Goal: Task Accomplishment & Management: Complete application form

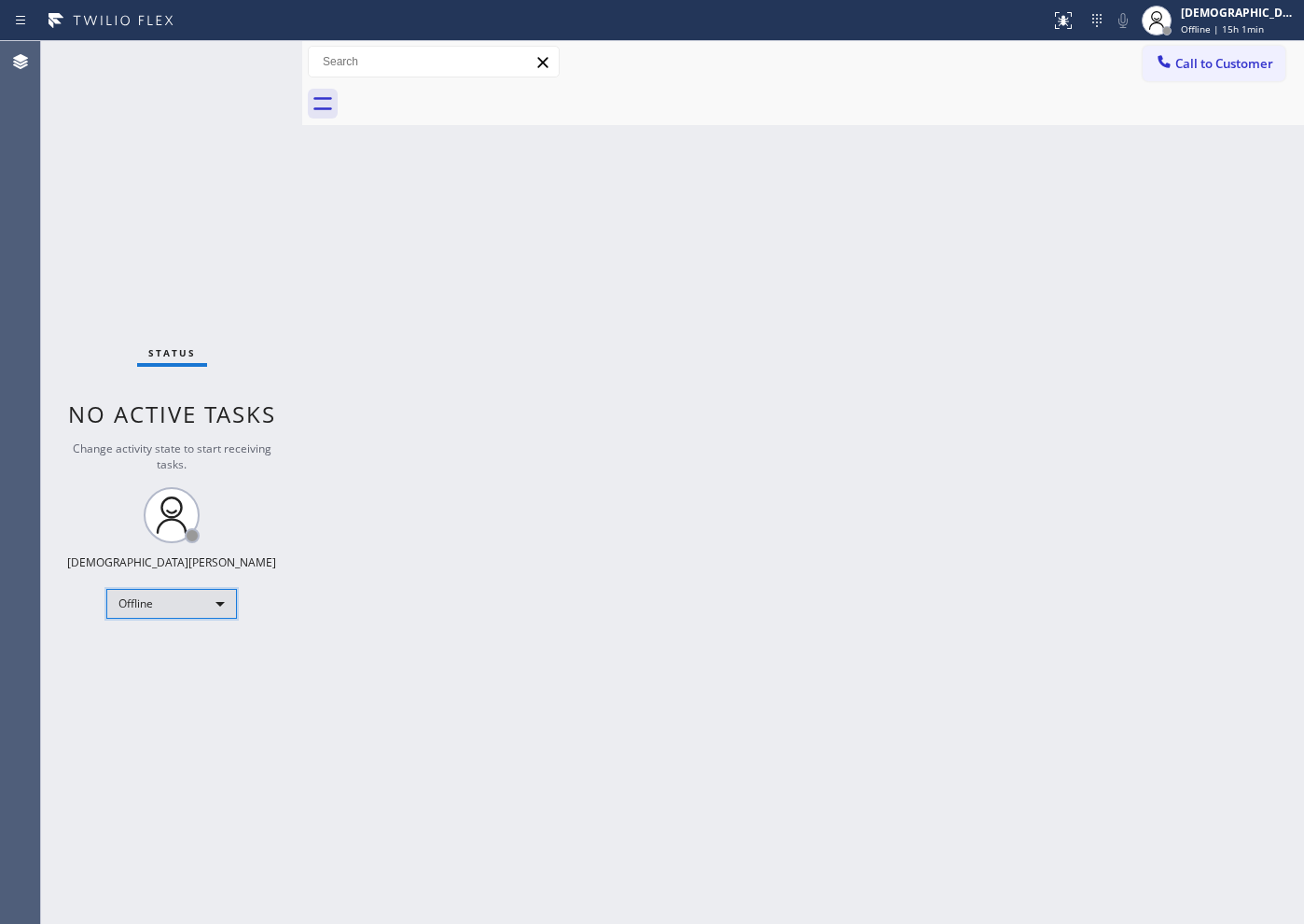
click at [210, 608] on div "Offline" at bounding box center [171, 604] width 130 height 30
click at [199, 653] on li "Available" at bounding box center [170, 654] width 127 height 23
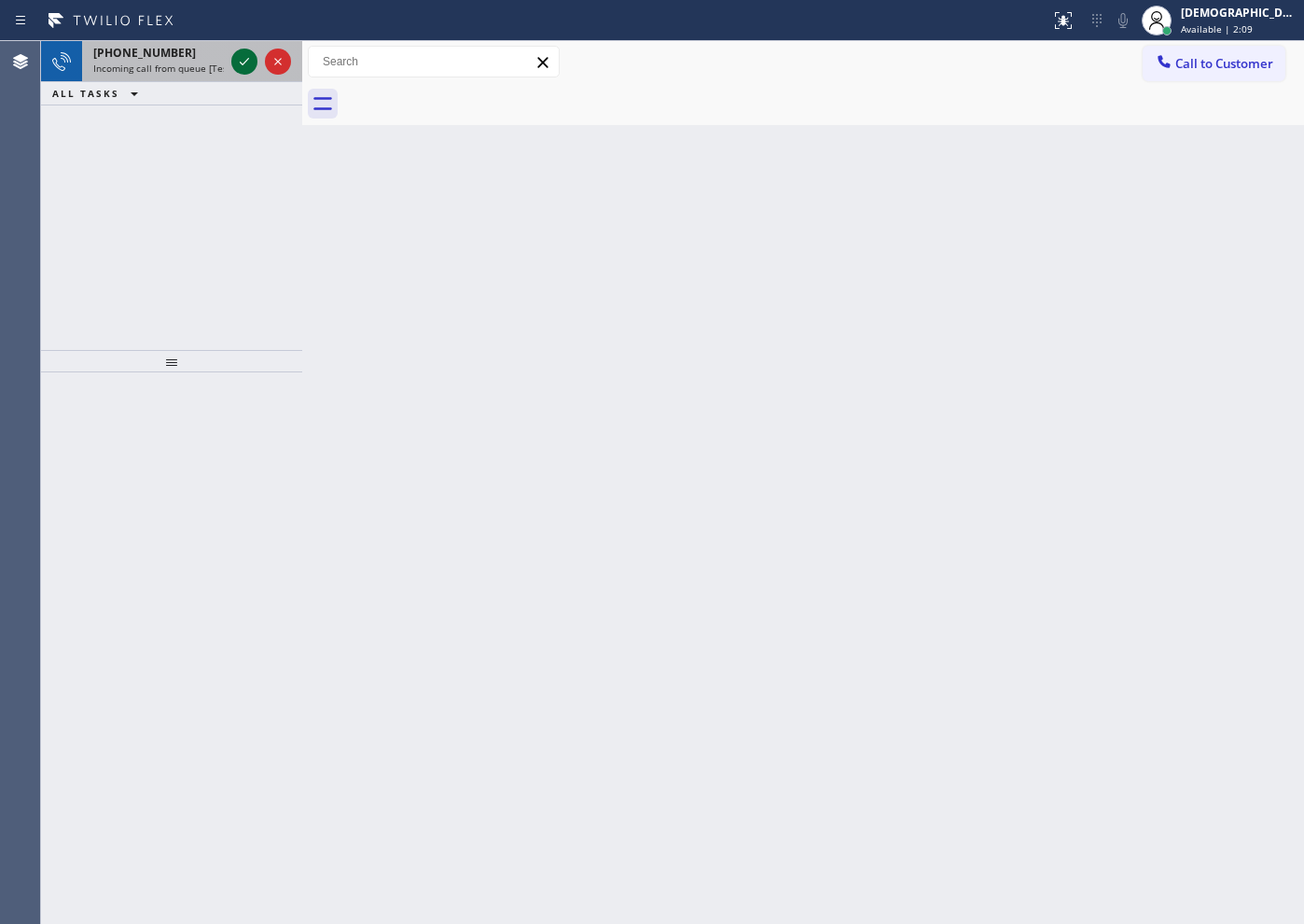
click at [233, 68] on div at bounding box center [245, 61] width 26 height 23
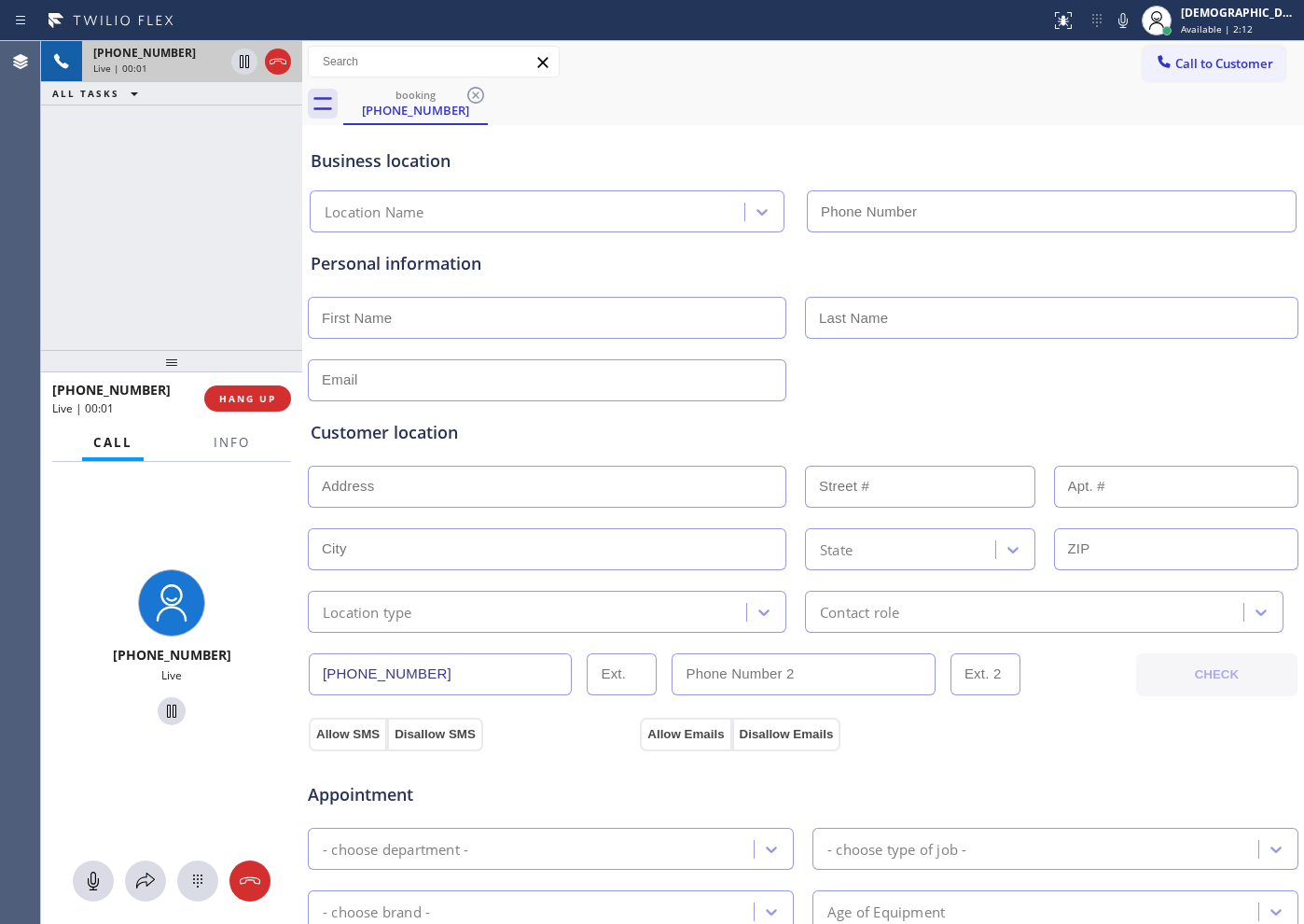
type input "[PHONE_NUMBER]"
click at [227, 449] on span "Info" at bounding box center [232, 443] width 36 height 17
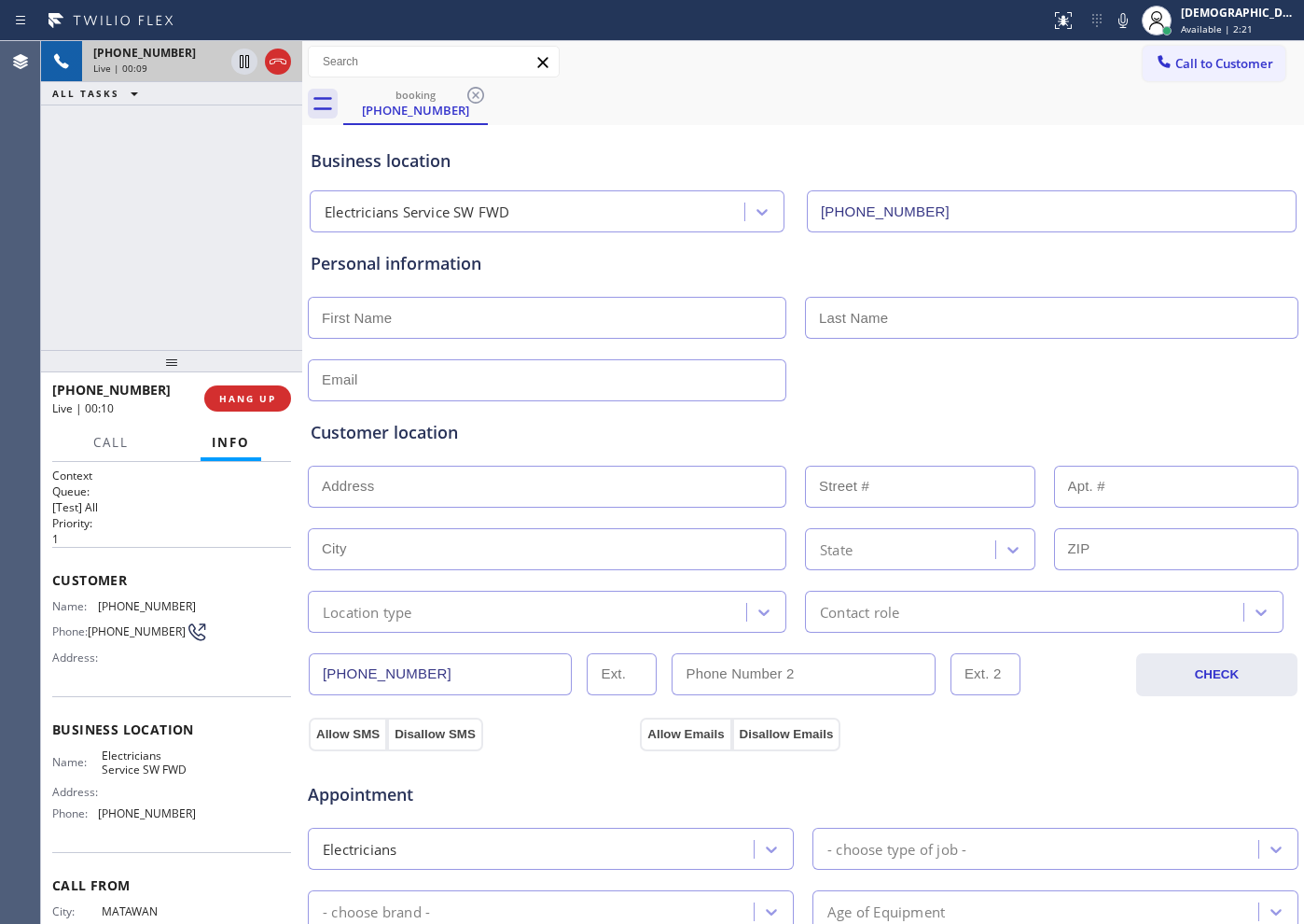
click at [286, 405] on button "HANG UP" at bounding box center [248, 398] width 87 height 26
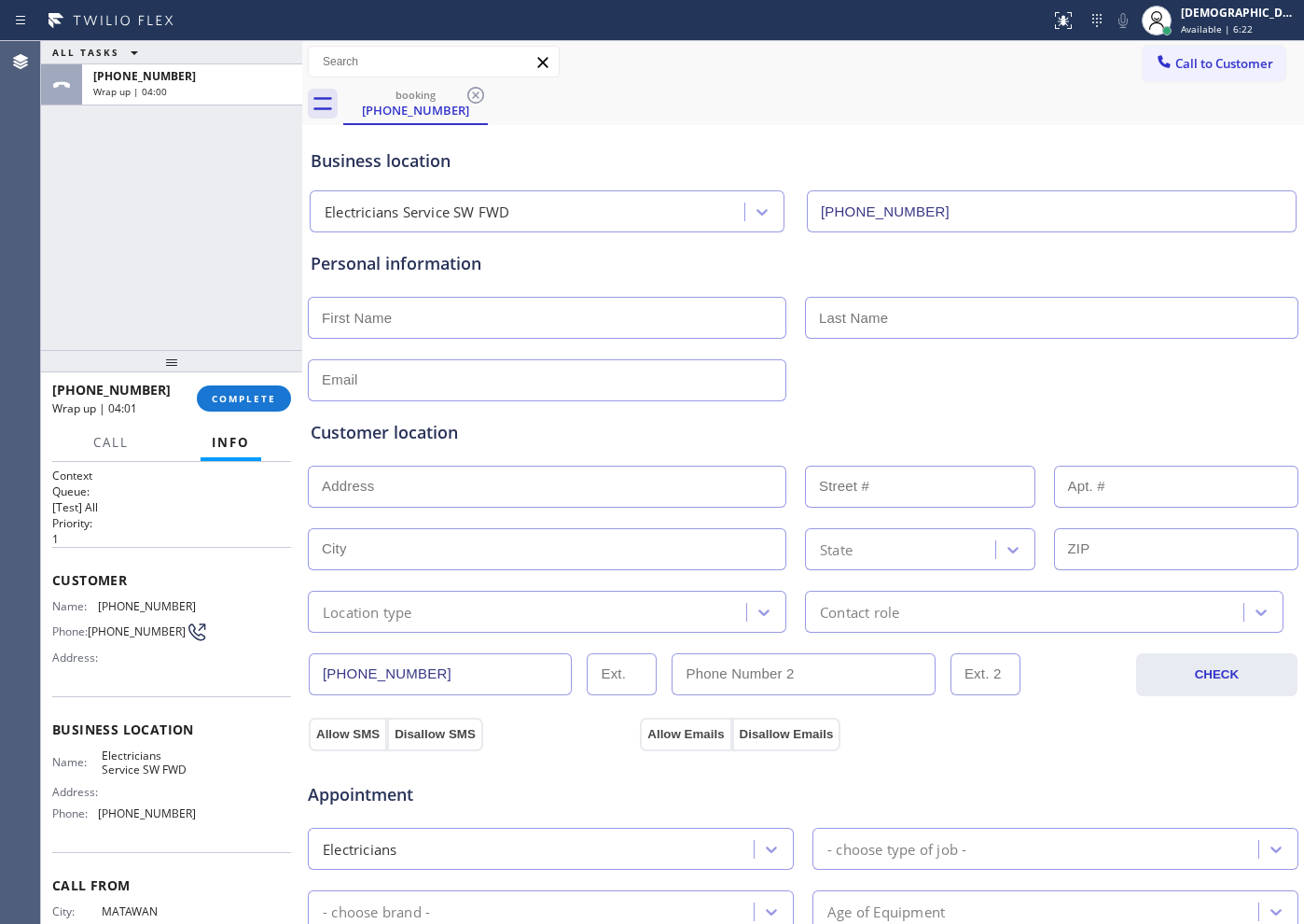
drag, startPoint x: 271, startPoint y: 233, endPoint x: 272, endPoint y: 314, distance: 81.0
click at [270, 233] on div "ALL TASKS ALL TASKS ACTIVE TASKS TASKS IN WRAP UP [PHONE_NUMBER] Wrap up | 04:00" at bounding box center [171, 195] width 261 height 309
click at [243, 411] on div "[PHONE_NUMBER] Wrap up | 04:01 COMPLETE" at bounding box center [171, 398] width 239 height 48
click at [230, 397] on span "COMPLETE" at bounding box center [244, 398] width 64 height 13
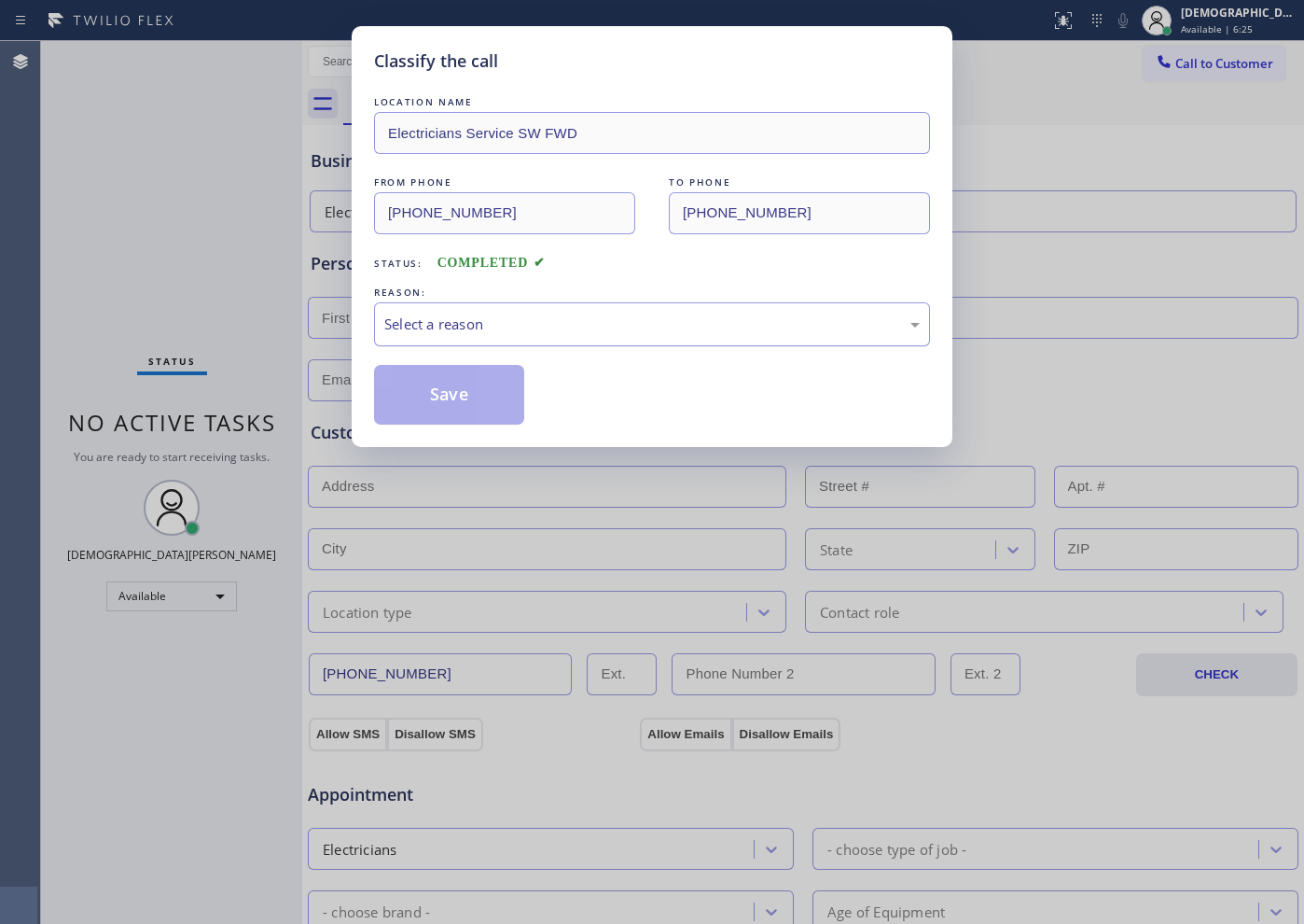
click at [565, 329] on div "Select a reason" at bounding box center [652, 323] width 535 height 22
click at [513, 390] on button "Save" at bounding box center [449, 394] width 150 height 60
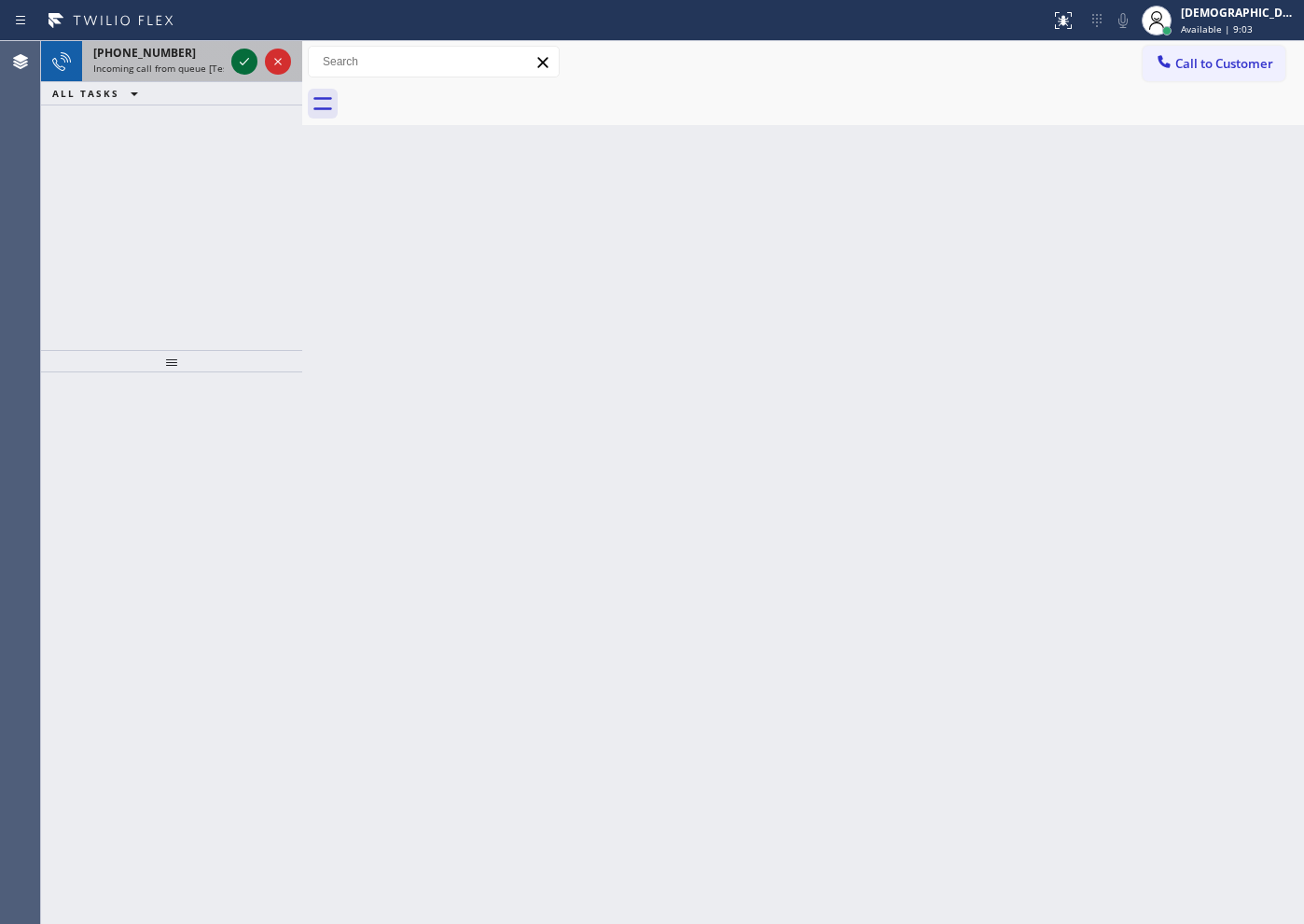
click at [245, 63] on icon at bounding box center [245, 61] width 23 height 23
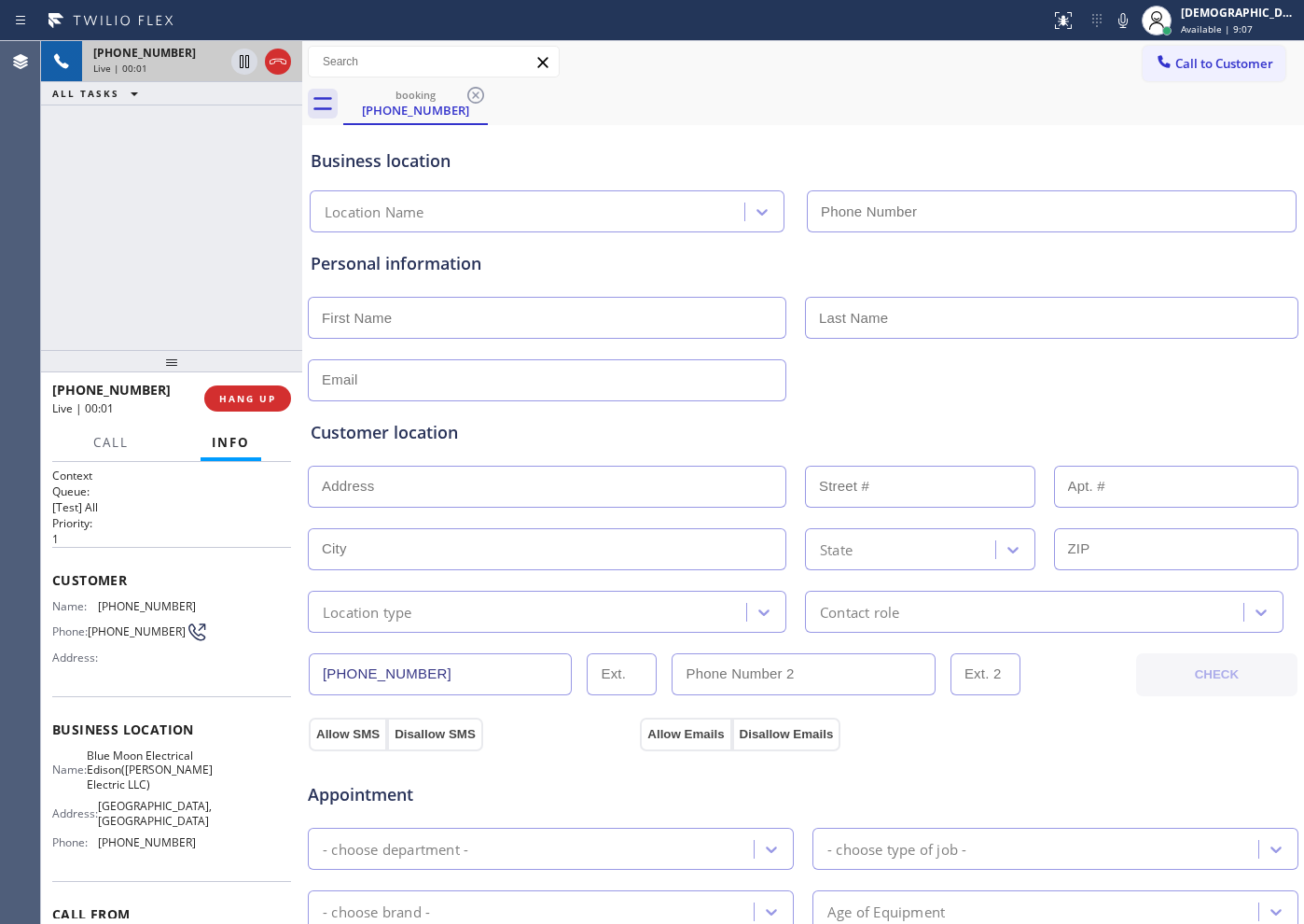
type input "[PHONE_NUMBER]"
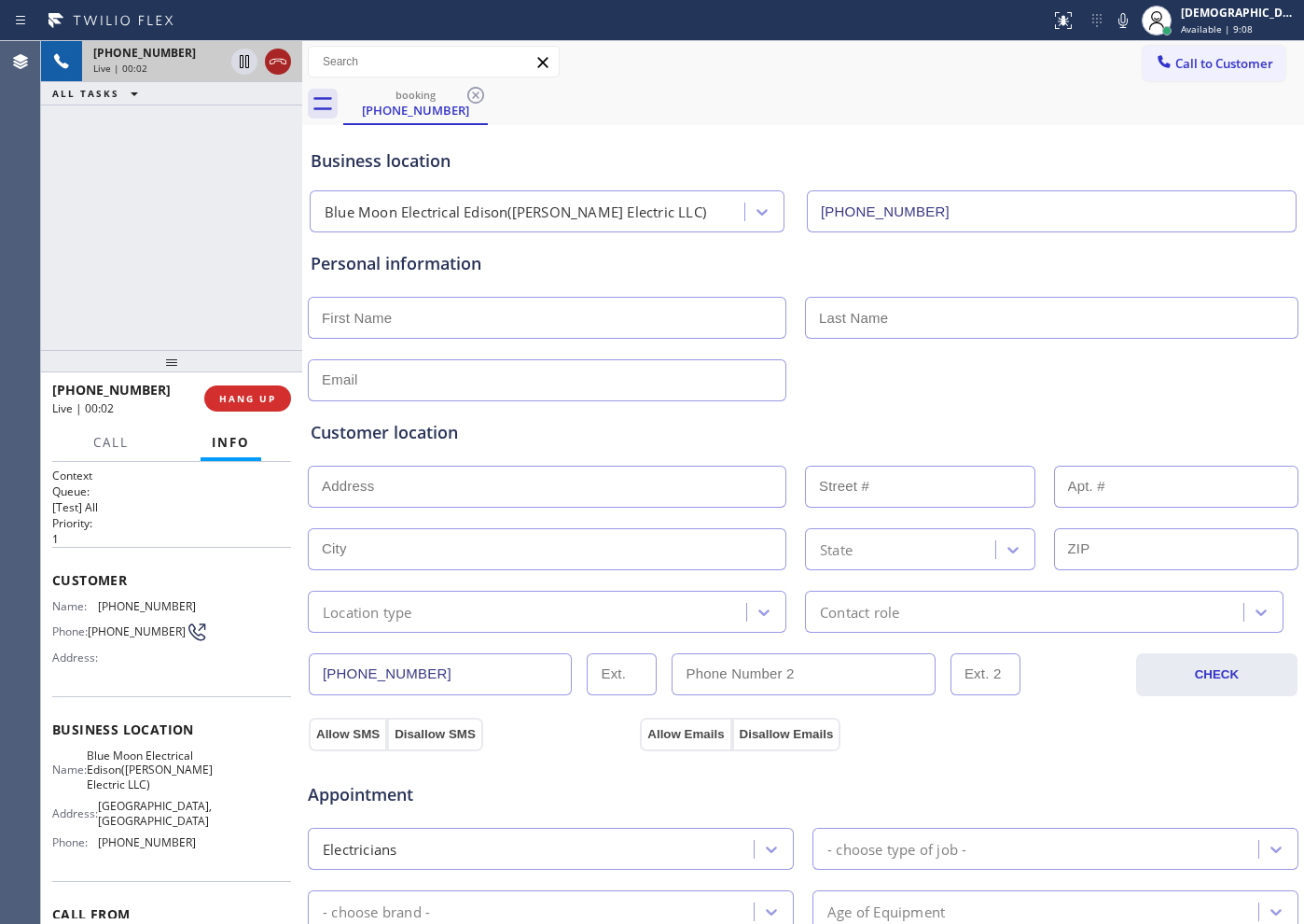
click at [282, 63] on icon at bounding box center [278, 61] width 23 height 23
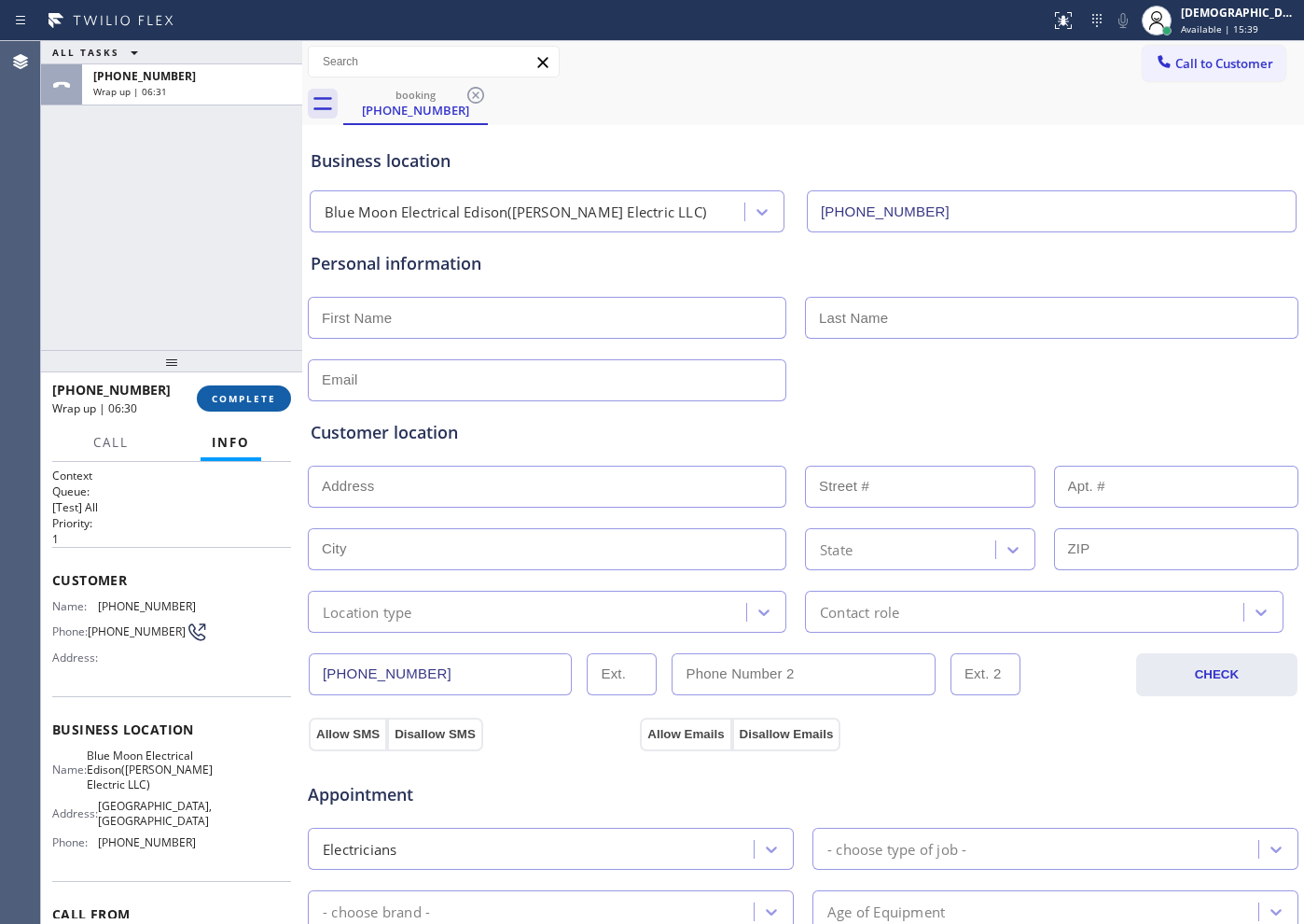
click at [222, 397] on span "COMPLETE" at bounding box center [244, 398] width 64 height 13
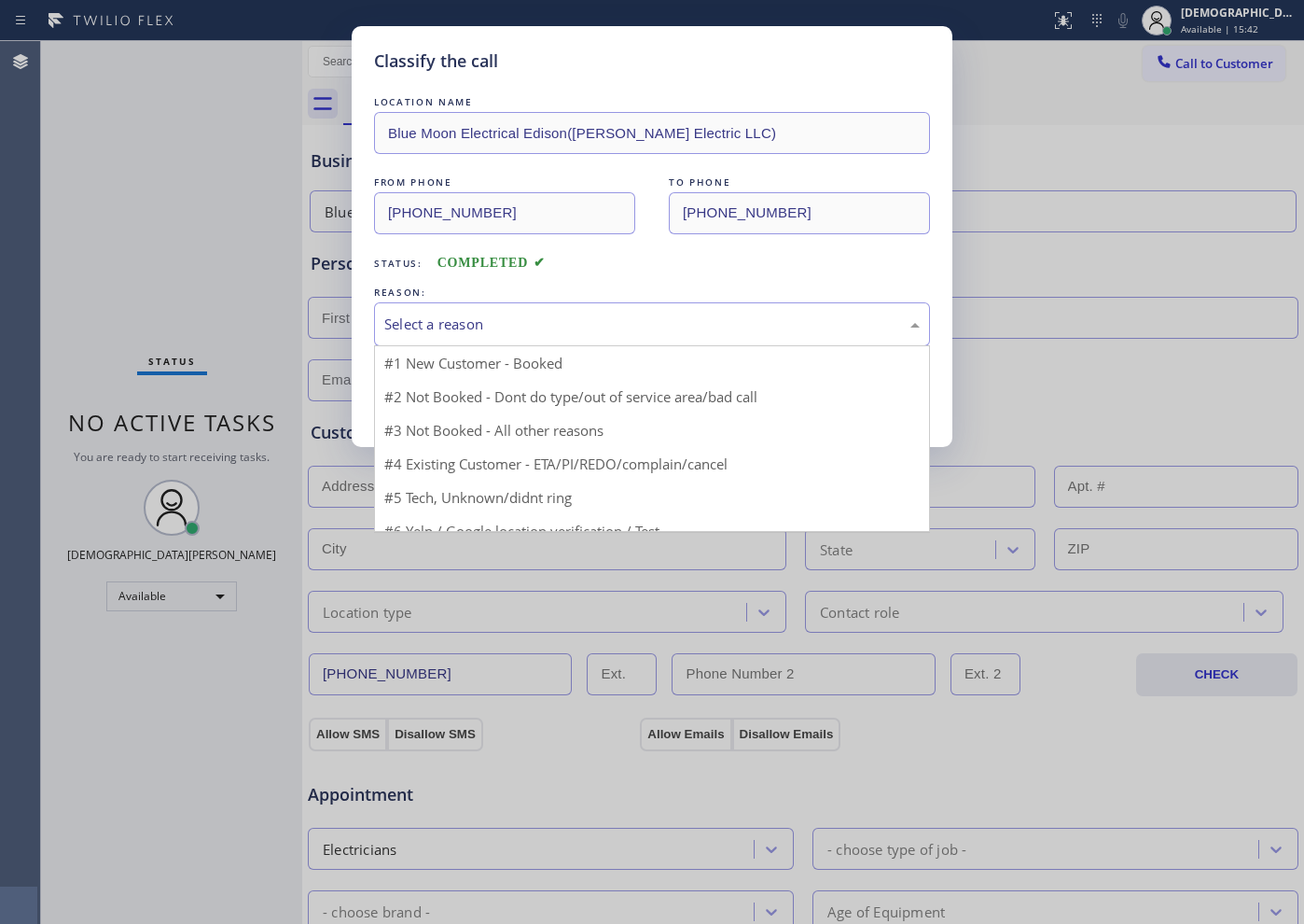
click at [475, 335] on div "Select a reason" at bounding box center [652, 324] width 556 height 44
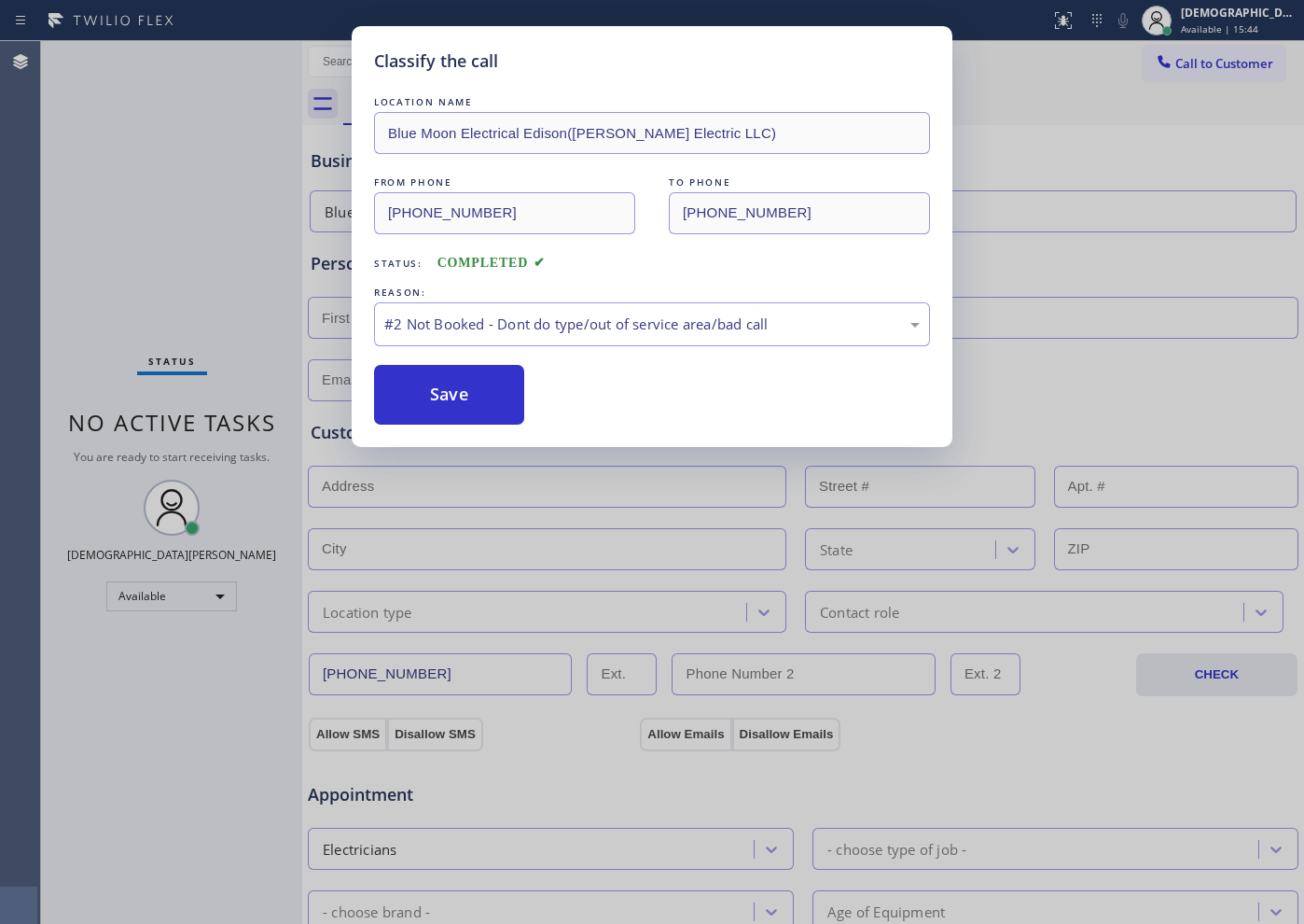
click at [472, 407] on button "Save" at bounding box center [449, 394] width 150 height 60
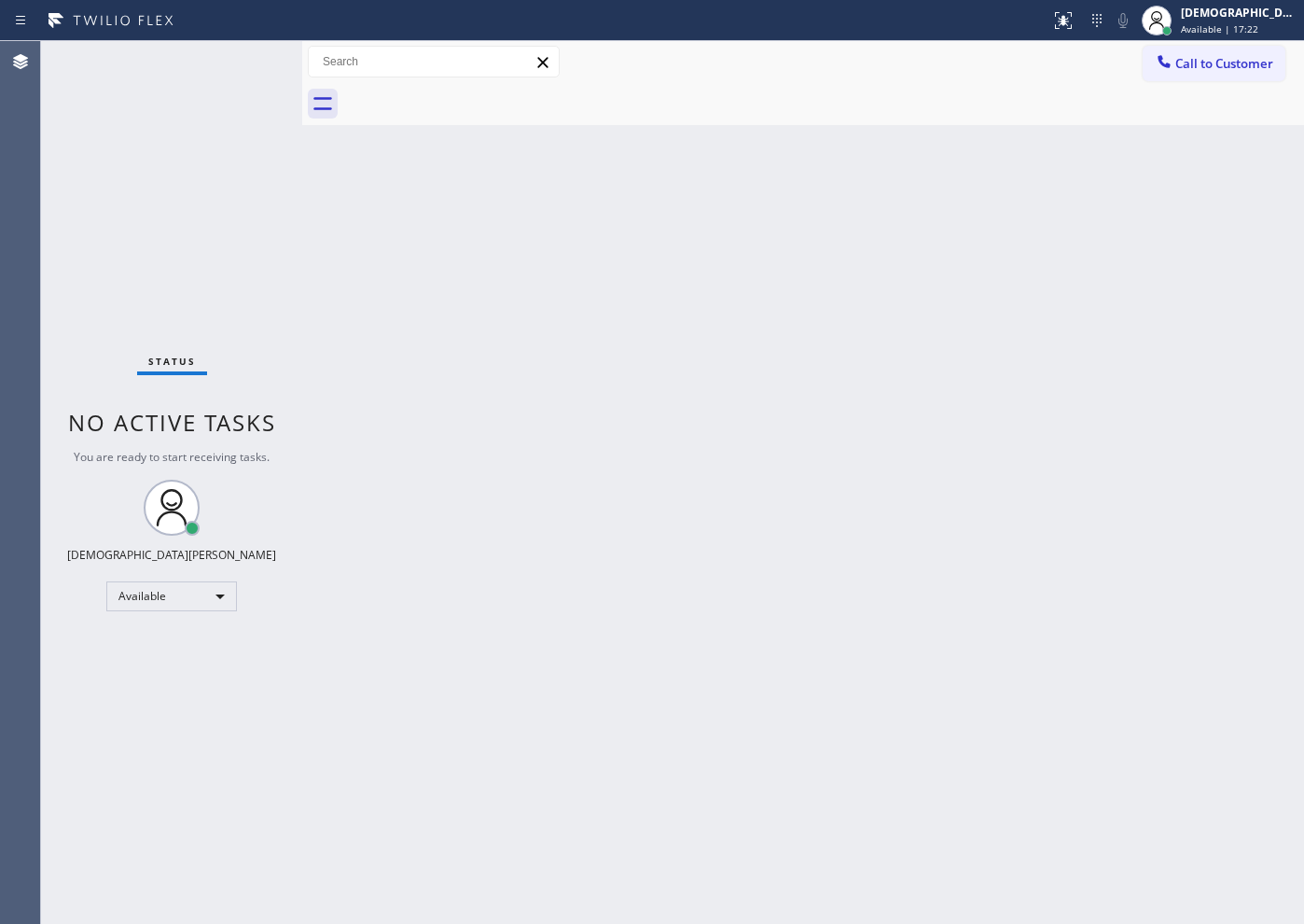
drag, startPoint x: 214, startPoint y: 102, endPoint x: 339, endPoint y: 7, distance: 157.0
click at [214, 101] on div "Status No active tasks You are ready to start receiving tasks. Christian Cinco …" at bounding box center [171, 481] width 261 height 882
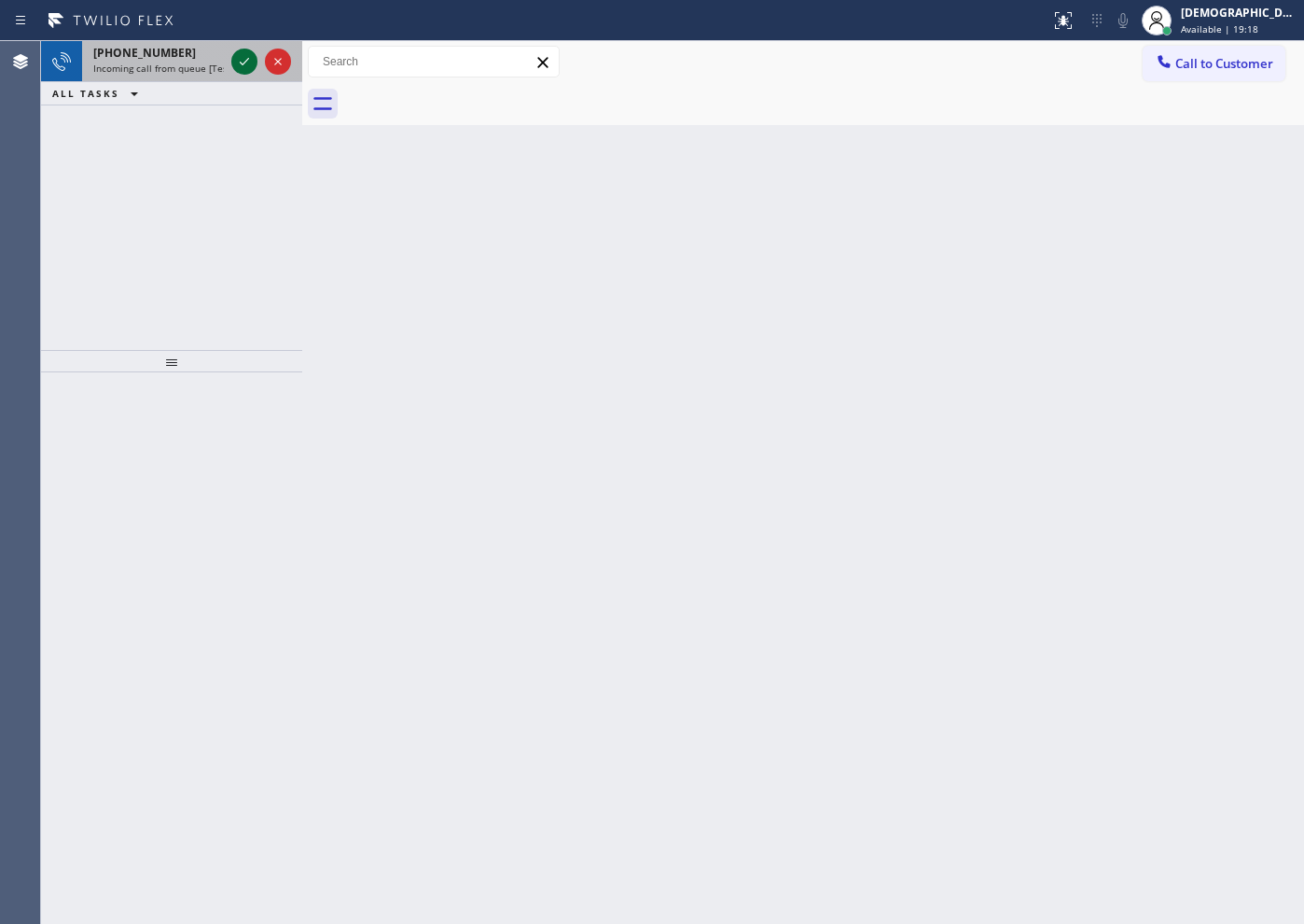
click at [245, 62] on icon at bounding box center [245, 61] width 23 height 23
click at [251, 61] on icon at bounding box center [245, 61] width 23 height 23
click at [240, 63] on icon at bounding box center [245, 61] width 23 height 23
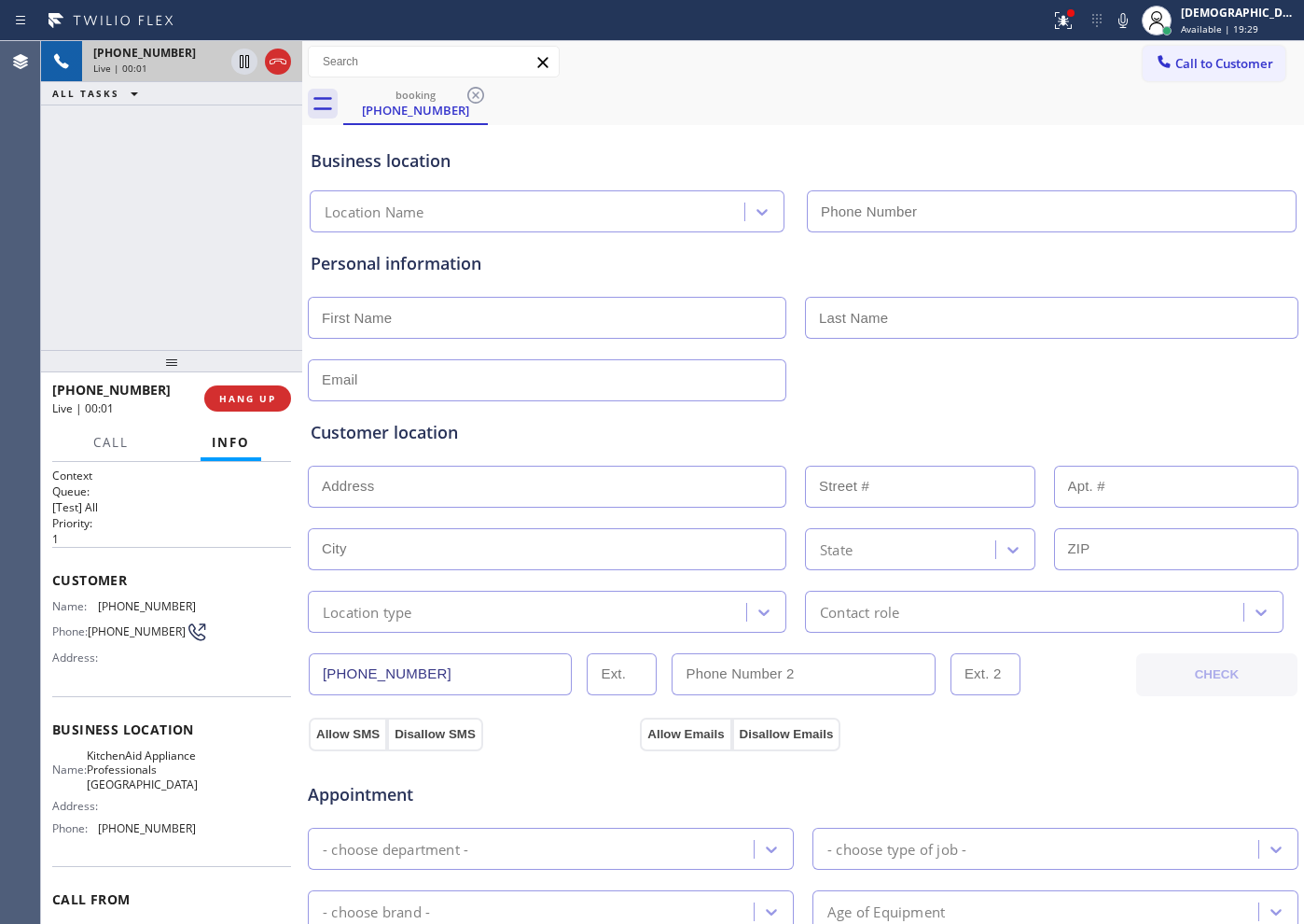
type input "[PHONE_NUMBER]"
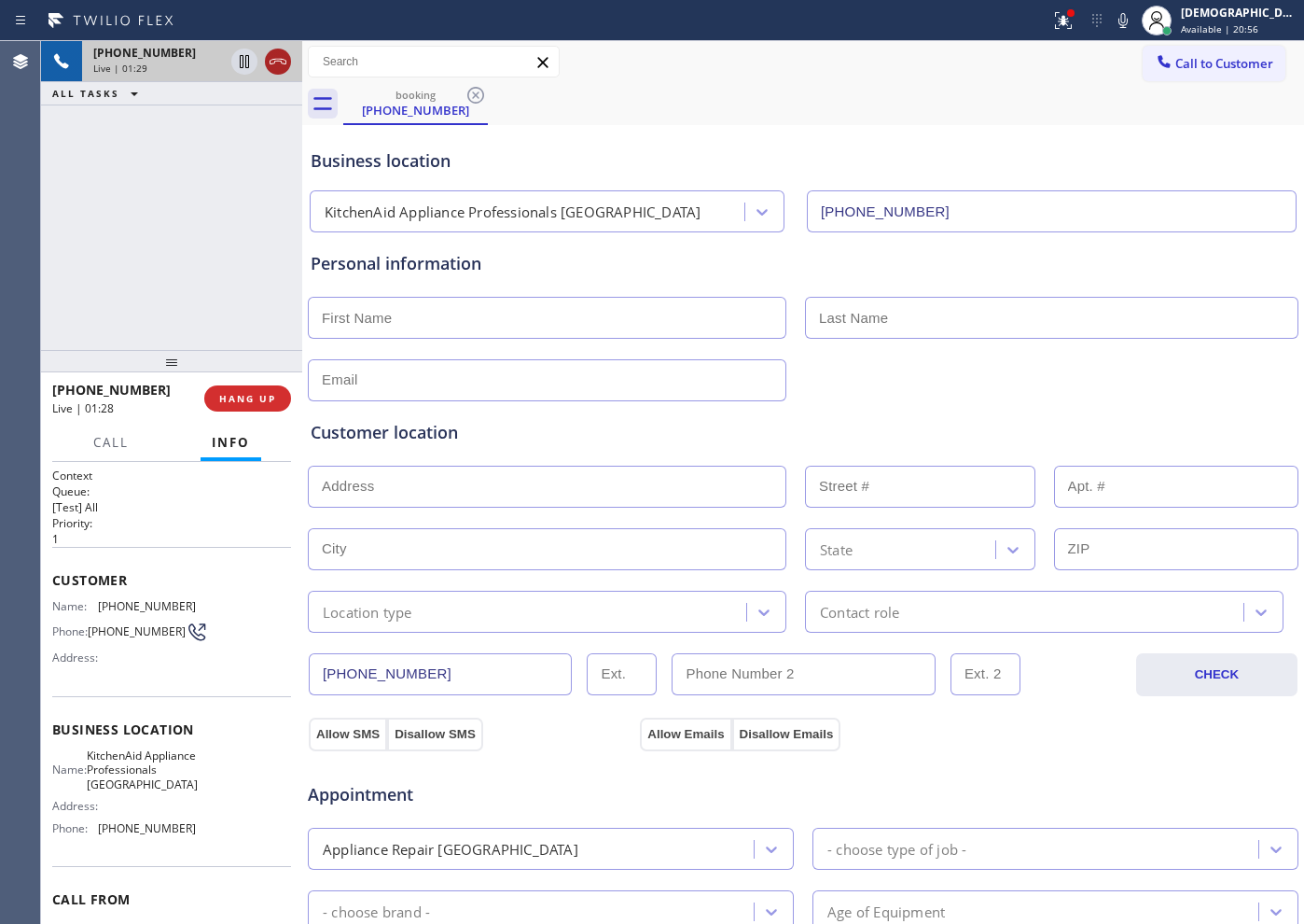
click at [272, 70] on icon at bounding box center [278, 61] width 23 height 23
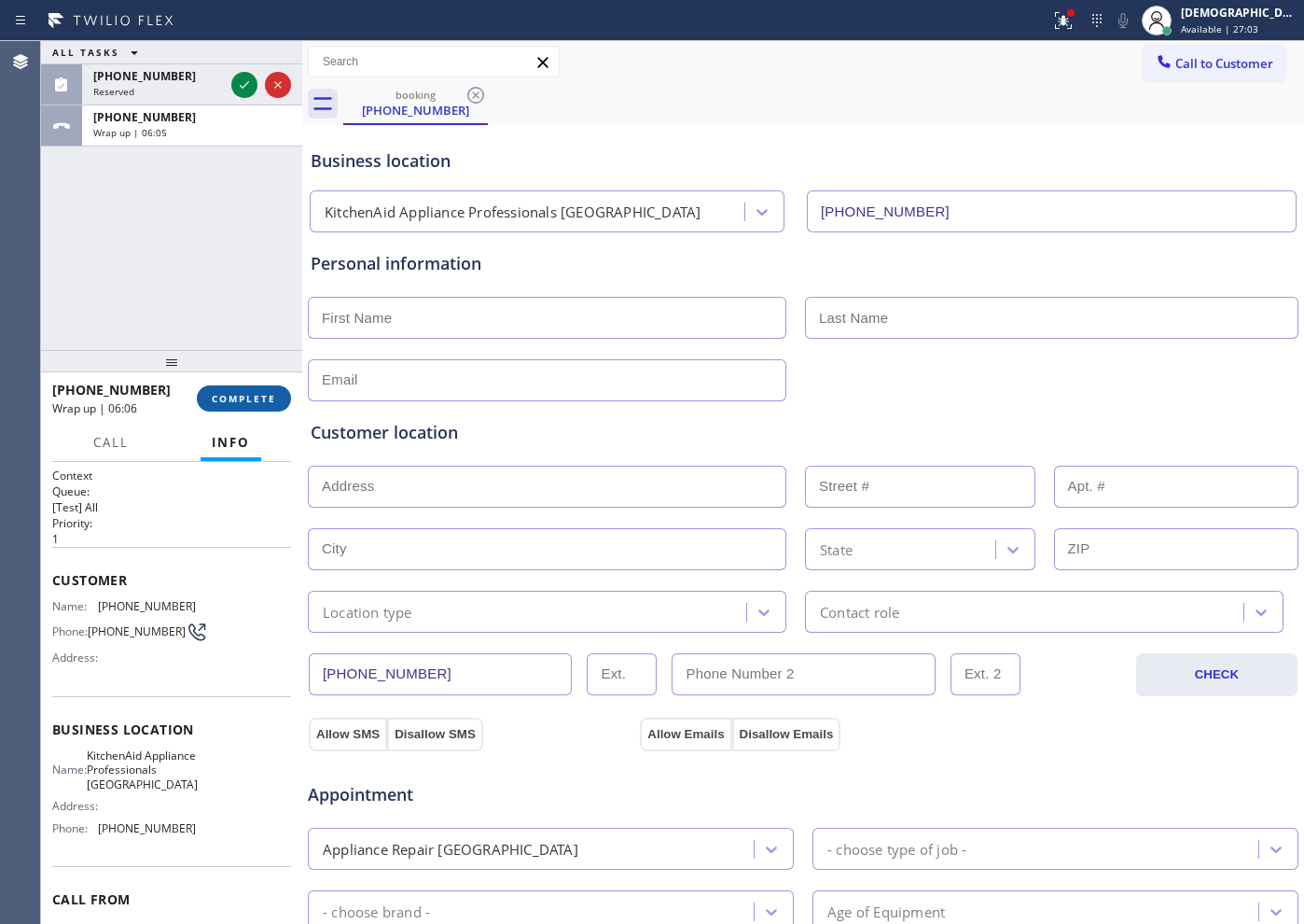
click at [243, 401] on span "COMPLETE" at bounding box center [244, 398] width 64 height 13
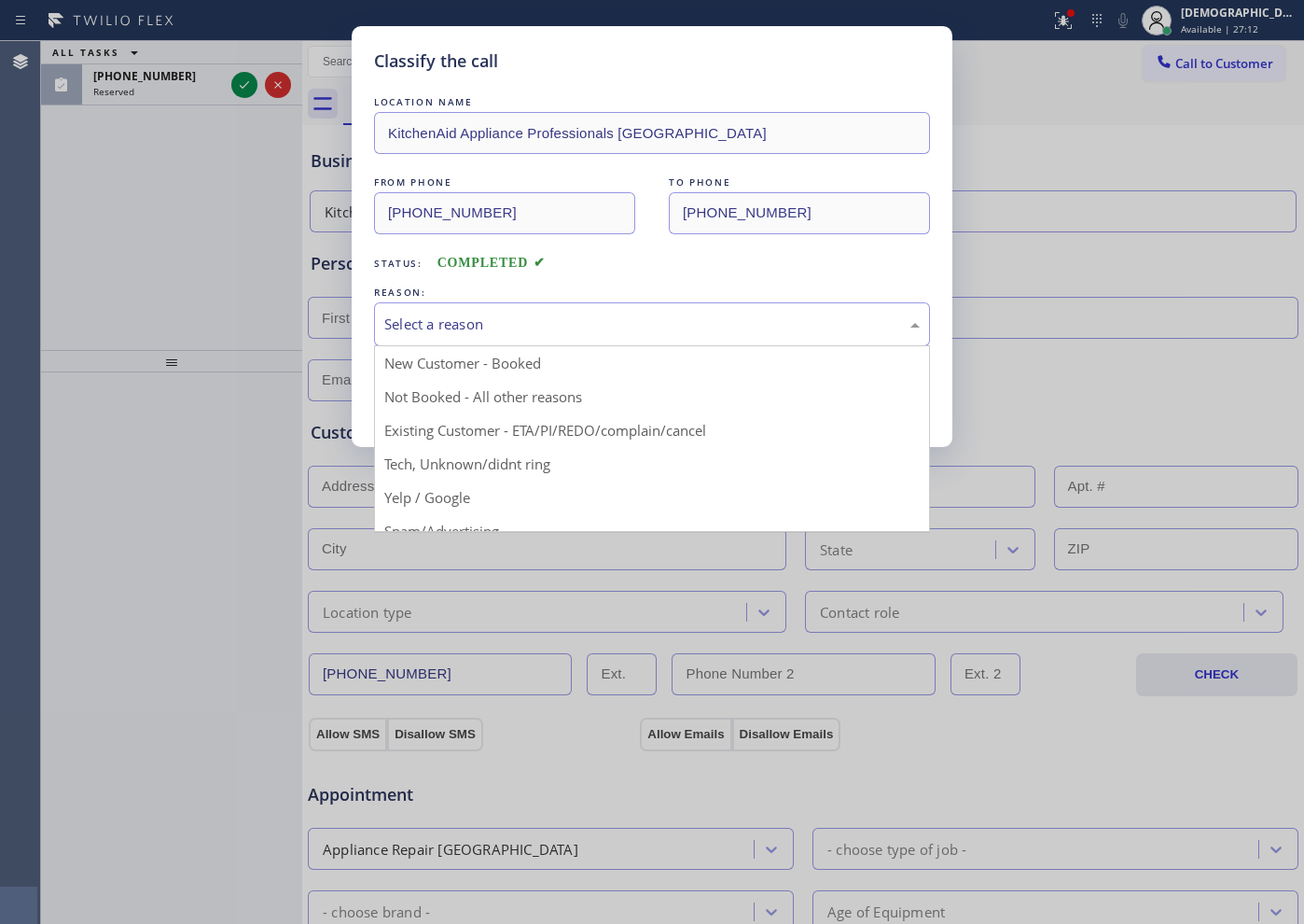
click at [469, 326] on div "Select a reason" at bounding box center [652, 323] width 535 height 22
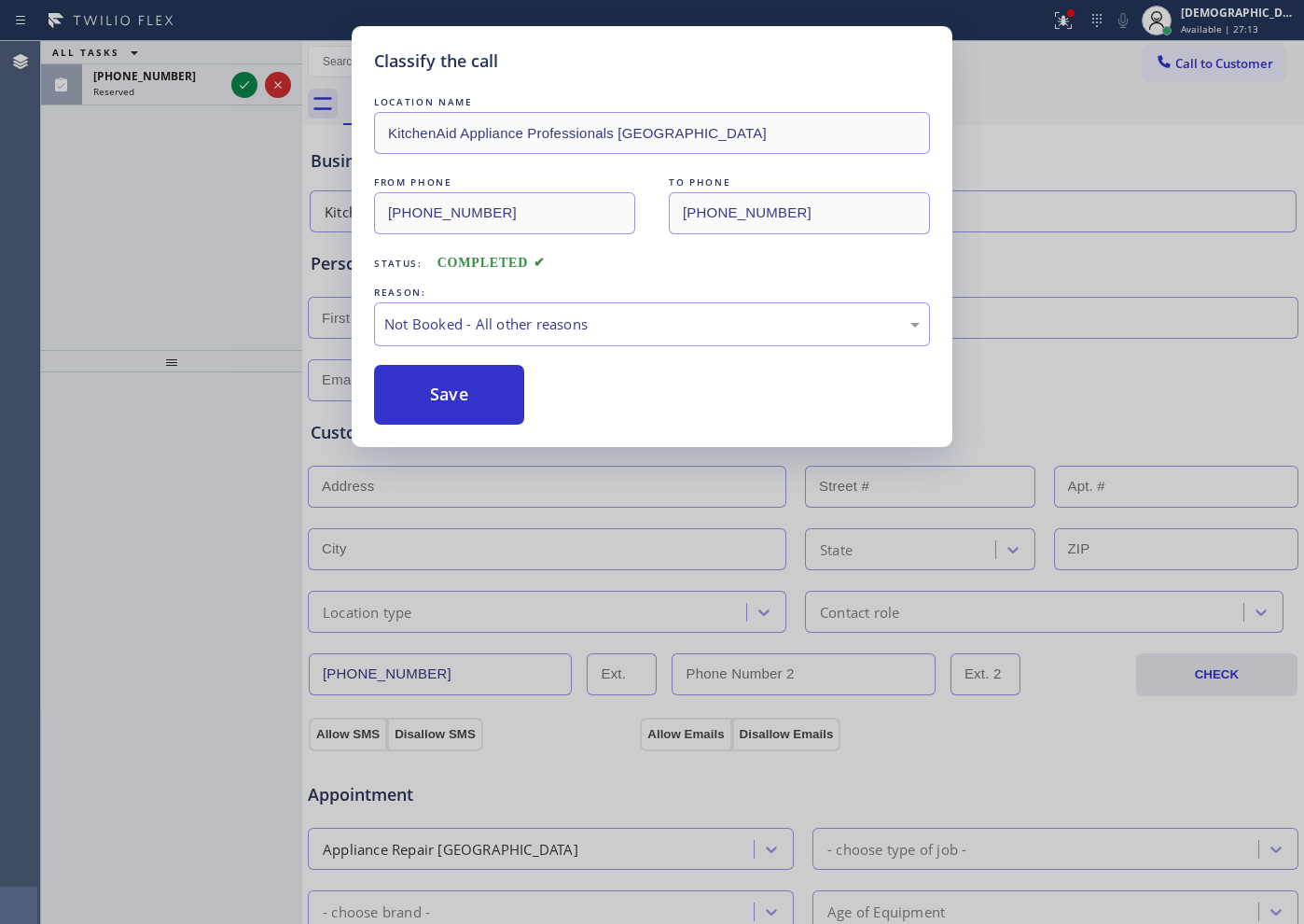
click at [443, 402] on button "Save" at bounding box center [449, 394] width 150 height 60
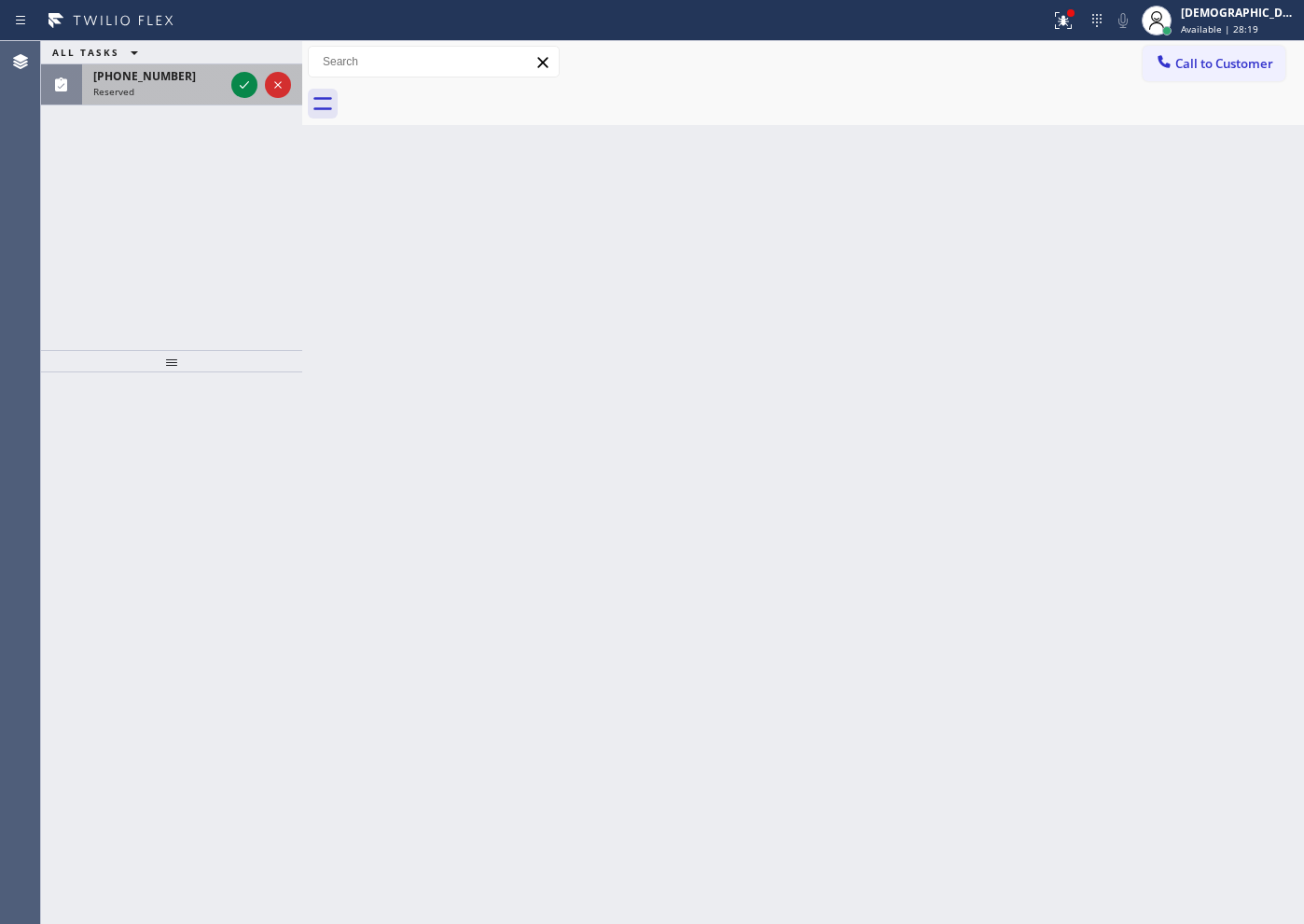
click at [229, 91] on div at bounding box center [261, 84] width 67 height 41
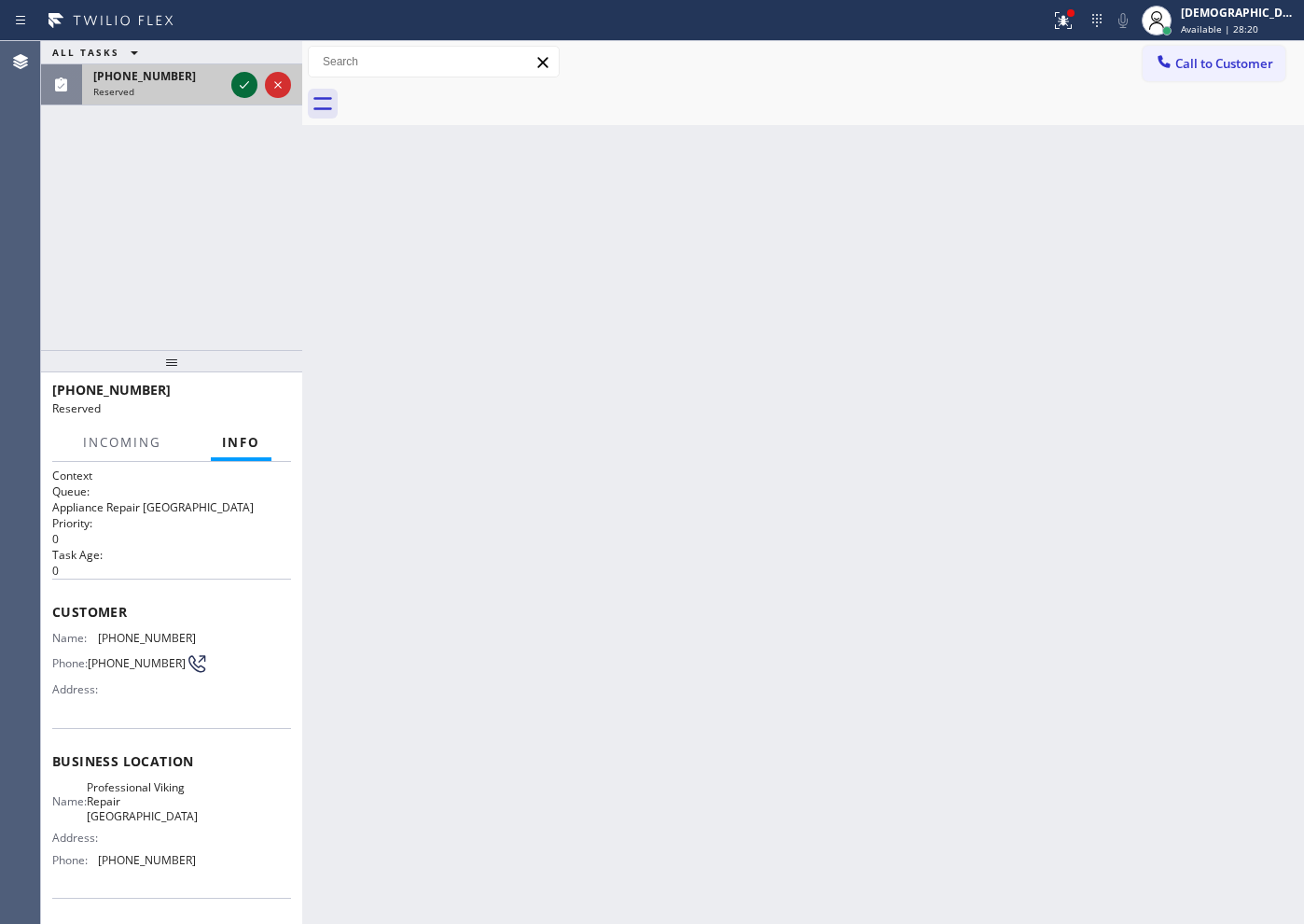
click at [233, 89] on div at bounding box center [245, 85] width 26 height 23
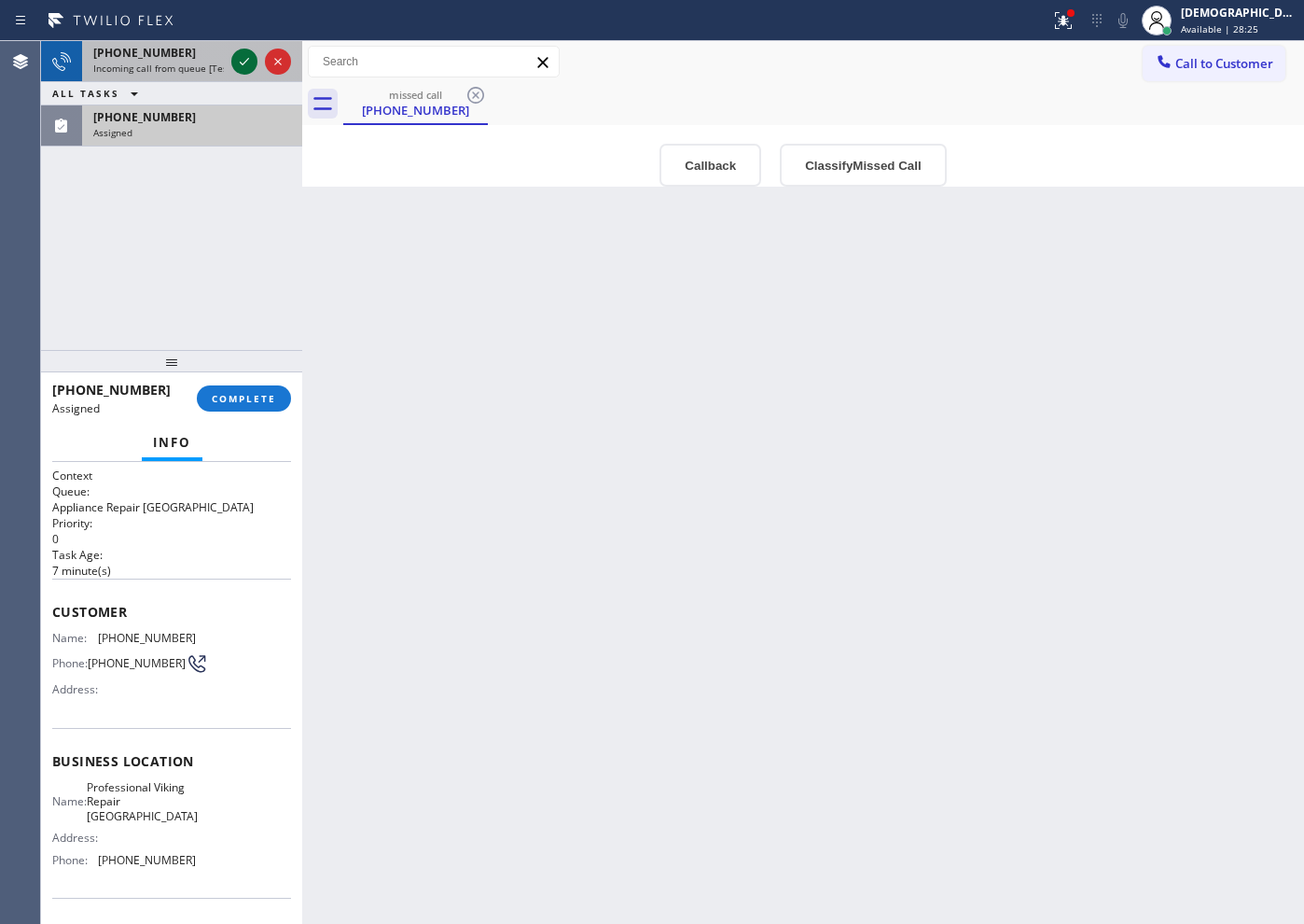
click at [235, 66] on icon at bounding box center [245, 61] width 23 height 23
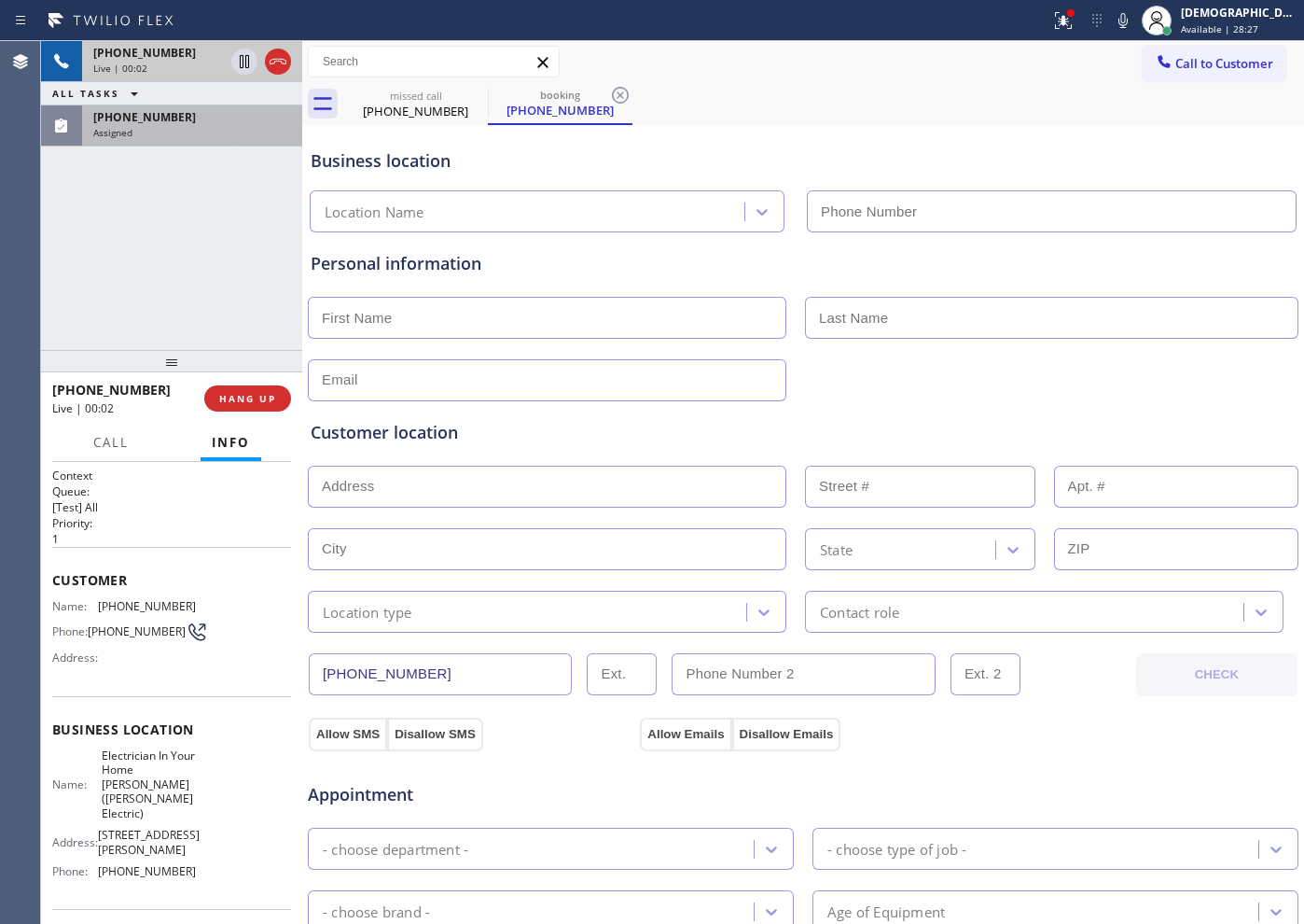
type input "[PHONE_NUMBER]"
click at [287, 63] on icon at bounding box center [278, 61] width 23 height 23
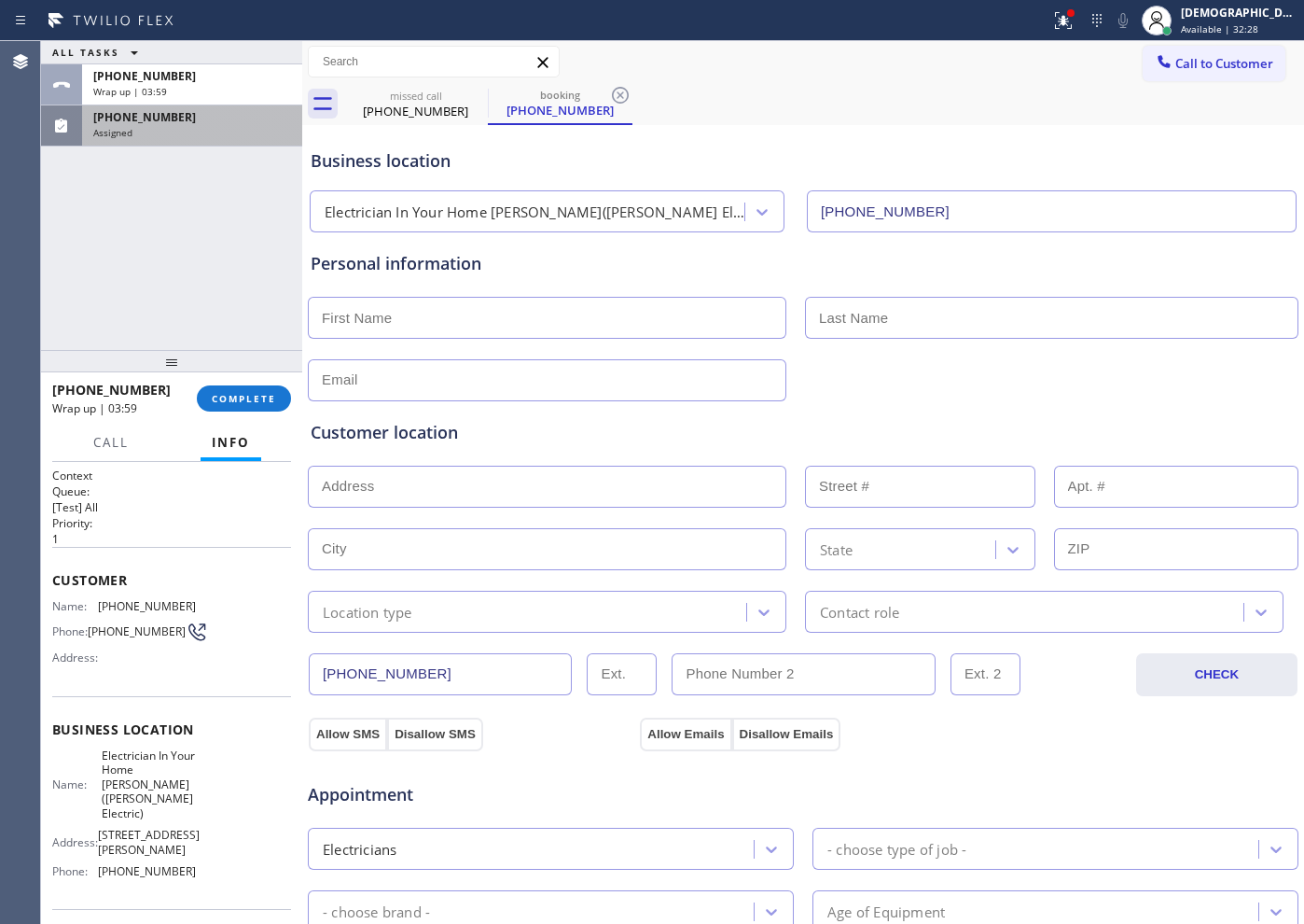
click at [150, 199] on div "ALL TASKS ALL TASKS ACTIVE TASKS TASKS IN WRAP UP [PHONE_NUMBER] Wrap up | 03:[…" at bounding box center [171, 195] width 261 height 309
click at [251, 388] on button "COMPLETE" at bounding box center [244, 398] width 95 height 26
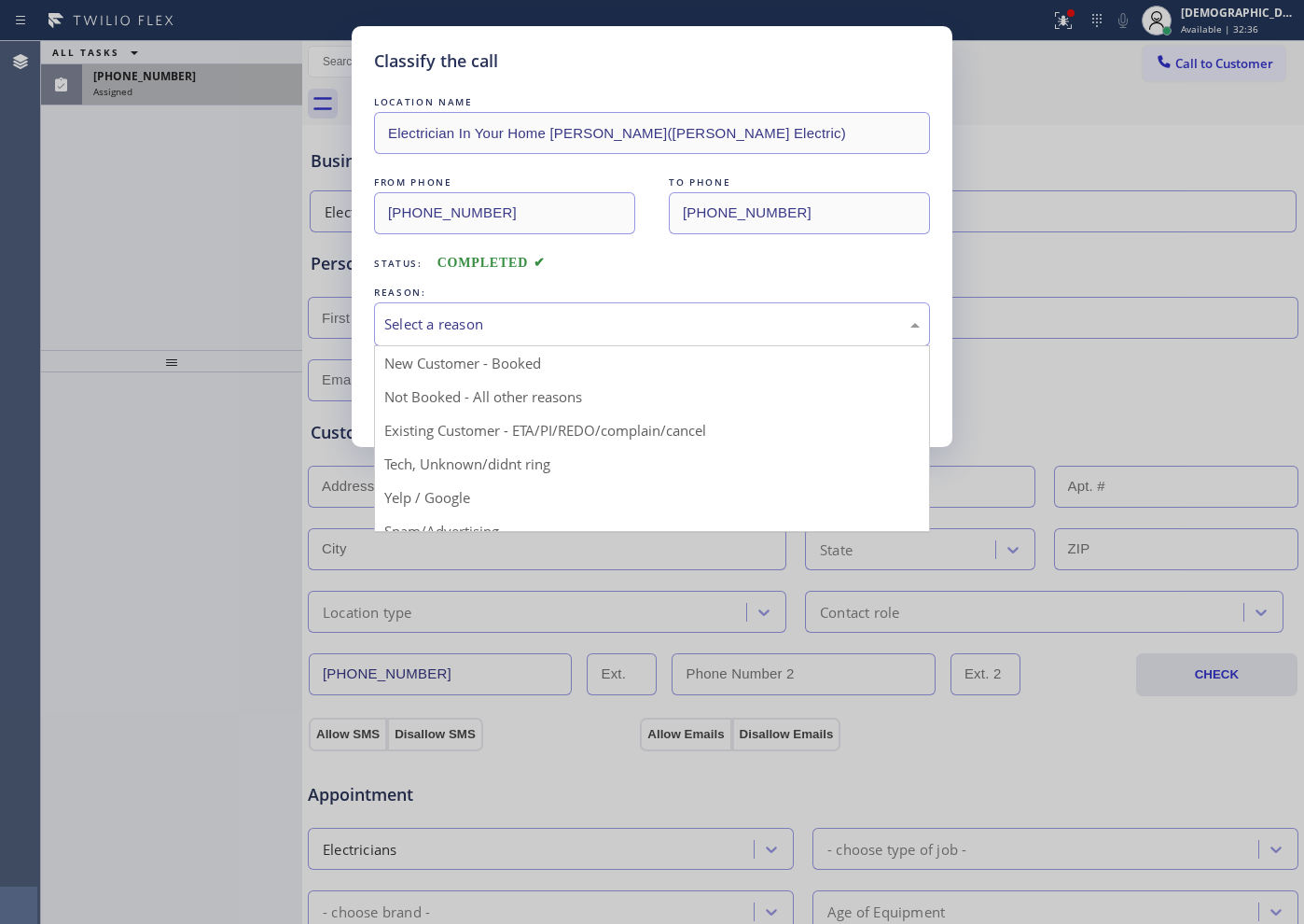
click at [522, 310] on div "Select a reason" at bounding box center [652, 324] width 556 height 44
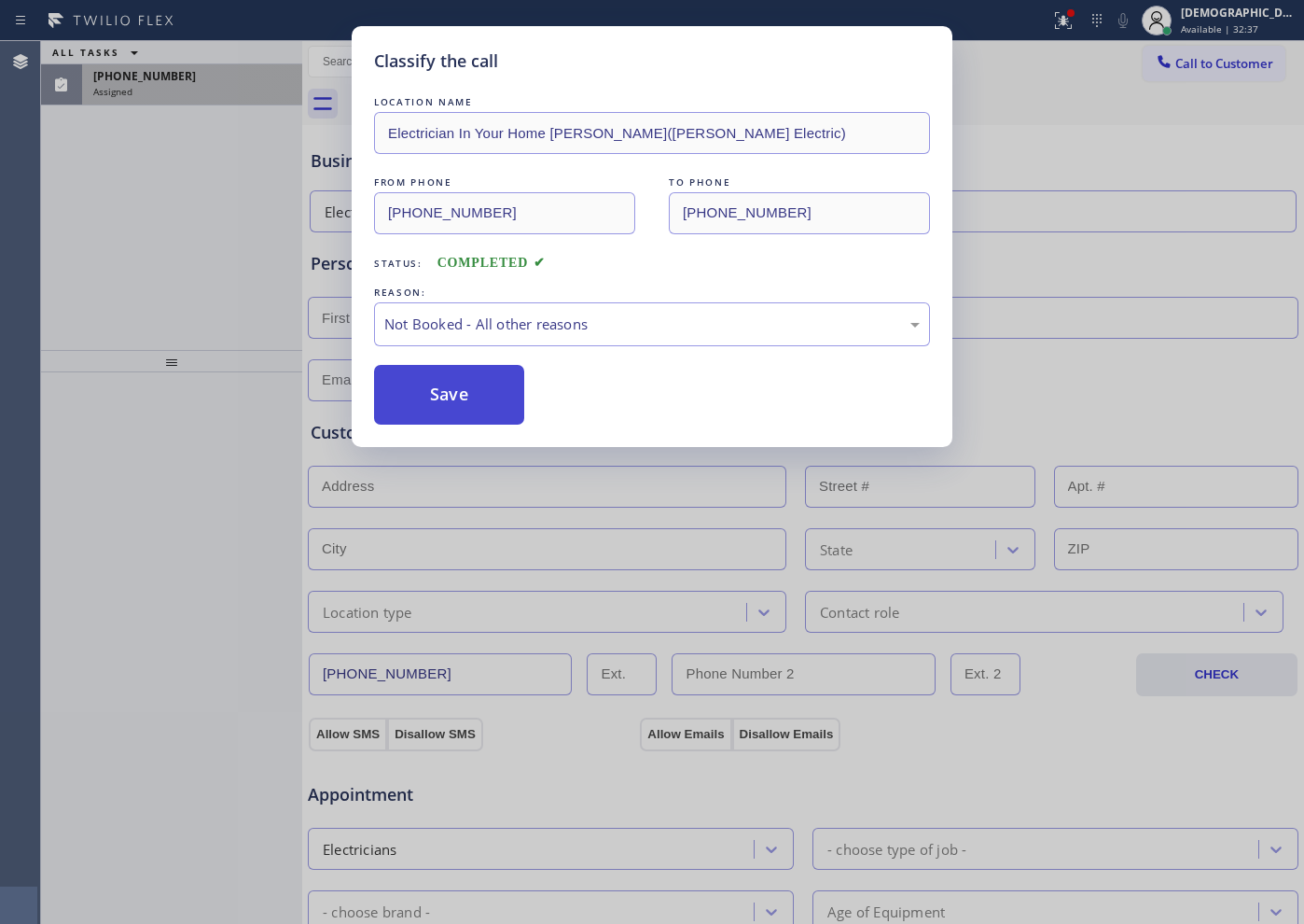
click at [483, 400] on button "Save" at bounding box center [449, 394] width 150 height 60
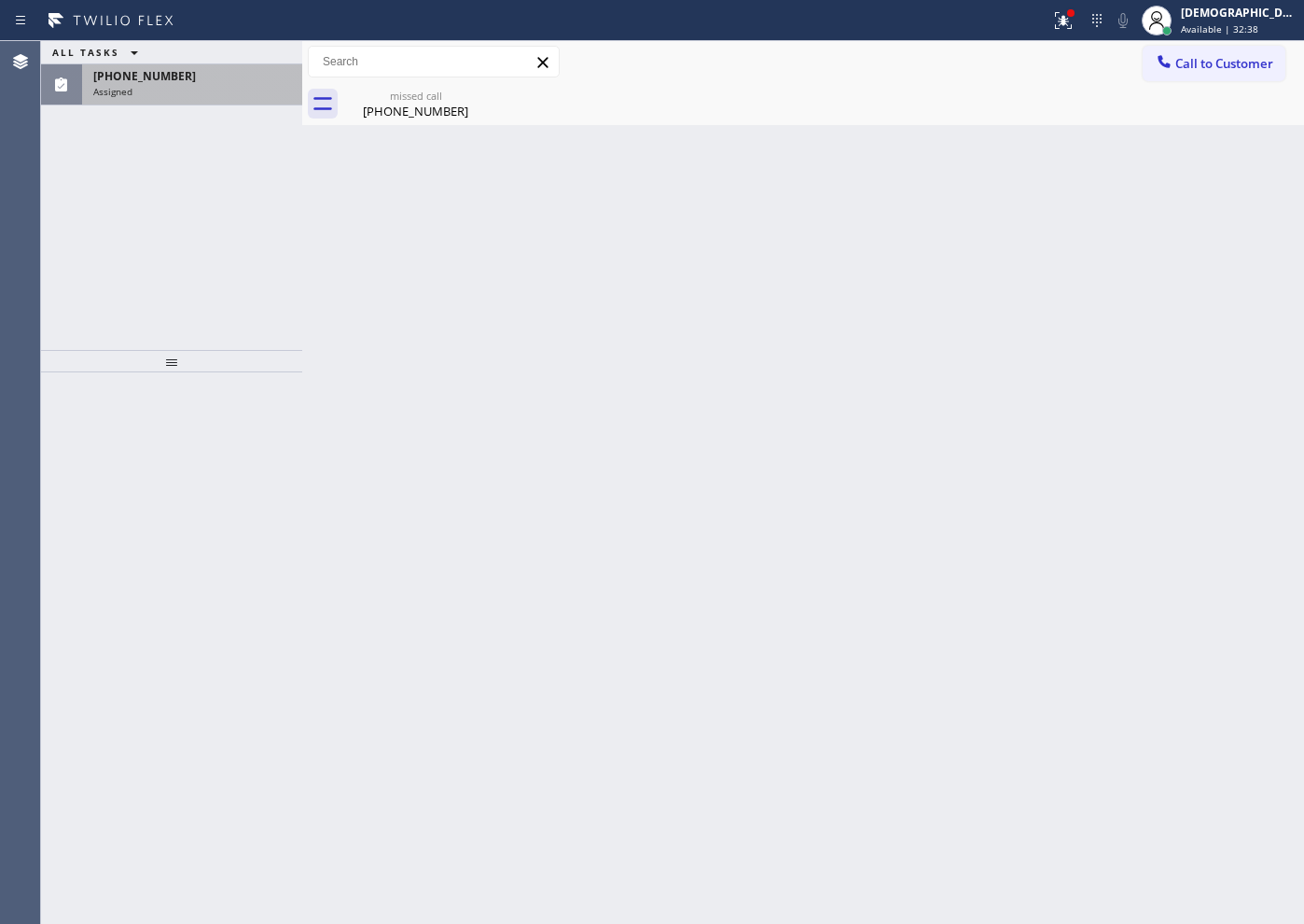
click at [212, 99] on div "[PHONE_NUMBER] Assigned" at bounding box center [188, 84] width 213 height 41
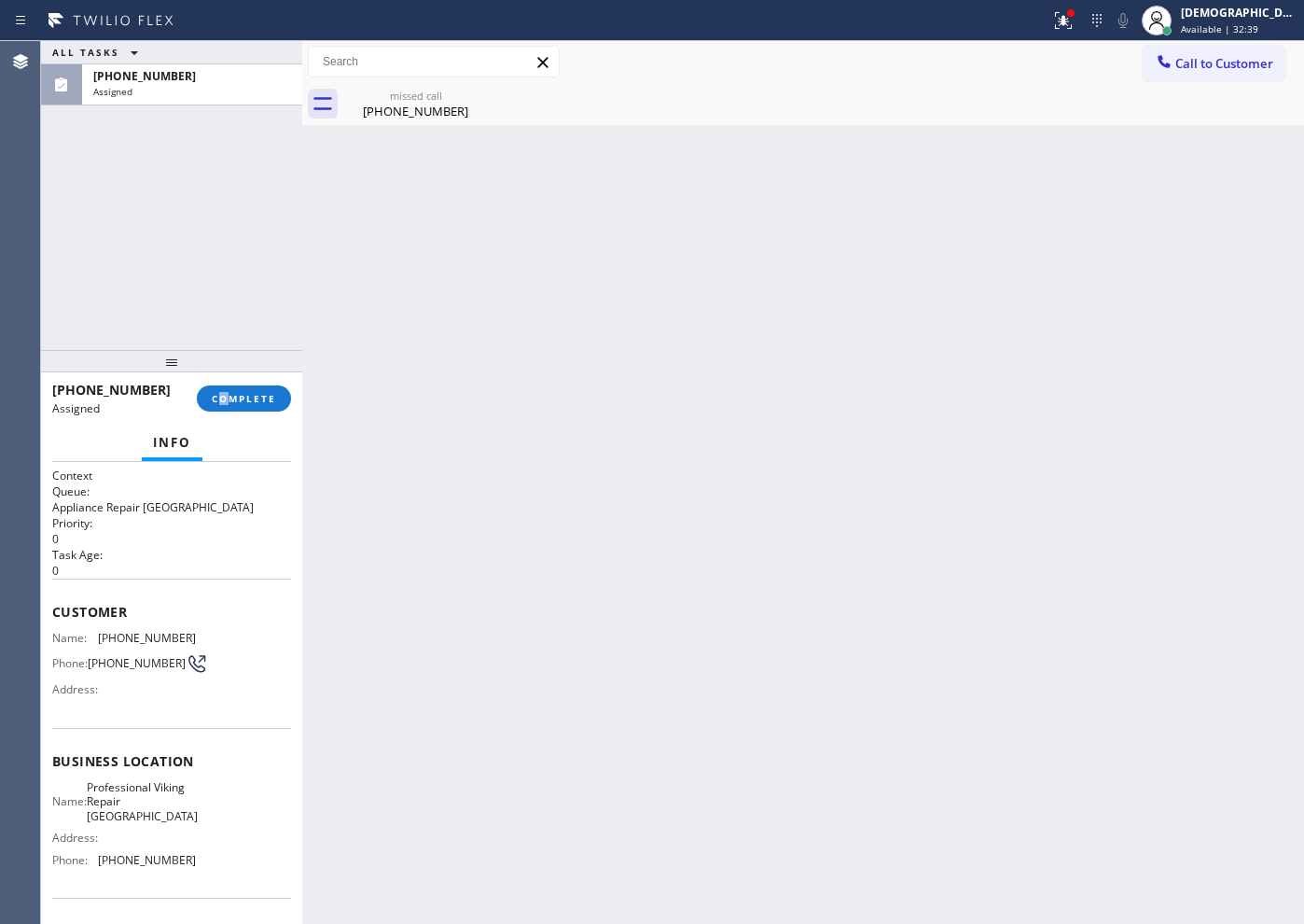
click at [225, 414] on div "[PHONE_NUMBER] Assigned COMPLETE" at bounding box center [171, 398] width 239 height 48
click at [232, 401] on span "COMPLETE" at bounding box center [244, 398] width 64 height 13
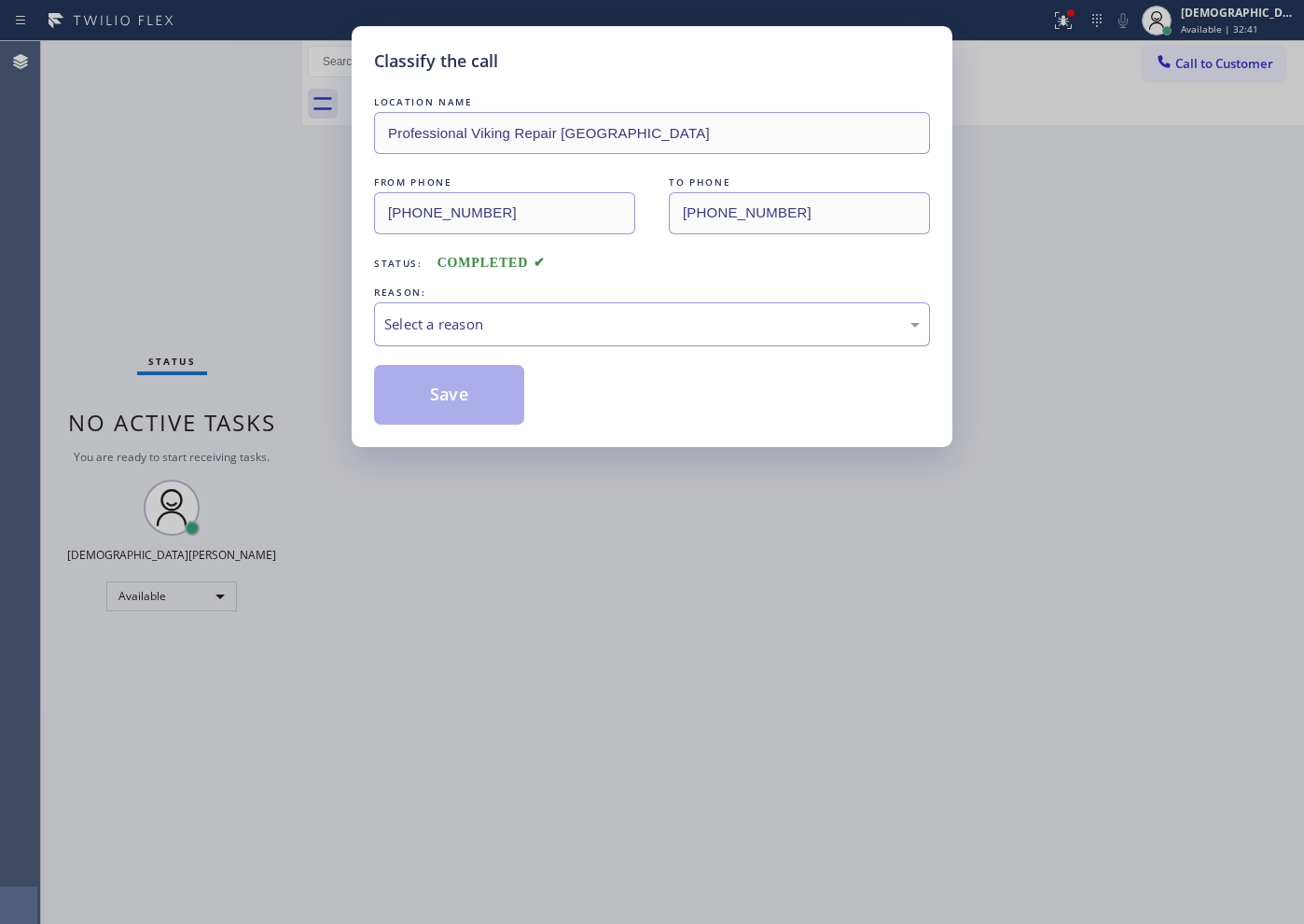
click at [529, 316] on div "Select a reason" at bounding box center [652, 323] width 535 height 22
click at [480, 386] on button "Save" at bounding box center [449, 394] width 150 height 60
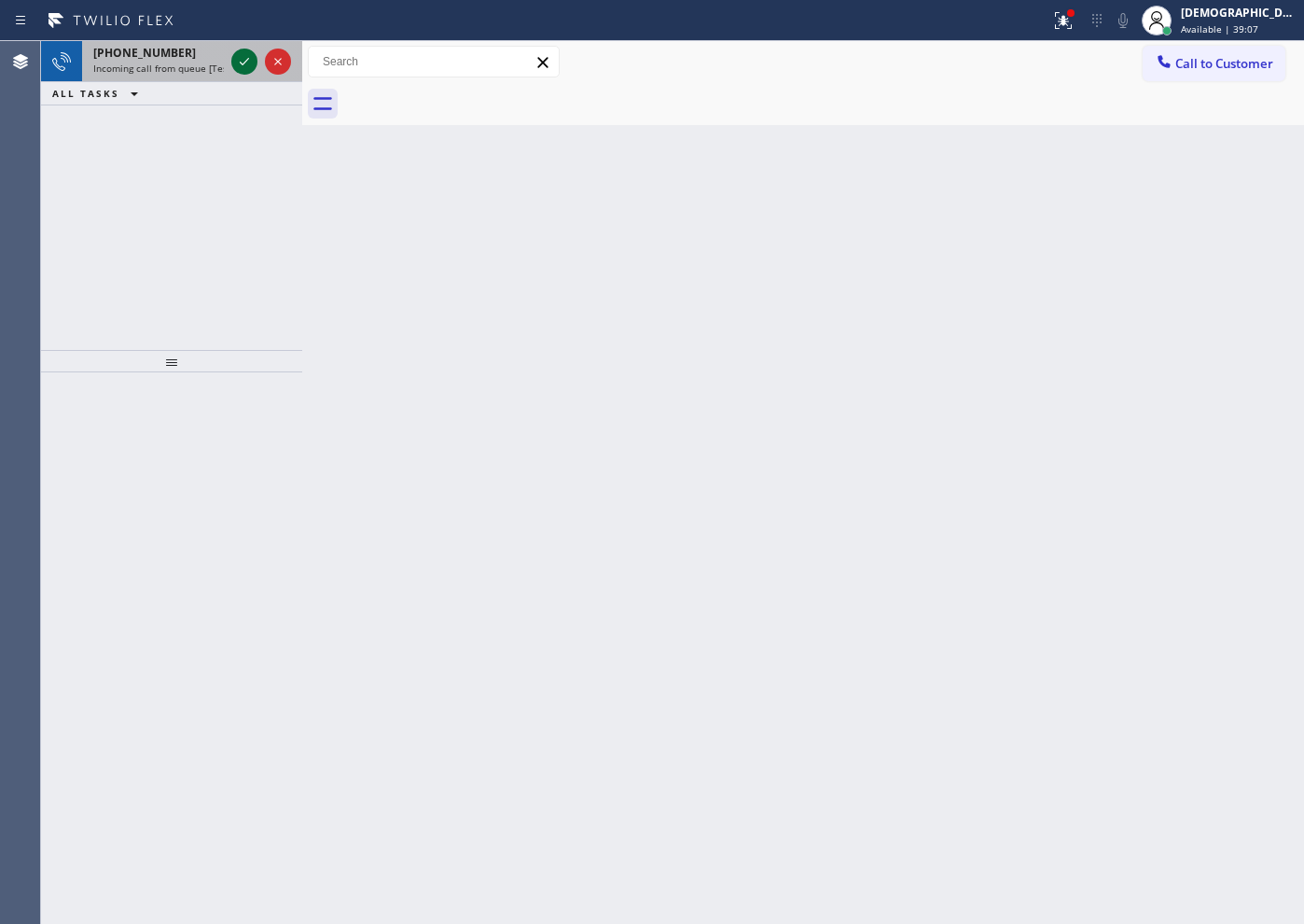
click at [238, 59] on icon at bounding box center [245, 61] width 23 height 23
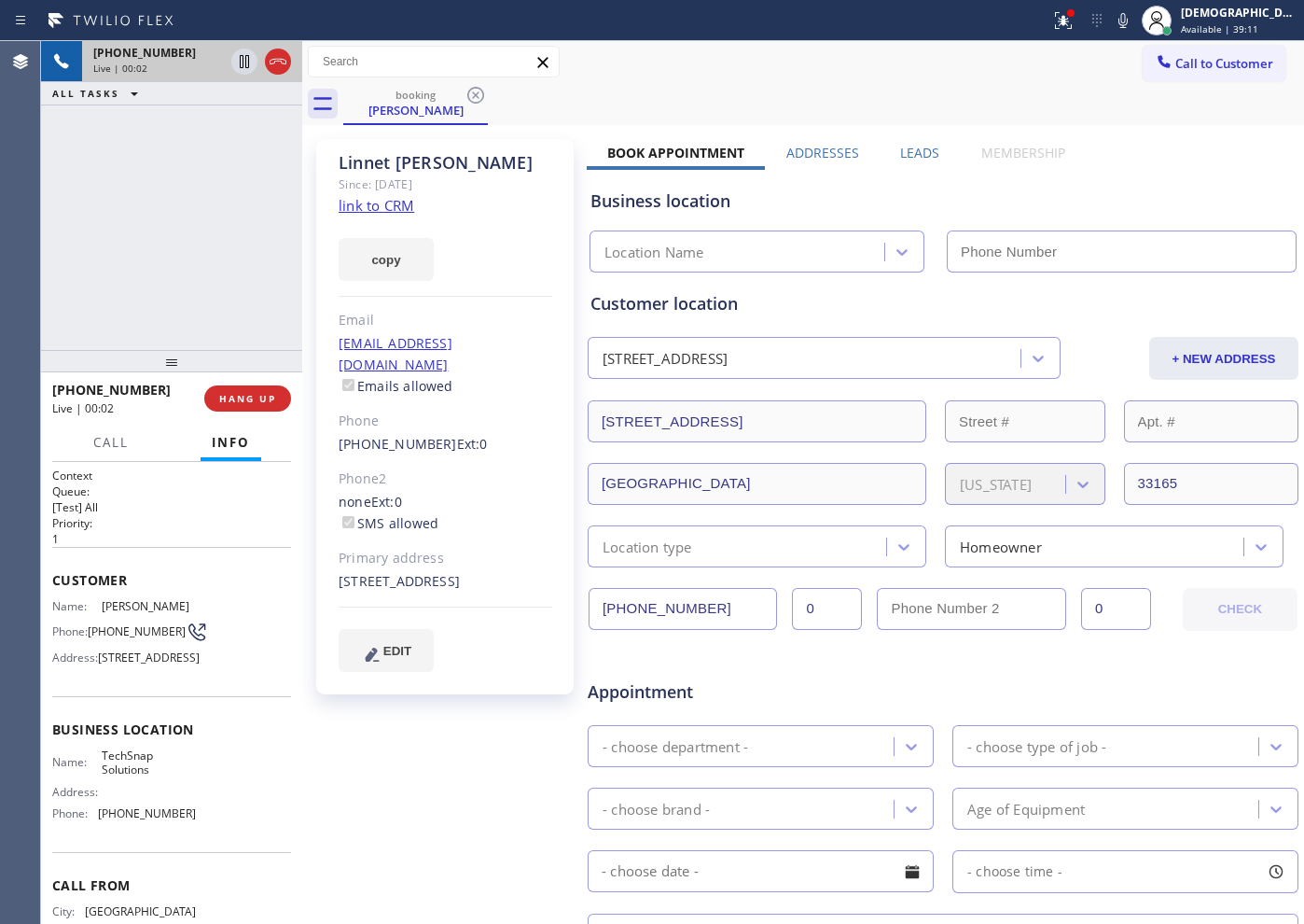
type input "[PHONE_NUMBER]"
click at [400, 206] on link "link to CRM" at bounding box center [376, 205] width 76 height 19
click at [252, 57] on icon at bounding box center [245, 61] width 23 height 23
click at [244, 66] on icon at bounding box center [245, 61] width 23 height 23
click at [273, 62] on icon at bounding box center [278, 61] width 23 height 23
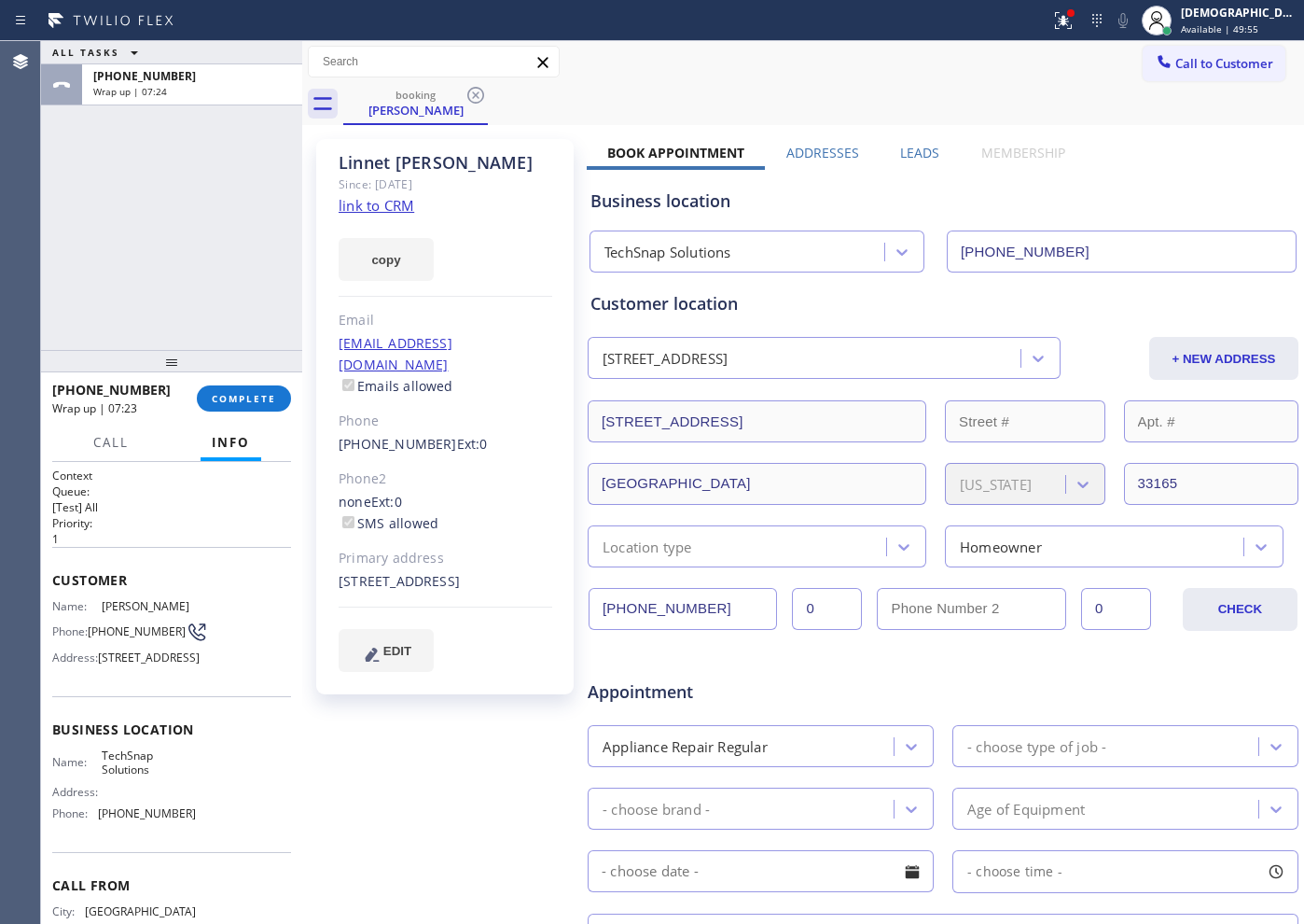
click at [241, 299] on div "ALL TASKS ALL TASKS ACTIVE TASKS TASKS IN WRAP UP [PHONE_NUMBER] Wrap up | 07:24" at bounding box center [171, 195] width 261 height 309
click at [261, 399] on span "COMPLETE" at bounding box center [244, 398] width 64 height 13
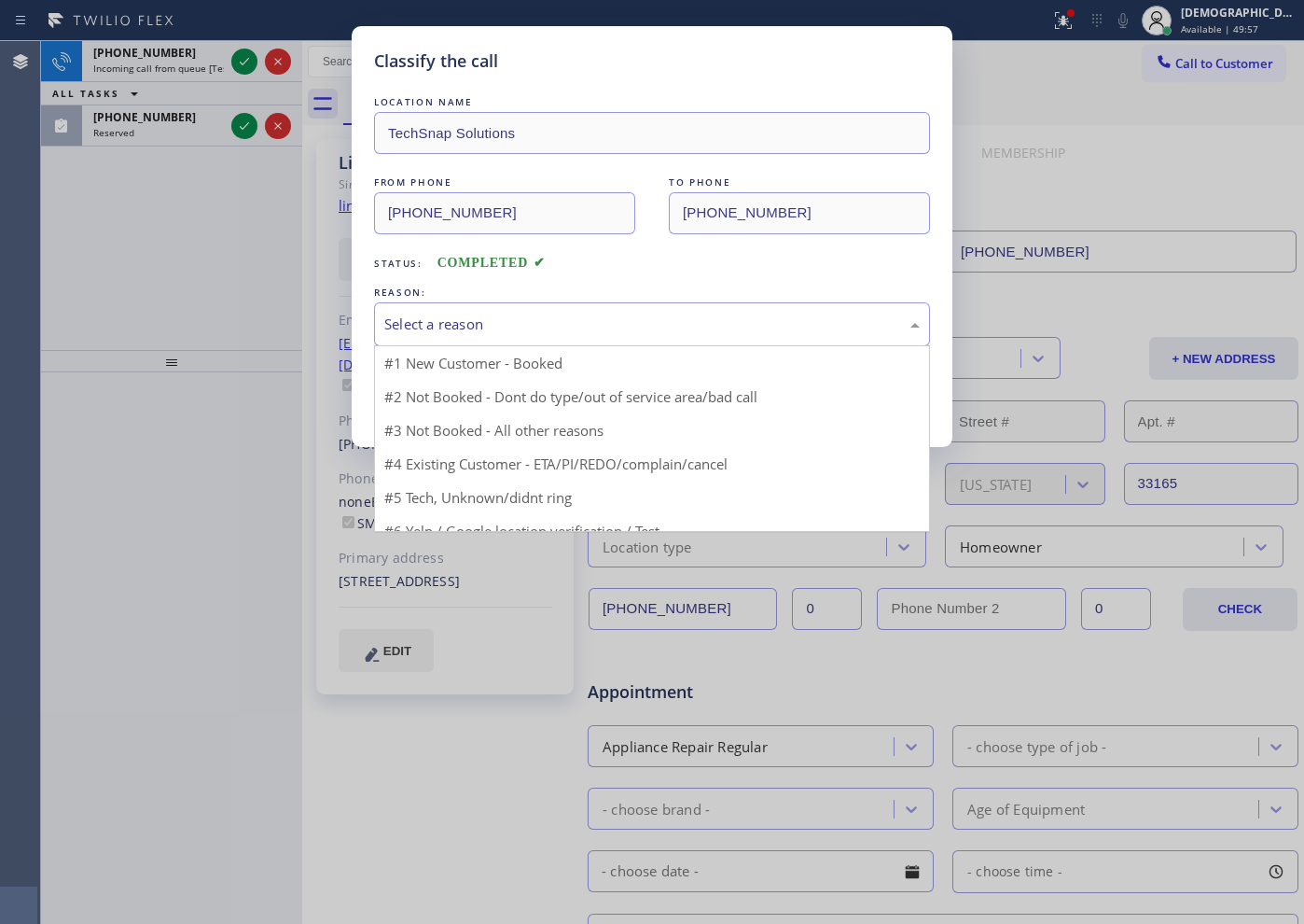
click at [518, 316] on div "Select a reason" at bounding box center [652, 323] width 535 height 22
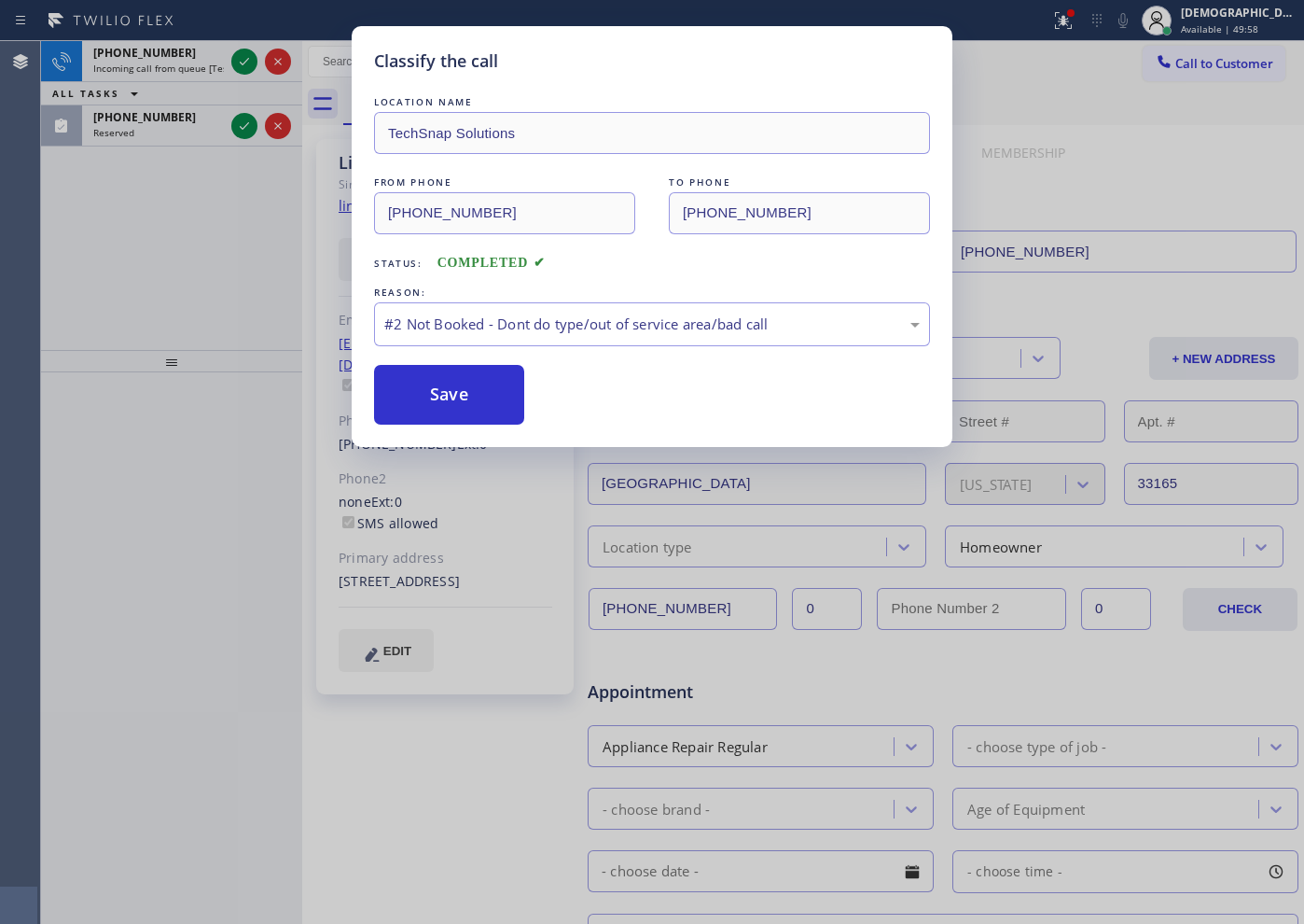
click at [484, 395] on button "Save" at bounding box center [449, 394] width 150 height 60
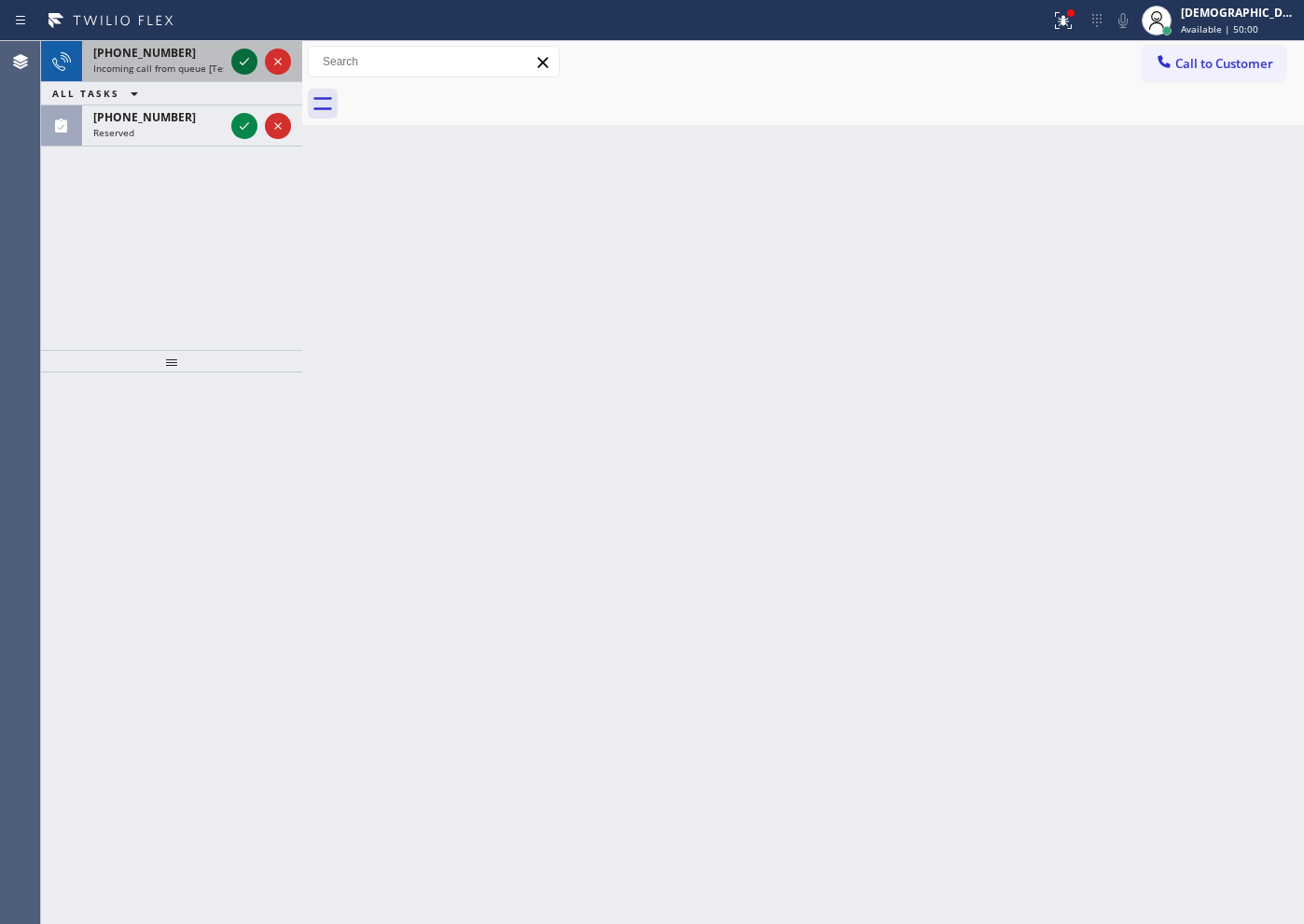
click at [245, 62] on icon at bounding box center [245, 61] width 23 height 23
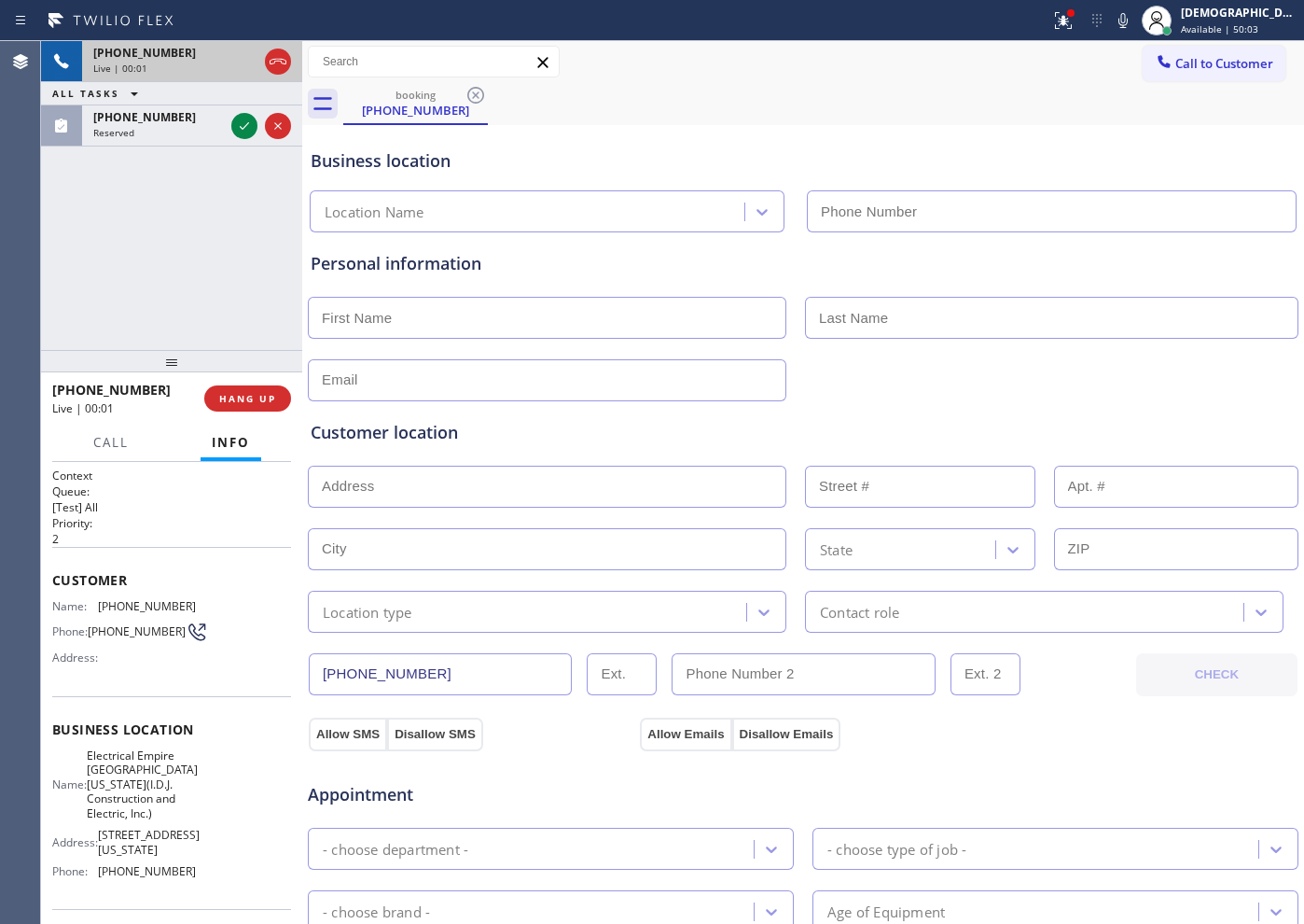
type input "[PHONE_NUMBER]"
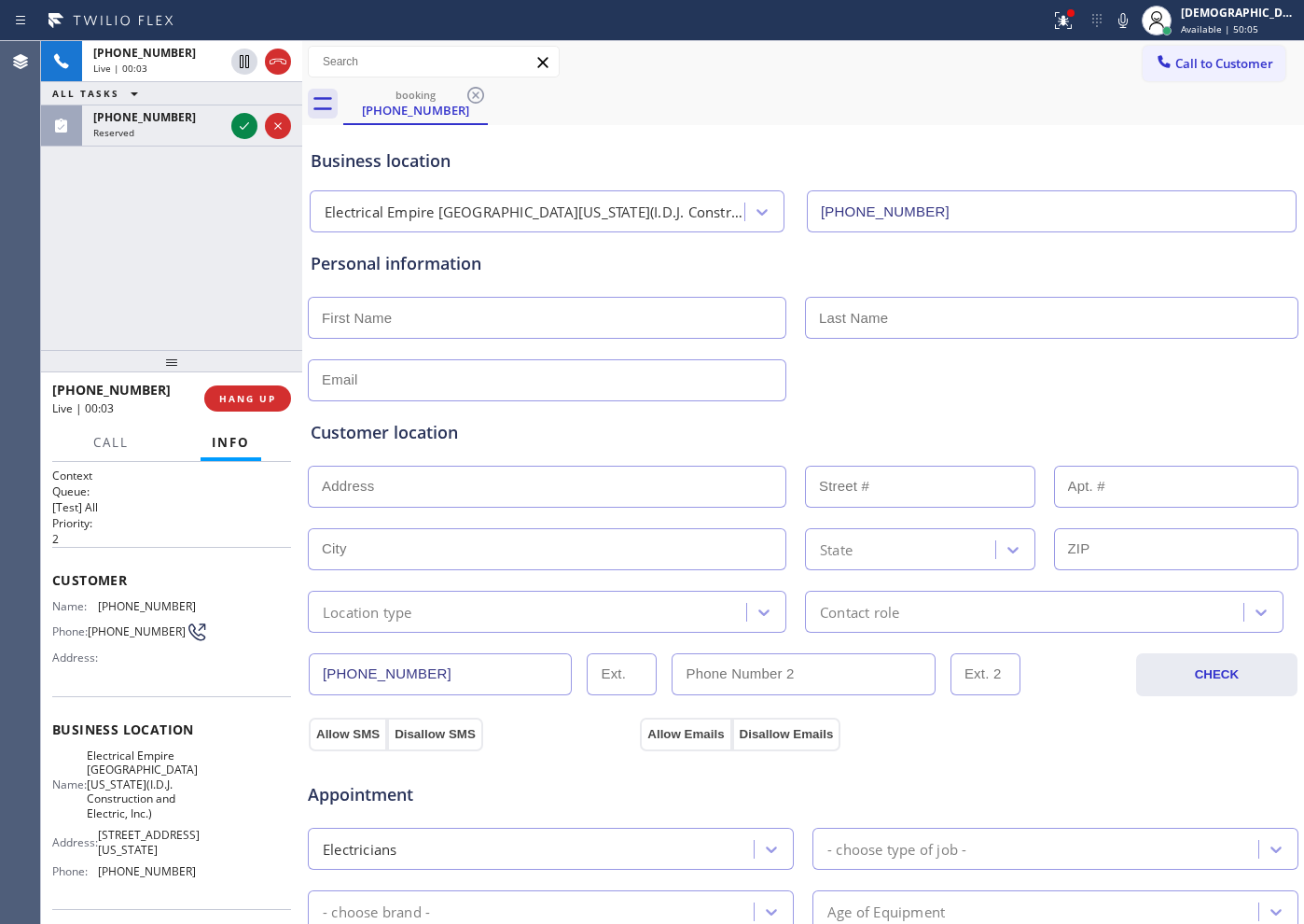
drag, startPoint x: 282, startPoint y: 73, endPoint x: 306, endPoint y: 91, distance: 30.0
click at [282, 73] on button at bounding box center [278, 61] width 26 height 26
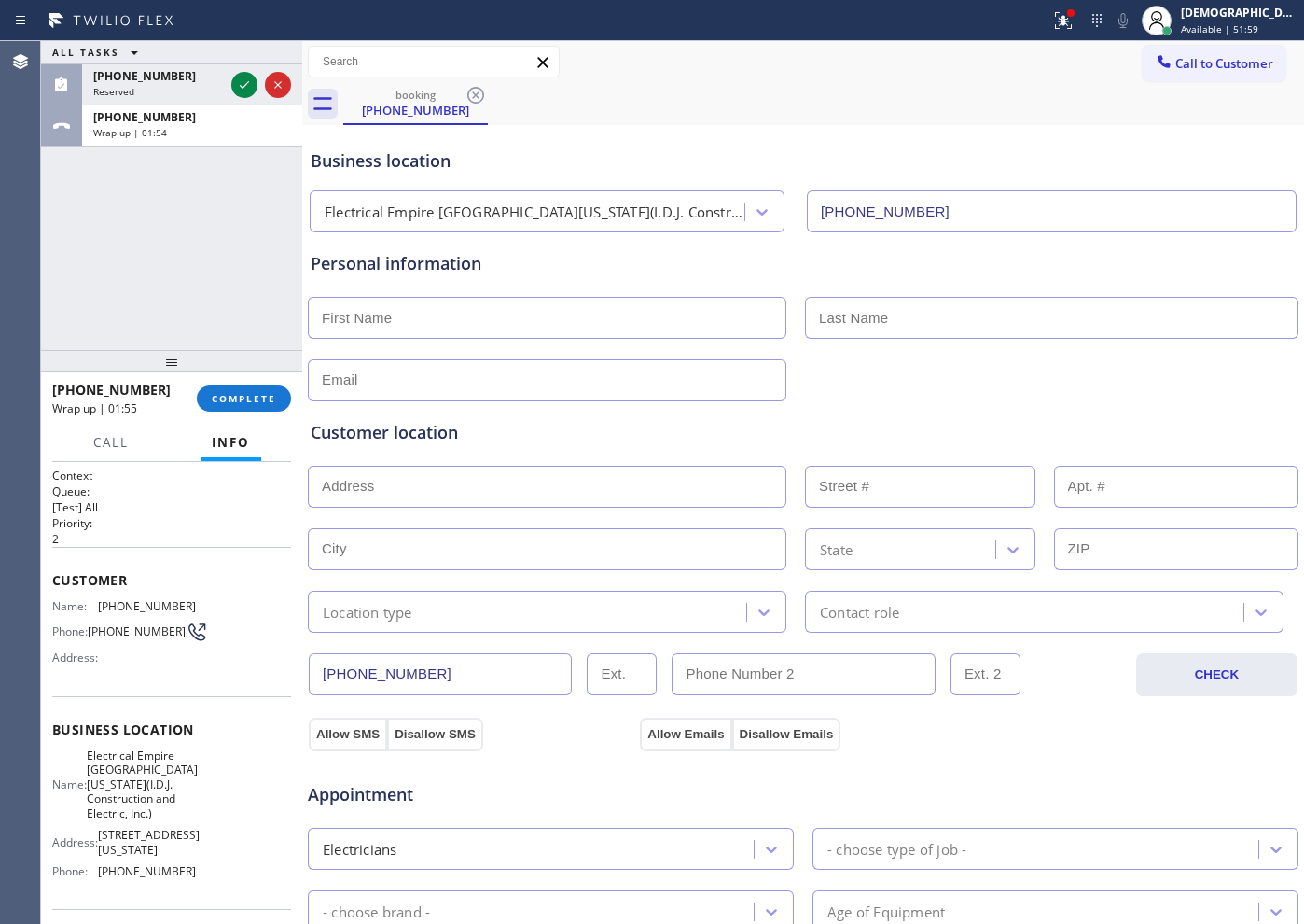
click at [226, 336] on div "ALL TASKS ALL TASKS ACTIVE TASKS TASKS IN WRAP UP [PHONE_NUMBER] Reserved [PHON…" at bounding box center [171, 195] width 261 height 309
click at [238, 397] on span "COMPLETE" at bounding box center [244, 398] width 64 height 13
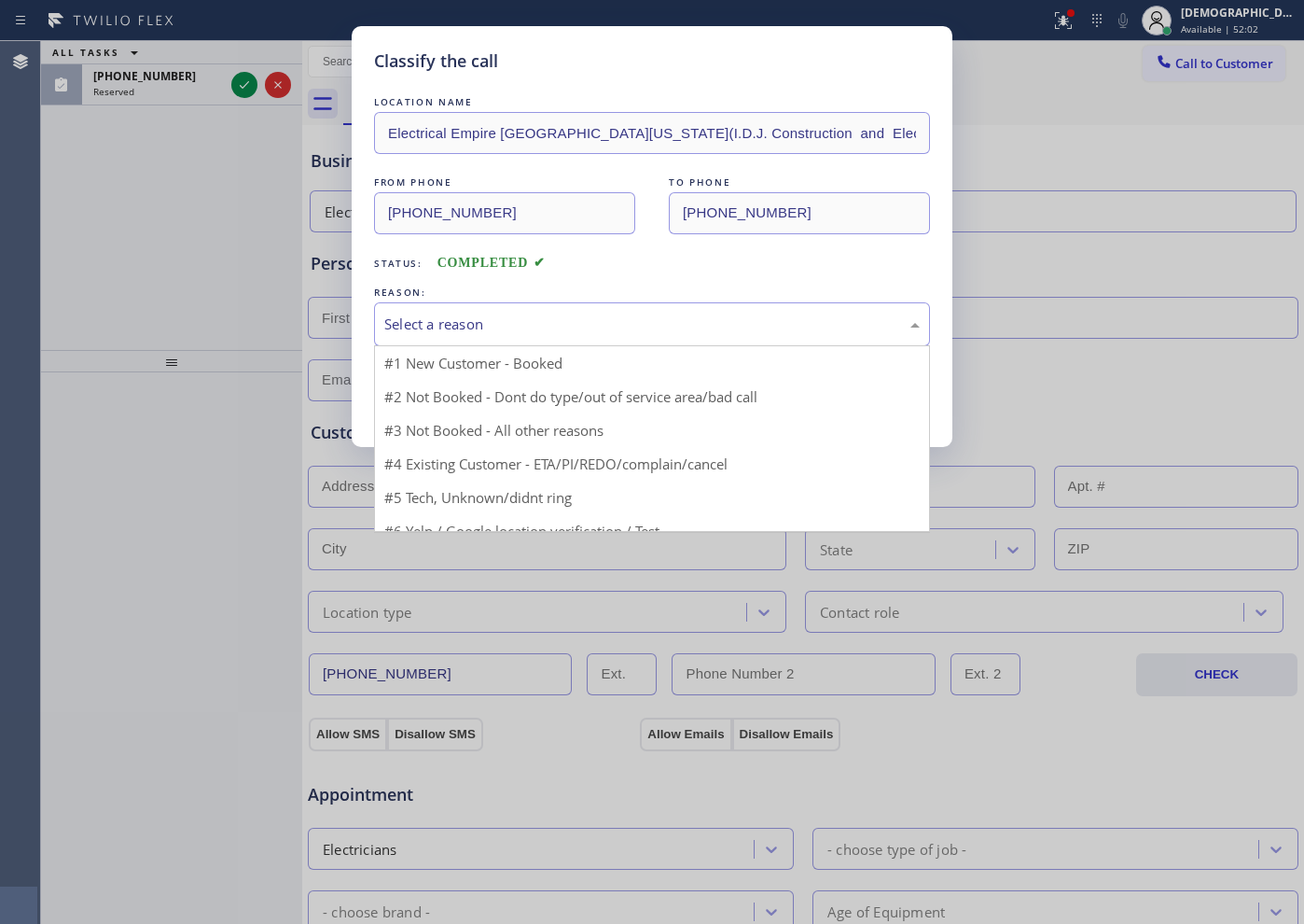
click at [846, 324] on div "Select a reason" at bounding box center [652, 323] width 535 height 22
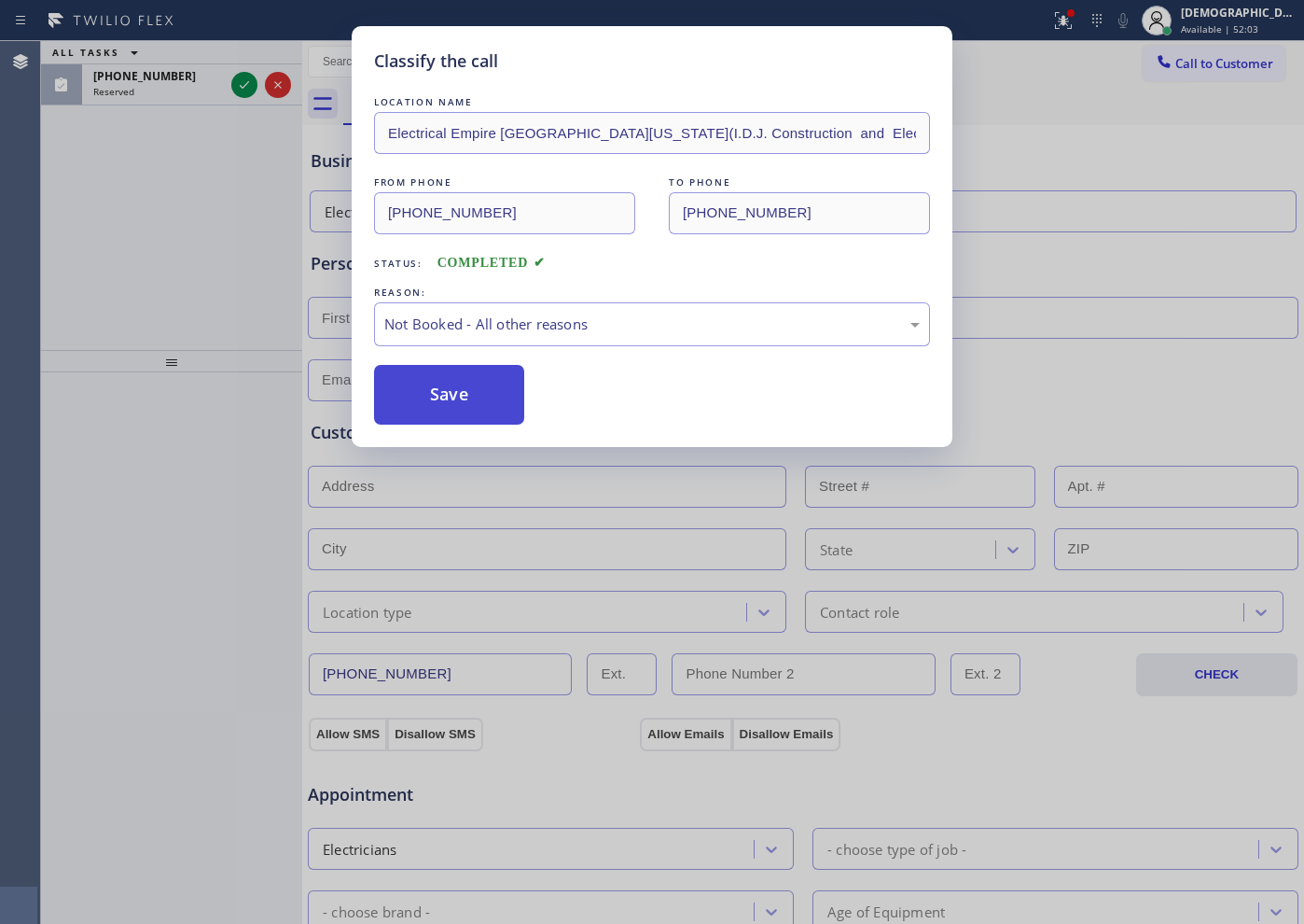
click at [466, 402] on button "Save" at bounding box center [449, 394] width 150 height 60
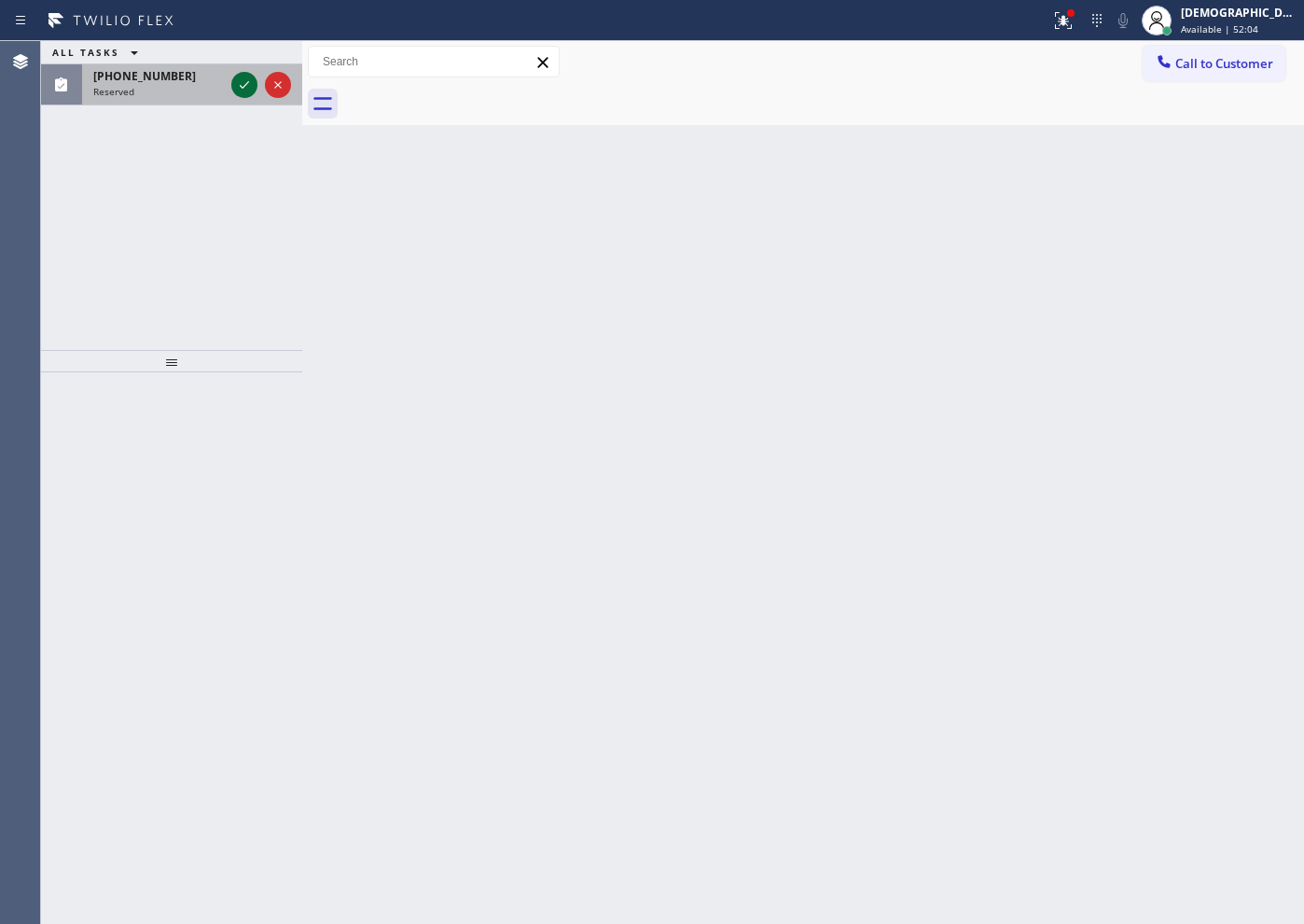
click at [241, 88] on icon at bounding box center [245, 85] width 23 height 23
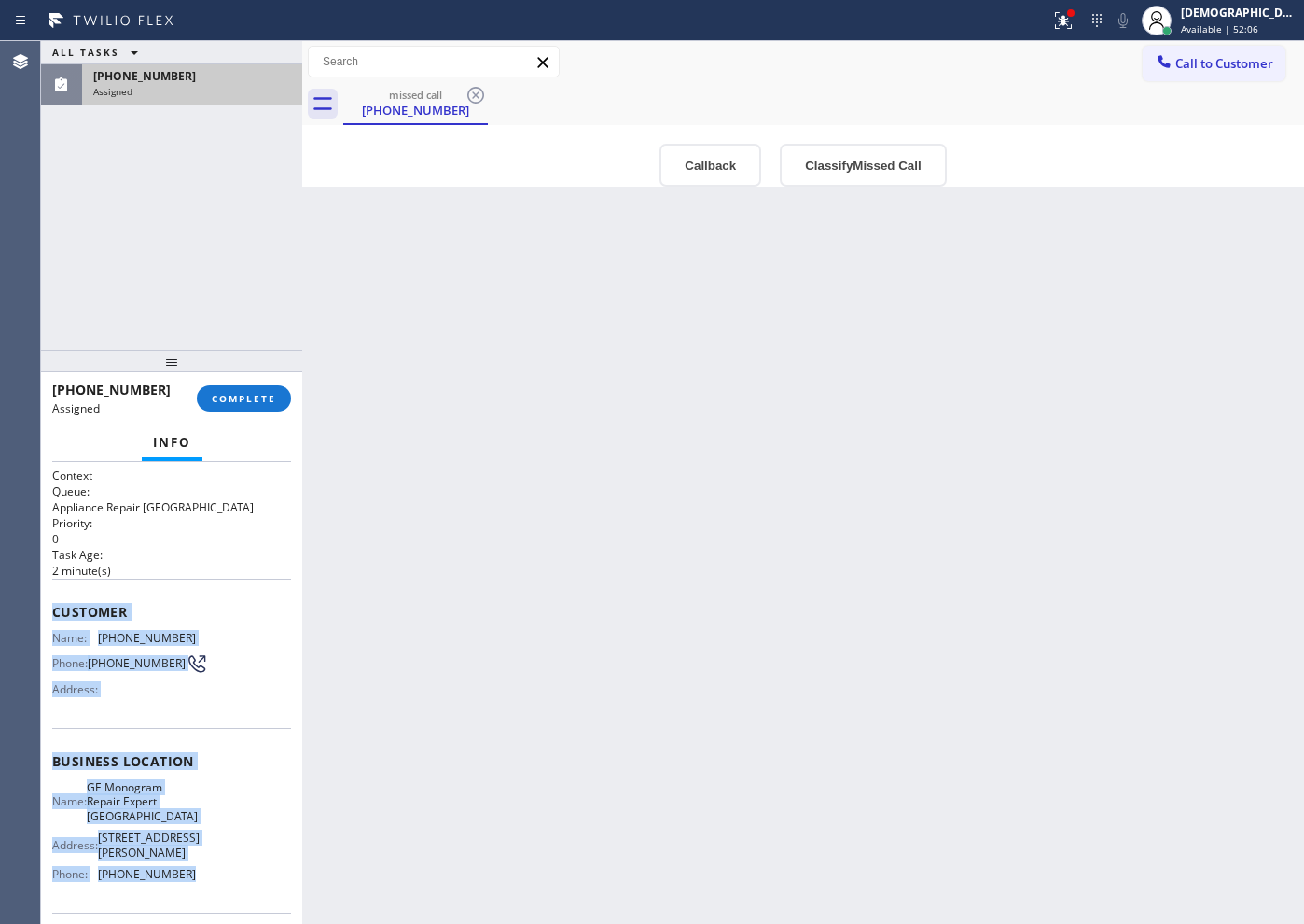
drag, startPoint x: 200, startPoint y: 870, endPoint x: 51, endPoint y: 608, distance: 301.4
click at [51, 608] on div "Context Queue: Appliance Repair High End Priority: 0 Task Age: [DEMOGRAPHIC_DAT…" at bounding box center [171, 692] width 261 height 462
copy div "Customer Name: [PHONE_NUMBER] Phone: [PHONE_NUMBER] Address: Business location …"
click at [245, 408] on button "COMPLETE" at bounding box center [244, 398] width 95 height 26
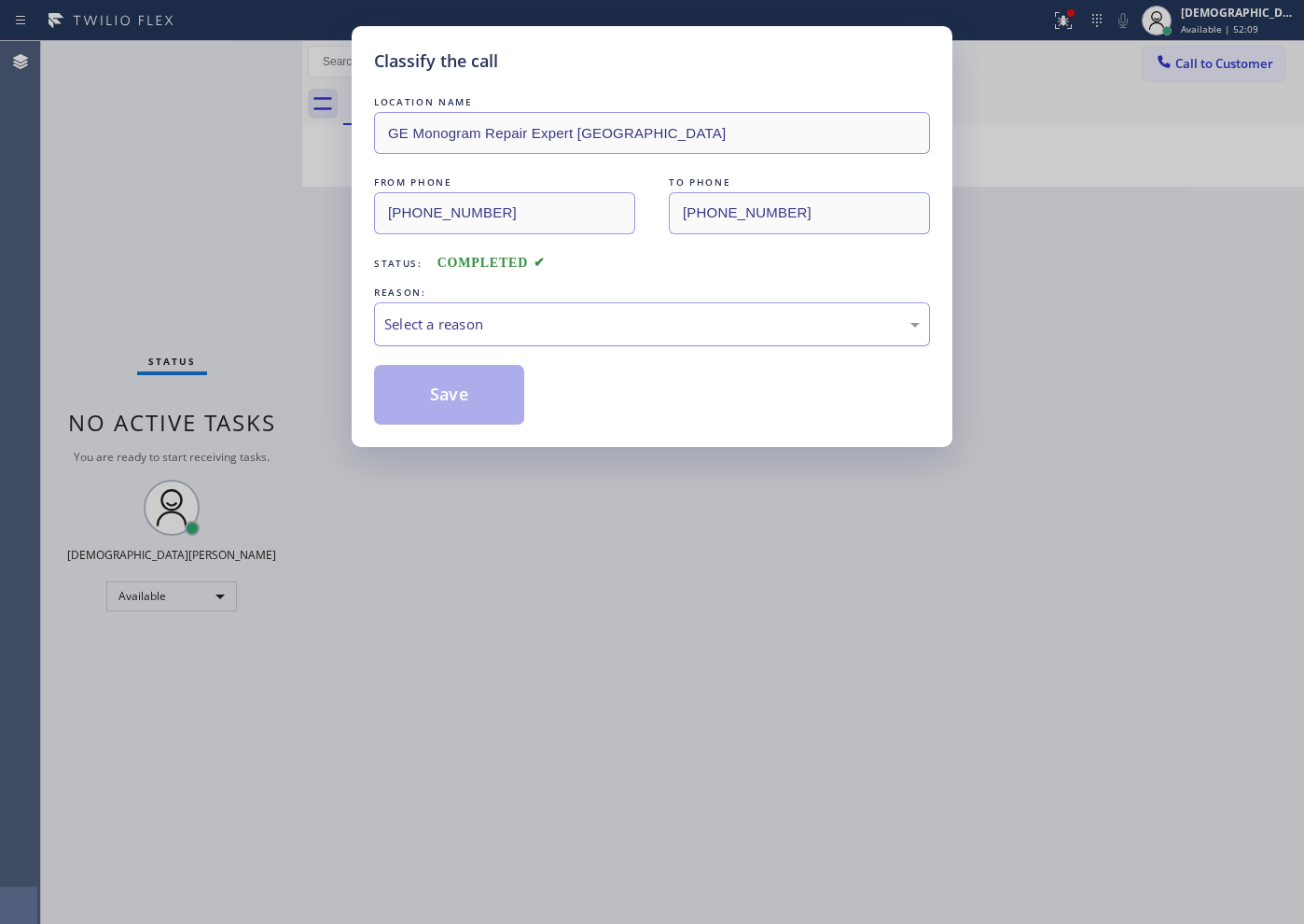
drag, startPoint x: 400, startPoint y: 305, endPoint x: 411, endPoint y: 323, distance: 21.1
click at [401, 305] on div "Select a reason" at bounding box center [652, 324] width 556 height 44
click at [430, 396] on button "Save" at bounding box center [449, 394] width 150 height 60
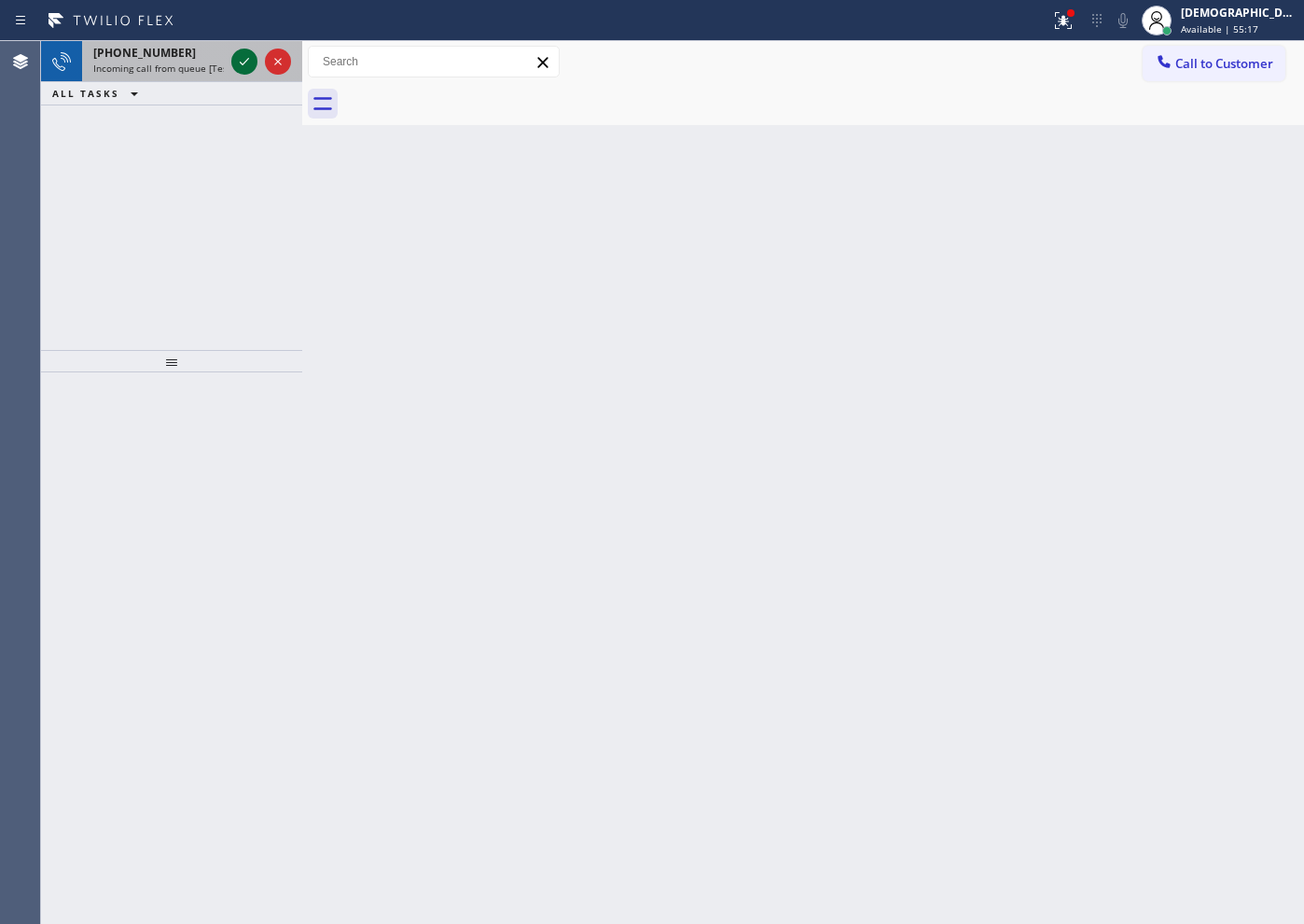
click at [237, 65] on icon at bounding box center [245, 61] width 23 height 23
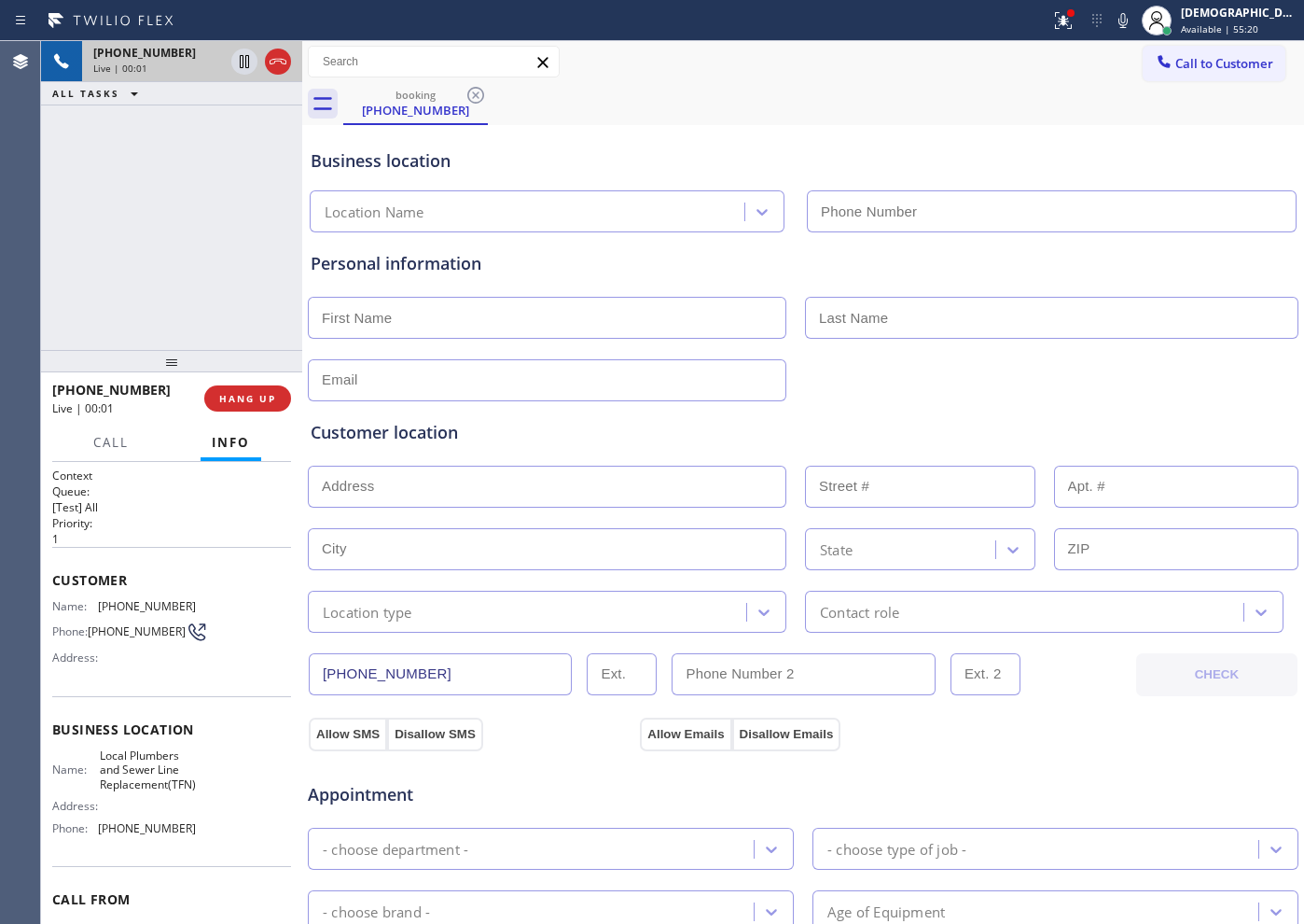
type input "[PHONE_NUMBER]"
click at [269, 63] on icon at bounding box center [278, 61] width 23 height 23
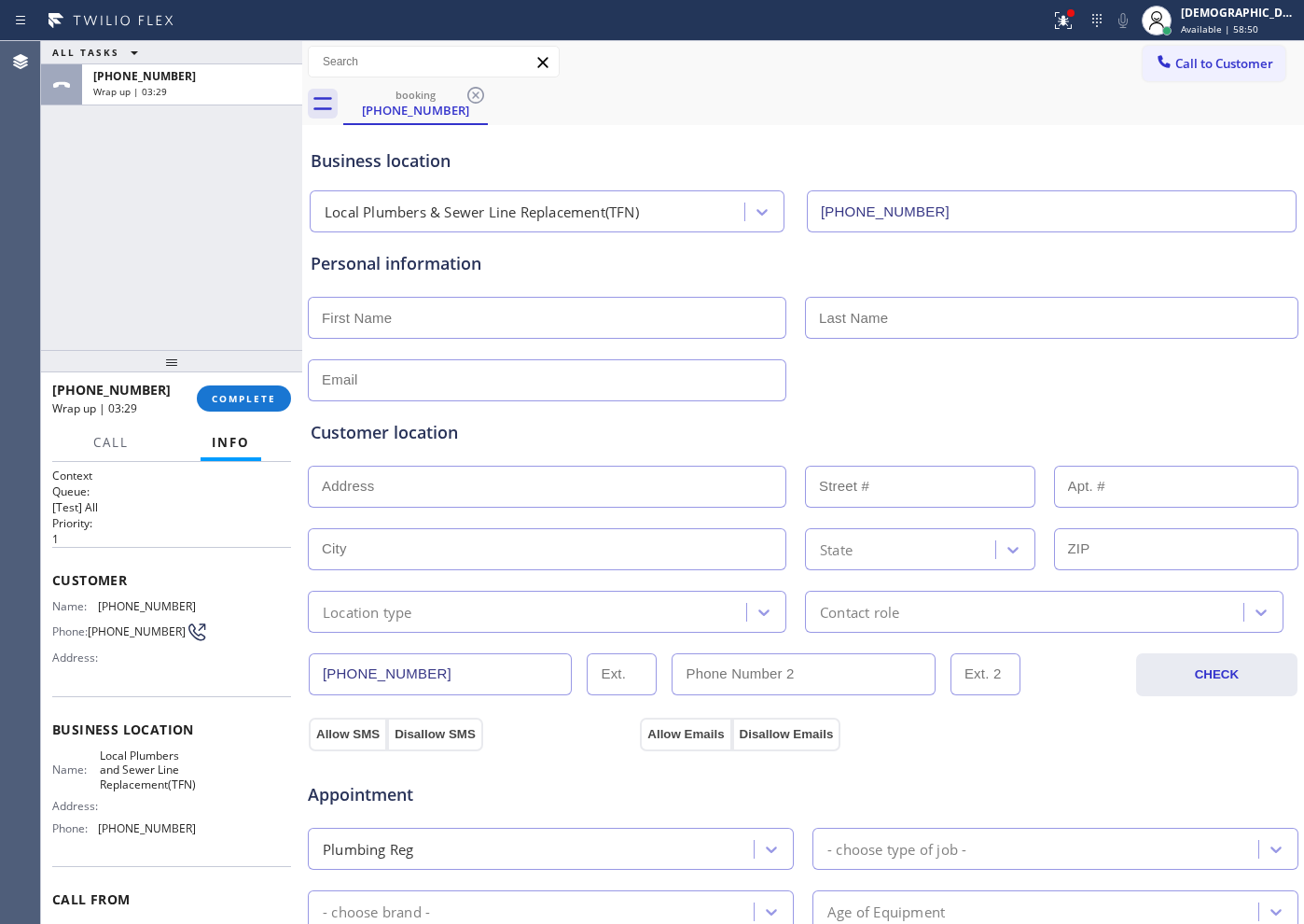
drag, startPoint x: 153, startPoint y: 200, endPoint x: 234, endPoint y: 335, distance: 157.4
click at [153, 200] on div "ALL TASKS ALL TASKS ACTIVE TASKS TASKS IN WRAP UP [PHONE_NUMBER] Wrap up | 03:29" at bounding box center [171, 195] width 261 height 309
click at [243, 392] on span "COMPLETE" at bounding box center [244, 398] width 64 height 13
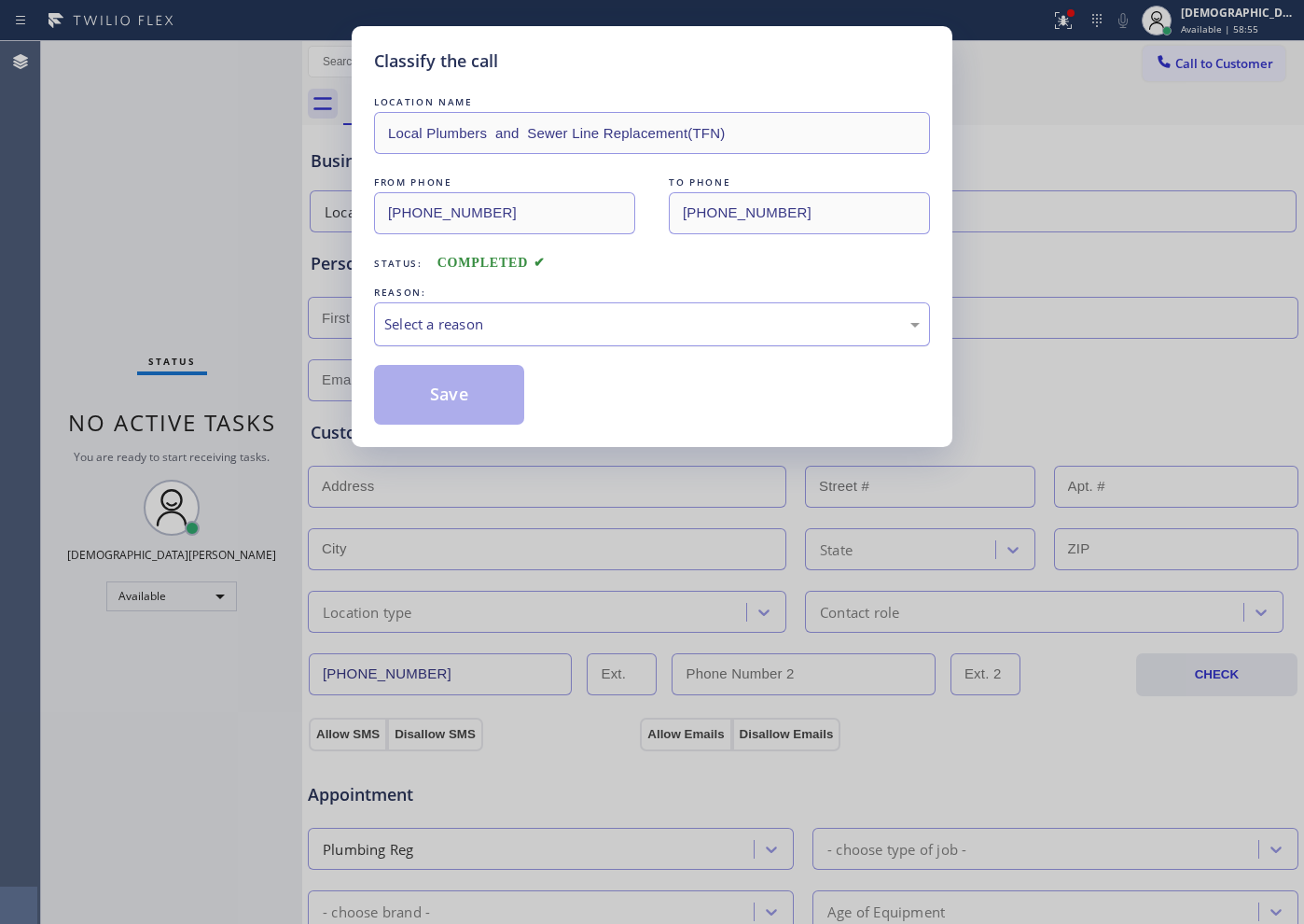
click at [603, 326] on div "Select a reason" at bounding box center [652, 323] width 535 height 22
click at [479, 413] on button "Save" at bounding box center [449, 394] width 150 height 60
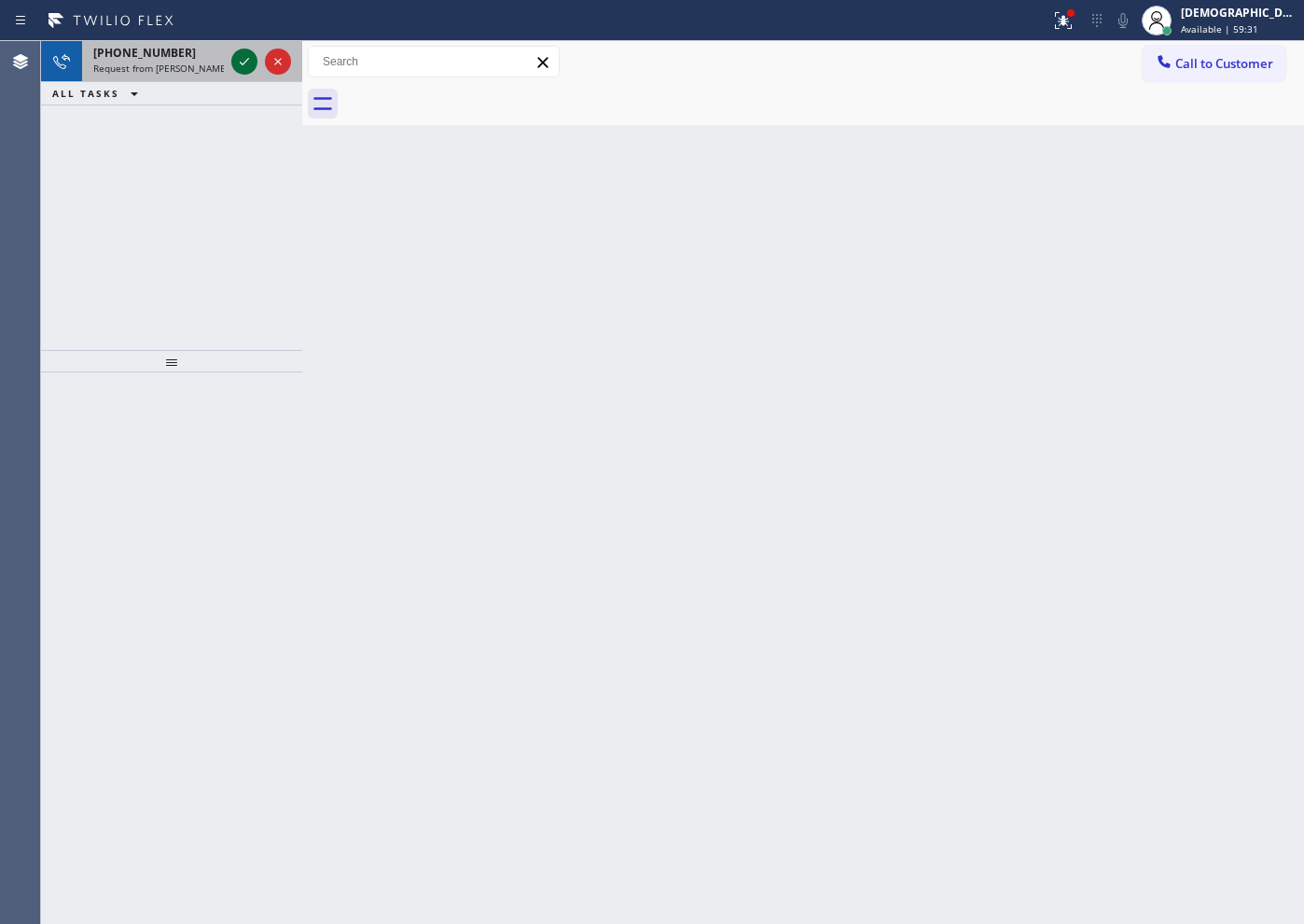
click at [238, 63] on icon at bounding box center [245, 61] width 23 height 23
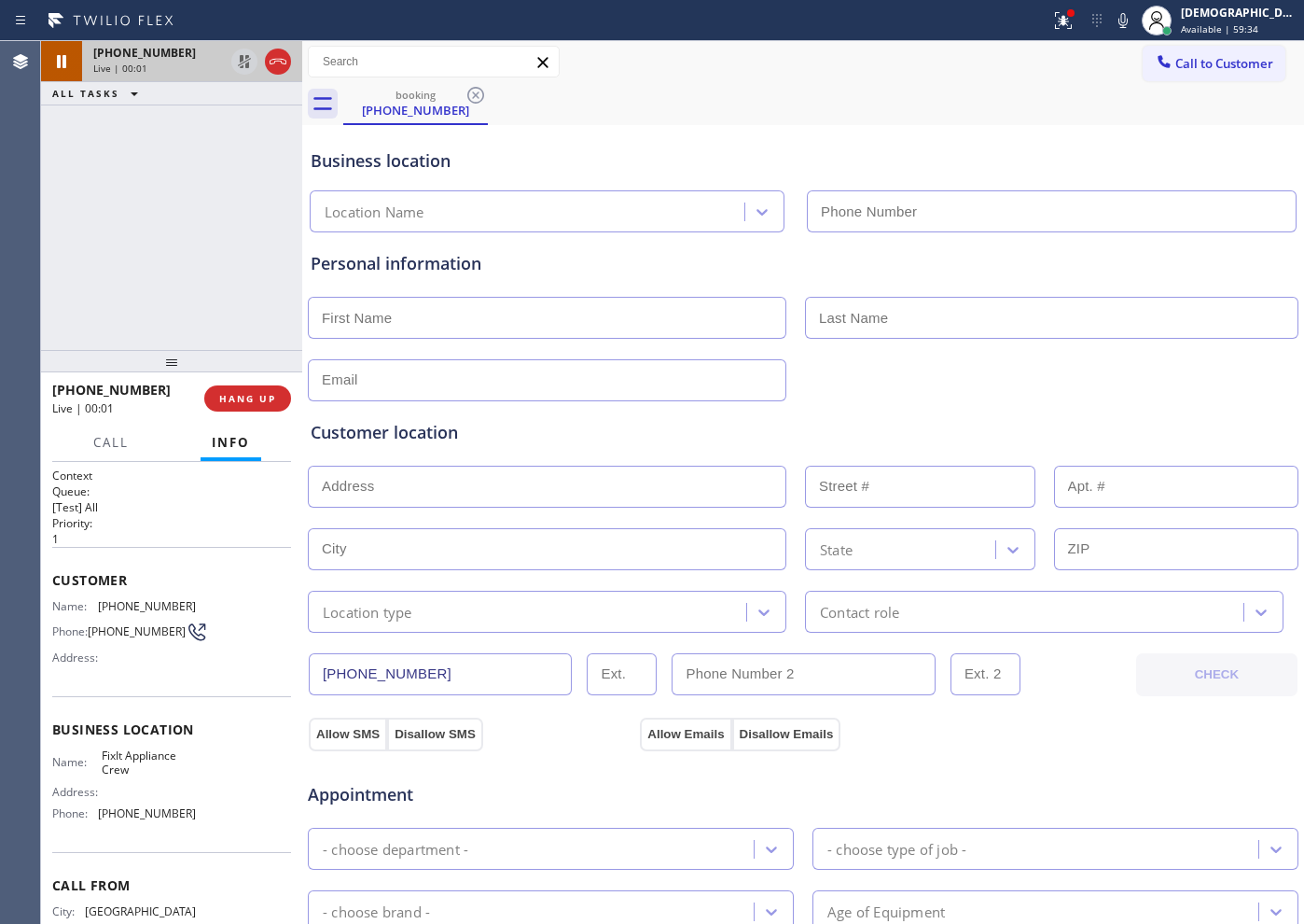
type input "[PHONE_NUMBER]"
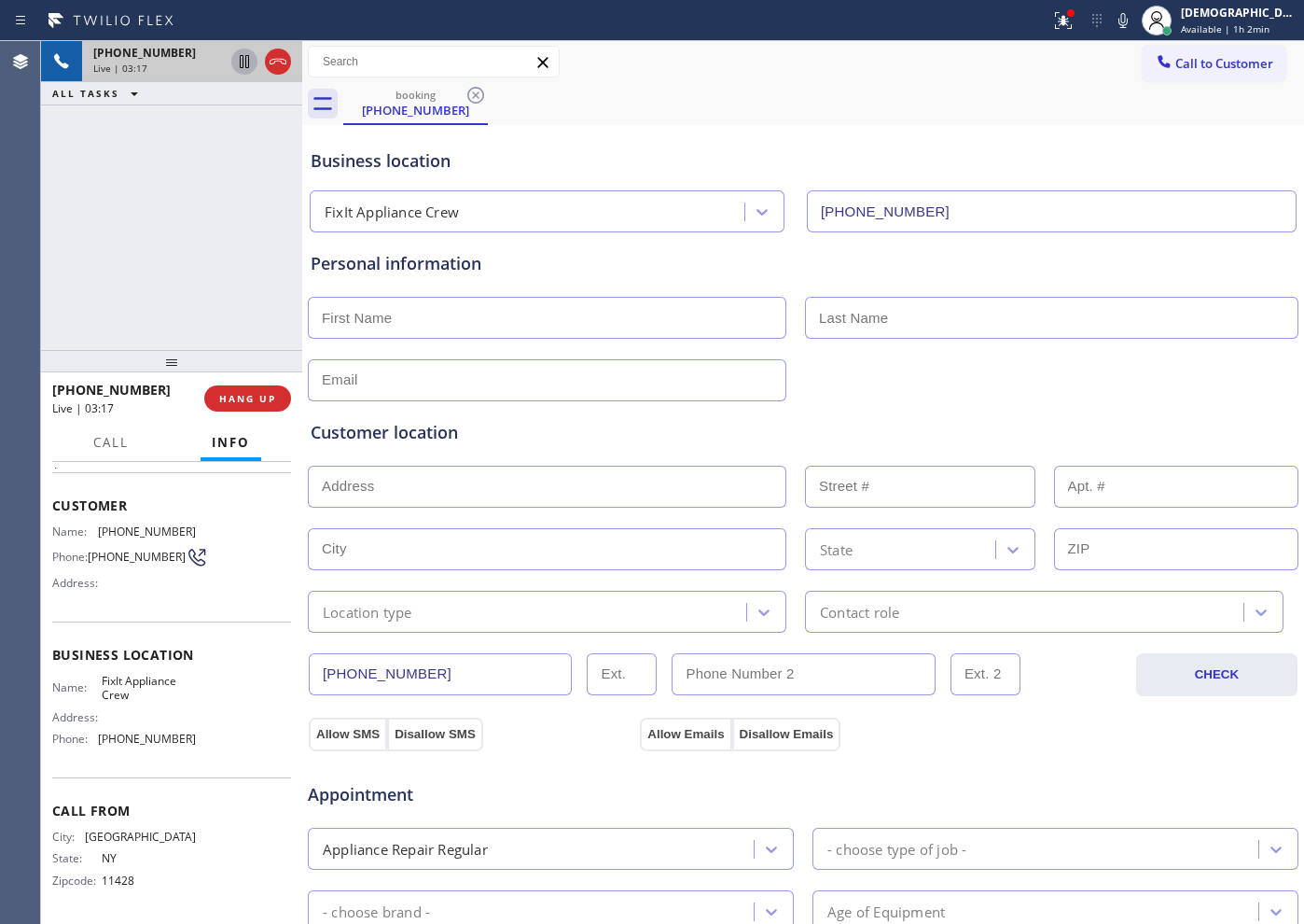
click at [244, 68] on icon at bounding box center [245, 61] width 23 height 23
click at [247, 62] on icon at bounding box center [245, 61] width 13 height 13
drag, startPoint x: 440, startPoint y: 674, endPoint x: 330, endPoint y: 669, distance: 110.1
click at [307, 679] on div "[PHONE_NUMBER]" at bounding box center [721, 674] width 827 height 43
click at [271, 70] on icon at bounding box center [278, 61] width 23 height 23
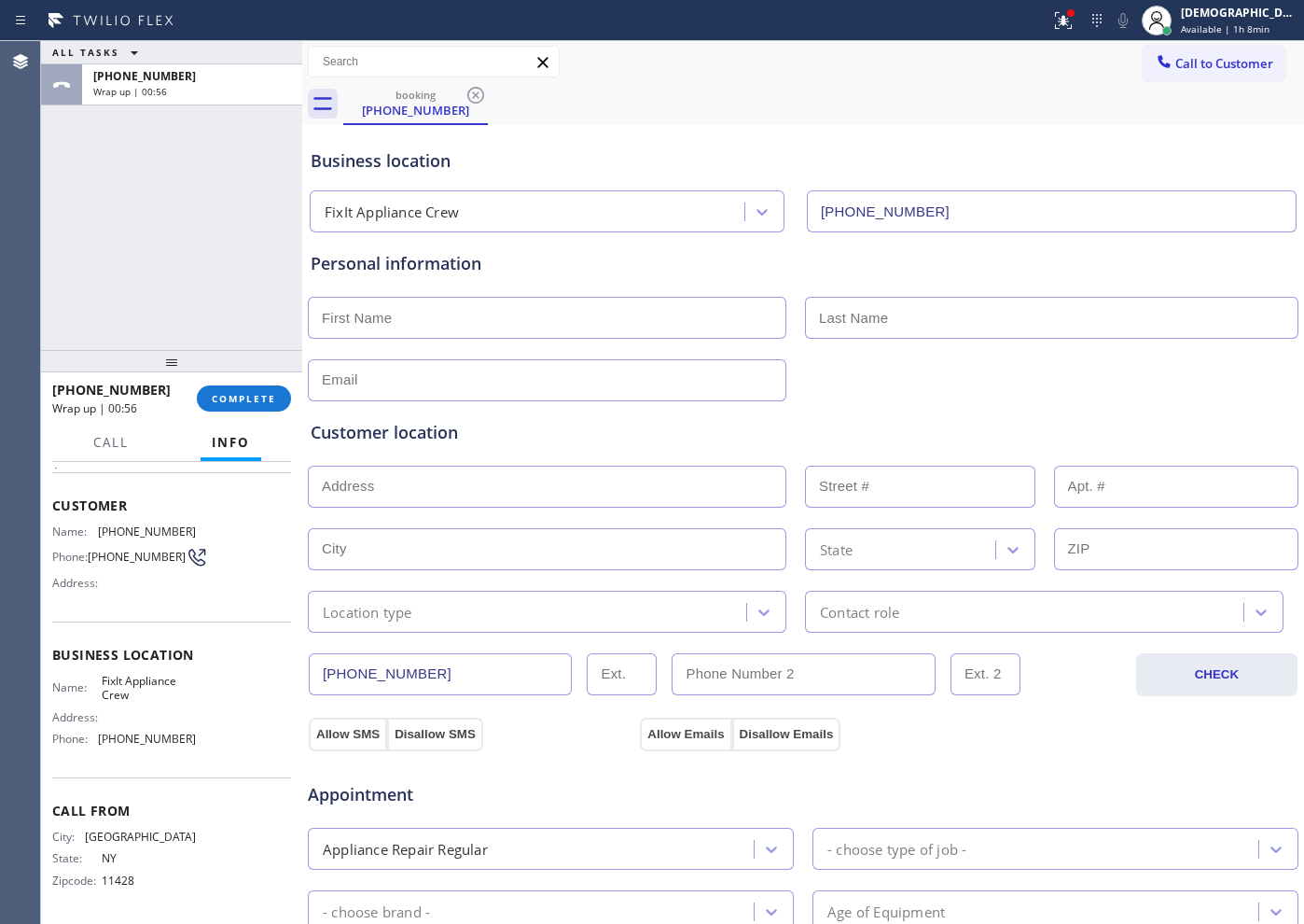
click at [329, 315] on input "text" at bounding box center [548, 318] width 478 height 42
paste input "[PERSON_NAME]"
type input "[PERSON_NAME]"
click at [898, 320] on input "text" at bounding box center [1052, 318] width 494 height 42
paste input "[PERSON_NAME]"
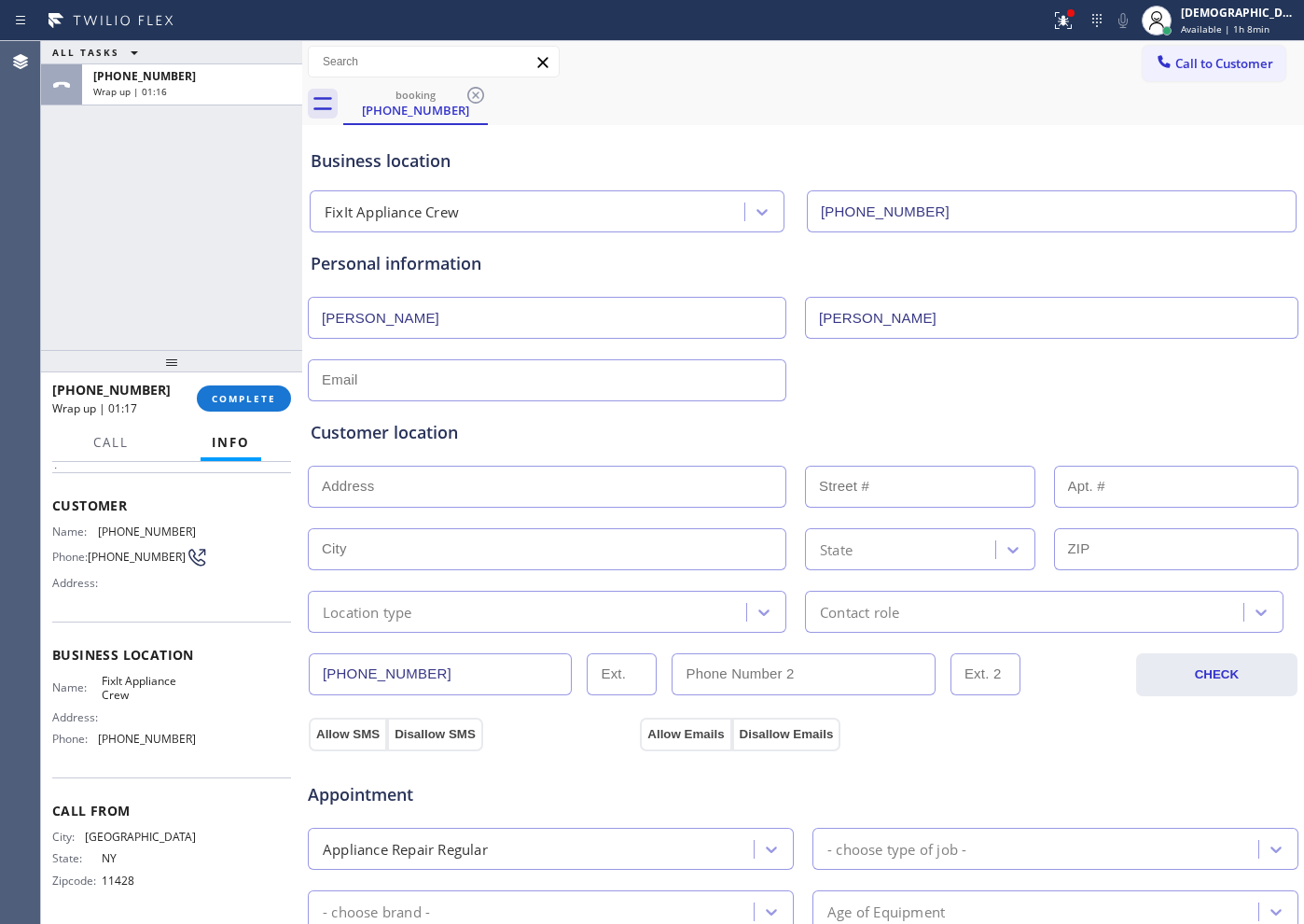
type input "[PERSON_NAME]"
click at [943, 295] on div "[PERSON_NAME]" at bounding box center [804, 316] width 995 height 45
click at [548, 380] on input "text" at bounding box center [548, 380] width 478 height 42
click at [539, 376] on input "text" at bounding box center [548, 380] width 478 height 42
paste input "[EMAIL_ADDRESS][DOMAIN_NAME]"
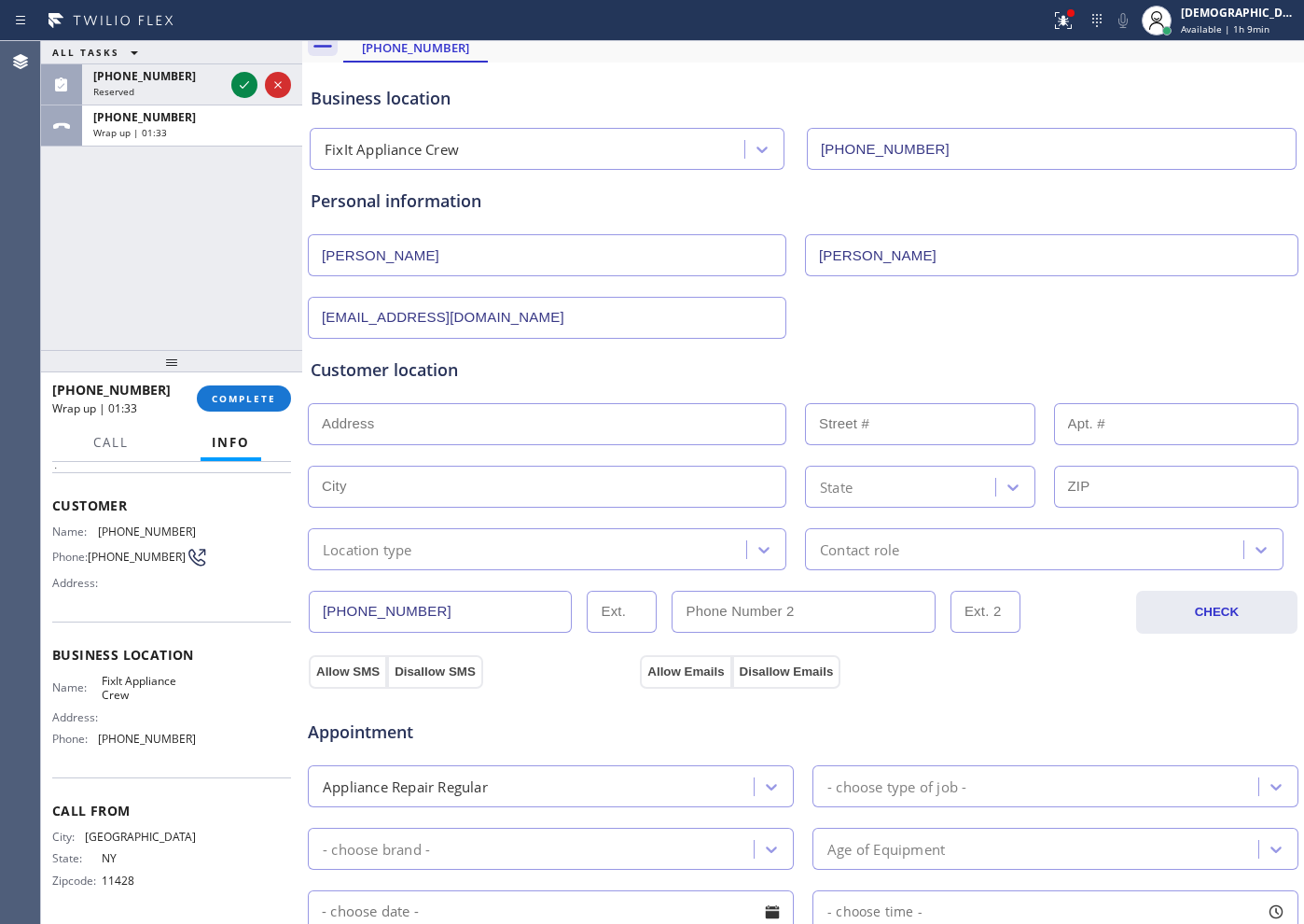
scroll to position [116, 0]
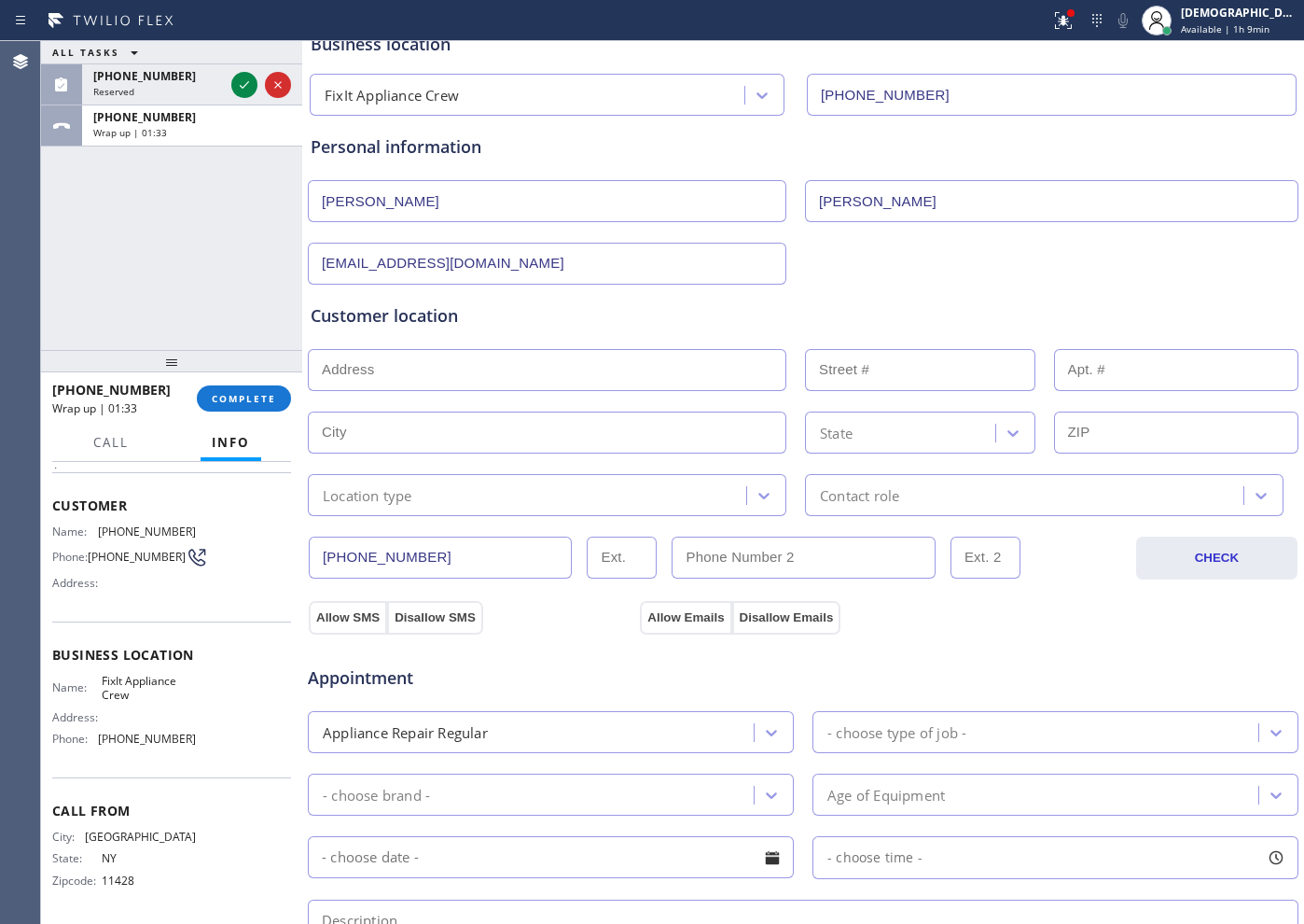
type input "[EMAIL_ADDRESS][DOMAIN_NAME]"
click at [459, 373] on input "text" at bounding box center [548, 370] width 478 height 42
paste input "[STREET_ADDRESS][US_STATE]"
type input "[STREET_ADDRESS]"
type input "3"
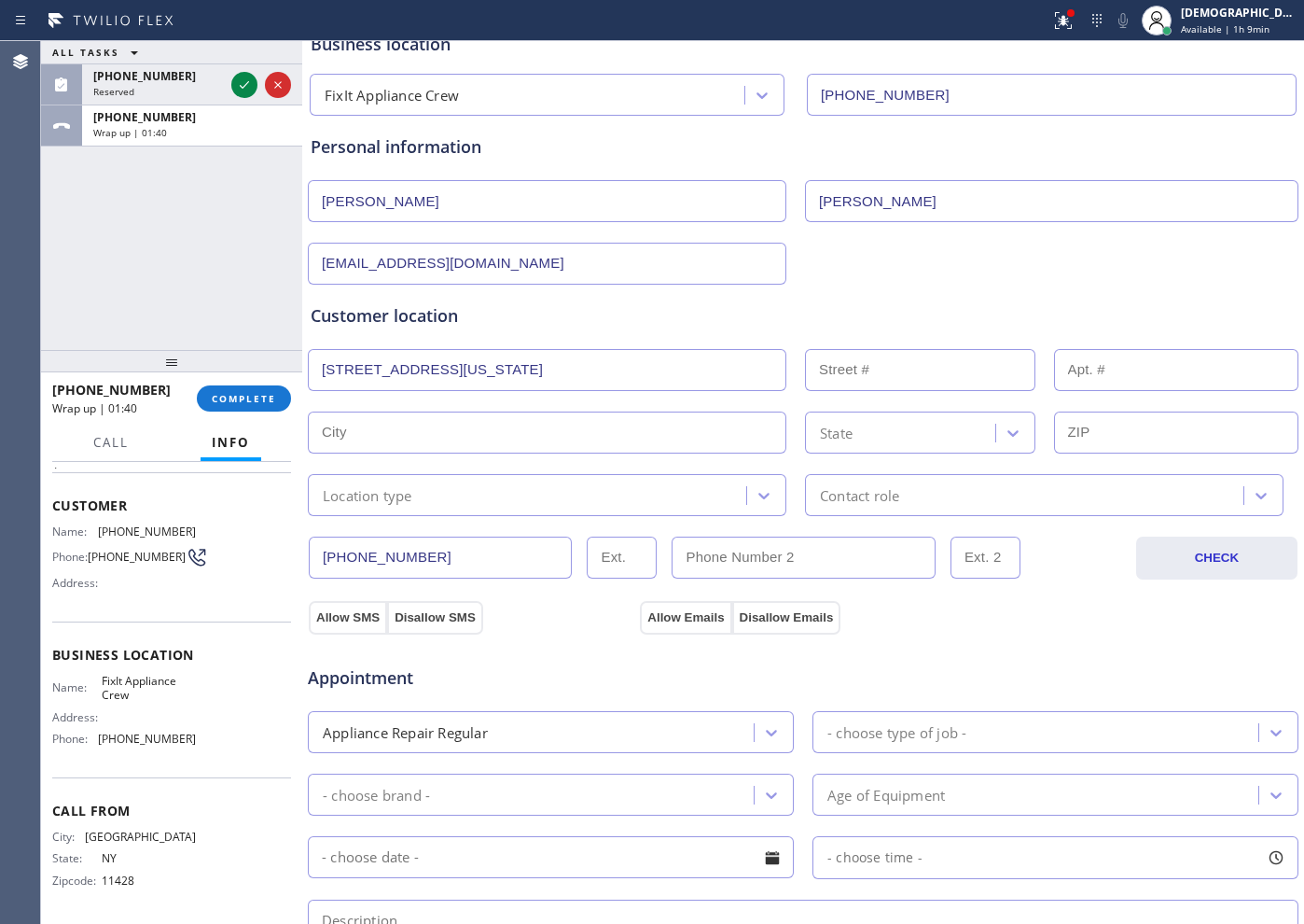
type input "[GEOGRAPHIC_DATA][US_STATE]"
type input "11050"
click at [468, 488] on div "Location type" at bounding box center [530, 495] width 433 height 33
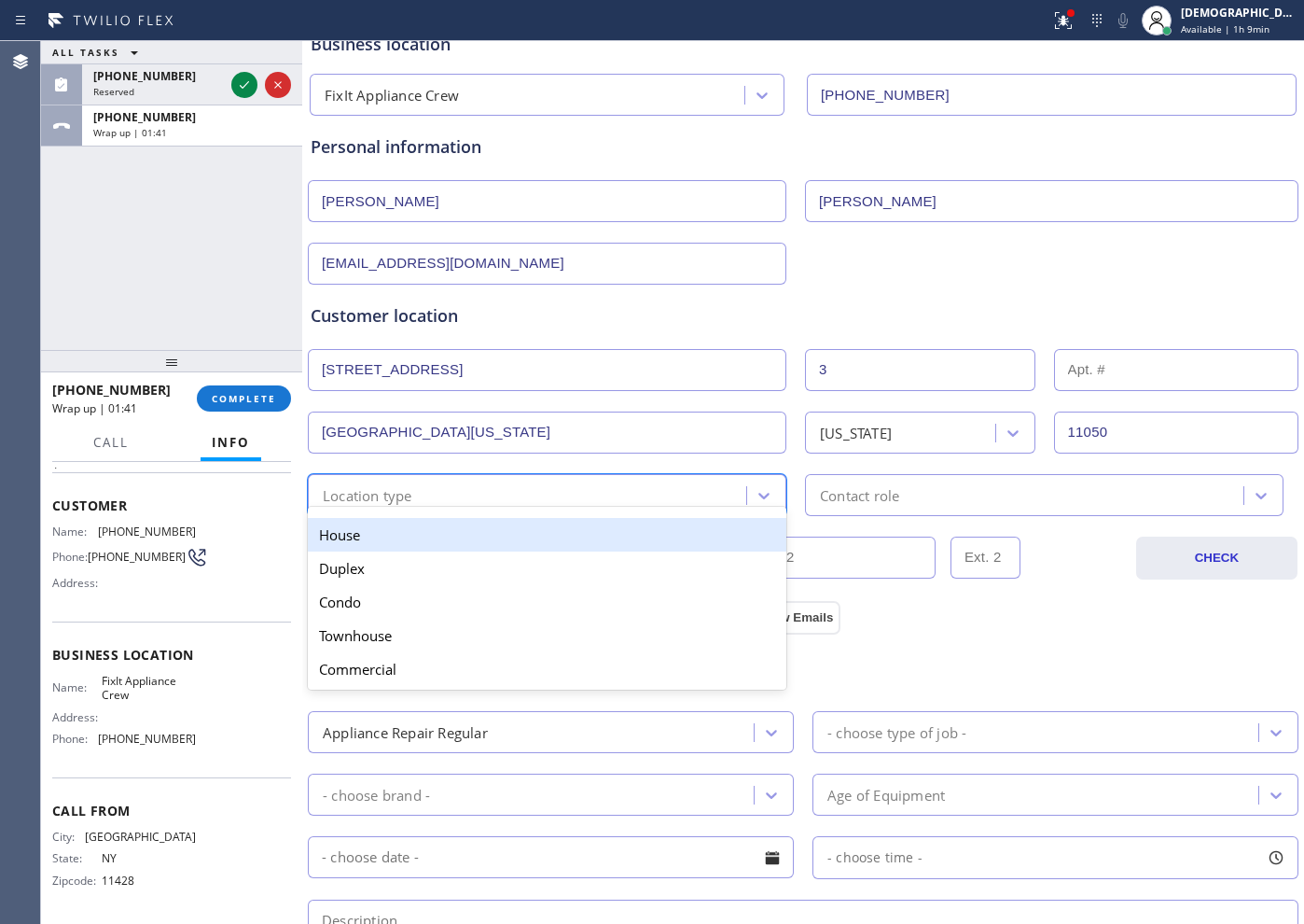
click at [442, 539] on div "House" at bounding box center [548, 535] width 478 height 34
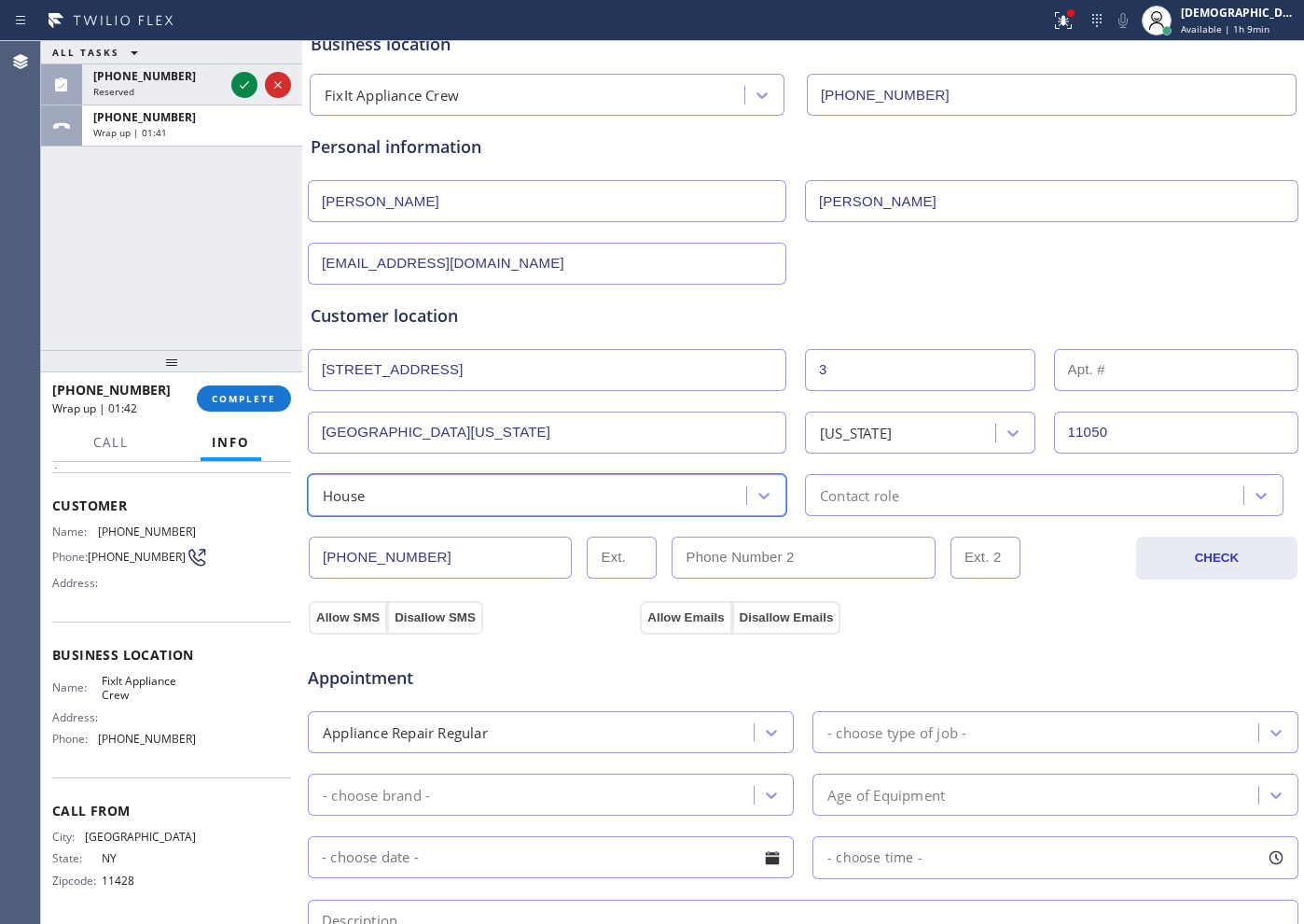
click at [864, 490] on div "Contact role" at bounding box center [860, 495] width 79 height 22
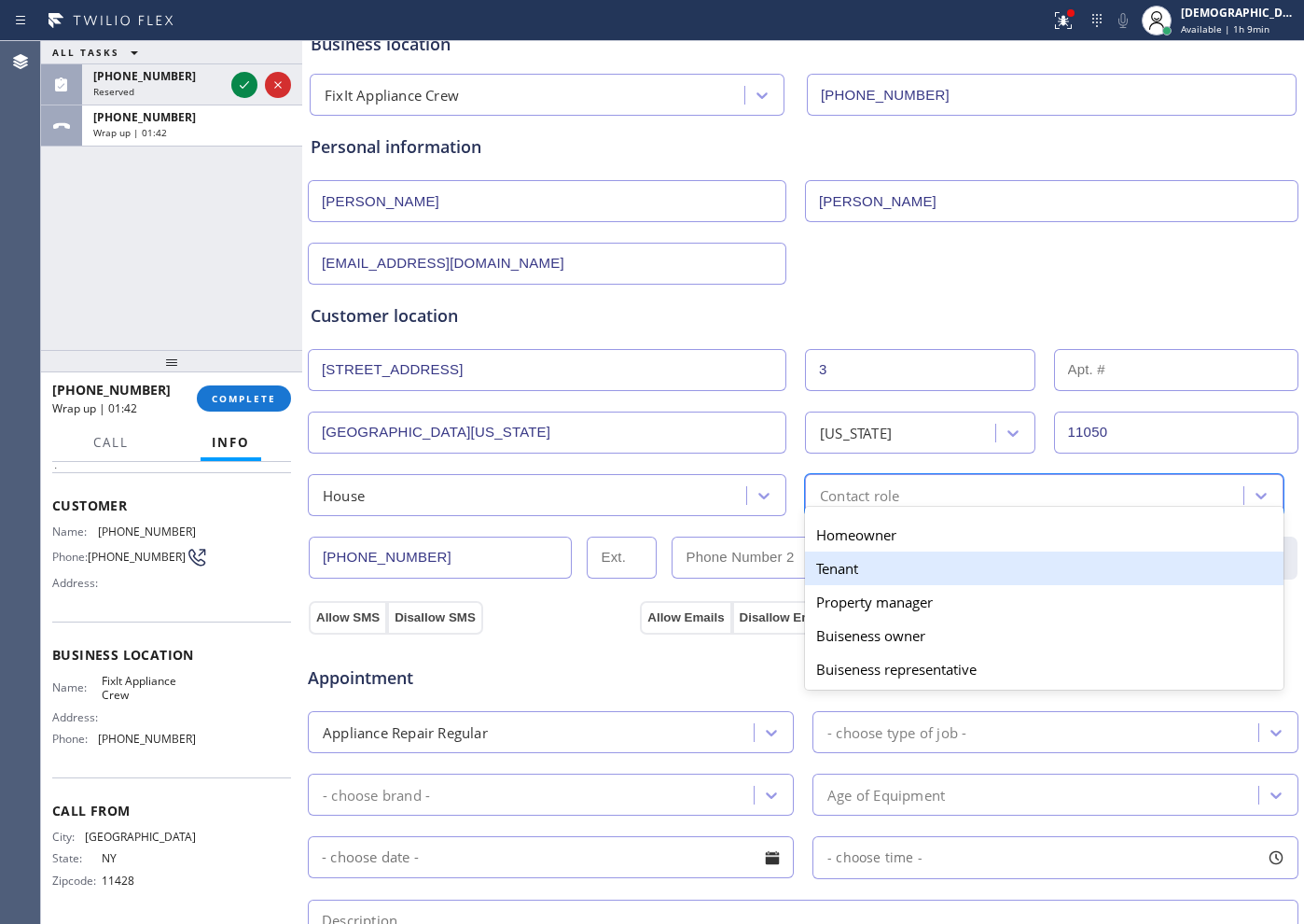
click at [835, 552] on div "Tenant" at bounding box center [1044, 568] width 478 height 34
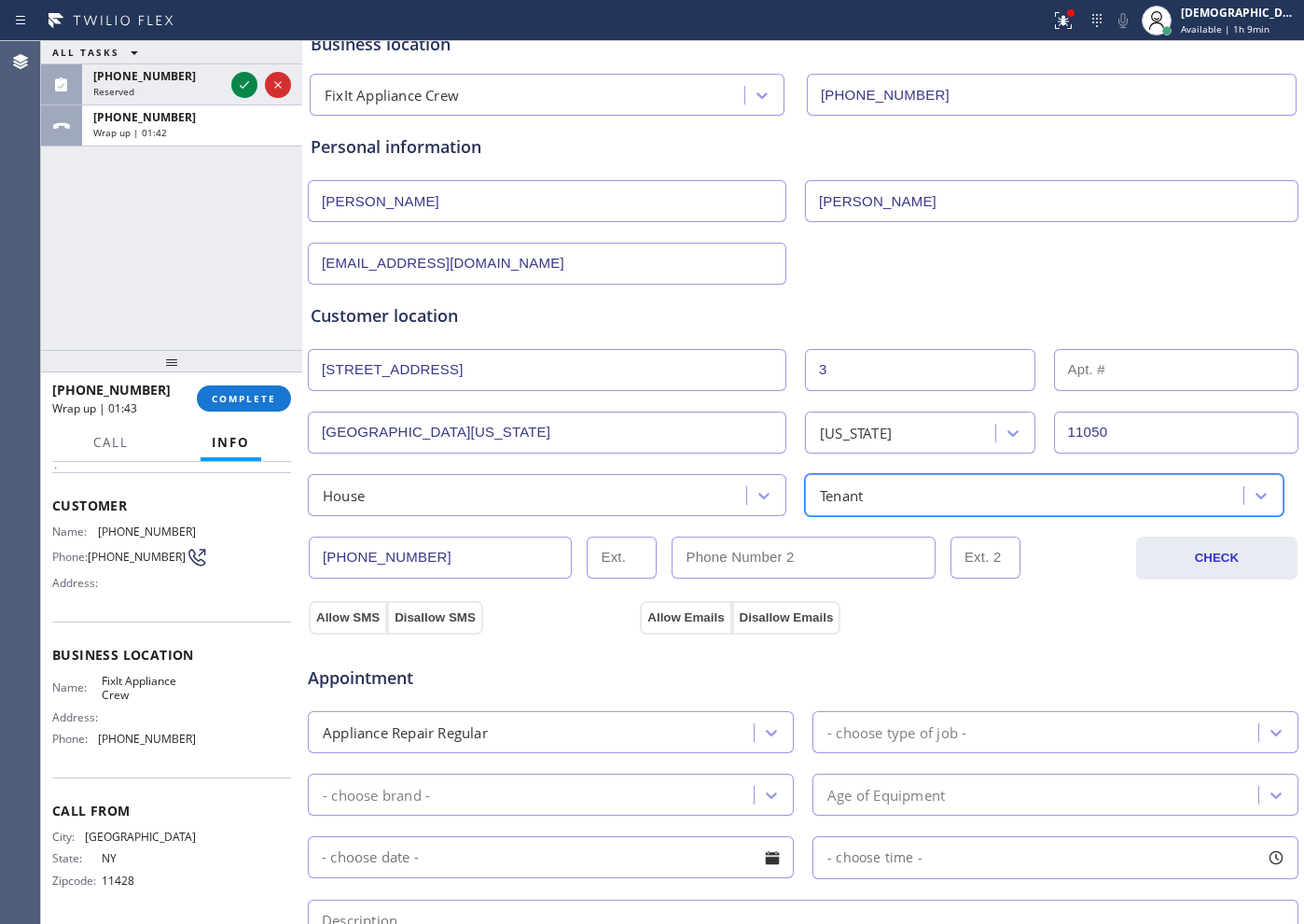
click at [845, 489] on div "Tenant" at bounding box center [841, 495] width 43 height 22
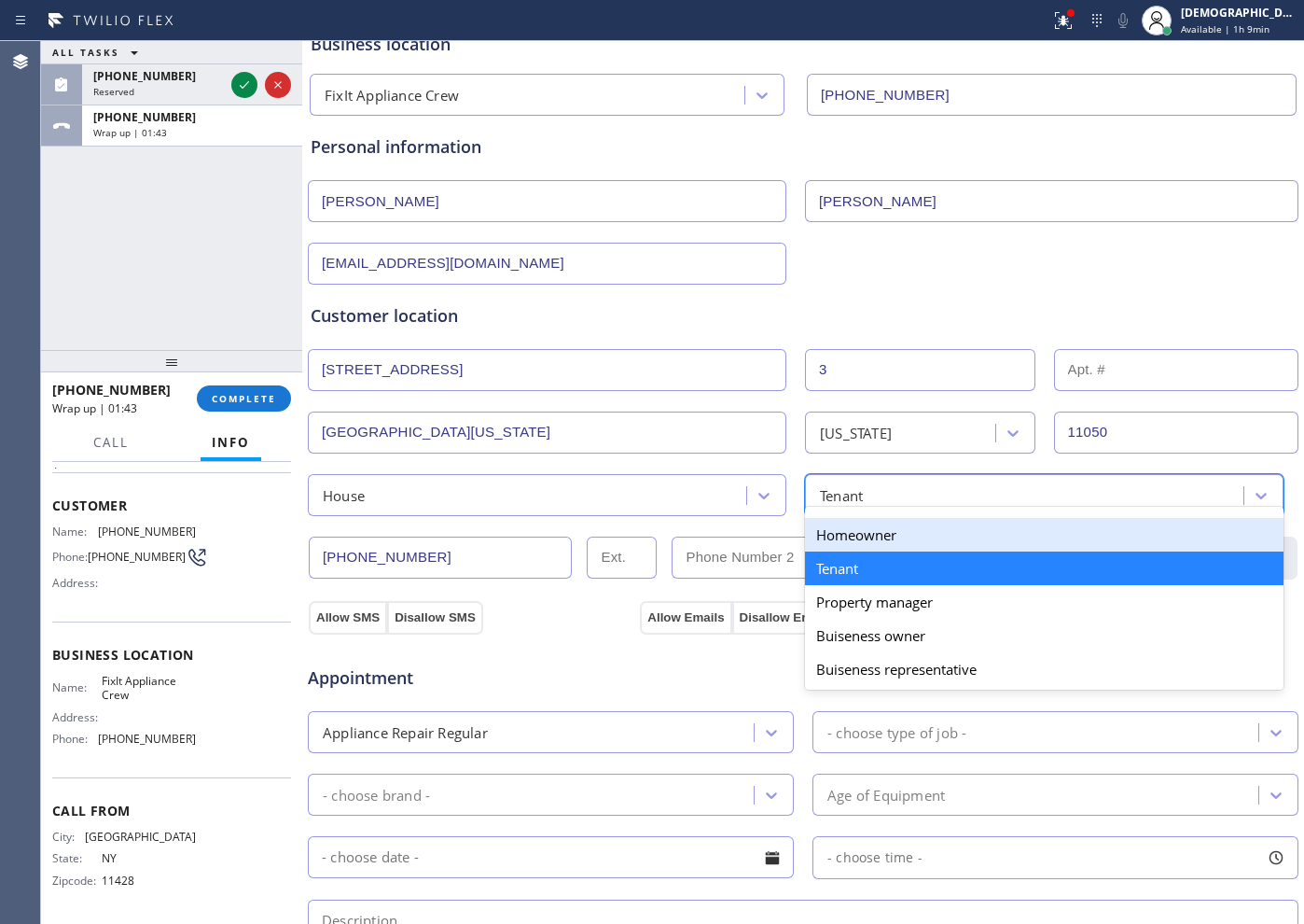
click at [835, 539] on div "Homeowner" at bounding box center [1044, 535] width 478 height 34
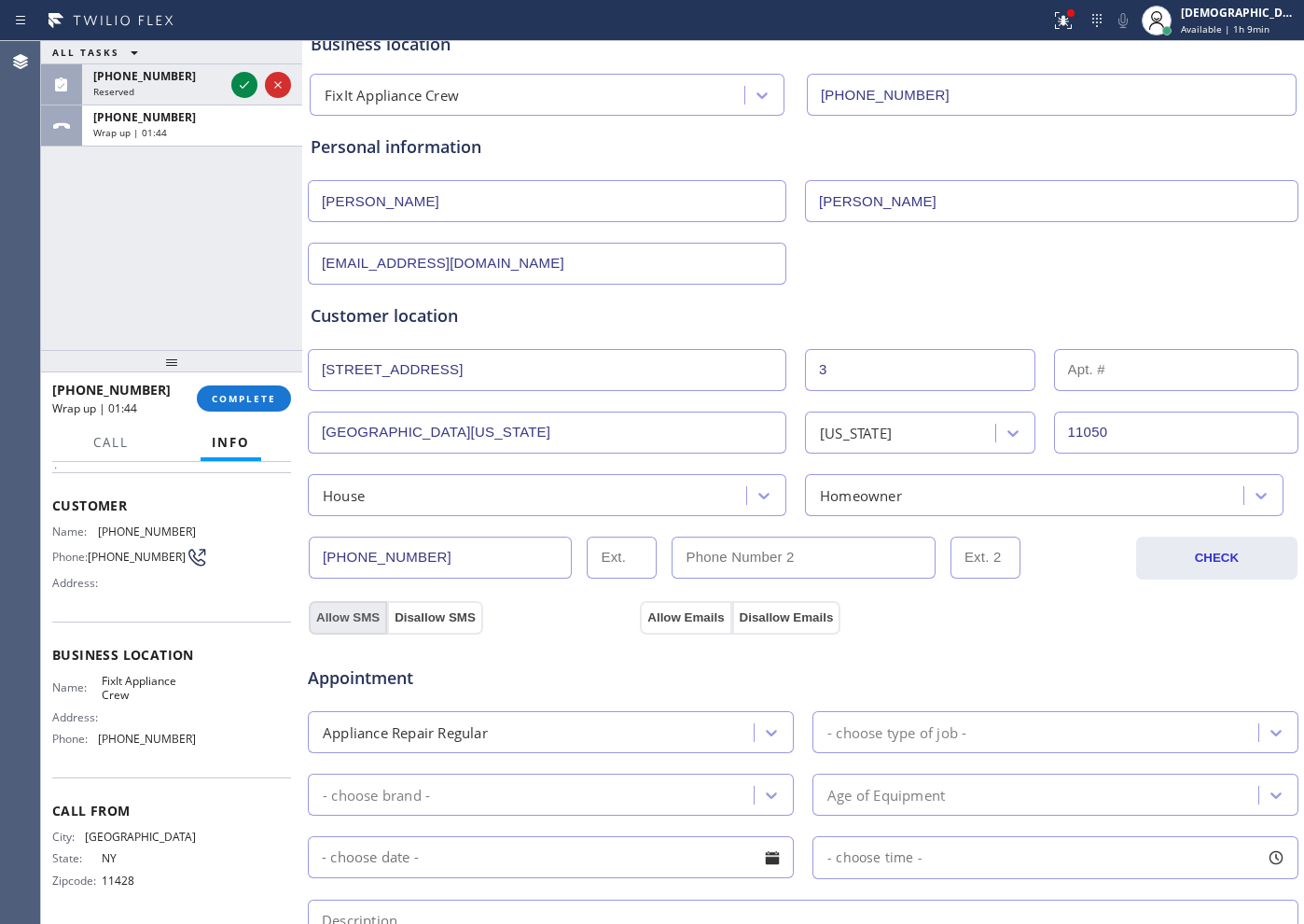
click at [353, 617] on button "Allow SMS" at bounding box center [348, 618] width 78 height 34
click at [685, 616] on button "Allow Emails" at bounding box center [686, 618] width 92 height 34
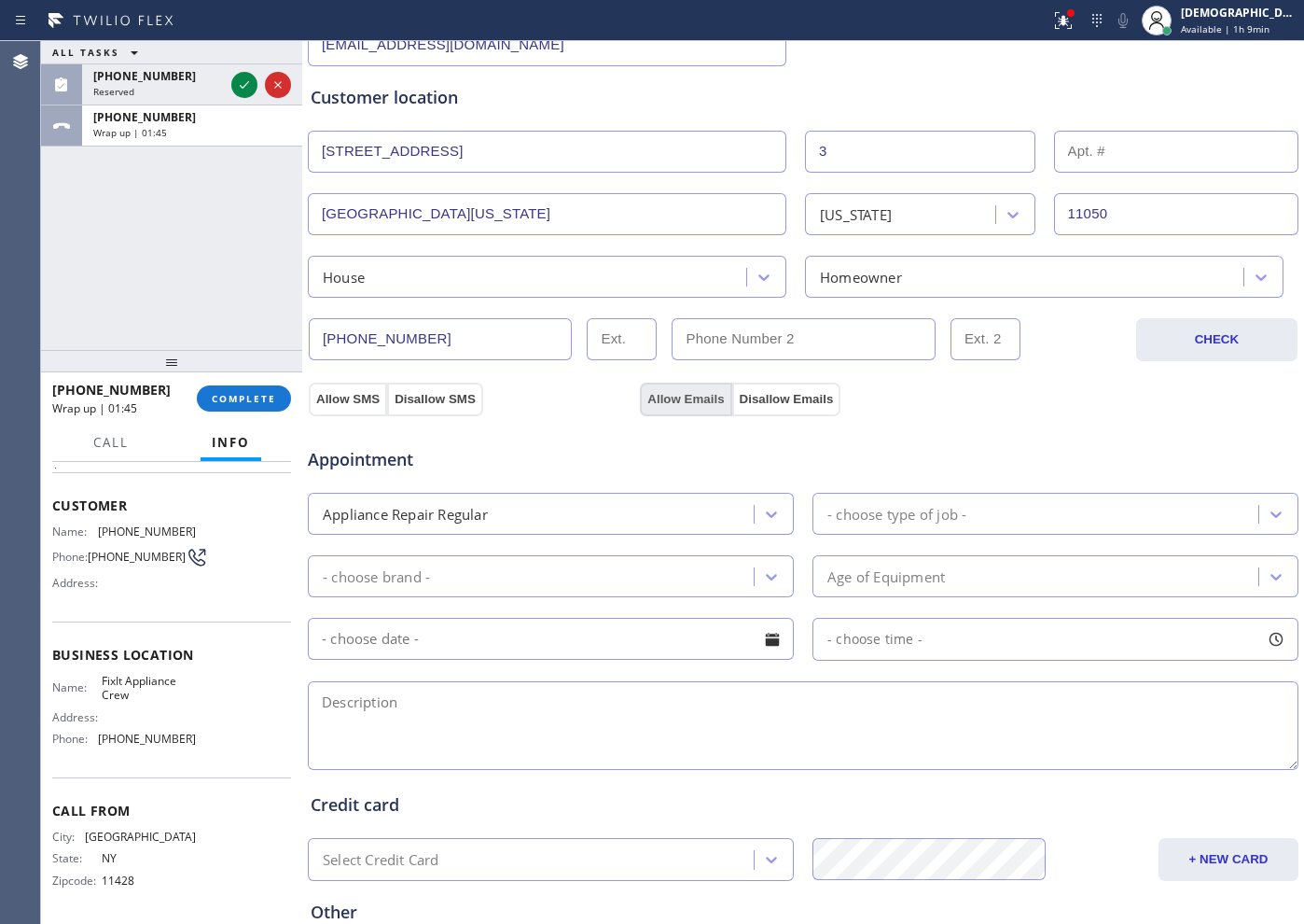
scroll to position [466, 0]
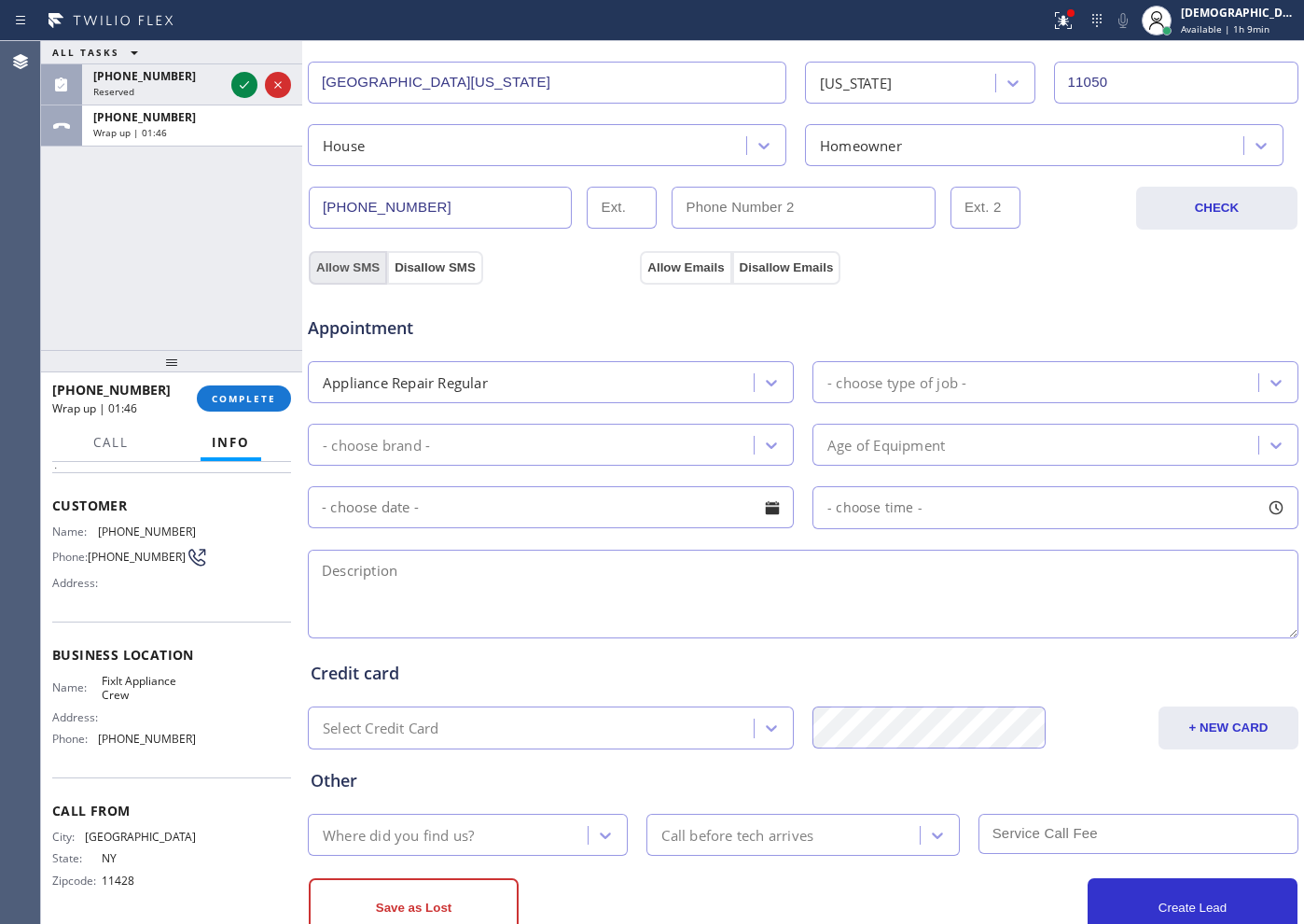
click at [322, 268] on button "Allow SMS" at bounding box center [348, 268] width 78 height 34
click at [670, 264] on button "Allow Emails" at bounding box center [686, 268] width 92 height 34
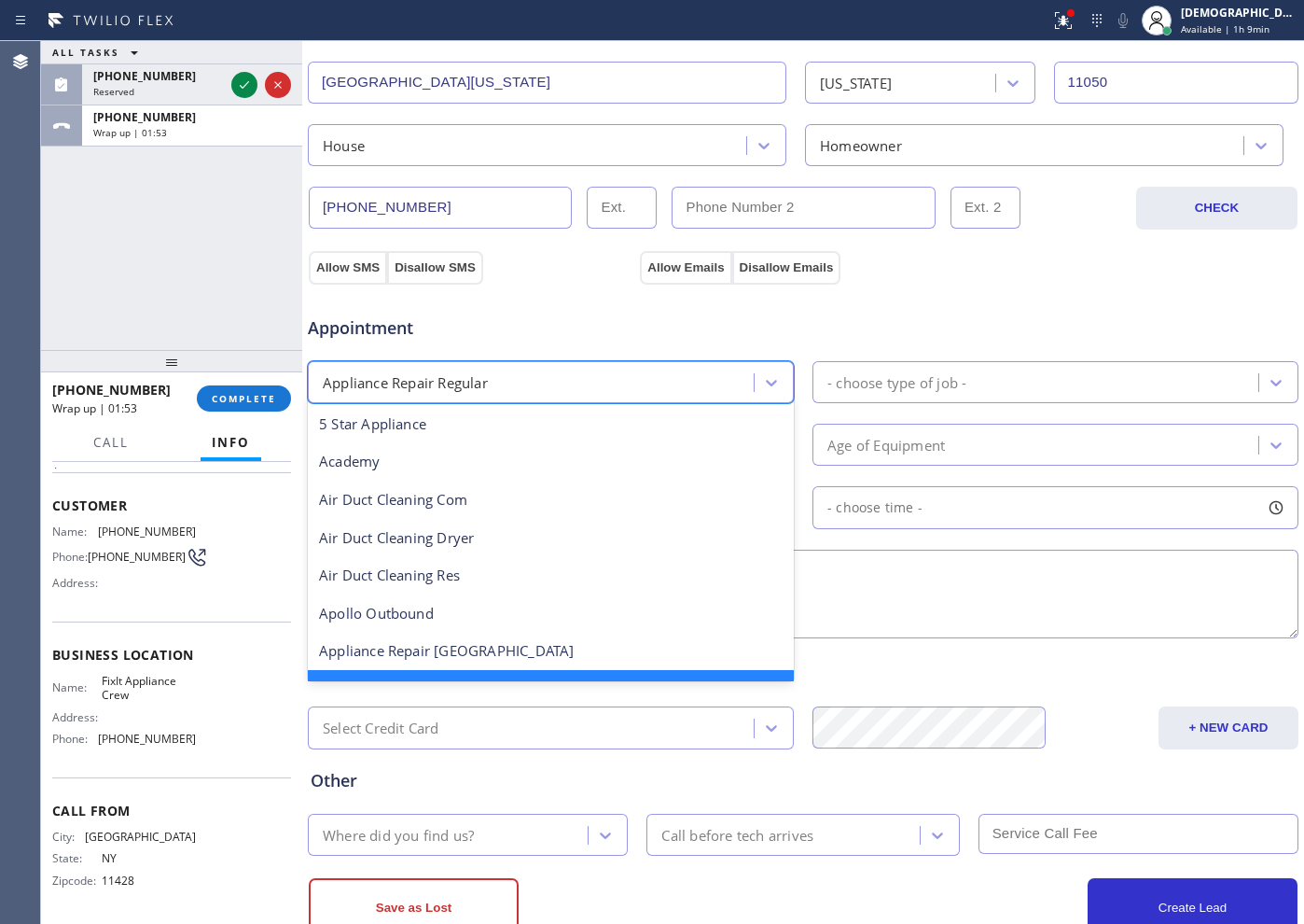
click at [590, 388] on div "Appliance Repair Regular" at bounding box center [533, 382] width 441 height 33
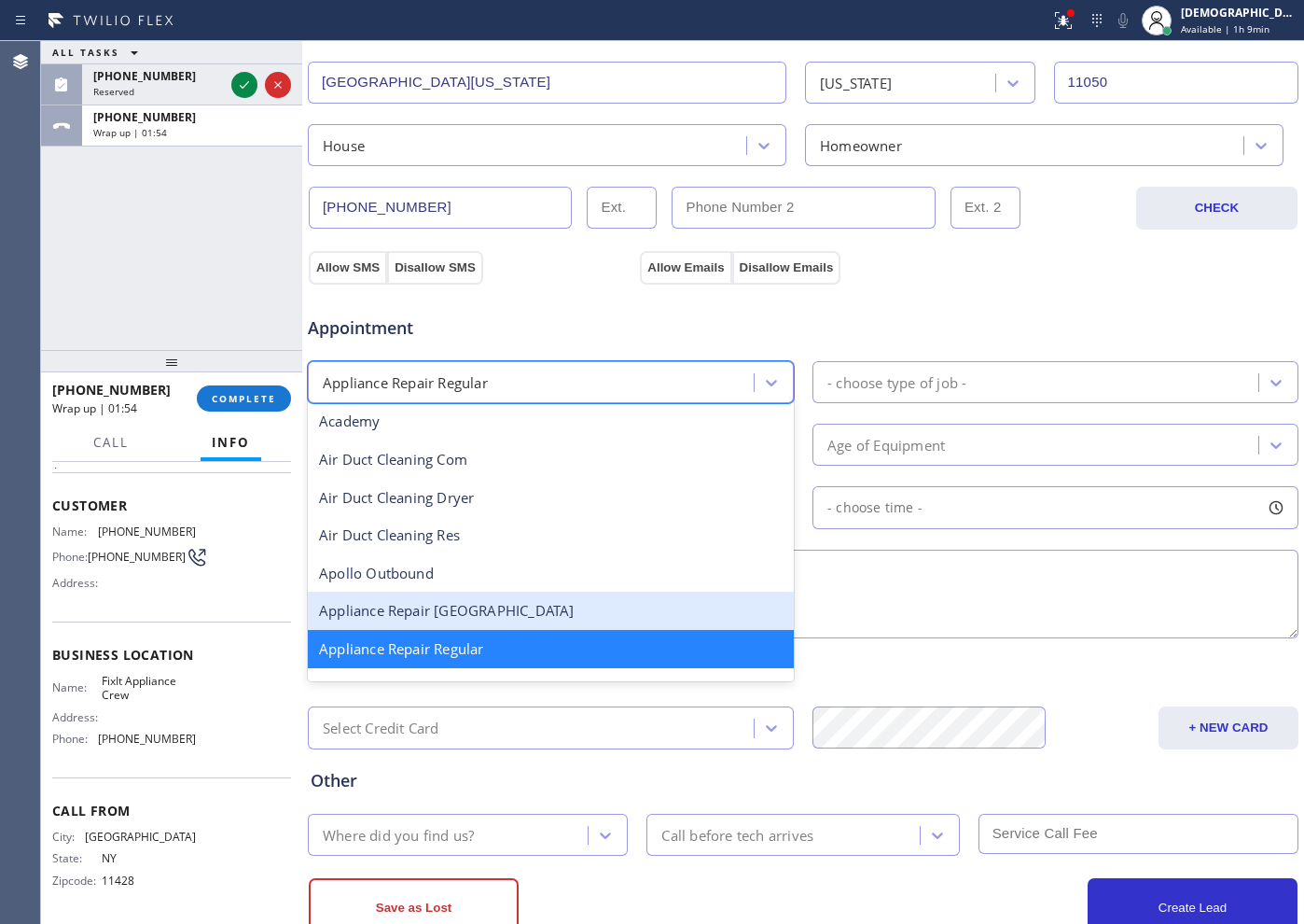
scroll to position [157, 0]
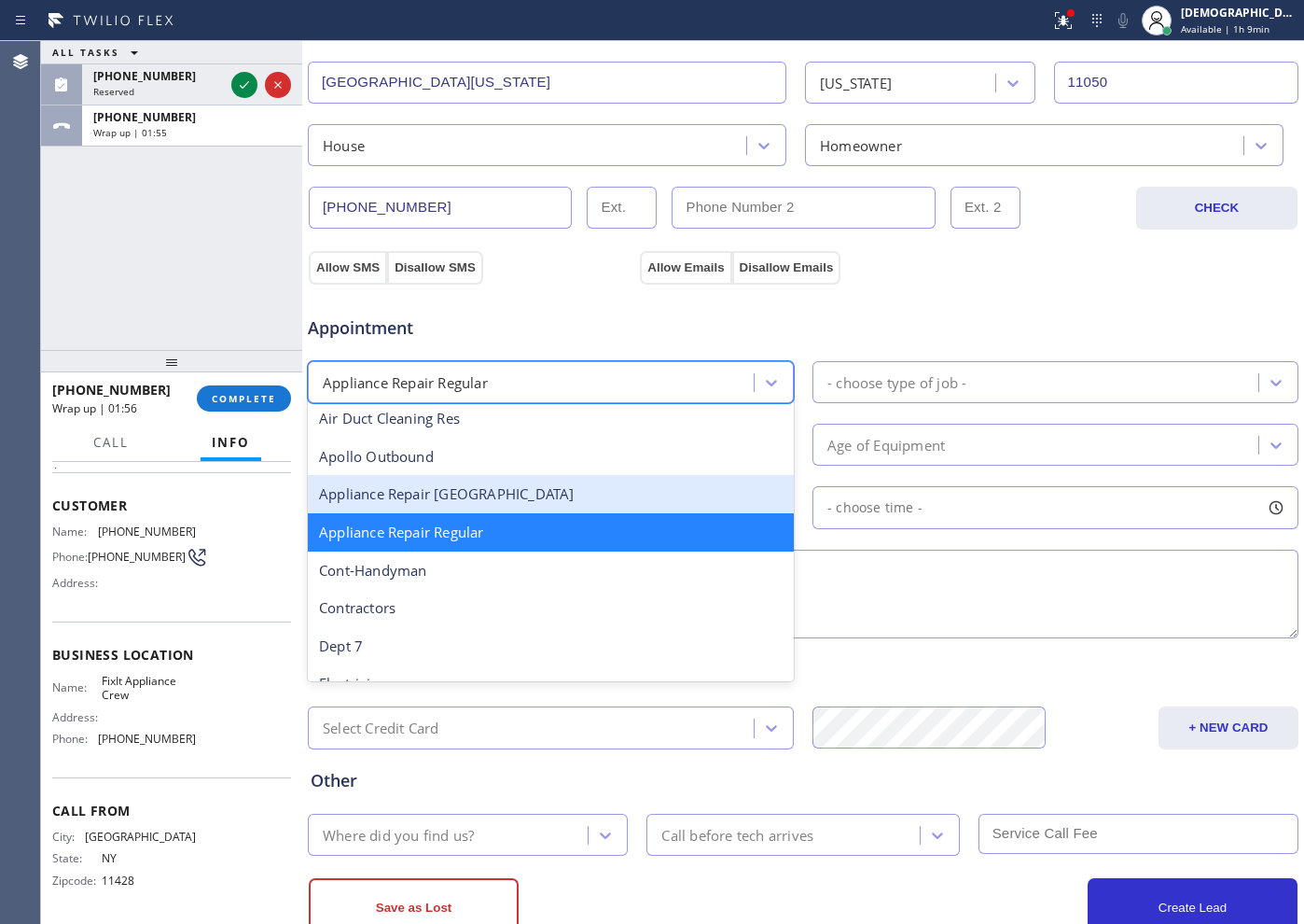
click at [535, 504] on div "Appliance Repair [GEOGRAPHIC_DATA]" at bounding box center [551, 494] width 486 height 38
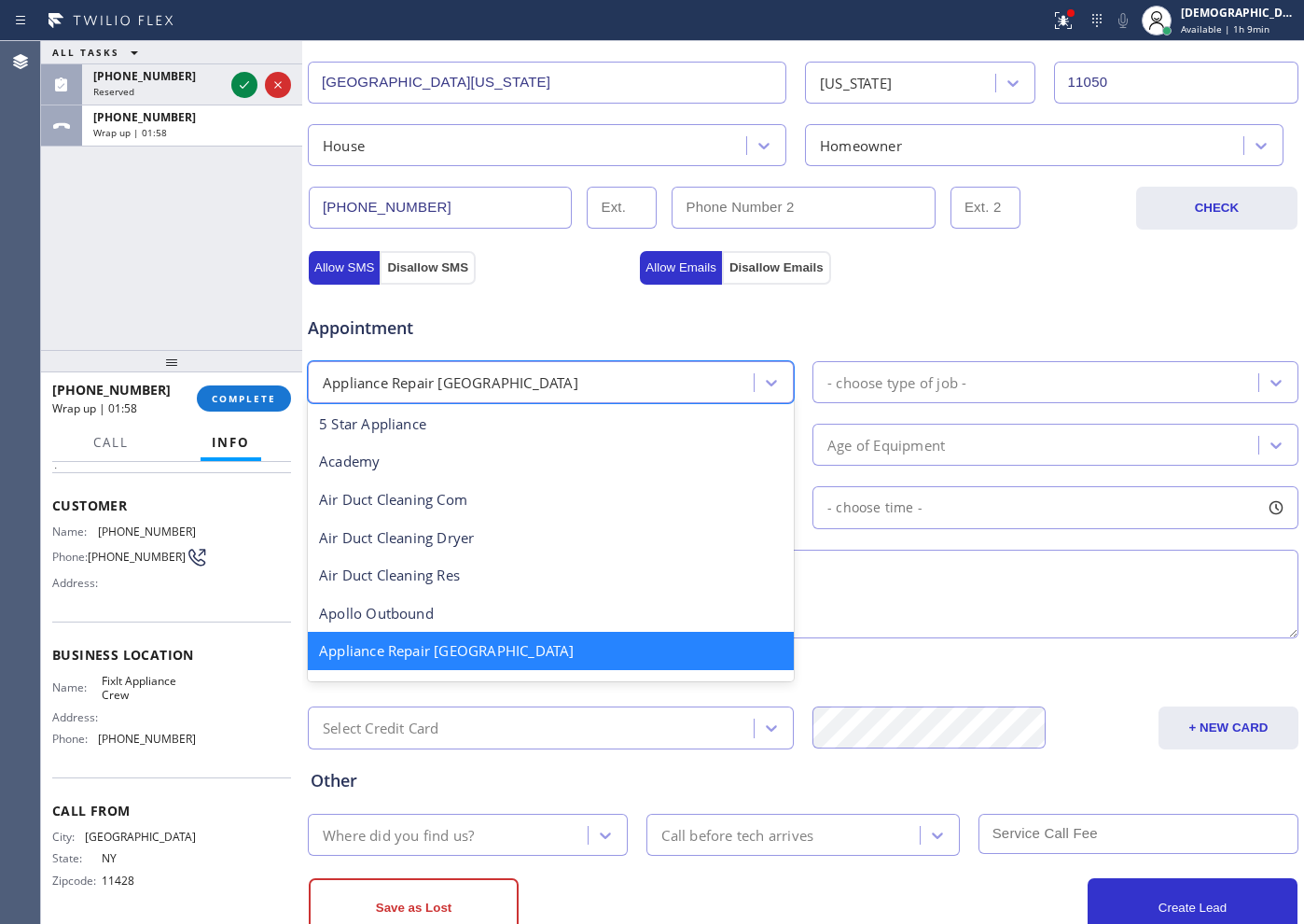
click at [598, 383] on div "Appliance Repair [GEOGRAPHIC_DATA]" at bounding box center [533, 382] width 441 height 33
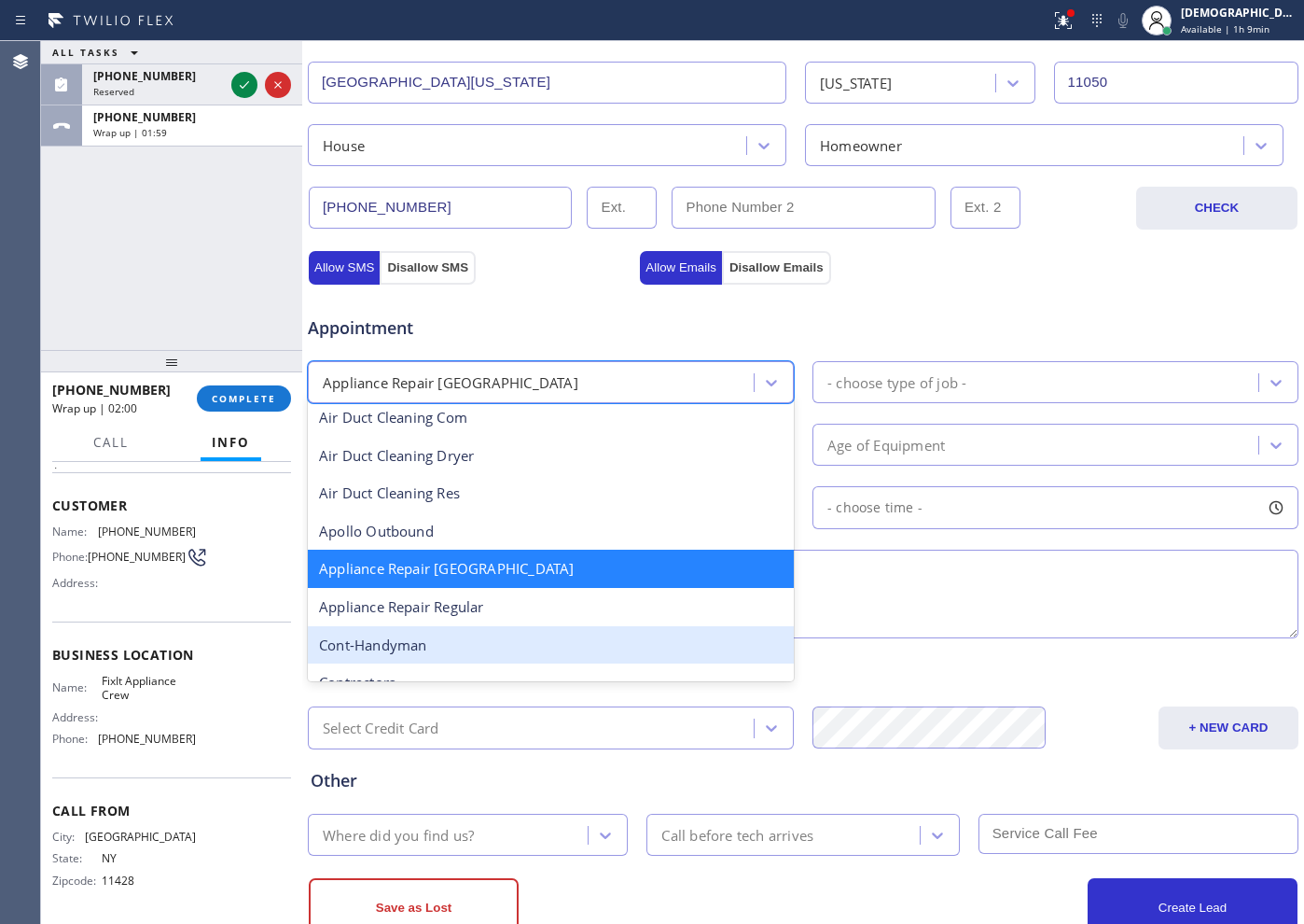
scroll to position [119, 0]
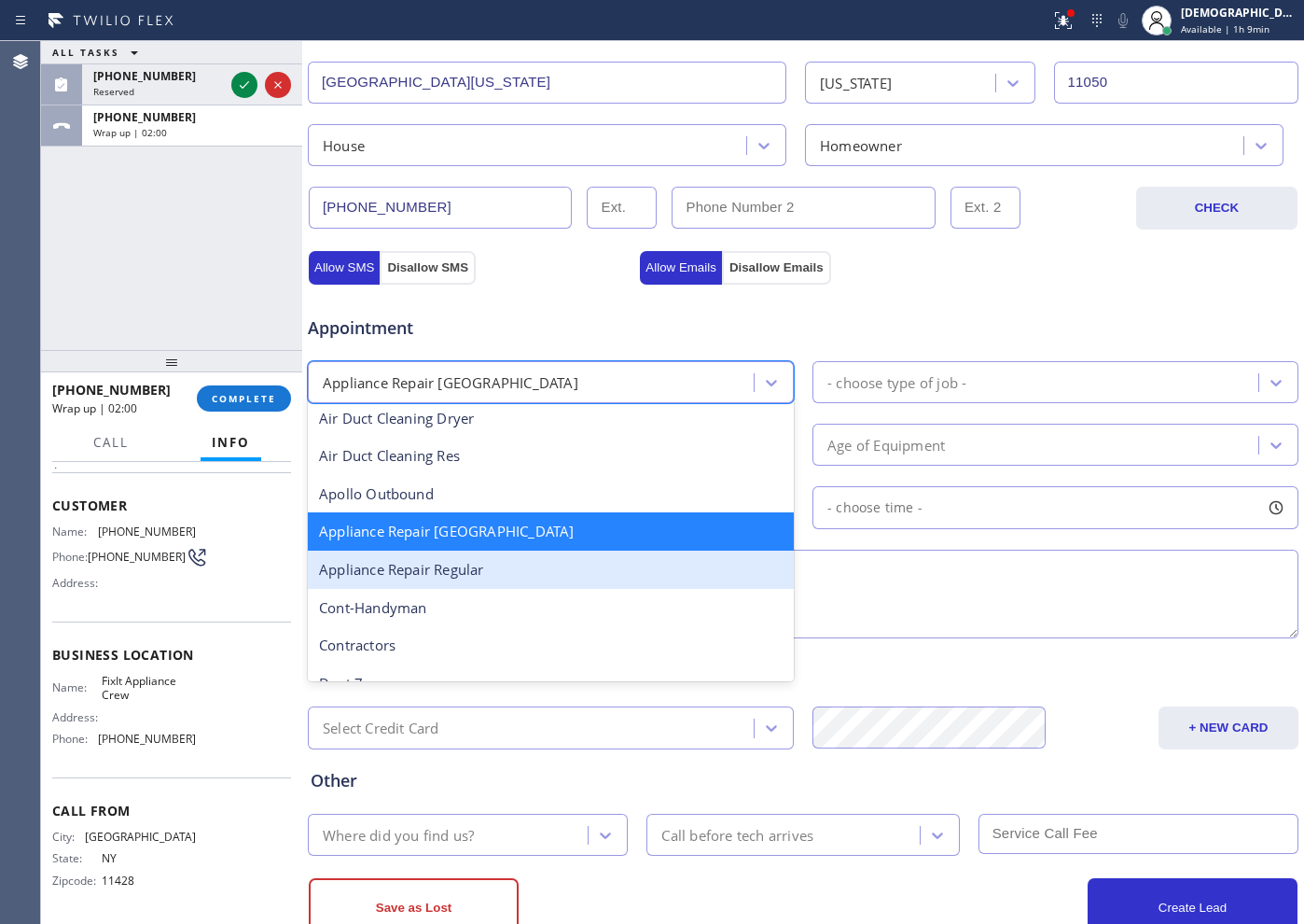
click at [514, 583] on div "Appliance Repair Regular" at bounding box center [551, 569] width 486 height 38
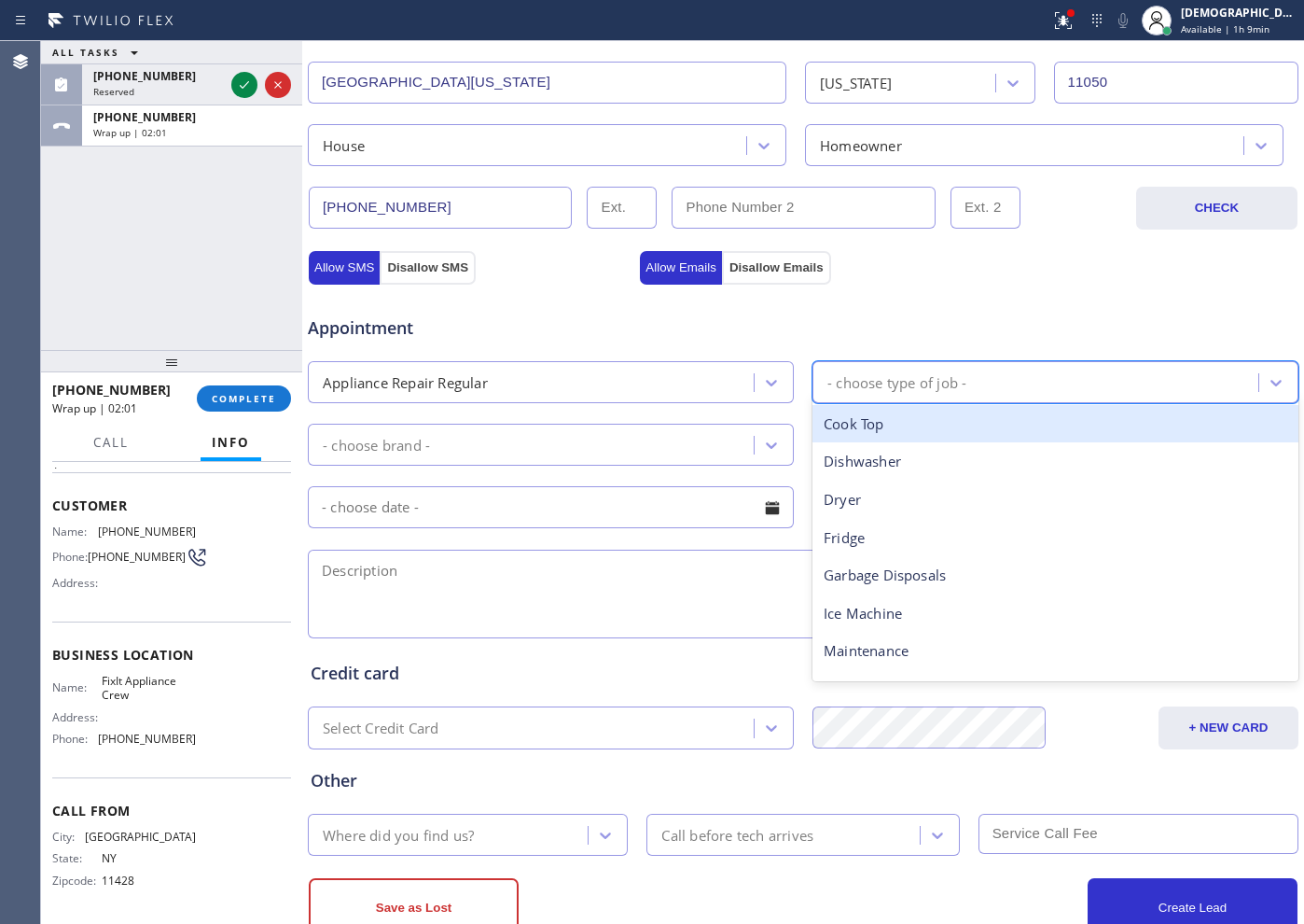
click at [997, 385] on div "- choose type of job -" at bounding box center [1038, 382] width 441 height 33
type input "was"
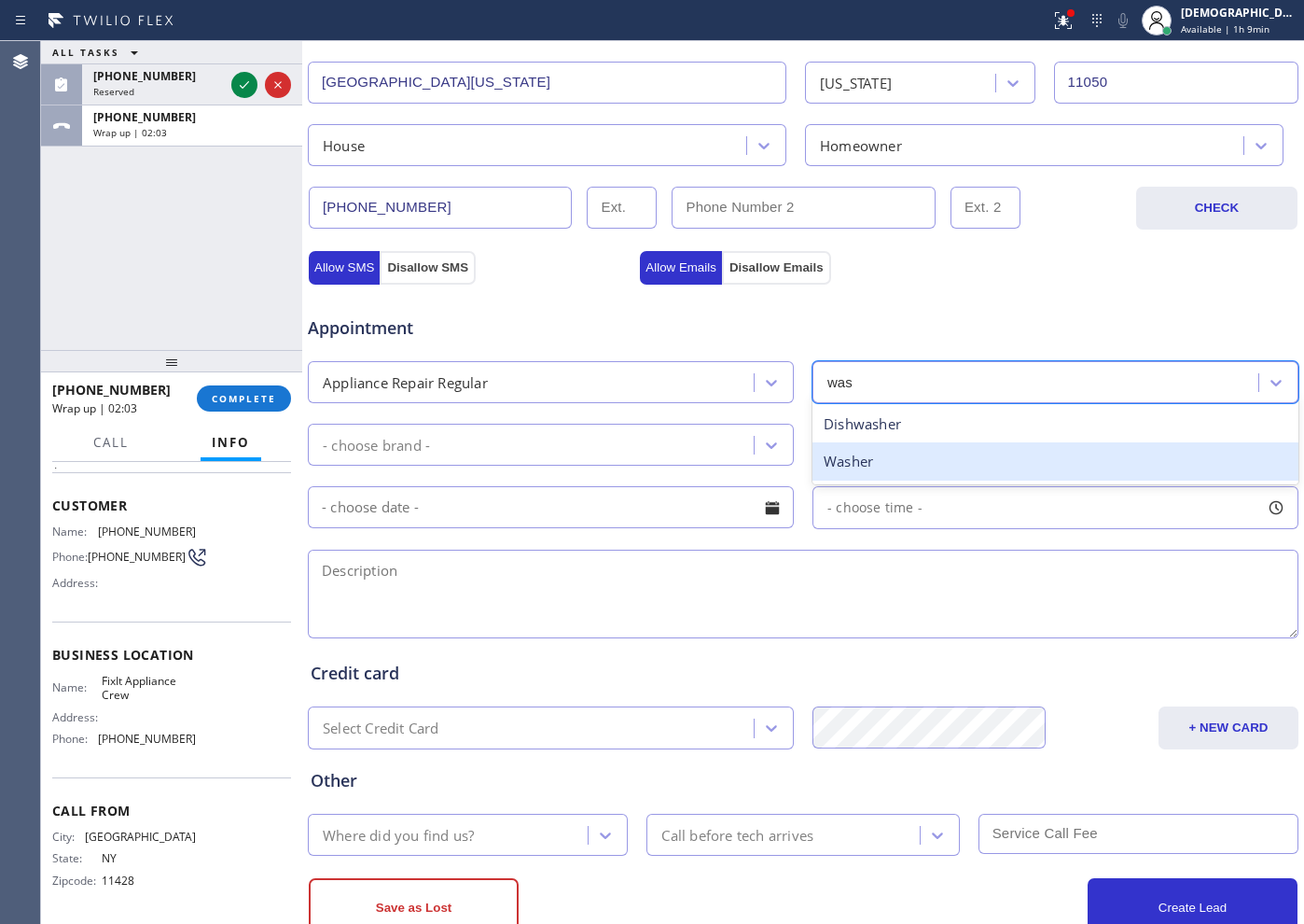
click at [913, 470] on div "Washer" at bounding box center [1055, 462] width 486 height 38
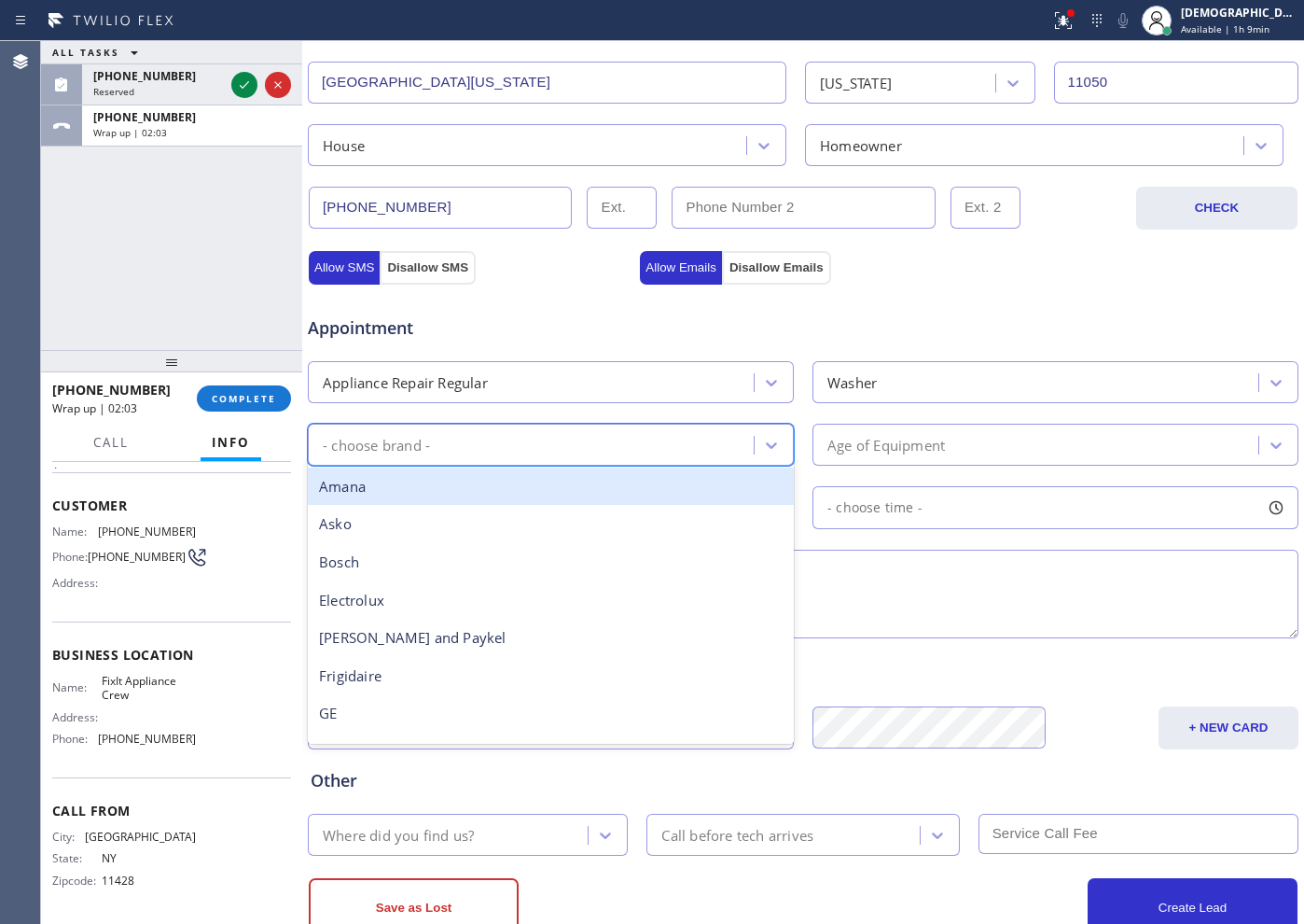
click at [554, 443] on div "- choose brand -" at bounding box center [533, 445] width 441 height 33
type input "wh"
click at [442, 507] on div "Whirpool" at bounding box center [551, 486] width 486 height 45
click at [670, 475] on div "Whirpool" at bounding box center [551, 486] width 486 height 38
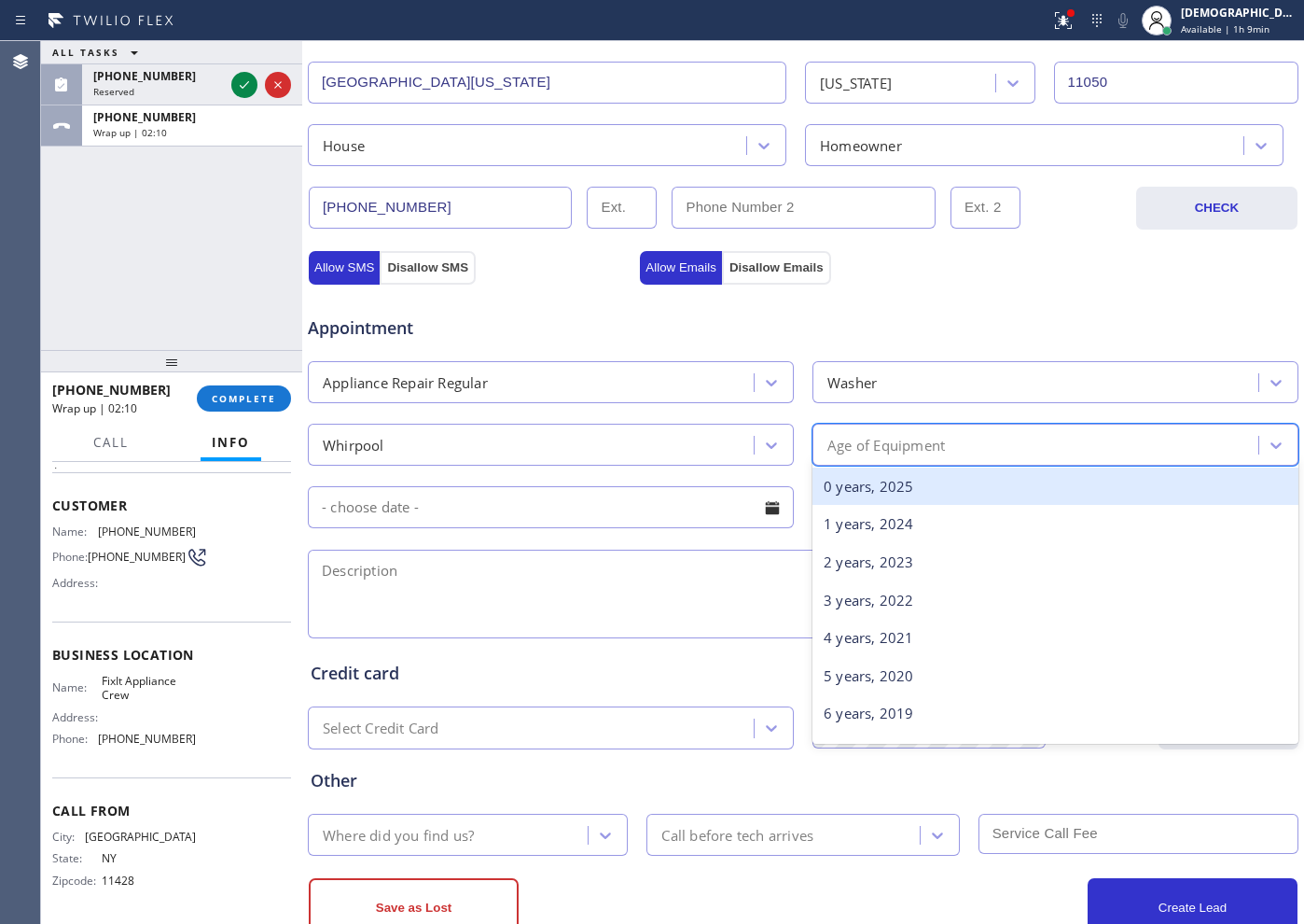
click at [835, 440] on div "Age of Equipment" at bounding box center [886, 445] width 117 height 22
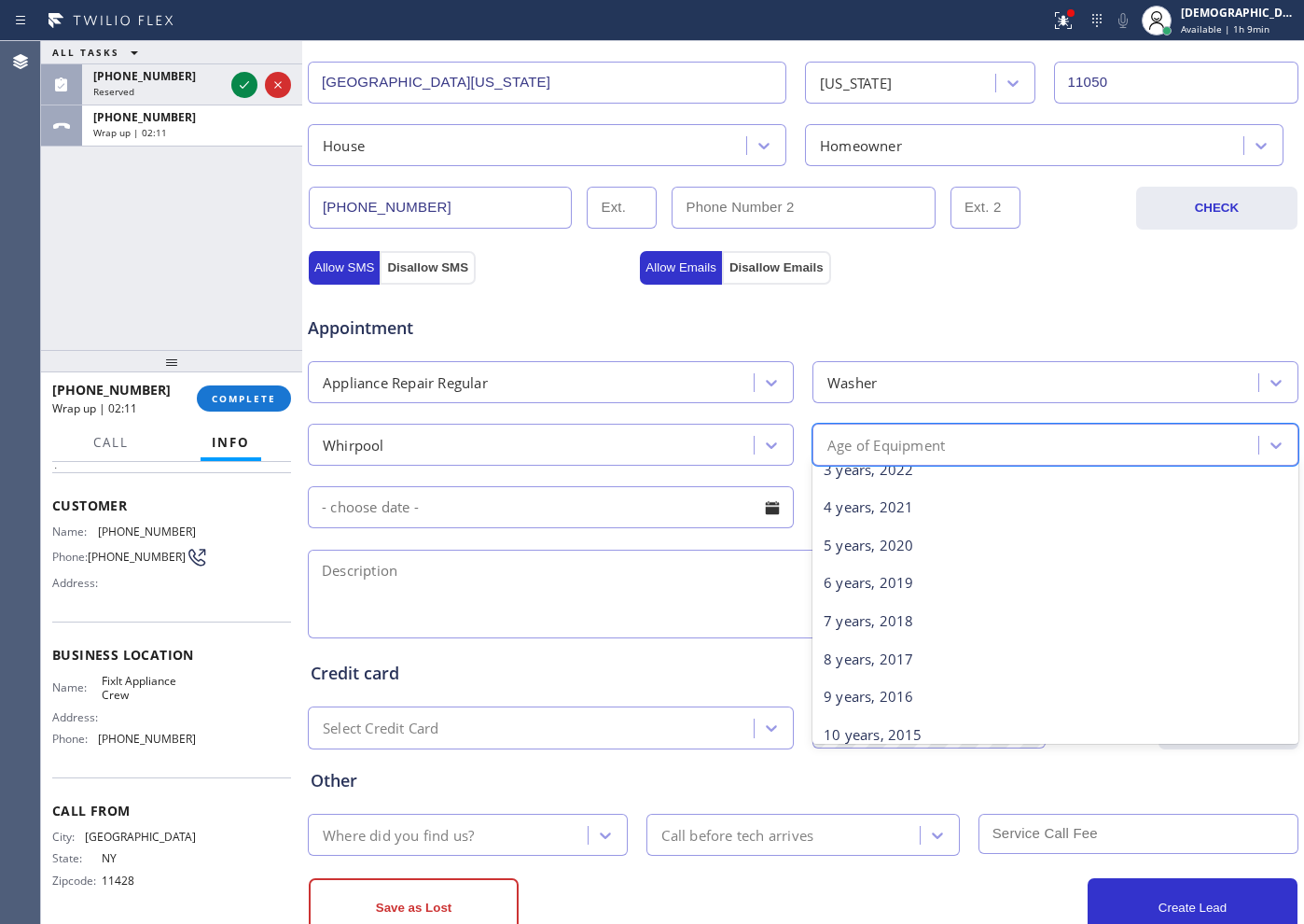
scroll to position [234, 0]
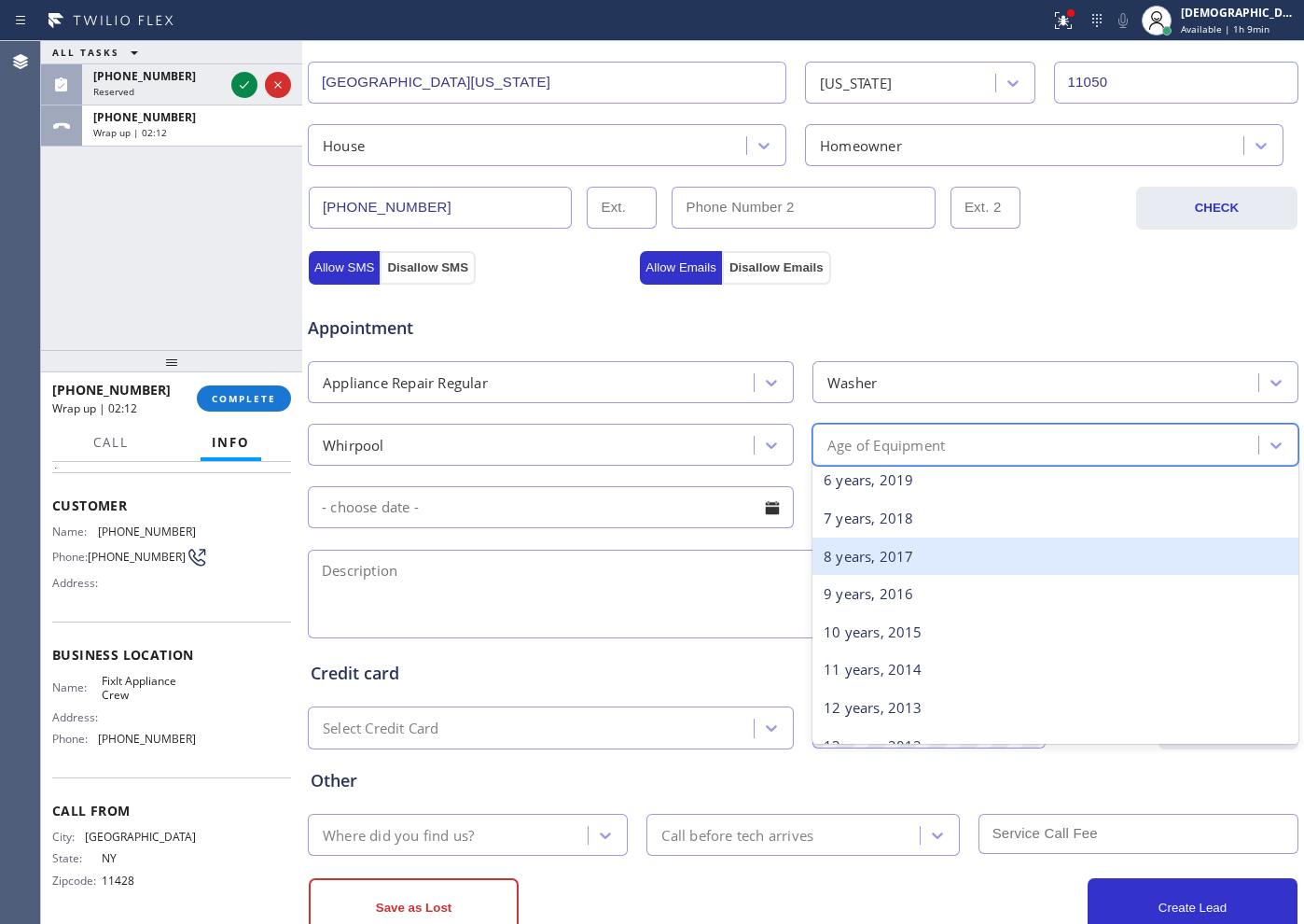
click at [848, 561] on div "8 years, 2017" at bounding box center [1055, 556] width 486 height 38
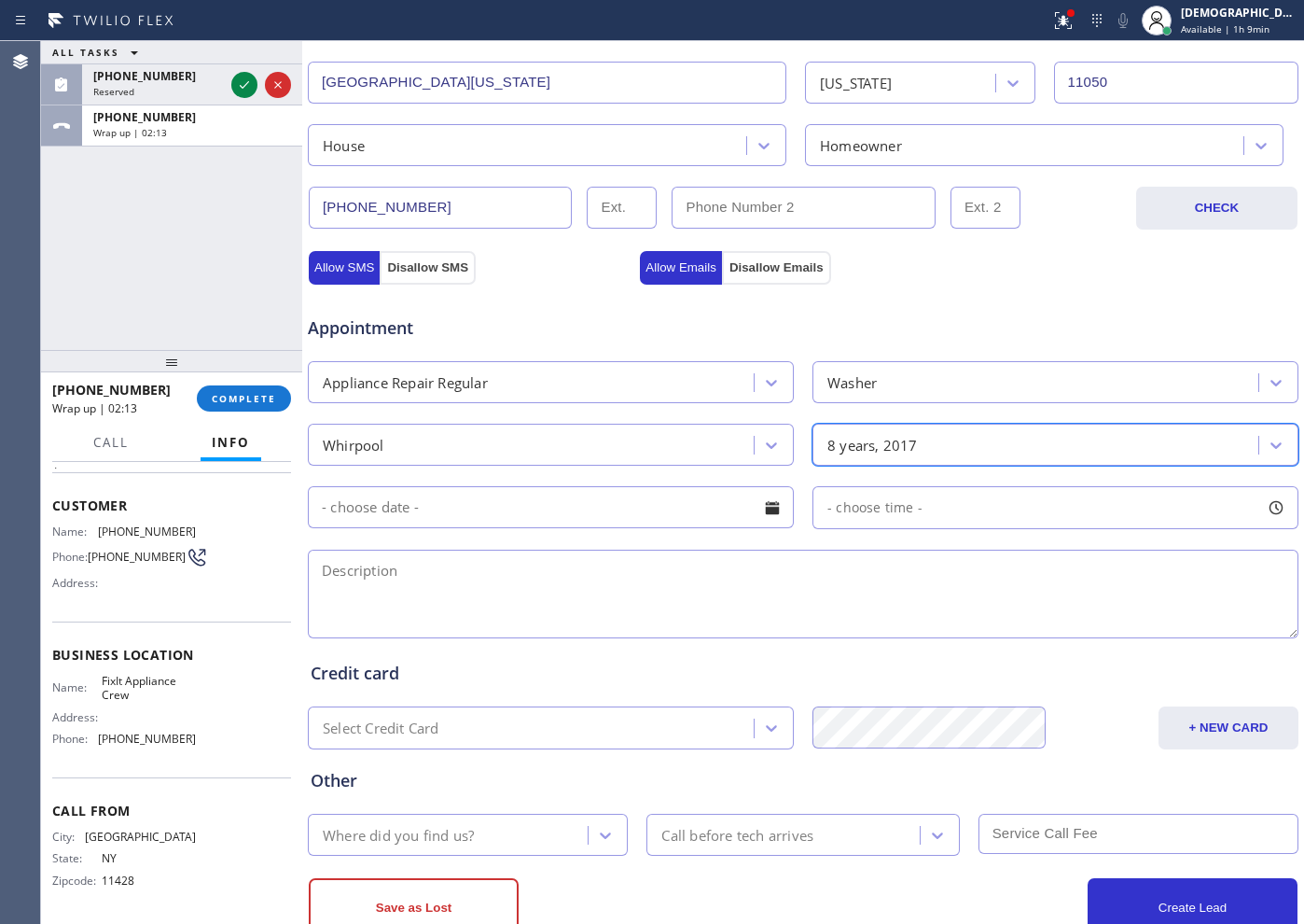
click at [521, 505] on input "text" at bounding box center [551, 507] width 486 height 42
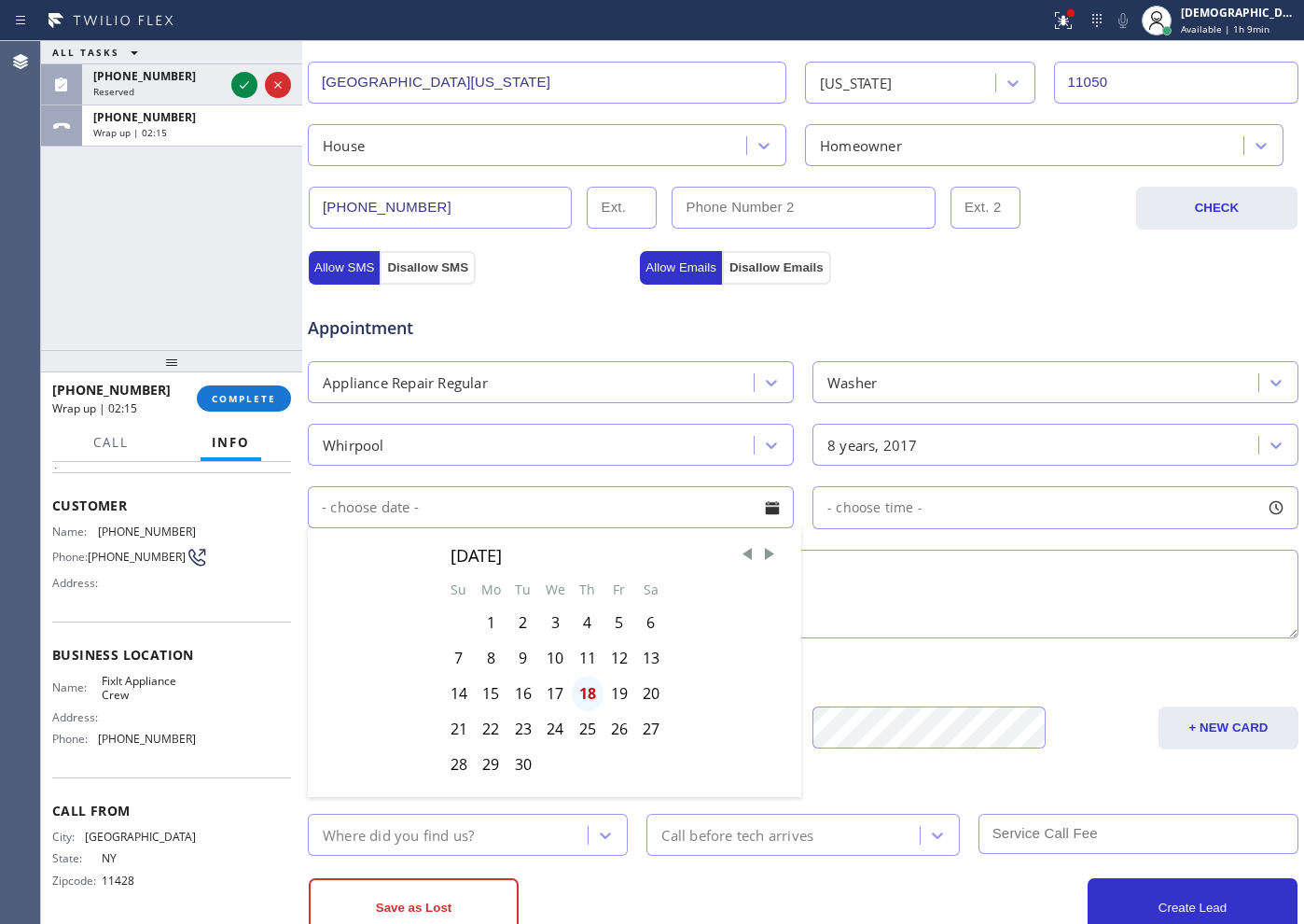
click at [588, 693] on div "18" at bounding box center [588, 692] width 32 height 35
type input "[DATE]"
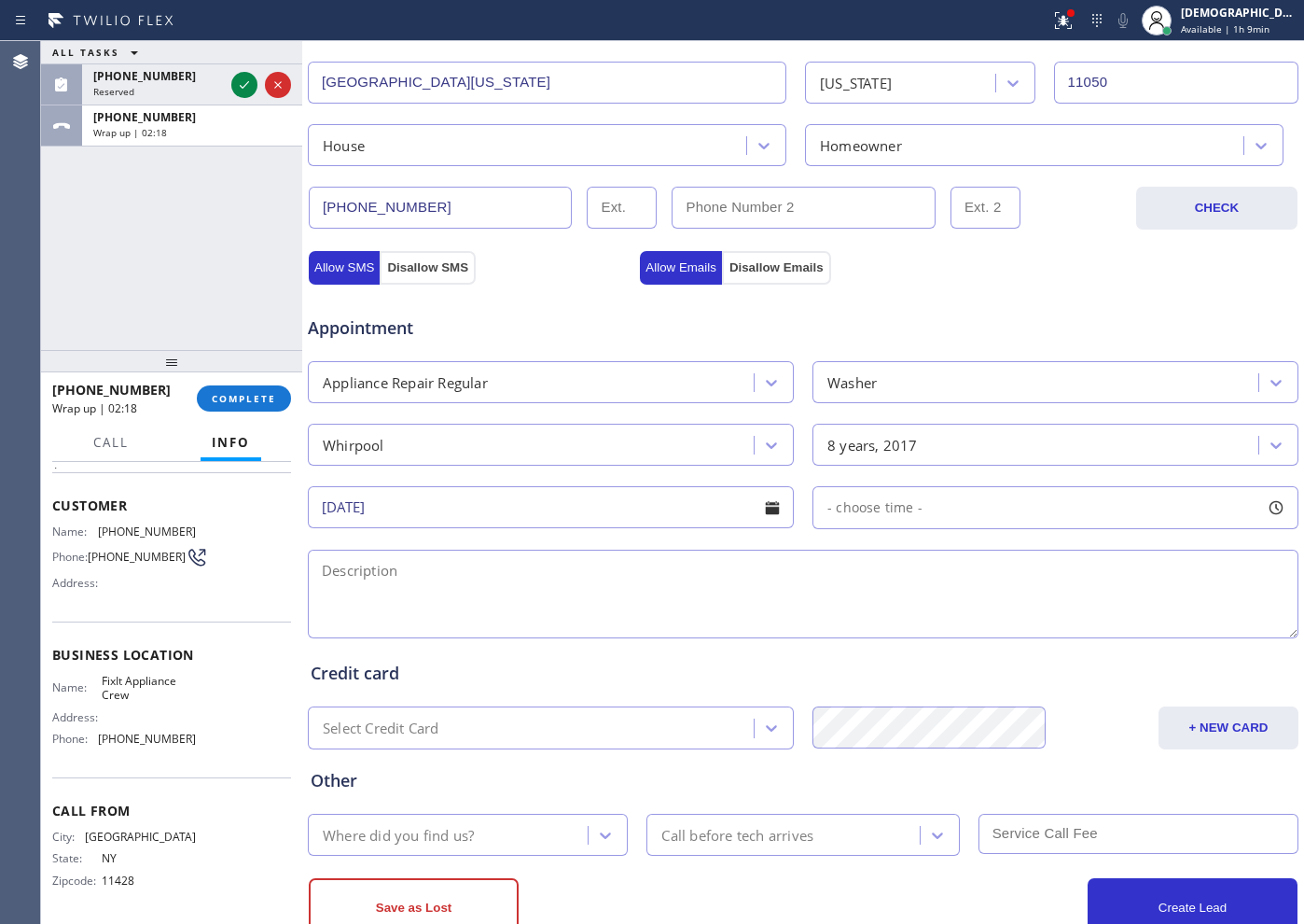
click at [953, 516] on div "- choose time -" at bounding box center [1055, 507] width 486 height 43
drag, startPoint x: 831, startPoint y: 619, endPoint x: 1033, endPoint y: 627, distance: 202.2
click at [843, 617] on div at bounding box center [831, 620] width 23 height 39
click at [1039, 628] on div "FROM TILL 8:00 AM 11:30 AM" at bounding box center [1041, 596] width 458 height 134
drag, startPoint x: 943, startPoint y: 624, endPoint x: 1020, endPoint y: 628, distance: 77.1
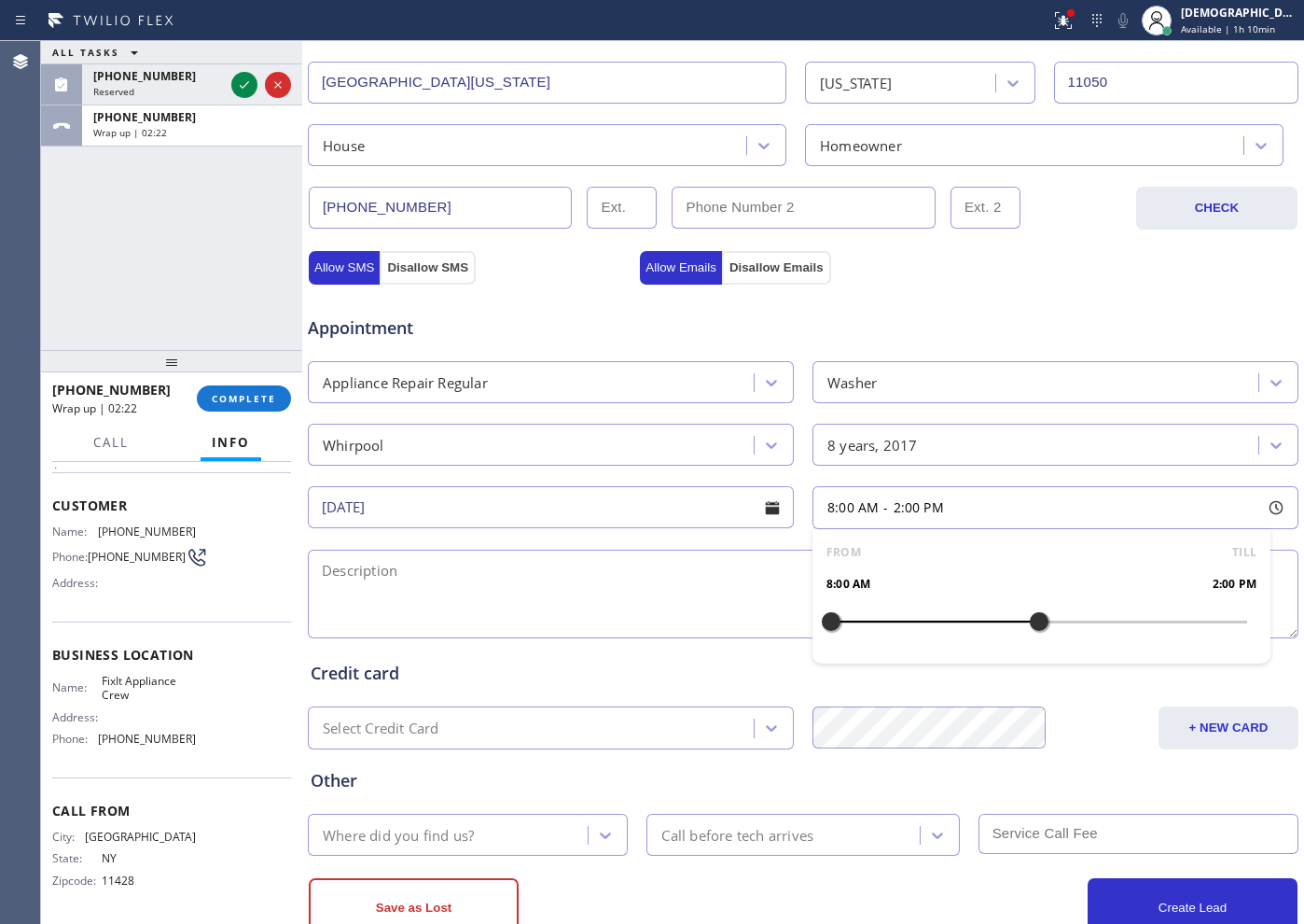
click at [1028, 628] on div at bounding box center [1039, 620] width 23 height 39
drag, startPoint x: 824, startPoint y: 622, endPoint x: 932, endPoint y: 624, distance: 108.0
click at [932, 624] on div at bounding box center [936, 620] width 23 height 39
click at [582, 583] on textarea at bounding box center [804, 594] width 991 height 89
click at [579, 583] on textarea at bounding box center [804, 594] width 991 height 89
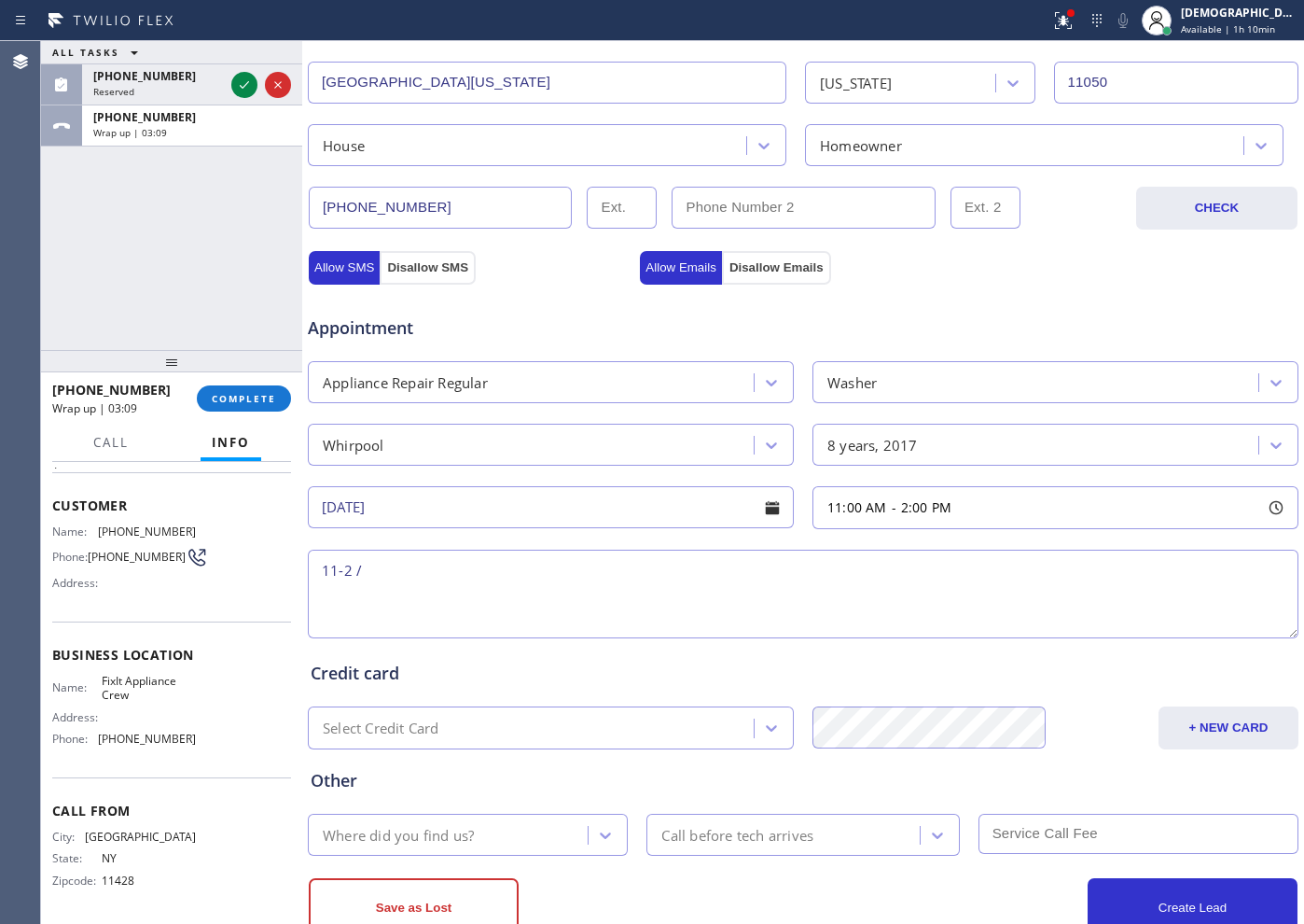
click at [455, 565] on textarea "11-2 /" at bounding box center [804, 594] width 991 height 89
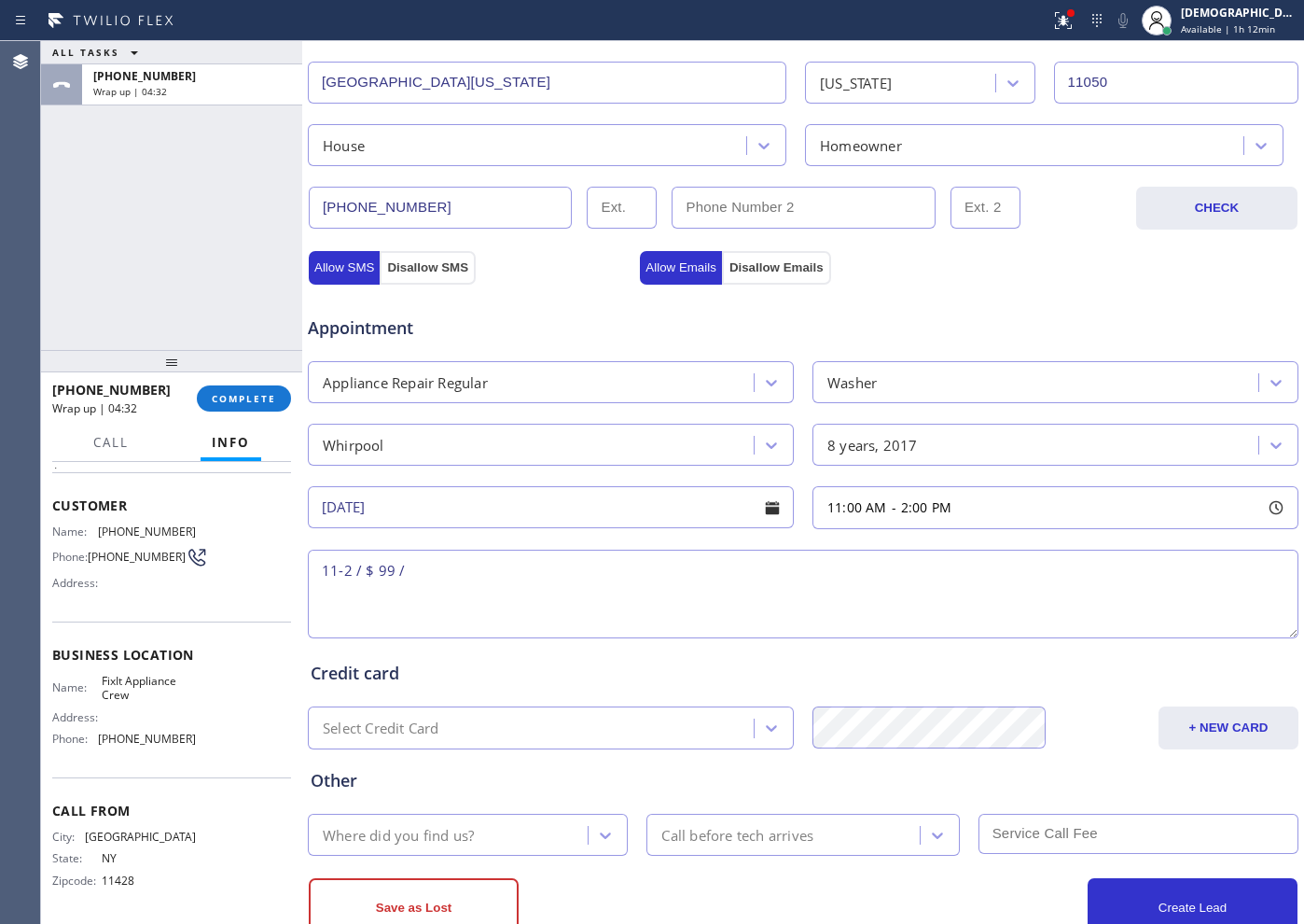
click at [499, 581] on textarea "11-2 / $ 99 /" at bounding box center [804, 594] width 991 height 89
paste textarea "whirlpool /washer / will not turn on / 8 years / SBS"
click at [783, 580] on textarea "11-2 / $ 99 / whirlpool /washer / will not turn on / 8 years / SBS" at bounding box center [804, 594] width 991 height 89
click at [904, 564] on textarea "11-2 / $ 99 / whirlpool /washer / will not turn on / 8 years / SBS / House HO /" at bounding box center [804, 594] width 991 height 89
paste textarea "[STREET_ADDRESS][US_STATE] /[GEOGRAPHIC_DATA]"
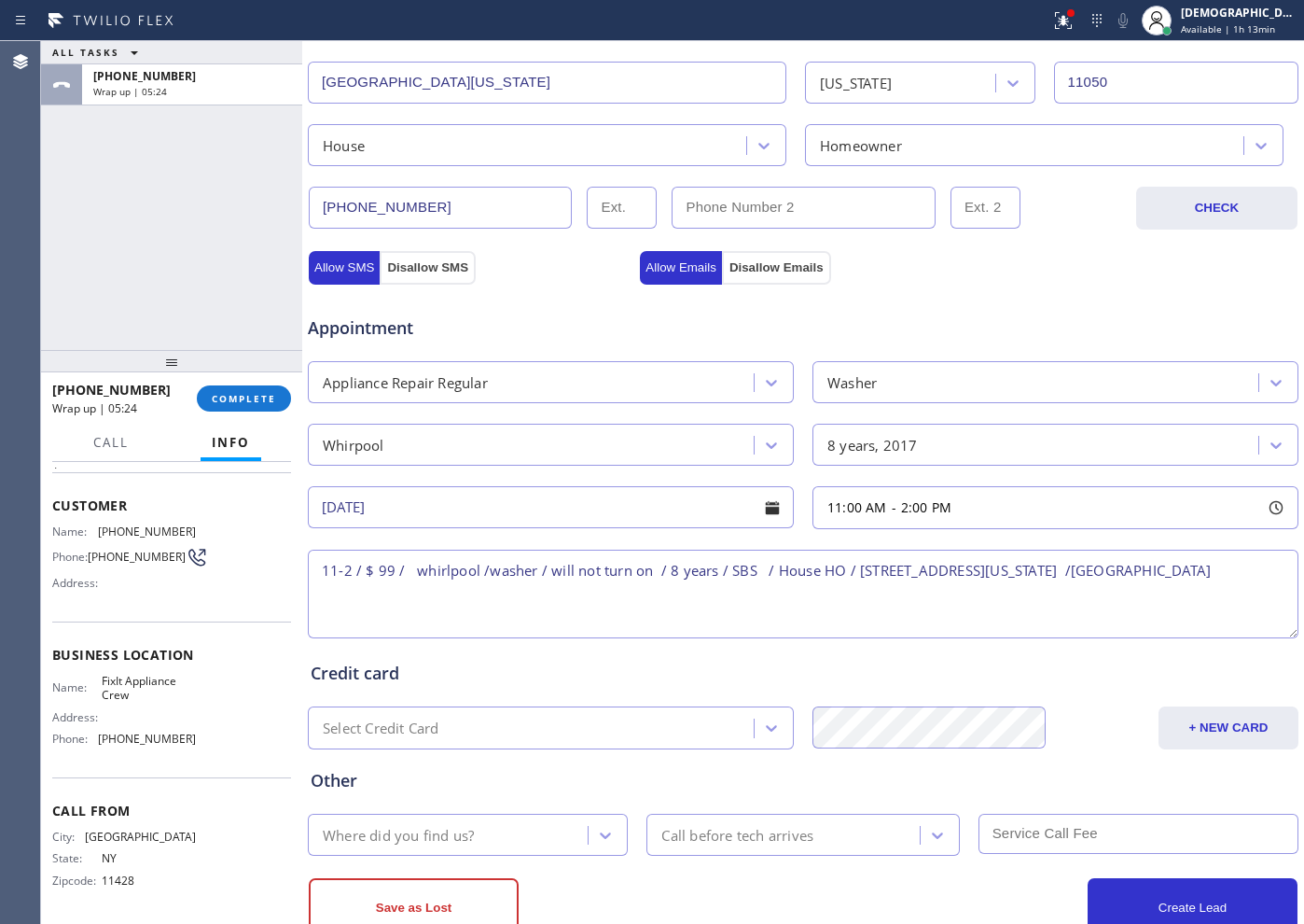
click at [1042, 568] on textarea "11-2 / $ 99 / whirlpool /washer / will not turn on / 8 years / SBS / House HO /…" at bounding box center [804, 594] width 991 height 89
click at [143, 697] on span "FixIt Appliance Crew" at bounding box center [148, 688] width 94 height 29
drag, startPoint x: 132, startPoint y: 700, endPoint x: 97, endPoint y: 682, distance: 39.4
click at [97, 682] on div "Name: FixIt Appliance Crew" at bounding box center [124, 688] width 144 height 29
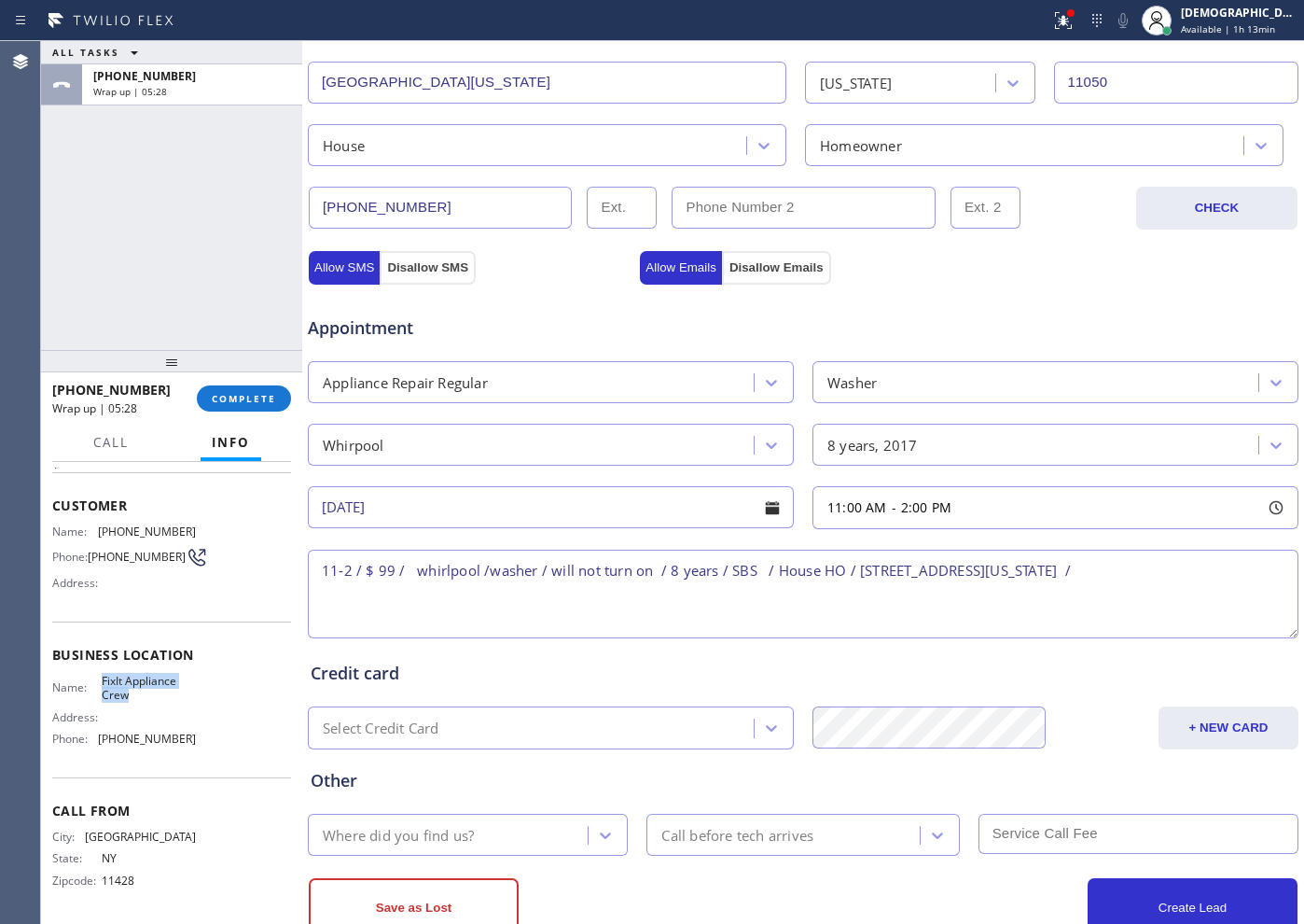
copy div "FixIt Appliance Crew"
click at [1042, 571] on textarea "11-2 / $ 99 / whirlpool /washer / will not turn on / 8 years / SBS / House HO /…" at bounding box center [804, 594] width 991 height 89
paste textarea "FixIt Appliance Crew"
click at [500, 588] on textarea "11-2 / $ 99 / whirlpool /washer / will not turn on / 8 years / SBS / House HO /…" at bounding box center [804, 594] width 991 height 89
click at [531, 587] on textarea "11-2 / $ 99 / whirlpool /washer / will not turn on / 8 years / SBS / House HO /…" at bounding box center [804, 594] width 991 height 89
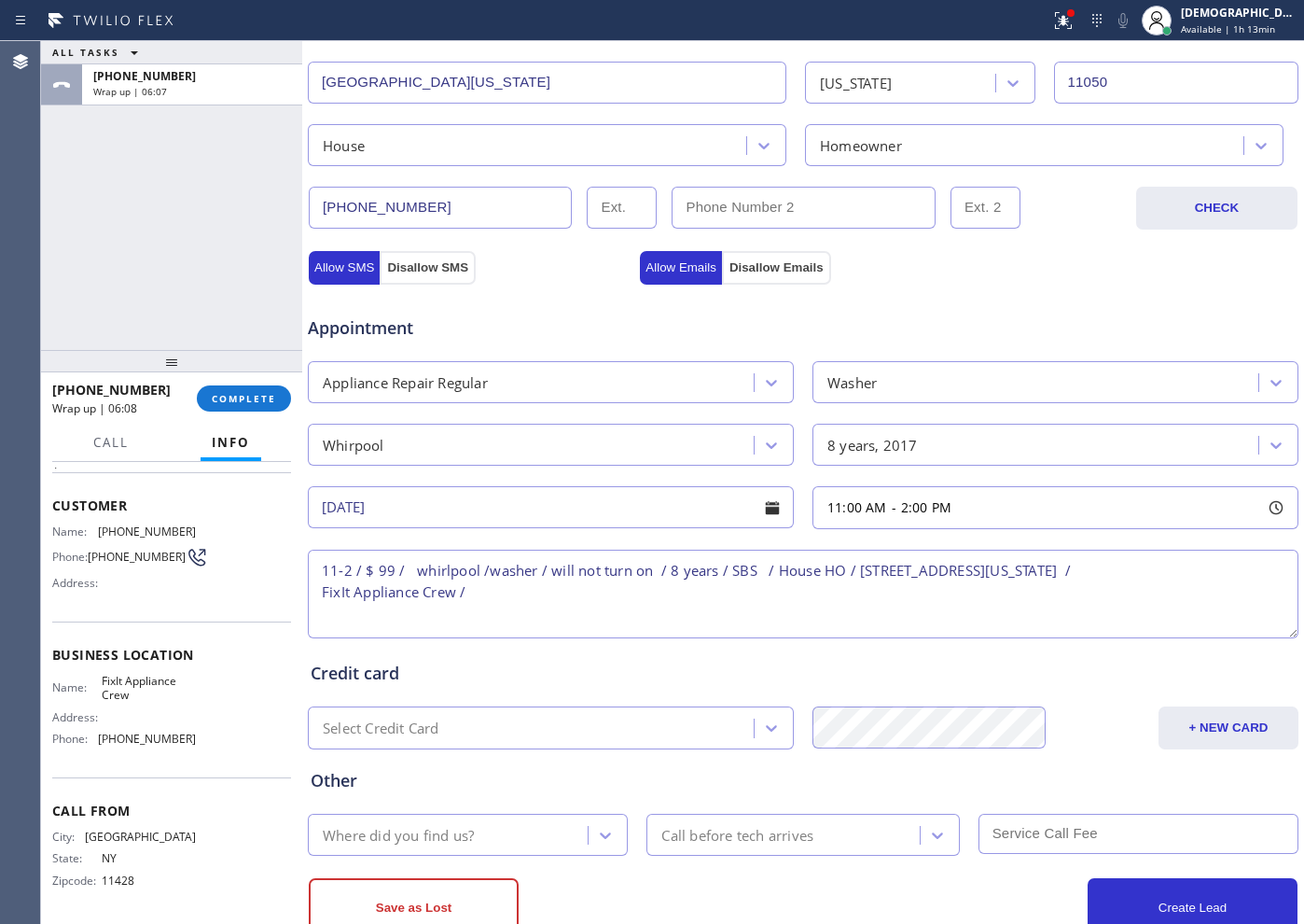
paste textarea "FixIt Appliance Crew"
click at [507, 592] on textarea "11-2 / $ 99 / whirlpool /washer / will not turn on / 8 years / SBS / House HO /…" at bounding box center [804, 594] width 991 height 89
paste textarea "Please call customer 30 minutes prior to arrival"
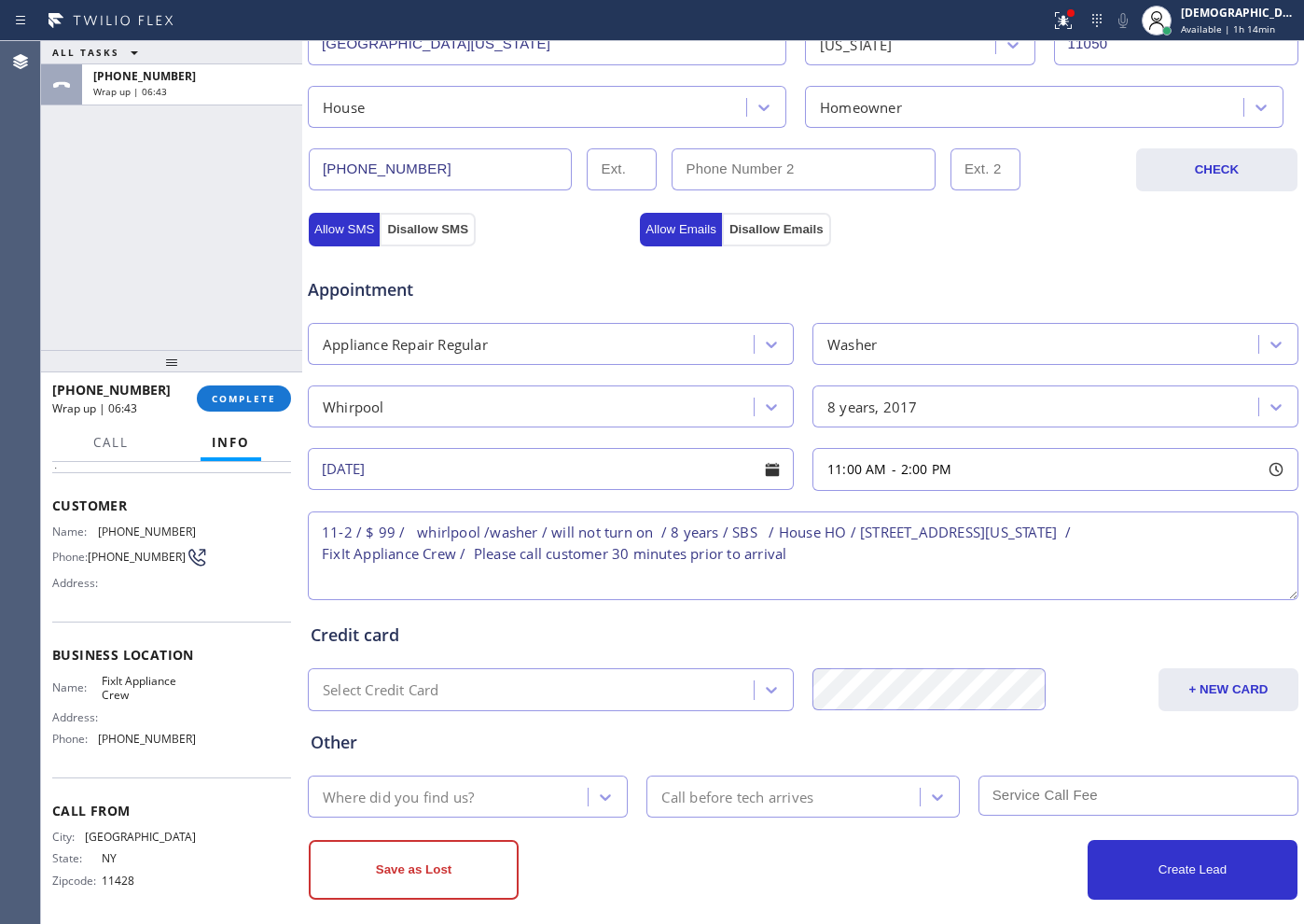
scroll to position [522, 0]
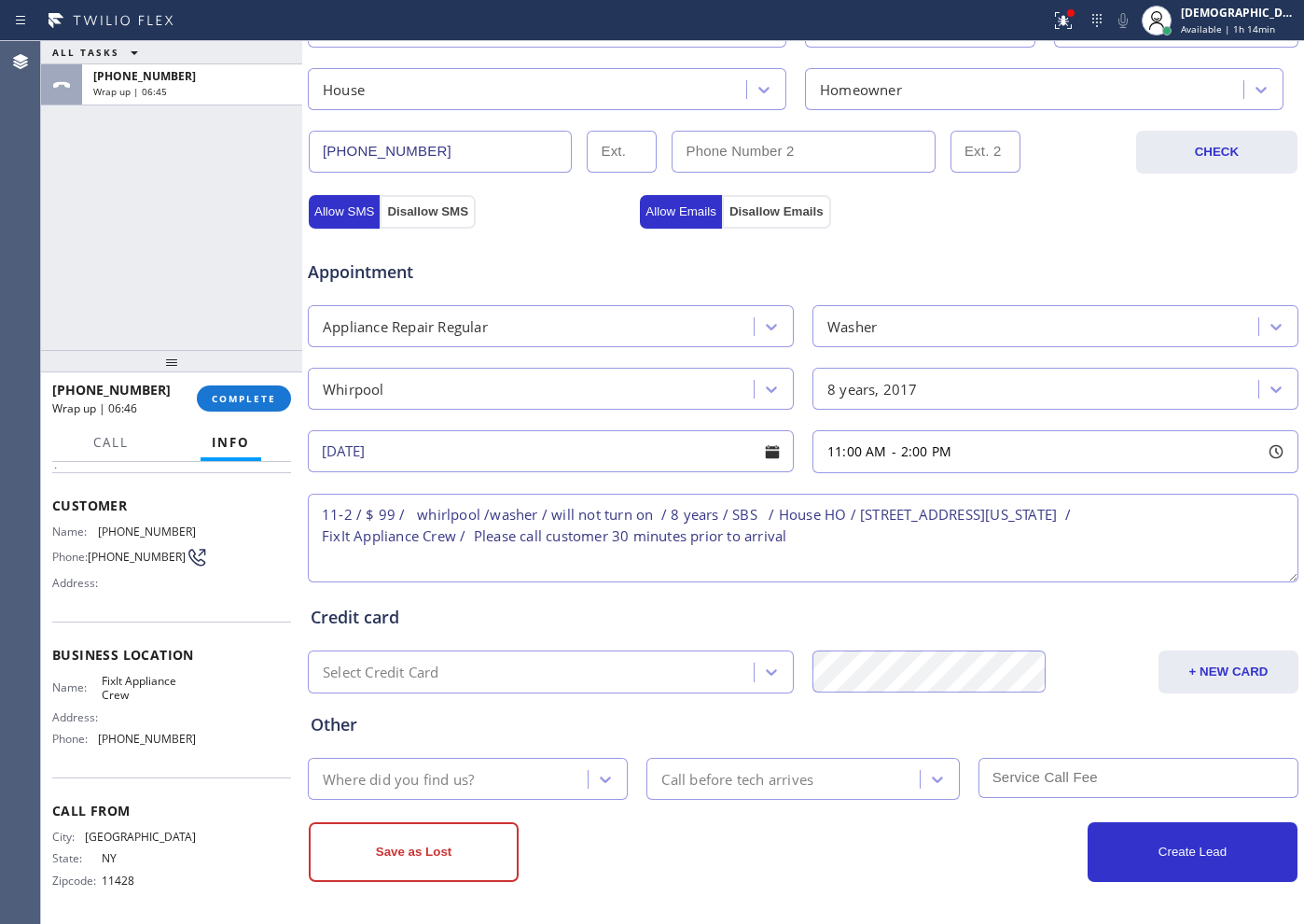
type textarea "11-2 / $ 99 / whirlpool /washer / will not turn on / 8 years / SBS / House HO /…"
click at [470, 738] on div "Where did you find us?" at bounding box center [398, 778] width 151 height 22
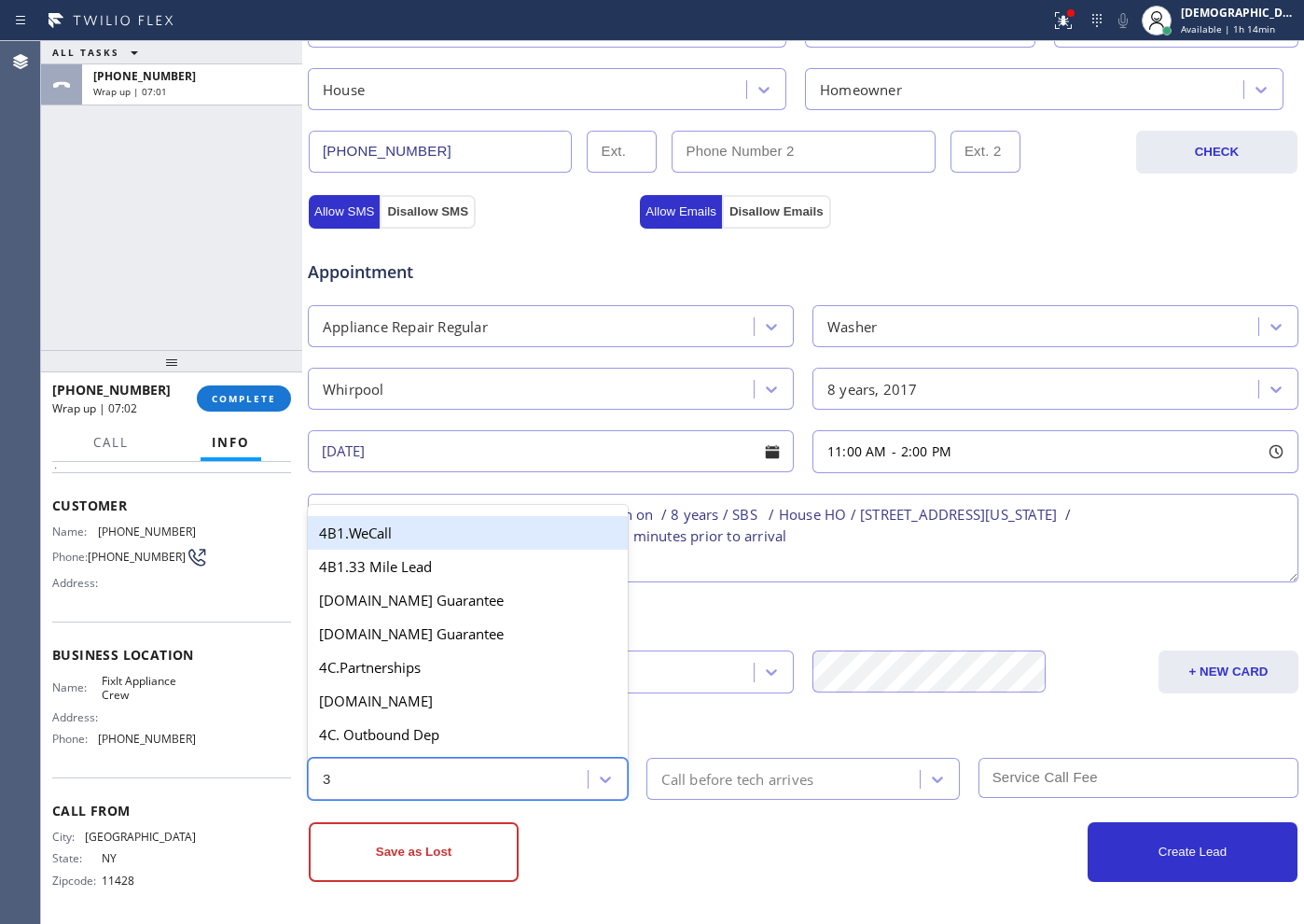
type input "3"
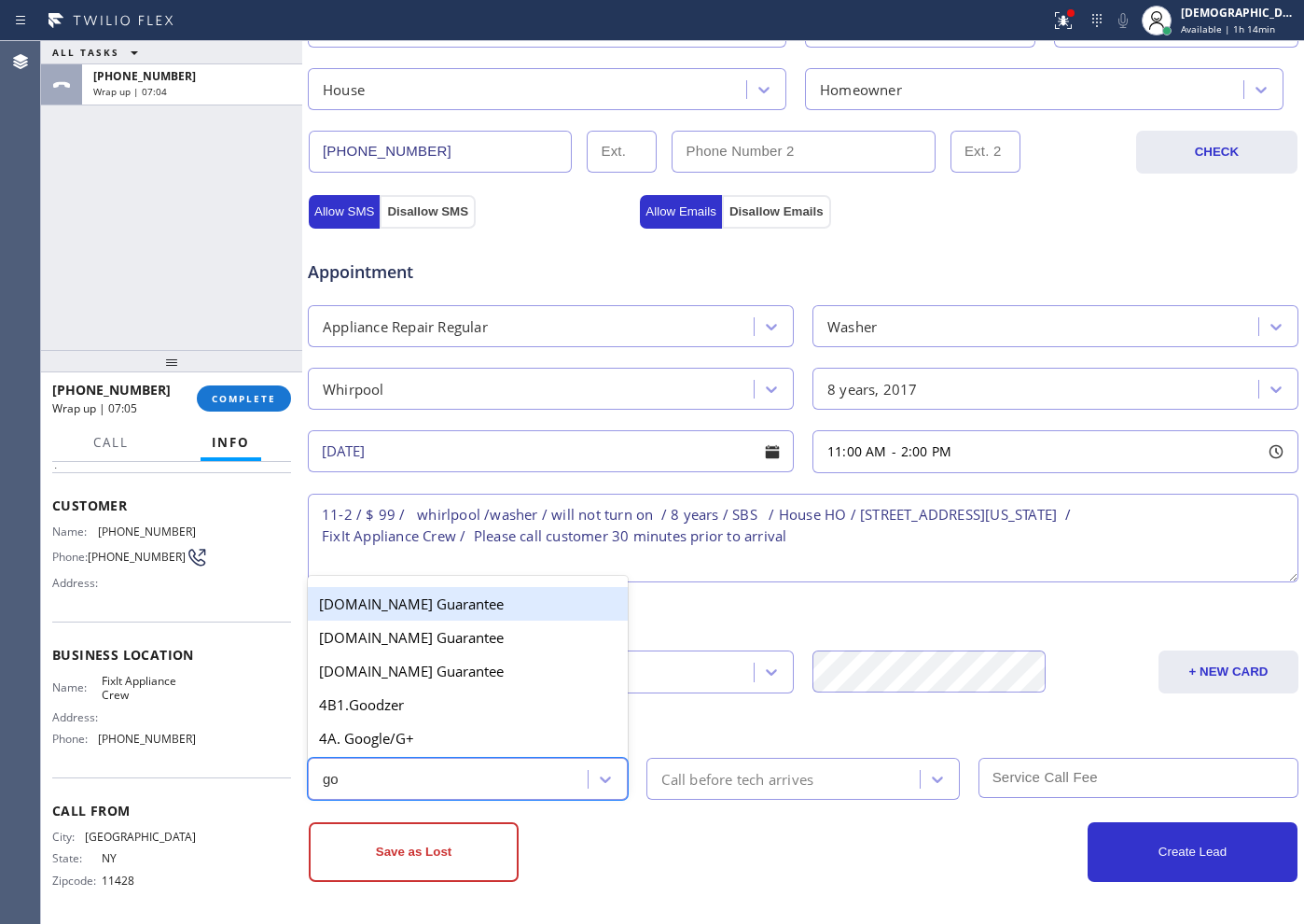
type input "goo"
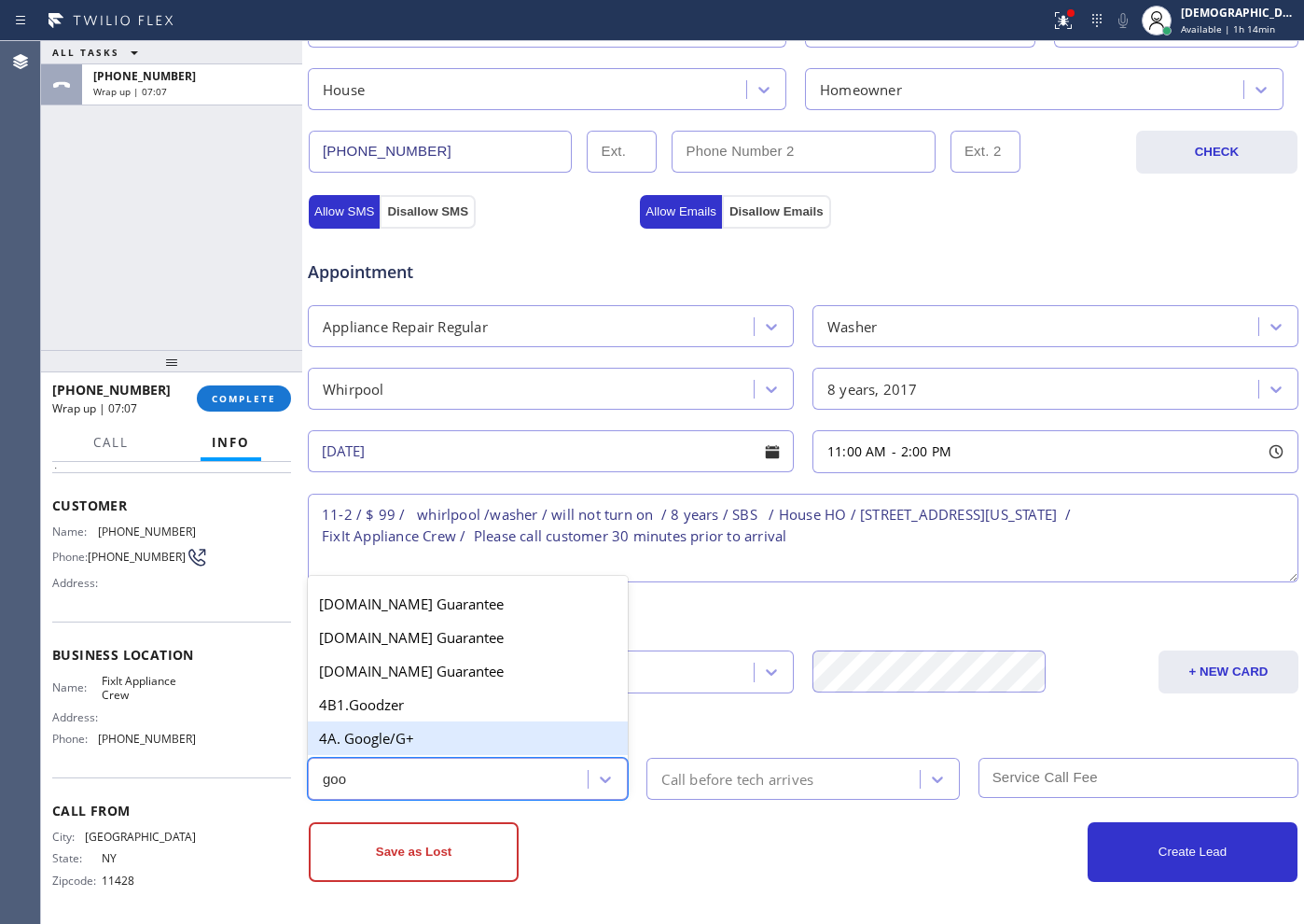
click at [398, 738] on div "4A. Google/G+" at bounding box center [468, 739] width 320 height 34
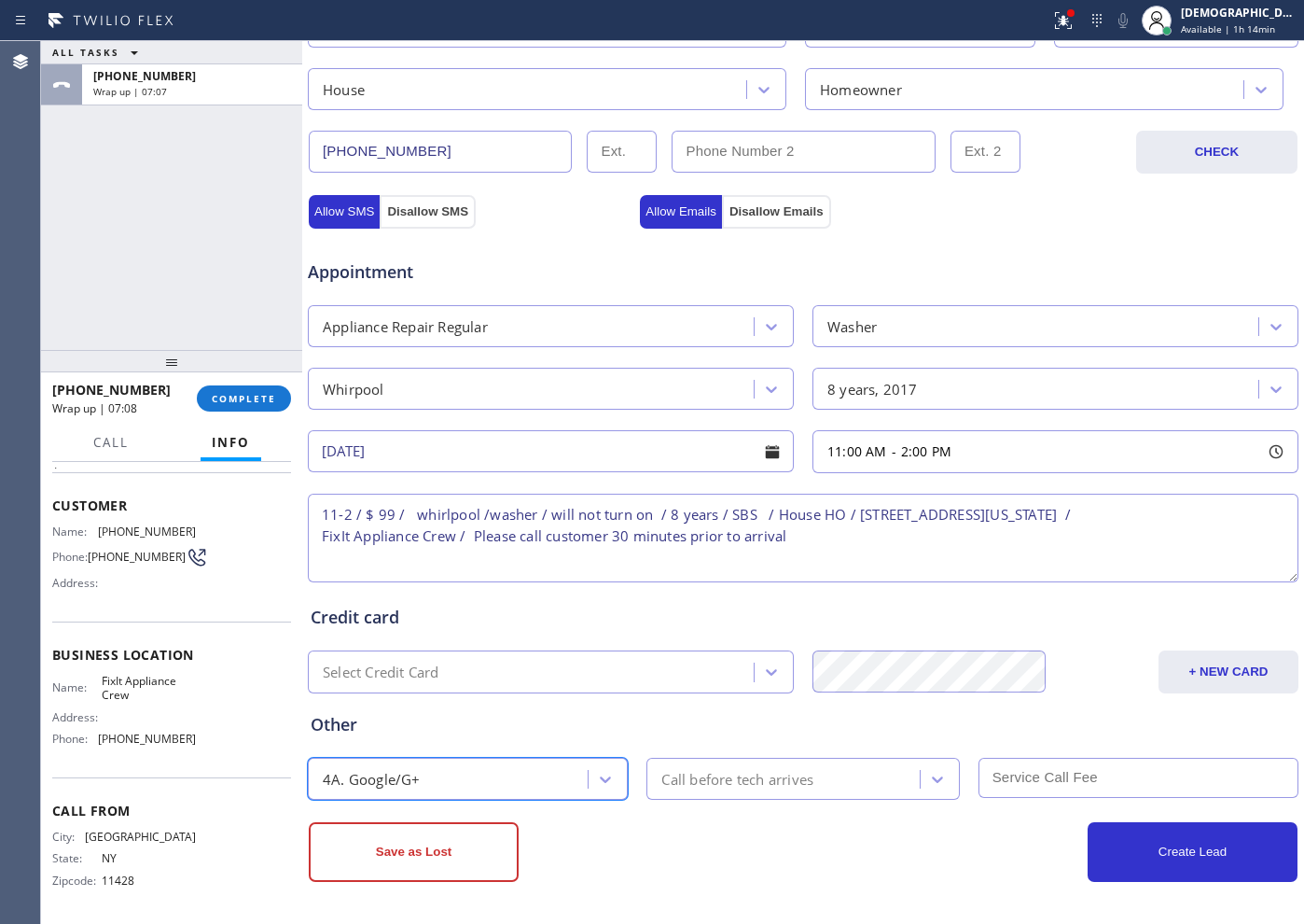
click at [761, 738] on div "Call before tech arrives" at bounding box center [803, 778] width 313 height 42
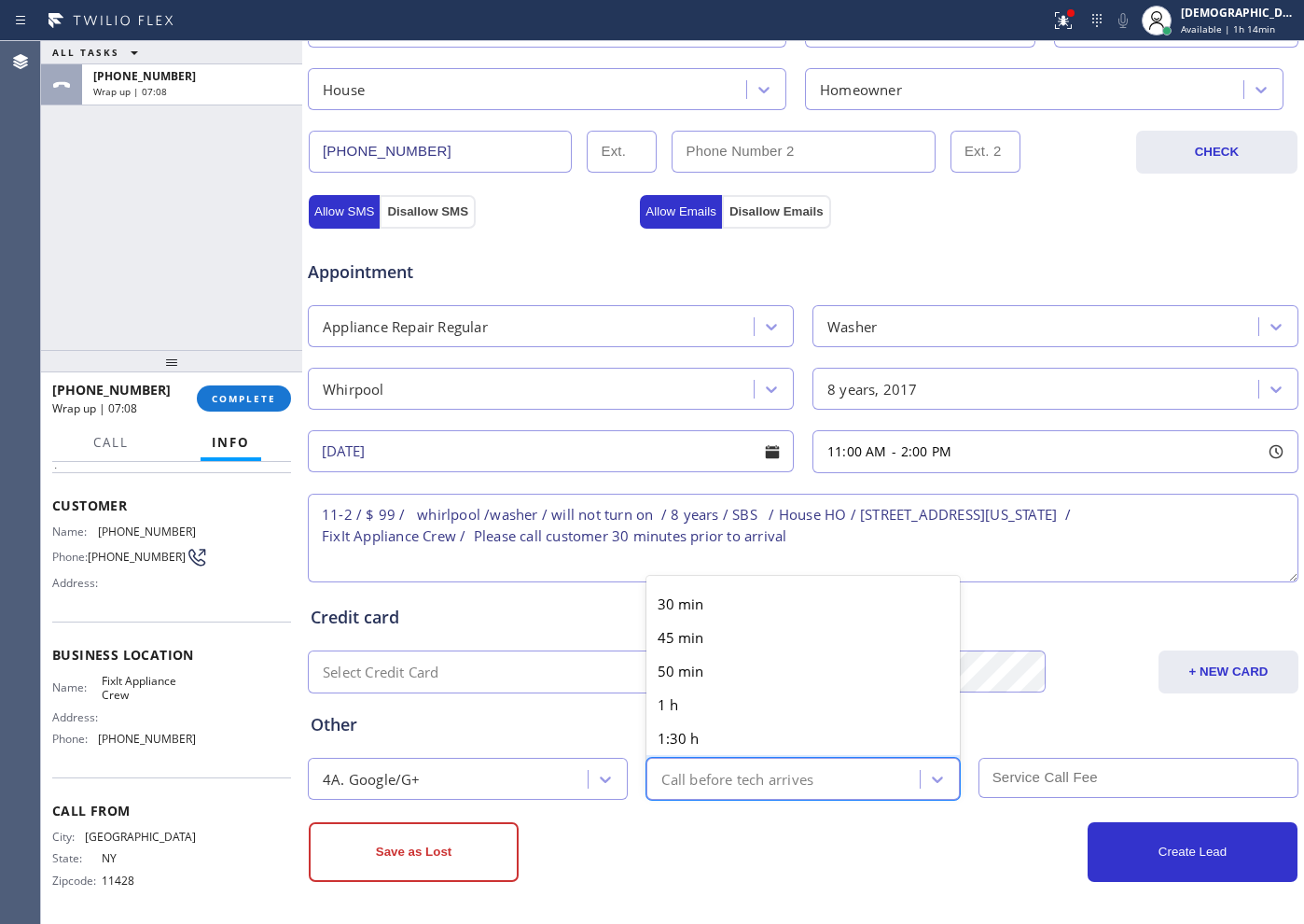
click at [755, 738] on div "Call before tech arrives" at bounding box center [737, 778] width 152 height 22
type input "30"
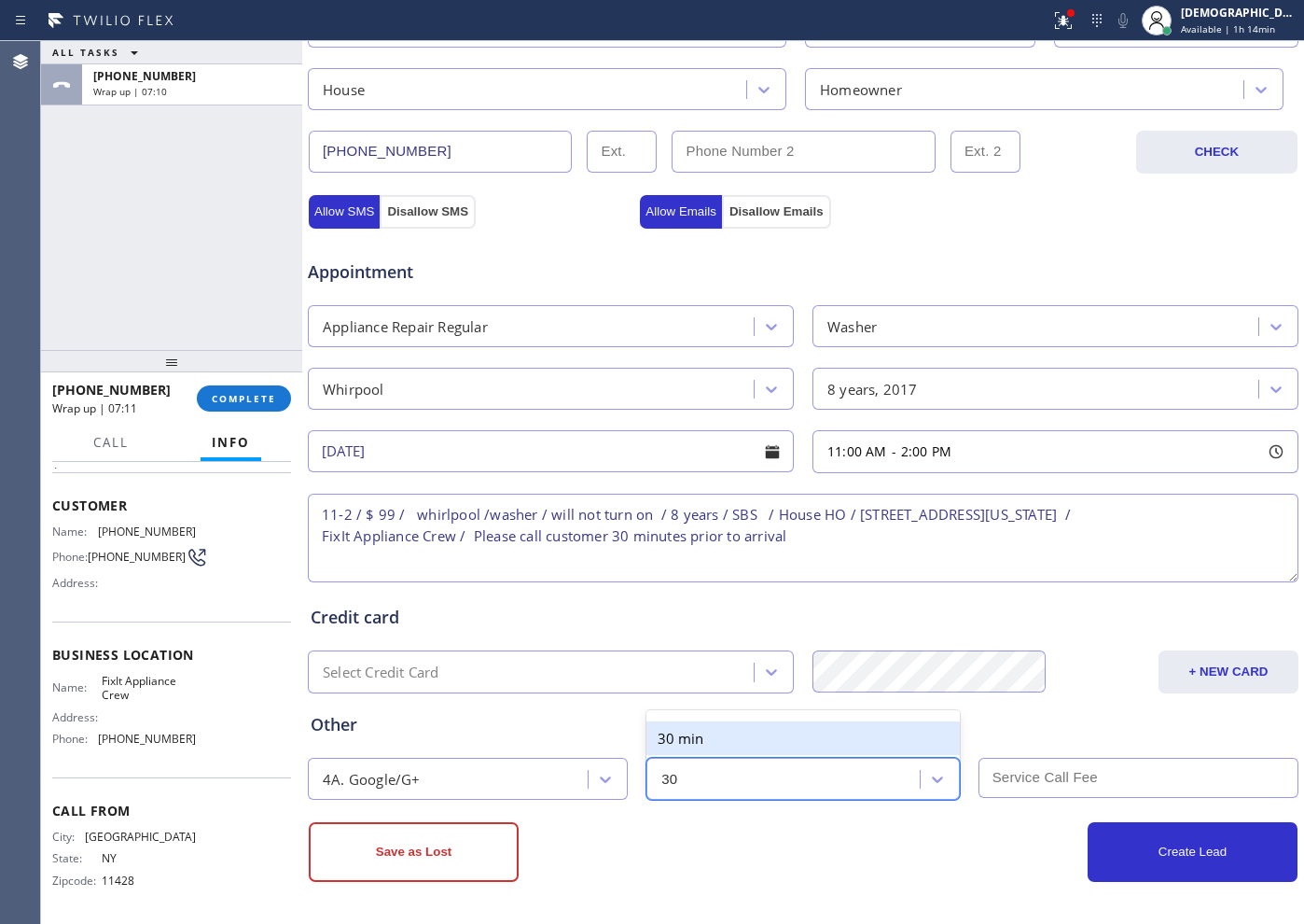
click at [746, 737] on div "30 min" at bounding box center [803, 739] width 313 height 34
click at [1042, 738] on input "text" at bounding box center [1139, 777] width 320 height 40
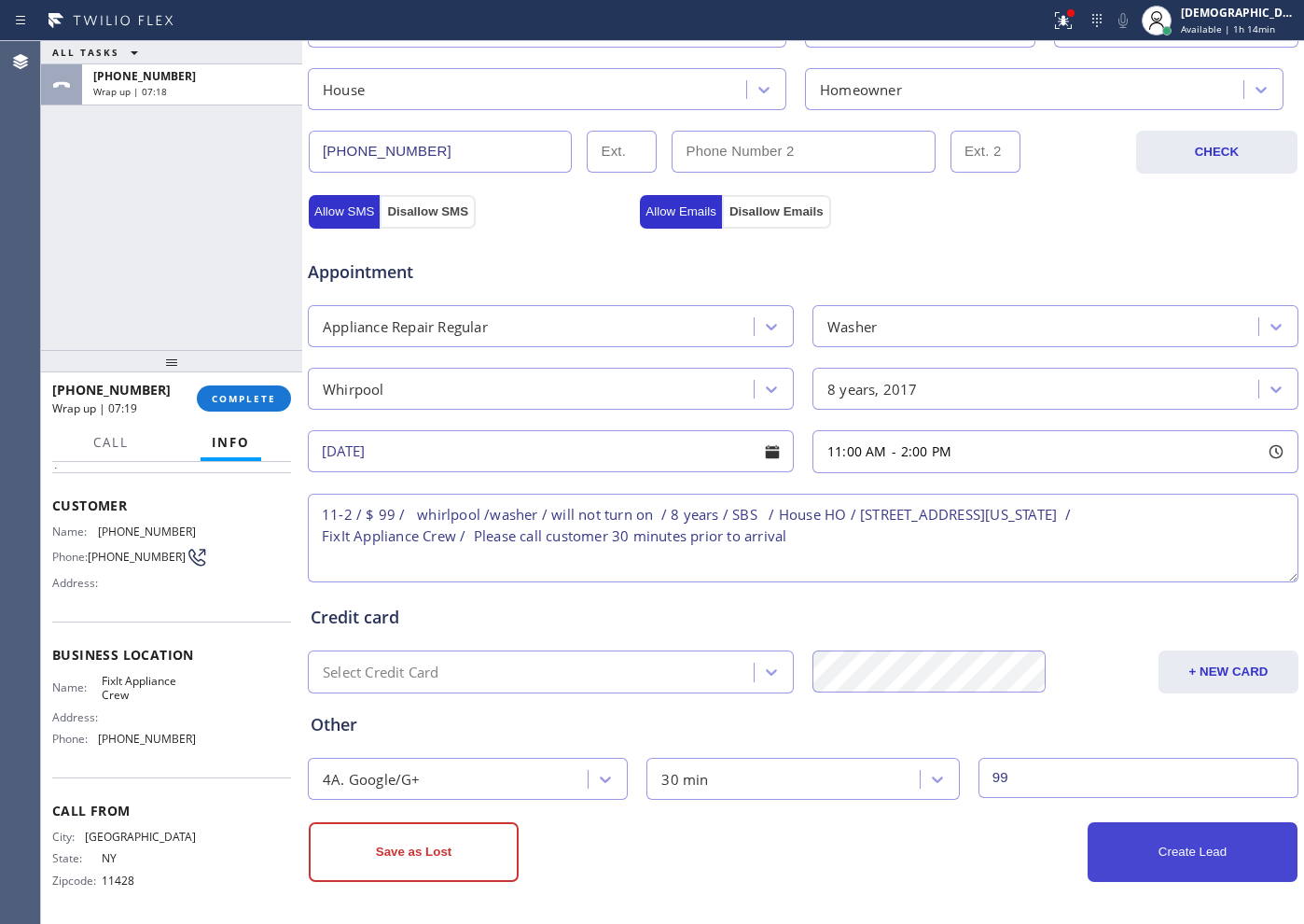
type input "99"
click at [1042, 738] on button "Create Lead" at bounding box center [1192, 851] width 210 height 60
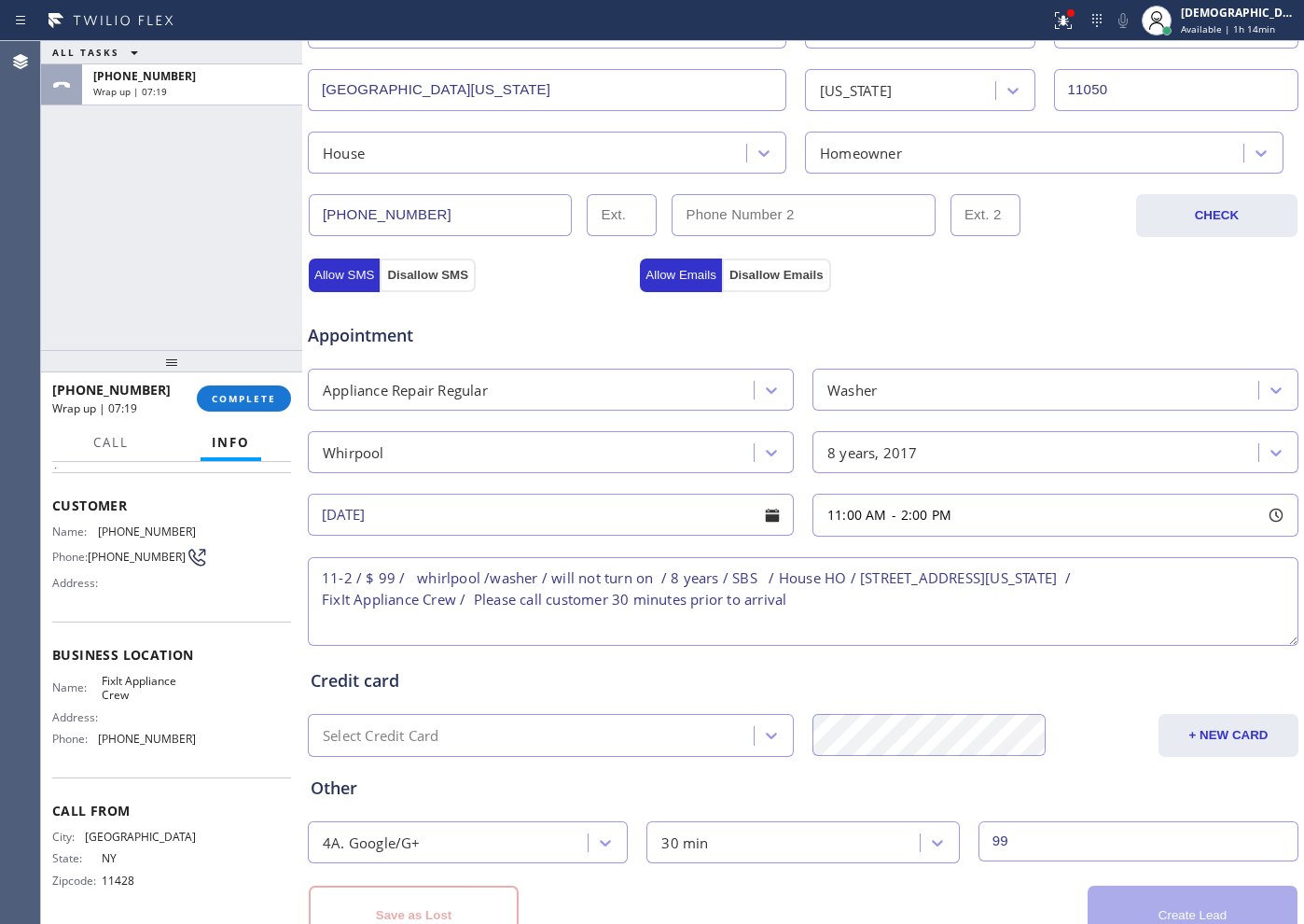
scroll to position [586, 0]
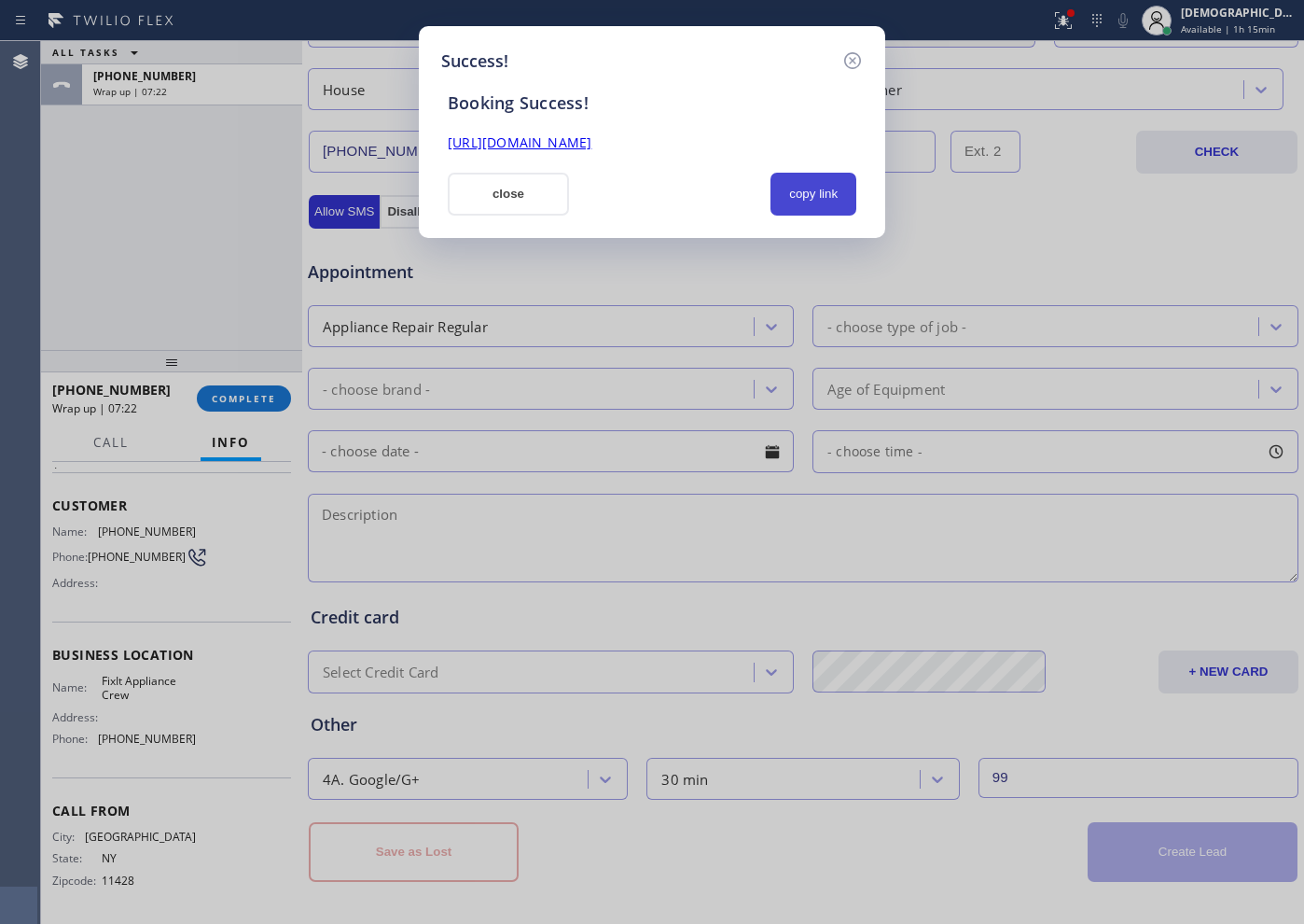
click at [792, 193] on button "copy link" at bounding box center [813, 194] width 86 height 43
click at [592, 134] on link "[URL][DOMAIN_NAME]" at bounding box center [520, 142] width 144 height 18
click at [511, 186] on button "close" at bounding box center [509, 194] width 121 height 43
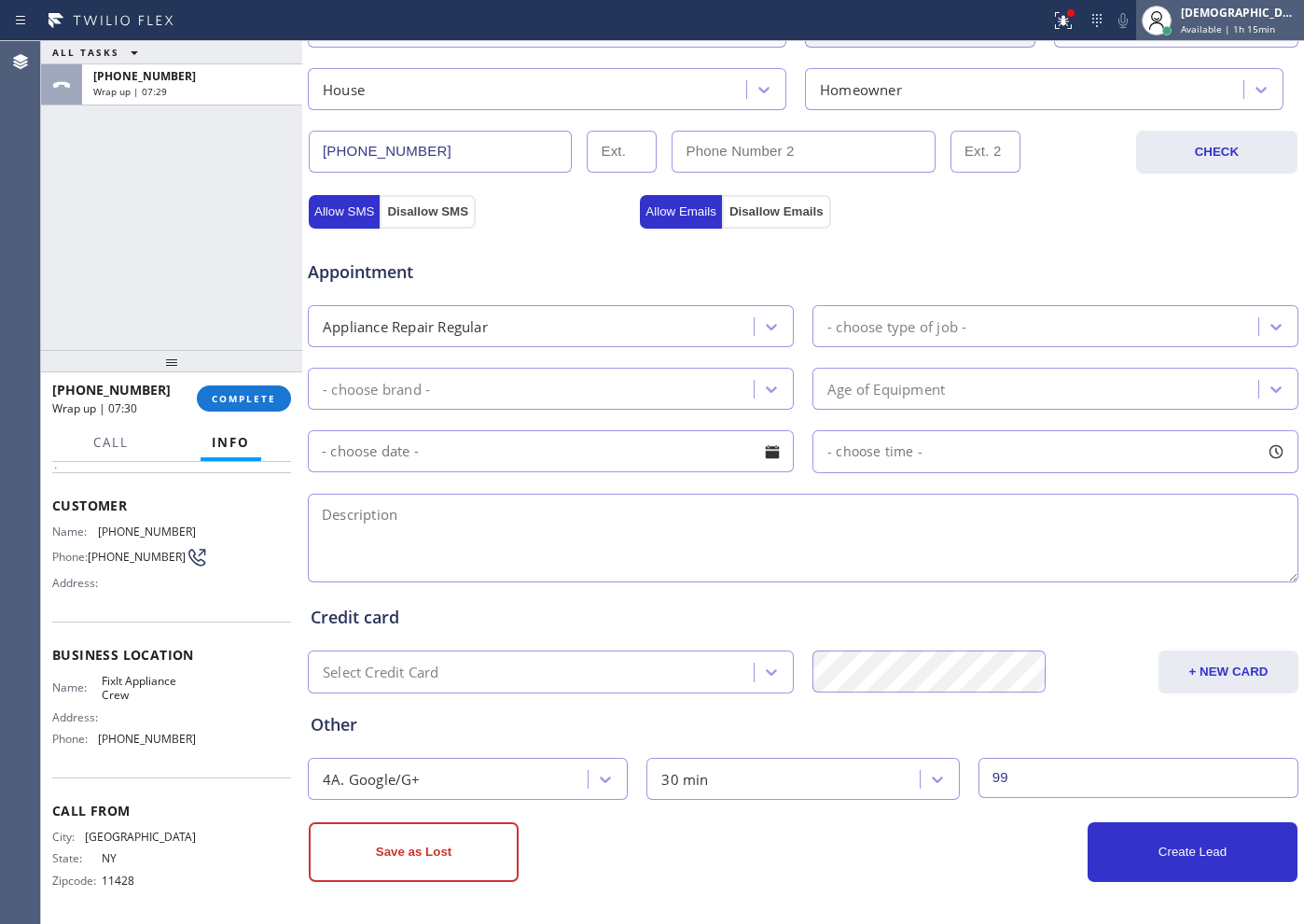
click at [1042, 39] on div "[DEMOGRAPHIC_DATA] Cinco Available | 1h 15min" at bounding box center [1221, 20] width 168 height 41
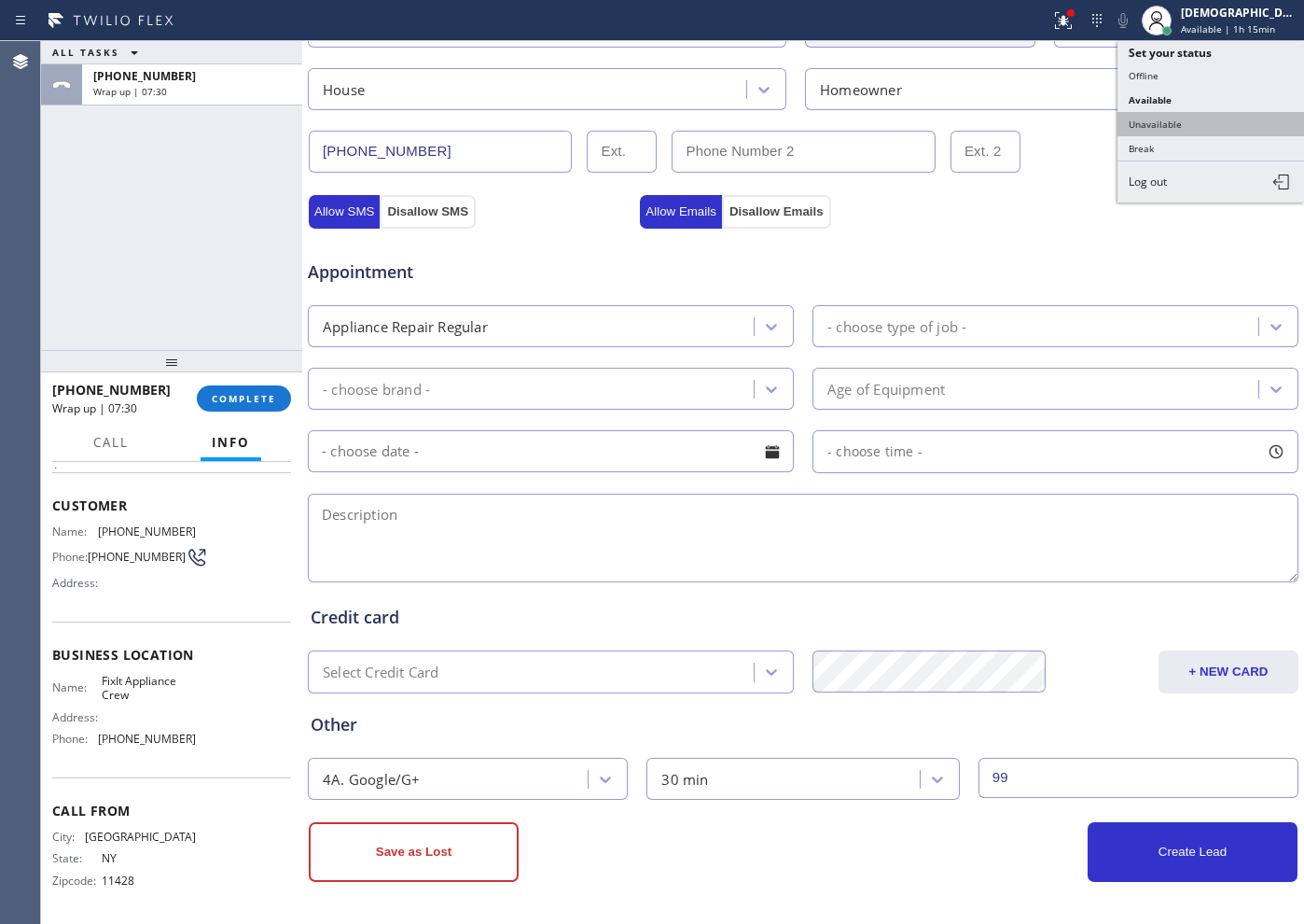
click at [1042, 114] on button "Unavailable" at bounding box center [1210, 124] width 186 height 25
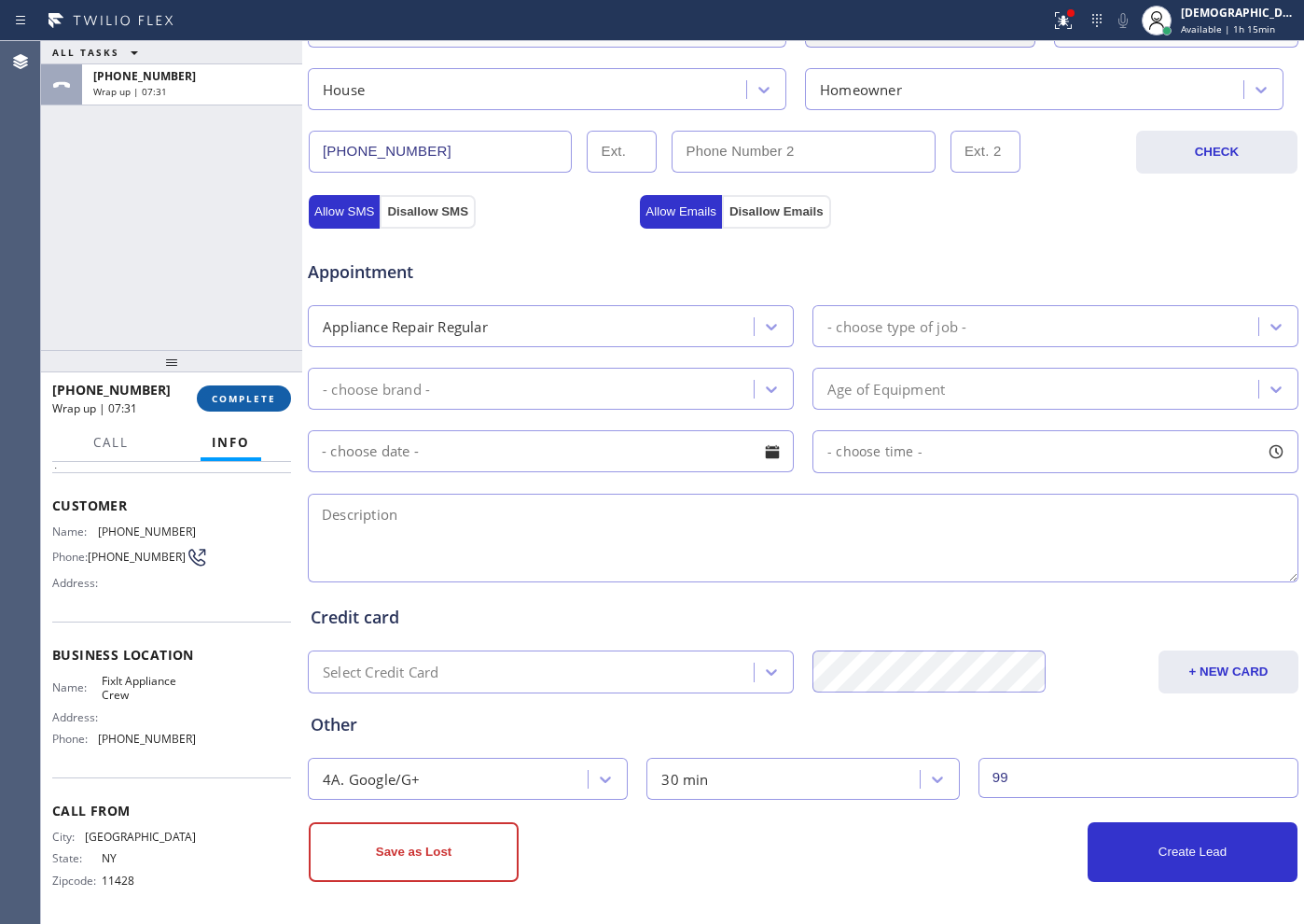
click at [245, 394] on span "COMPLETE" at bounding box center [244, 398] width 64 height 13
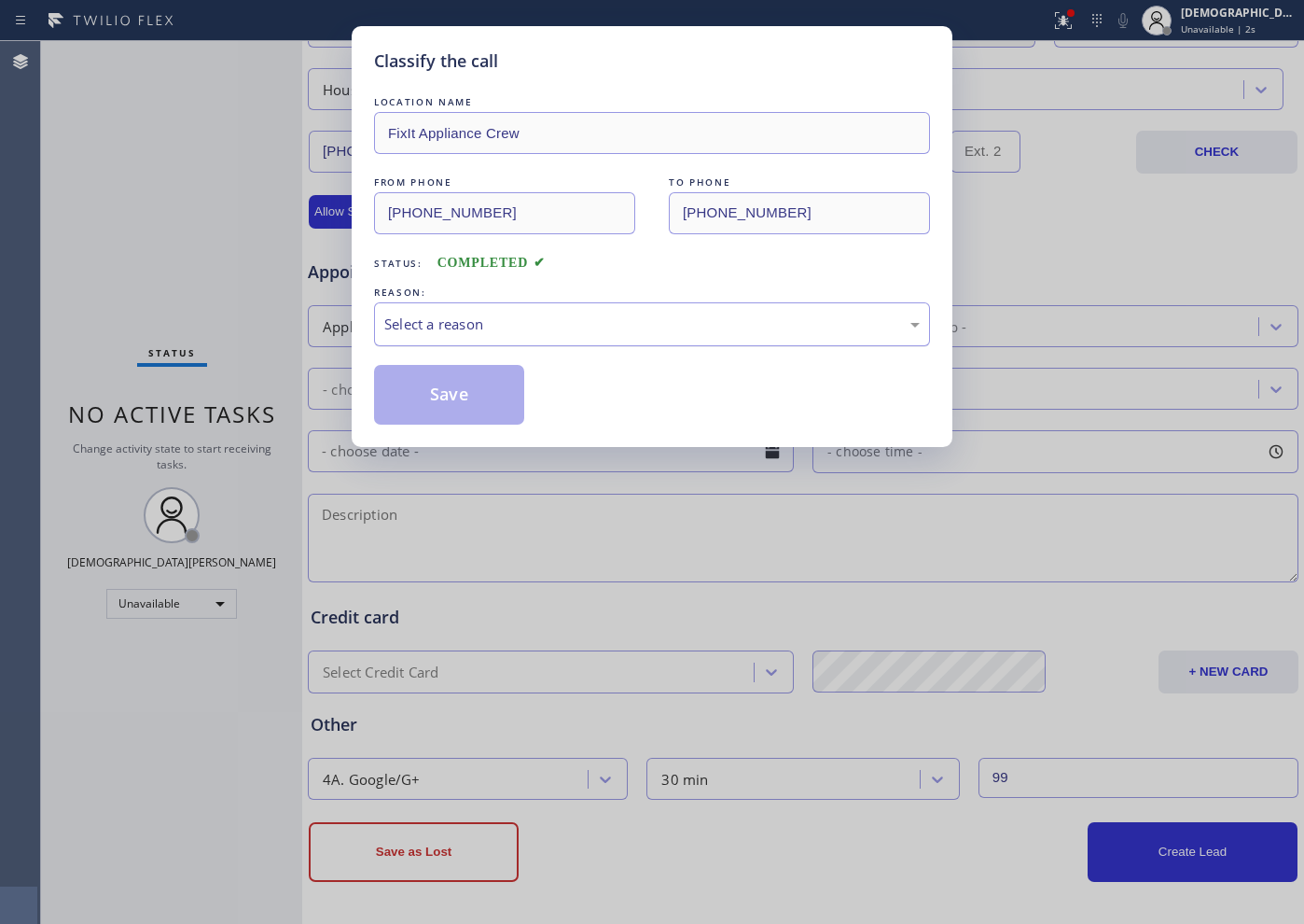
click at [461, 331] on div "Select a reason" at bounding box center [652, 323] width 535 height 22
click at [428, 386] on button "Save" at bounding box center [449, 394] width 150 height 60
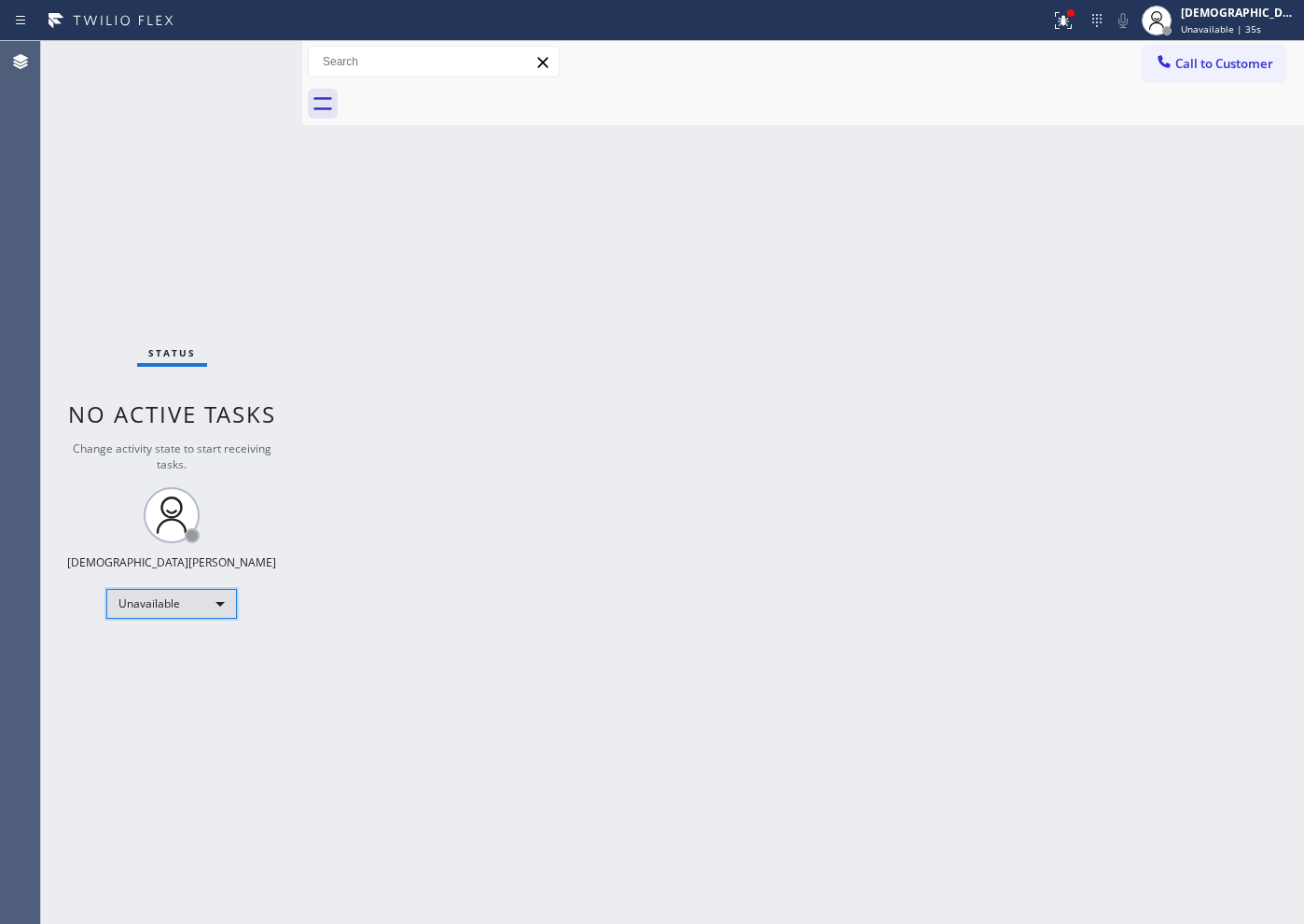
click at [161, 608] on div "Unavailable" at bounding box center [171, 604] width 130 height 30
click at [151, 643] on li "Available" at bounding box center [170, 654] width 127 height 23
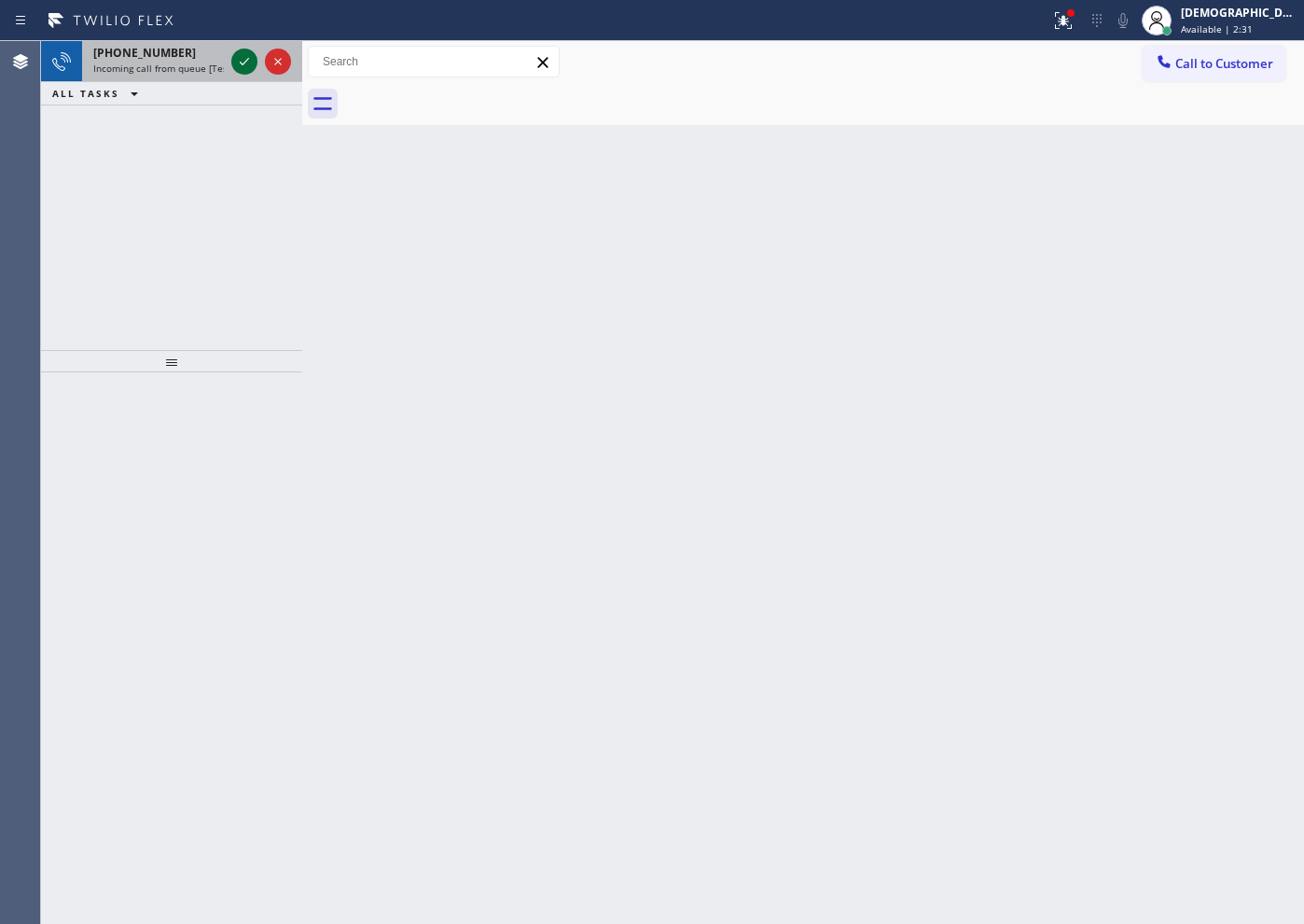
click at [246, 65] on icon at bounding box center [245, 61] width 23 height 23
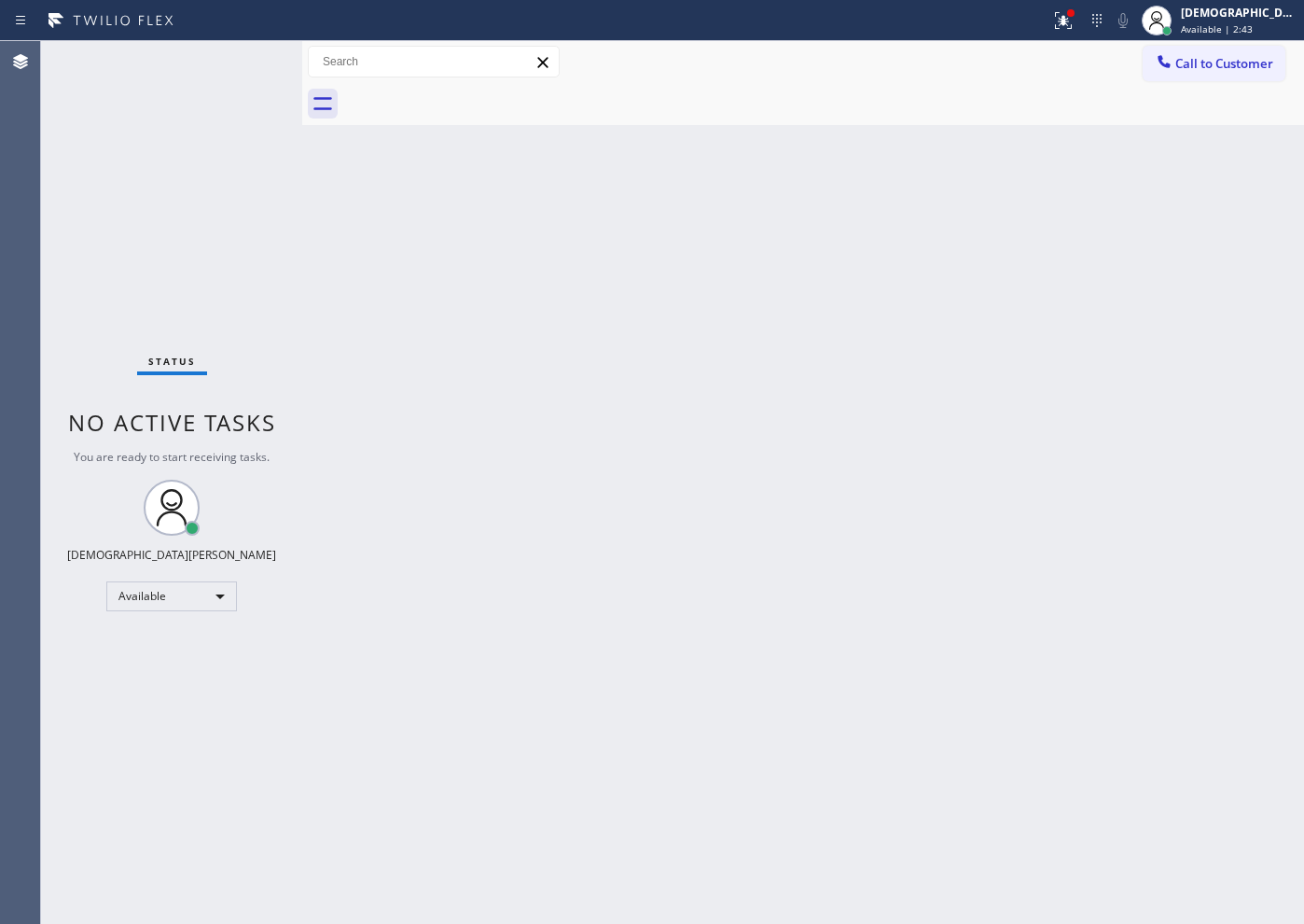
click at [247, 159] on div "Status No active tasks You are ready to start receiving tasks. Christian Cinco …" at bounding box center [171, 481] width 261 height 882
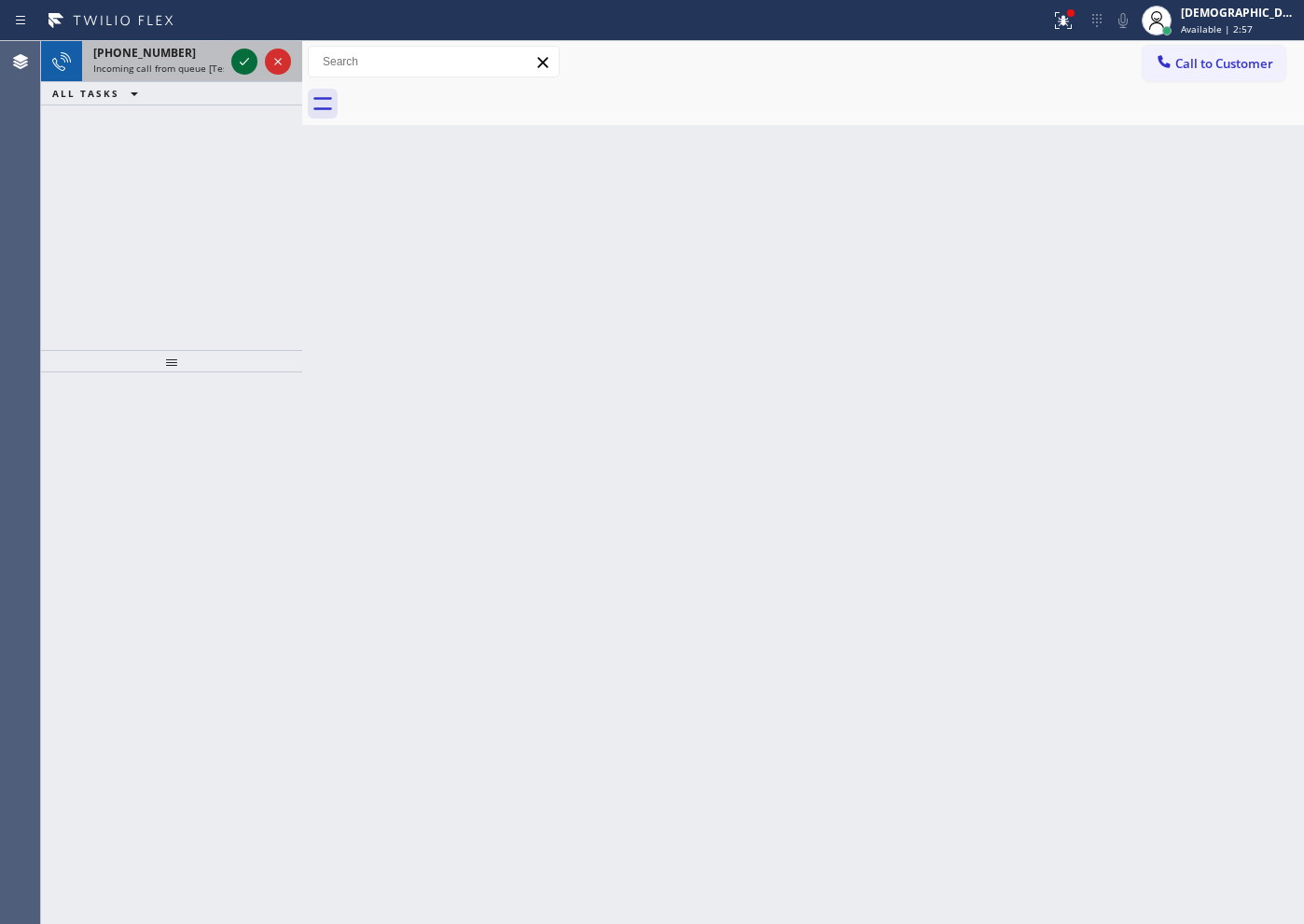
click at [243, 74] on button at bounding box center [245, 61] width 26 height 26
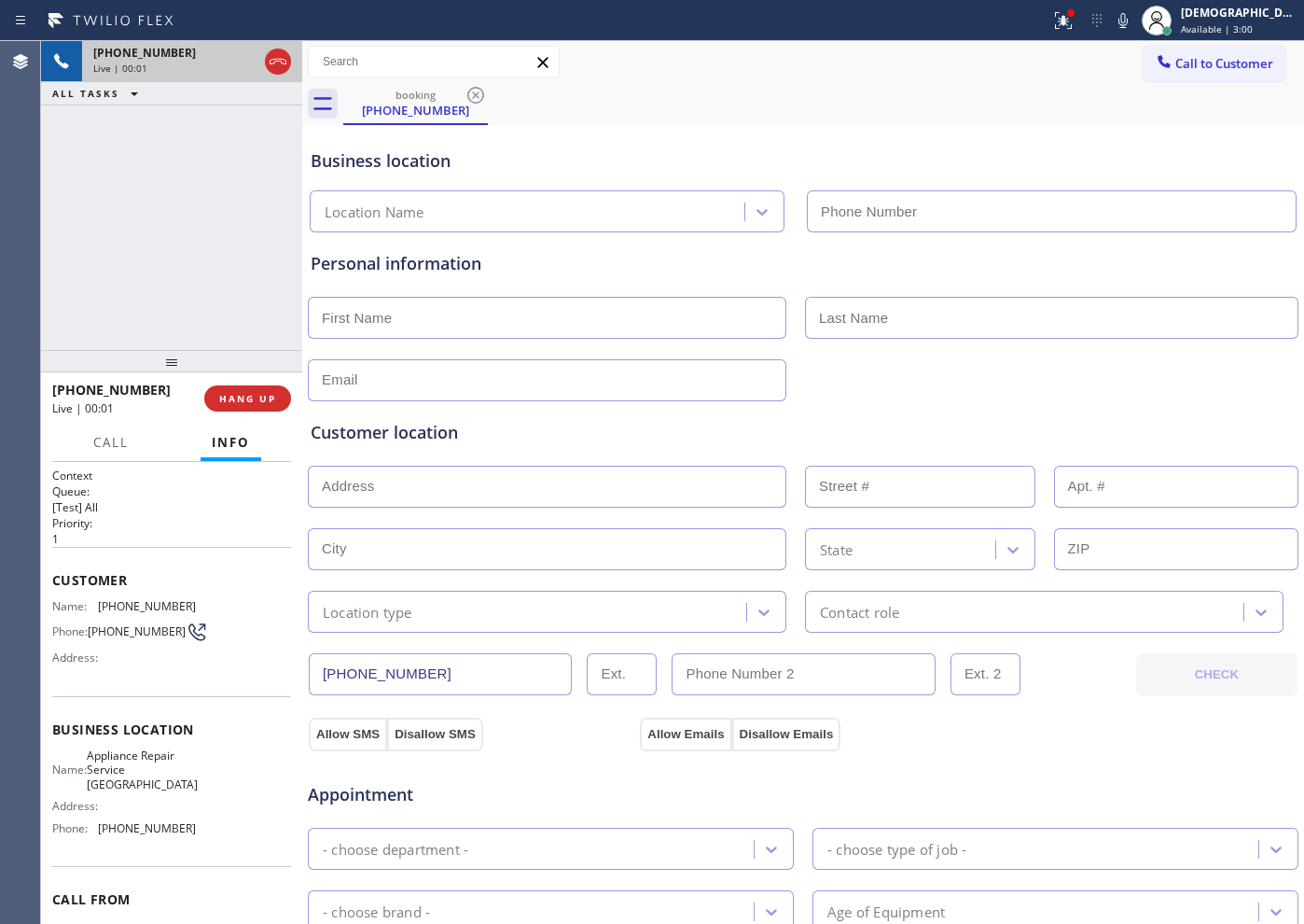
type input "[PHONE_NUMBER]"
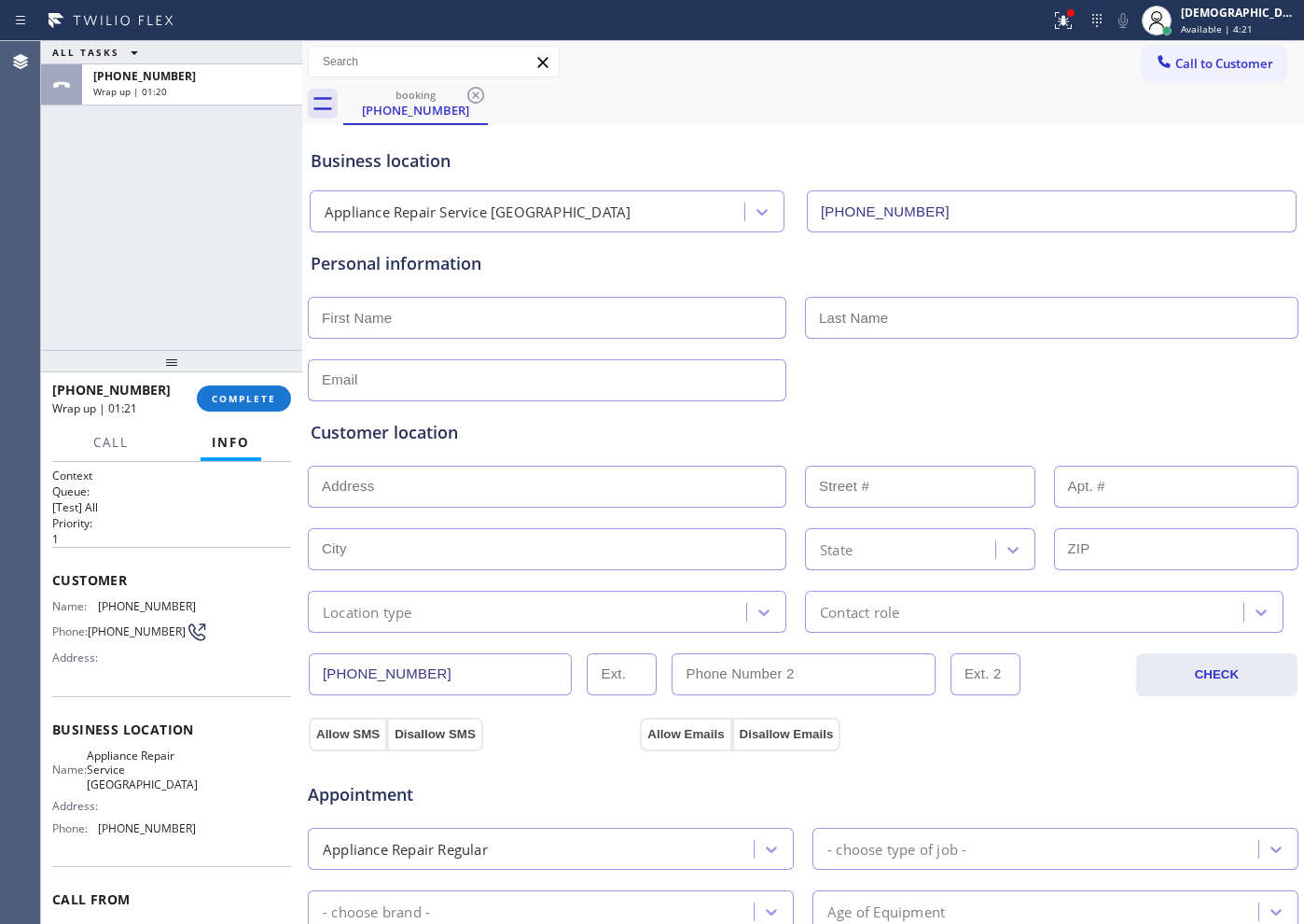
drag, startPoint x: 271, startPoint y: 398, endPoint x: 300, endPoint y: 392, distance: 29.6
click at [270, 398] on span "COMPLETE" at bounding box center [244, 398] width 64 height 13
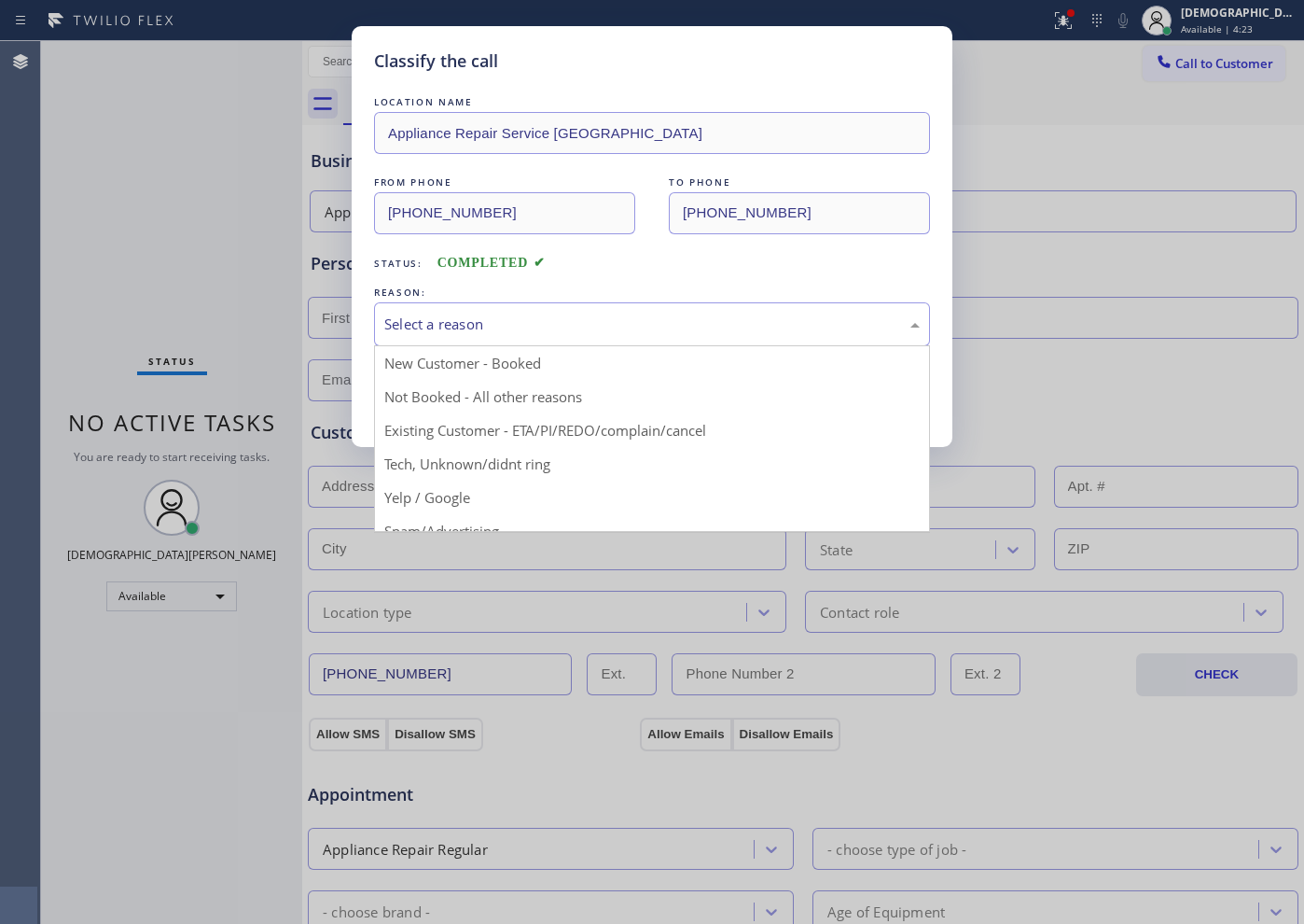
click at [506, 323] on div "Select a reason" at bounding box center [652, 323] width 535 height 22
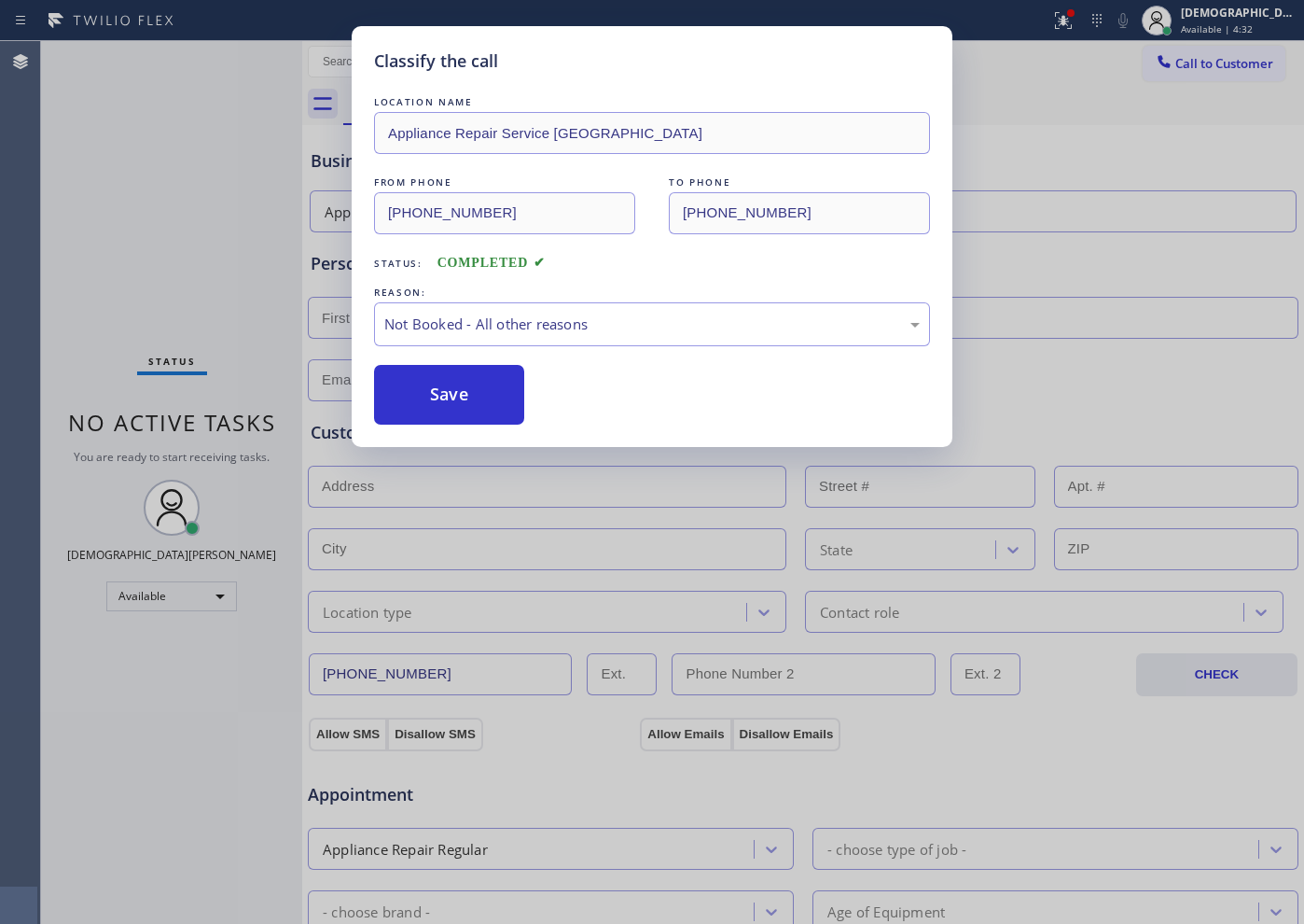
click at [479, 380] on button "Save" at bounding box center [449, 394] width 150 height 60
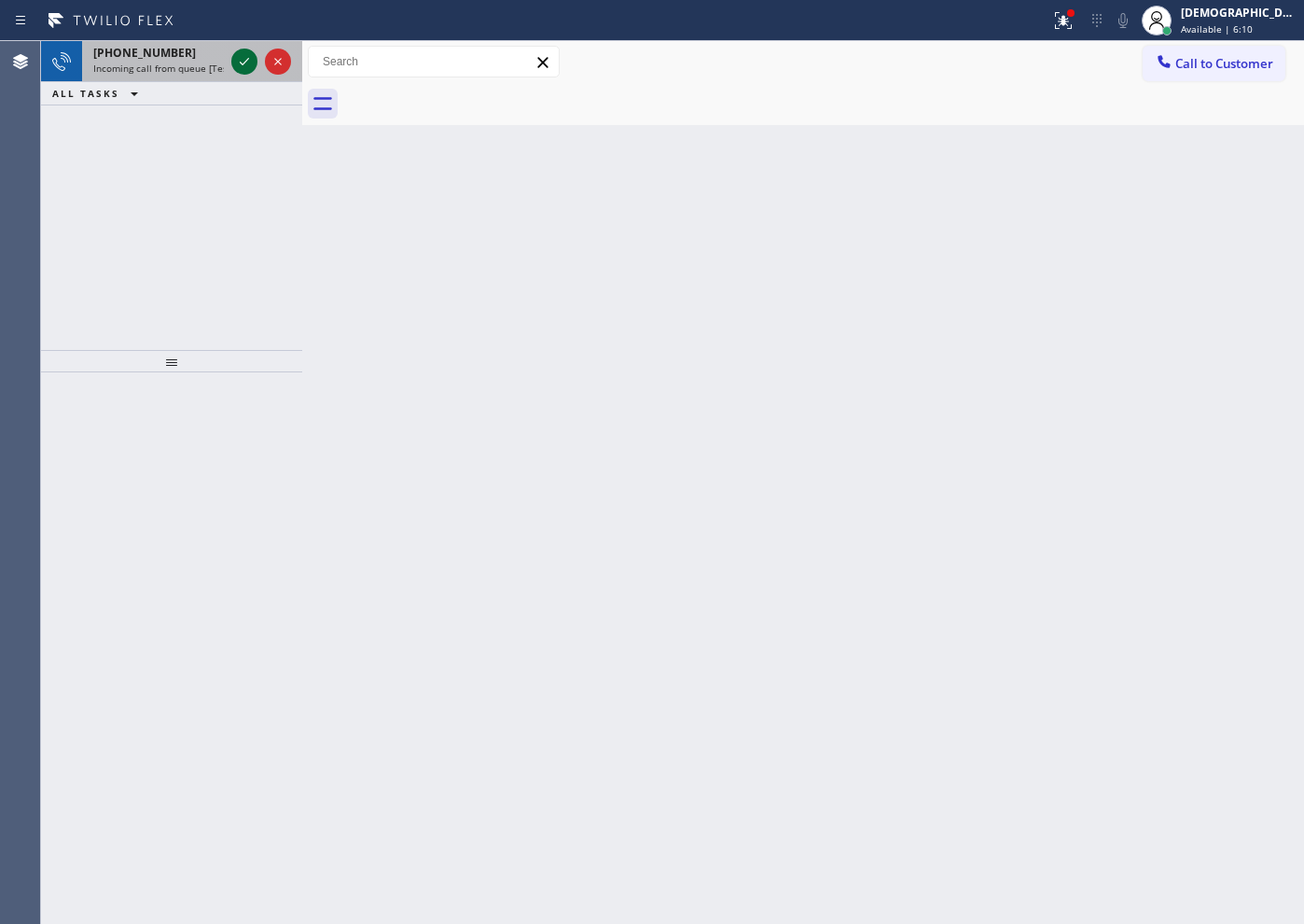
click at [248, 65] on icon at bounding box center [245, 61] width 23 height 23
click at [246, 61] on icon at bounding box center [245, 61] width 23 height 23
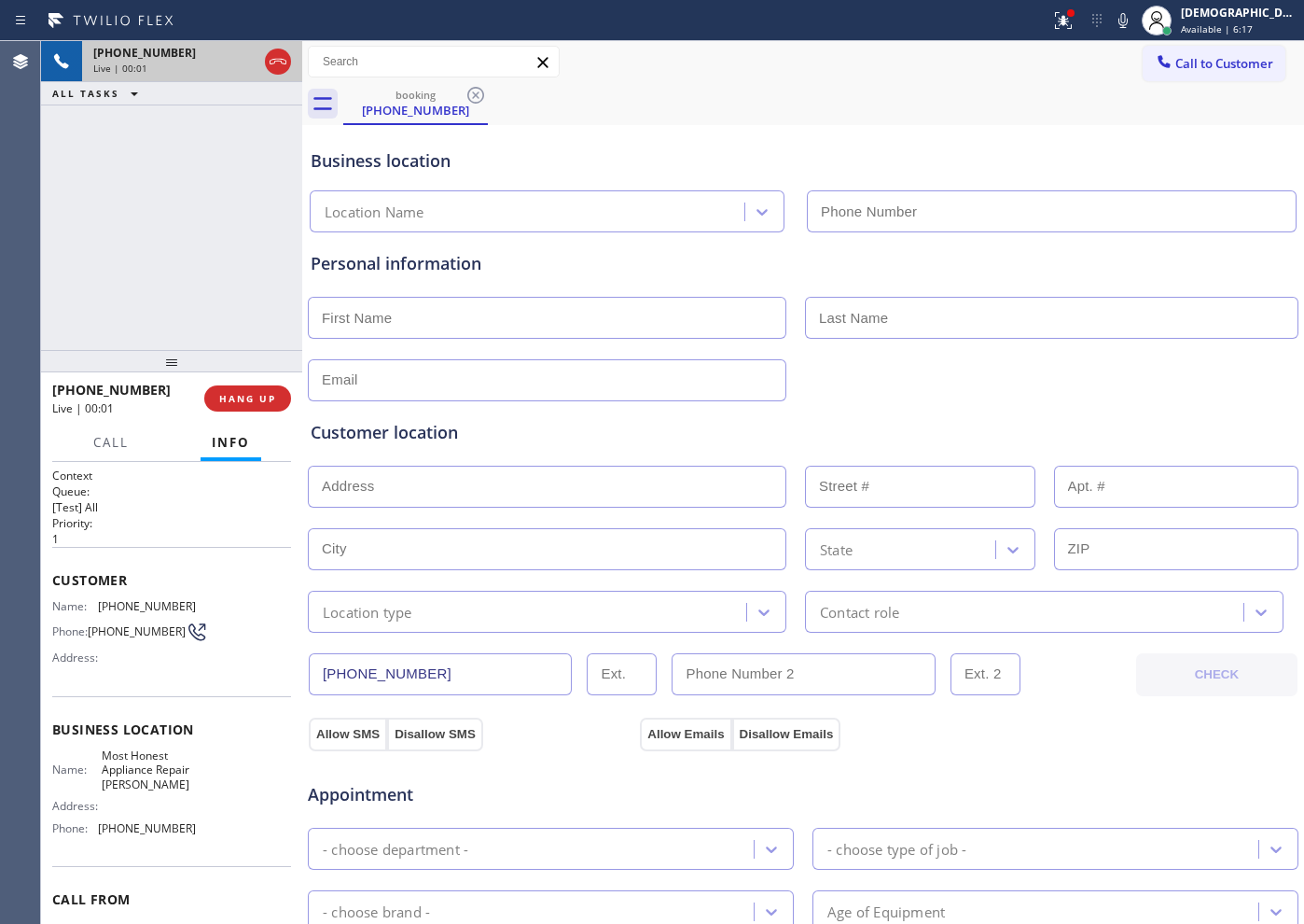
type input "[PHONE_NUMBER]"
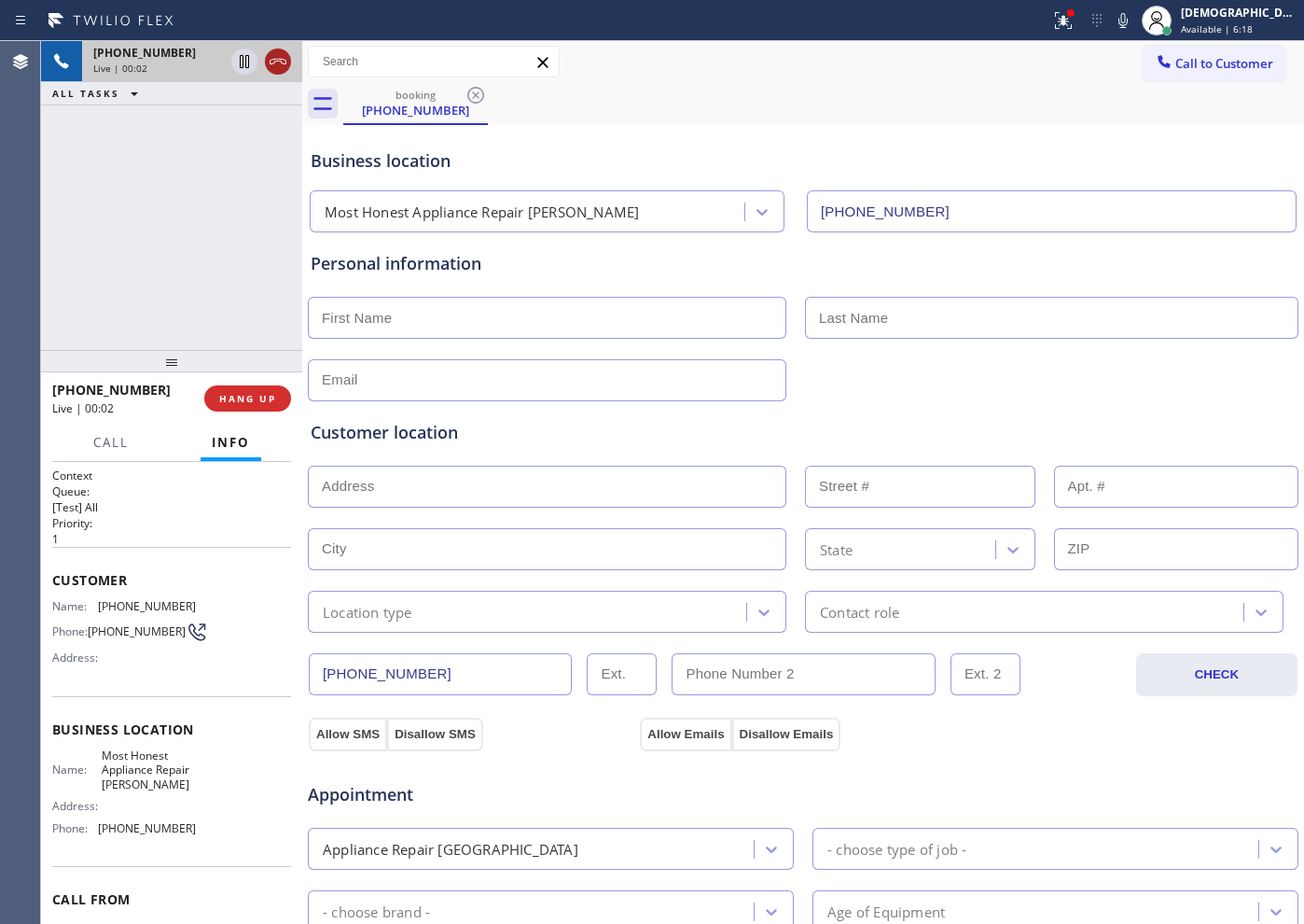
click at [269, 68] on icon at bounding box center [278, 61] width 23 height 23
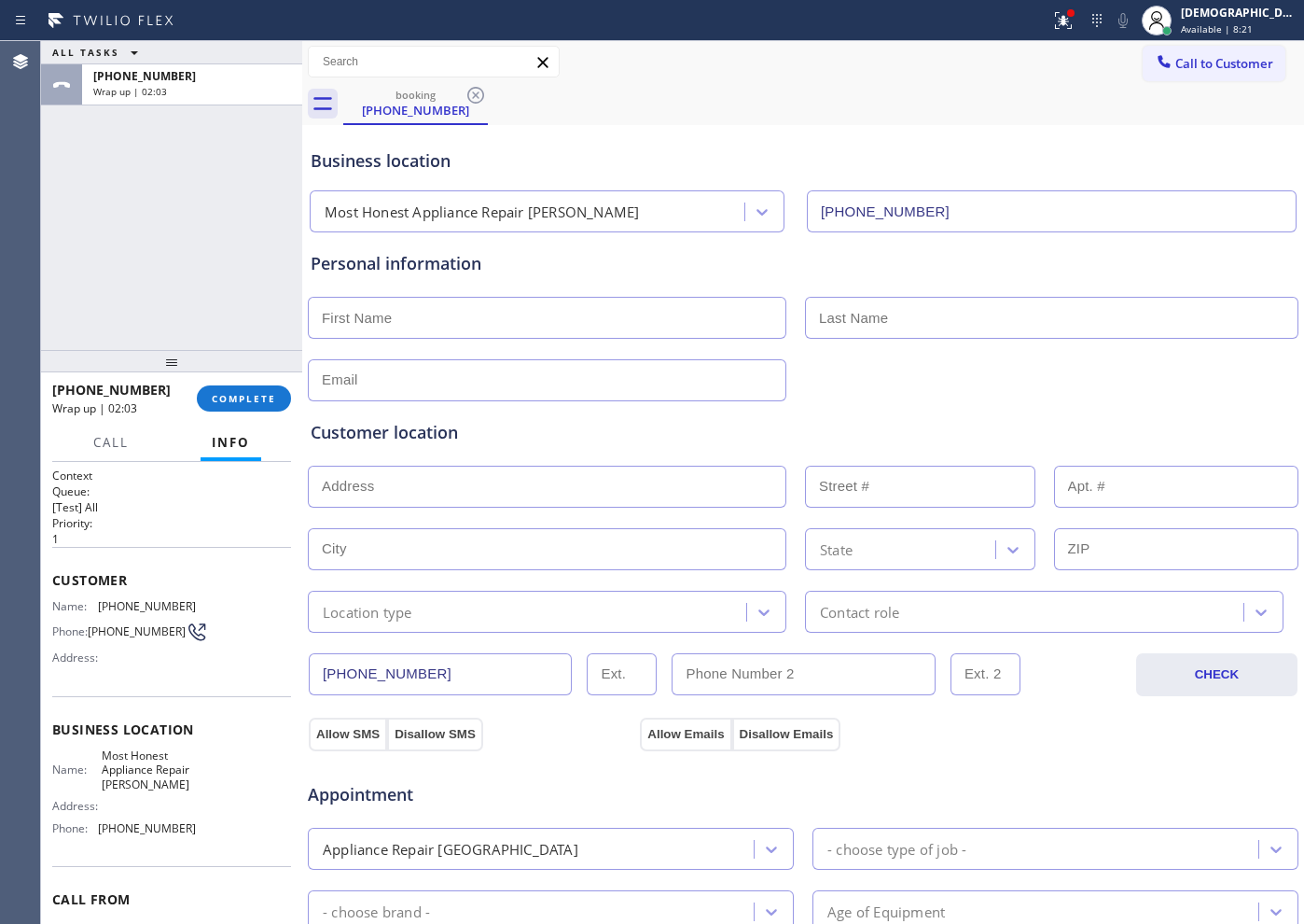
click at [229, 378] on div "[PHONE_NUMBER] Wrap up | 02:03 COMPLETE" at bounding box center [171, 398] width 239 height 48
click at [231, 397] on span "COMPLETE" at bounding box center [244, 398] width 64 height 13
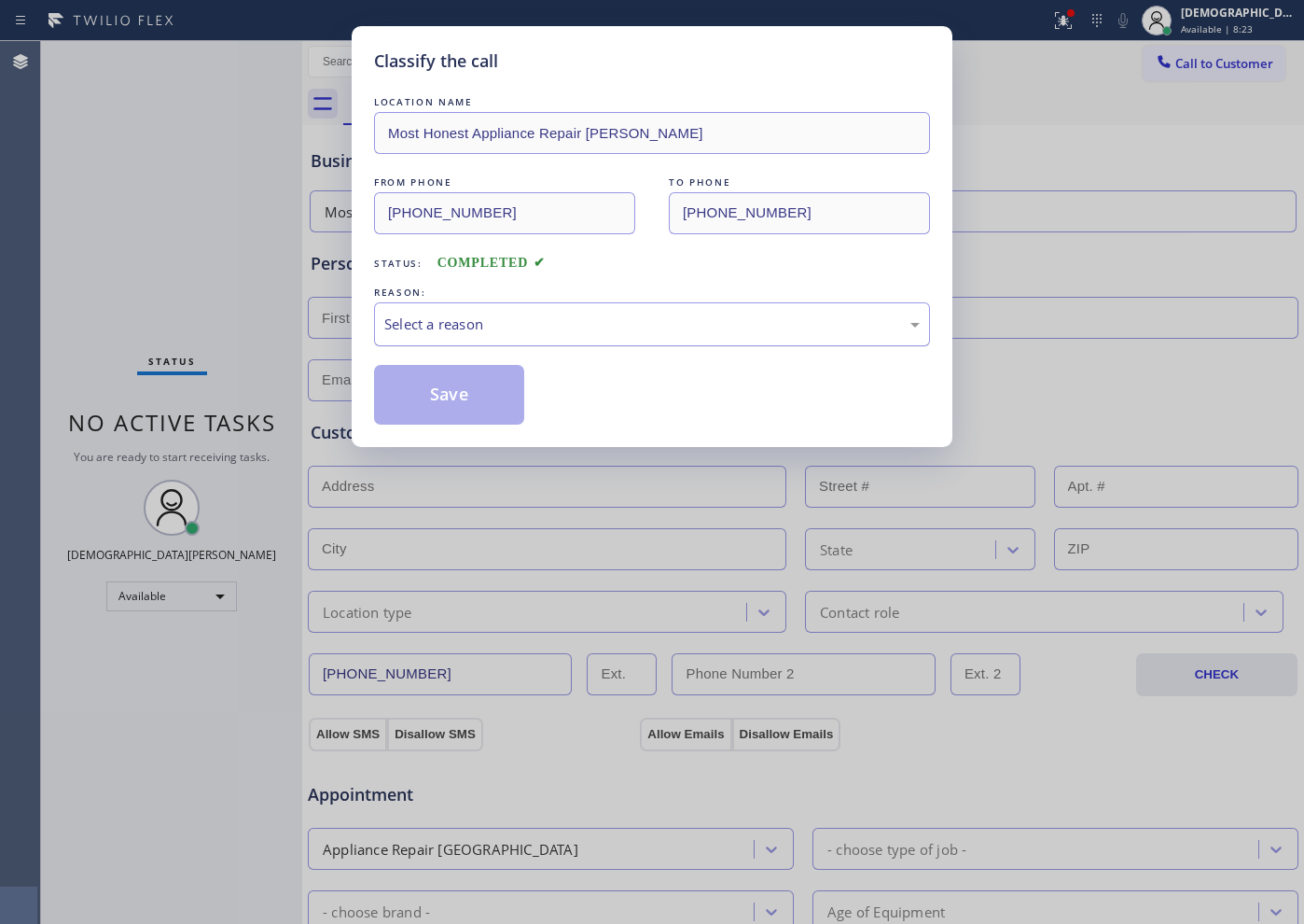
click at [548, 332] on div "Select a reason" at bounding box center [652, 323] width 535 height 22
click at [492, 389] on button "Save" at bounding box center [449, 394] width 150 height 60
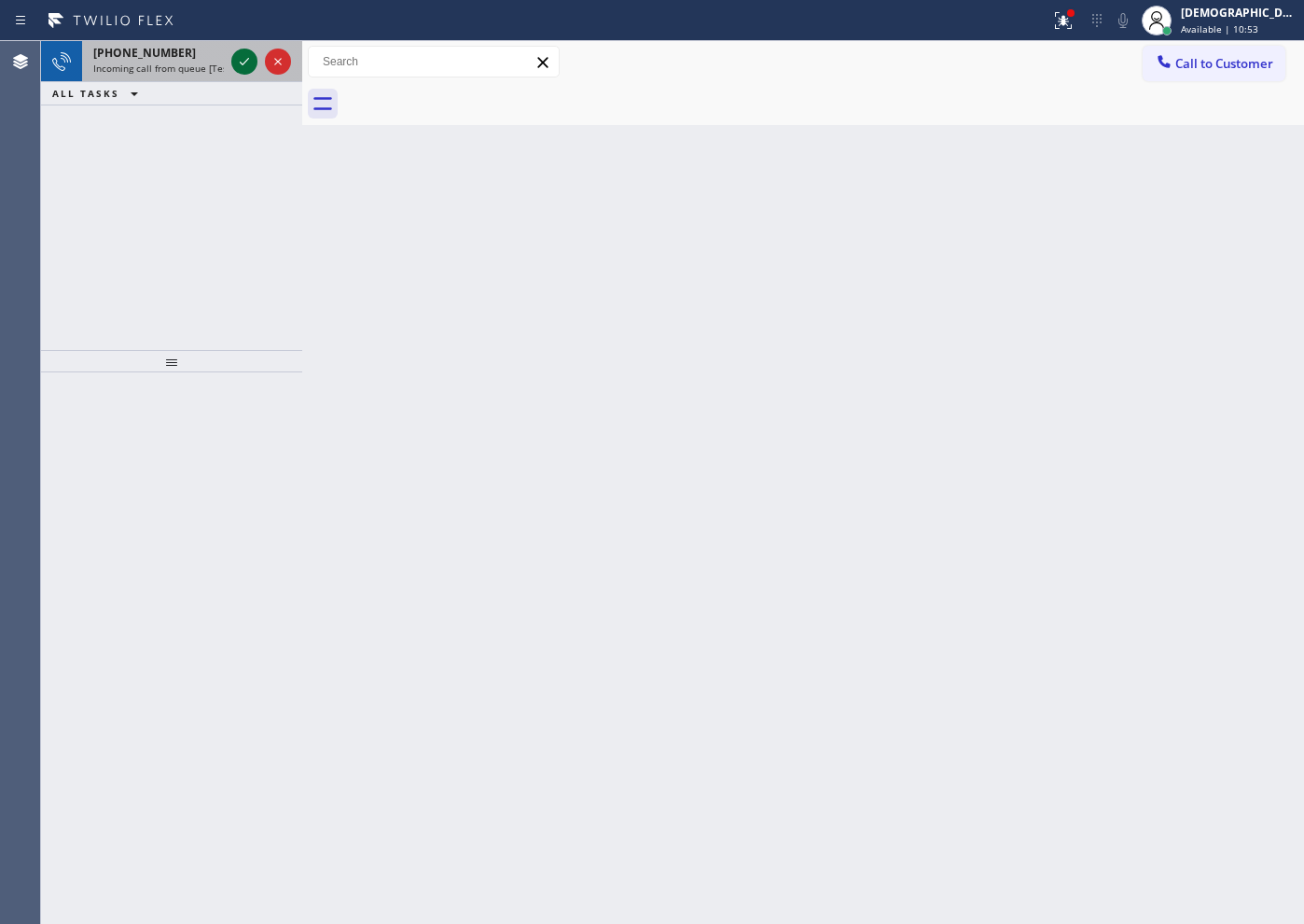
click at [248, 56] on icon at bounding box center [245, 61] width 23 height 23
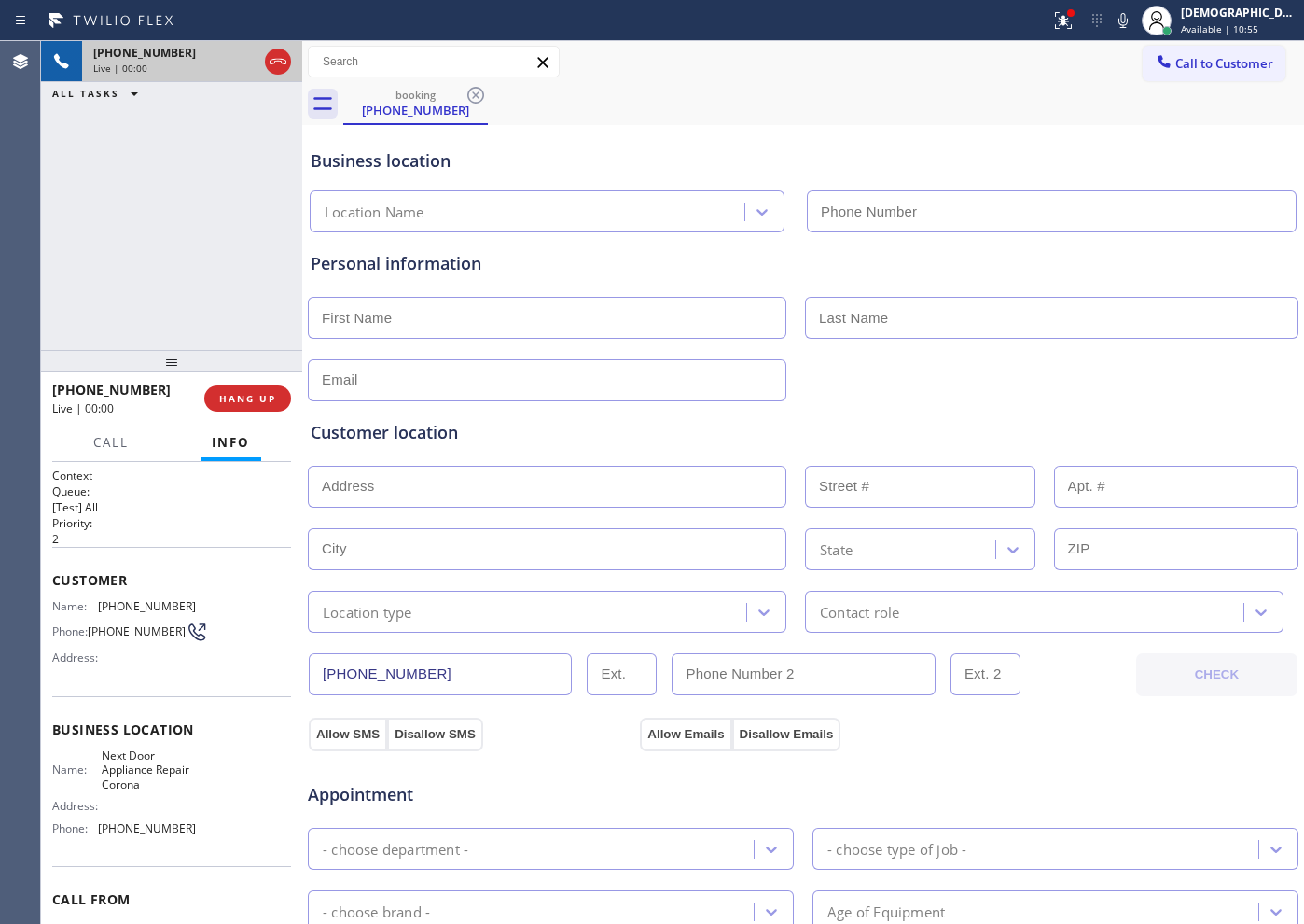
type input "[PHONE_NUMBER]"
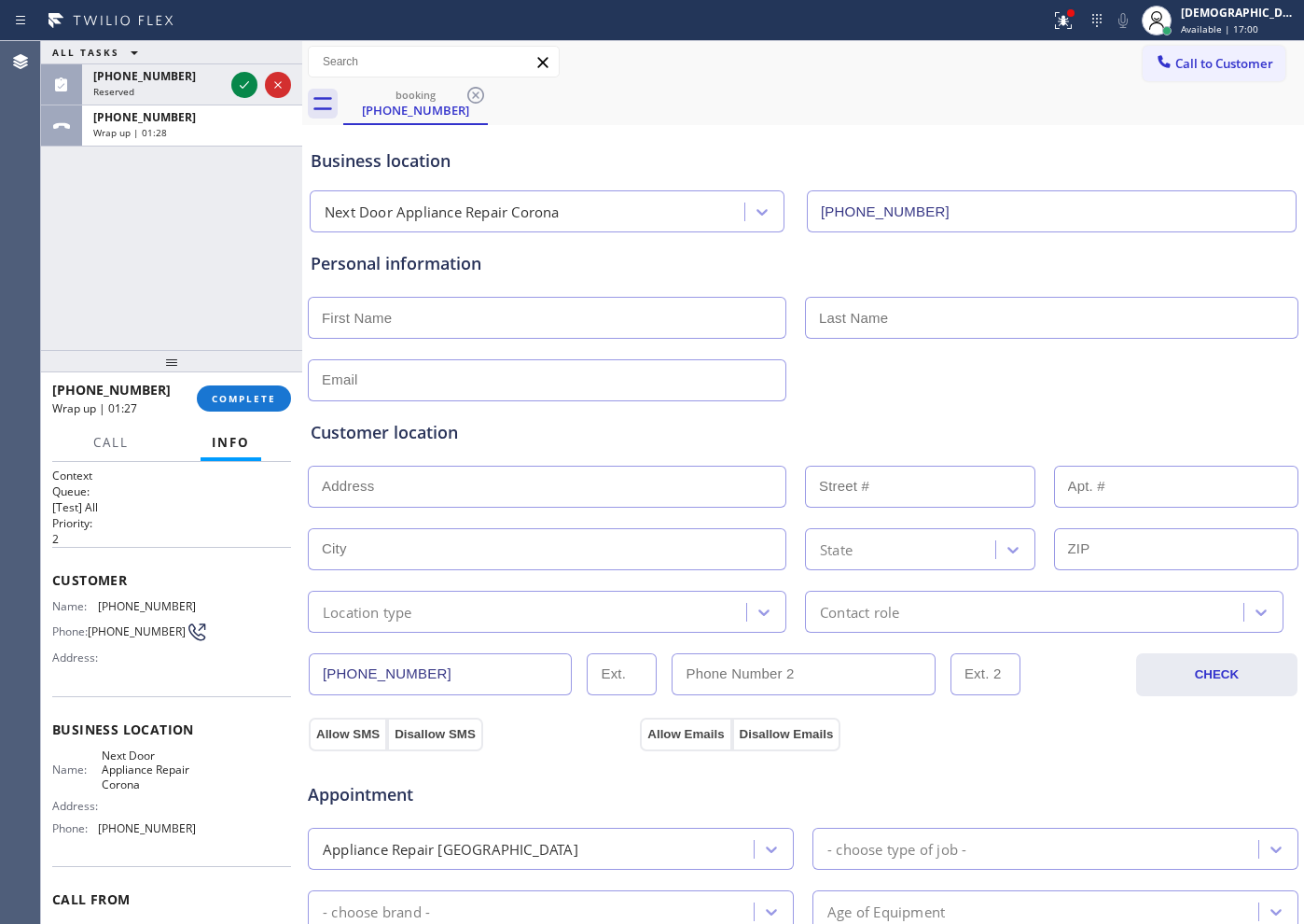
click at [517, 314] on input "text" at bounding box center [548, 318] width 478 height 42
type input "M"
click at [824, 319] on input "text" at bounding box center [1052, 318] width 494 height 42
type input "[PERSON_NAME]"
click at [502, 371] on input "text" at bounding box center [548, 380] width 478 height 42
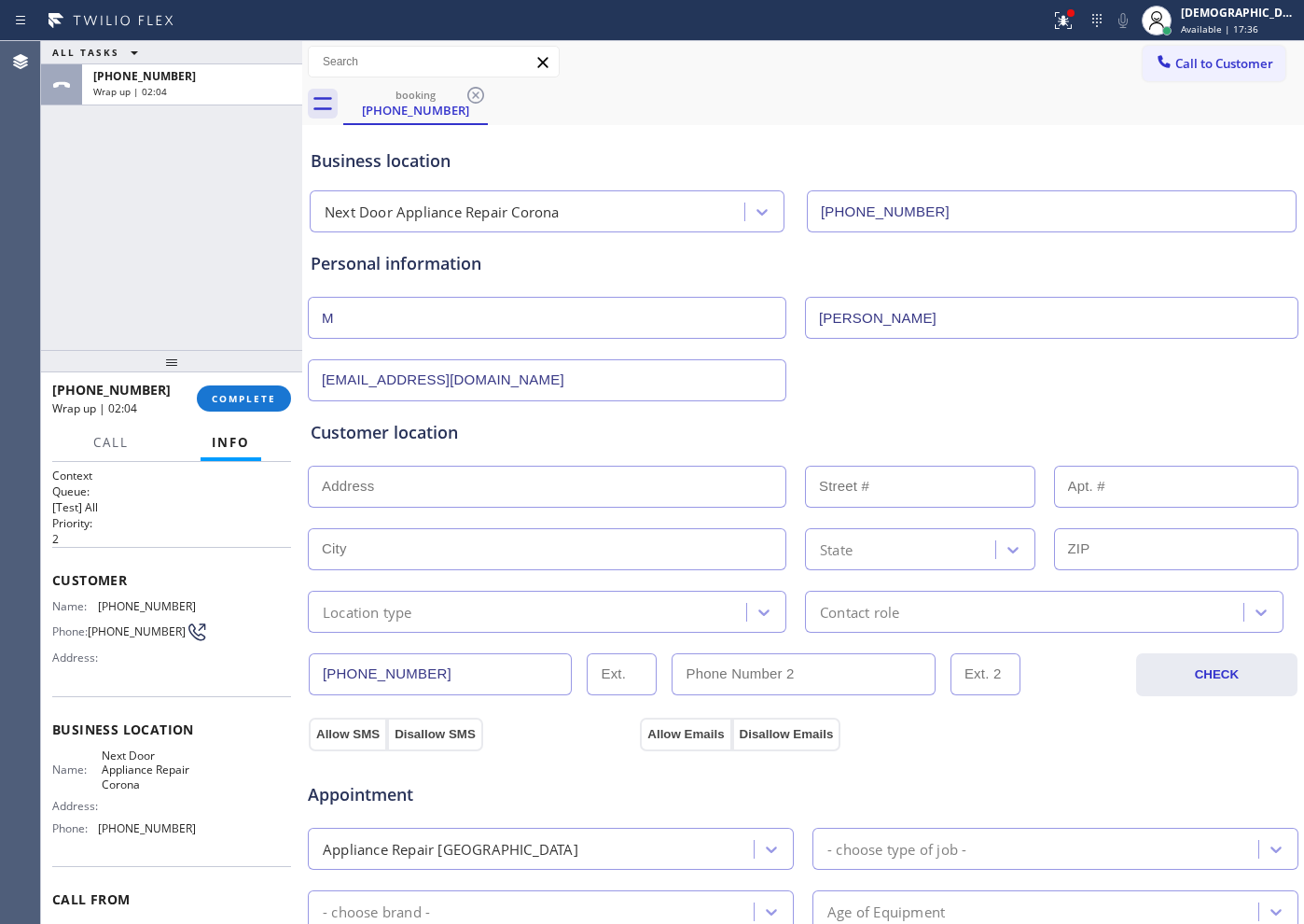
type input "[EMAIL_ADDRESS][DOMAIN_NAME]"
click at [373, 480] on input "text" at bounding box center [548, 486] width 478 height 42
paste input "[STREET_ADDRESS]"
type input "[STREET_ADDRESS]"
type input "39-14"
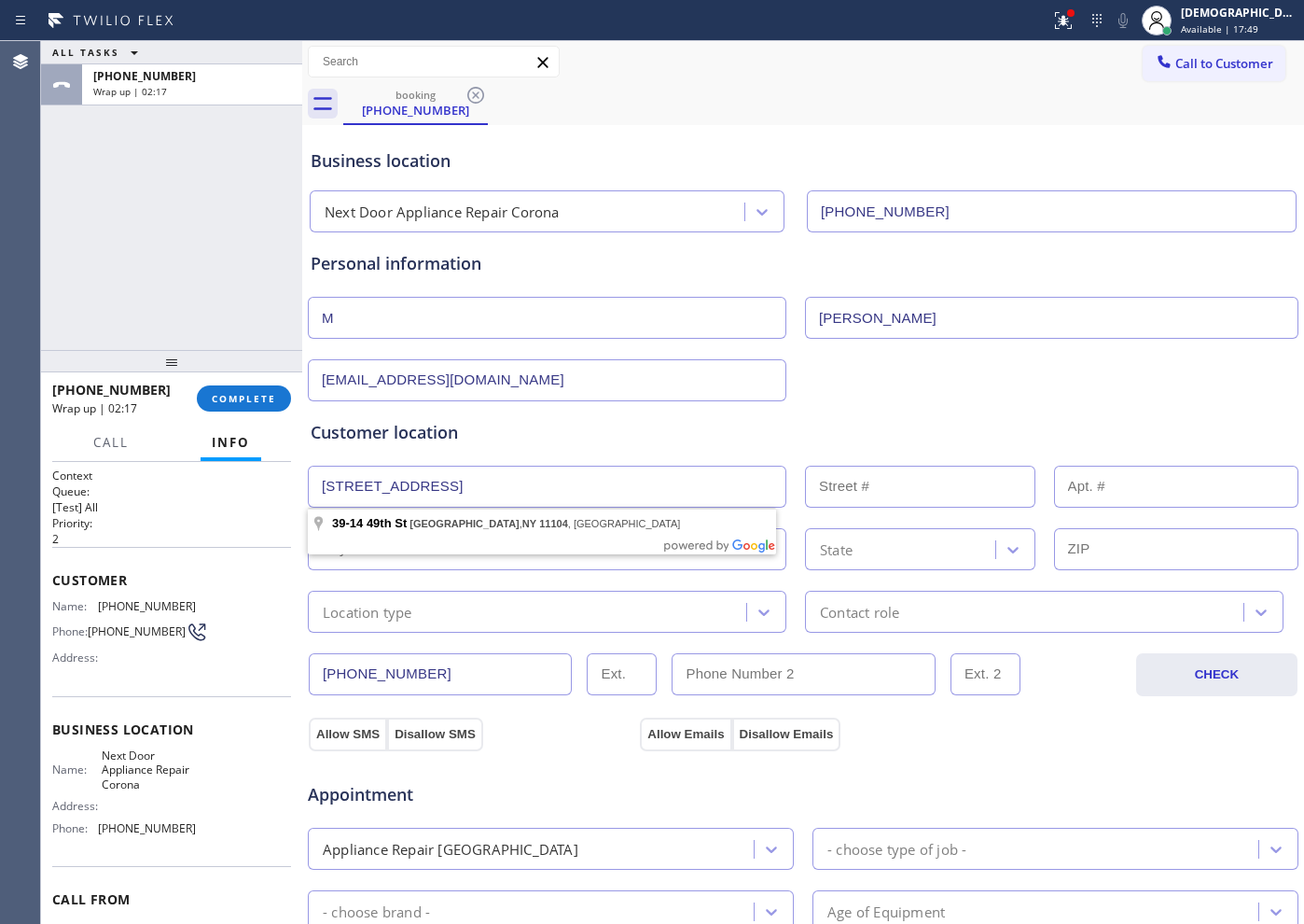
type input "Queens"
type input "11104"
click at [416, 617] on div "Location type" at bounding box center [530, 611] width 433 height 33
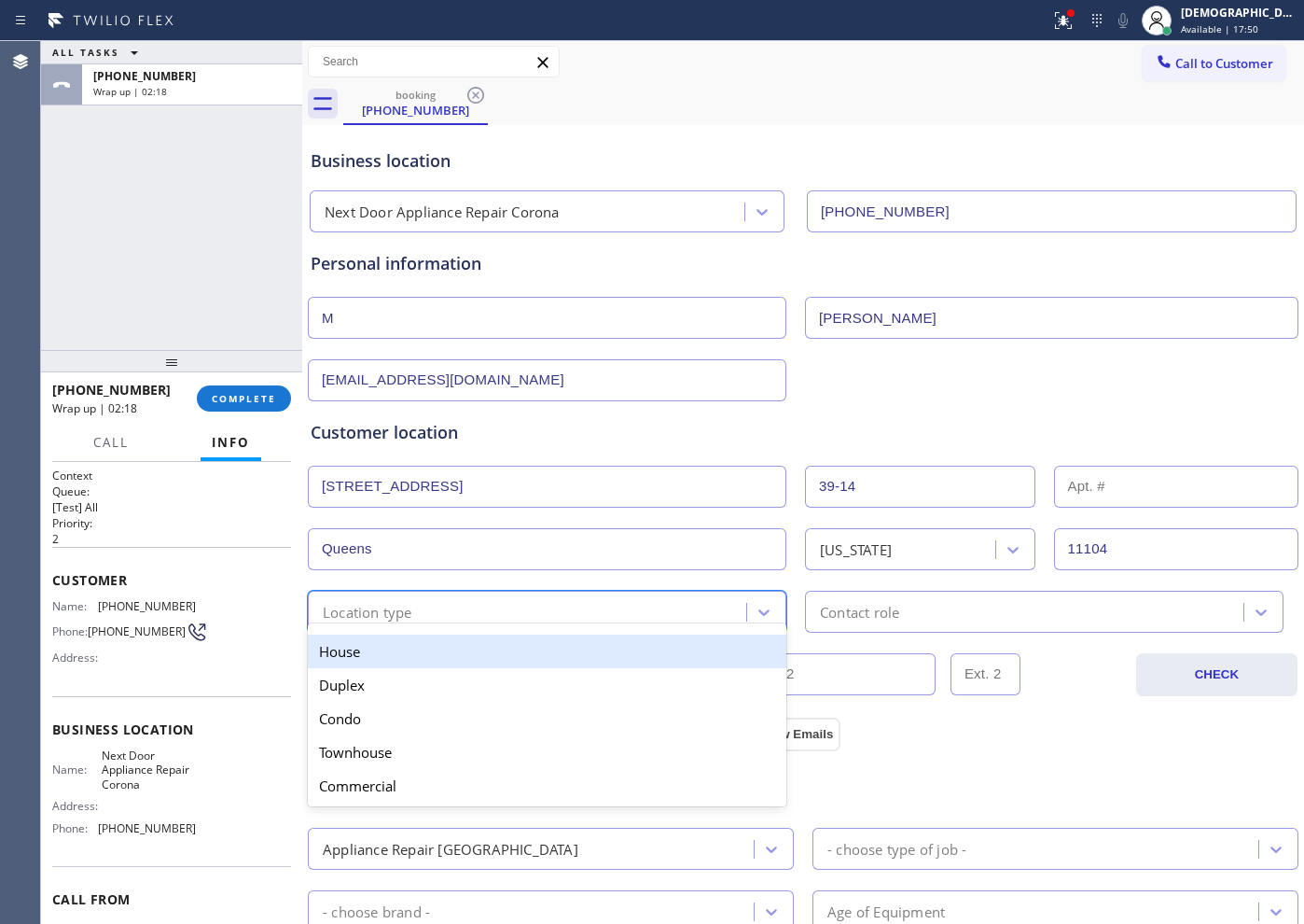
click at [413, 646] on div "House" at bounding box center [548, 652] width 478 height 34
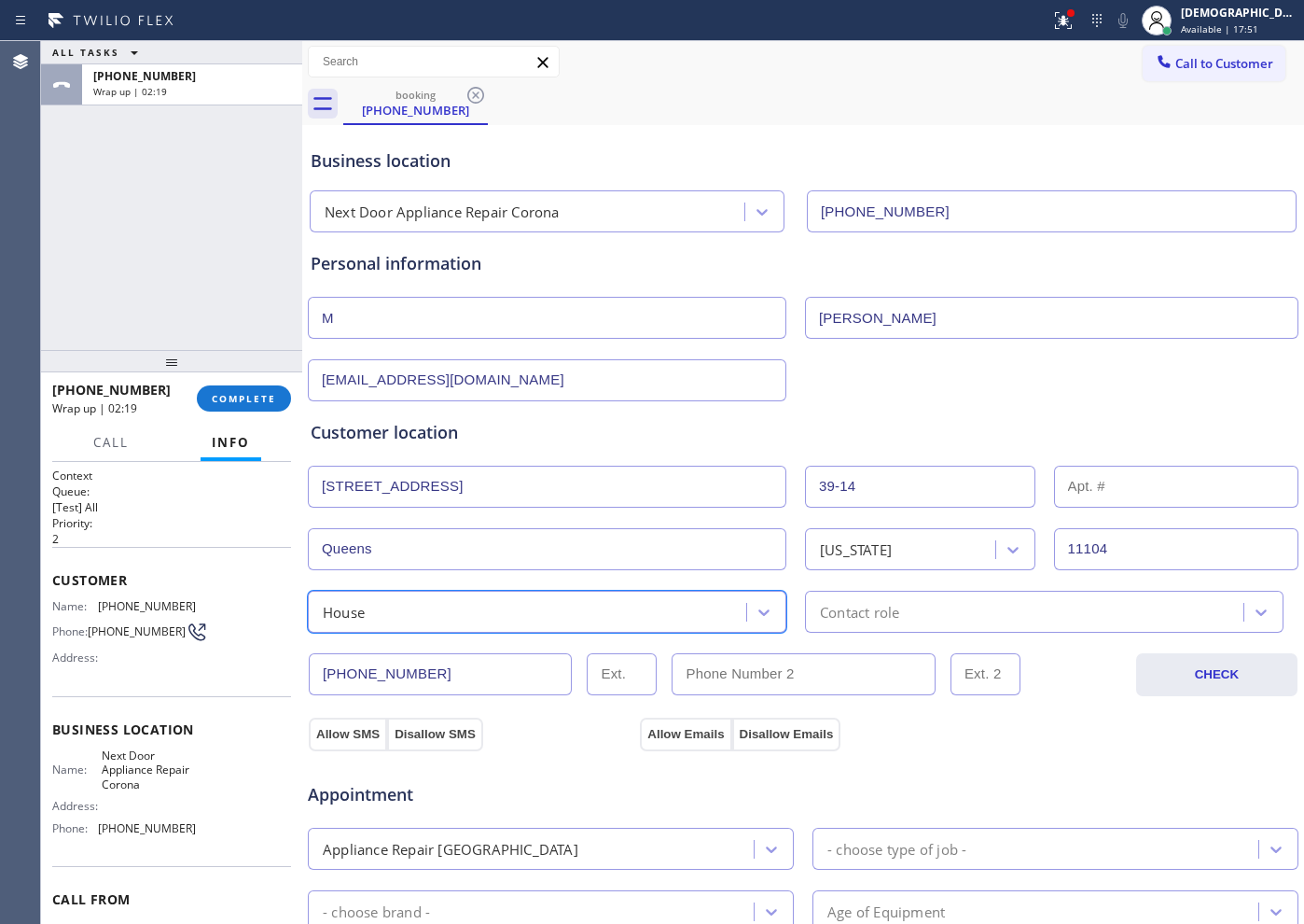
click at [839, 608] on div "Contact role" at bounding box center [860, 611] width 79 height 22
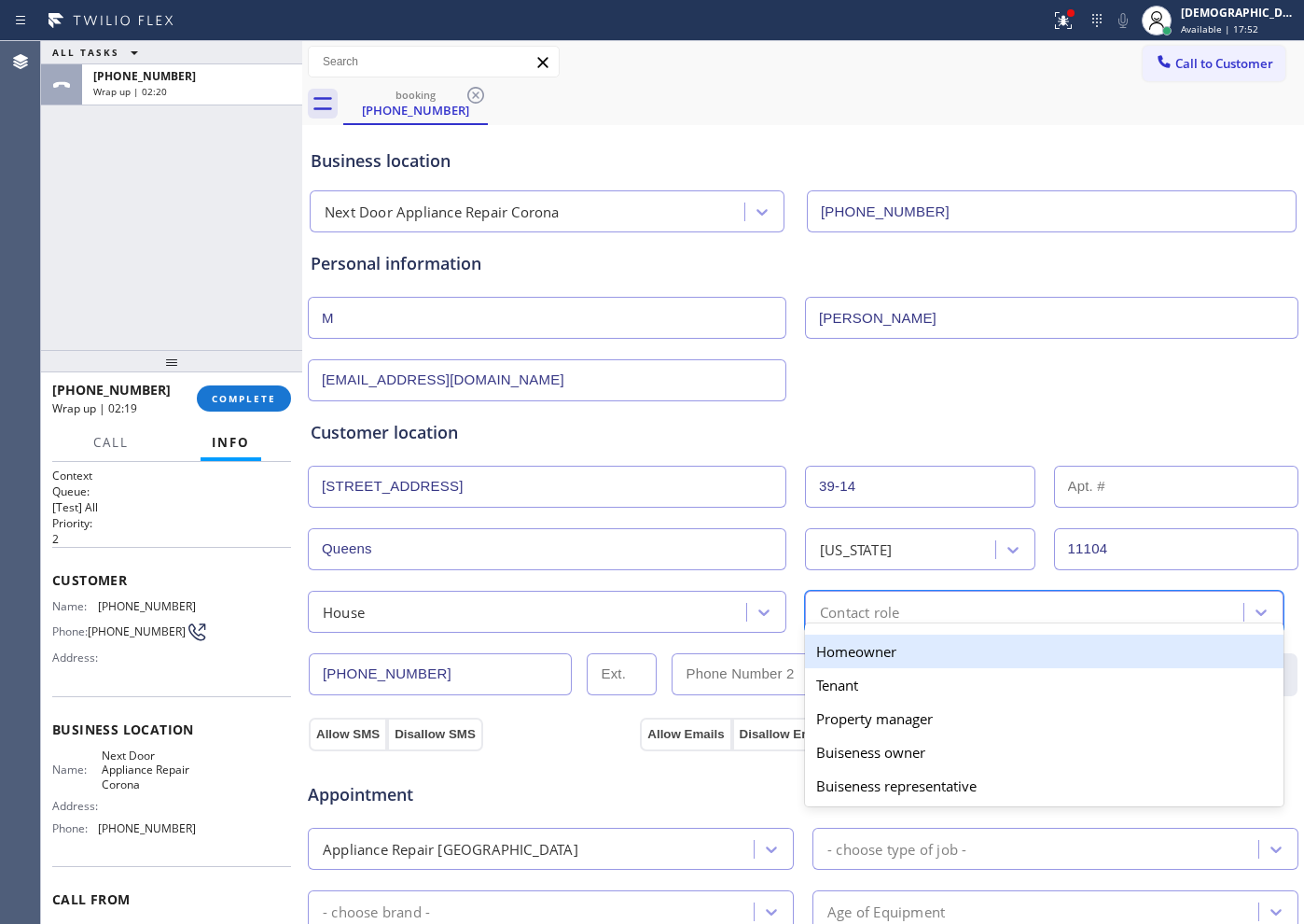
click at [833, 641] on div "Homeowner" at bounding box center [1044, 652] width 478 height 34
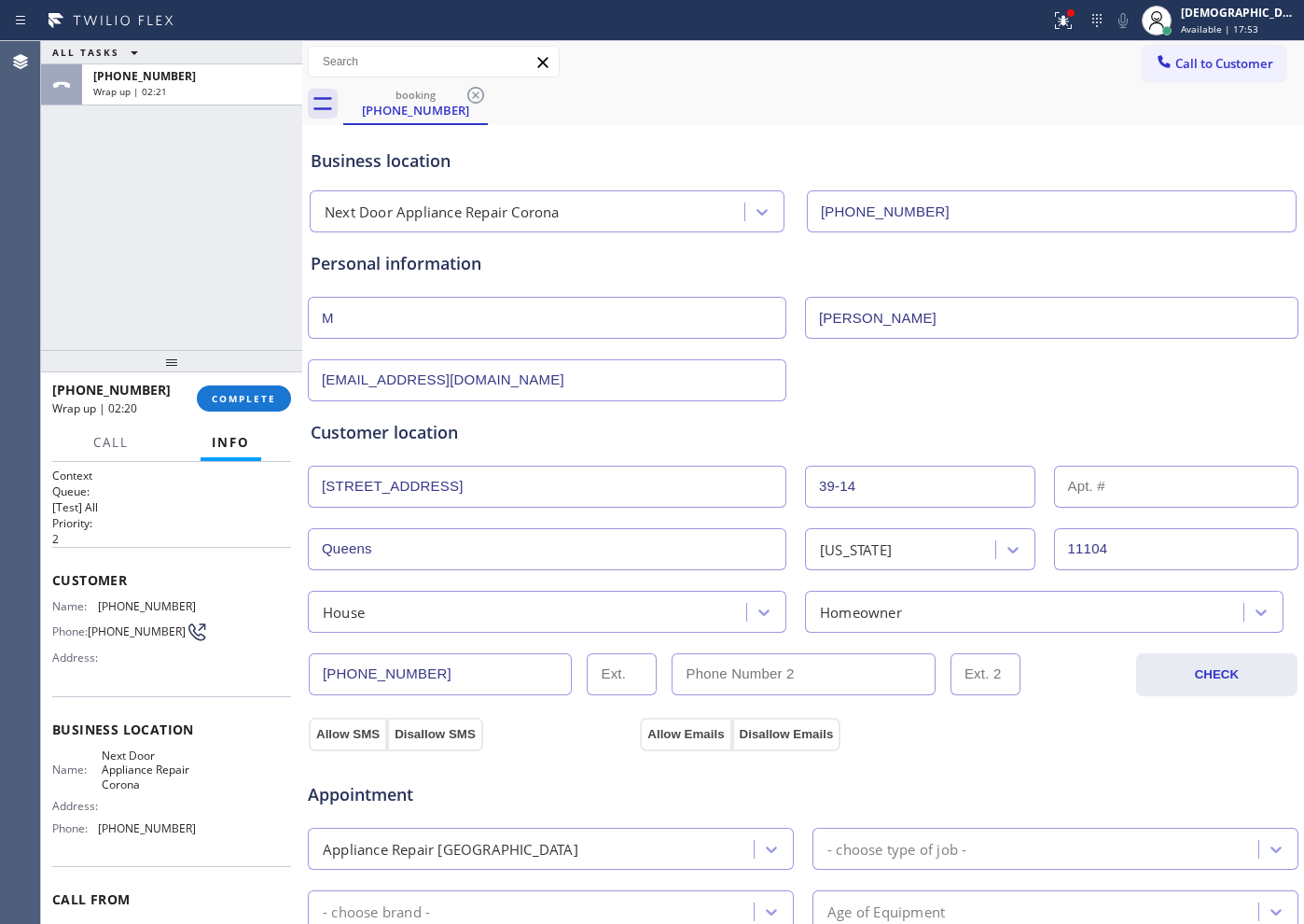
drag, startPoint x: 351, startPoint y: 725, endPoint x: 594, endPoint y: 722, distance: 243.0
click at [356, 725] on button "Allow SMS" at bounding box center [348, 735] width 78 height 34
click at [692, 721] on button "Allow Emails" at bounding box center [686, 735] width 92 height 34
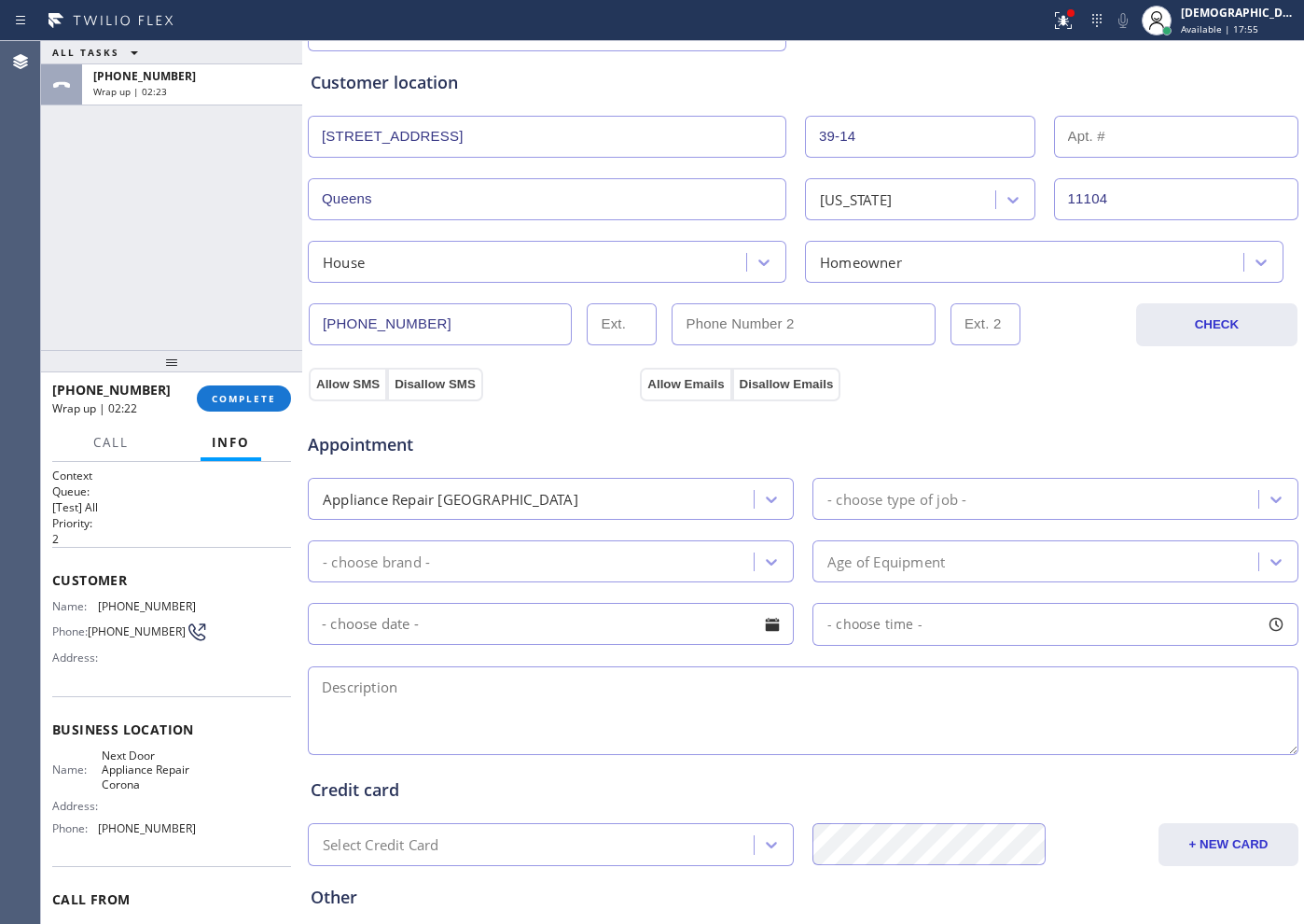
click at [696, 491] on div "Appliance Repair [GEOGRAPHIC_DATA]" at bounding box center [533, 498] width 441 height 33
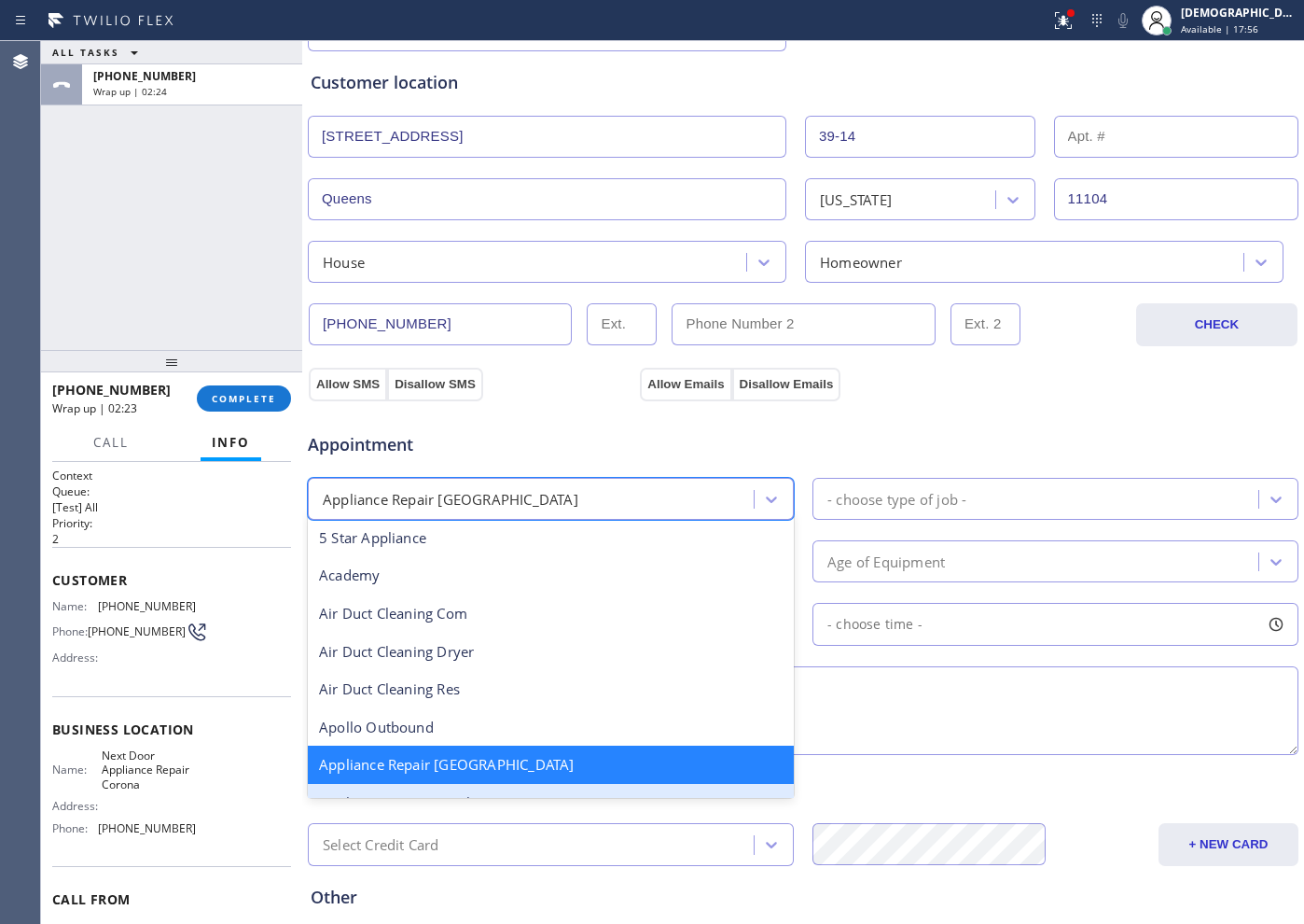
scroll to position [119, 0]
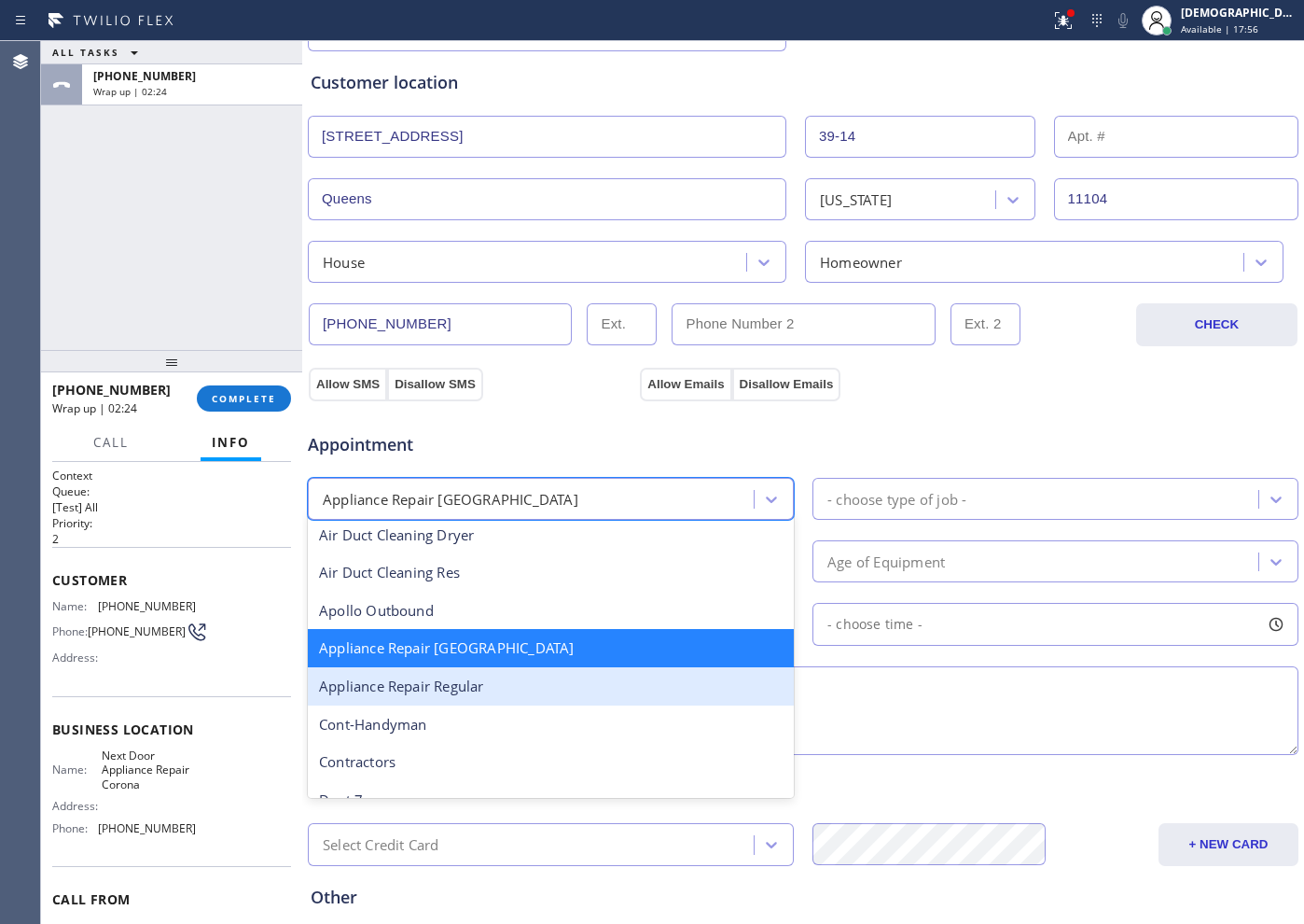
click at [523, 689] on div "Appliance Repair Regular" at bounding box center [551, 686] width 486 height 38
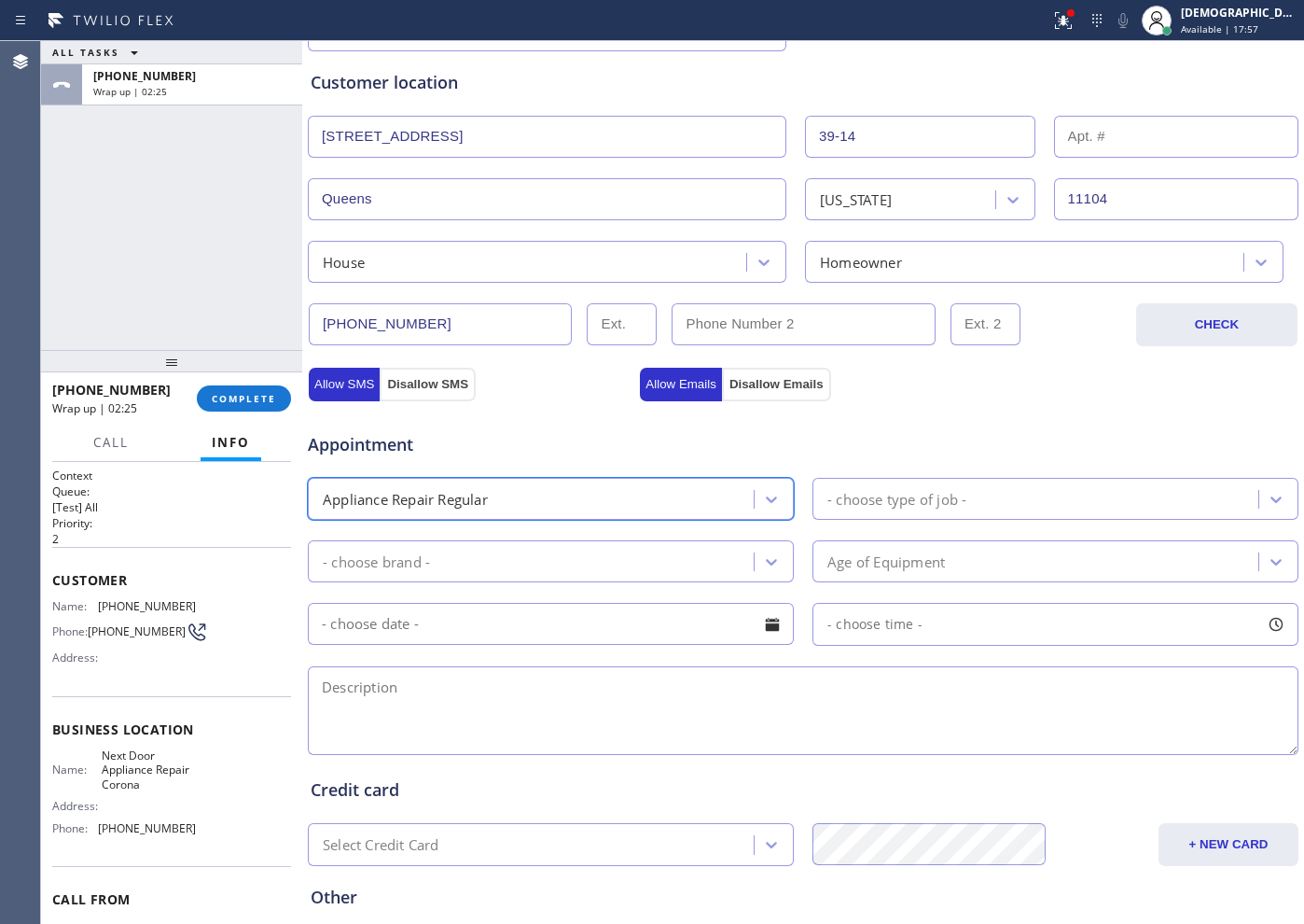
click at [871, 499] on div "- choose type of job -" at bounding box center [896, 498] width 139 height 22
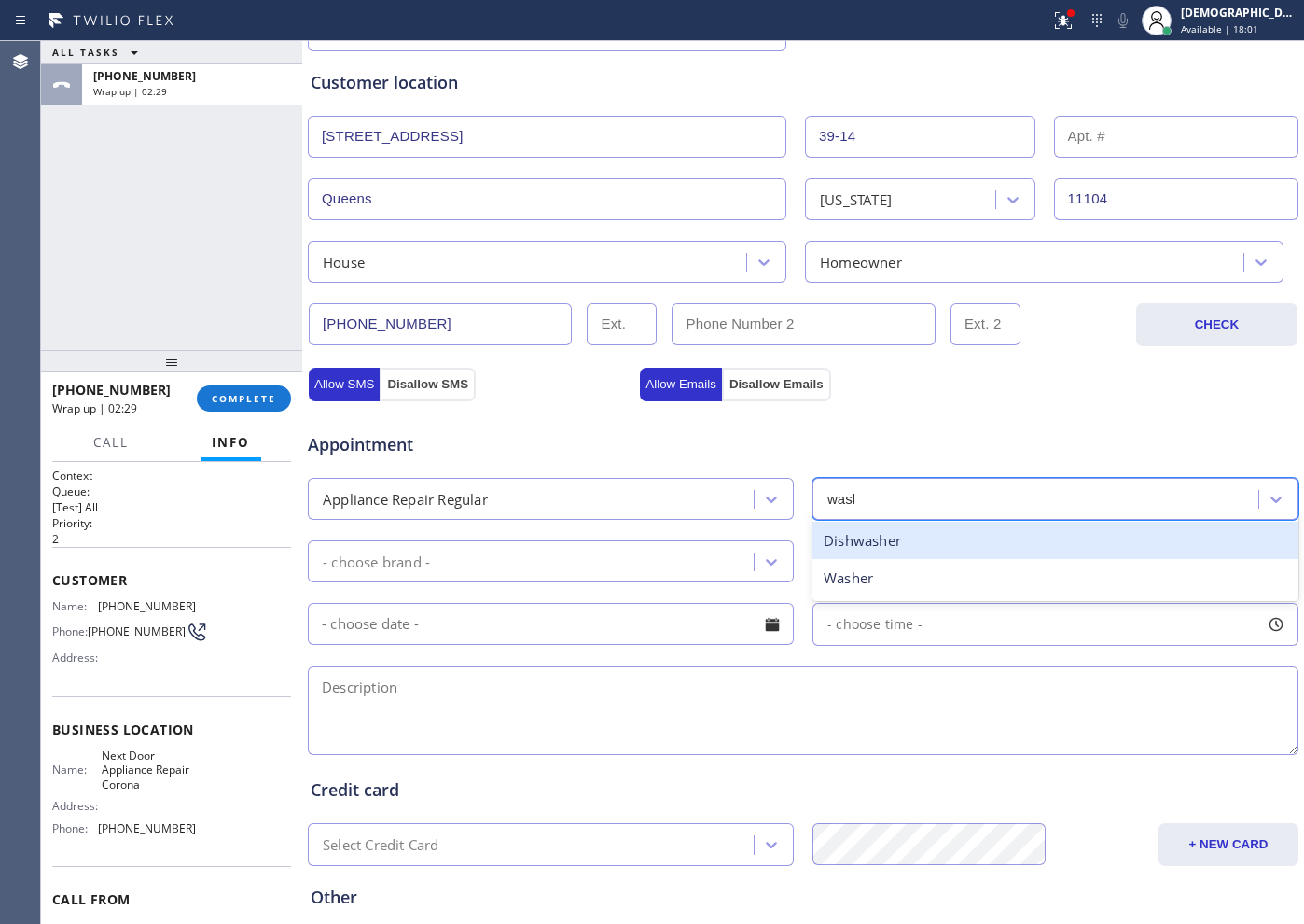
type input "washe"
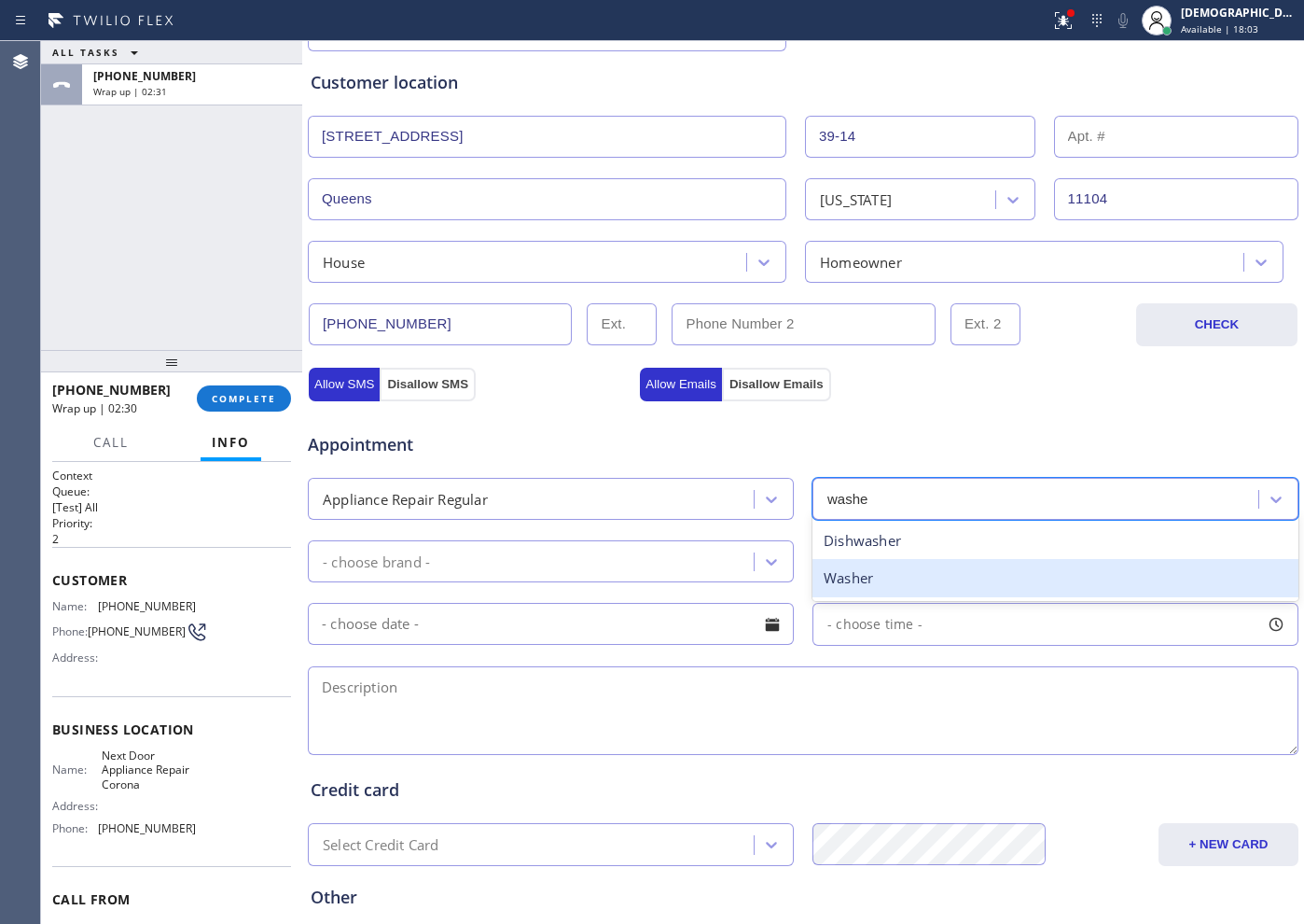
click at [880, 590] on div "Washer" at bounding box center [1055, 578] width 486 height 38
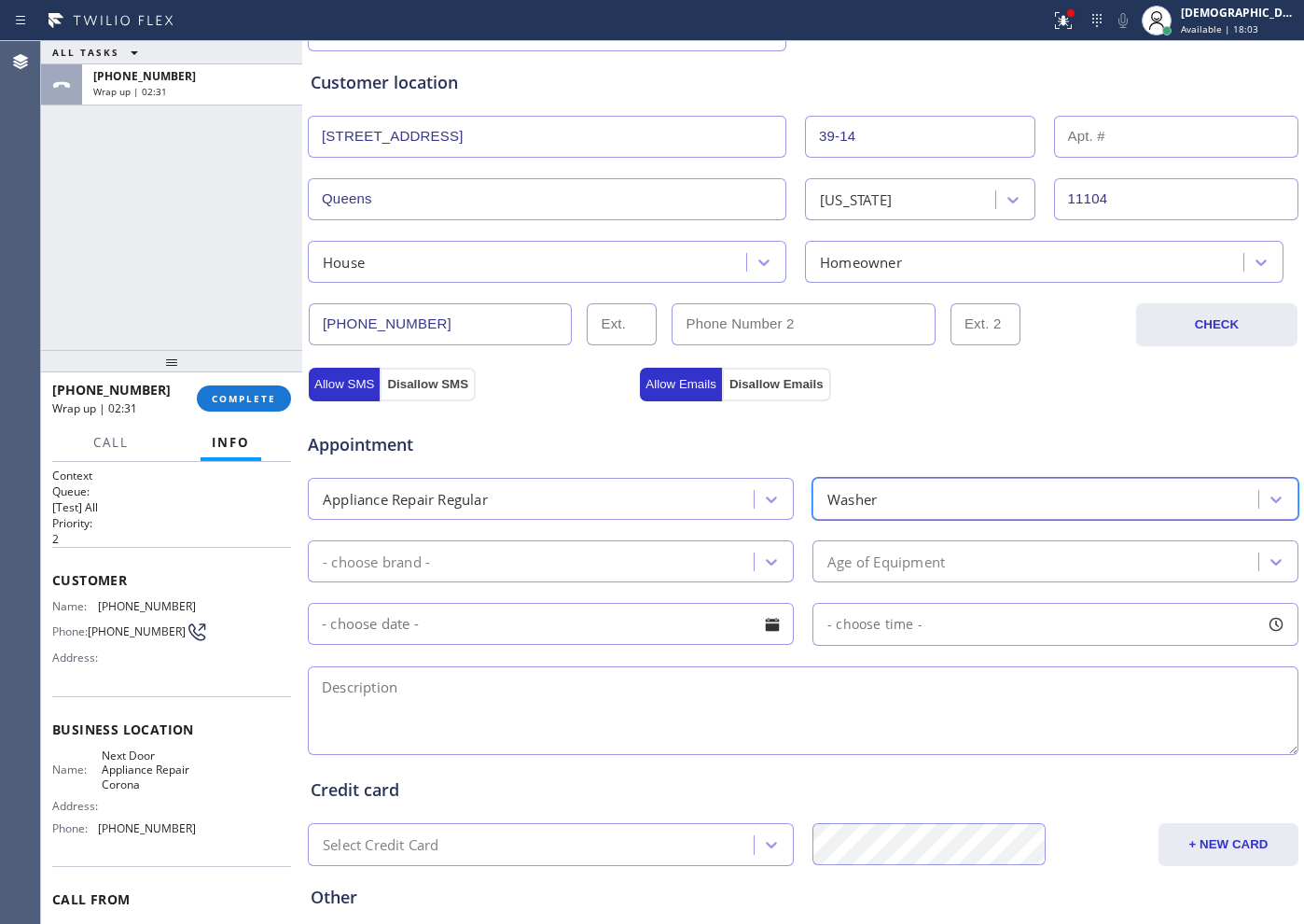
click at [509, 570] on div "- choose brand -" at bounding box center [533, 561] width 441 height 33
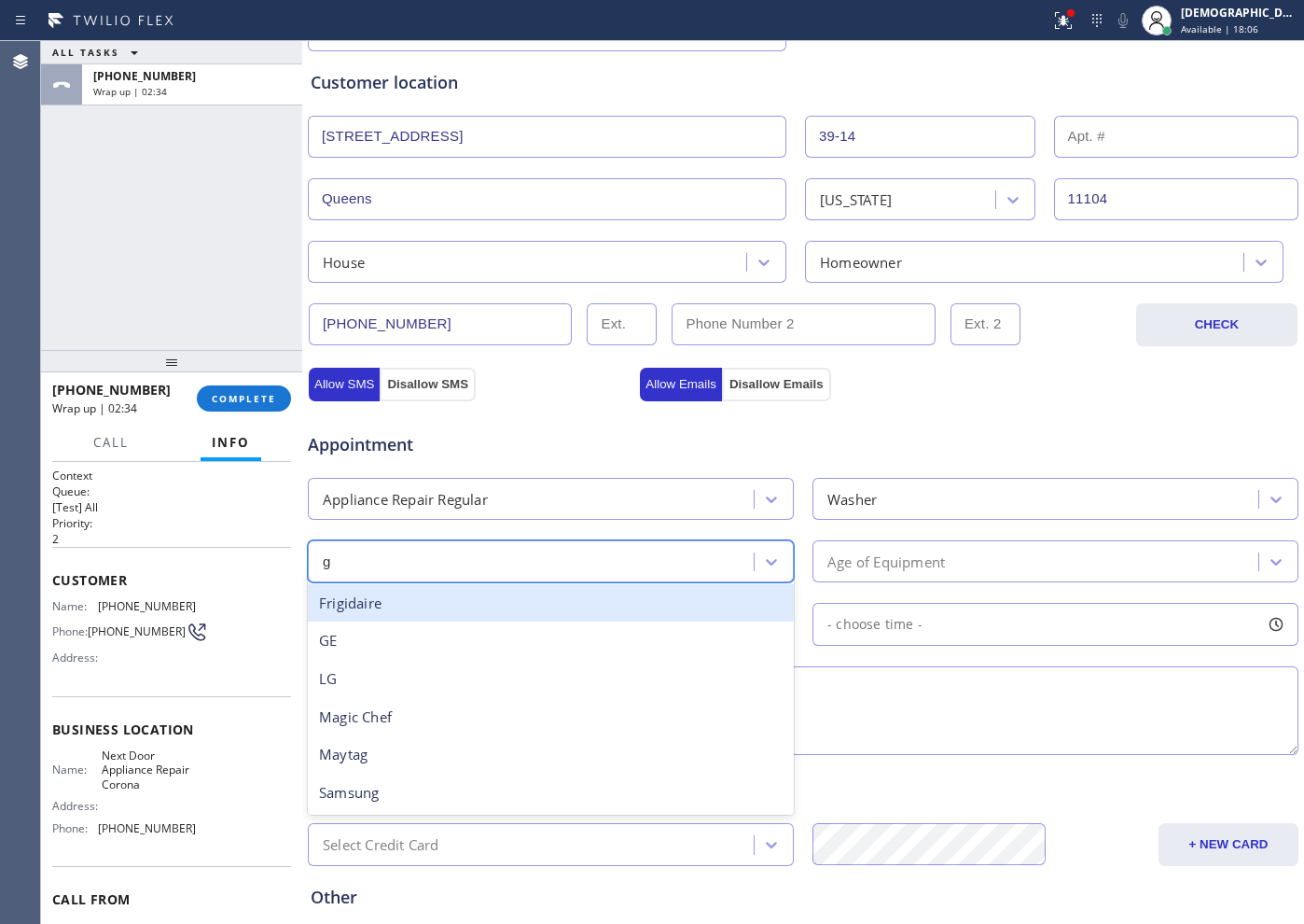
type input "ge"
drag, startPoint x: 465, startPoint y: 610, endPoint x: 614, endPoint y: 578, distance: 152.4
click at [465, 609] on div "GE" at bounding box center [551, 603] width 486 height 38
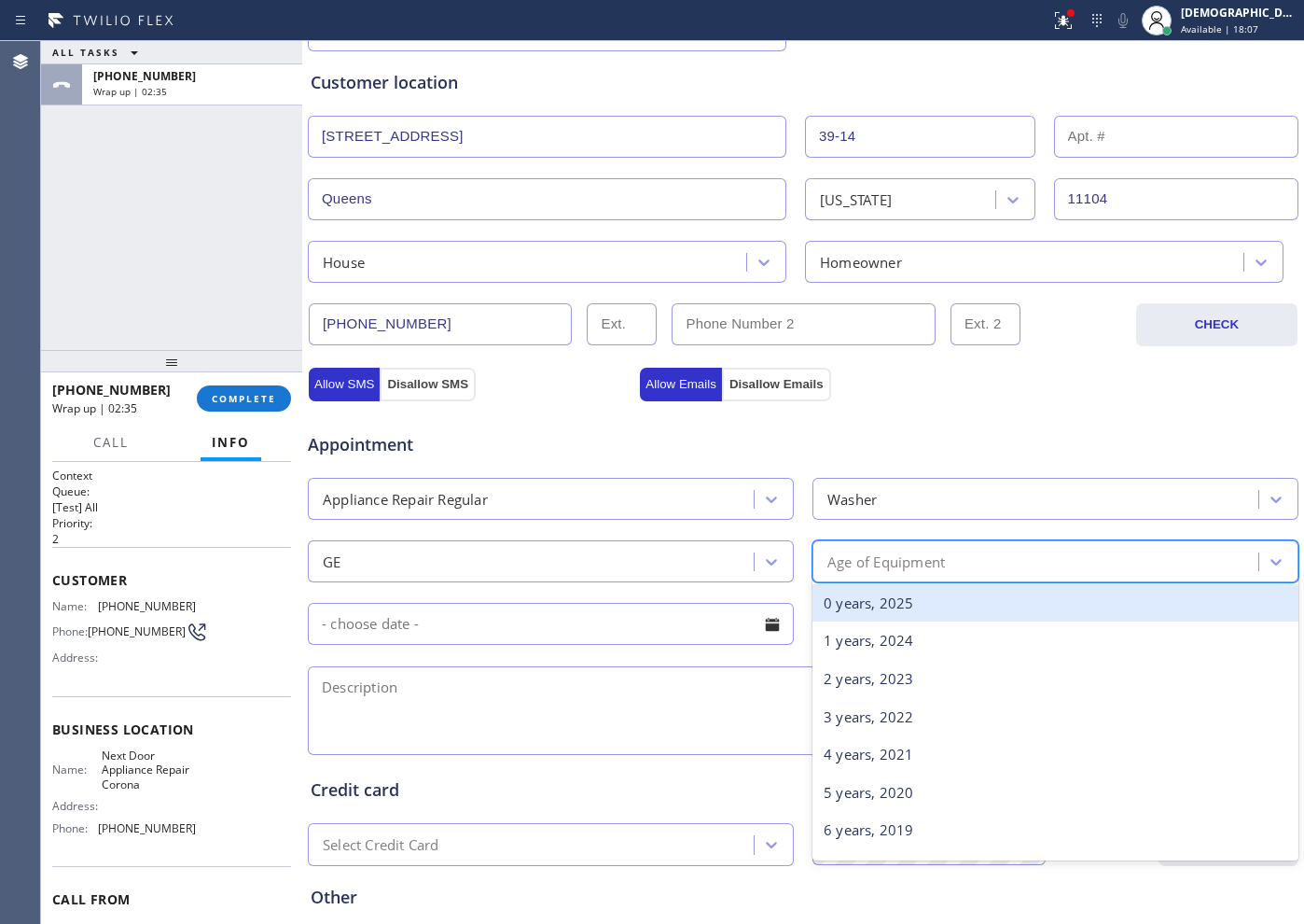
click at [827, 558] on div "Age of Equipment" at bounding box center [886, 561] width 117 height 22
type input "22"
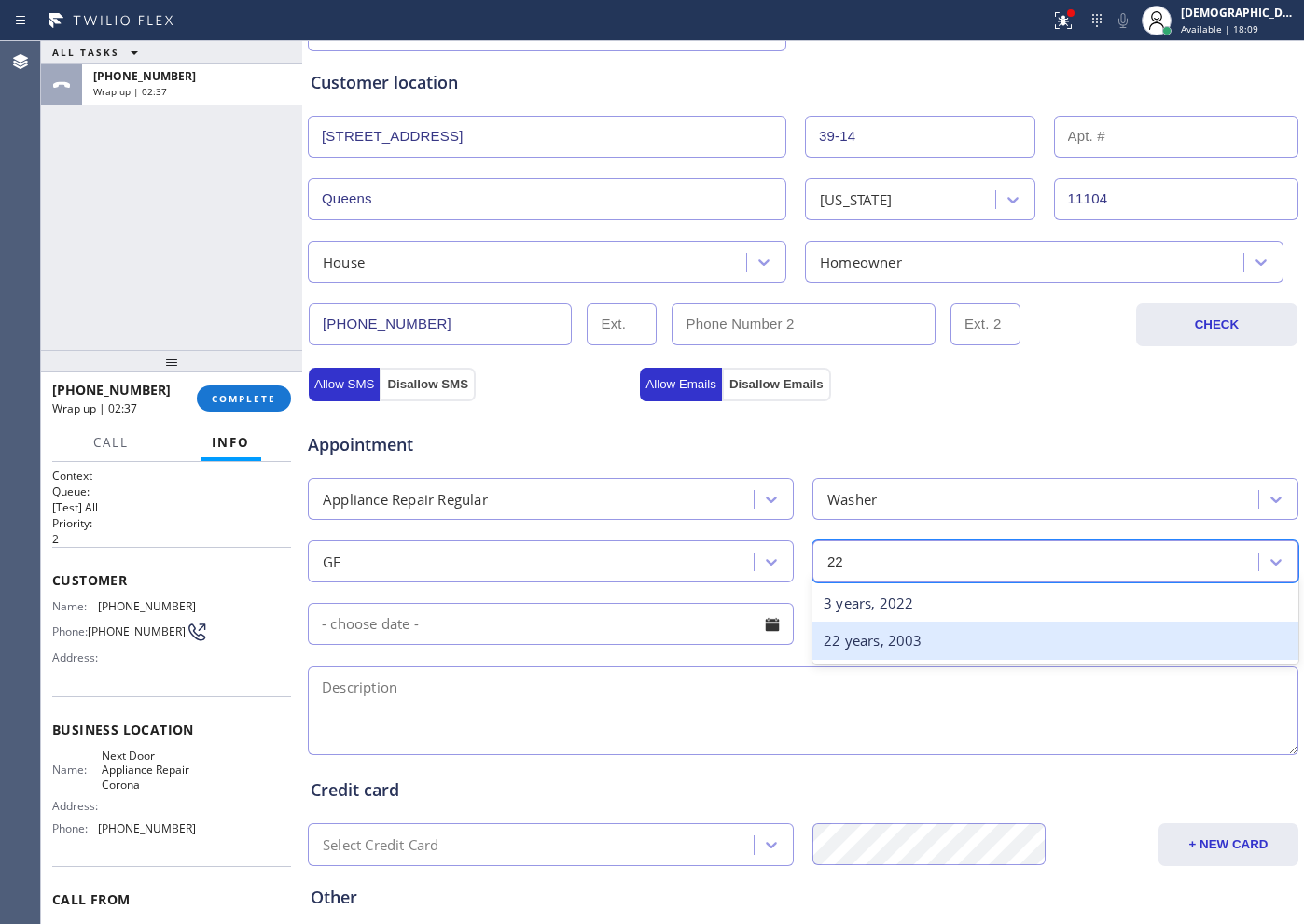
click at [902, 636] on div "22 years, 2003" at bounding box center [1055, 640] width 486 height 38
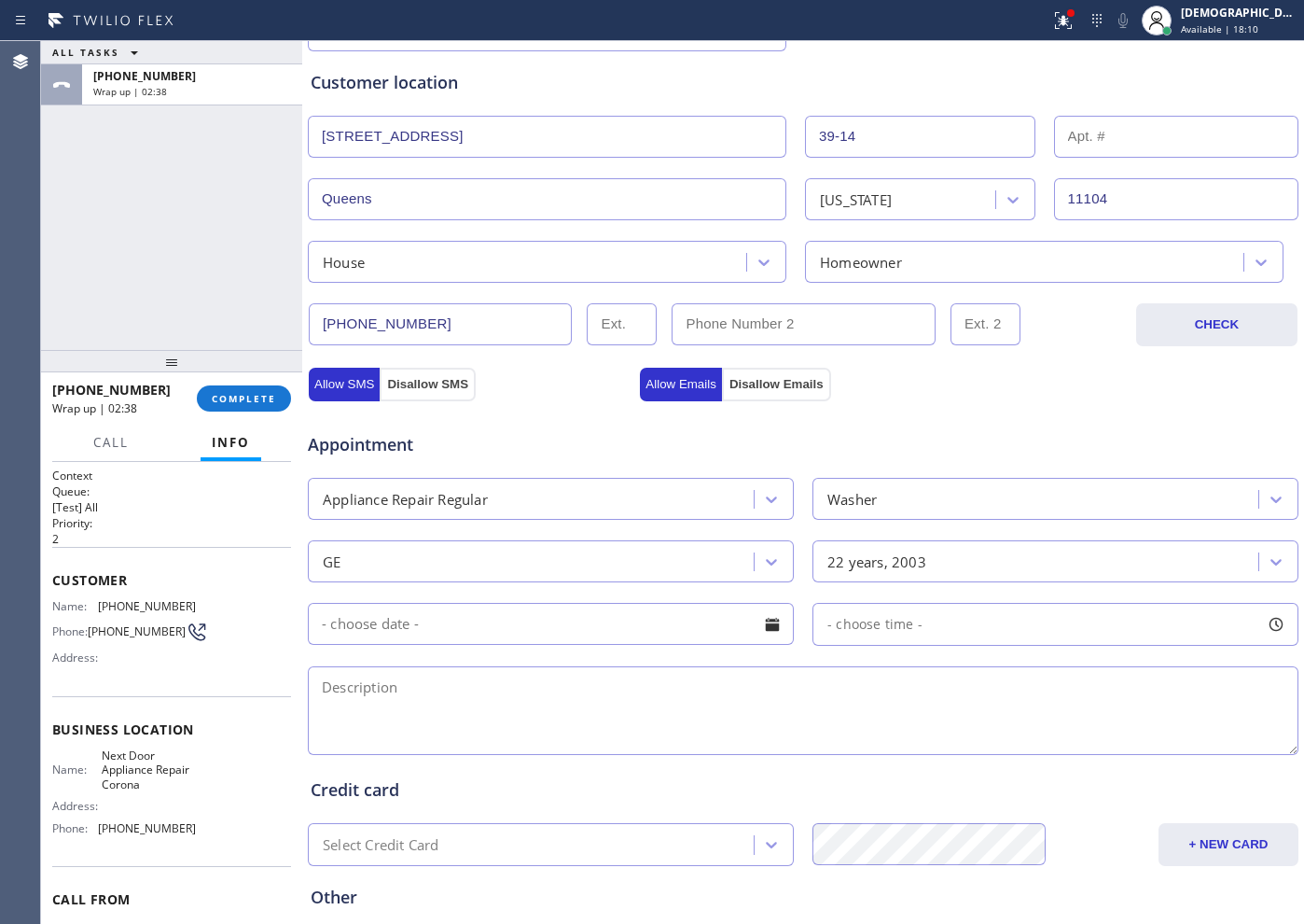
click at [623, 624] on input "text" at bounding box center [551, 623] width 486 height 42
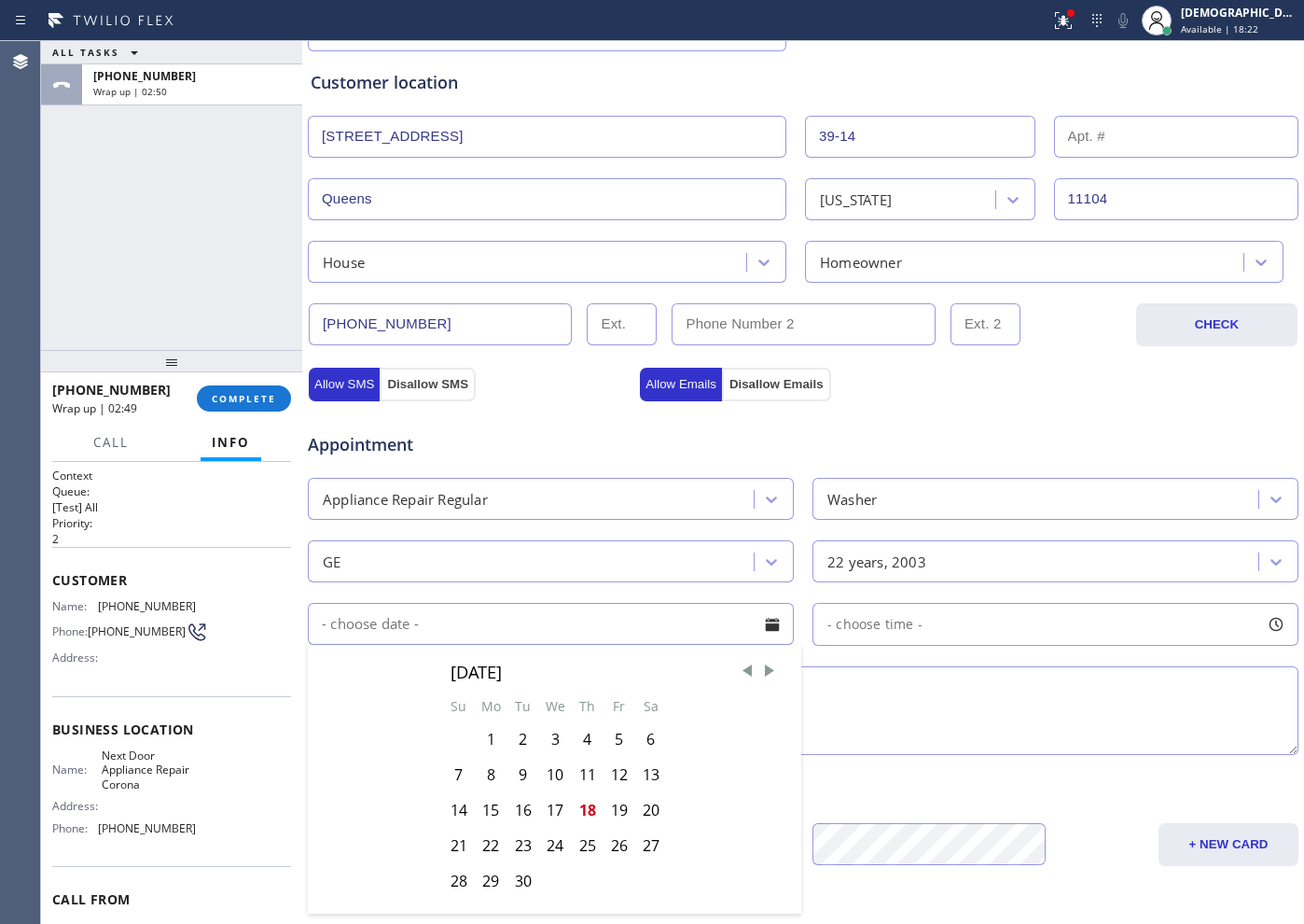
drag, startPoint x: 570, startPoint y: 434, endPoint x: 578, endPoint y: 464, distance: 31.0
click at [569, 434] on span "Appointment" at bounding box center [472, 445] width 327 height 26
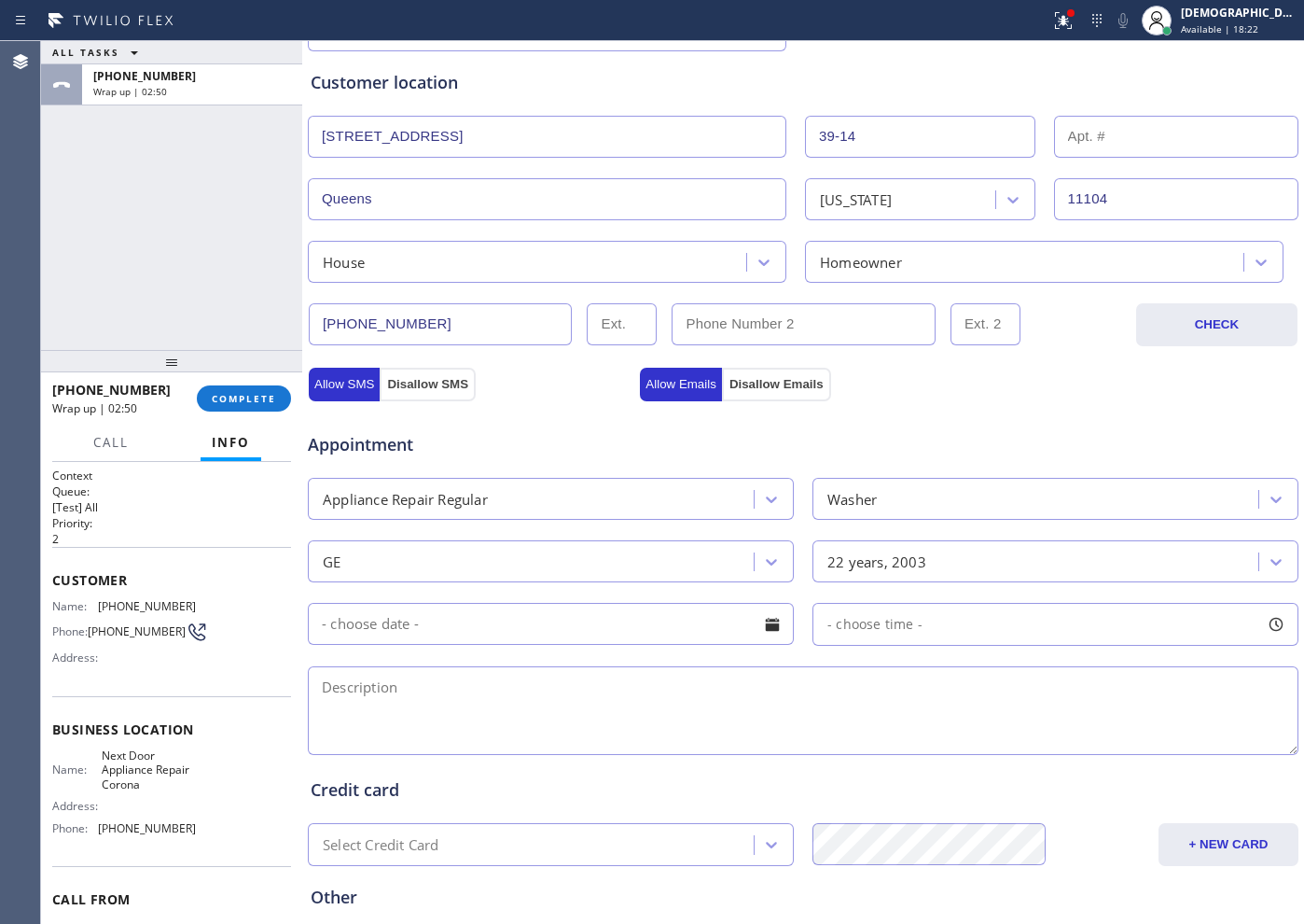
click at [441, 687] on textarea at bounding box center [804, 710] width 991 height 89
paste textarea "GE /Washer / the belt is broken / 22 years / SBS /"
click at [687, 683] on textarea "GE /Washer / the belt is broken / 22 years / SBS /" at bounding box center [804, 710] width 991 height 89
click at [748, 694] on textarea "GE /Washer / the belt is broken / 22 years / SBS /" at bounding box center [804, 710] width 991 height 89
paste textarea "[STREET_ADDRESS]"
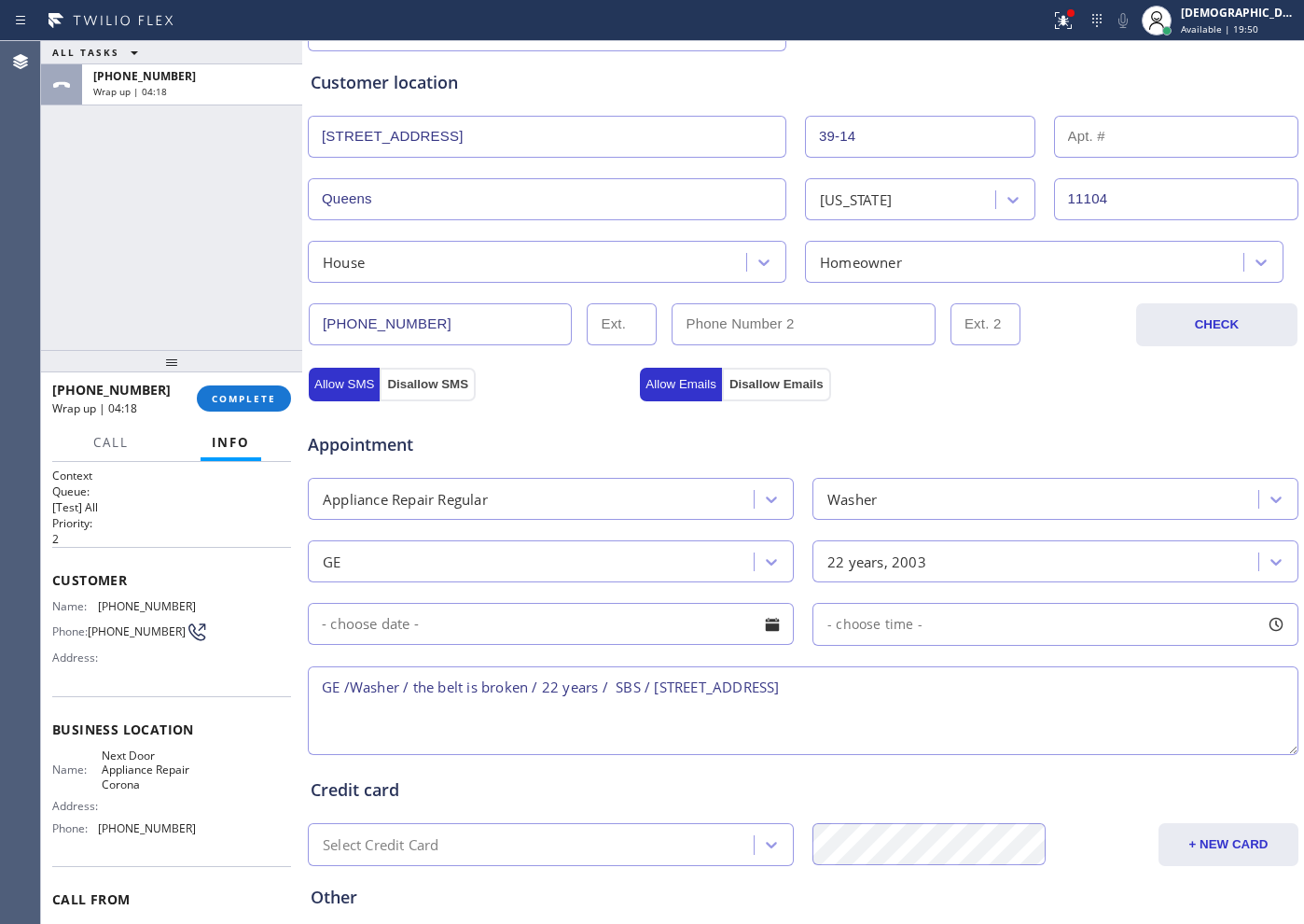
click at [734, 692] on textarea "GE /Washer / the belt is broken / 22 years / SBS / [STREET_ADDRESS]" at bounding box center [804, 710] width 991 height 89
click at [933, 689] on textarea "GE /Washer / the belt is broken / 22 years / SBS / [STREET_ADDRESS]" at bounding box center [804, 710] width 991 height 89
drag, startPoint x: 177, startPoint y: 795, endPoint x: 187, endPoint y: 793, distance: 10.2
click at [178, 738] on span "Next Door Appliance Repair Corona" at bounding box center [148, 769] width 94 height 43
drag, startPoint x: 187, startPoint y: 792, endPoint x: 96, endPoint y: 769, distance: 93.9
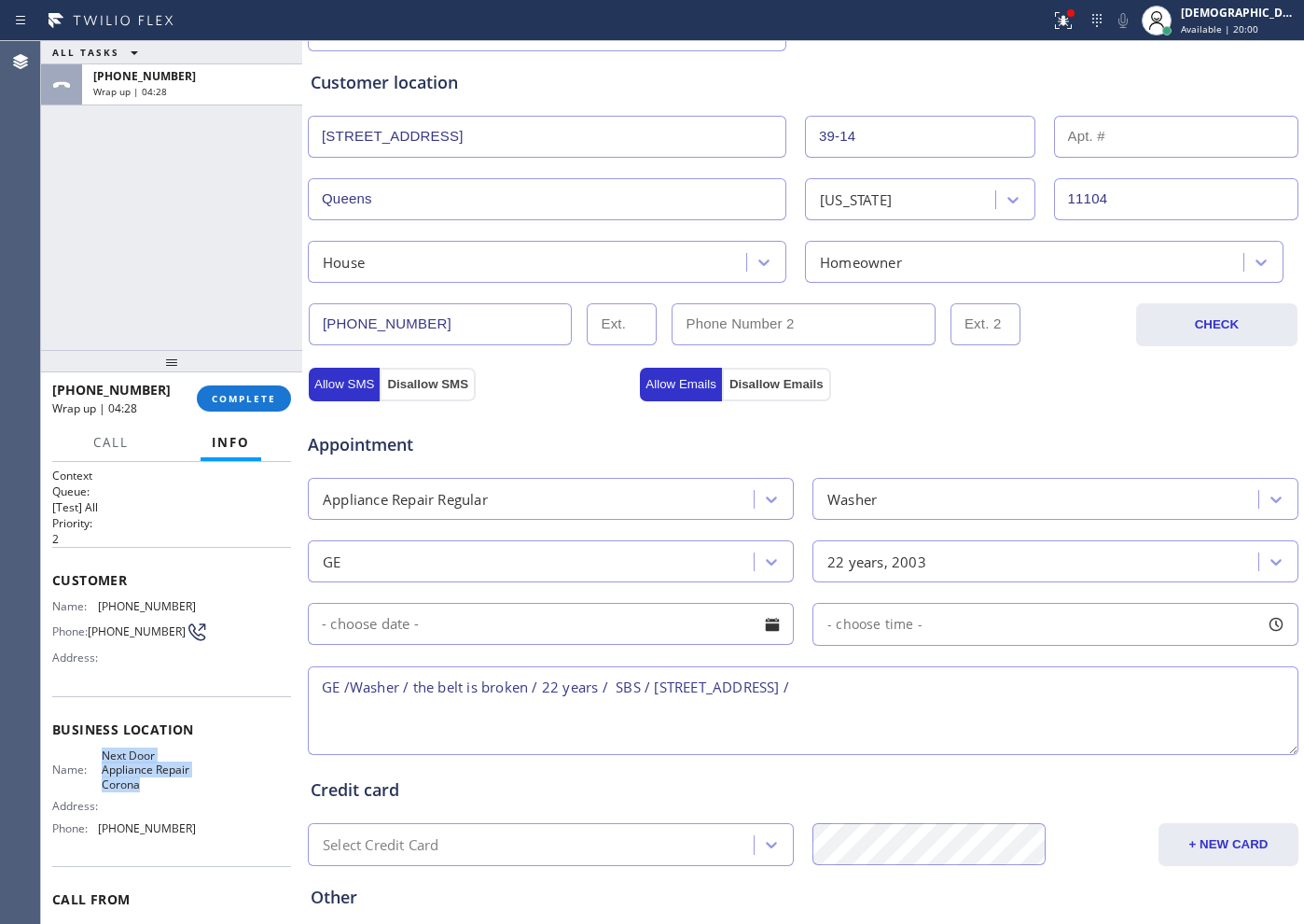
click at [96, 738] on div "Name: Next Door Appliance Repair Corona Address: Phone: [PHONE_NUMBER]" at bounding box center [171, 795] width 239 height 95
copy div "Next Door Appliance Repair Corona"
click at [991, 692] on textarea "GE /Washer / the belt is broken / 22 years / SBS / [STREET_ADDRESS] /" at bounding box center [804, 710] width 991 height 89
paste textarea "Next Door Appliance Repair Corona"
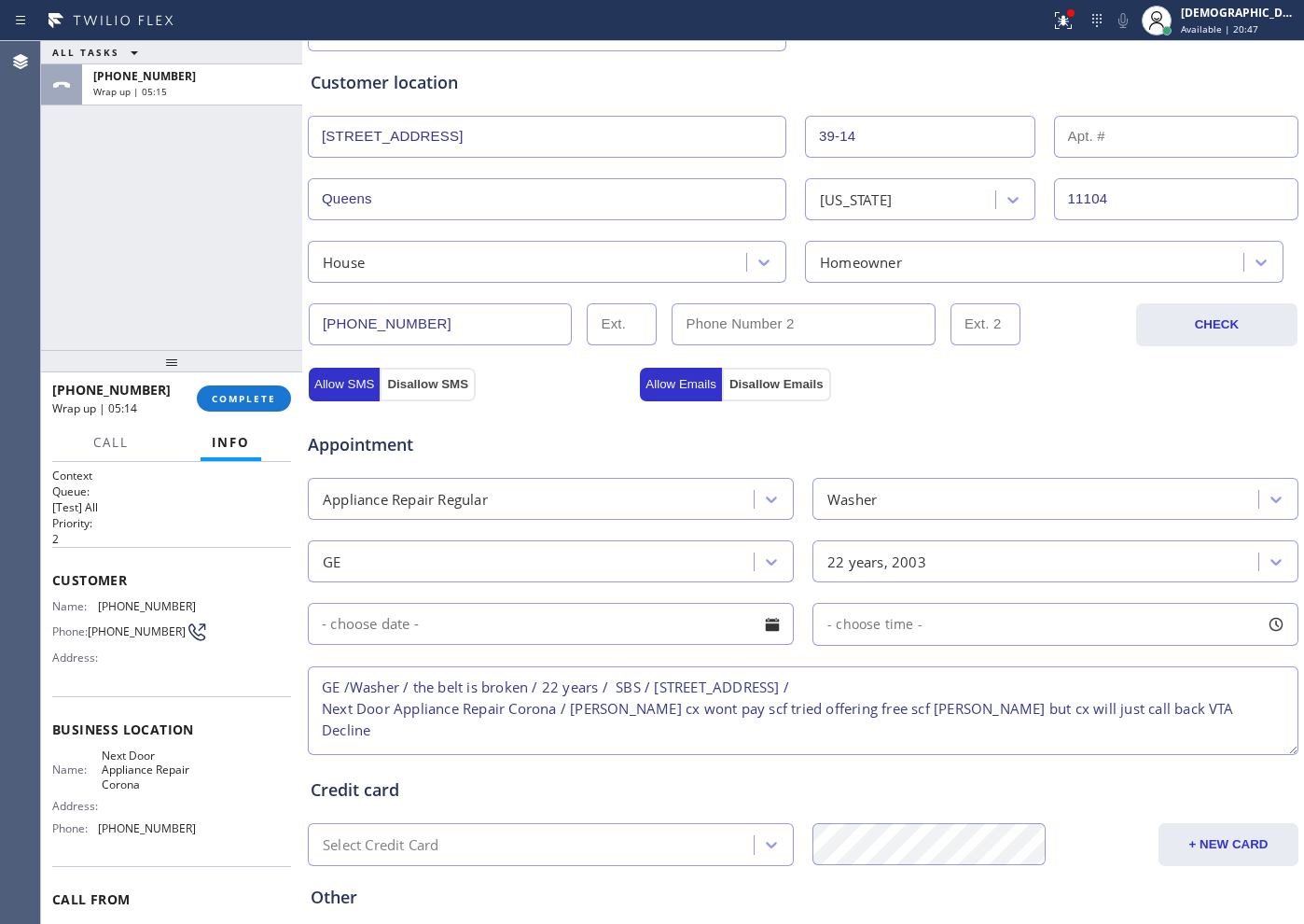
click at [898, 732] on textarea "GE /Washer / the belt is broken / 22 years / SBS / [STREET_ADDRESS] / Next Door…" at bounding box center [804, 710] width 991 height 89
type textarea "GE /Washer / the belt is broken / 22 years / SBS / [STREET_ADDRESS] / Next Door…"
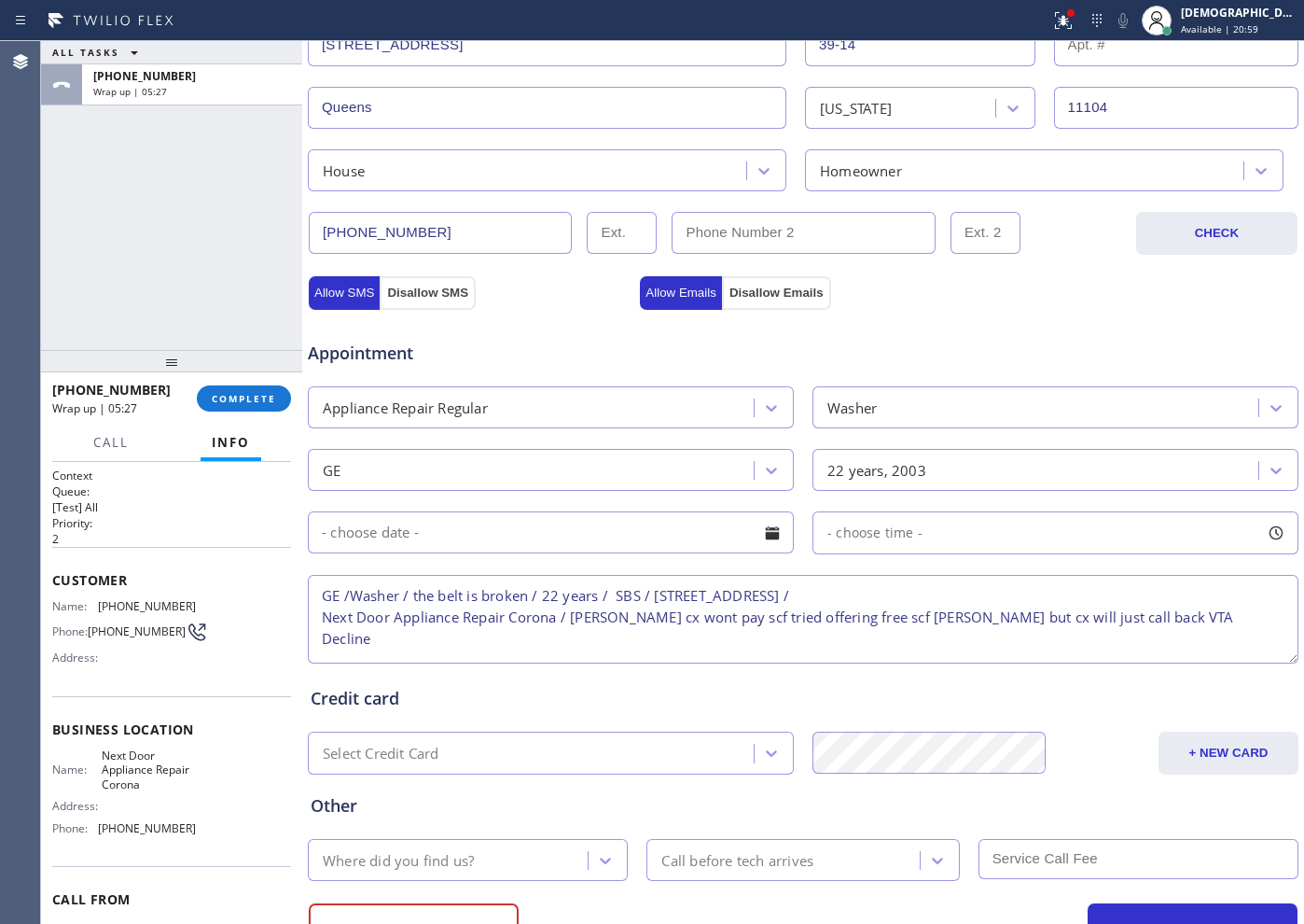
scroll to position [522, 0]
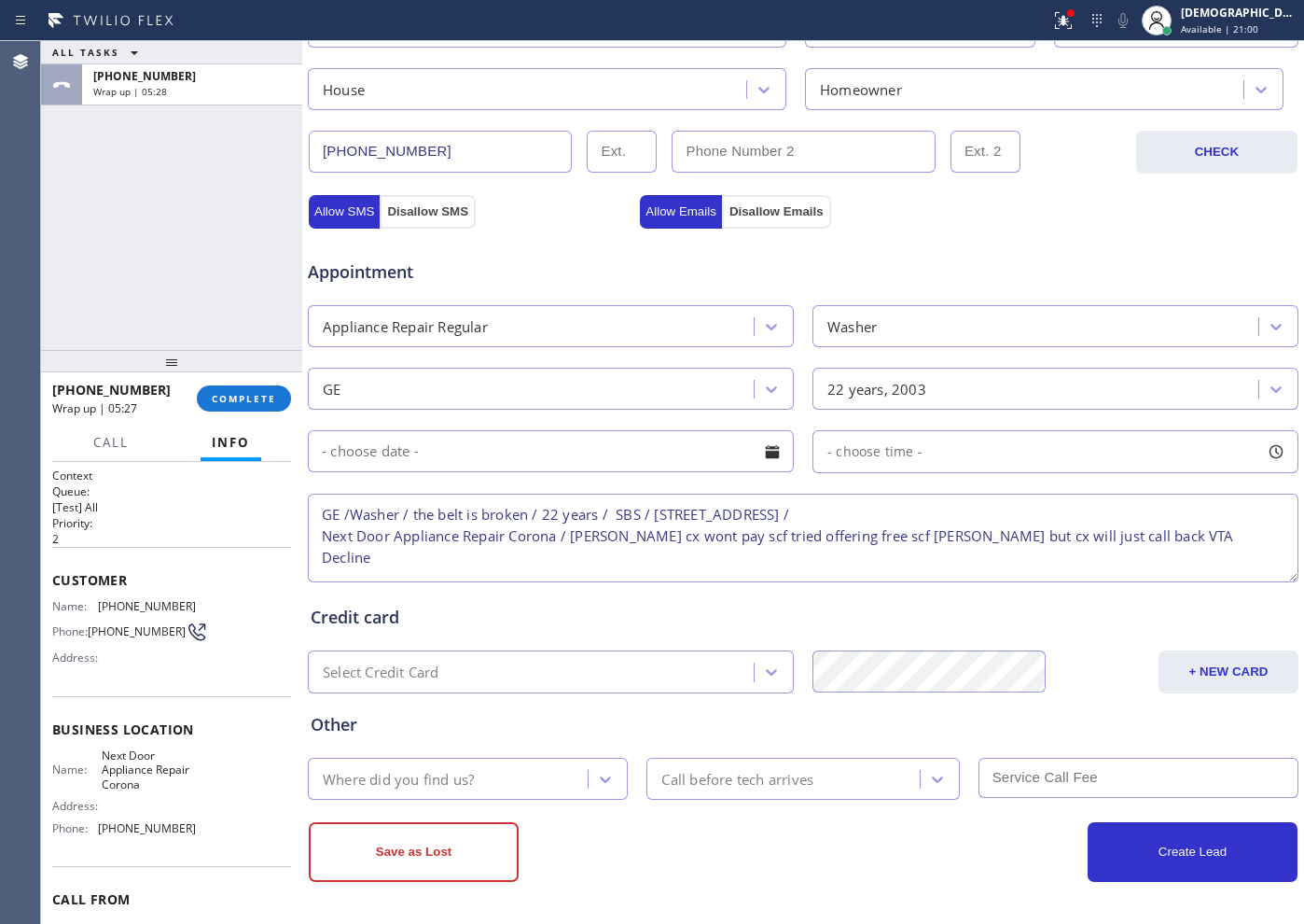
click at [494, 738] on div "Where did you find us?" at bounding box center [450, 778] width 274 height 33
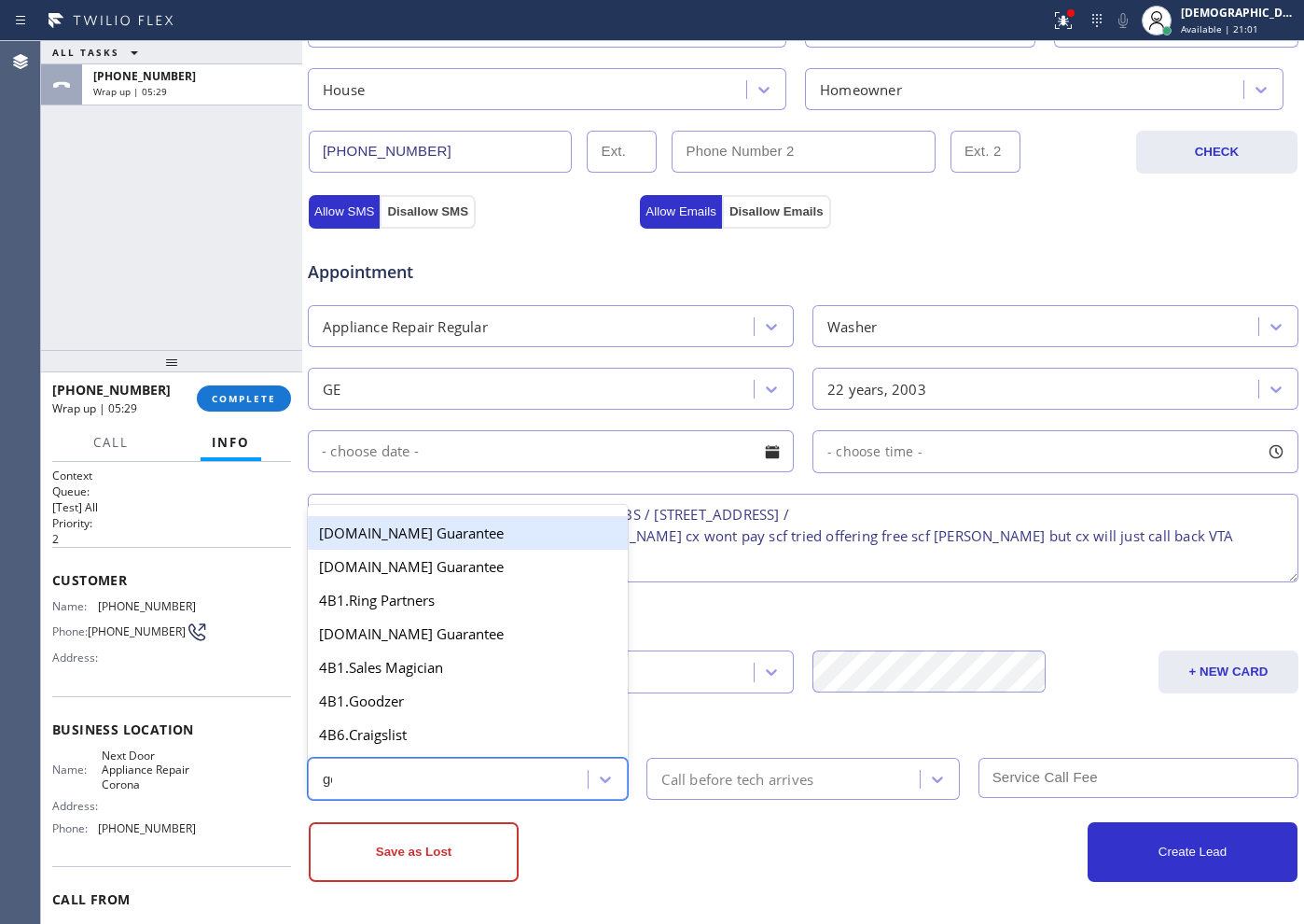
type input "goo"
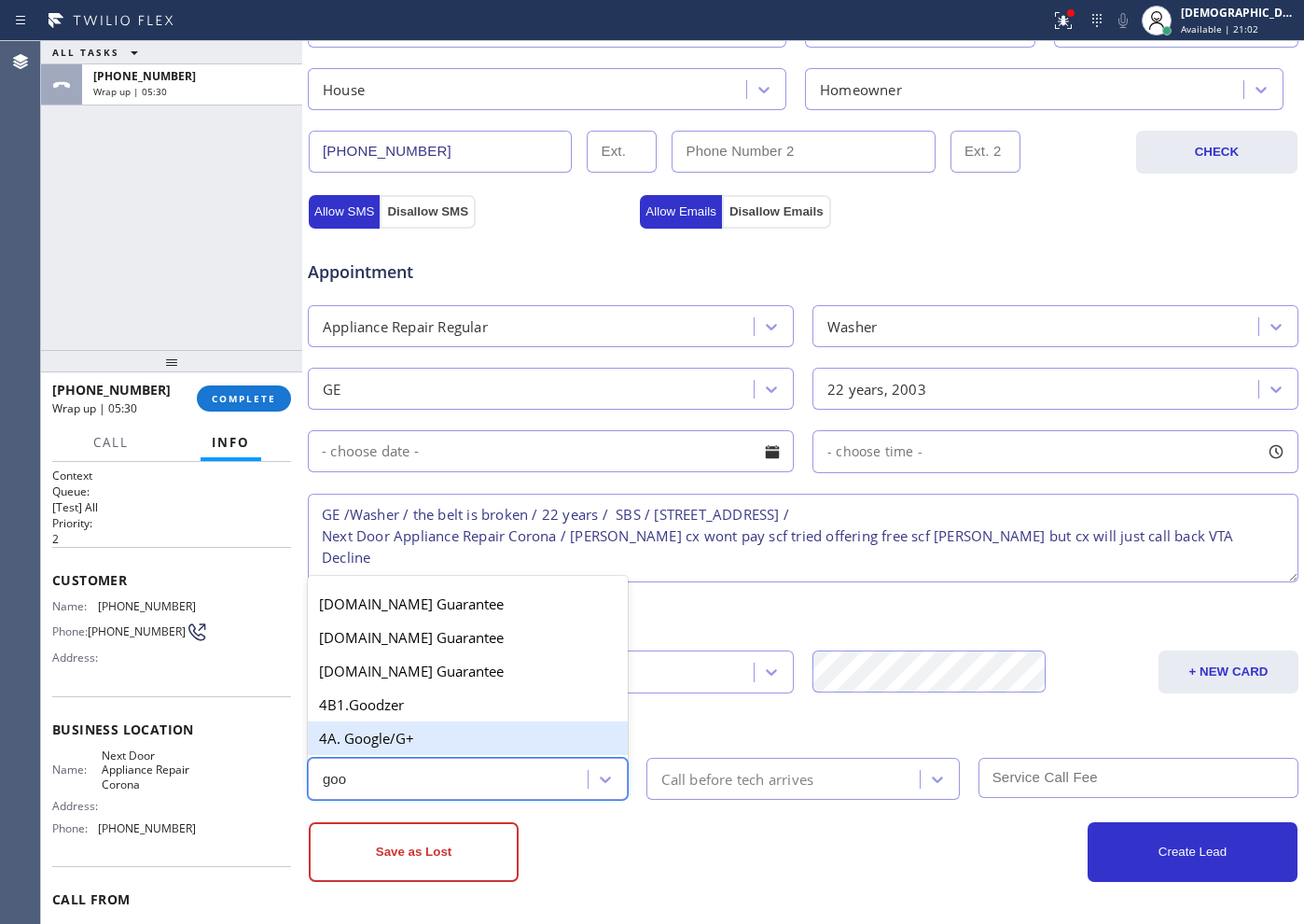
click at [476, 738] on div "4A. Google/G+" at bounding box center [468, 739] width 320 height 34
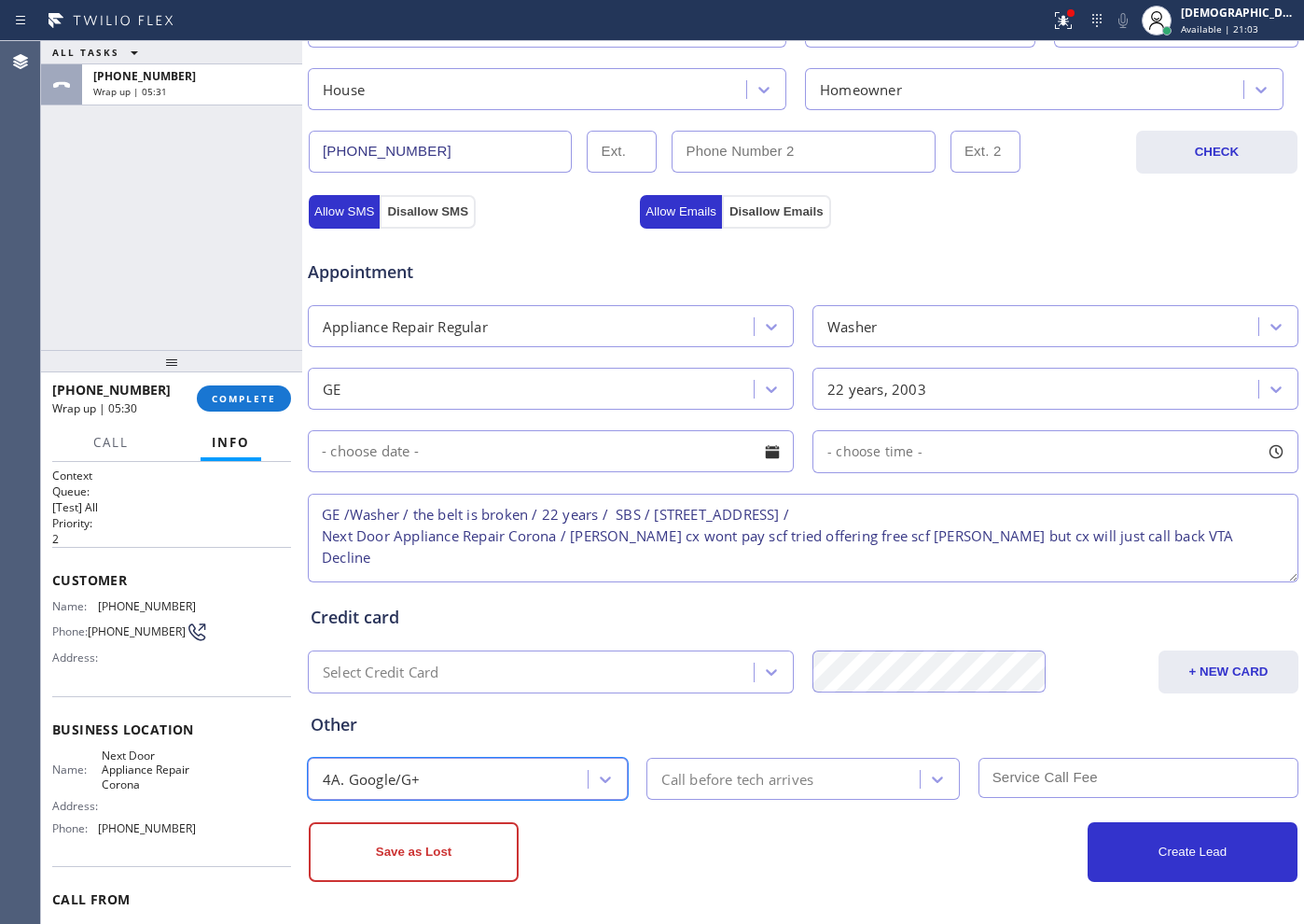
click at [714, 738] on div "Call before tech arrives" at bounding box center [737, 778] width 152 height 22
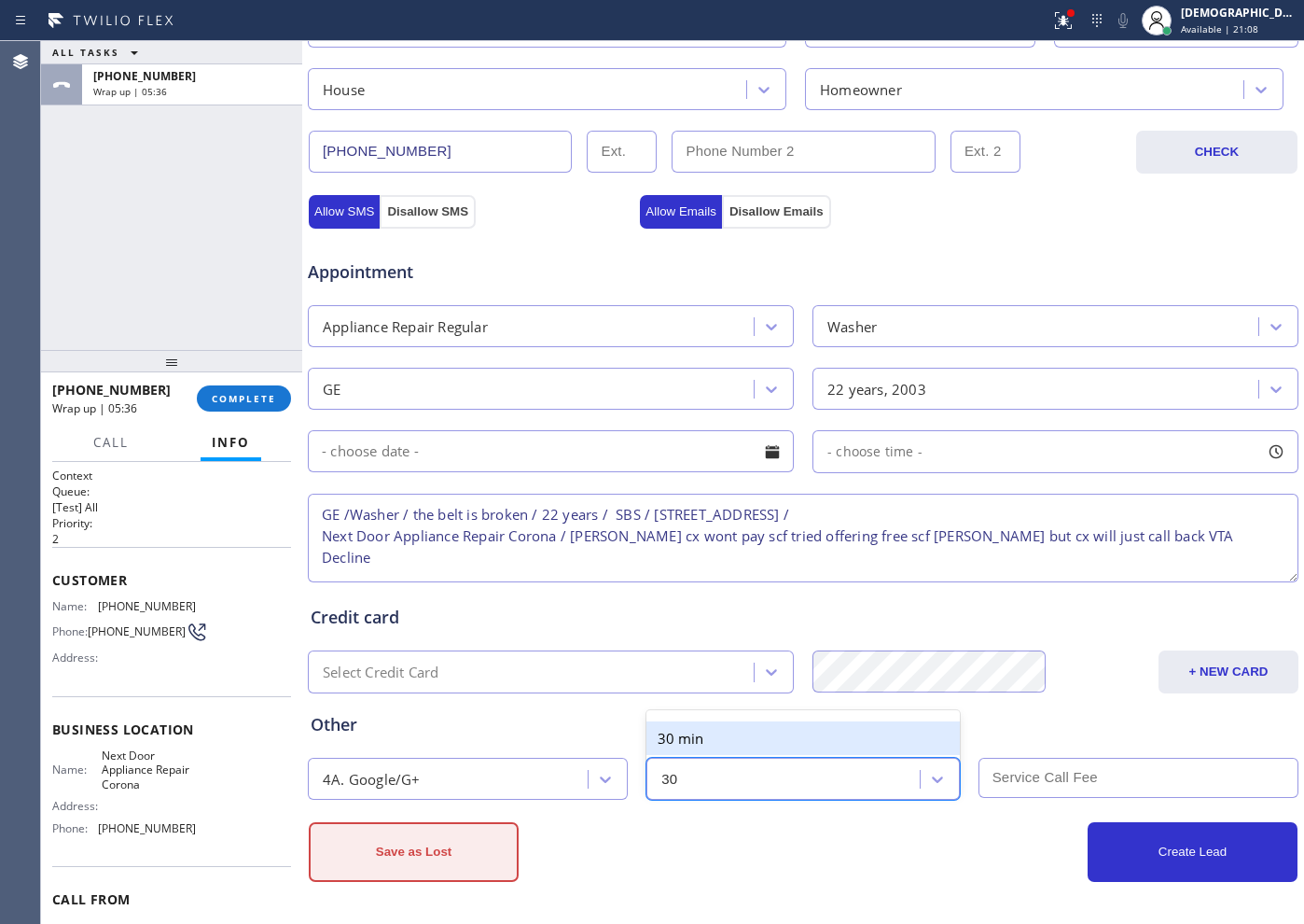
type input "30"
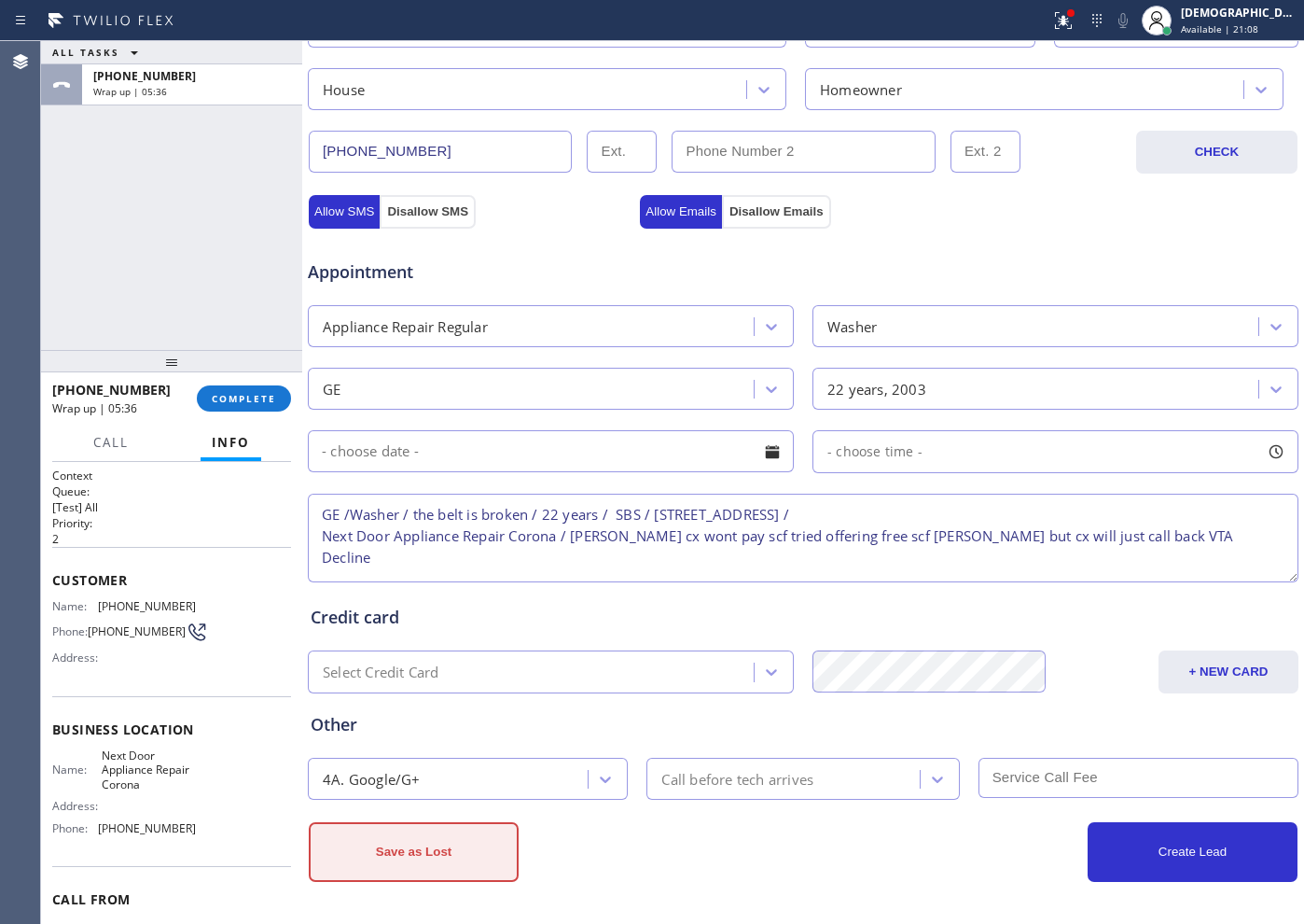
click at [389, 738] on button "Save as Lost" at bounding box center [414, 851] width 210 height 60
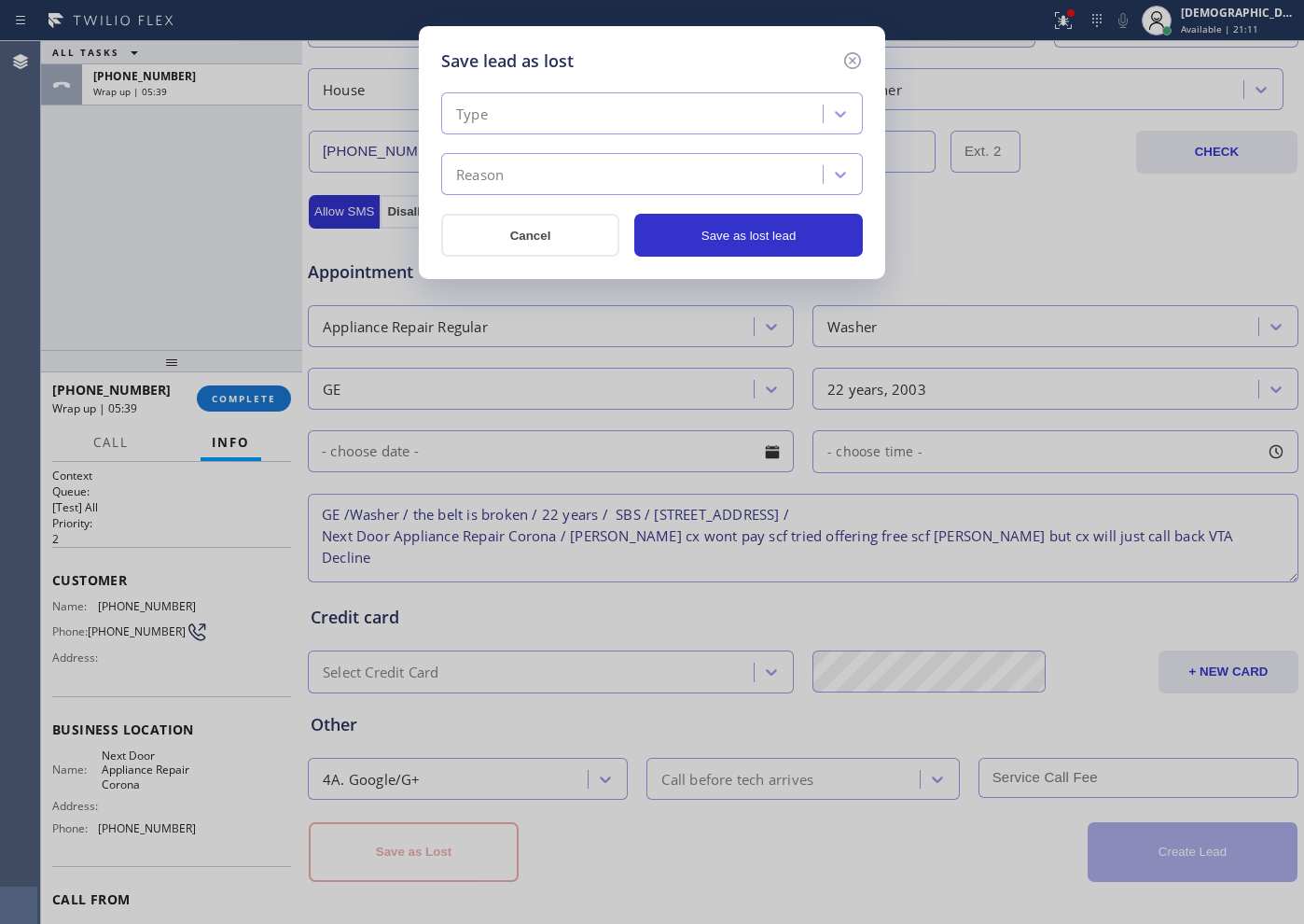
click at [515, 121] on div "Type" at bounding box center [635, 114] width 376 height 33
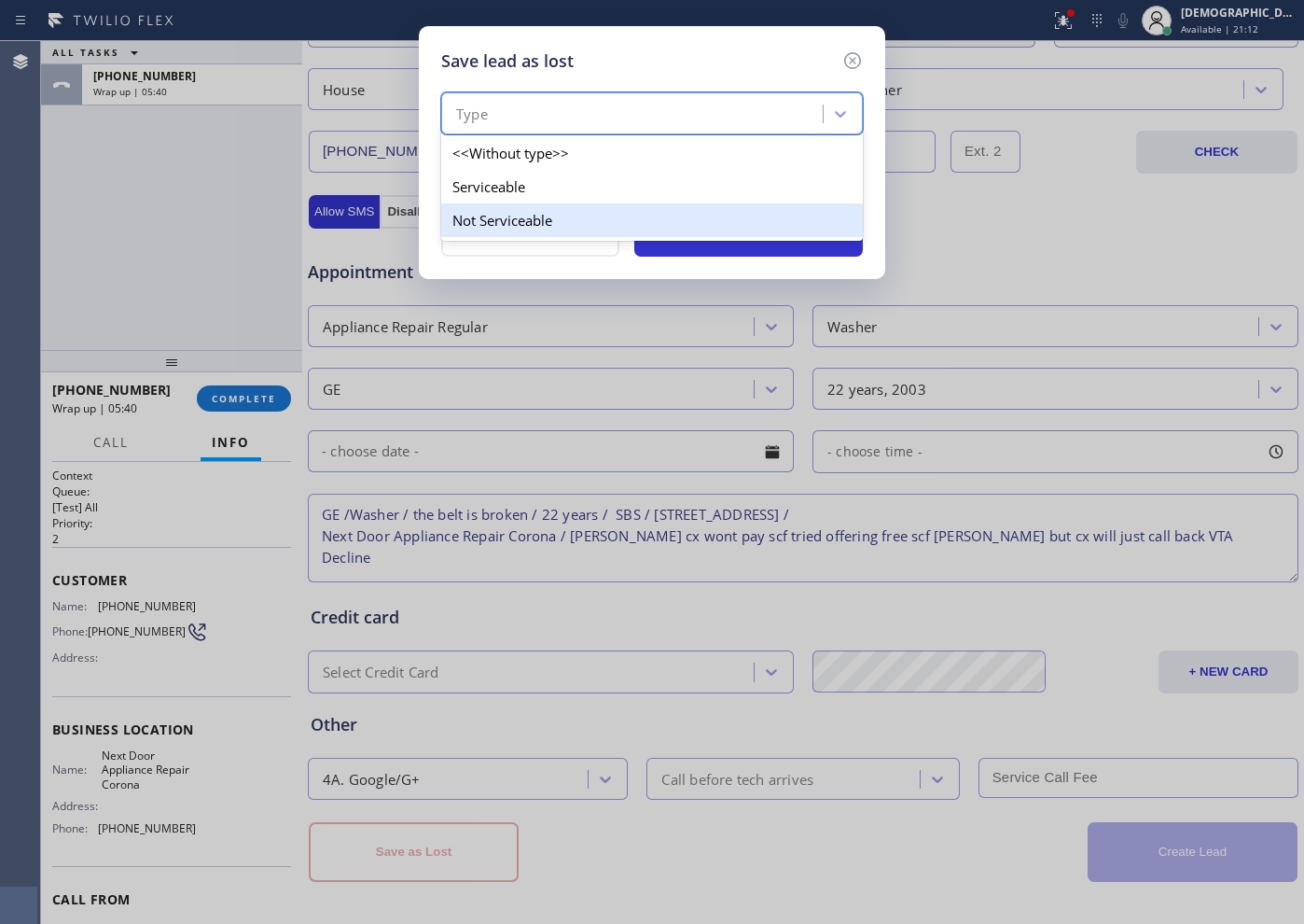
click at [525, 214] on div "Not Serviceable" at bounding box center [652, 220] width 422 height 34
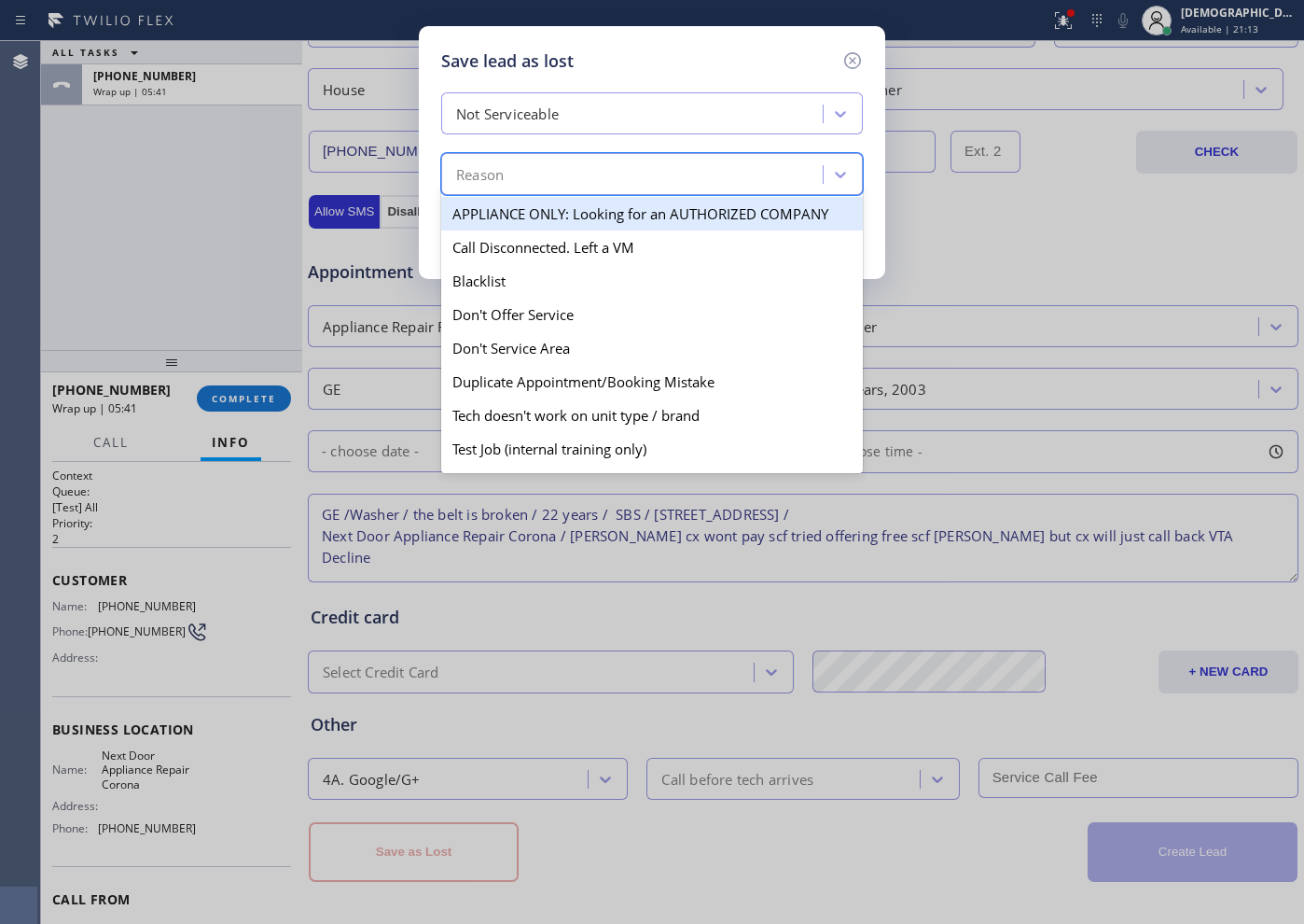
click at [527, 169] on div "Reason" at bounding box center [635, 175] width 376 height 33
click at [547, 112] on div "Not Serviceable" at bounding box center [507, 114] width 103 height 22
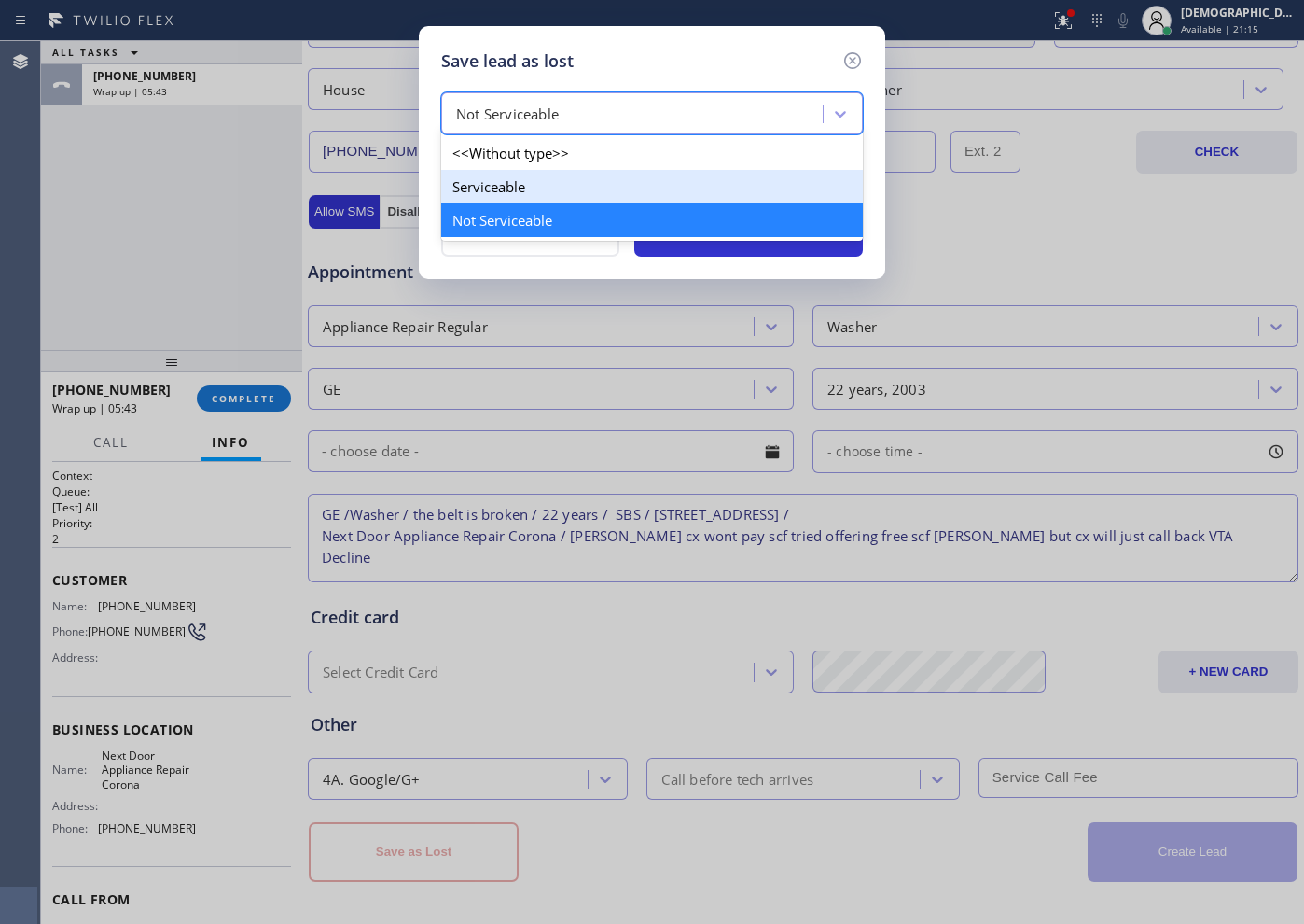
click at [528, 189] on div "Serviceable" at bounding box center [652, 187] width 422 height 34
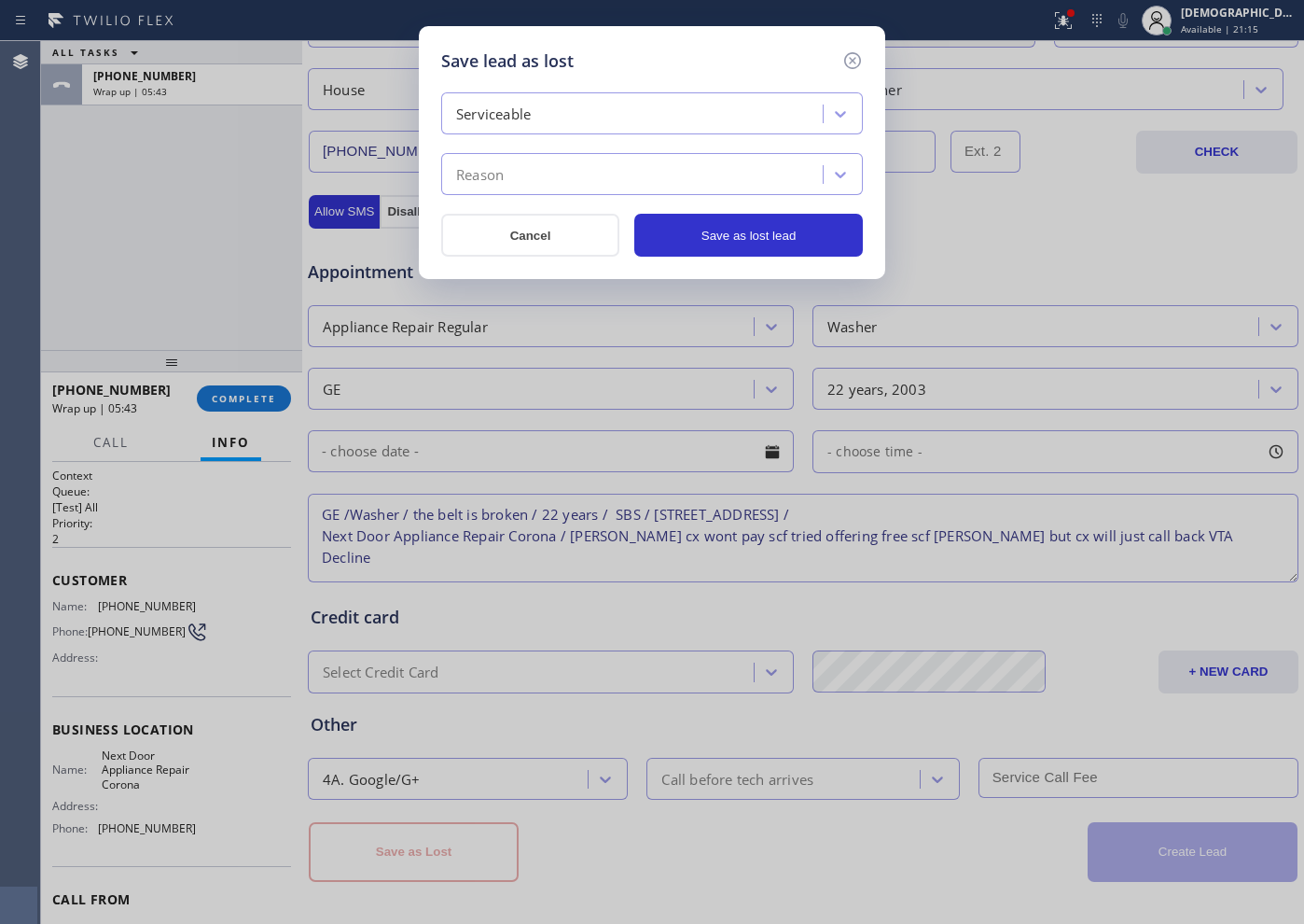
click at [530, 174] on div "Reason" at bounding box center [635, 175] width 376 height 33
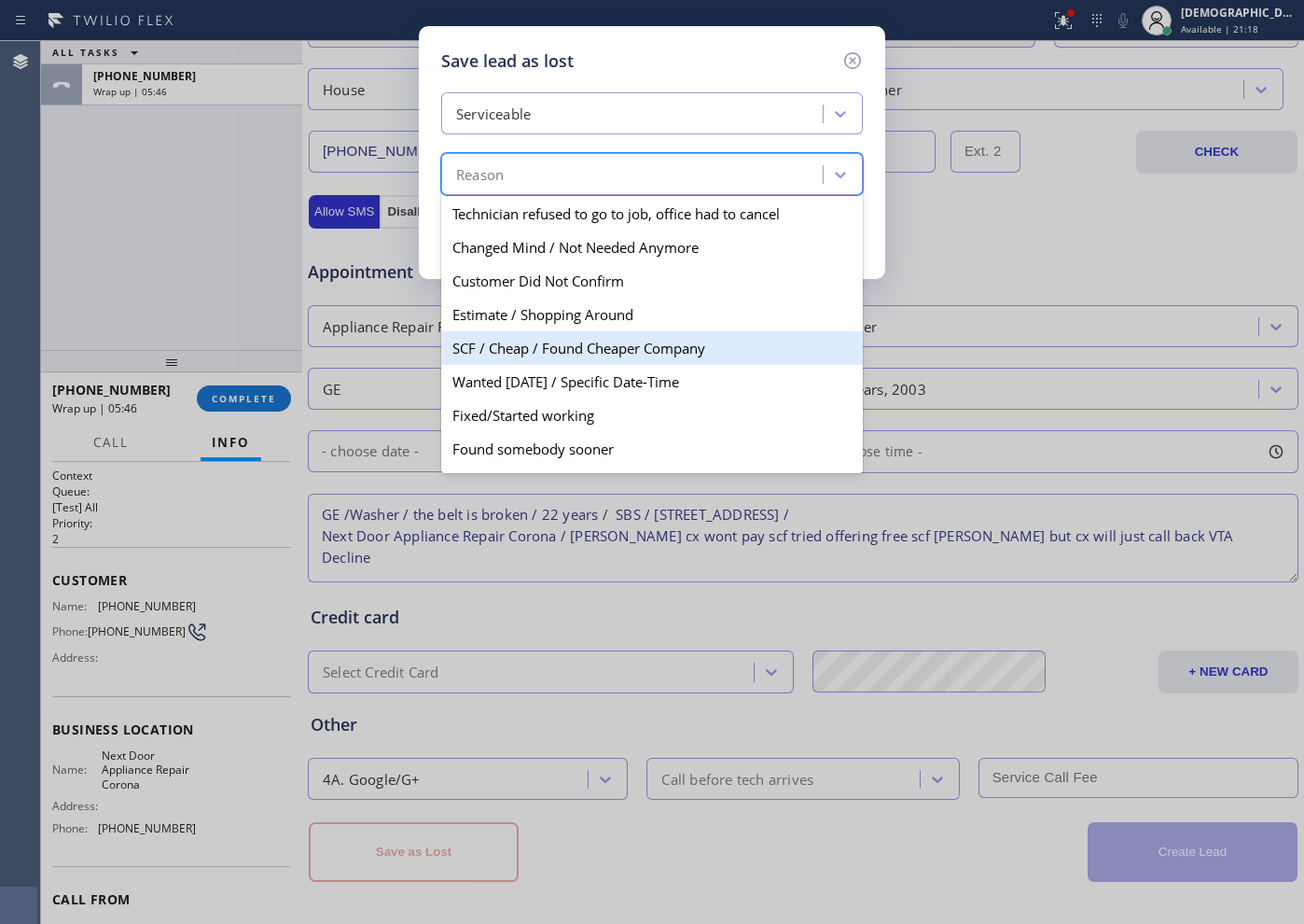
click at [650, 349] on div "SCF / Cheap / Found Cheaper Company" at bounding box center [652, 348] width 422 height 34
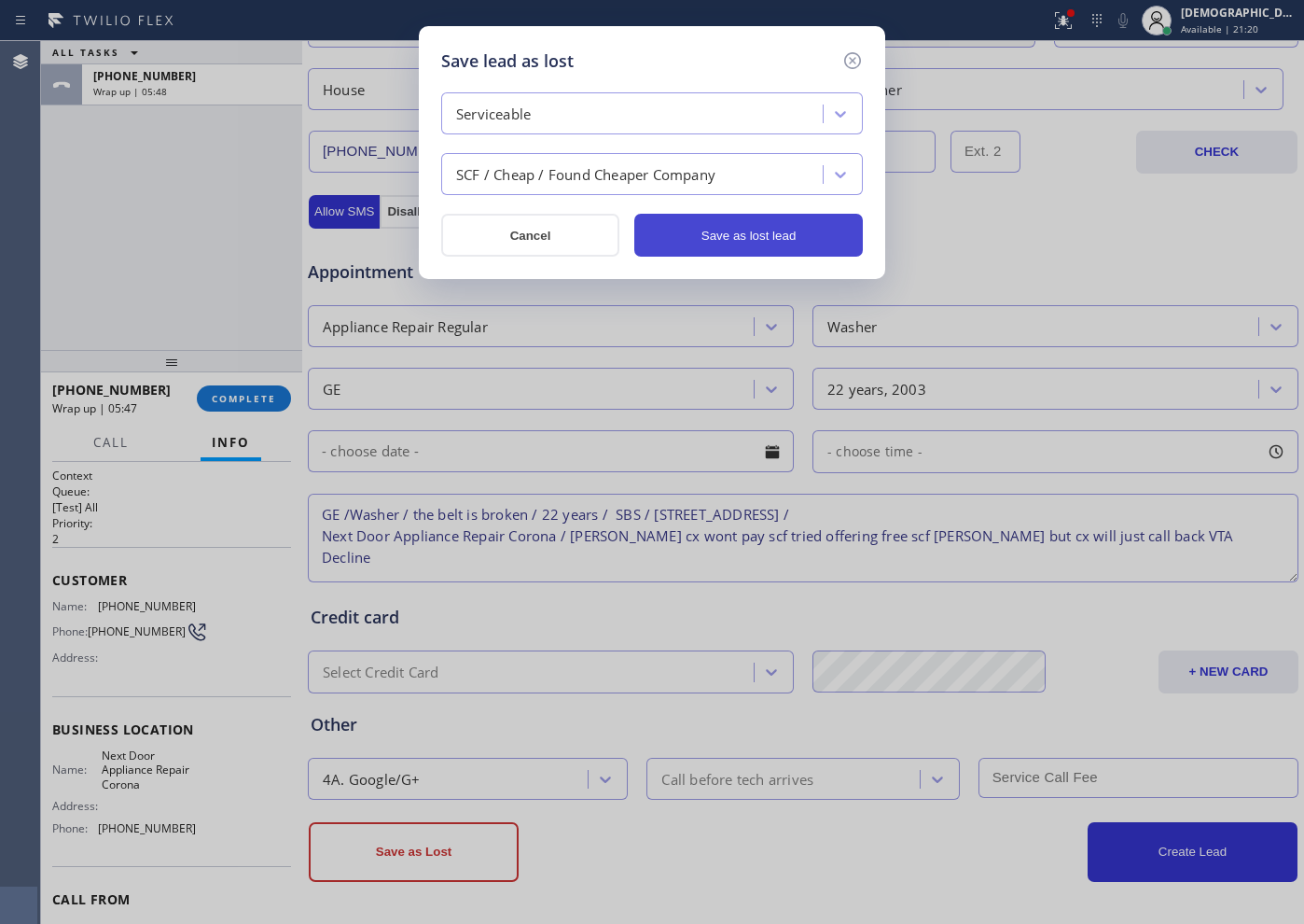
click at [731, 244] on button "Save as lost lead" at bounding box center [749, 235] width 229 height 43
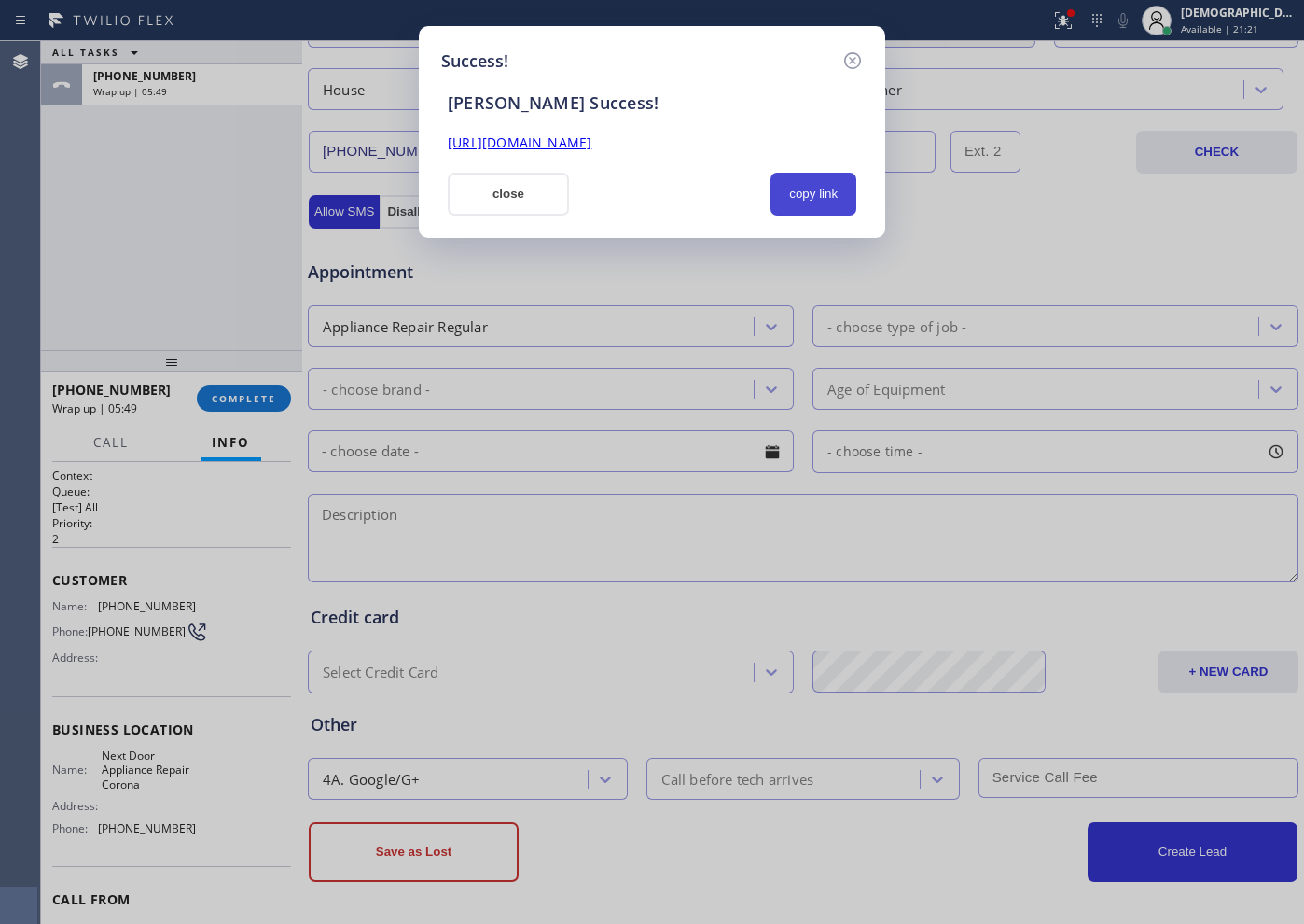
click at [794, 198] on button "copy link" at bounding box center [813, 194] width 86 height 43
click at [503, 207] on button "close" at bounding box center [509, 194] width 121 height 43
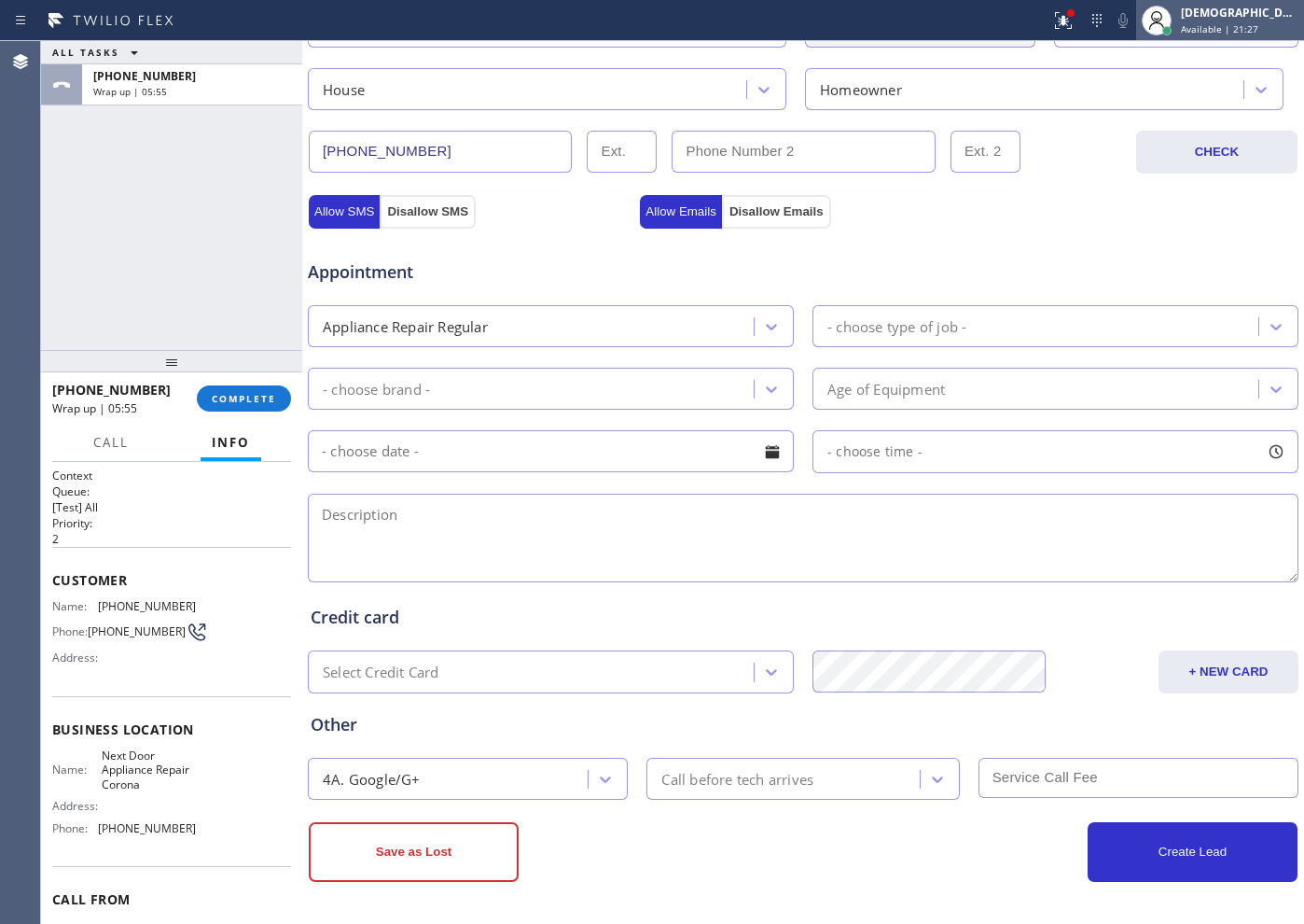
click at [1042, 27] on span "Available | 21:27" at bounding box center [1220, 29] width 78 height 13
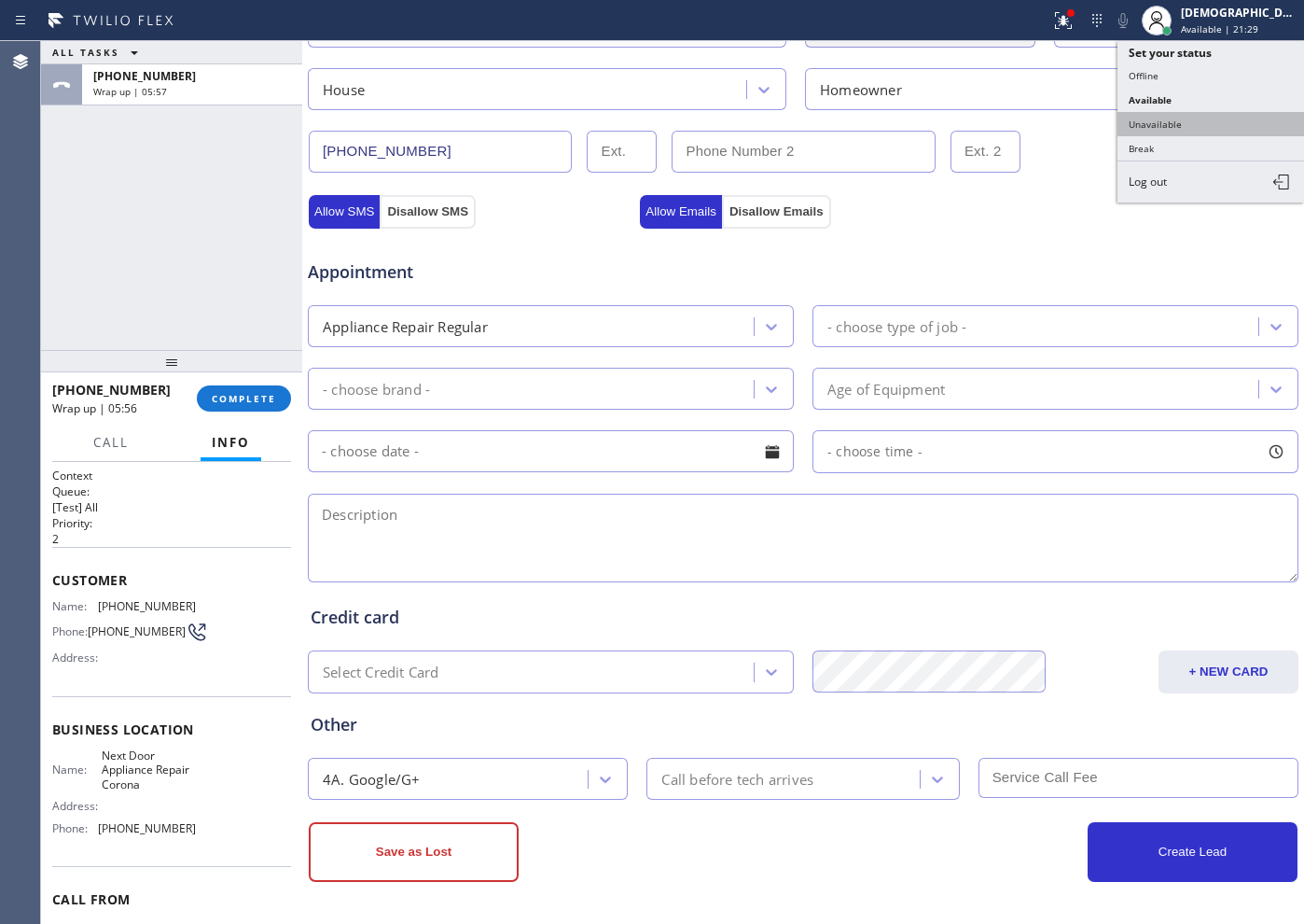
click at [1042, 112] on button "Unavailable" at bounding box center [1210, 124] width 186 height 25
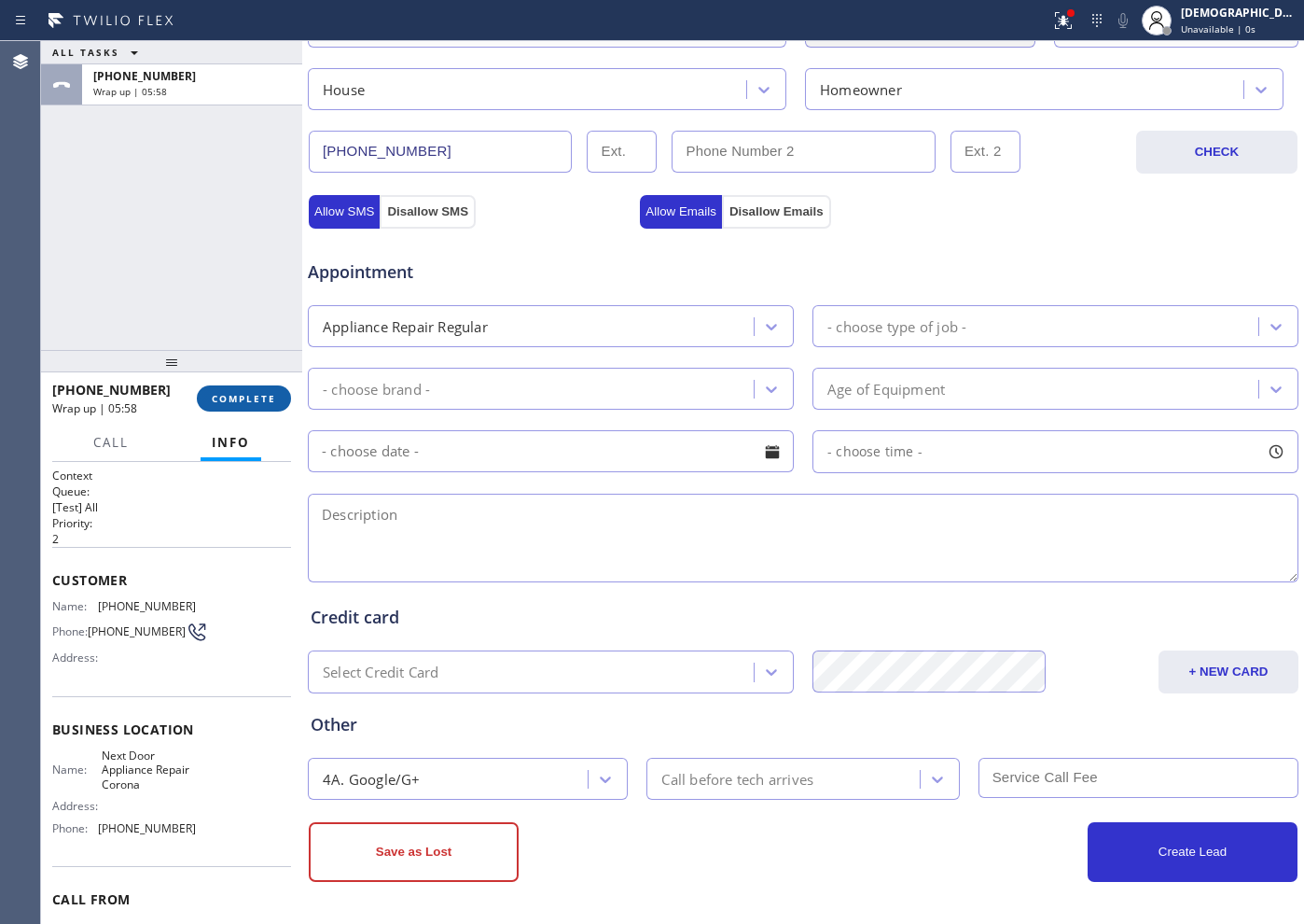
click at [237, 396] on span "COMPLETE" at bounding box center [244, 398] width 64 height 13
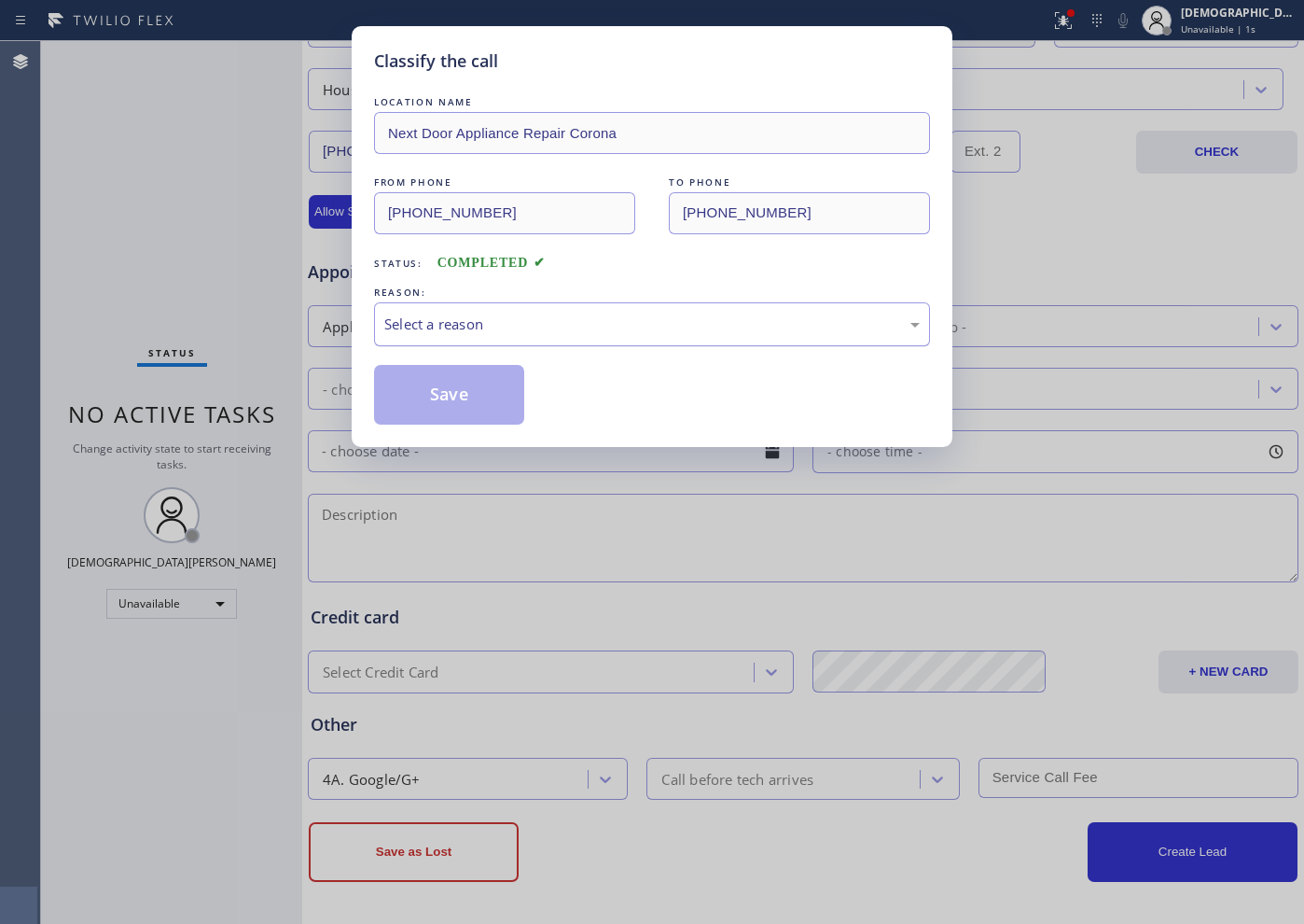
click at [379, 323] on div "Select a reason" at bounding box center [652, 324] width 556 height 44
click at [402, 392] on button "Save" at bounding box center [449, 394] width 150 height 60
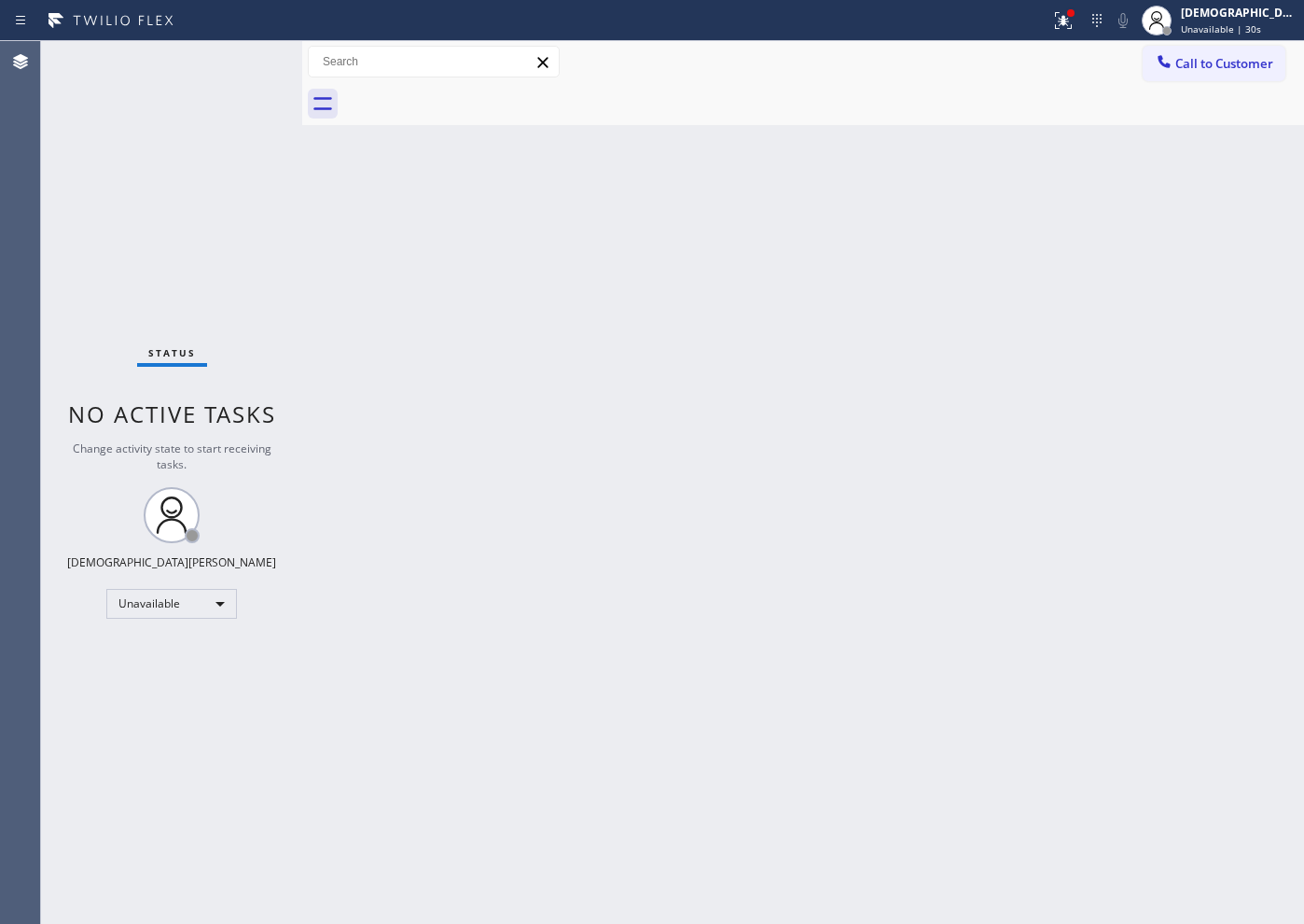
drag, startPoint x: 316, startPoint y: 235, endPoint x: 276, endPoint y: 309, distance: 84.1
click at [315, 235] on div "Back to Dashboard Change Sender ID Customers Technicians Select a contact Outbo…" at bounding box center [804, 481] width 1002 height 882
click at [178, 601] on div "Unavailable" at bounding box center [171, 604] width 130 height 30
click at [159, 651] on li "Available" at bounding box center [170, 654] width 127 height 23
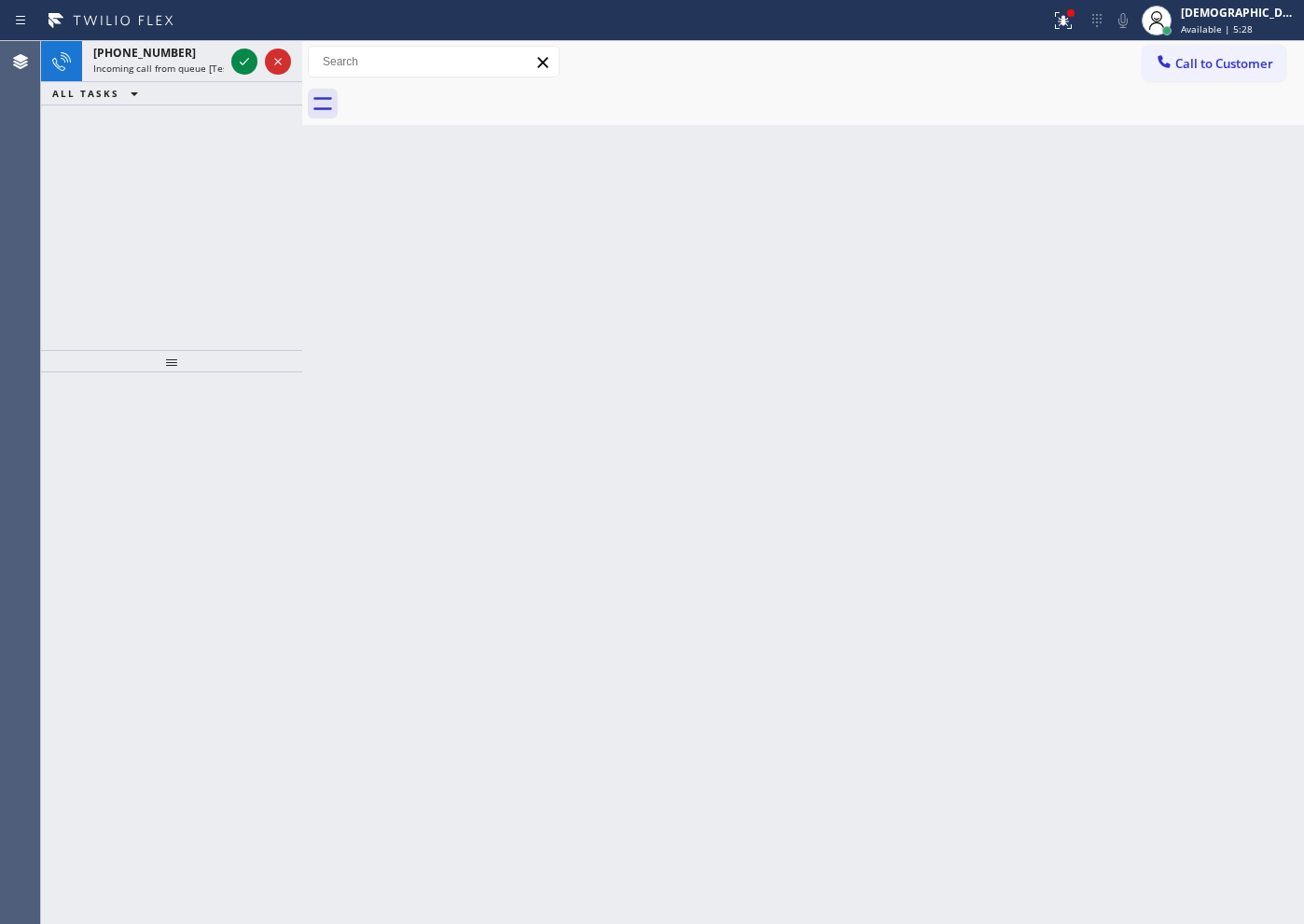
click at [303, 224] on div at bounding box center [303, 481] width 0 height 882
click at [239, 61] on icon at bounding box center [245, 61] width 23 height 23
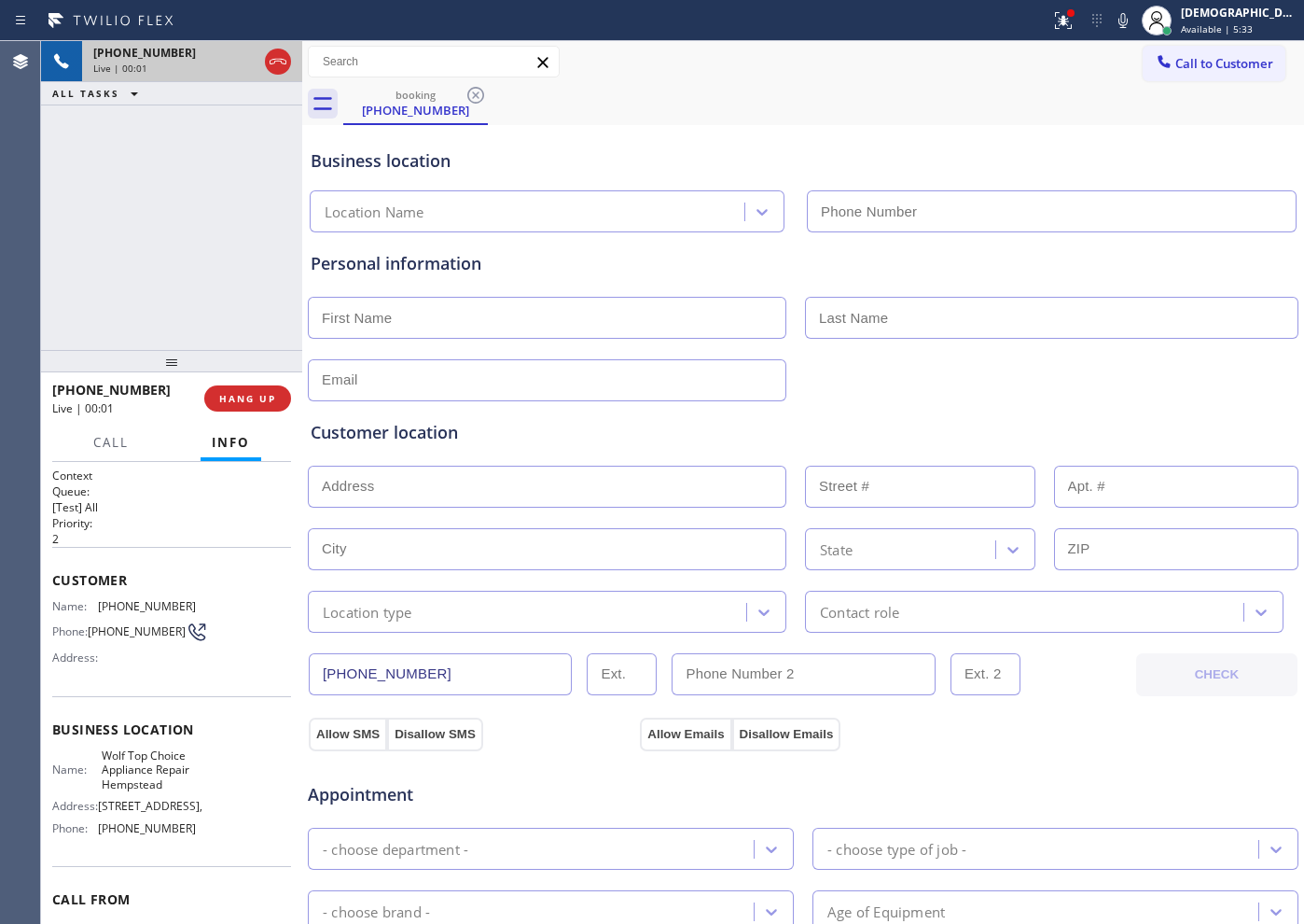
type input "[PHONE_NUMBER]"
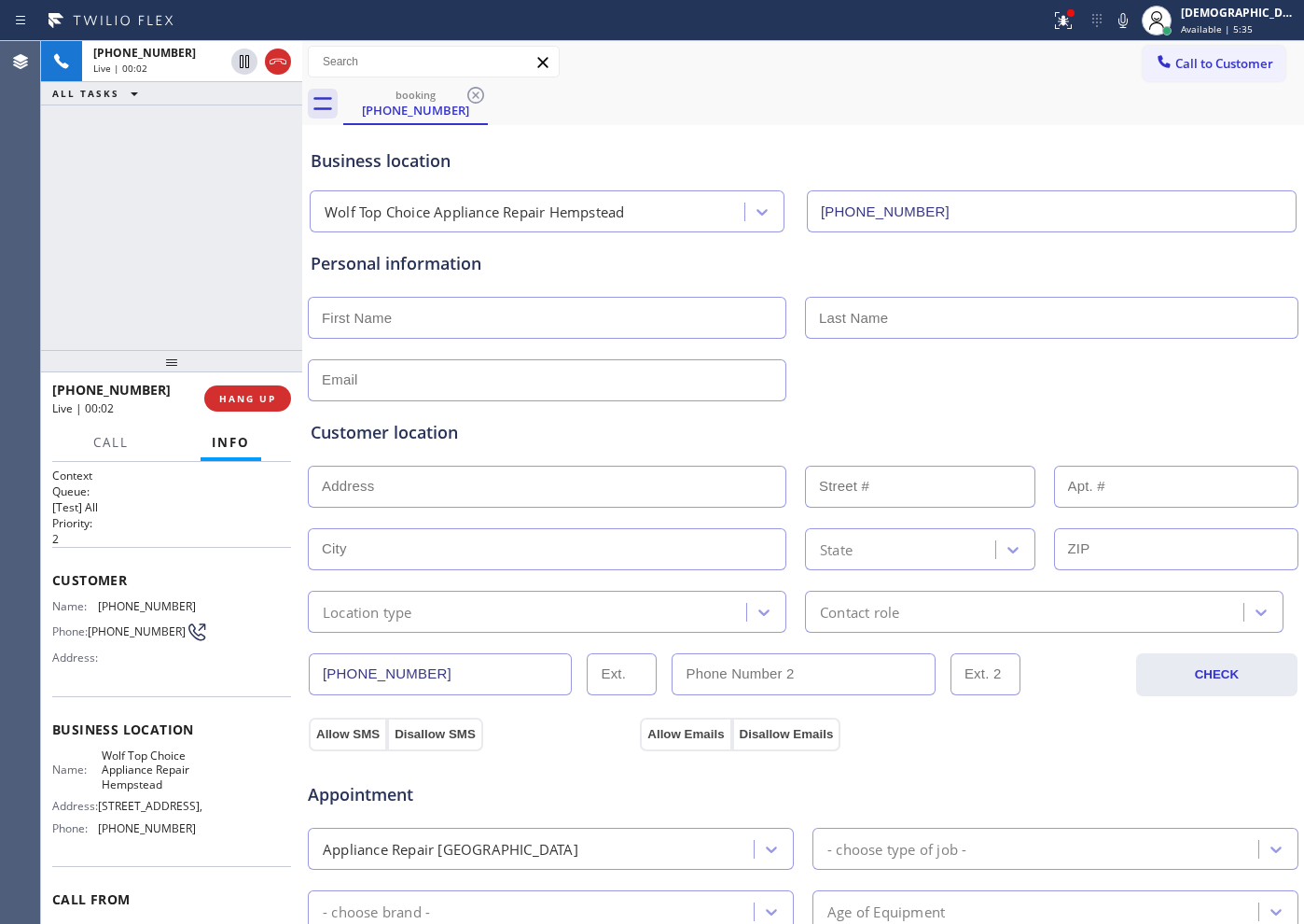
drag, startPoint x: 286, startPoint y: 62, endPoint x: 275, endPoint y: 113, distance: 52.2
click at [285, 62] on icon at bounding box center [278, 61] width 23 height 23
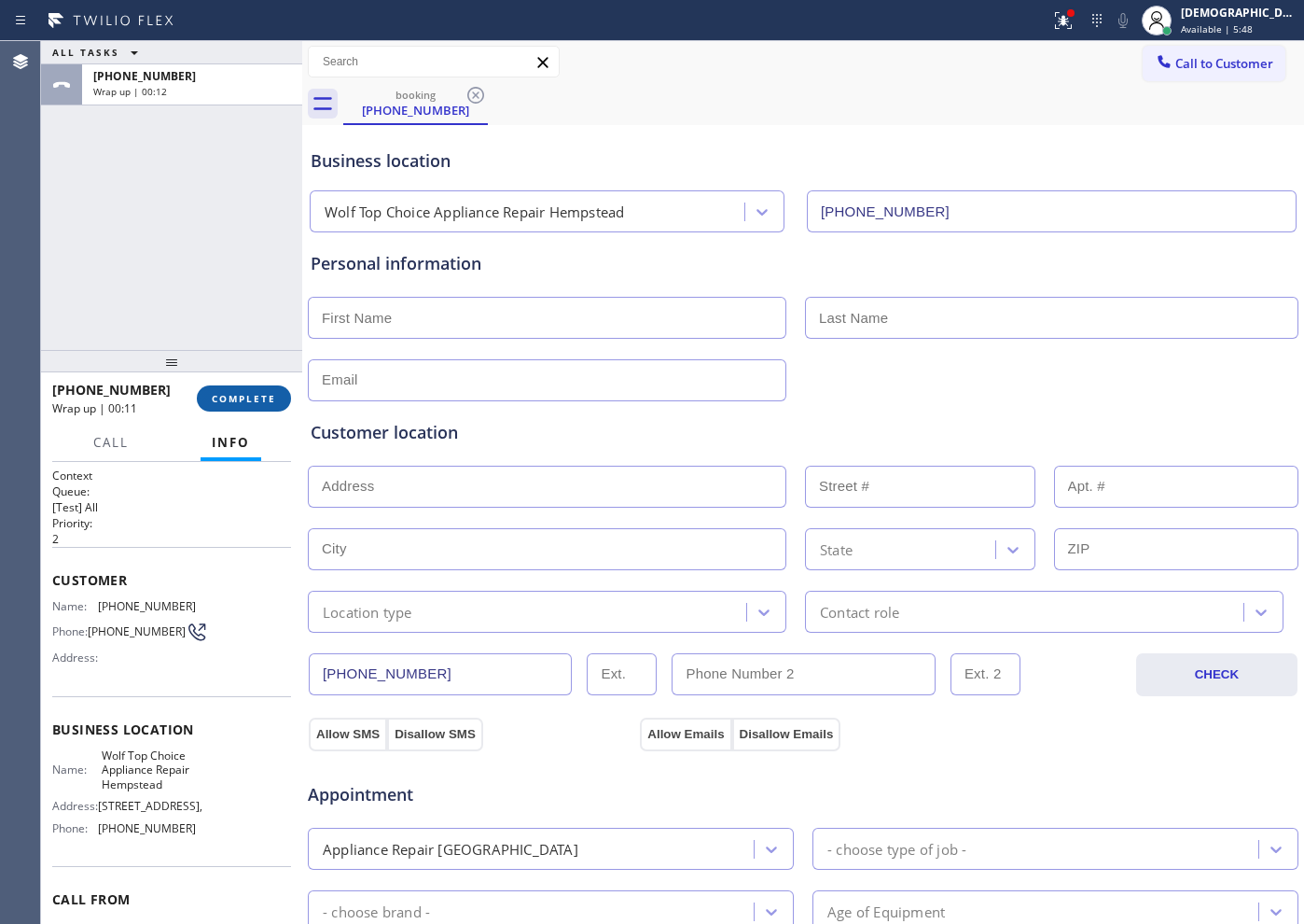
click at [252, 387] on button "COMPLETE" at bounding box center [244, 398] width 95 height 26
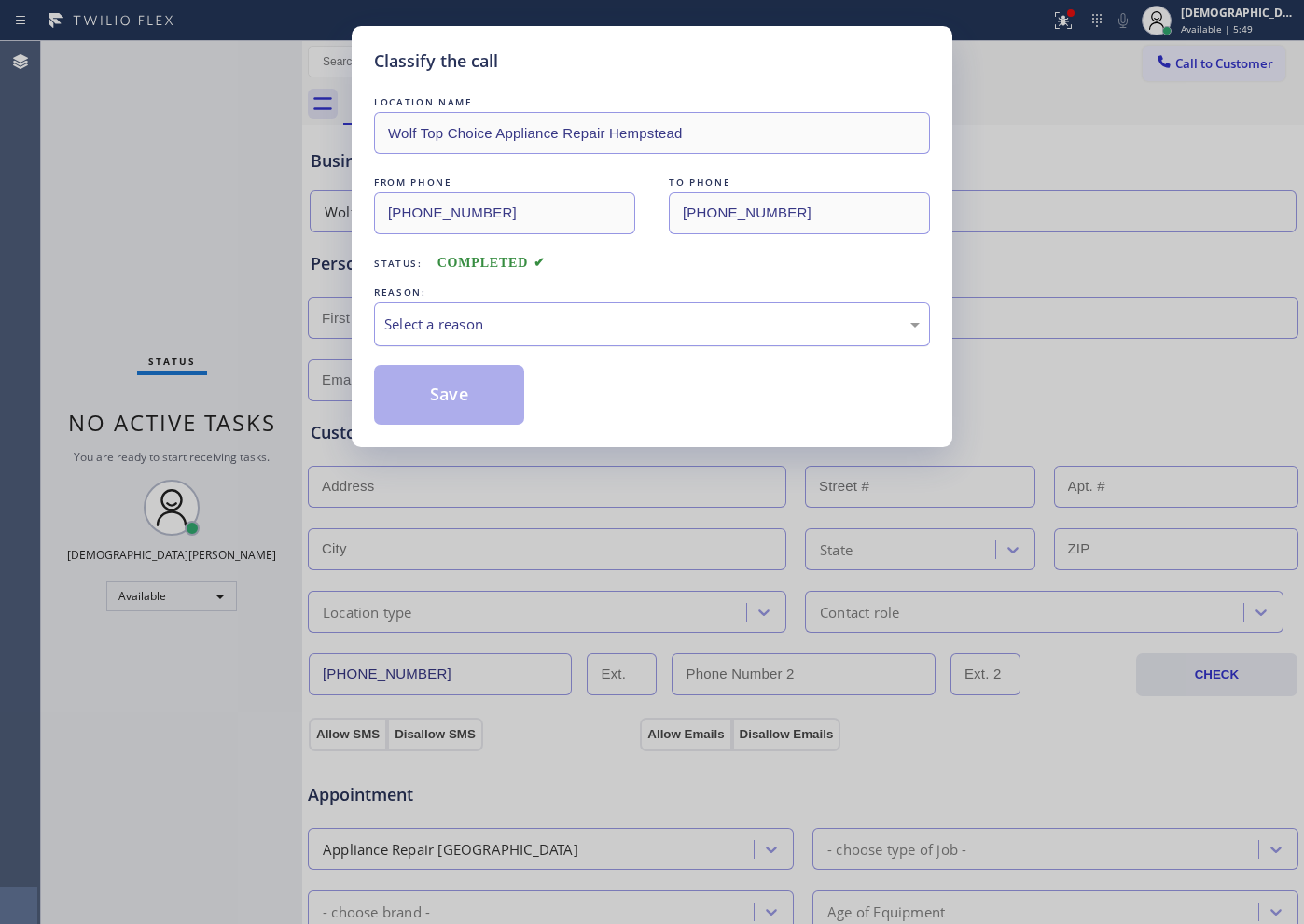
click at [441, 320] on div "Select a reason" at bounding box center [652, 323] width 535 height 22
click at [440, 387] on button "Save" at bounding box center [449, 394] width 150 height 60
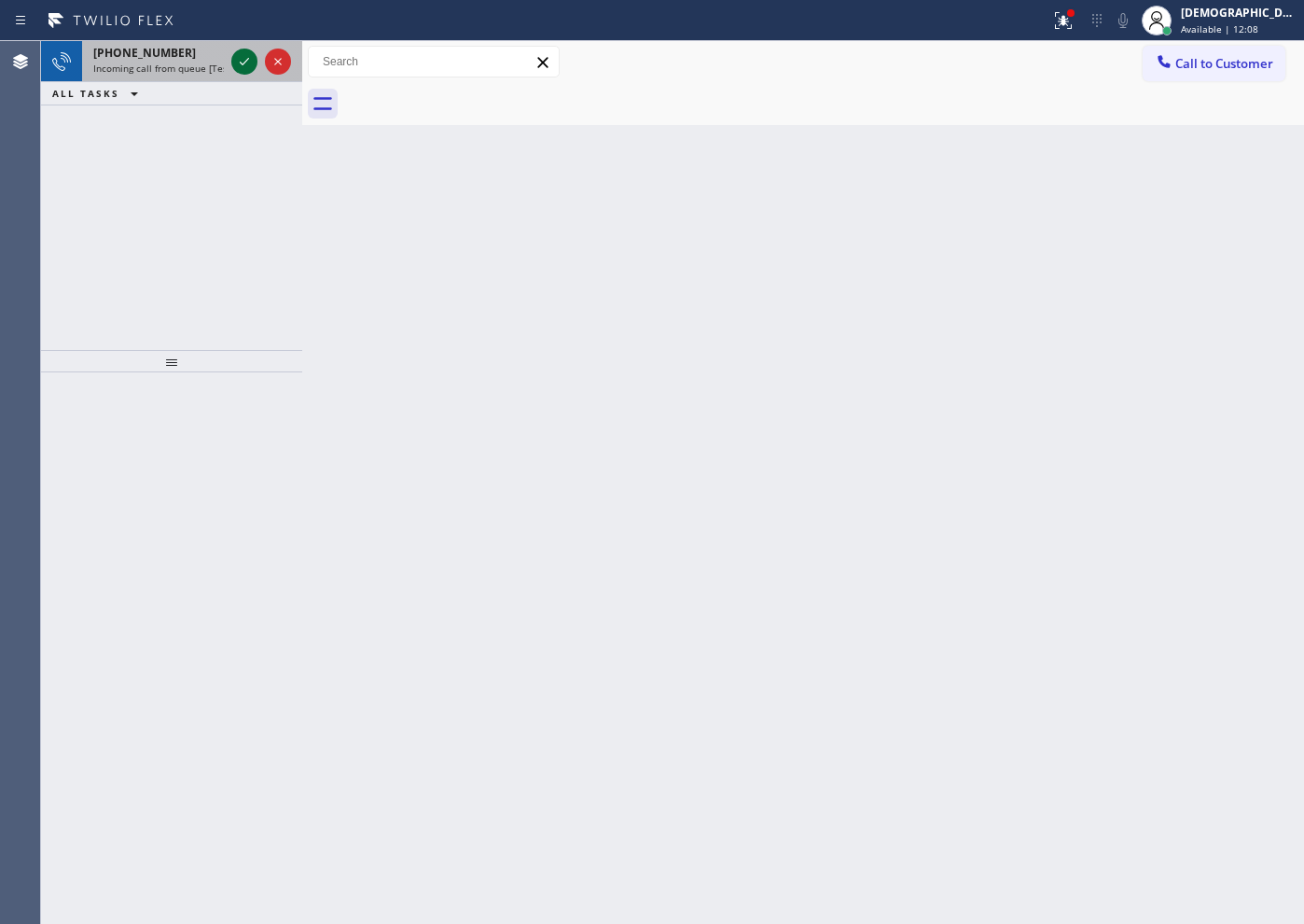
click at [251, 53] on icon at bounding box center [245, 61] width 23 height 23
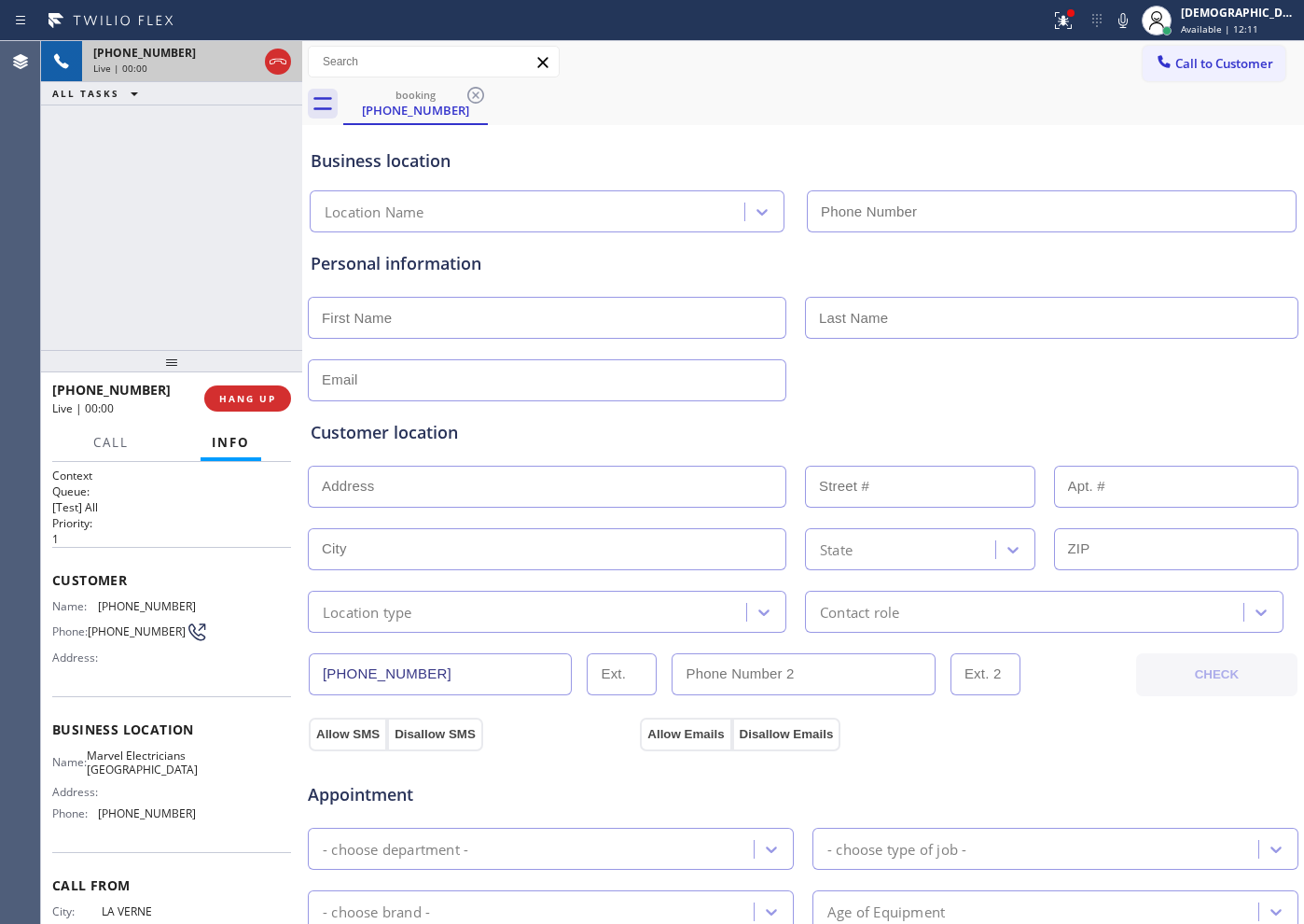
type input "[PHONE_NUMBER]"
click at [238, 61] on icon at bounding box center [245, 61] width 23 height 23
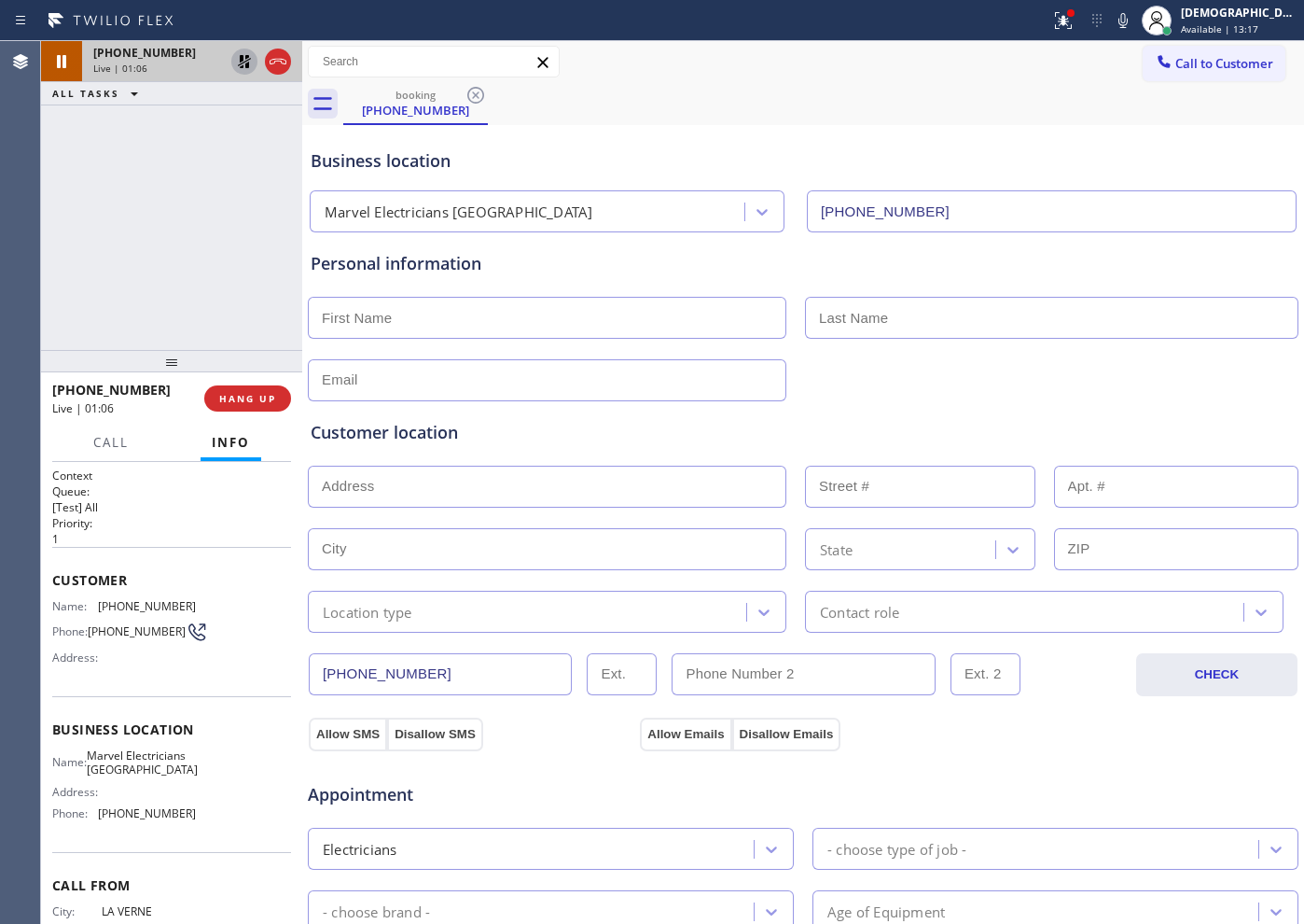
click at [233, 234] on div "[PHONE_NUMBER] Live | 01:06 ALL TASKS ALL TASKS ACTIVE TASKS TASKS IN WRAP UP" at bounding box center [171, 195] width 261 height 309
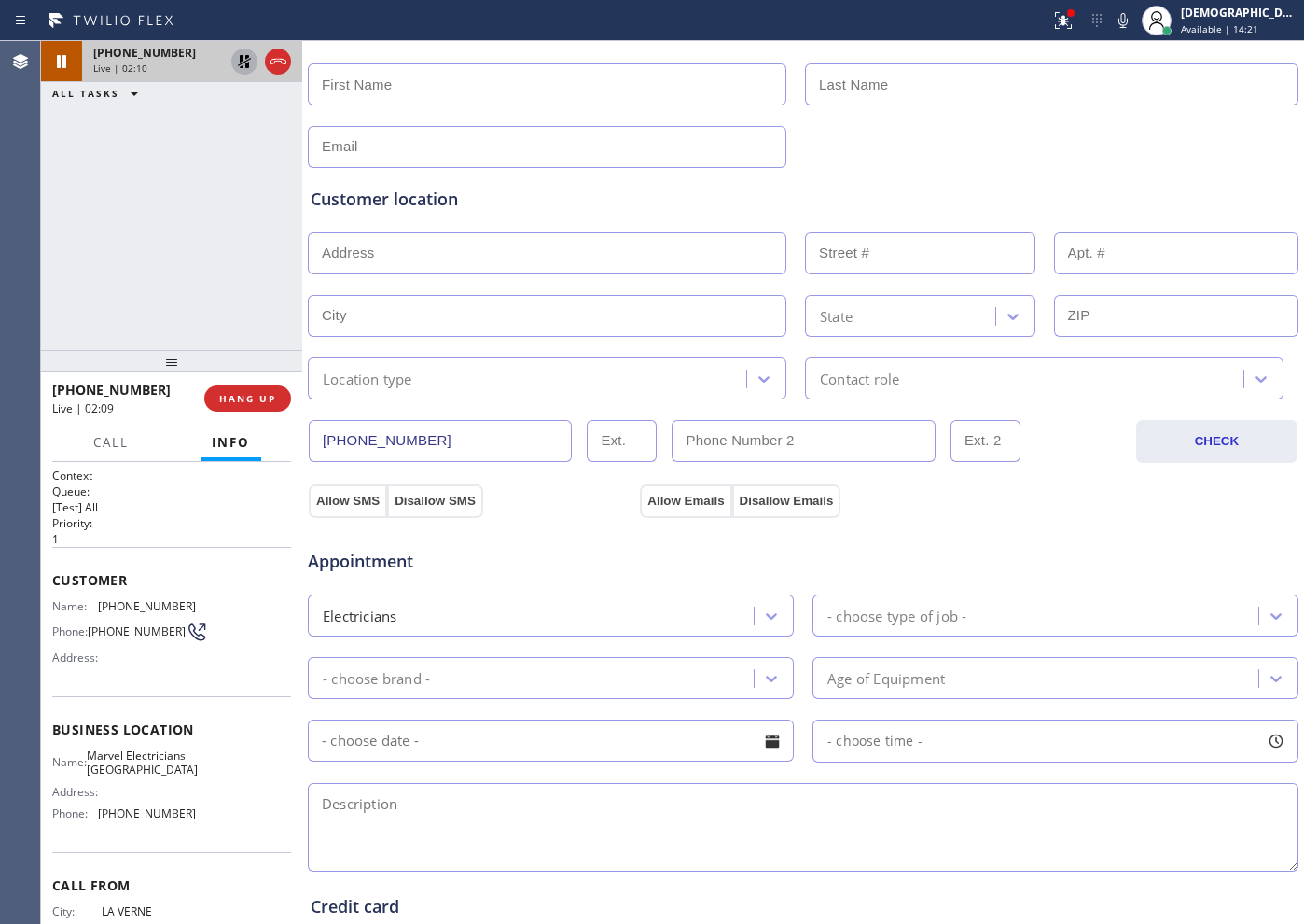
scroll to position [350, 0]
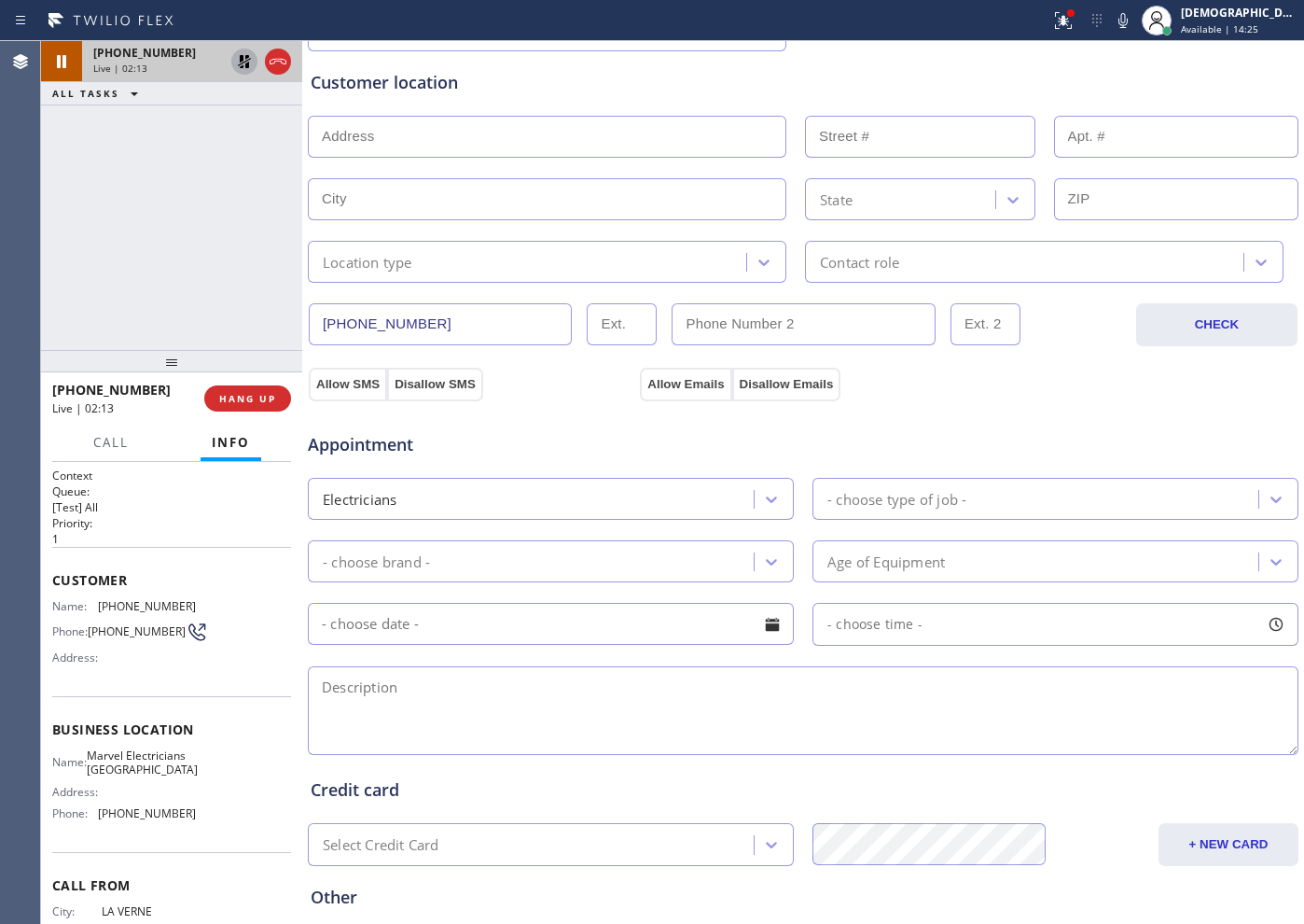
click at [113, 220] on div "[PHONE_NUMBER] Live | 02:13 ALL TASKS ALL TASKS ACTIVE TASKS TASKS IN WRAP UP" at bounding box center [171, 195] width 261 height 309
click at [186, 200] on div "[PHONE_NUMBER] Live | 02:37 ALL TASKS ALL TASKS ACTIVE TASKS TASKS IN WRAP UP" at bounding box center [171, 195] width 261 height 309
click at [236, 62] on icon at bounding box center [245, 61] width 23 height 23
drag, startPoint x: 216, startPoint y: 220, endPoint x: 275, endPoint y: 200, distance: 62.3
click at [216, 220] on div "[PHONE_NUMBER] Live | 04:46 ALL TASKS ALL TASKS ACTIVE TASKS TASKS IN WRAP UP" at bounding box center [171, 195] width 261 height 309
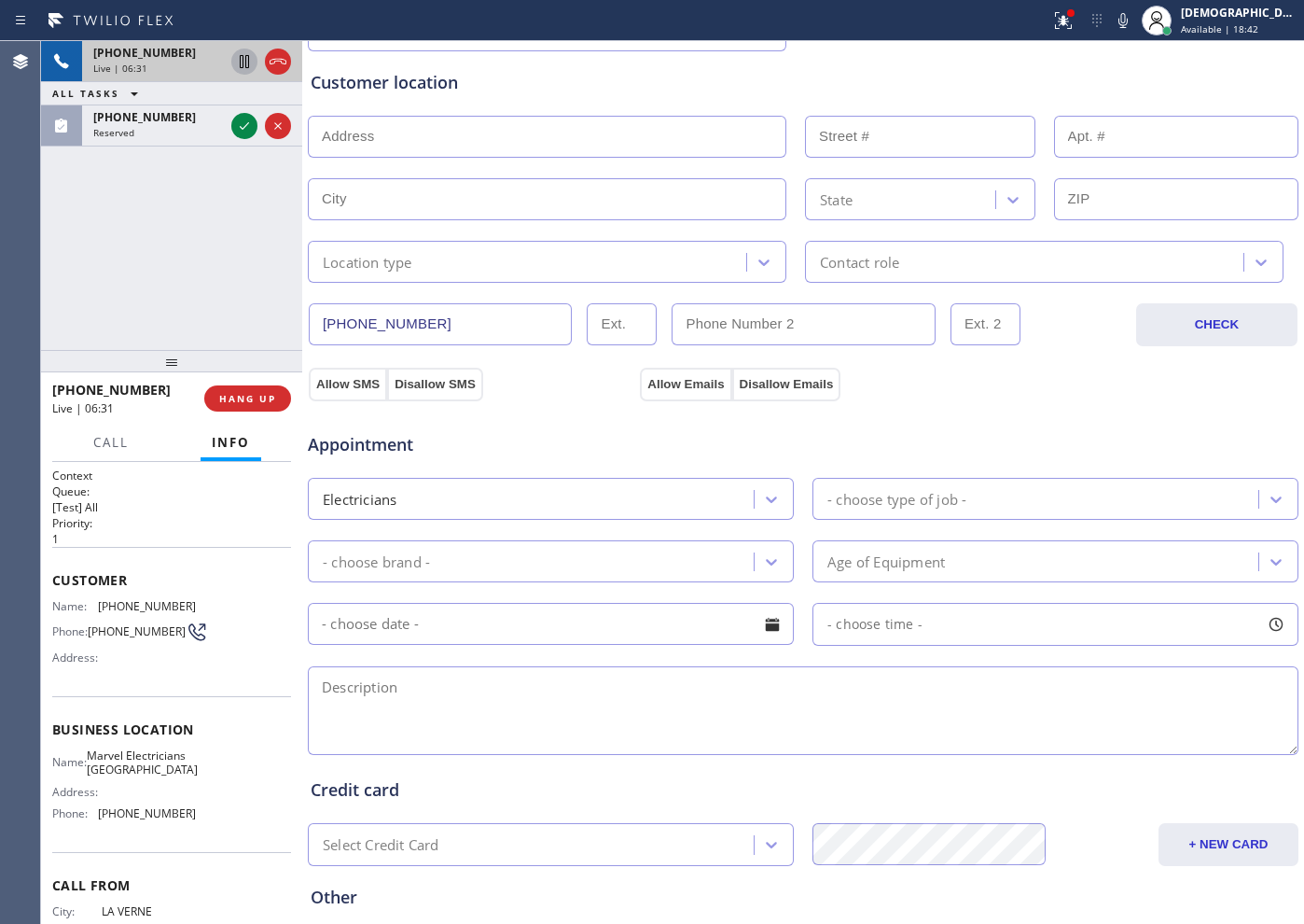
scroll to position [522, 0]
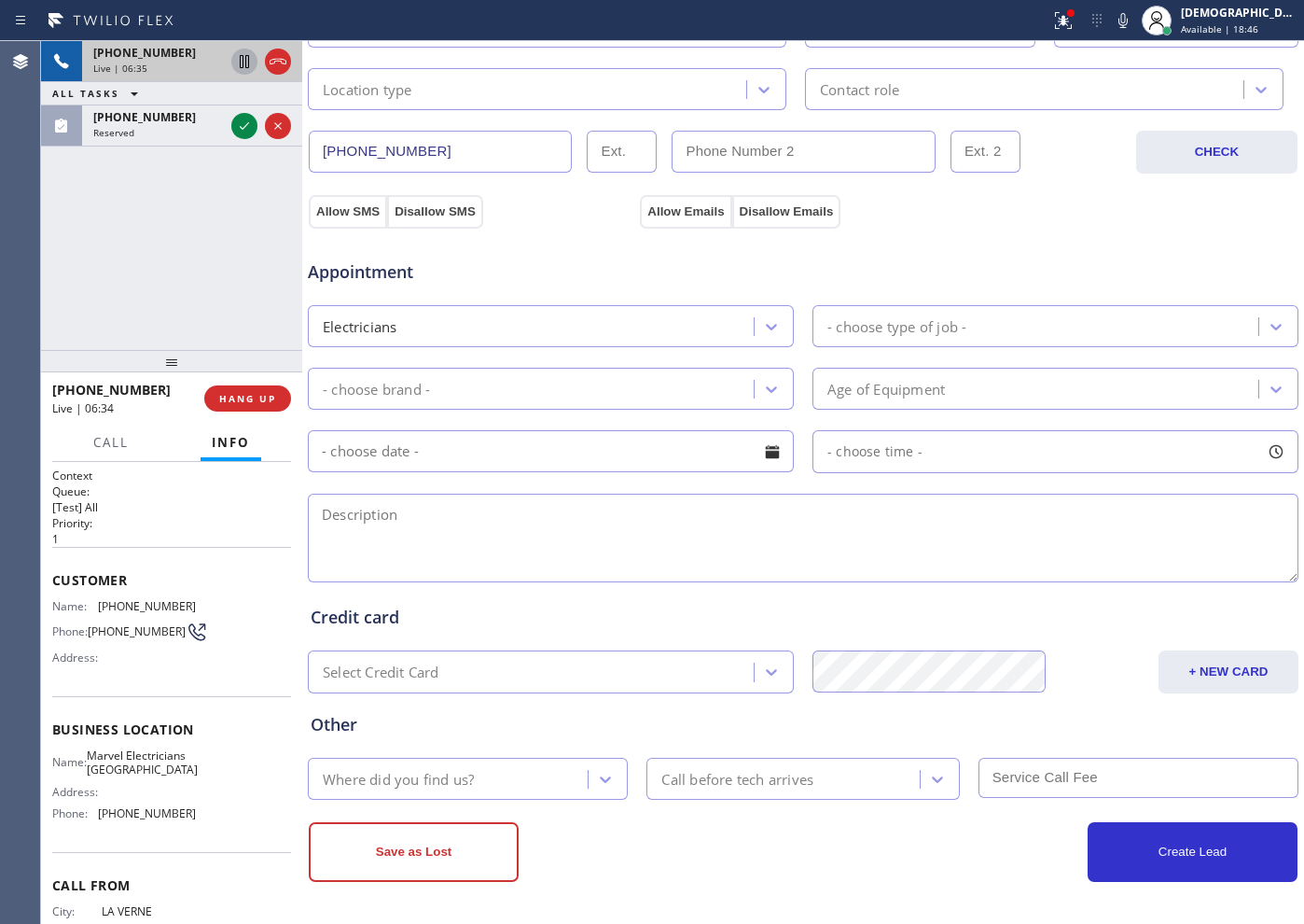
drag, startPoint x: 377, startPoint y: 153, endPoint x: 295, endPoint y: 153, distance: 82.0
click at [295, 153] on div "[PHONE_NUMBER] Live | 06:35 ALL TASKS ALL TASKS ACTIVE TASKS TASKS IN WRAP UP […" at bounding box center [672, 481] width 1263 height 882
click at [225, 200] on div "[PHONE_NUMBER] Live | 07:30 ALL TASKS ALL TASKS ACTIVE TASKS TASKS IN WRAP UP […" at bounding box center [171, 195] width 261 height 309
click at [179, 229] on div "[PHONE_NUMBER] Live | 07:54 ALL TASKS ALL TASKS ACTIVE TASKS TASKS IN WRAP UP […" at bounding box center [171, 195] width 261 height 309
click at [244, 66] on icon at bounding box center [245, 61] width 23 height 23
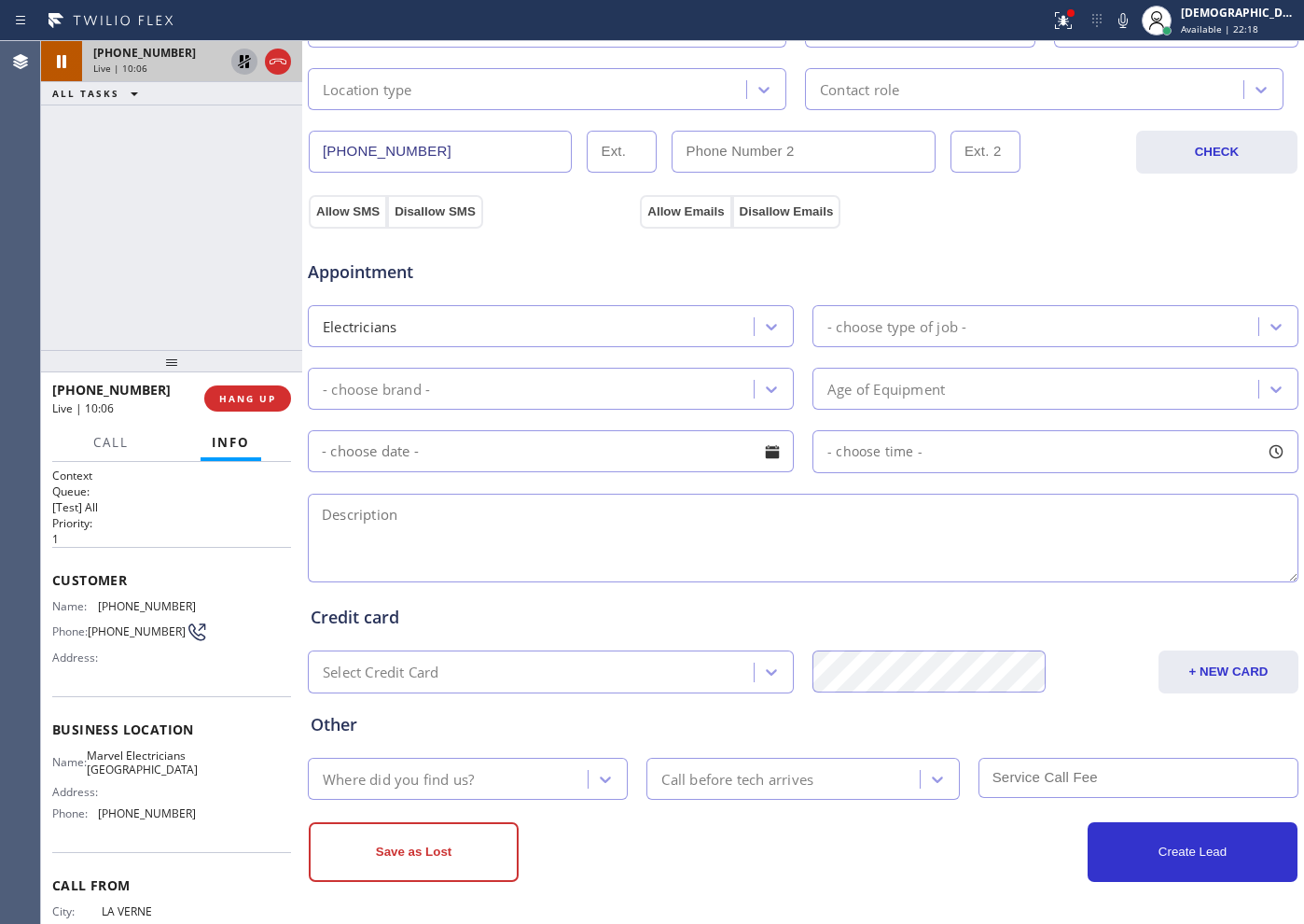
click at [232, 232] on div "[PHONE_NUMBER] Live | 10:06 ALL TASKS ALL TASKS ACTIVE TASKS TASKS IN WRAP UP" at bounding box center [171, 195] width 261 height 309
click at [244, 67] on icon at bounding box center [245, 61] width 23 height 23
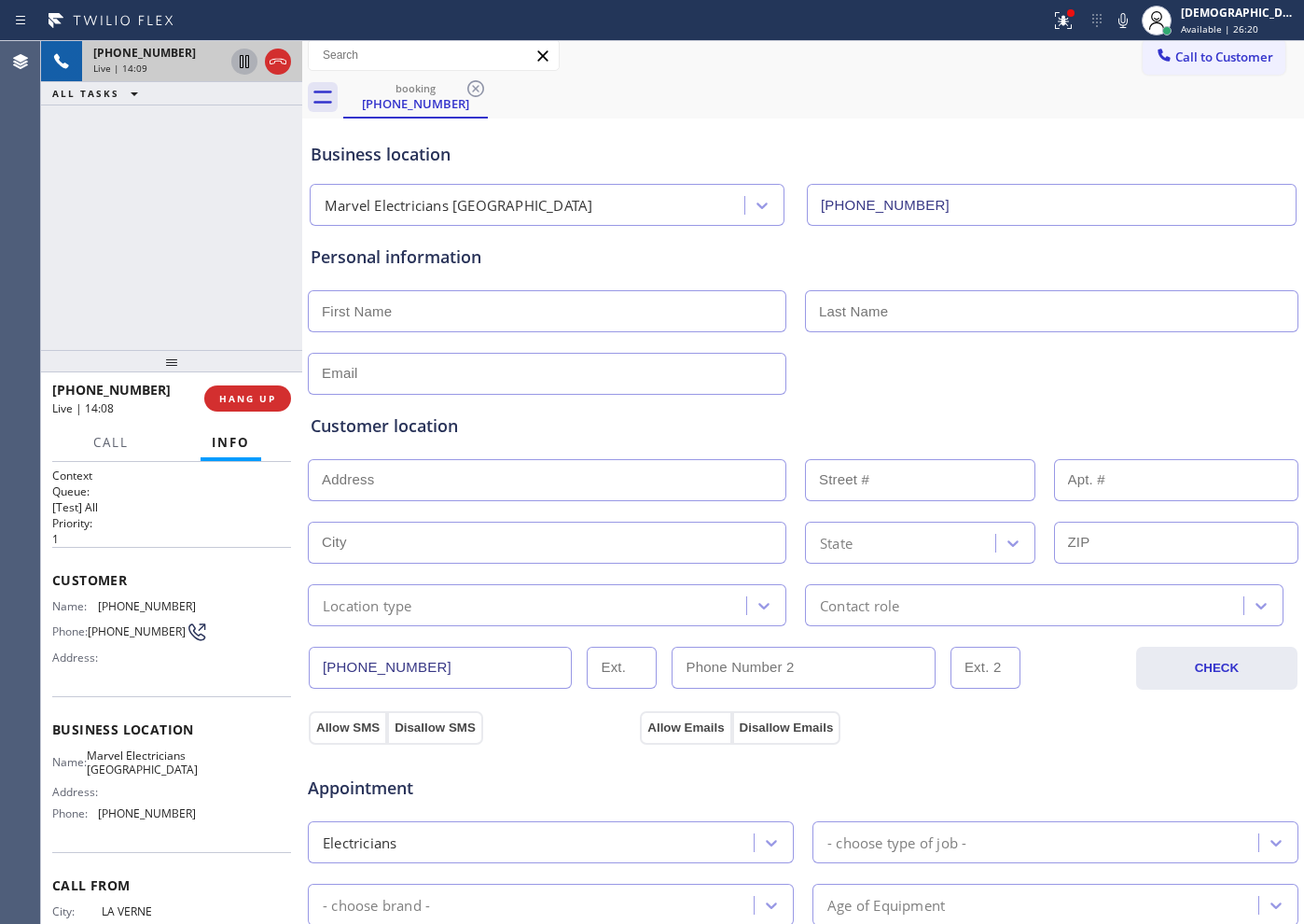
scroll to position [0, 0]
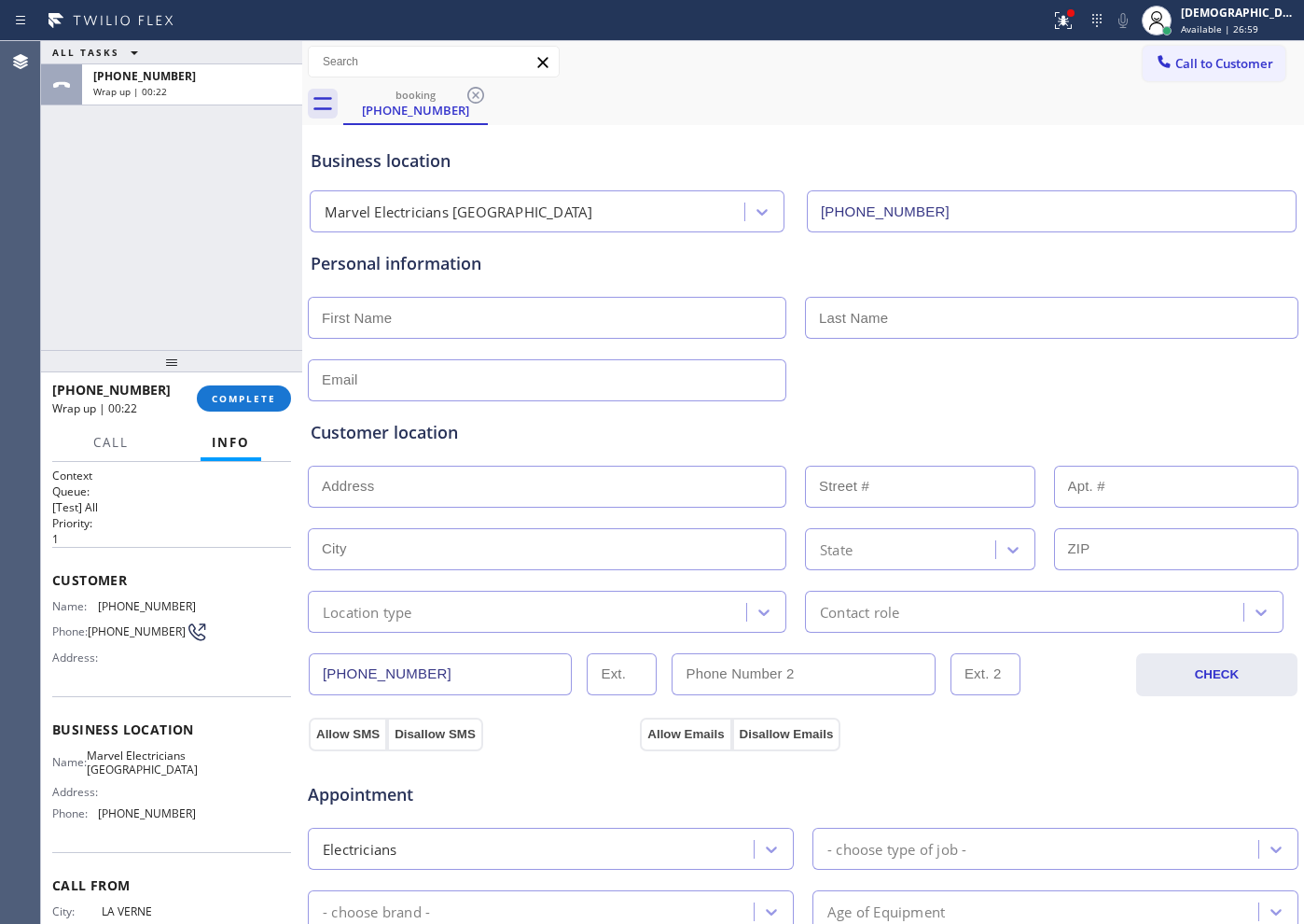
click at [413, 317] on input "text" at bounding box center [548, 318] width 478 height 42
paste input "[PERSON_NAME]"
type input "[PERSON_NAME]"
click at [836, 316] on input "text" at bounding box center [1052, 318] width 494 height 42
paste input "[PERSON_NAME]"
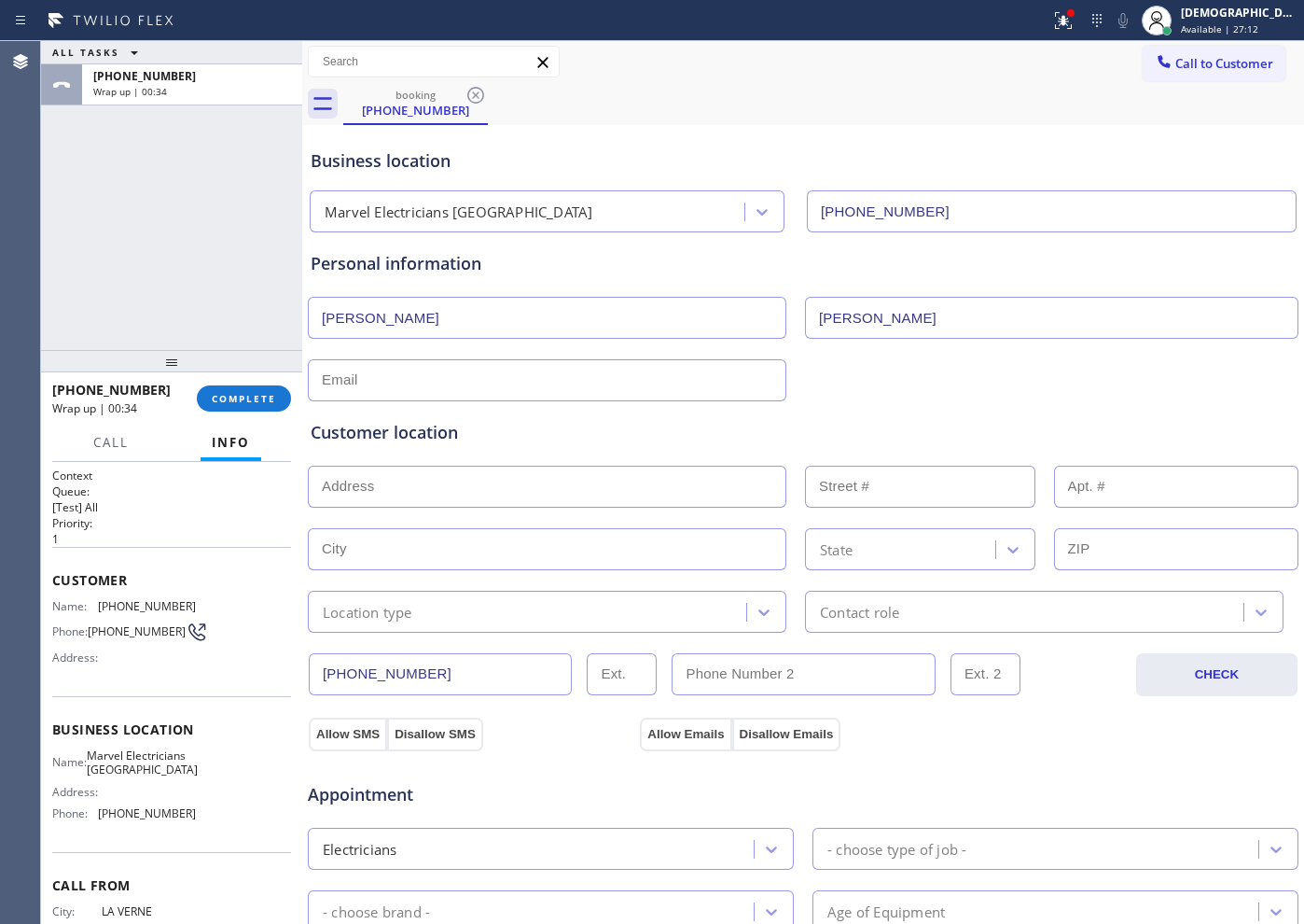
type input "[PERSON_NAME]"
click at [613, 382] on input "text" at bounding box center [548, 380] width 478 height 42
paste input "[PERSON_NAME] @[DOMAIN_NAME]"
click at [363, 376] on input "[PERSON_NAME] @[DOMAIN_NAME]" at bounding box center [548, 380] width 478 height 42
type input "aliciabyers @[DOMAIN_NAME]"
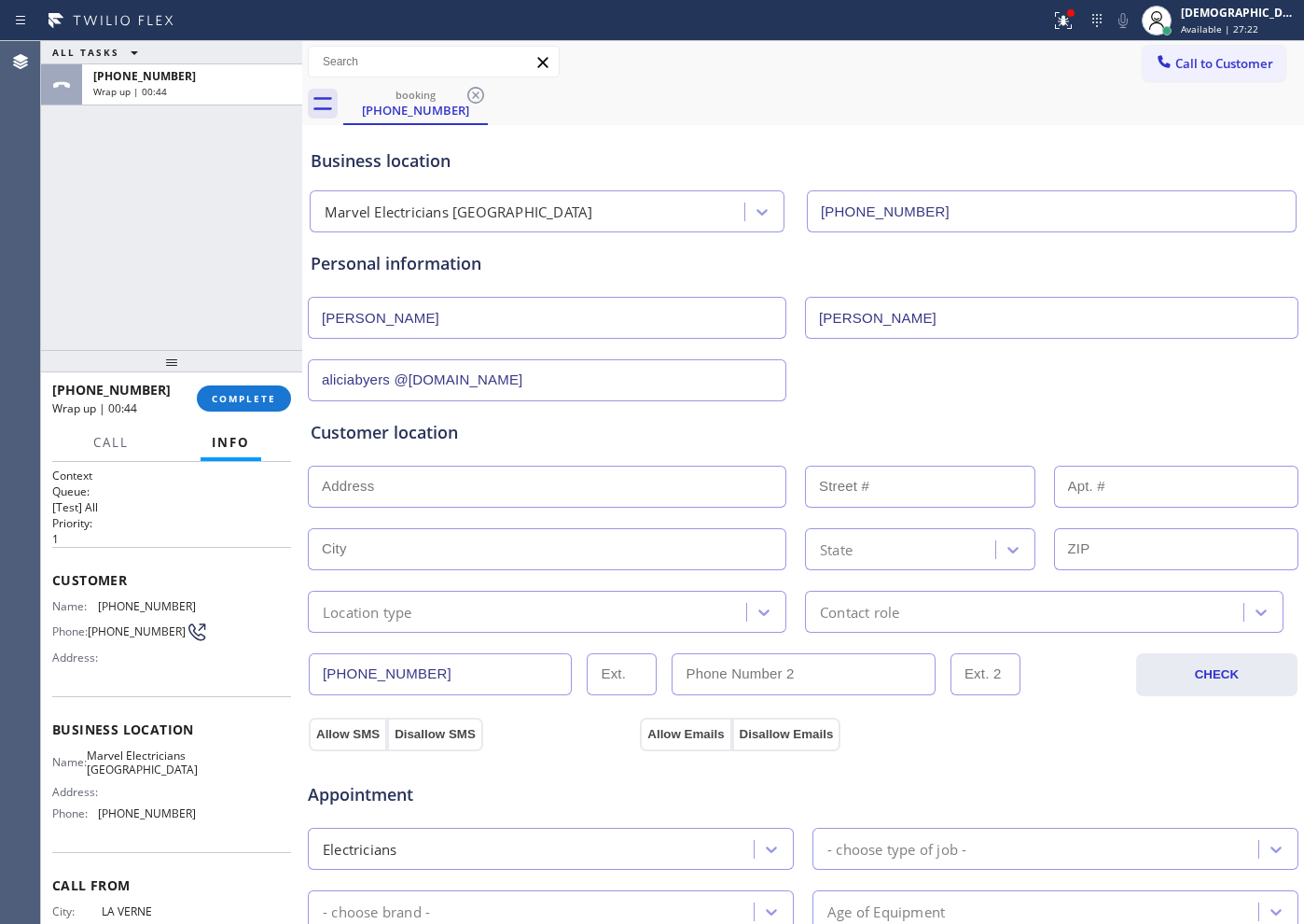
click at [496, 418] on div "Customer location >> ADD NEW ADDRESS << + NEW ADDRESS State Location type Conta…" at bounding box center [804, 516] width 993 height 232
click at [395, 356] on div "aliciabyers @[DOMAIN_NAME]" at bounding box center [804, 378] width 995 height 45
click at [397, 388] on input "aliciabyers @[DOMAIN_NAME]" at bounding box center [548, 380] width 478 height 42
click at [456, 480] on input "text" at bounding box center [548, 486] width 478 height 42
click at [473, 491] on input "text" at bounding box center [548, 486] width 478 height 42
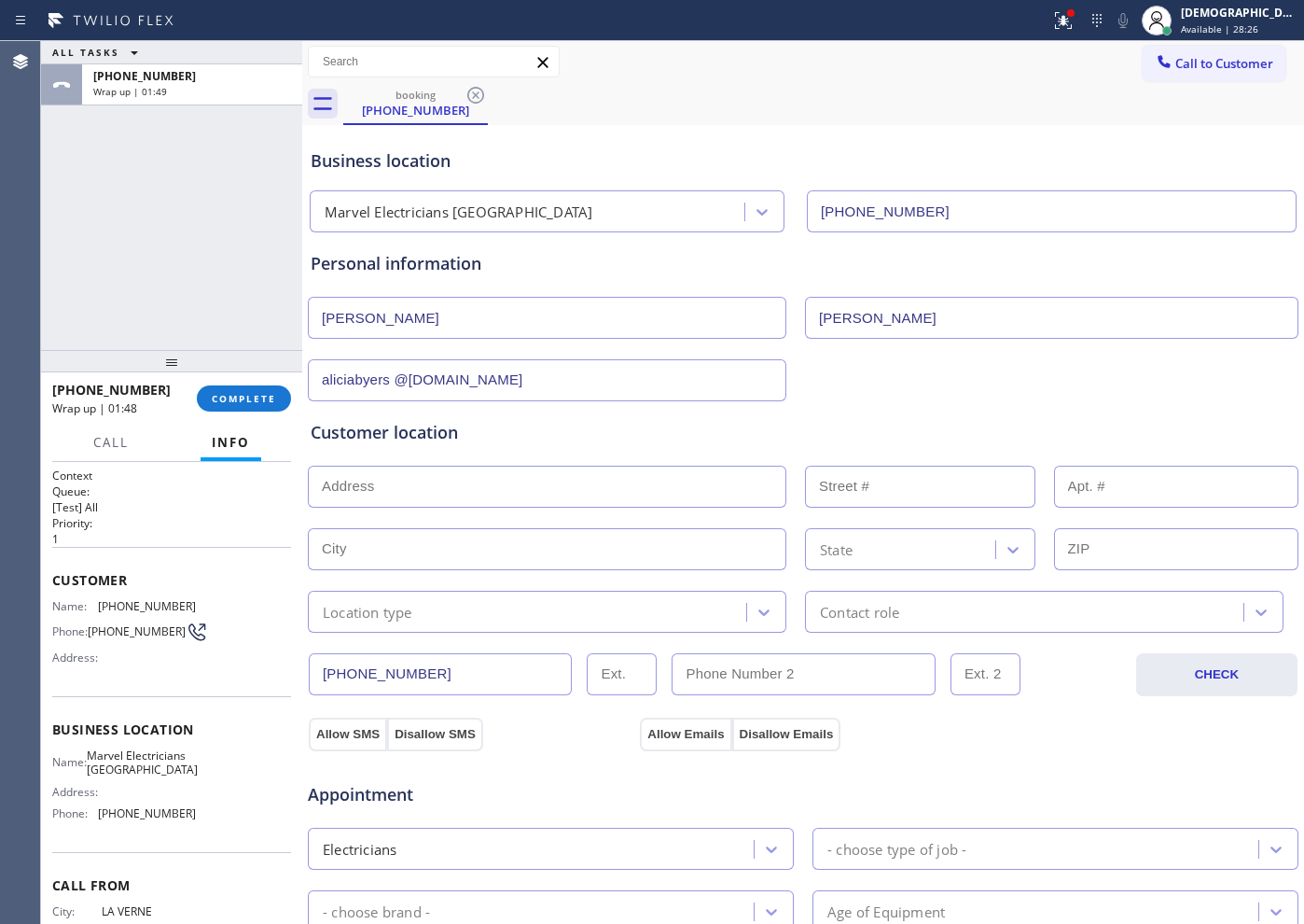
paste input "[STREET_ADDRESS]"
type input "[STREET_ADDRESS]"
type input "74"
type input "[GEOGRAPHIC_DATA]"
type input "91107"
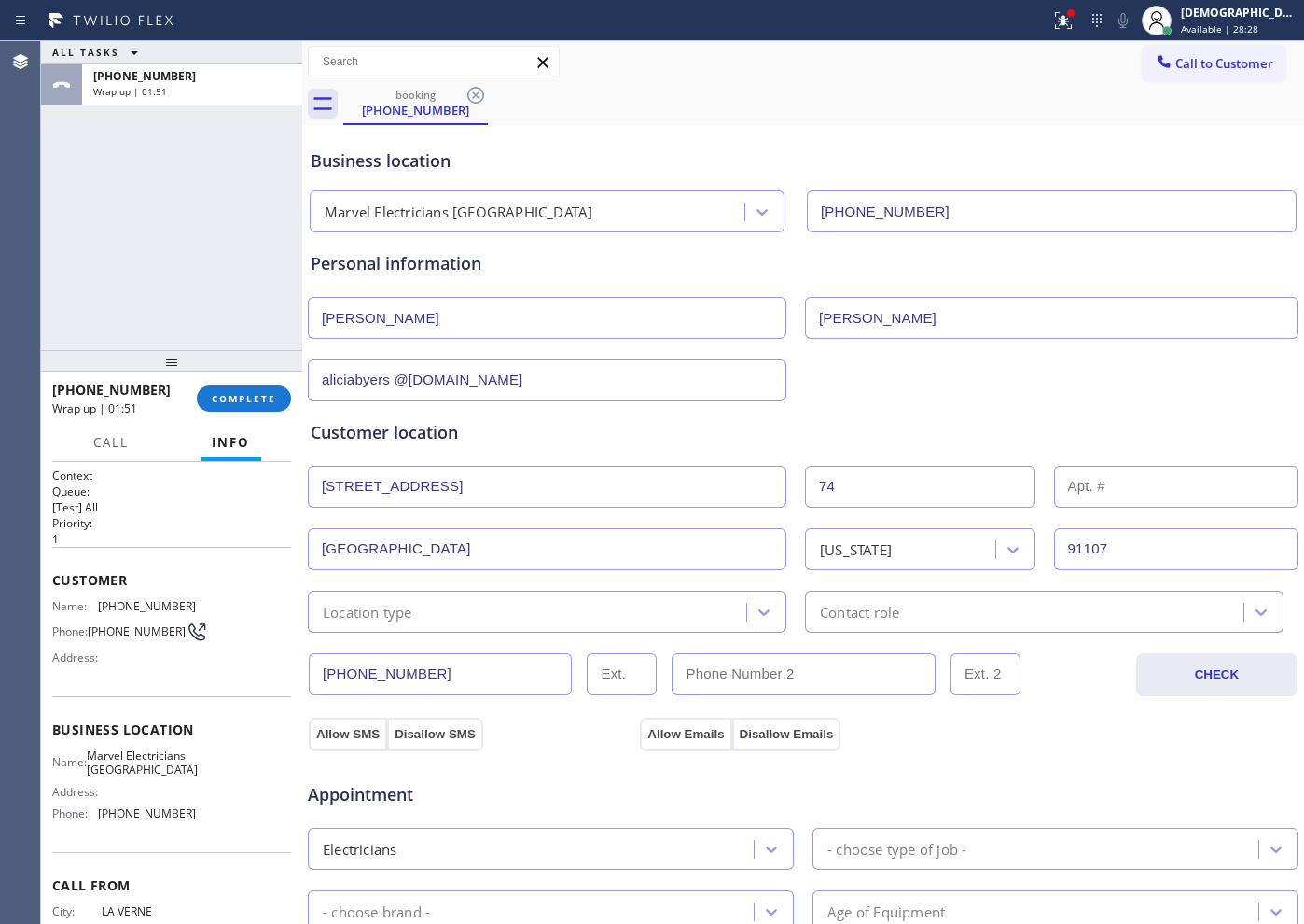
click at [511, 608] on div "Location type" at bounding box center [530, 611] width 433 height 33
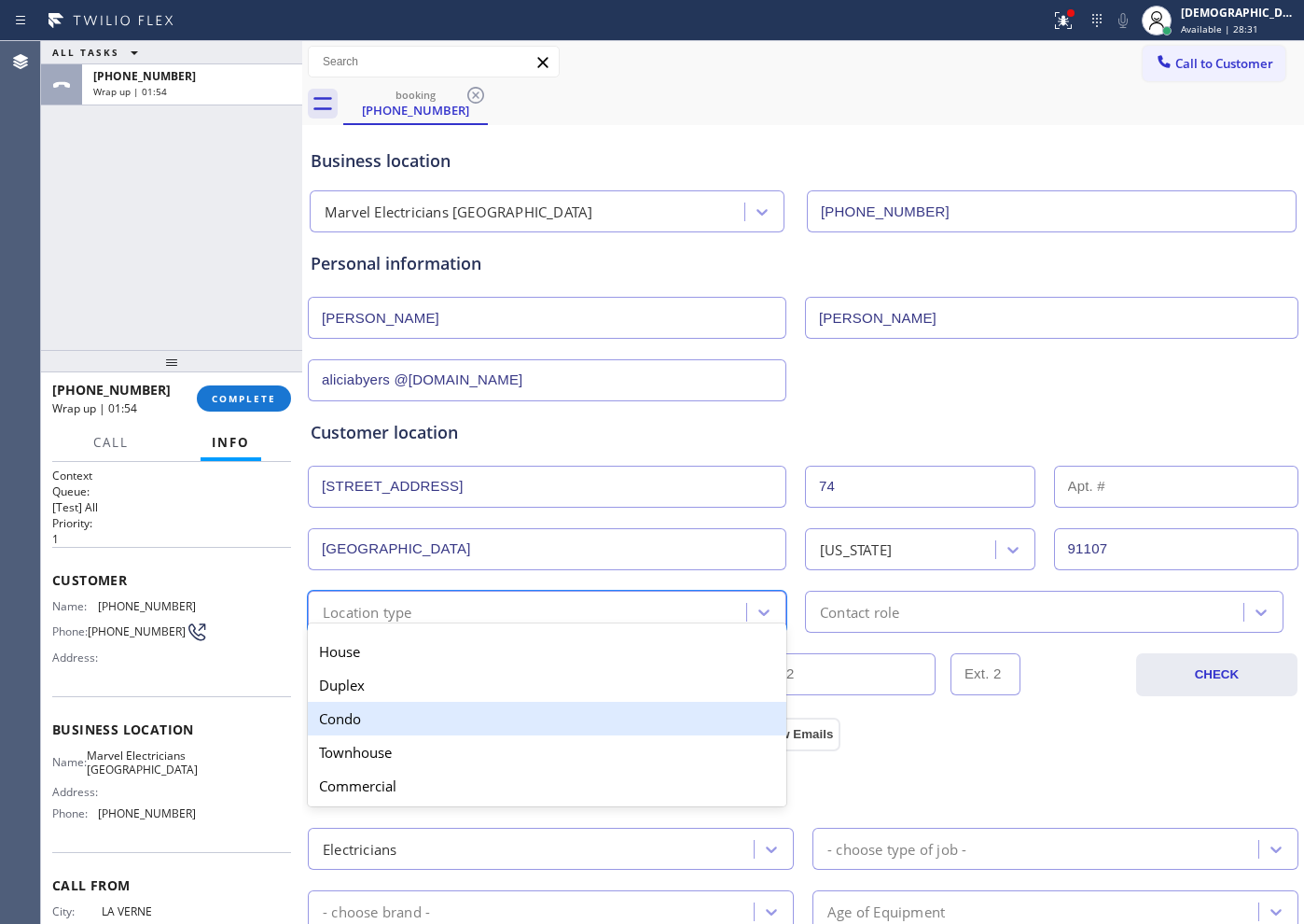
drag, startPoint x: 435, startPoint y: 727, endPoint x: 511, endPoint y: 709, distance: 78.1
click at [443, 724] on div "Condo" at bounding box center [548, 719] width 478 height 34
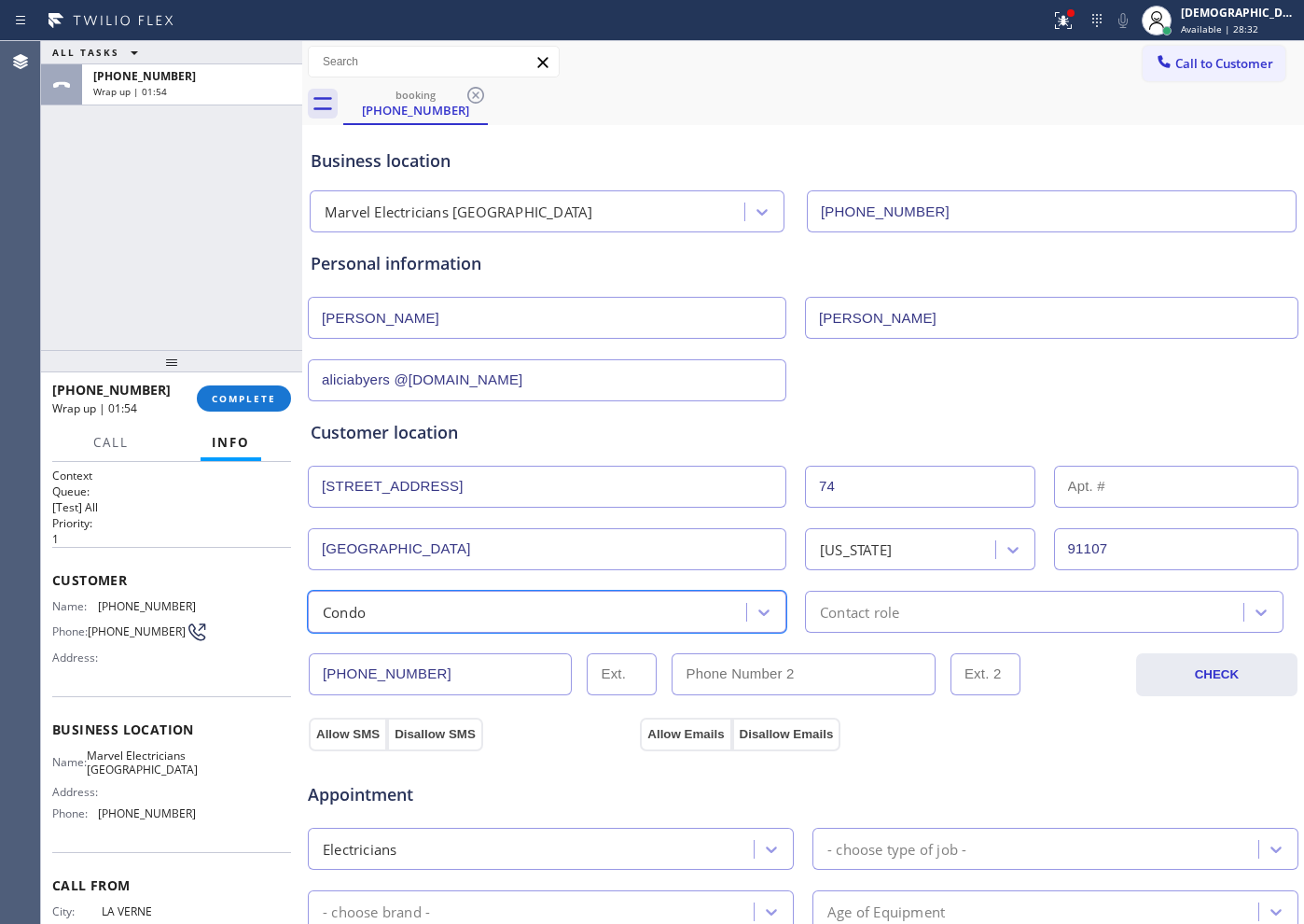
click at [878, 617] on div "Contact role" at bounding box center [860, 611] width 79 height 22
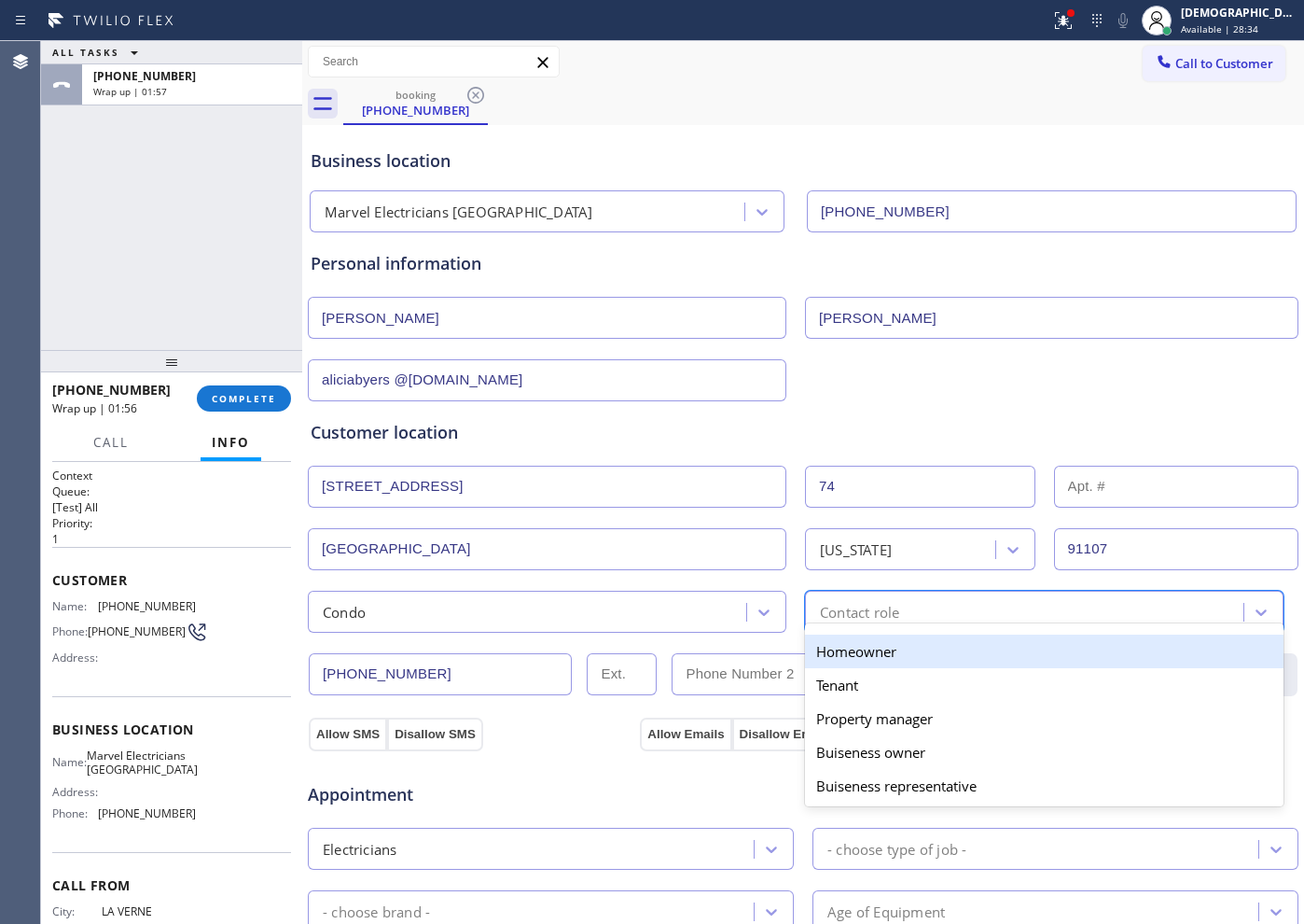
drag, startPoint x: 883, startPoint y: 658, endPoint x: 1097, endPoint y: 521, distance: 254.1
click at [887, 655] on div "Homeowner" at bounding box center [1044, 652] width 478 height 34
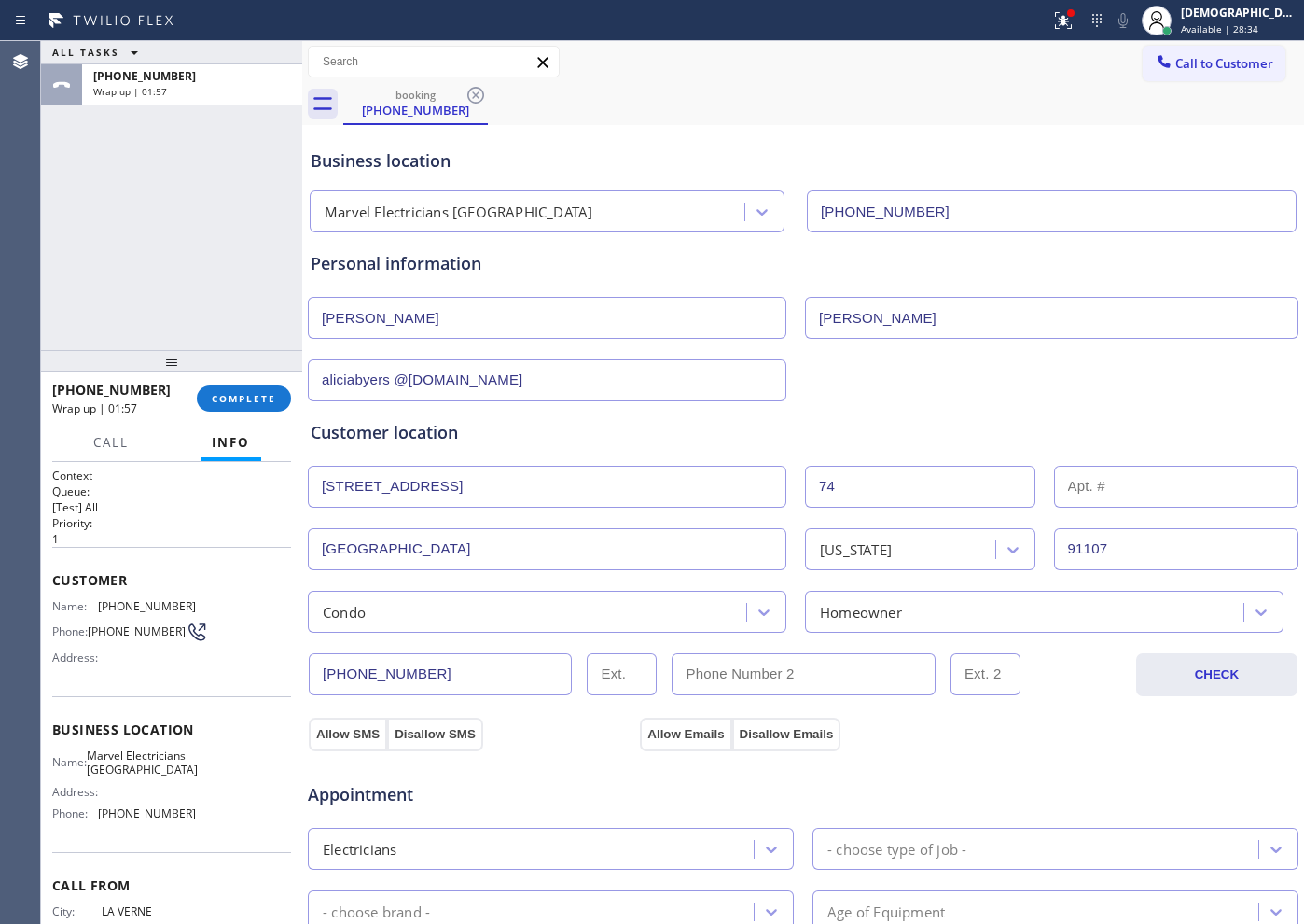
click at [1042, 487] on input "text" at bounding box center [1176, 486] width 245 height 42
type input "74"
click at [331, 738] on div "Appointment Electricians - choose type of job - - choose brand - Age of Equipme…" at bounding box center [804, 925] width 993 height 366
click at [340, 729] on button "Allow SMS" at bounding box center [348, 735] width 78 height 34
click at [687, 738] on button "Allow Emails" at bounding box center [686, 735] width 92 height 34
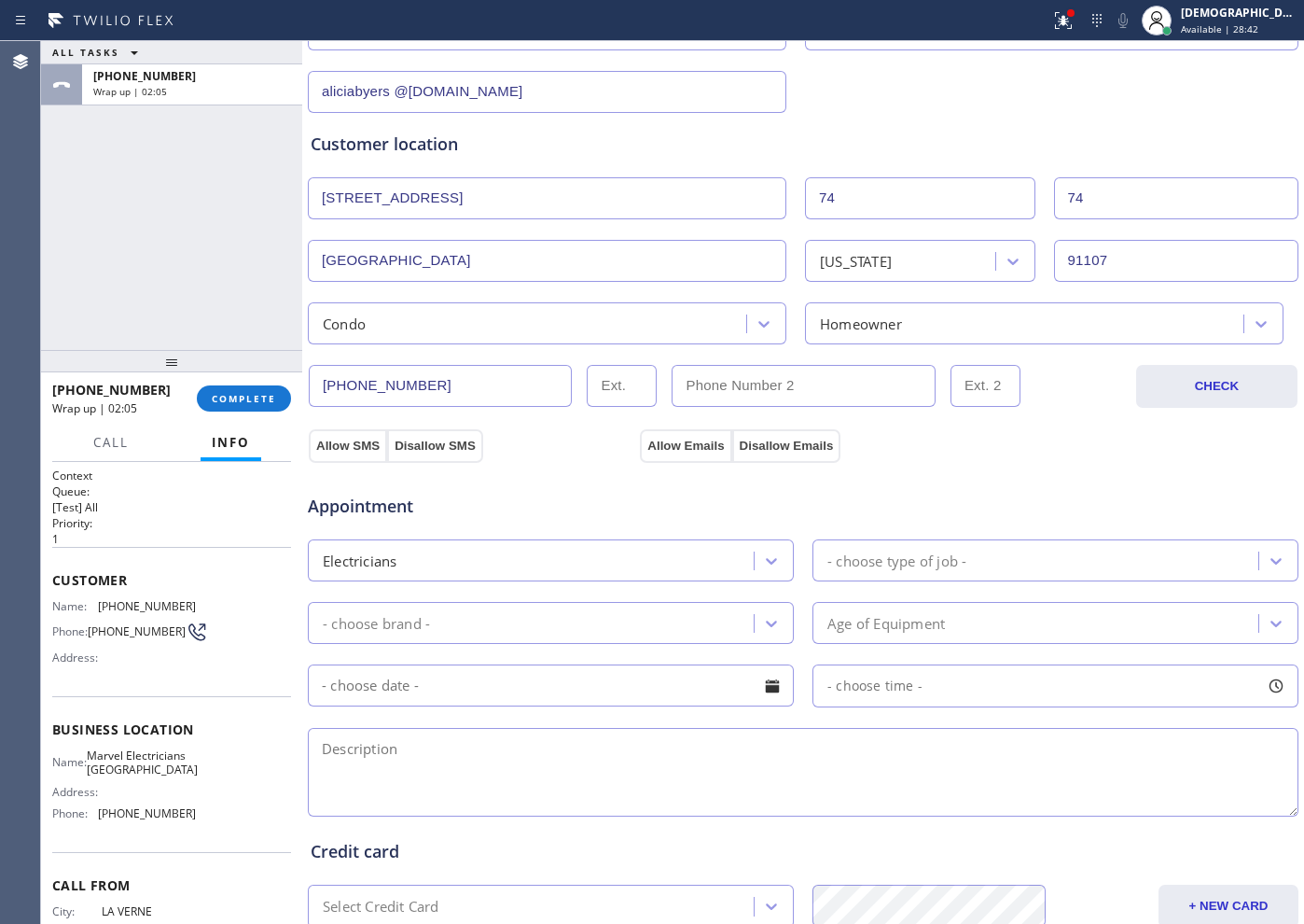
scroll to position [466, 0]
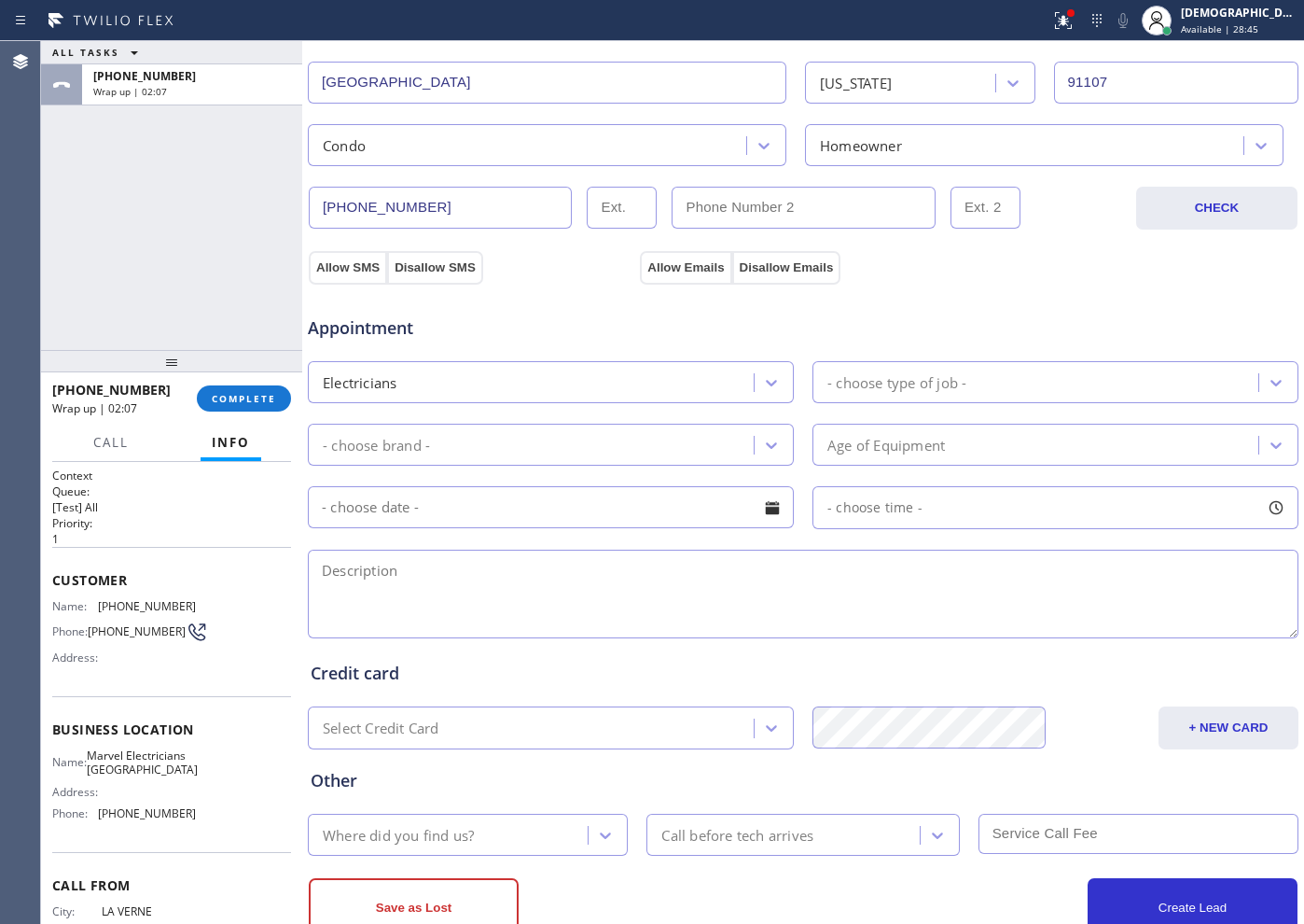
drag, startPoint x: 932, startPoint y: 380, endPoint x: 923, endPoint y: 388, distance: 12.0
click at [932, 380] on div "- choose type of job -" at bounding box center [896, 382] width 139 height 22
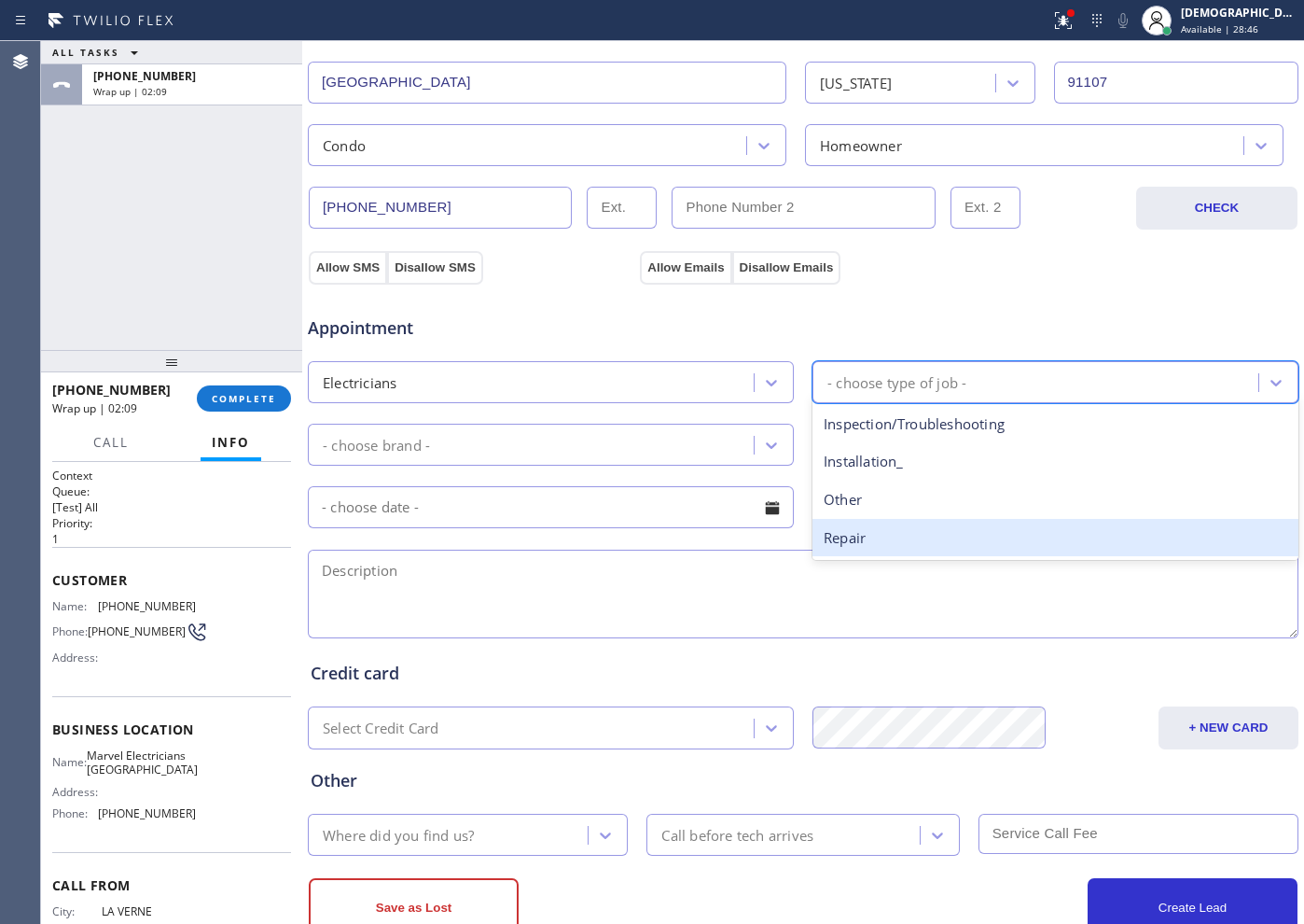
drag, startPoint x: 853, startPoint y: 531, endPoint x: 585, endPoint y: 475, distance: 273.8
click at [851, 531] on div "Repair" at bounding box center [1055, 538] width 486 height 38
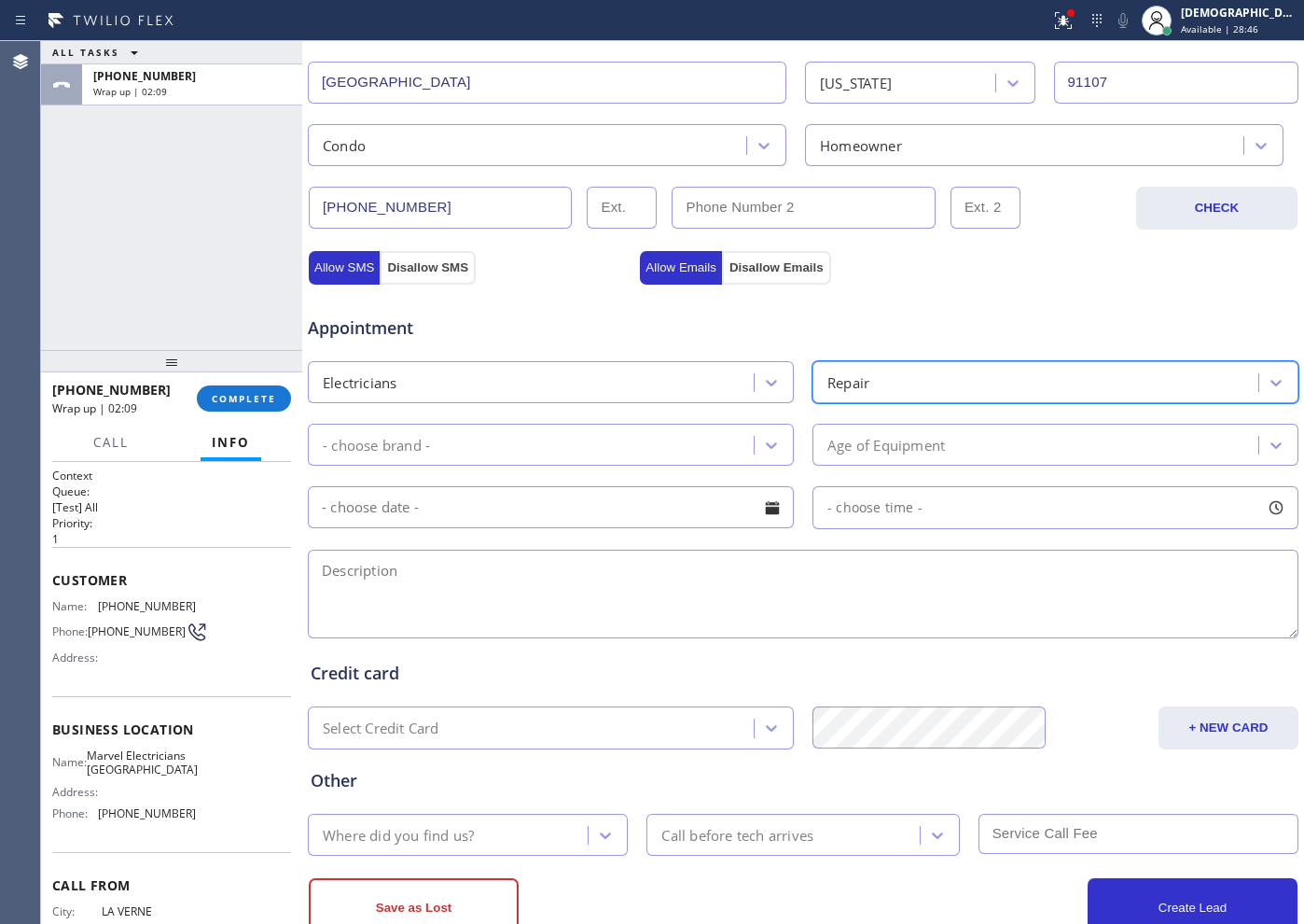
click at [530, 444] on div "- choose brand -" at bounding box center [533, 445] width 441 height 33
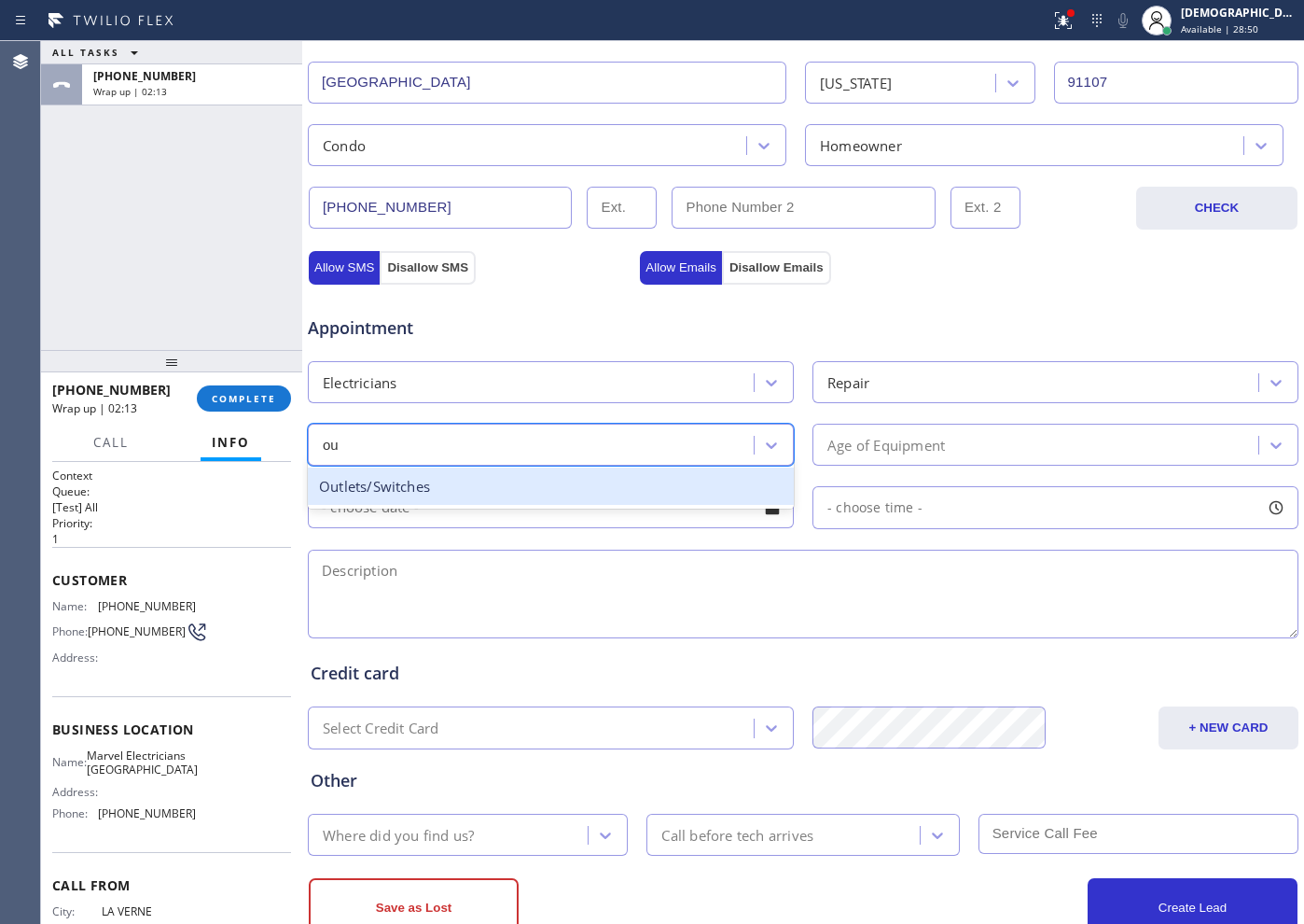
type input "out"
click at [514, 497] on div "Outlets/Switches" at bounding box center [551, 486] width 486 height 38
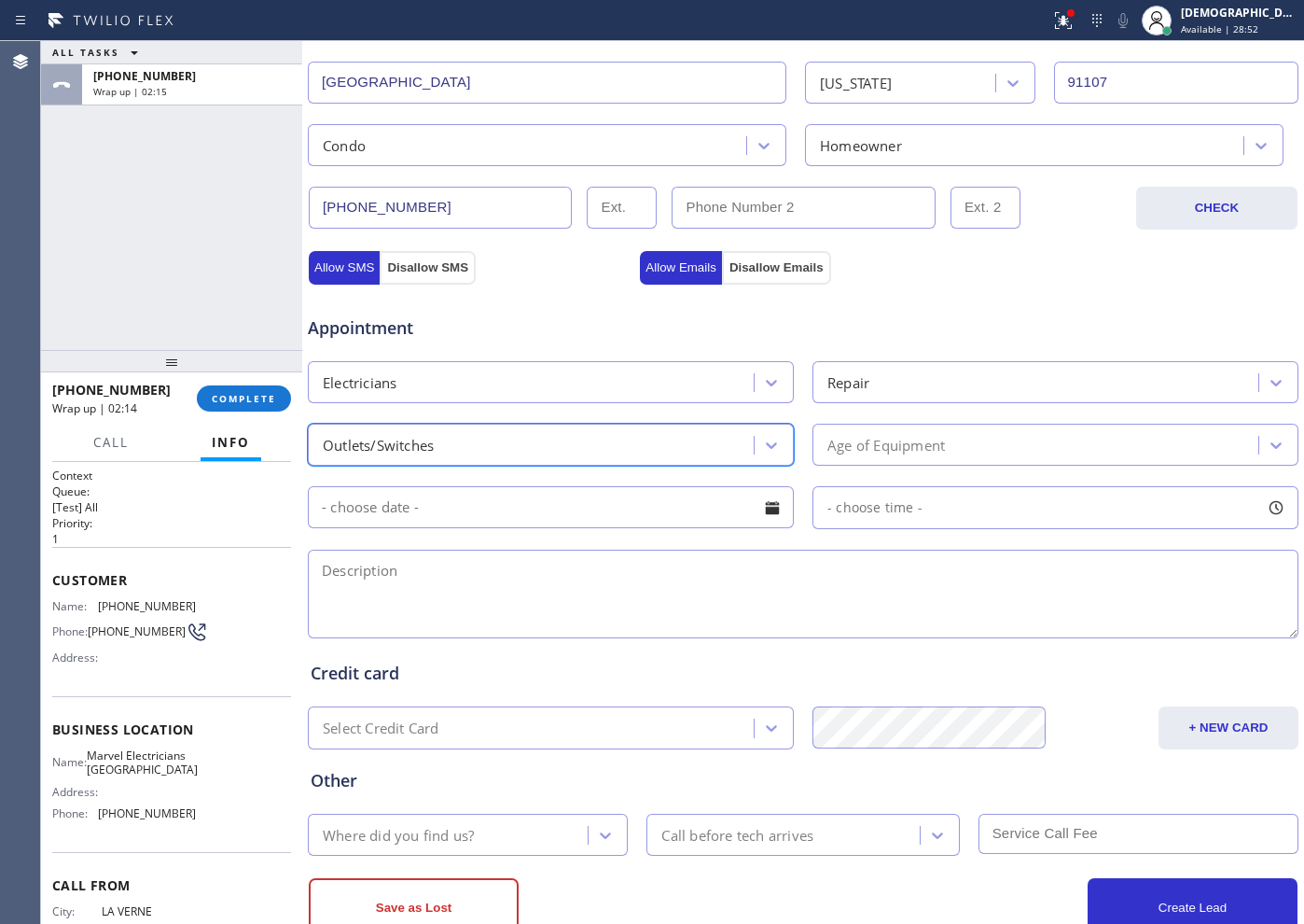
click at [843, 447] on div "Age of Equipment" at bounding box center [886, 445] width 117 height 22
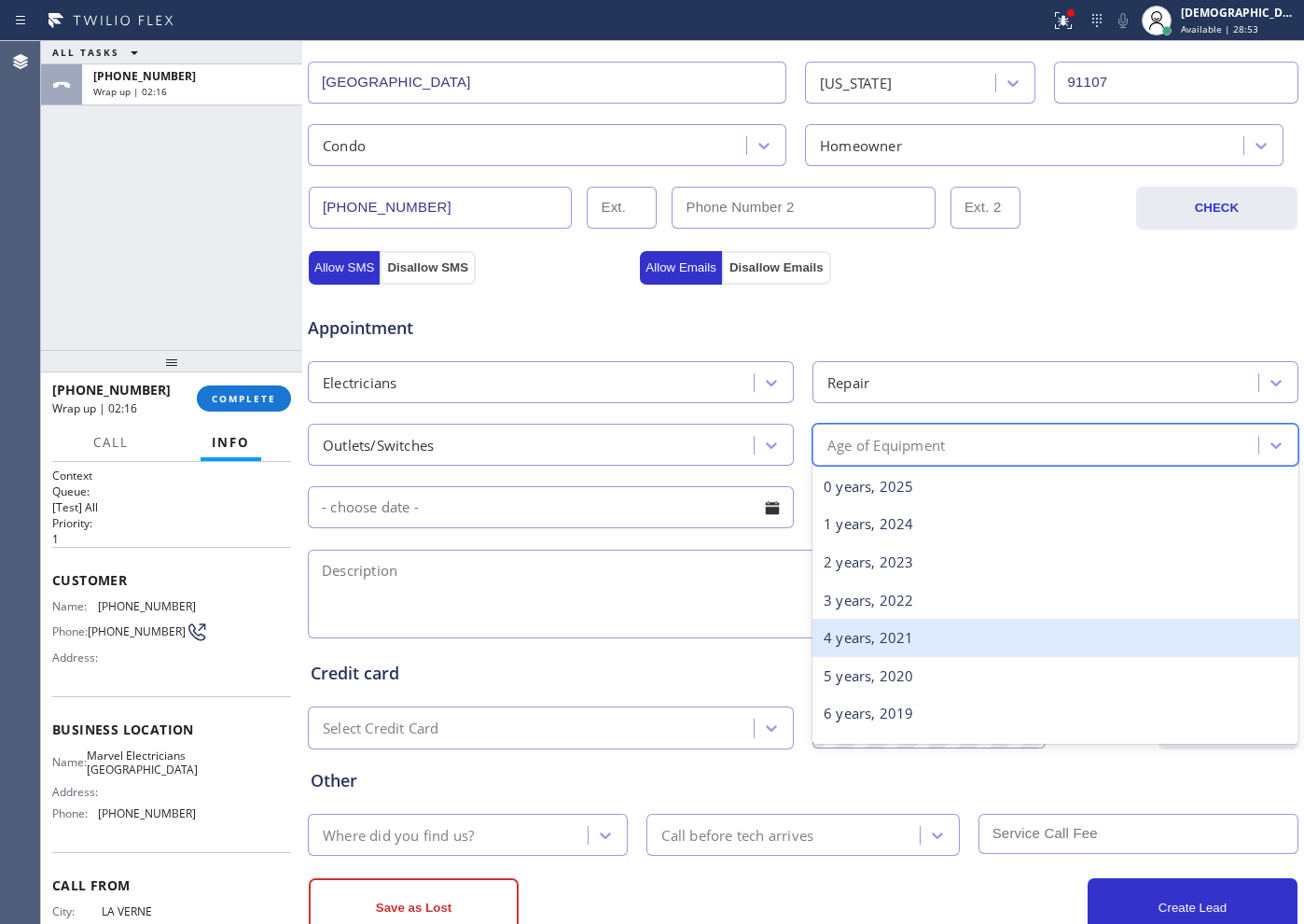
click at [867, 637] on div "4 years, 2021" at bounding box center [1055, 637] width 486 height 38
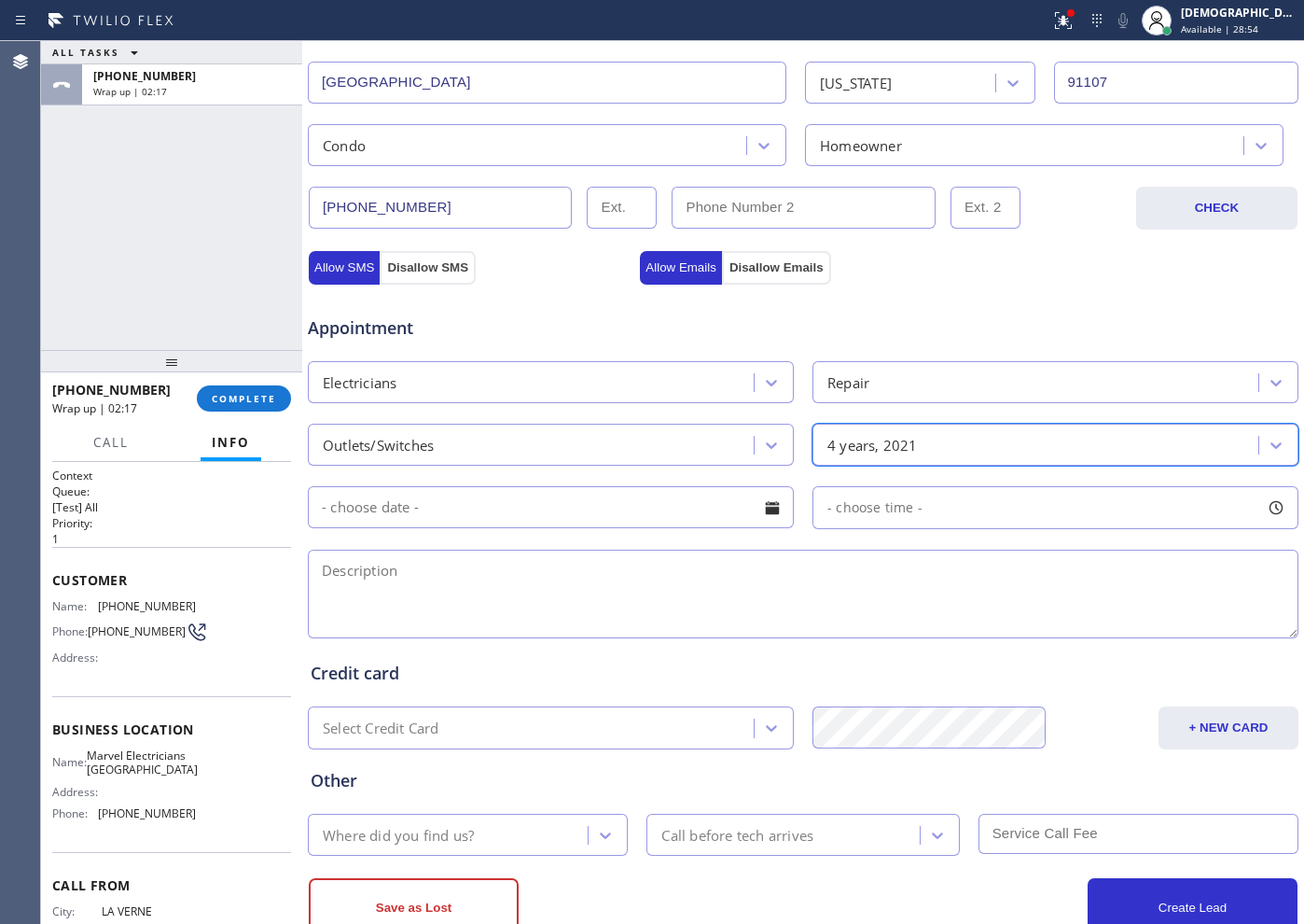
click at [544, 504] on input "text" at bounding box center [551, 507] width 486 height 42
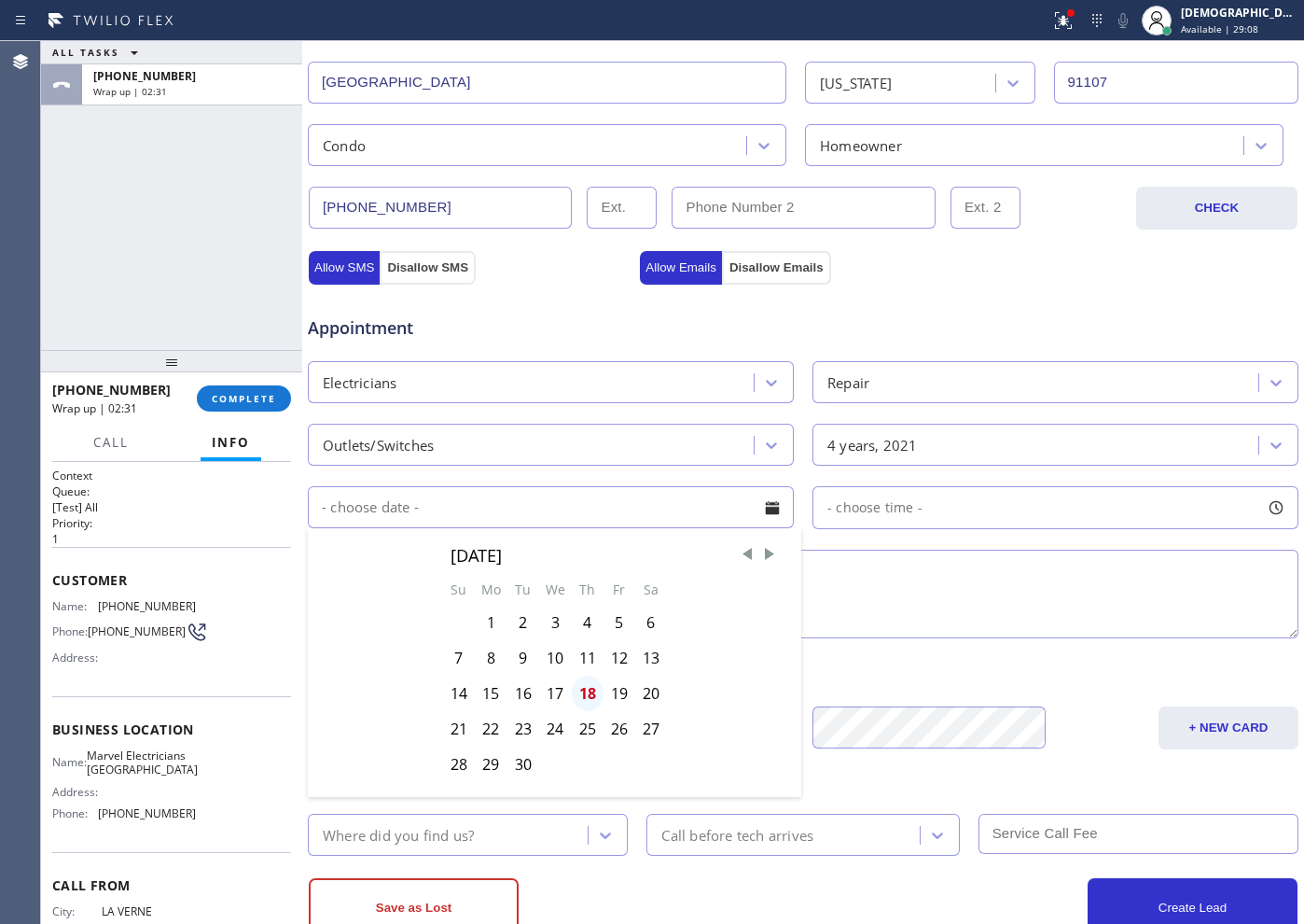
click at [589, 697] on div "18" at bounding box center [588, 692] width 32 height 35
type input "[DATE]"
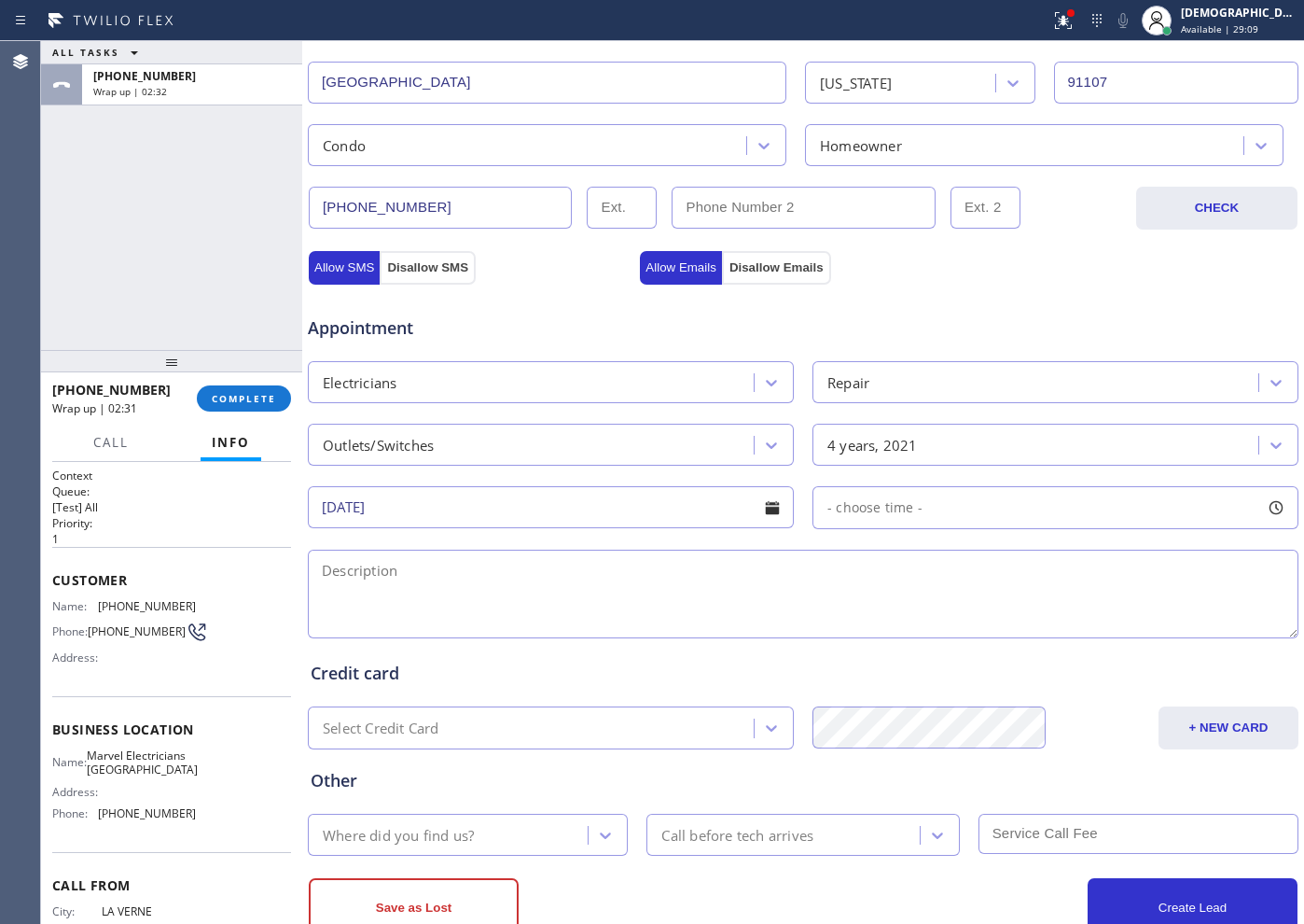
click at [876, 503] on span "- choose time -" at bounding box center [875, 507] width 96 height 18
drag, startPoint x: 825, startPoint y: 614, endPoint x: 893, endPoint y: 597, distance: 70.1
click at [843, 603] on div at bounding box center [831, 620] width 23 height 39
click at [895, 596] on div "FROM TILL 8:00 AM 9:30 AM" at bounding box center [1041, 596] width 458 height 134
drag, startPoint x: 880, startPoint y: 617, endPoint x: 988, endPoint y: 613, distance: 108.1
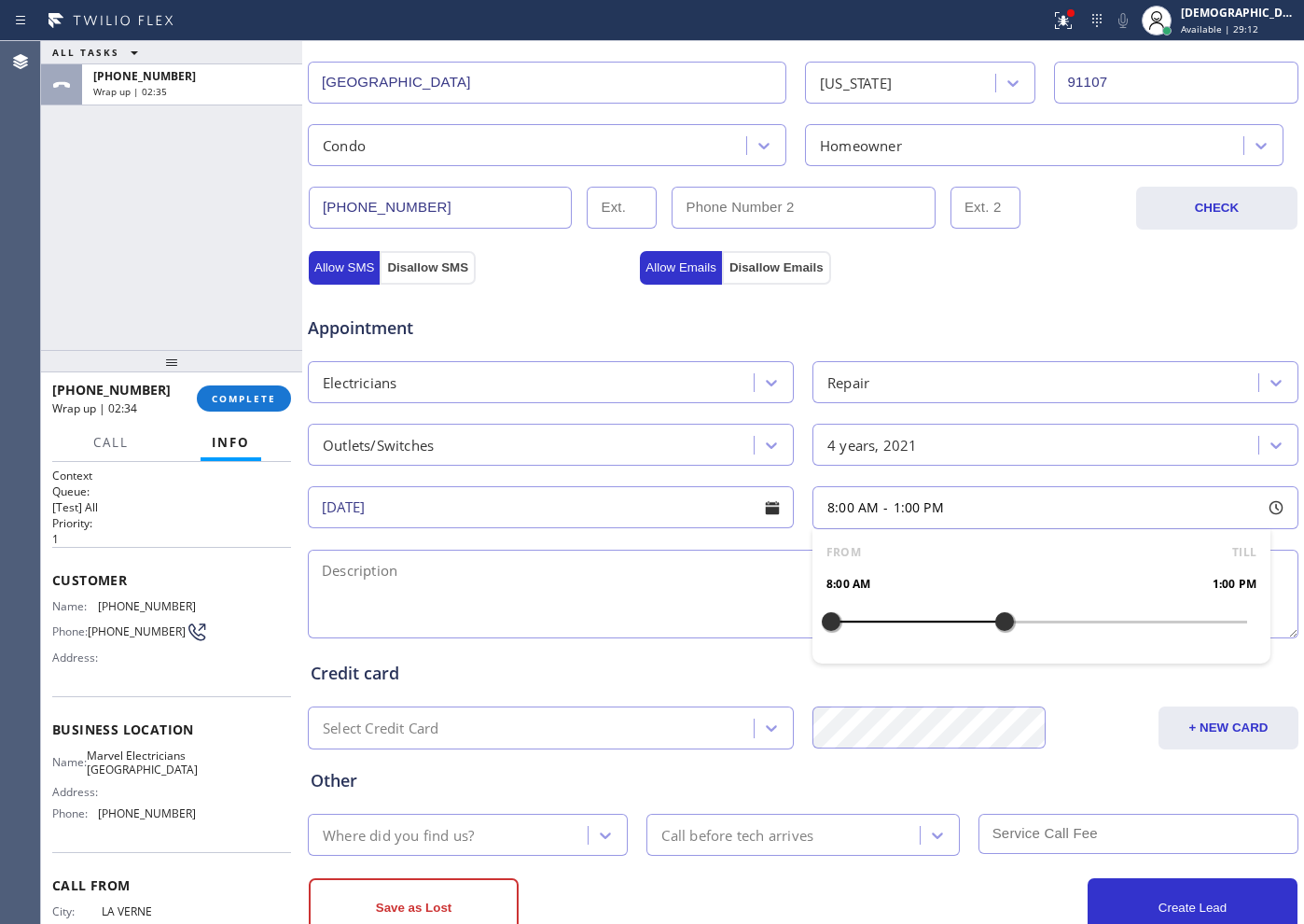
click at [994, 613] on div at bounding box center [1005, 620] width 23 height 39
drag, startPoint x: 820, startPoint y: 619, endPoint x: 896, endPoint y: 622, distance: 76.1
click at [896, 622] on div at bounding box center [900, 620] width 23 height 39
click at [581, 319] on span "Appointment" at bounding box center [472, 327] width 327 height 26
click at [548, 554] on textarea at bounding box center [804, 594] width 991 height 89
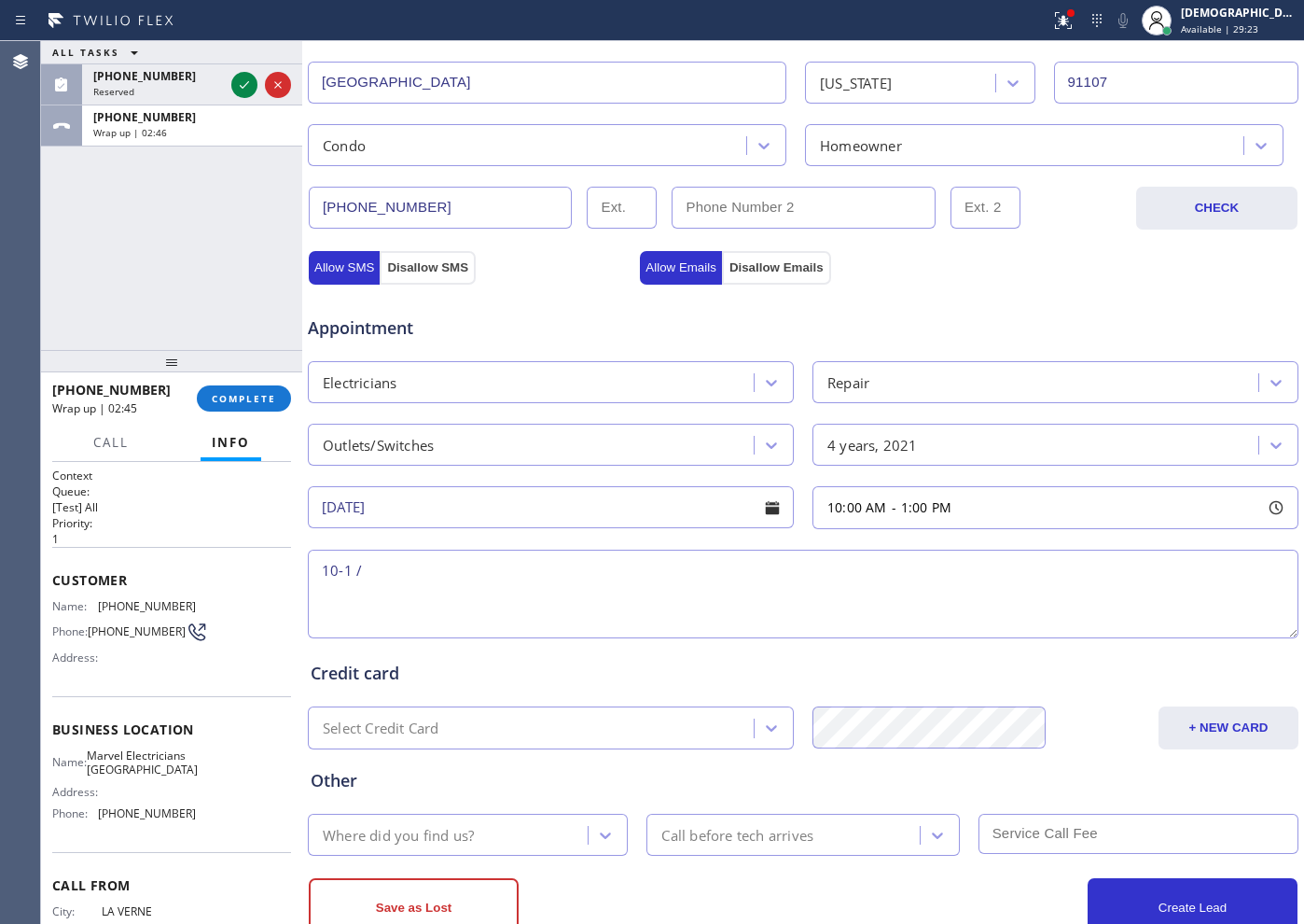
click at [422, 569] on textarea "10-1 /" at bounding box center [804, 594] width 991 height 89
click at [626, 574] on textarea "10-1 / $60 /" at bounding box center [804, 594] width 991 height 89
click at [557, 564] on textarea "10-1 / $60 /" at bounding box center [804, 594] width 991 height 89
paste textarea "[STREET_ADDRESS] / APT 74"
click at [406, 568] on textarea "10-1 / $60 / [STREET_ADDRESS] / APT 74" at bounding box center [804, 594] width 991 height 89
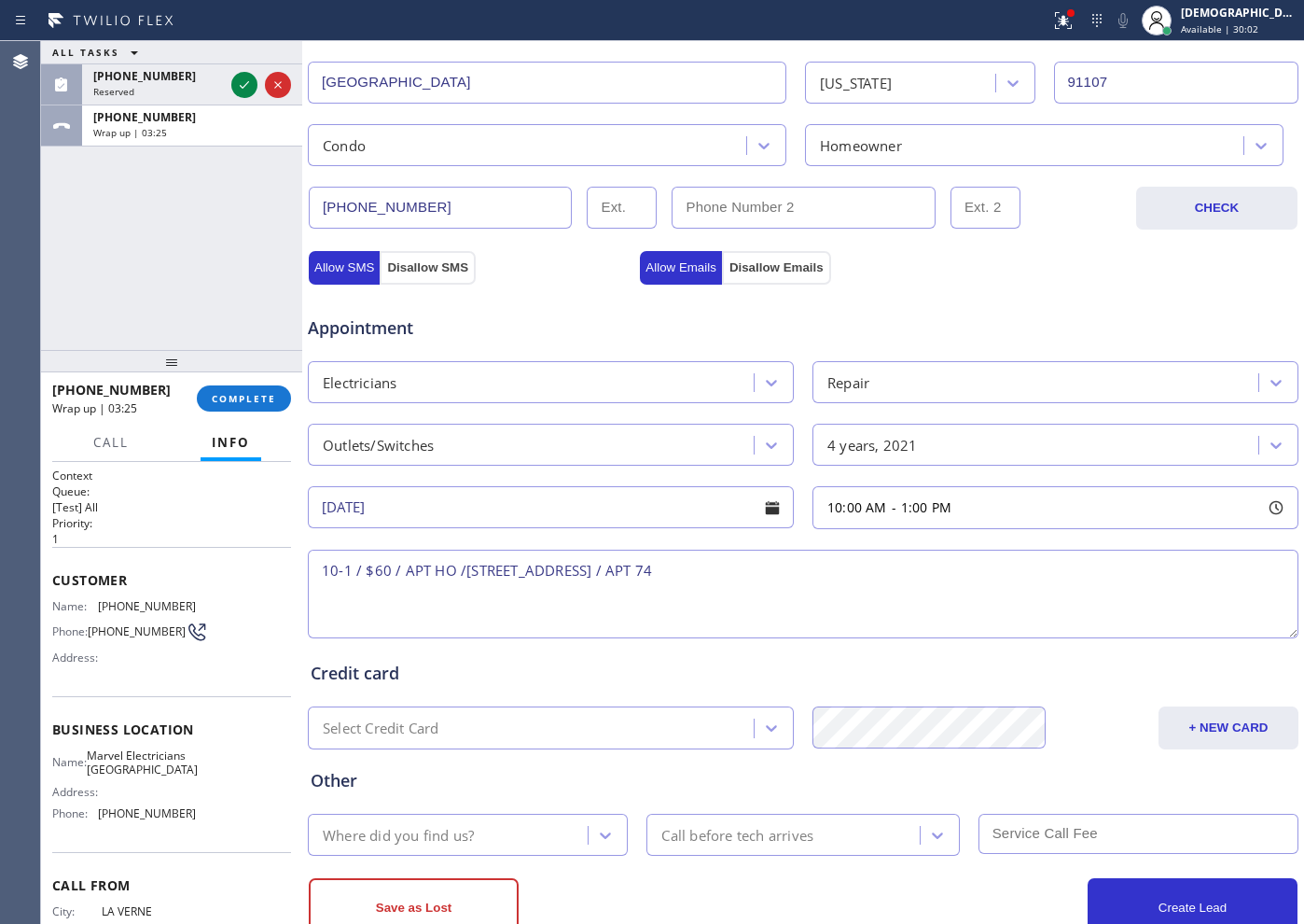
click at [398, 576] on textarea "10-1 / $60 / APT HO /[STREET_ADDRESS] / APT 74" at bounding box center [804, 594] width 991 height 89
paste textarea "all outlets went off"
click at [992, 568] on textarea "10-1 / $60 /all outlets went off / APT HO /[STREET_ADDRESS] / APT 74" at bounding box center [804, 594] width 991 height 89
click at [712, 578] on textarea "10-1 / $60 /all outlets went off / APT HO /[STREET_ADDRESS] / APT 74" at bounding box center [804, 594] width 991 height 89
click at [718, 571] on textarea "10-1 / $60 /all outlets went off / APT HO /[STREET_ADDRESS] / APT 74" at bounding box center [804, 594] width 991 height 89
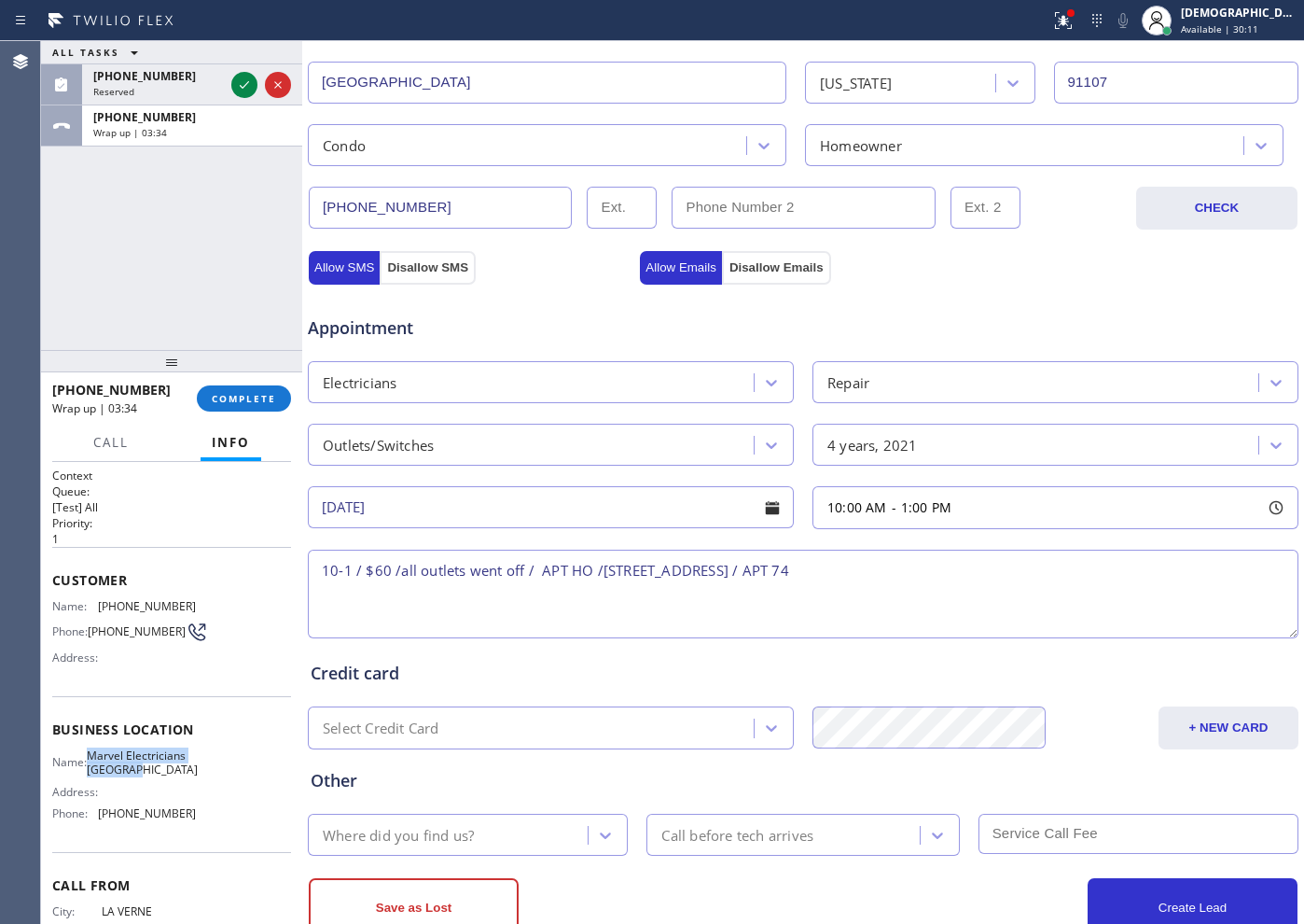
drag, startPoint x: 172, startPoint y: 794, endPoint x: 101, endPoint y: 760, distance: 78.7
click at [101, 738] on span "Marvel Electricians [GEOGRAPHIC_DATA]" at bounding box center [142, 762] width 111 height 29
copy span "Marvel Electricians [GEOGRAPHIC_DATA]"
click at [958, 567] on textarea "10-1 / $60 /all outlets went off / APT HO /[STREET_ADDRESS] / APT 74" at bounding box center [804, 594] width 991 height 89
paste textarea "Marvel Electricians [GEOGRAPHIC_DATA]"
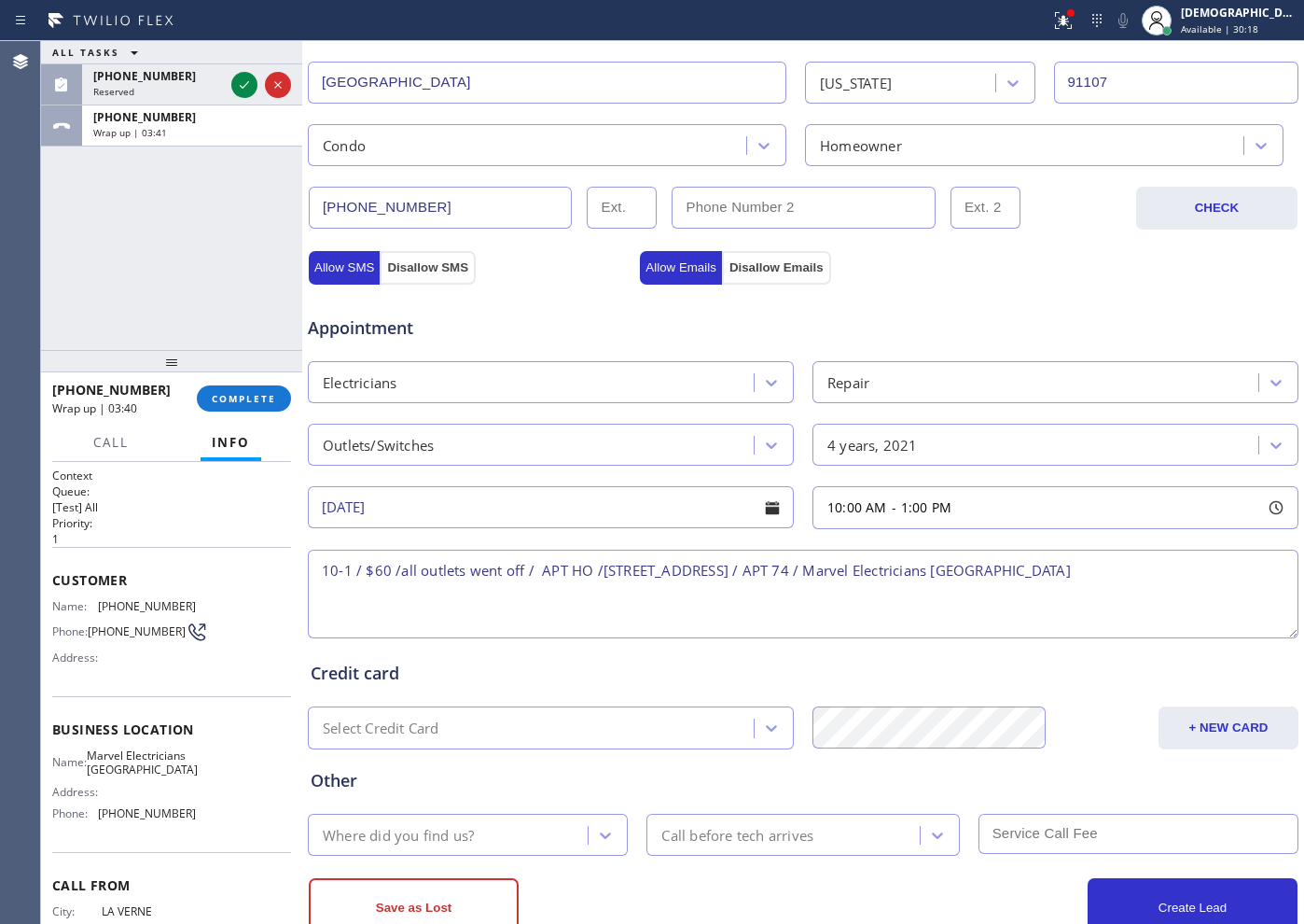
click at [1042, 577] on textarea "10-1 / $60 /all outlets went off / APT HO /[STREET_ADDRESS] / APT 74 / Marvel E…" at bounding box center [804, 594] width 991 height 89
paste textarea "Please call customer 30 minutes prior to arrival"
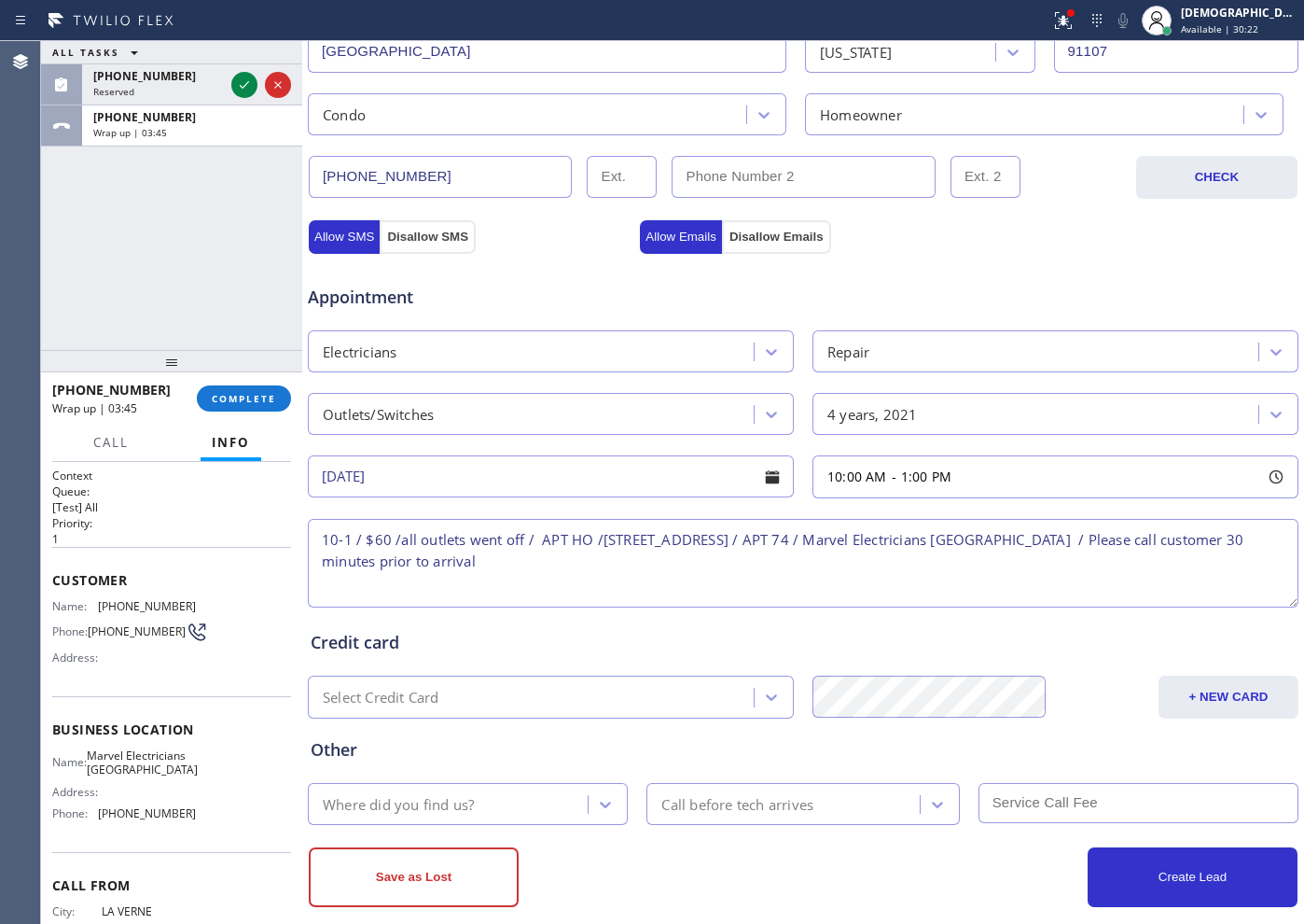
scroll to position [522, 0]
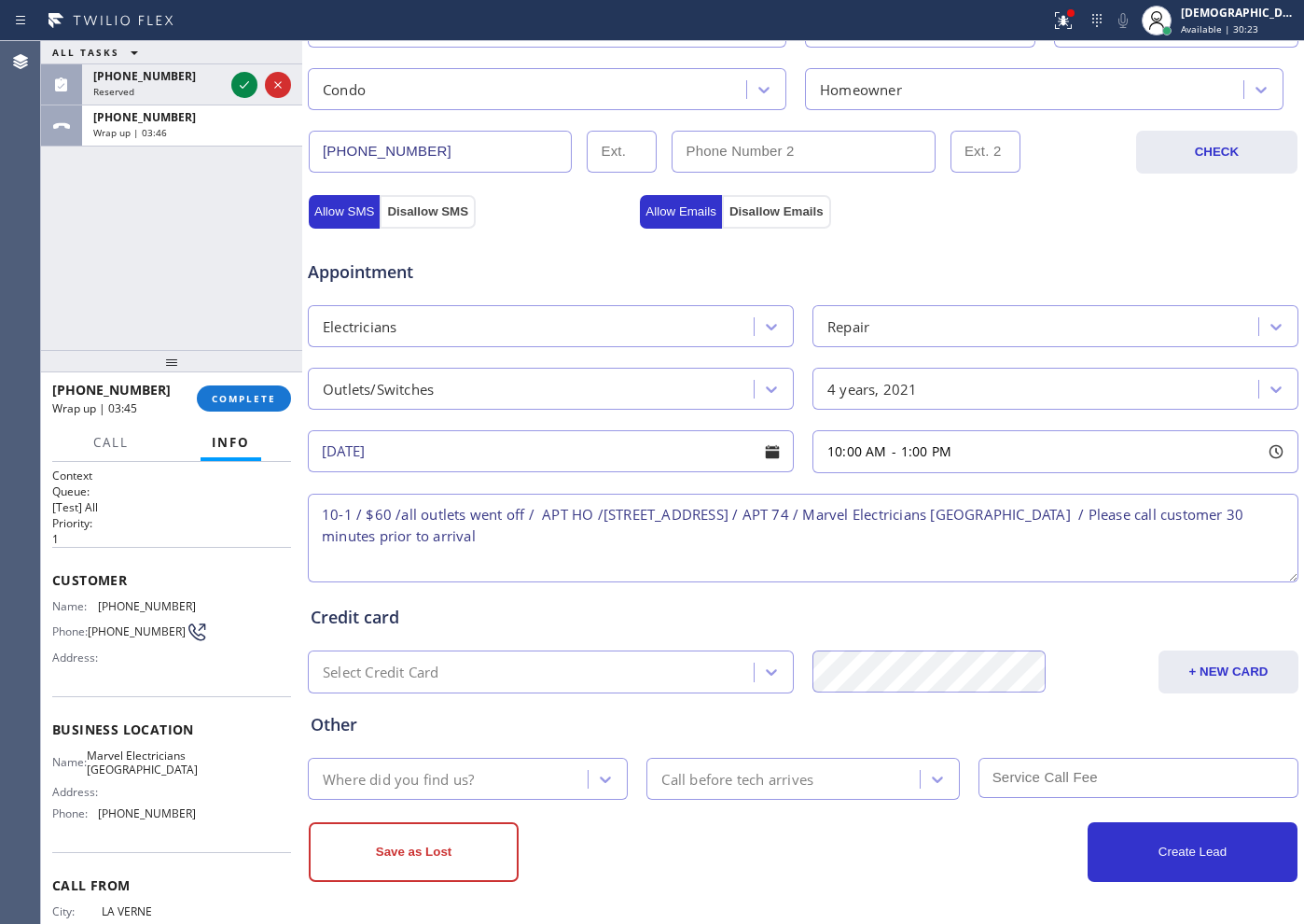
type textarea "10-1 / $60 /all outlets went off / APT HO /[STREET_ADDRESS] / APT 74 / Marvel E…"
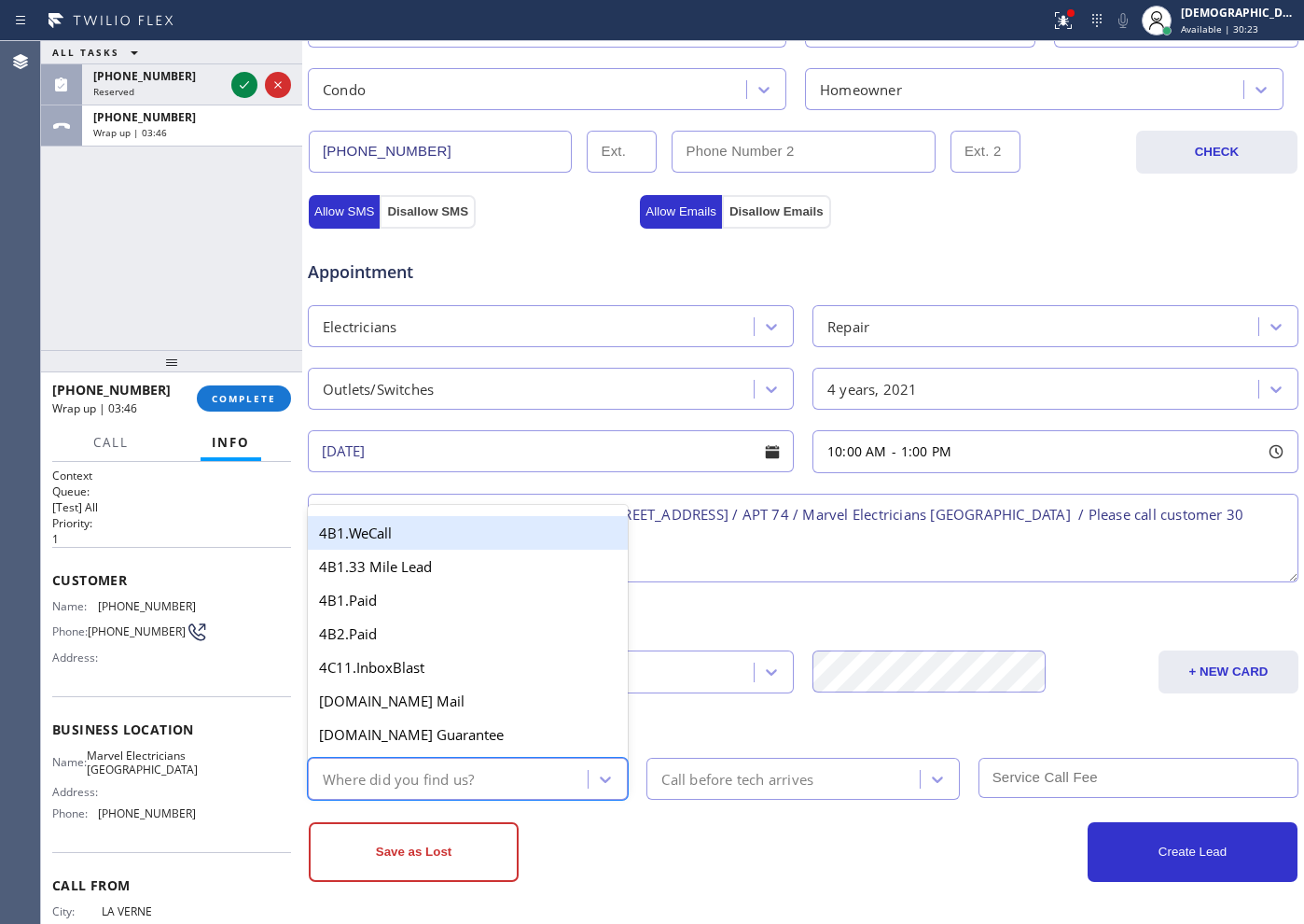
click at [467, 738] on div "Where did you find us?" at bounding box center [398, 778] width 151 height 22
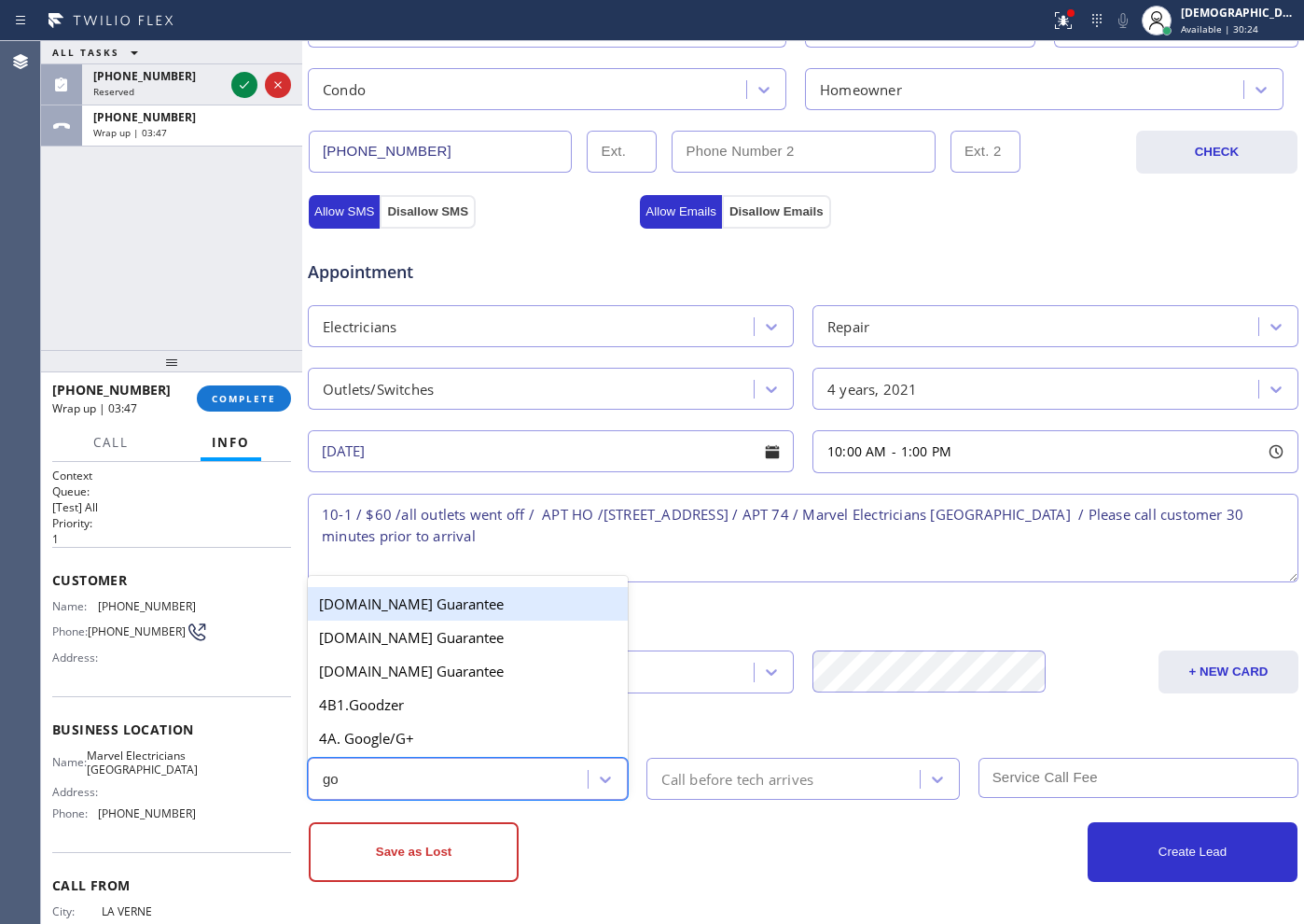
type input "goo"
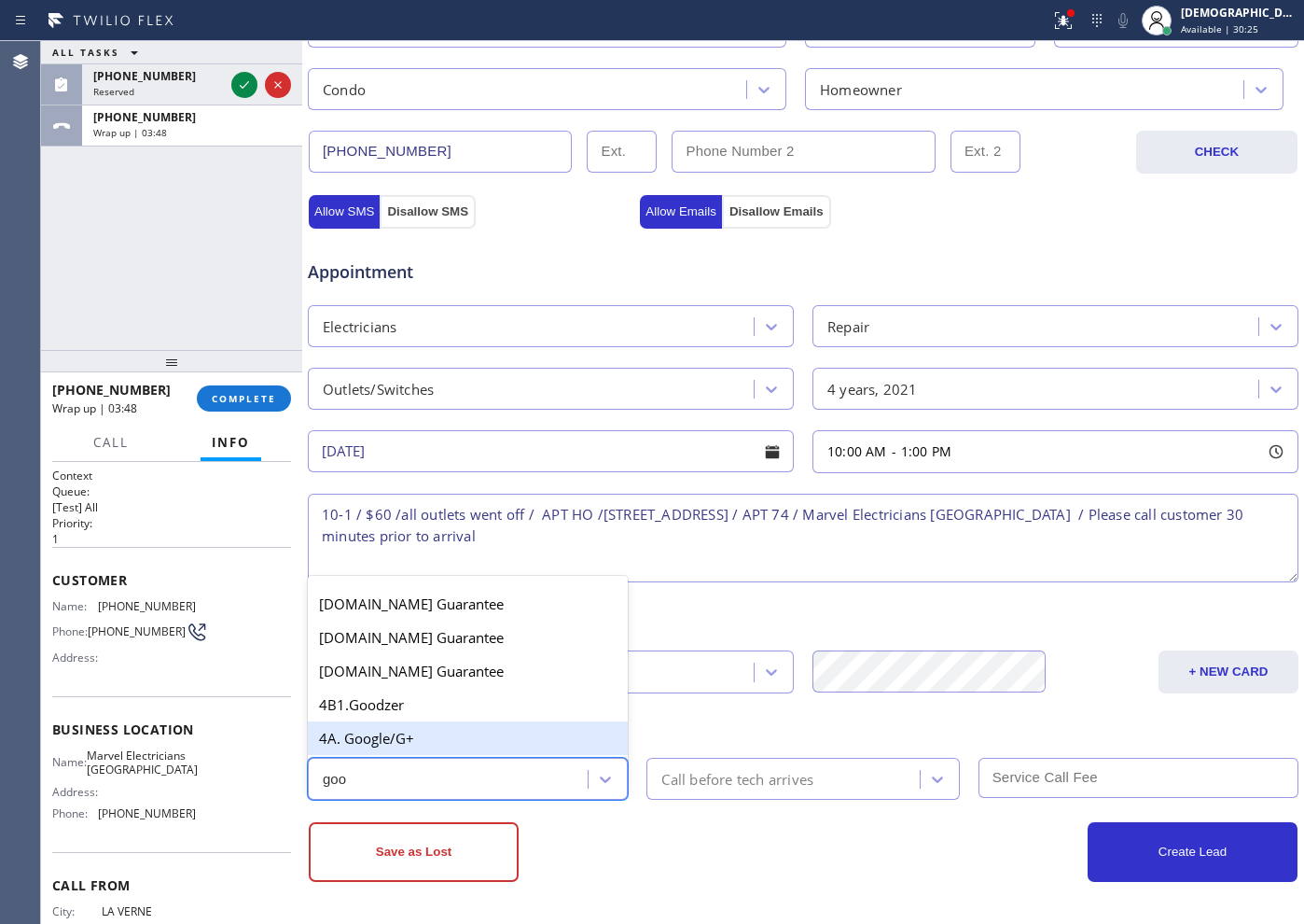
click at [423, 736] on div "4A. Google/G+" at bounding box center [468, 739] width 320 height 34
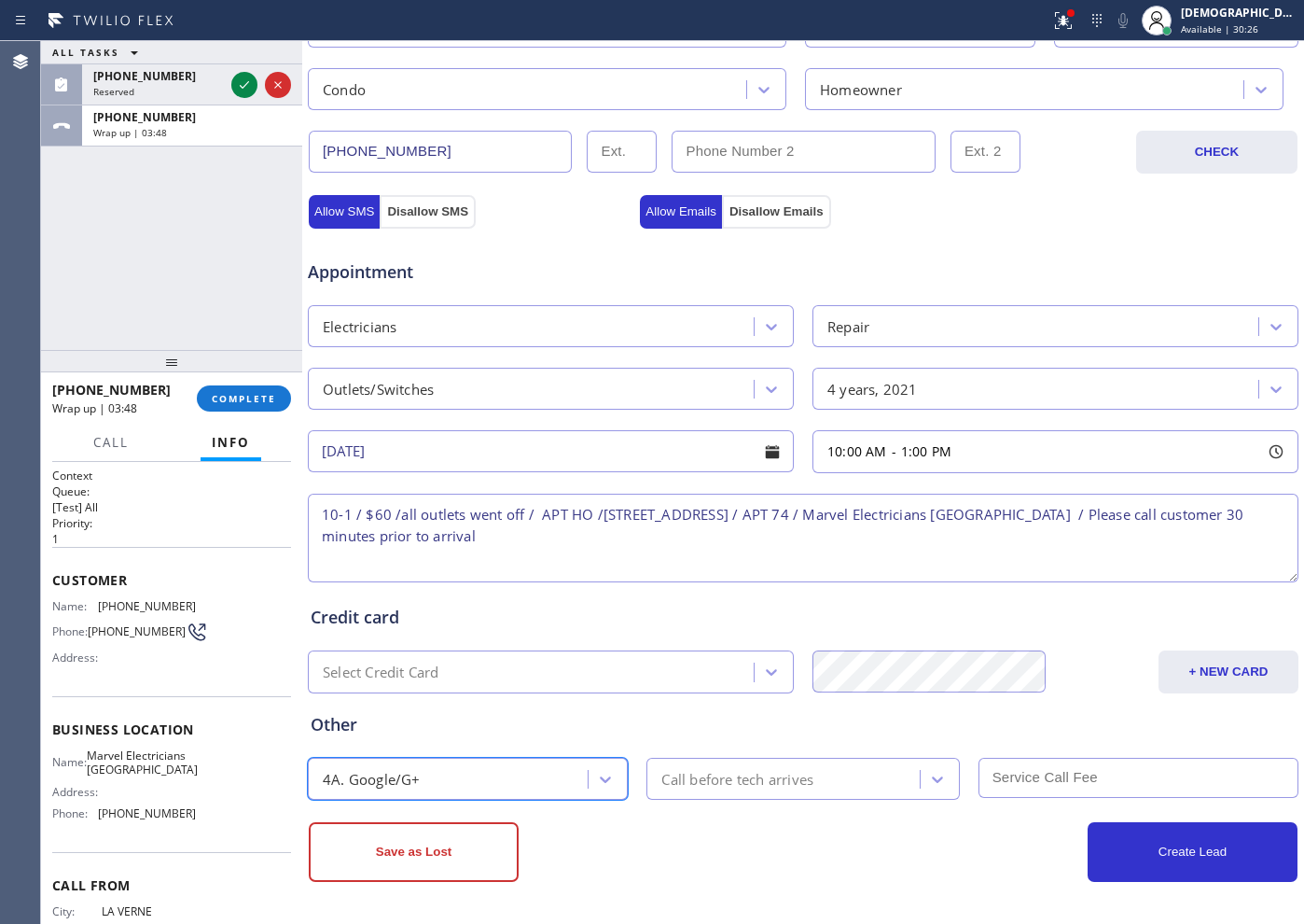
click at [712, 738] on div "Call before tech arrives" at bounding box center [737, 778] width 152 height 22
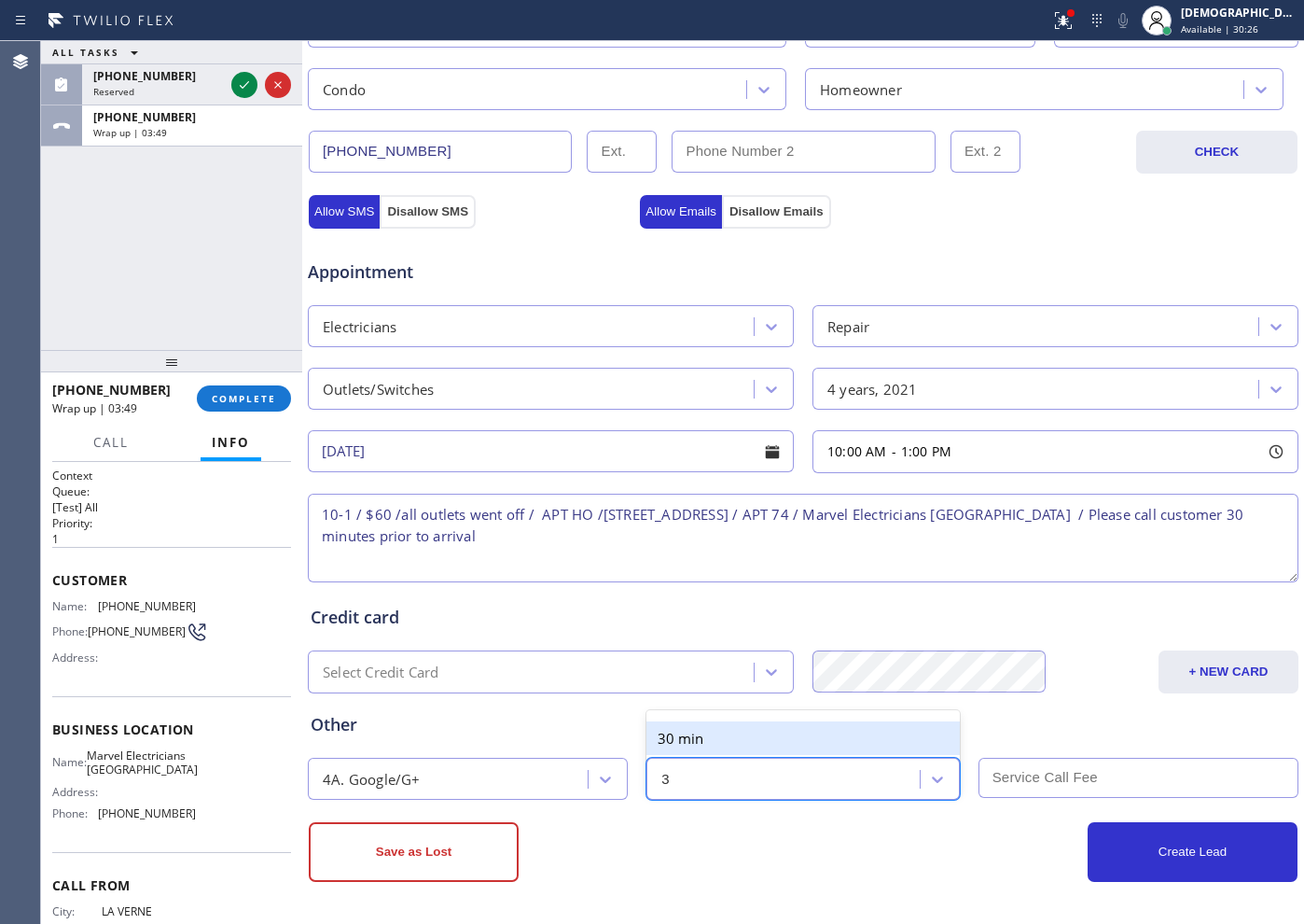
type input "30"
click at [741, 737] on div "30 min" at bounding box center [803, 739] width 313 height 34
click at [1042, 738] on input "text" at bounding box center [1139, 777] width 320 height 40
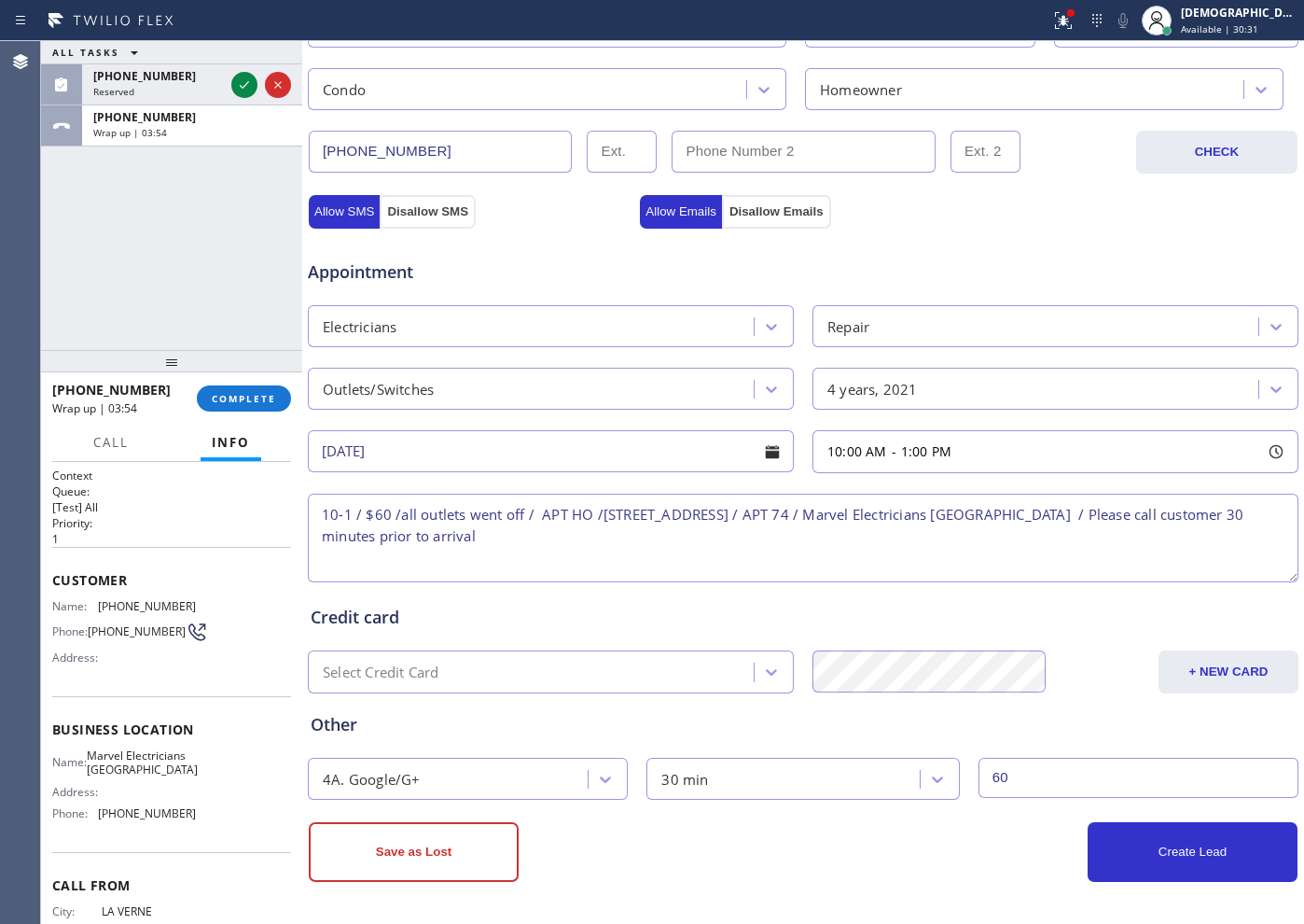
type input "60"
click at [1042, 738] on div "Other 4A. Google/G+ 30 min 60" at bounding box center [804, 746] width 993 height 106
click at [1042, 738] on button "Create Lead" at bounding box center [1192, 851] width 210 height 60
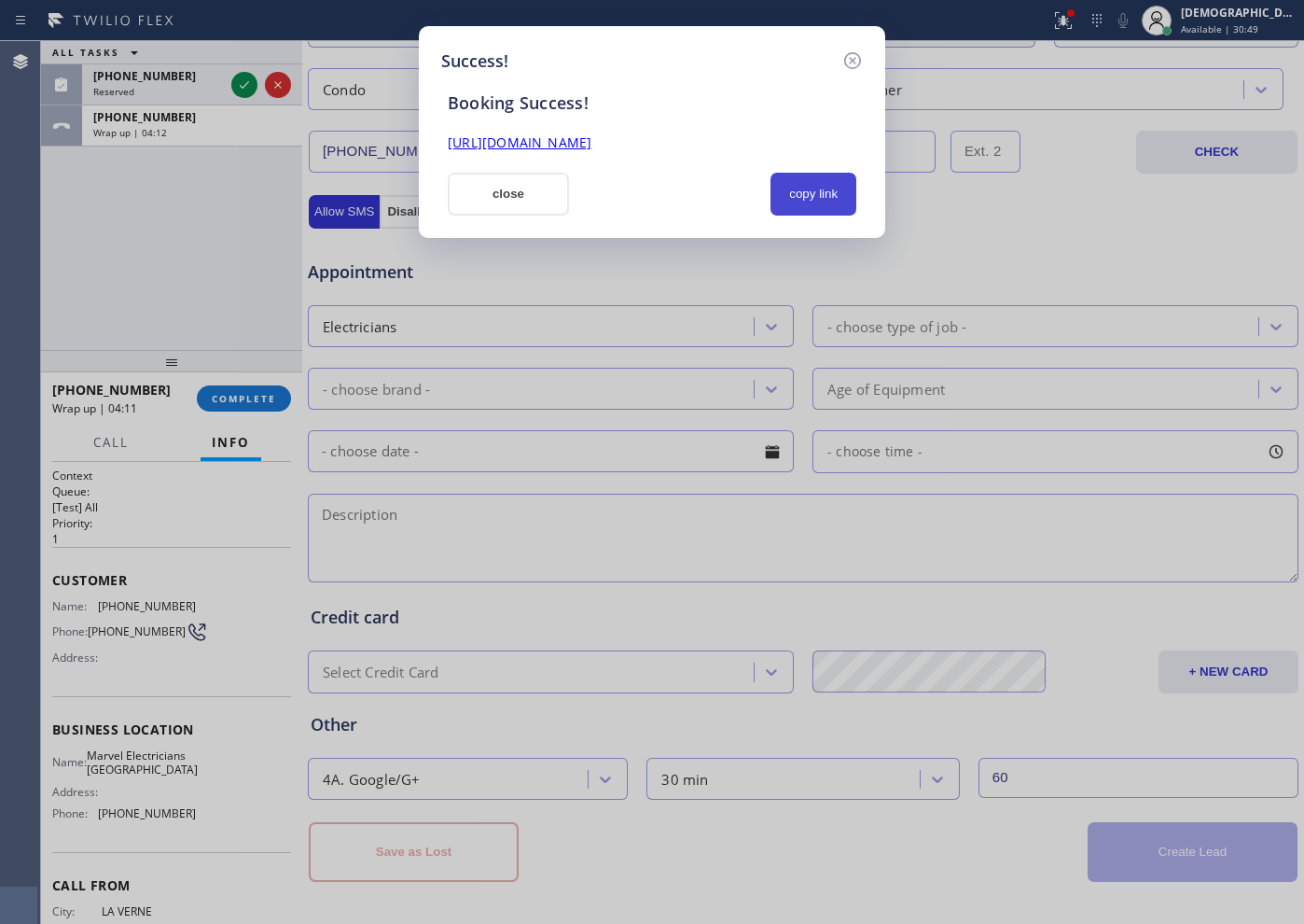
click at [824, 184] on button "copy link" at bounding box center [813, 194] width 86 height 43
click at [533, 144] on link "[URL][DOMAIN_NAME]" at bounding box center [520, 142] width 144 height 18
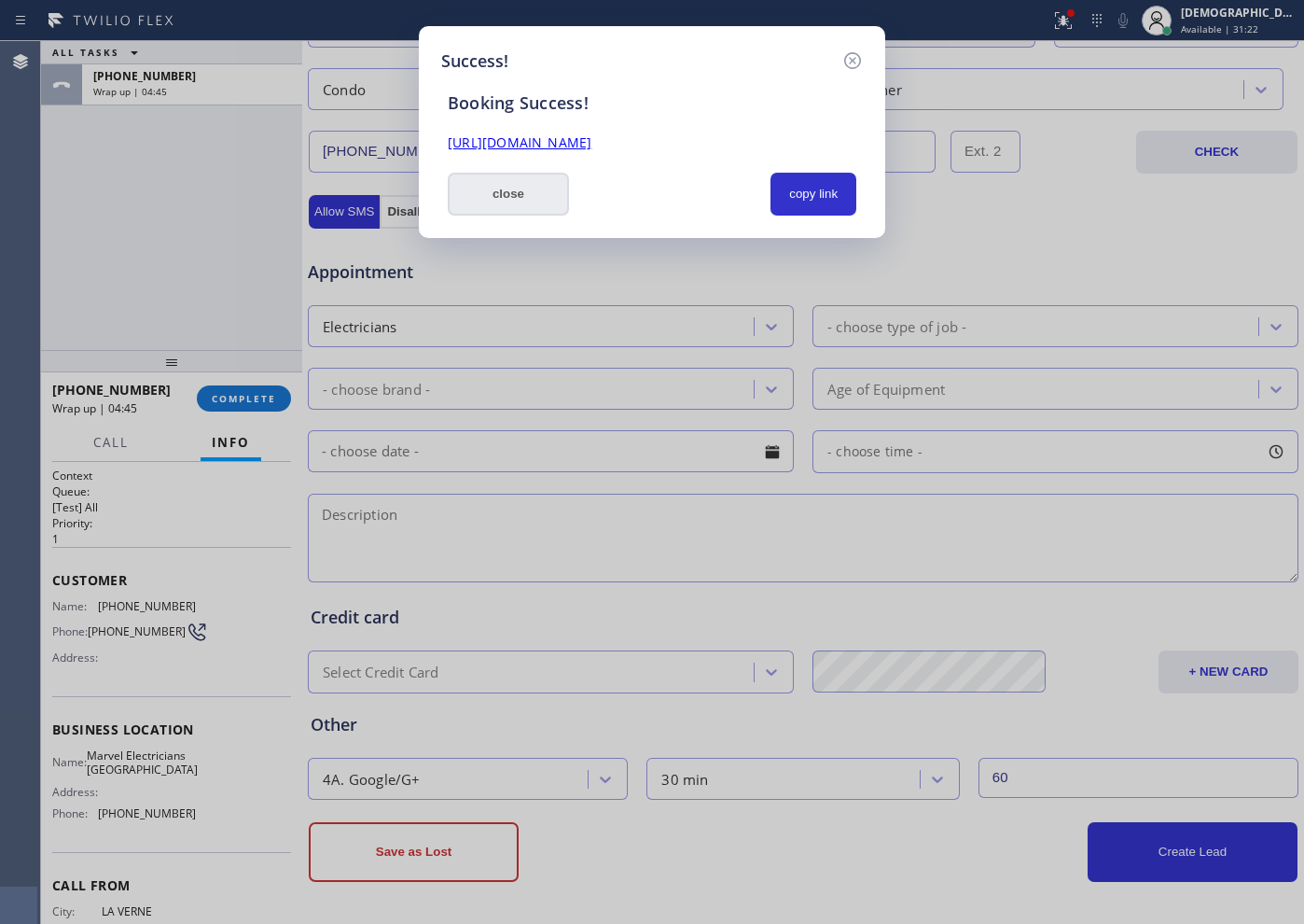
click at [483, 171] on div "Booking Success! [URL][DOMAIN_NAME] close copy link" at bounding box center [652, 145] width 422 height 142
click at [484, 183] on button "close" at bounding box center [509, 194] width 121 height 43
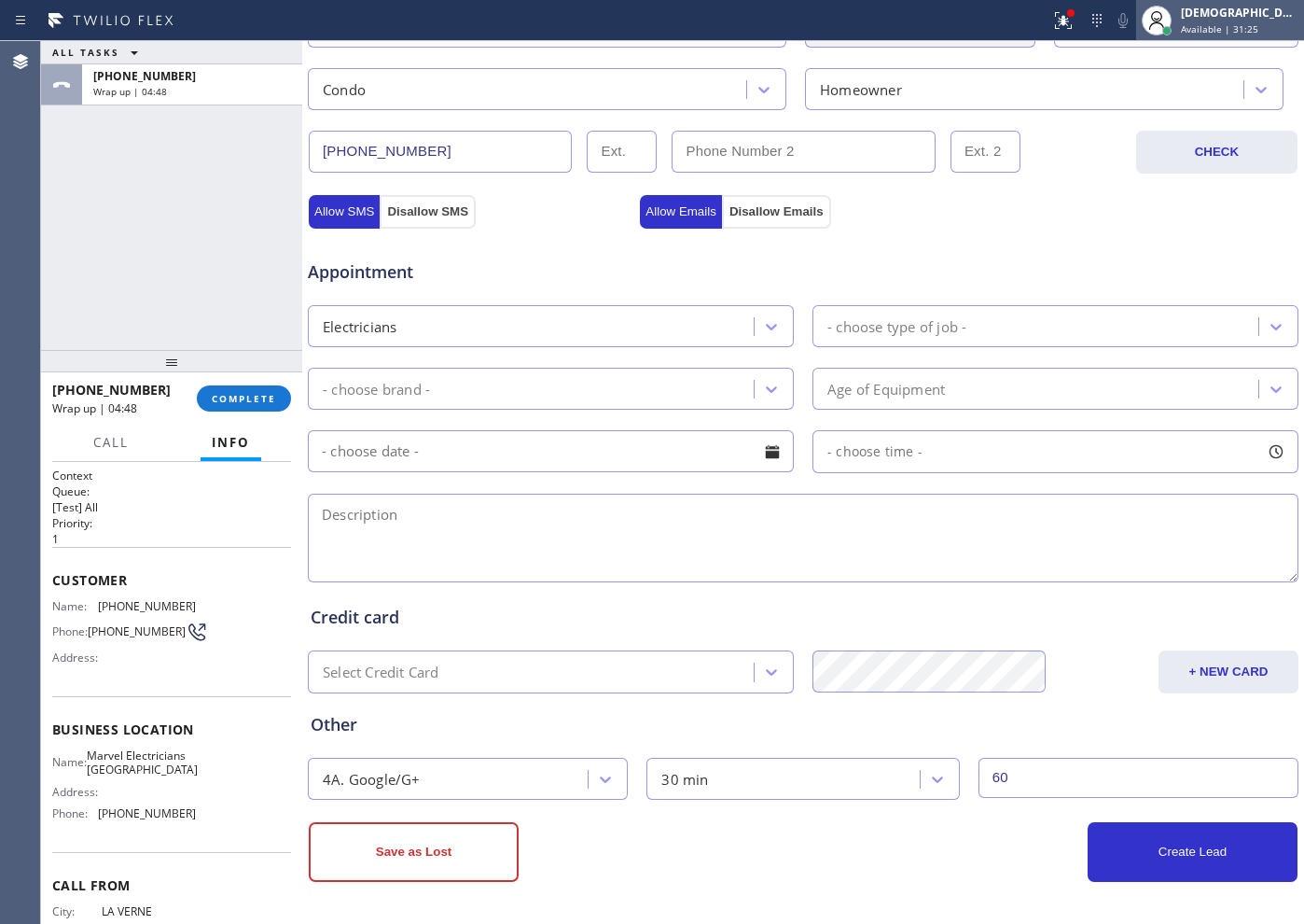
click at [1042, 24] on span "Available | 31:25" at bounding box center [1220, 29] width 78 height 13
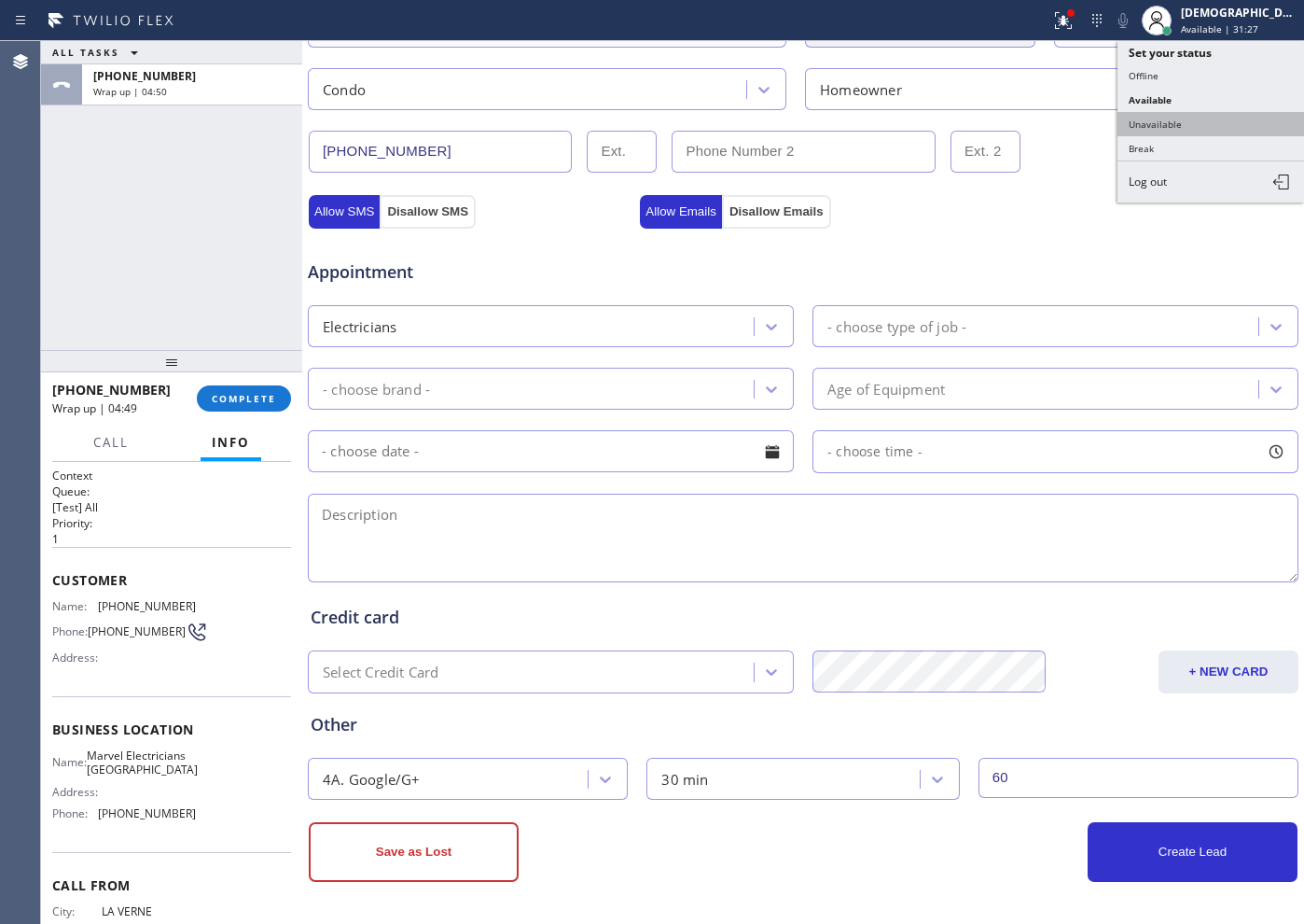
click at [1042, 123] on button "Unavailable" at bounding box center [1210, 124] width 186 height 25
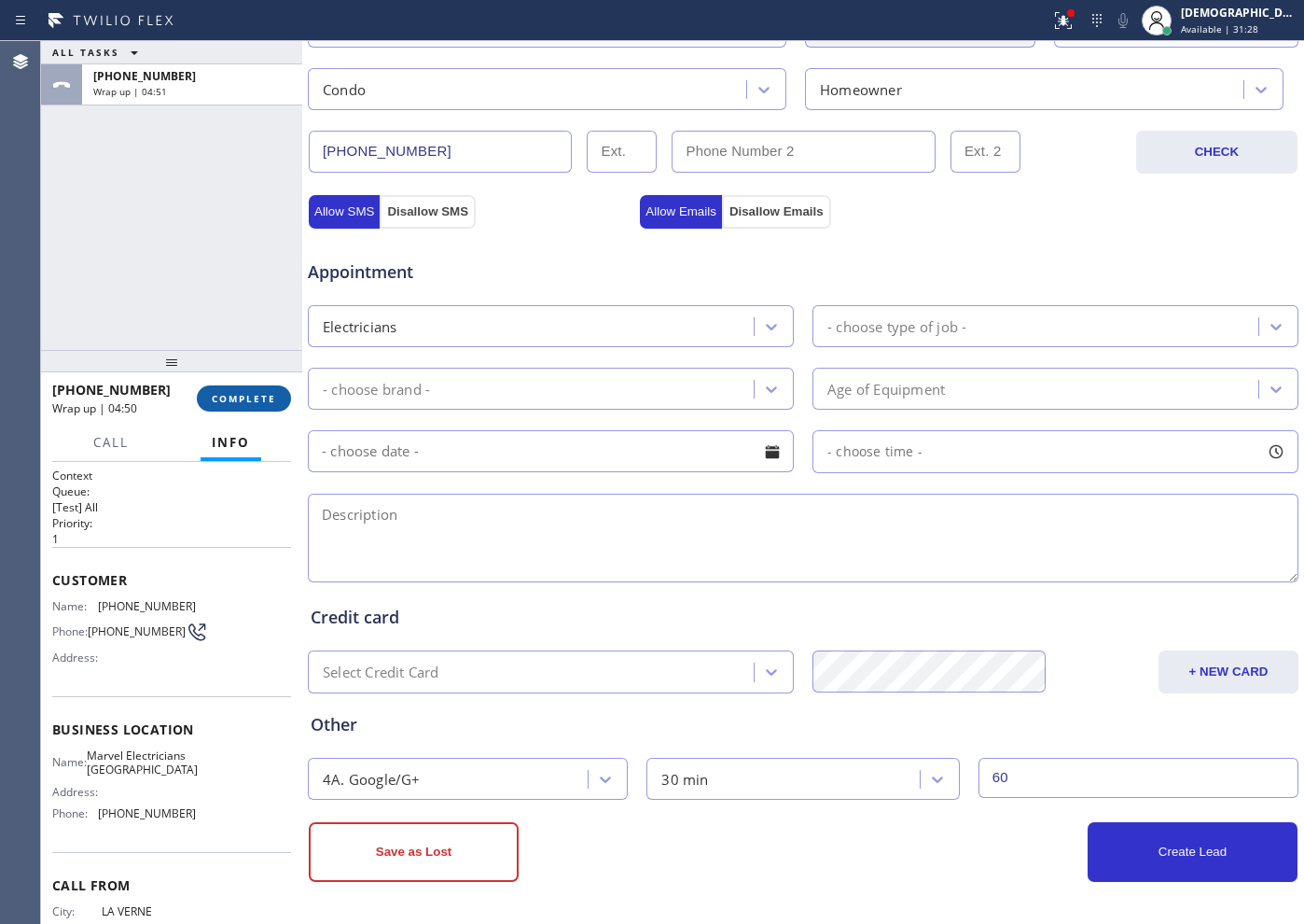
click at [205, 401] on button "COMPLETE" at bounding box center [244, 398] width 95 height 26
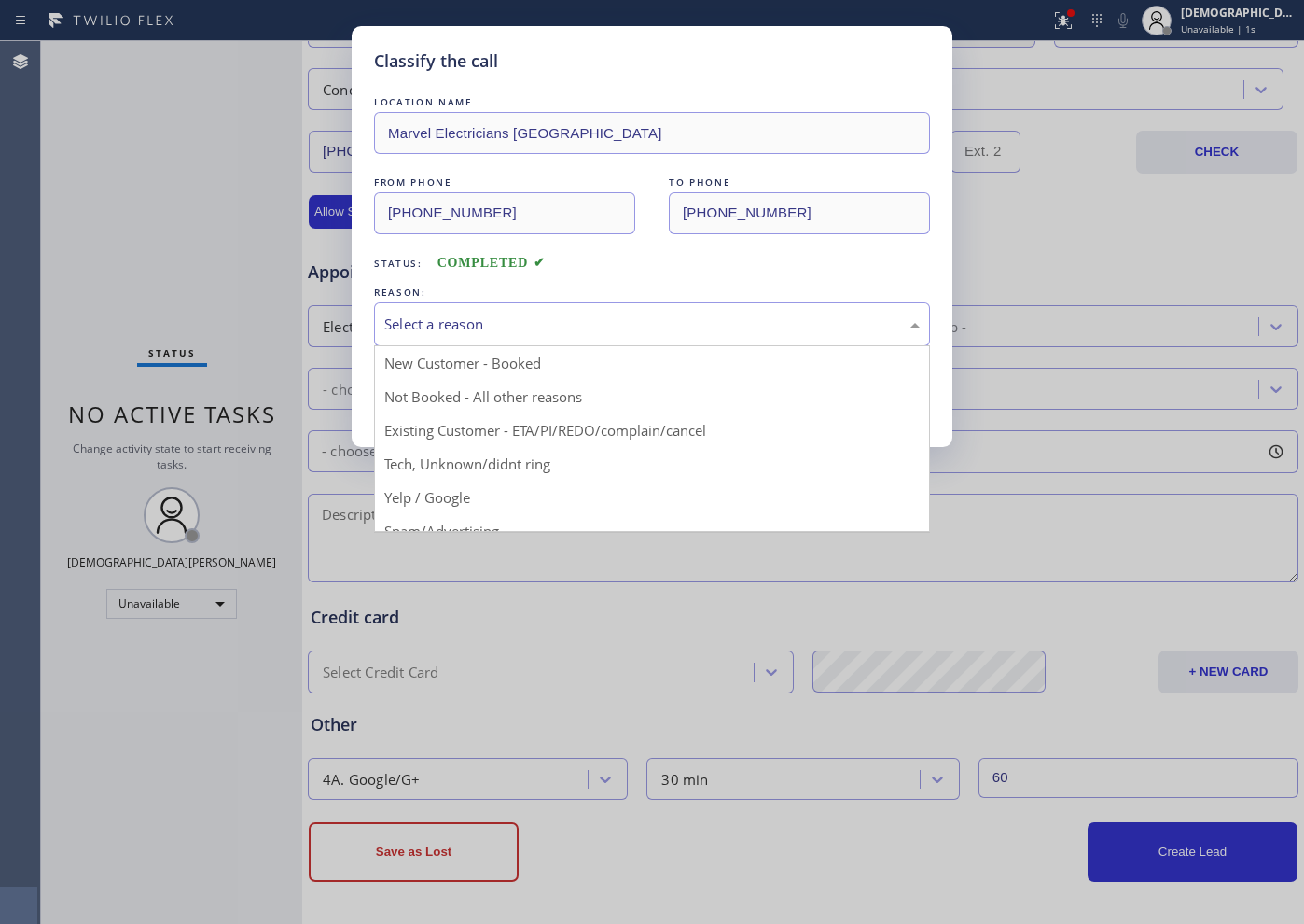
click at [418, 331] on div "Select a reason" at bounding box center [652, 323] width 535 height 22
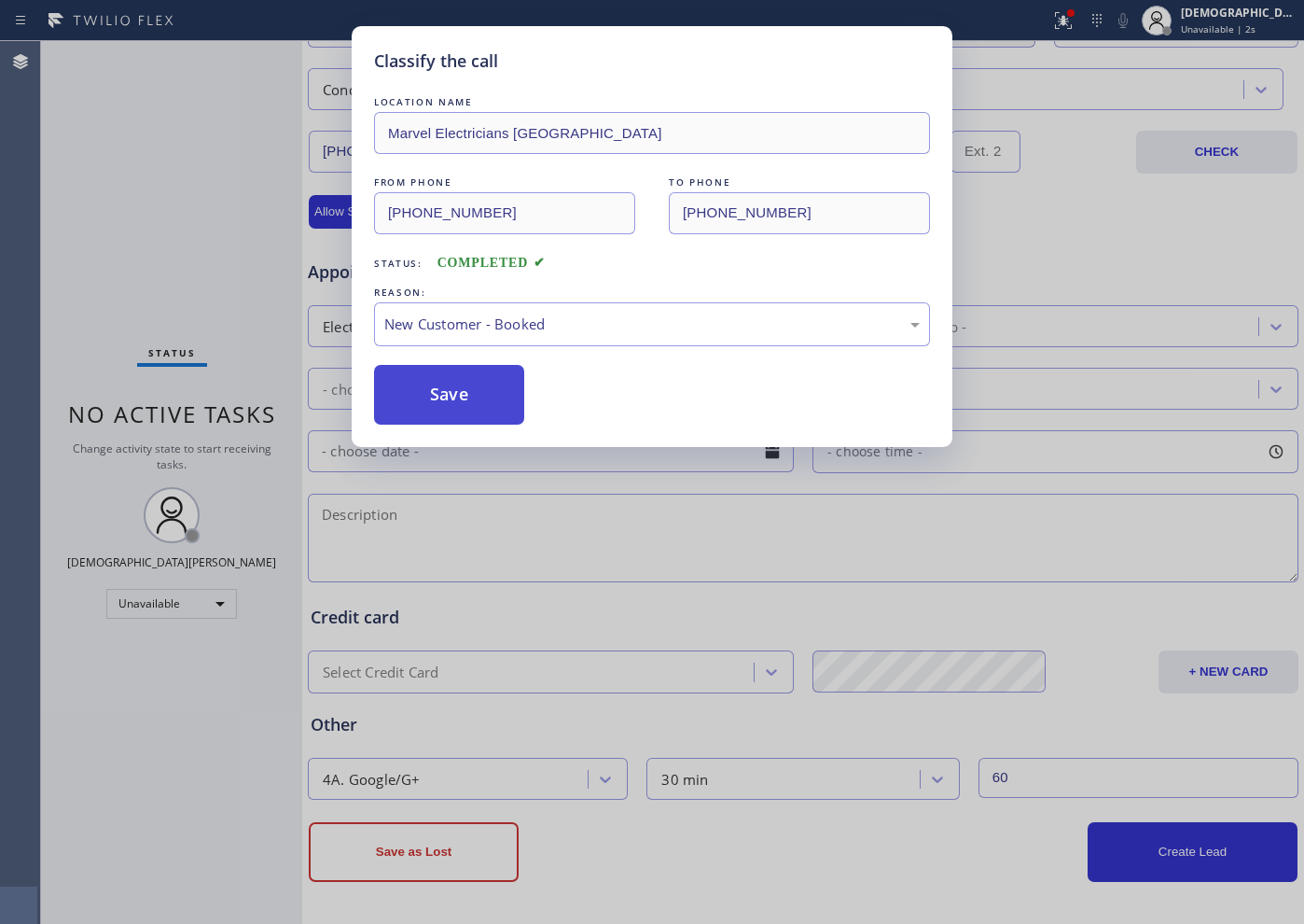
click at [408, 395] on button "Save" at bounding box center [449, 394] width 150 height 60
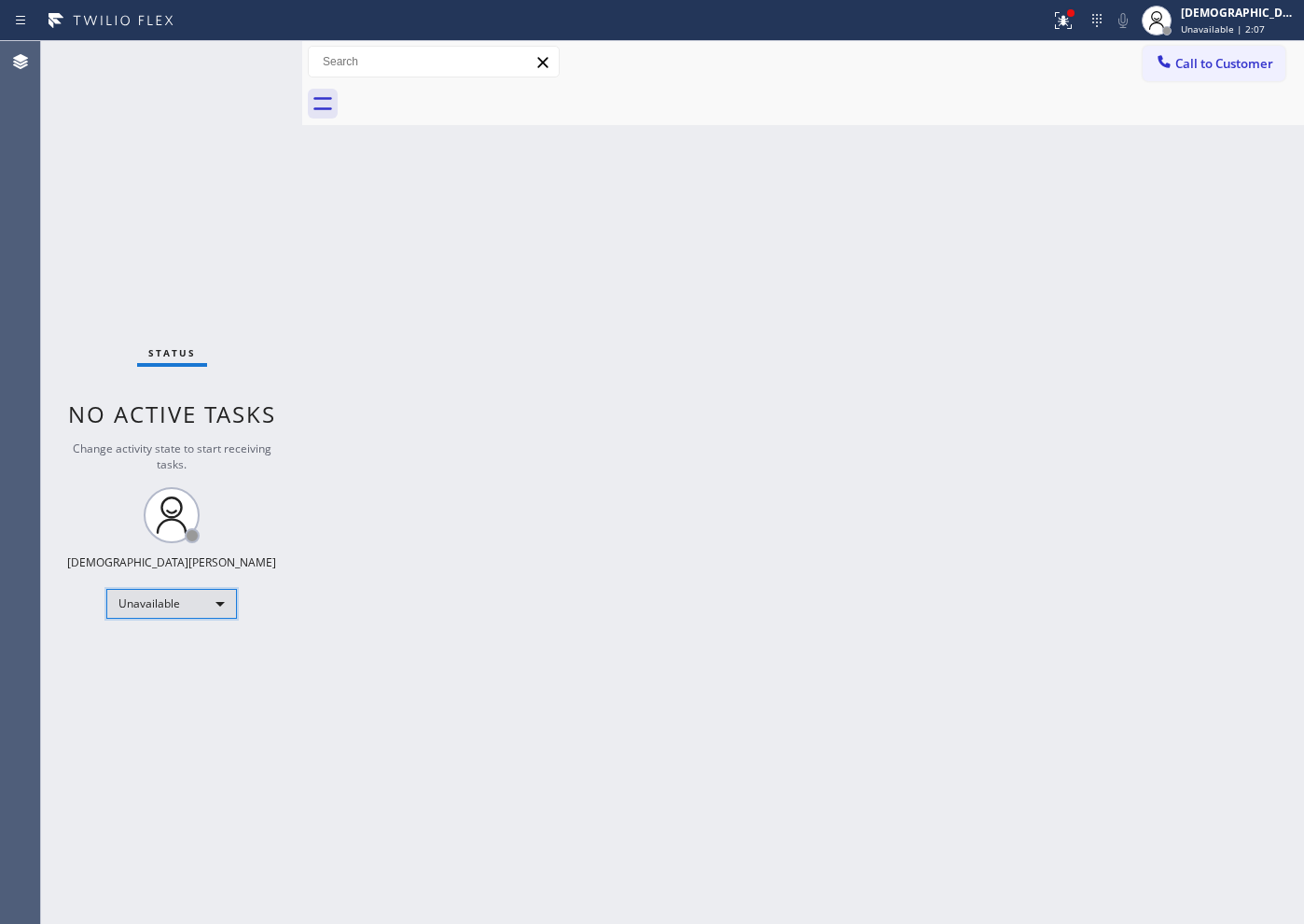
click at [188, 601] on div "Unavailable" at bounding box center [171, 604] width 130 height 30
click at [175, 654] on li "Available" at bounding box center [170, 654] width 127 height 23
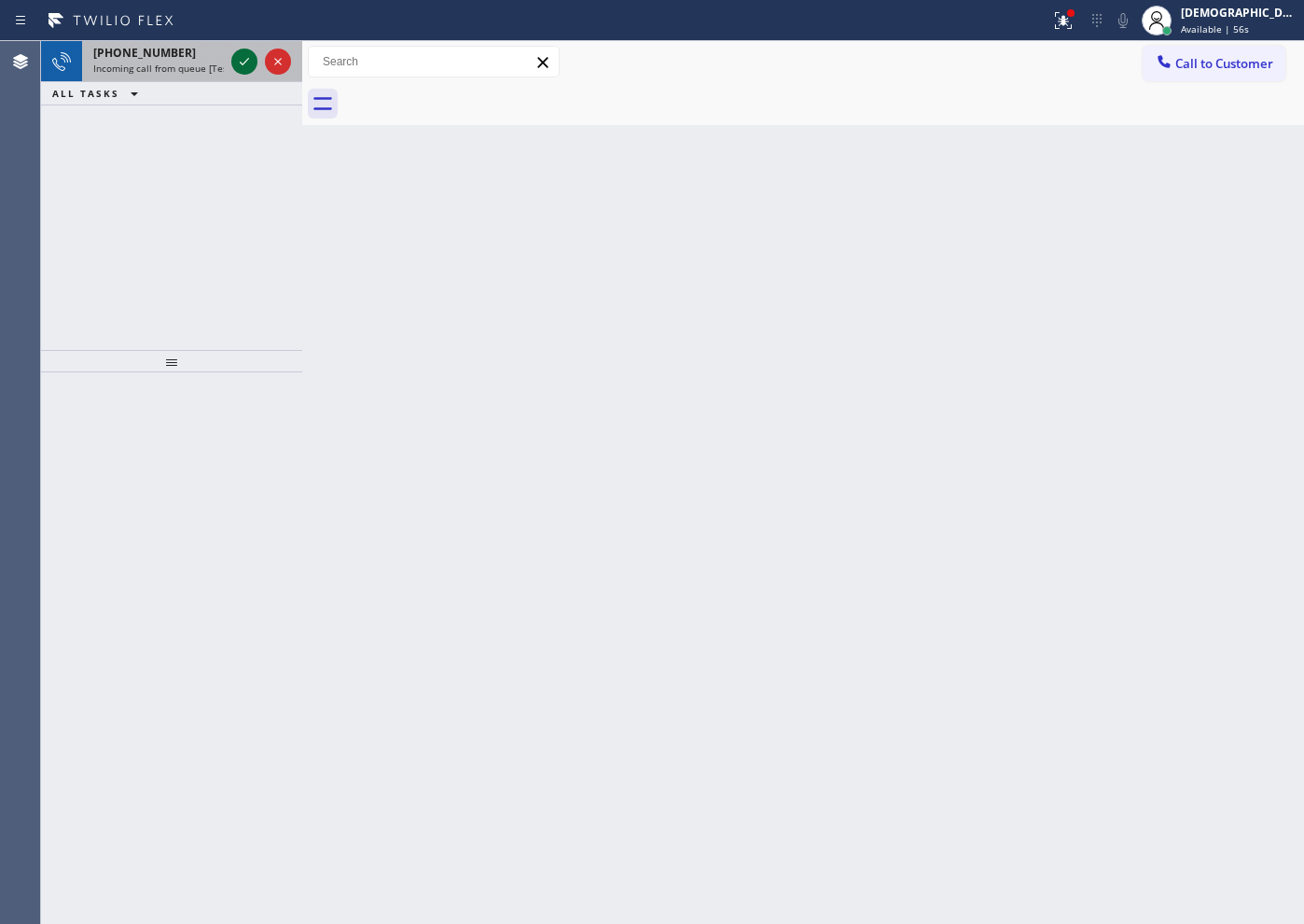
click at [242, 63] on icon at bounding box center [245, 61] width 9 height 8
click at [244, 52] on icon at bounding box center [245, 61] width 23 height 23
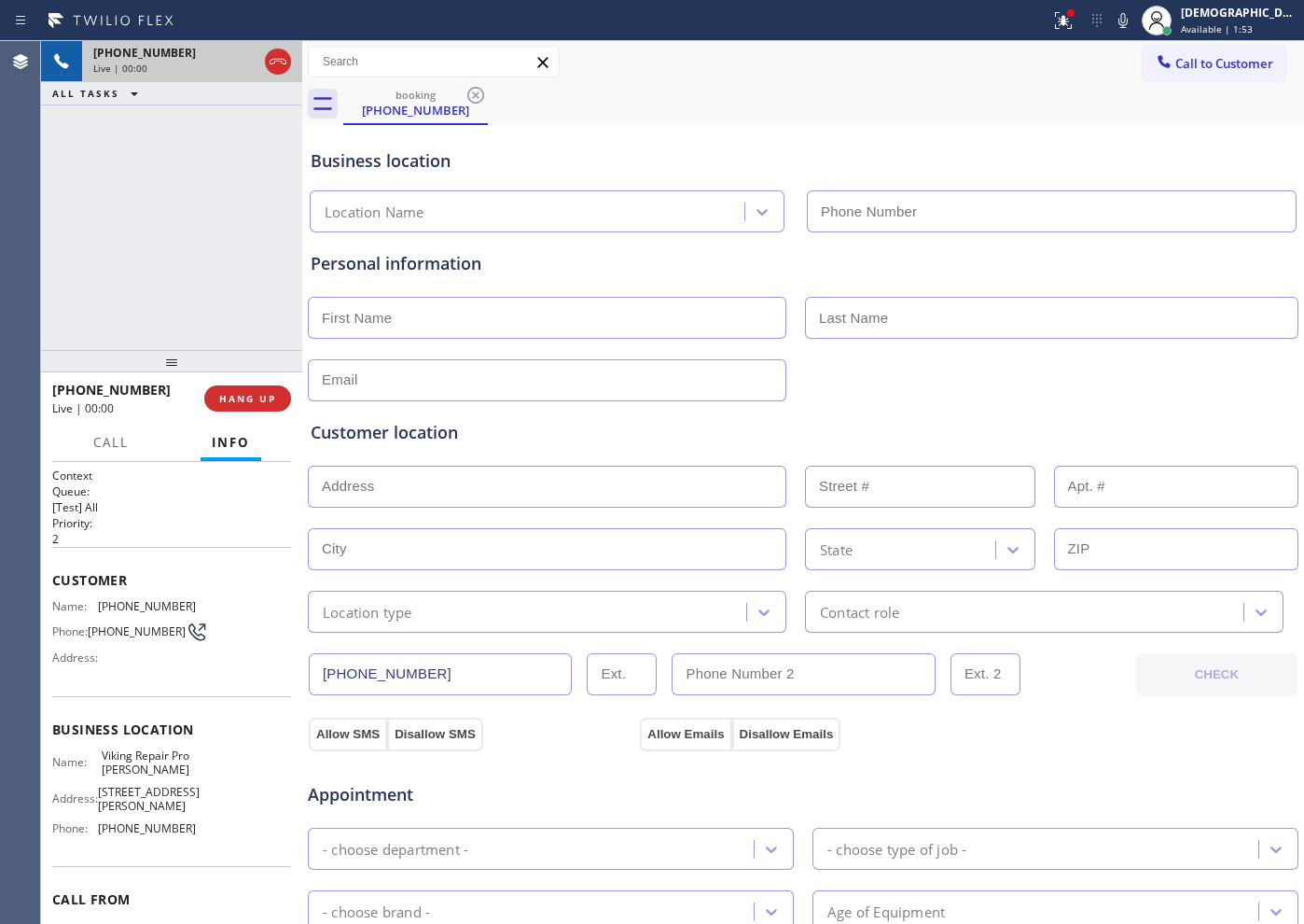
type input "[PHONE_NUMBER]"
click at [274, 63] on icon at bounding box center [278, 61] width 23 height 23
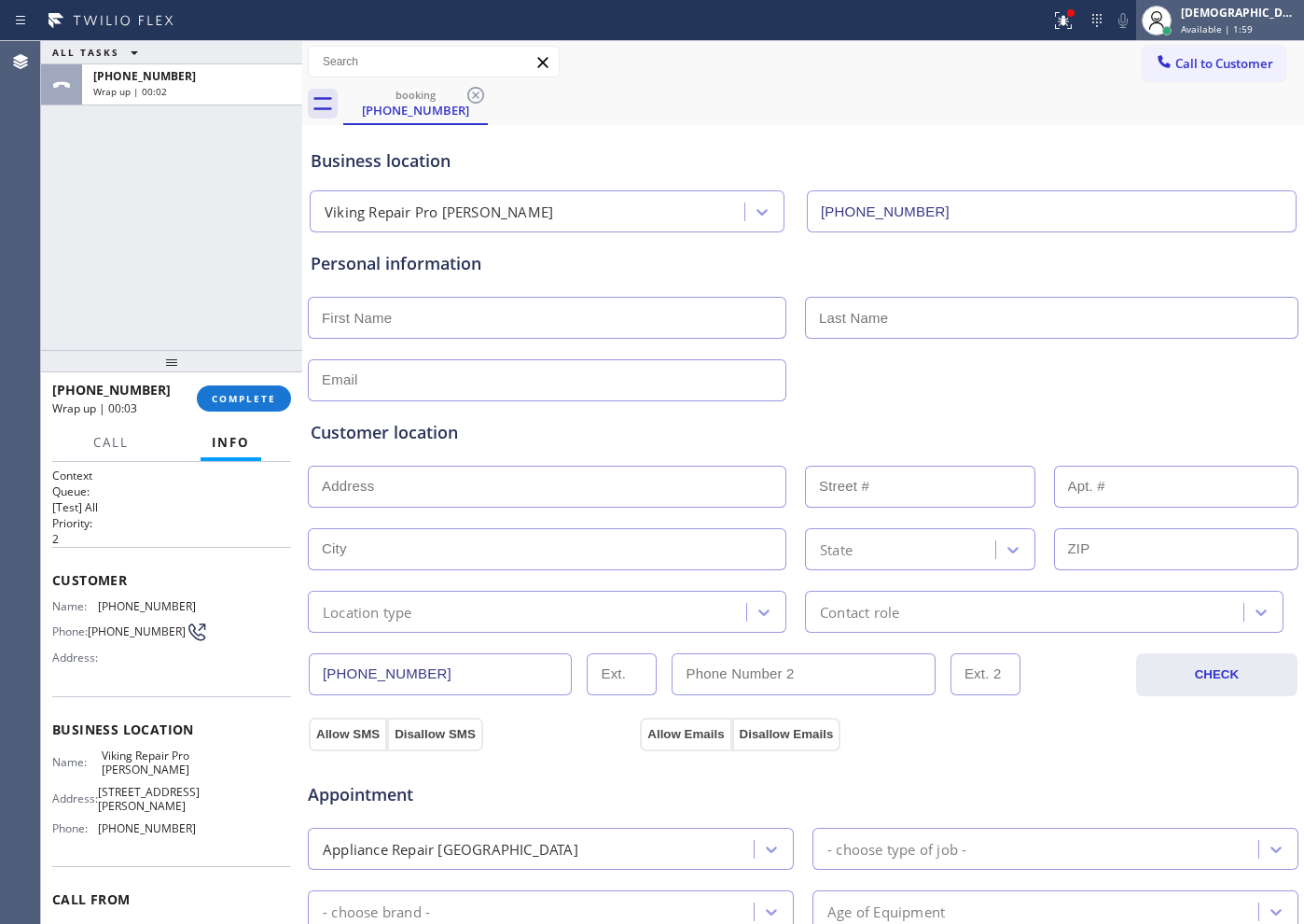
click at [1042, 29] on span "Available | 1:59" at bounding box center [1217, 29] width 72 height 13
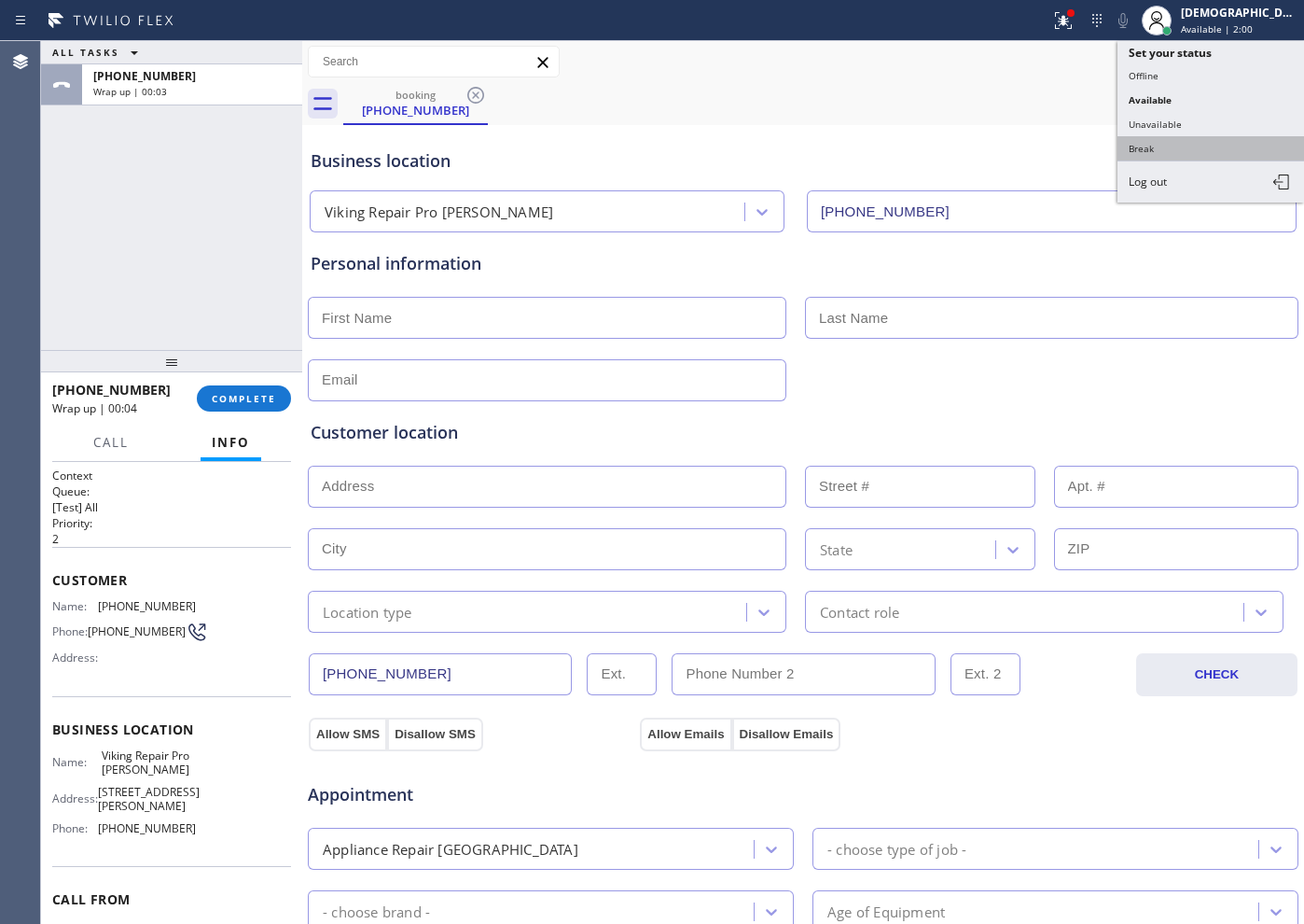
click at [1042, 148] on button "Break" at bounding box center [1210, 148] width 186 height 25
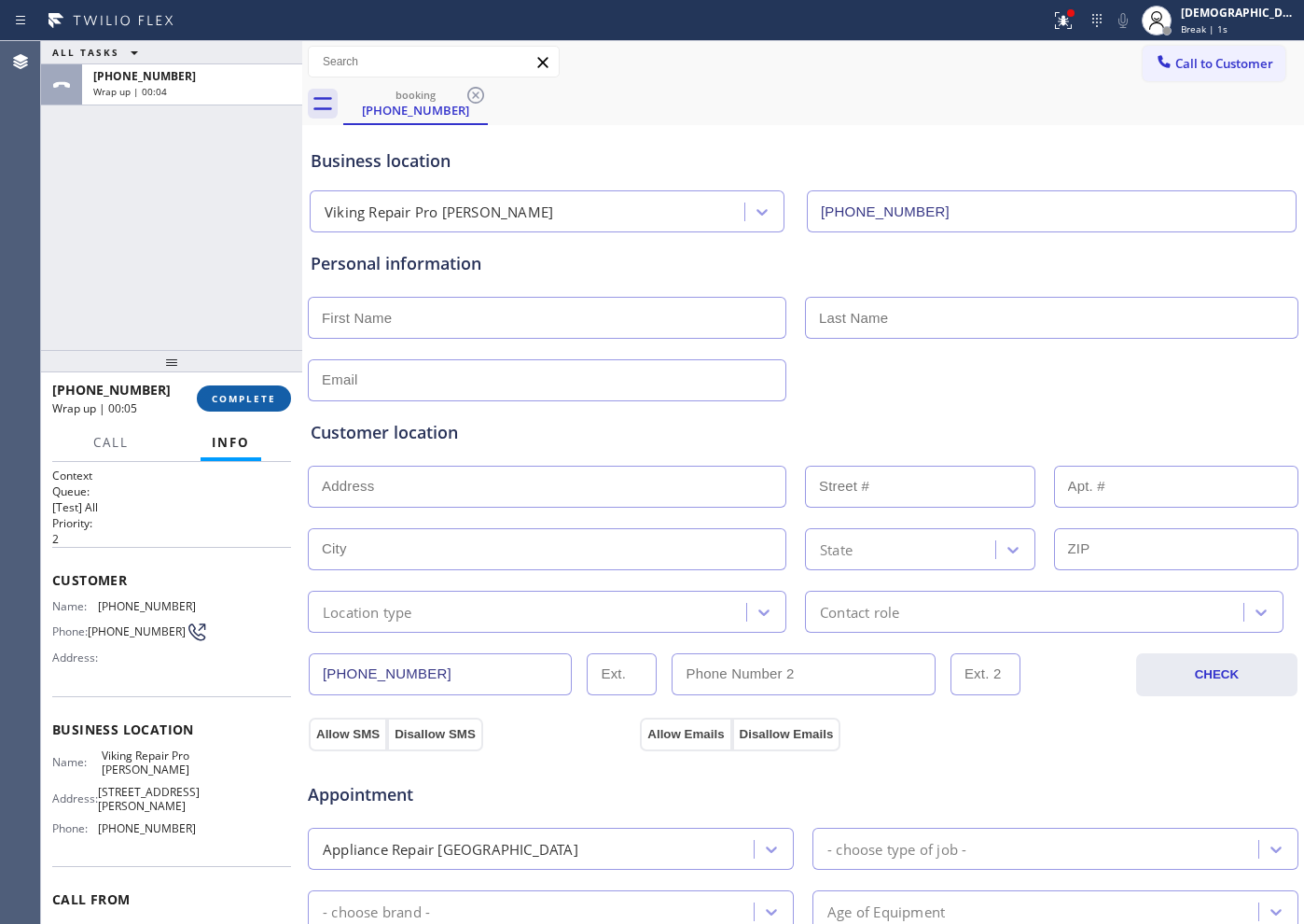
click at [260, 403] on span "COMPLETE" at bounding box center [244, 398] width 64 height 13
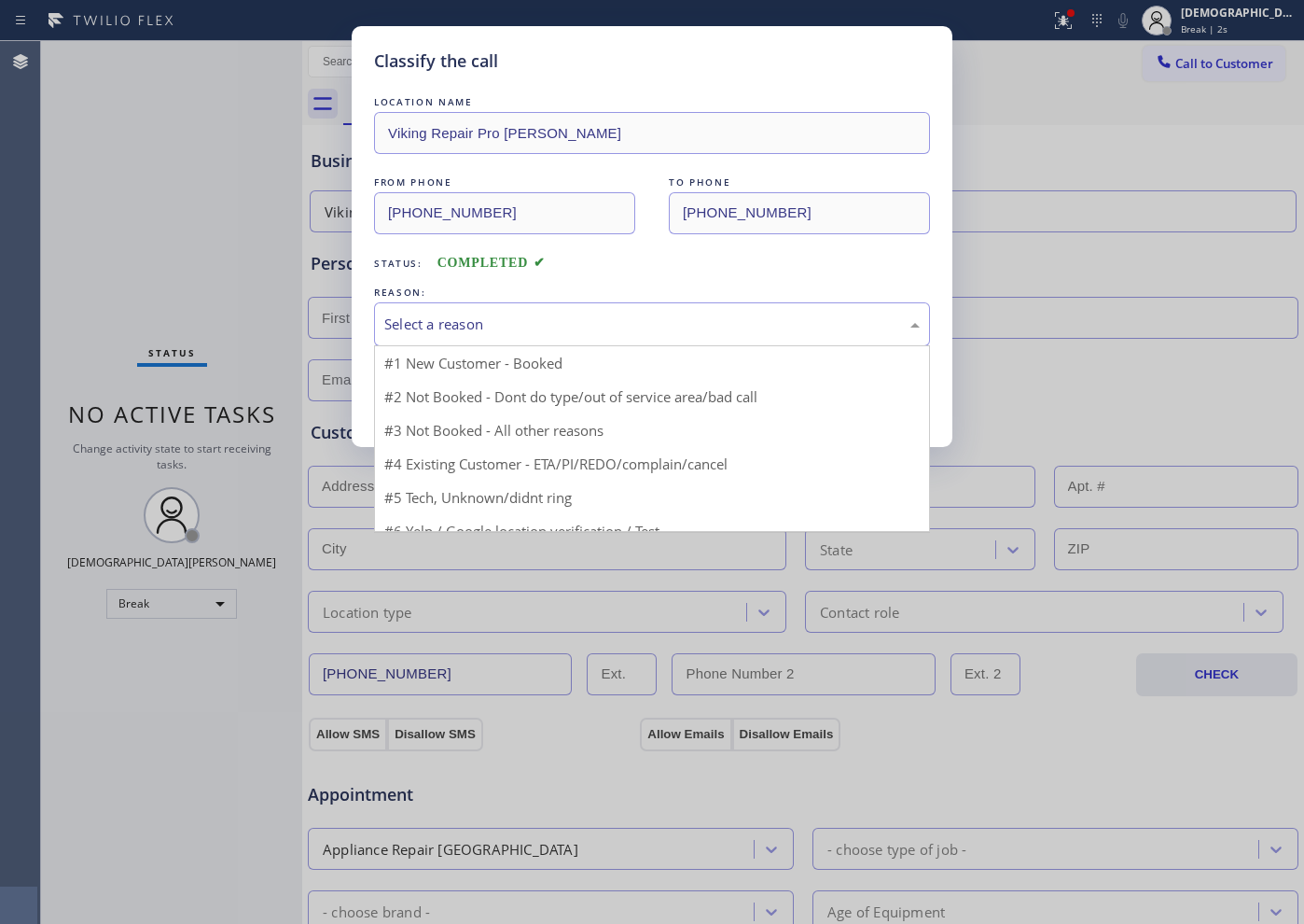
click at [440, 328] on div "Select a reason" at bounding box center [652, 323] width 535 height 22
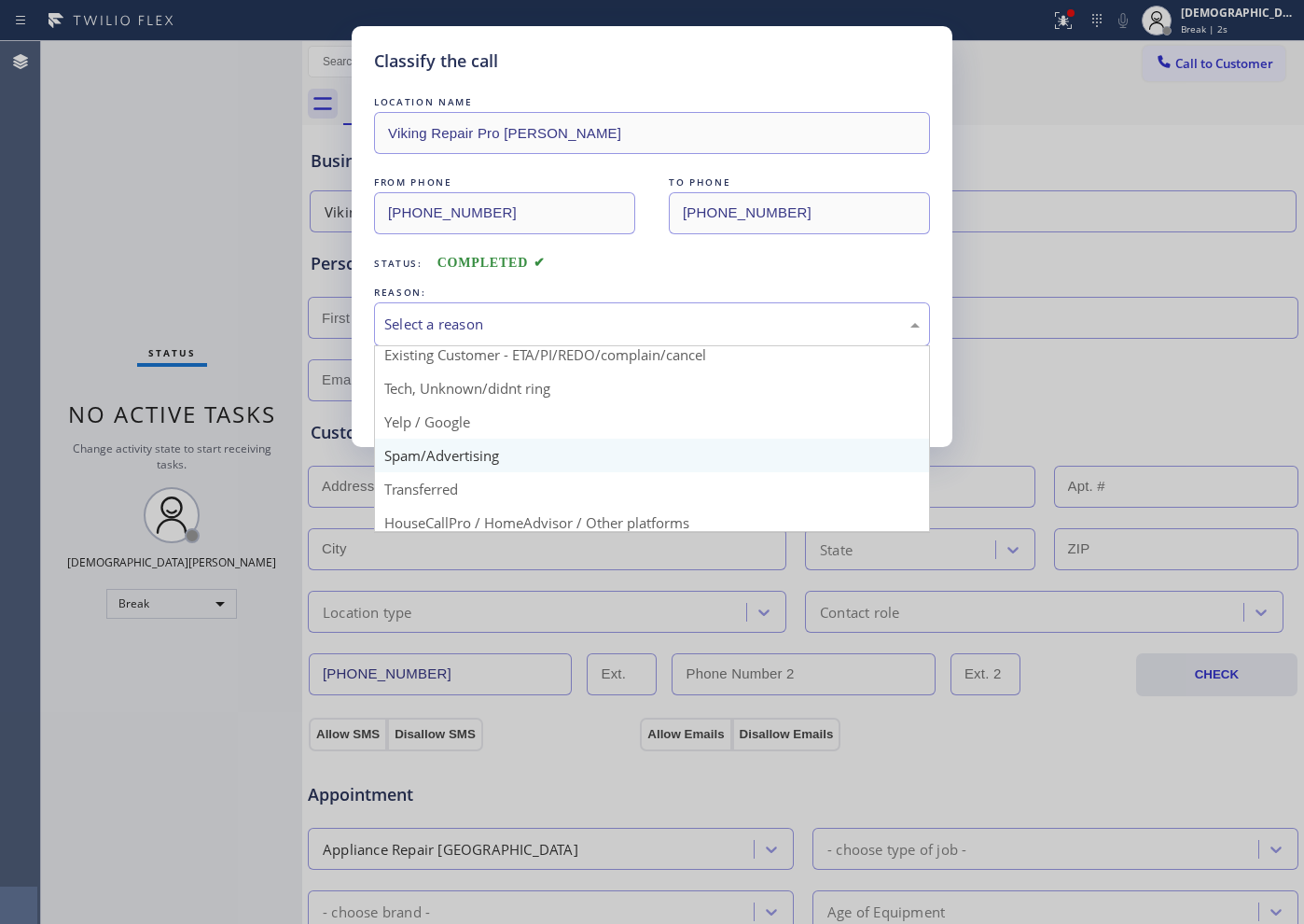
scroll to position [116, 0]
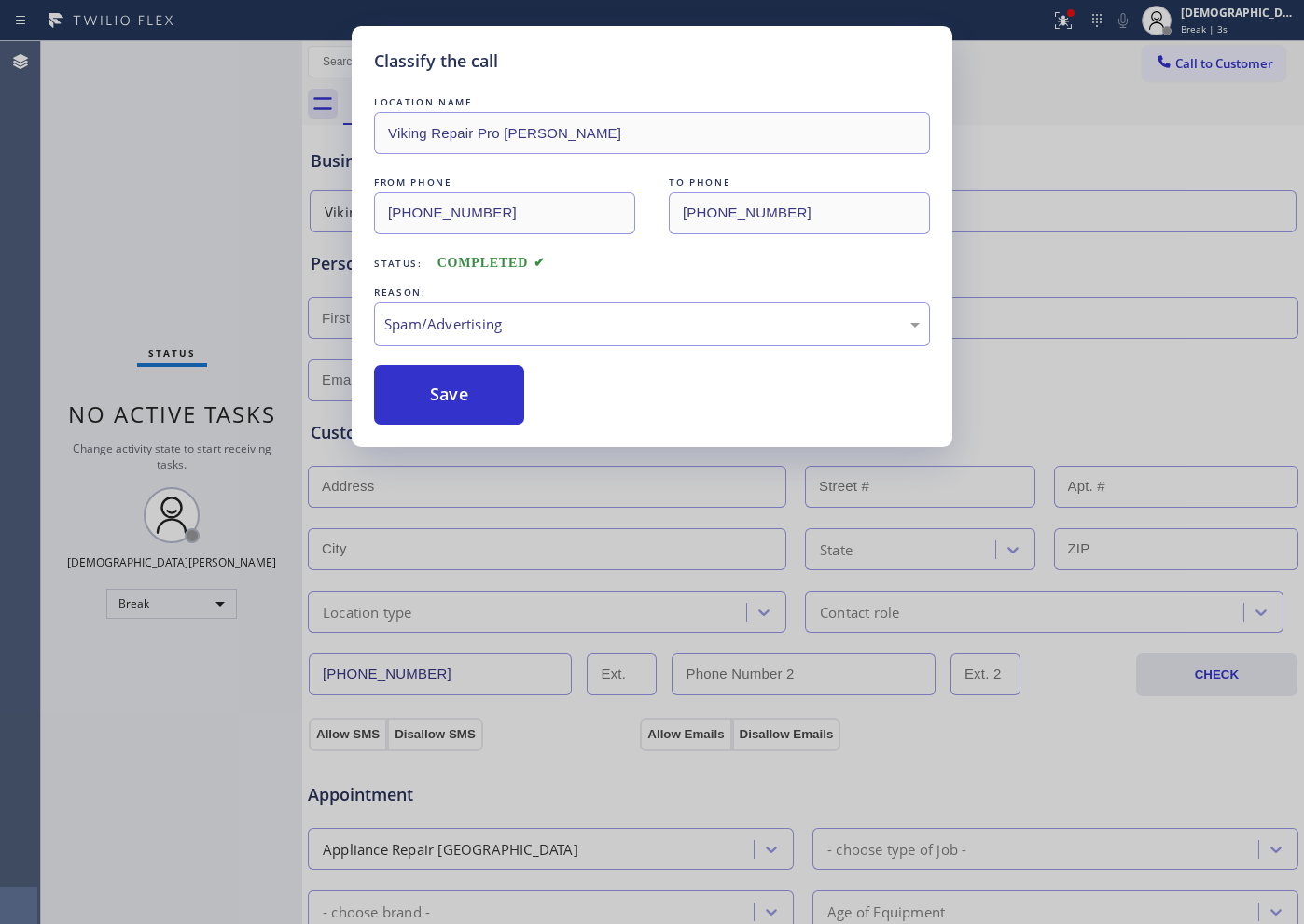
drag, startPoint x: 442, startPoint y: 407, endPoint x: 531, endPoint y: 464, distance: 105.7
click at [442, 406] on button "Save" at bounding box center [449, 394] width 150 height 60
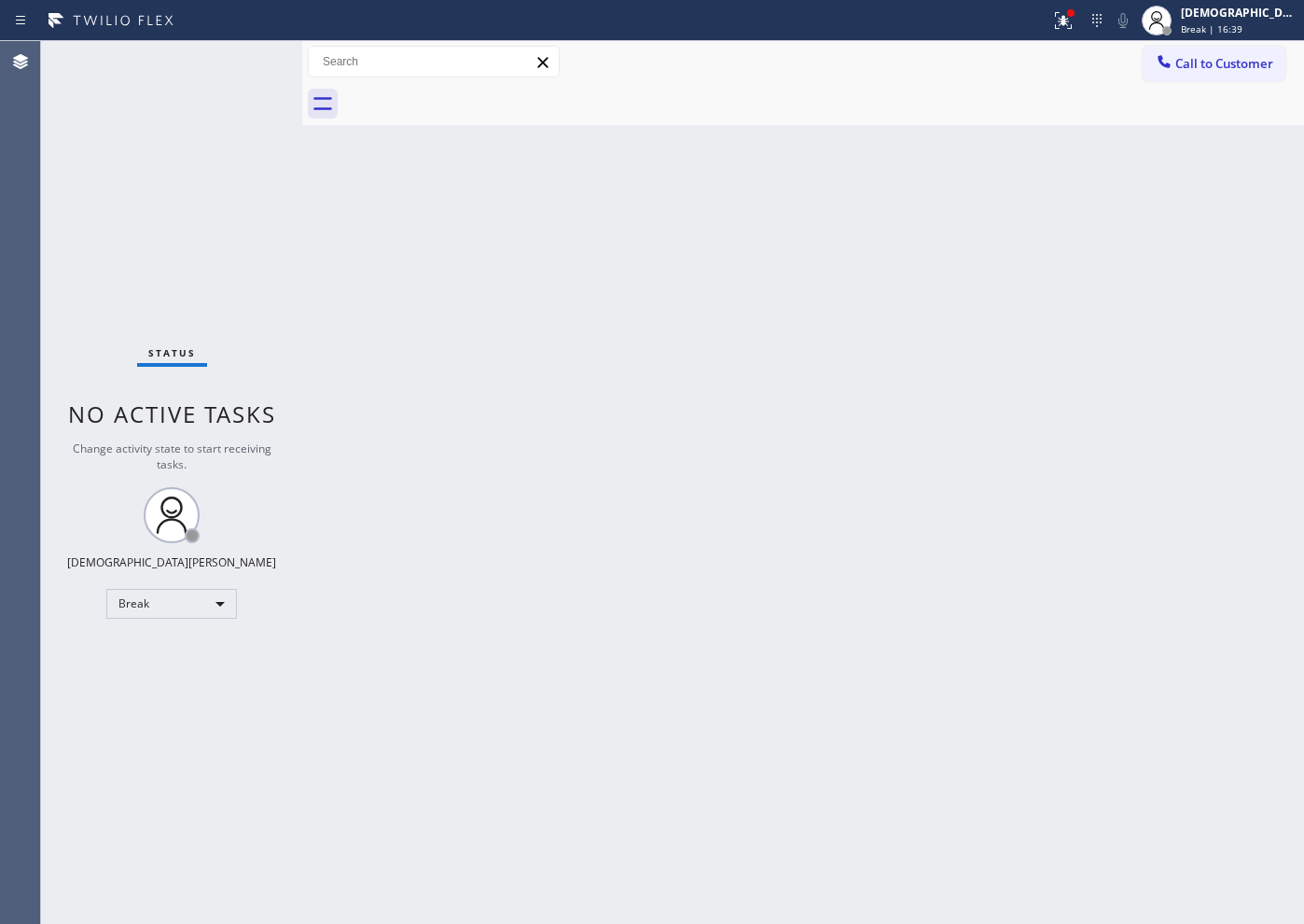
click at [1042, 738] on div "Back to Dashboard Change Sender ID Customers Technicians Select a contact Outbo…" at bounding box center [804, 481] width 1002 height 882
drag, startPoint x: 776, startPoint y: 557, endPoint x: 346, endPoint y: 534, distance: 430.6
click at [677, 545] on div "Back to Dashboard Change Sender ID Customers Technicians Select a contact Outbo…" at bounding box center [804, 481] width 1002 height 882
click at [167, 603] on div "Break" at bounding box center [171, 604] width 130 height 30
click at [155, 652] on li "Available" at bounding box center [170, 654] width 127 height 23
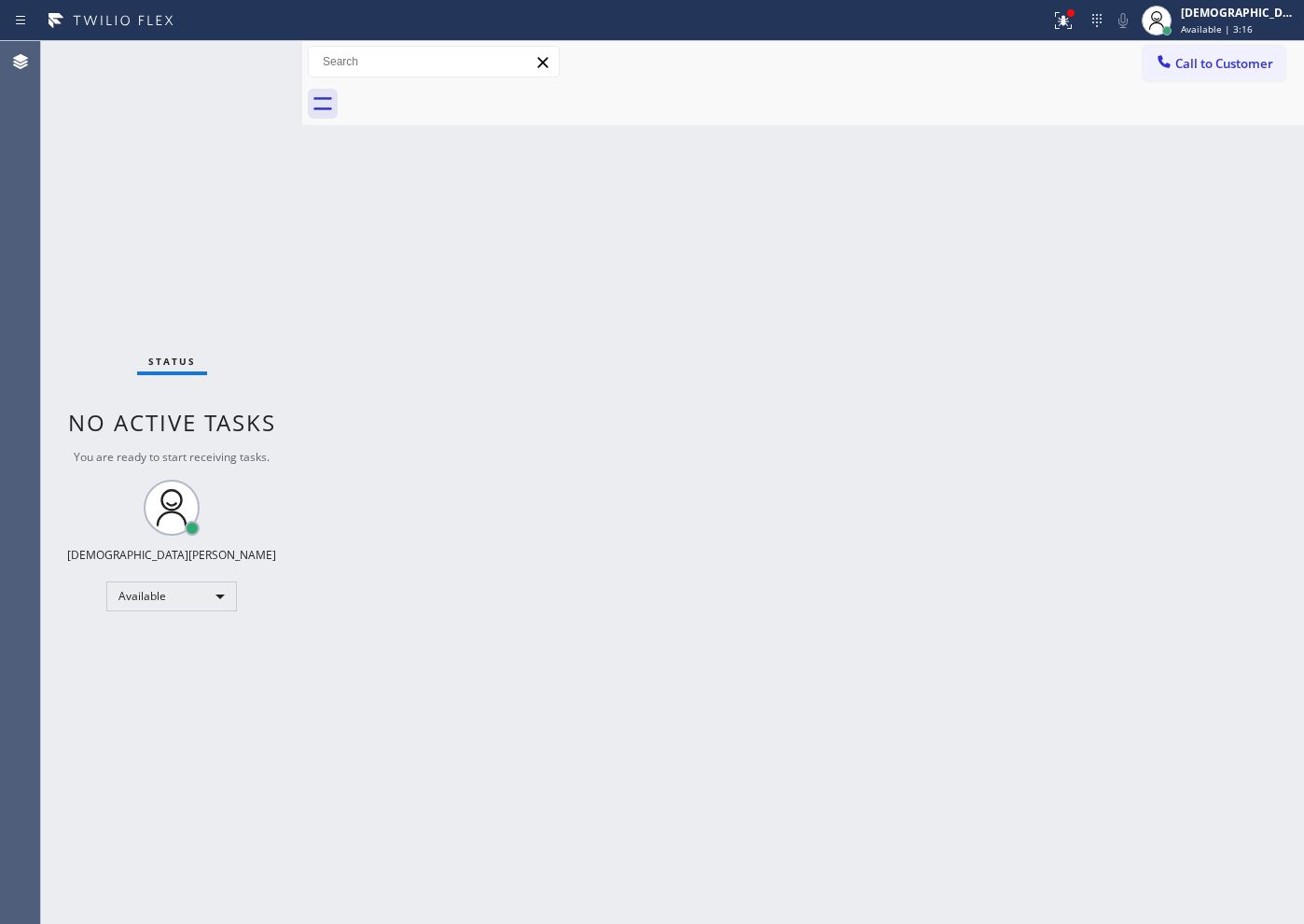
drag, startPoint x: 232, startPoint y: 638, endPoint x: 225, endPoint y: 647, distance: 11.4
drag, startPoint x: 225, startPoint y: 647, endPoint x: 825, endPoint y: 360, distance: 665.1
click at [825, 360] on div "Back to Dashboard Change Sender ID Customers Technicians Select a contact Outbo…" at bounding box center [804, 481] width 1002 height 882
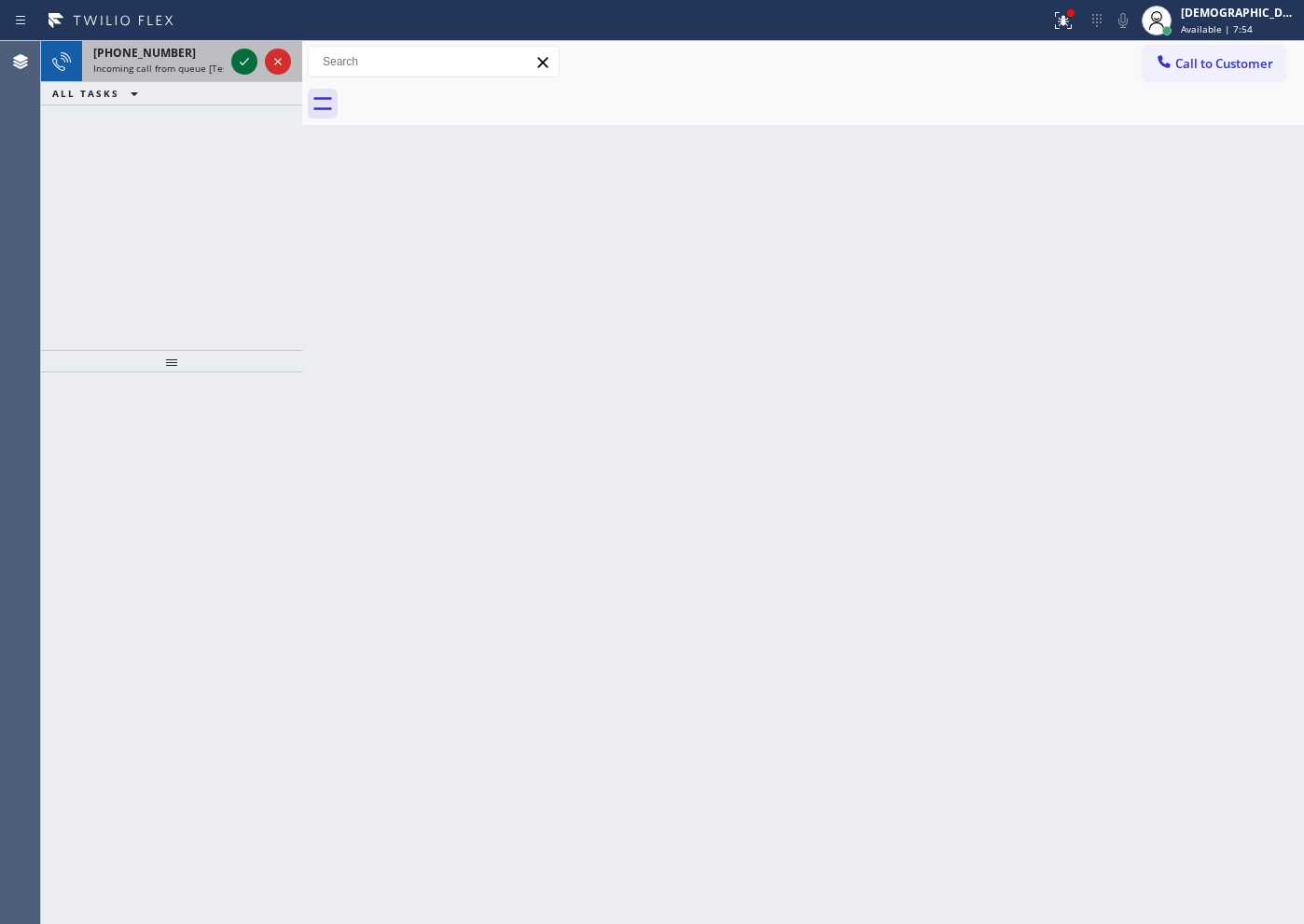
click at [245, 58] on icon at bounding box center [245, 61] width 23 height 23
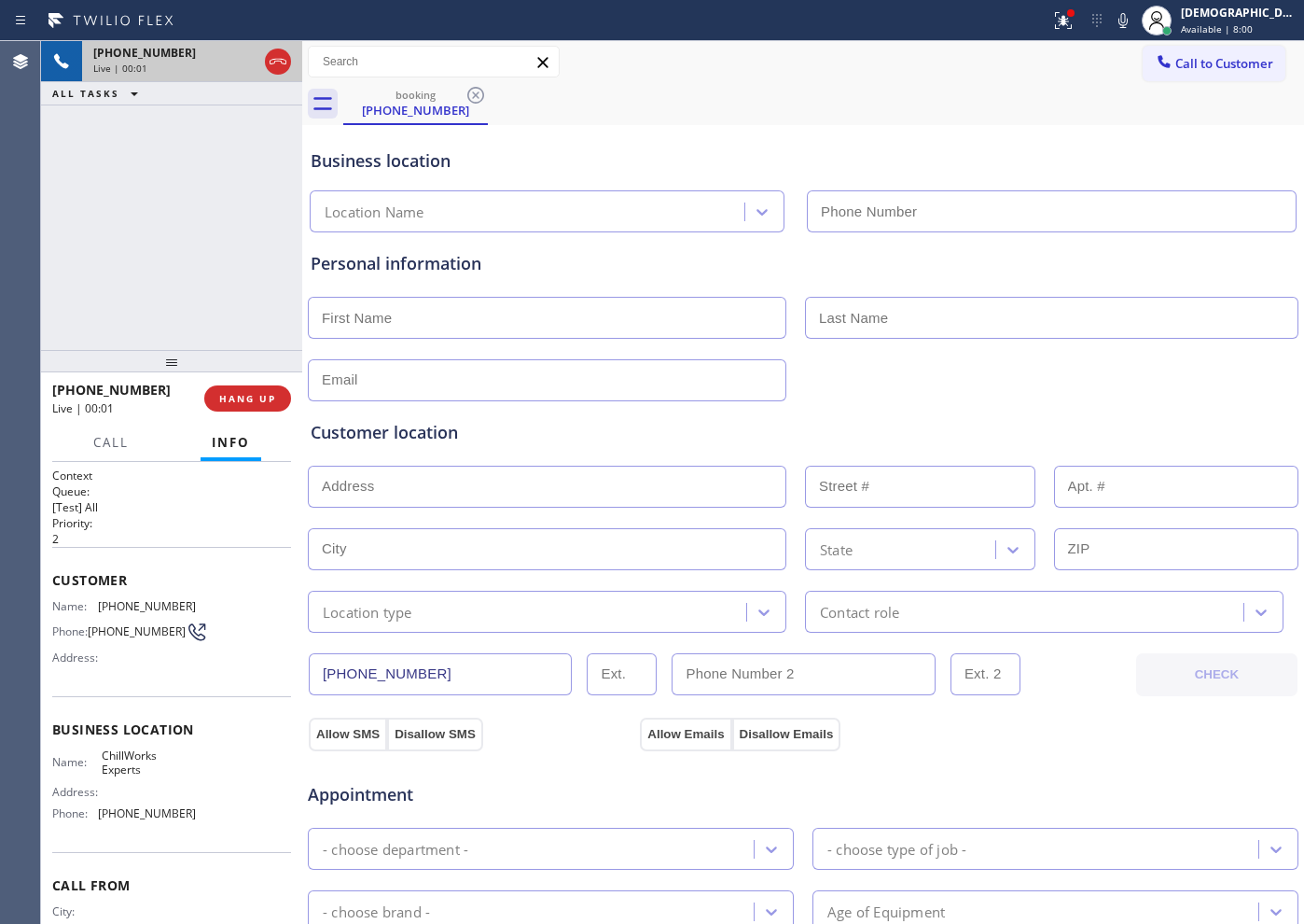
type input "[PHONE_NUMBER]"
click at [280, 60] on icon at bounding box center [278, 61] width 23 height 23
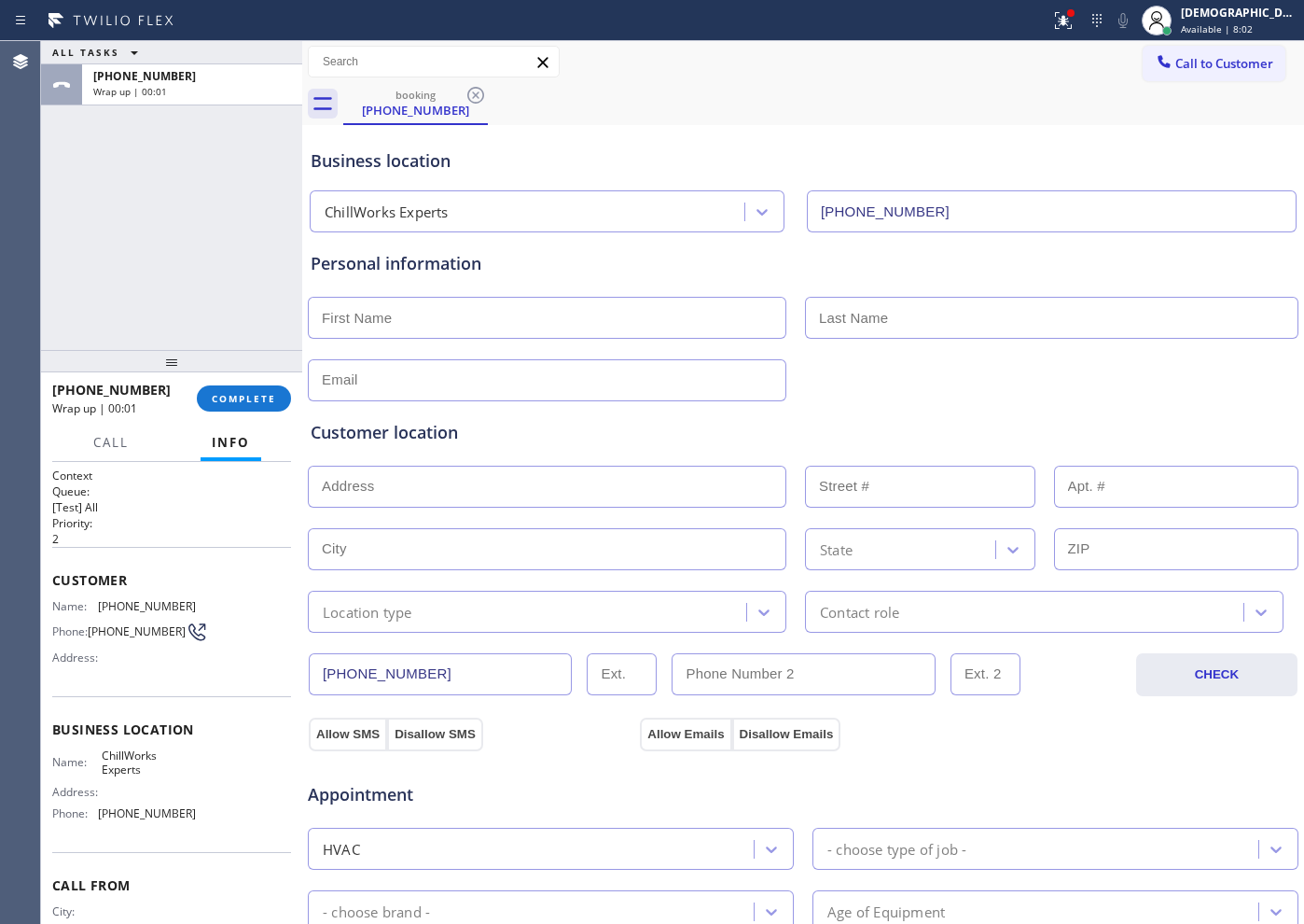
drag, startPoint x: 218, startPoint y: 394, endPoint x: 296, endPoint y: 375, distance: 80.3
click at [220, 394] on span "COMPLETE" at bounding box center [244, 398] width 64 height 13
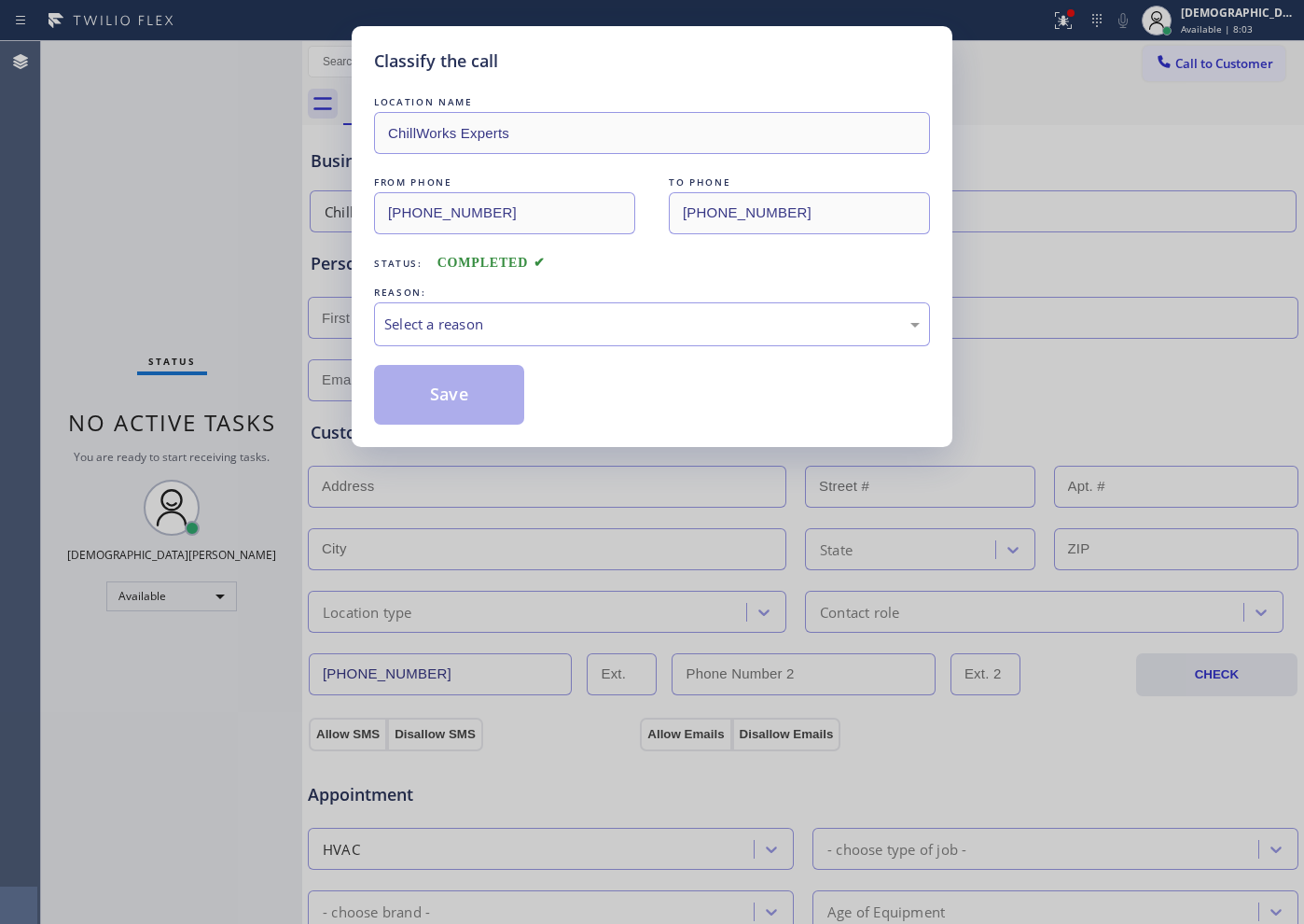
click at [498, 267] on span "COMPLETED" at bounding box center [492, 262] width 108 height 14
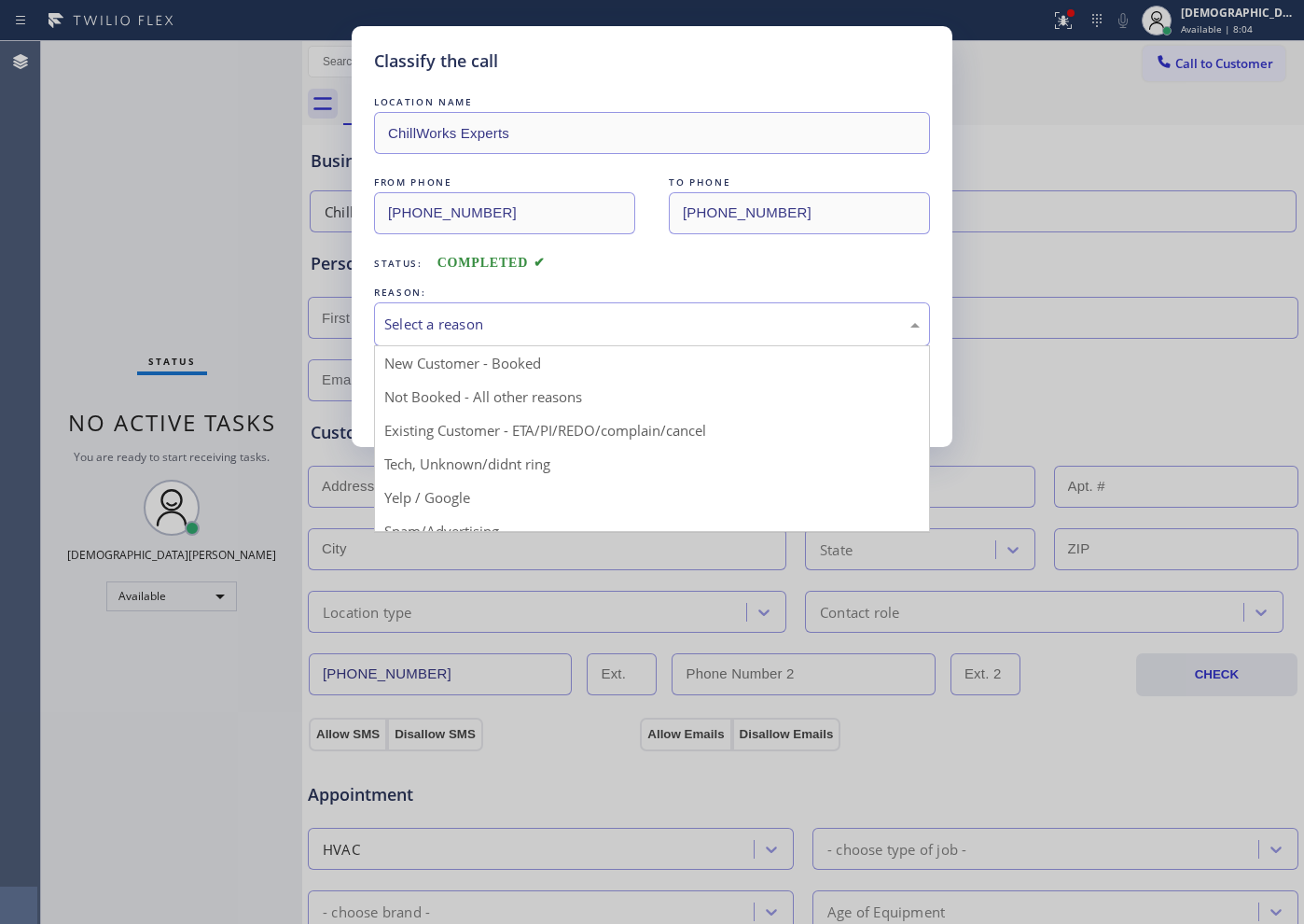
click at [539, 310] on div "Select a reason" at bounding box center [652, 324] width 556 height 44
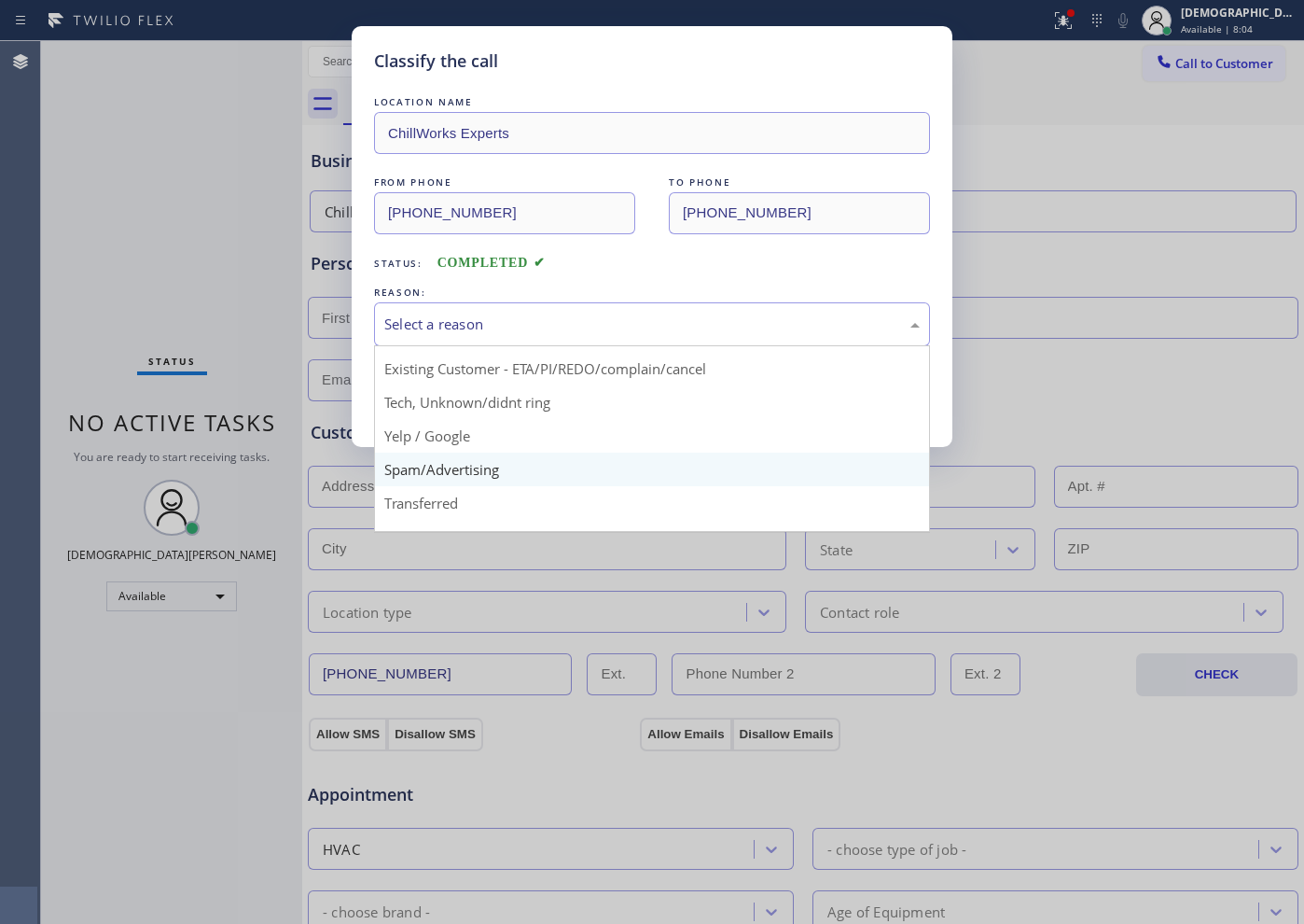
scroll to position [117, 0]
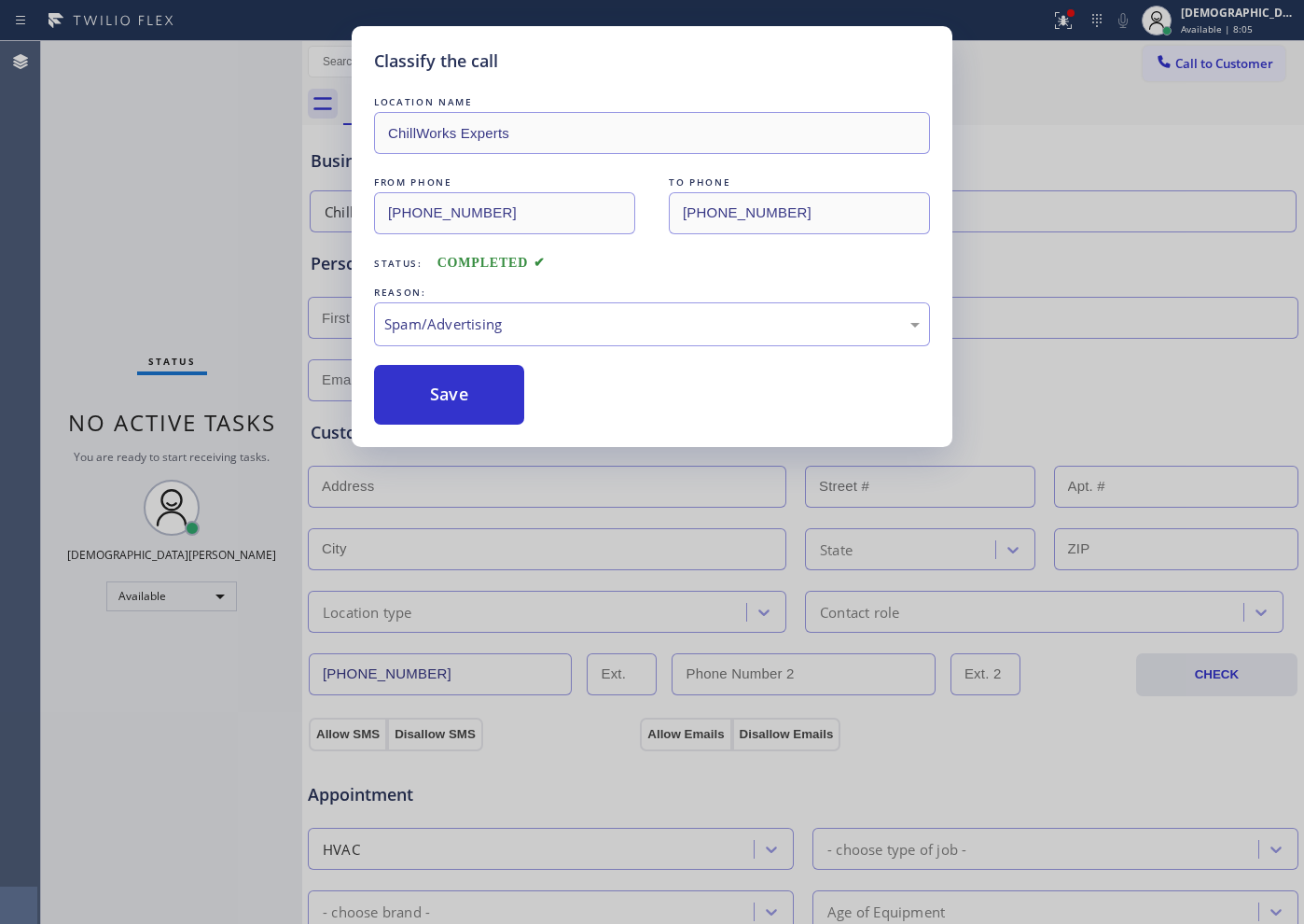
click at [443, 403] on button "Save" at bounding box center [449, 394] width 150 height 60
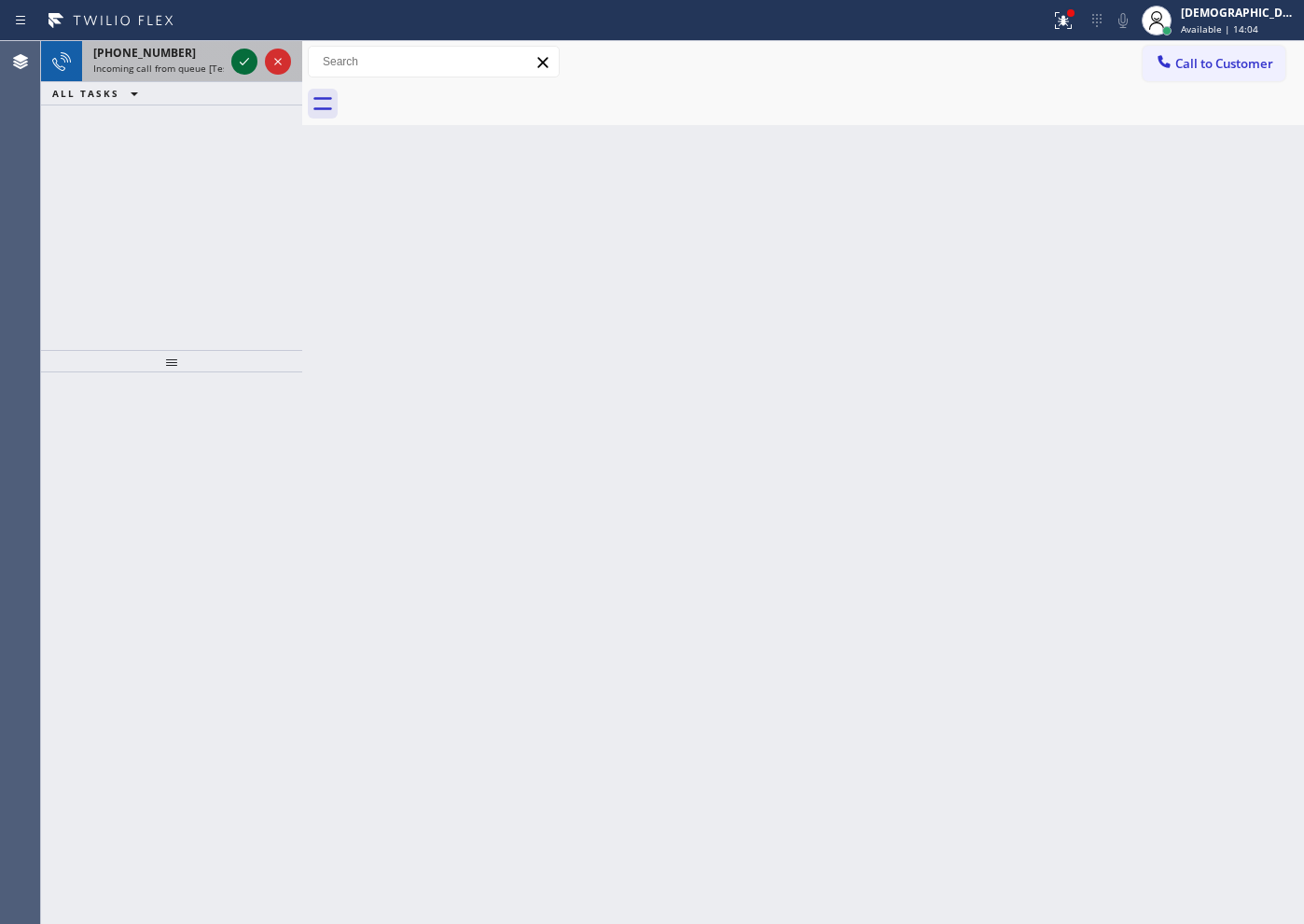
click at [242, 62] on icon at bounding box center [245, 61] width 9 height 8
click at [246, 56] on icon at bounding box center [245, 61] width 23 height 23
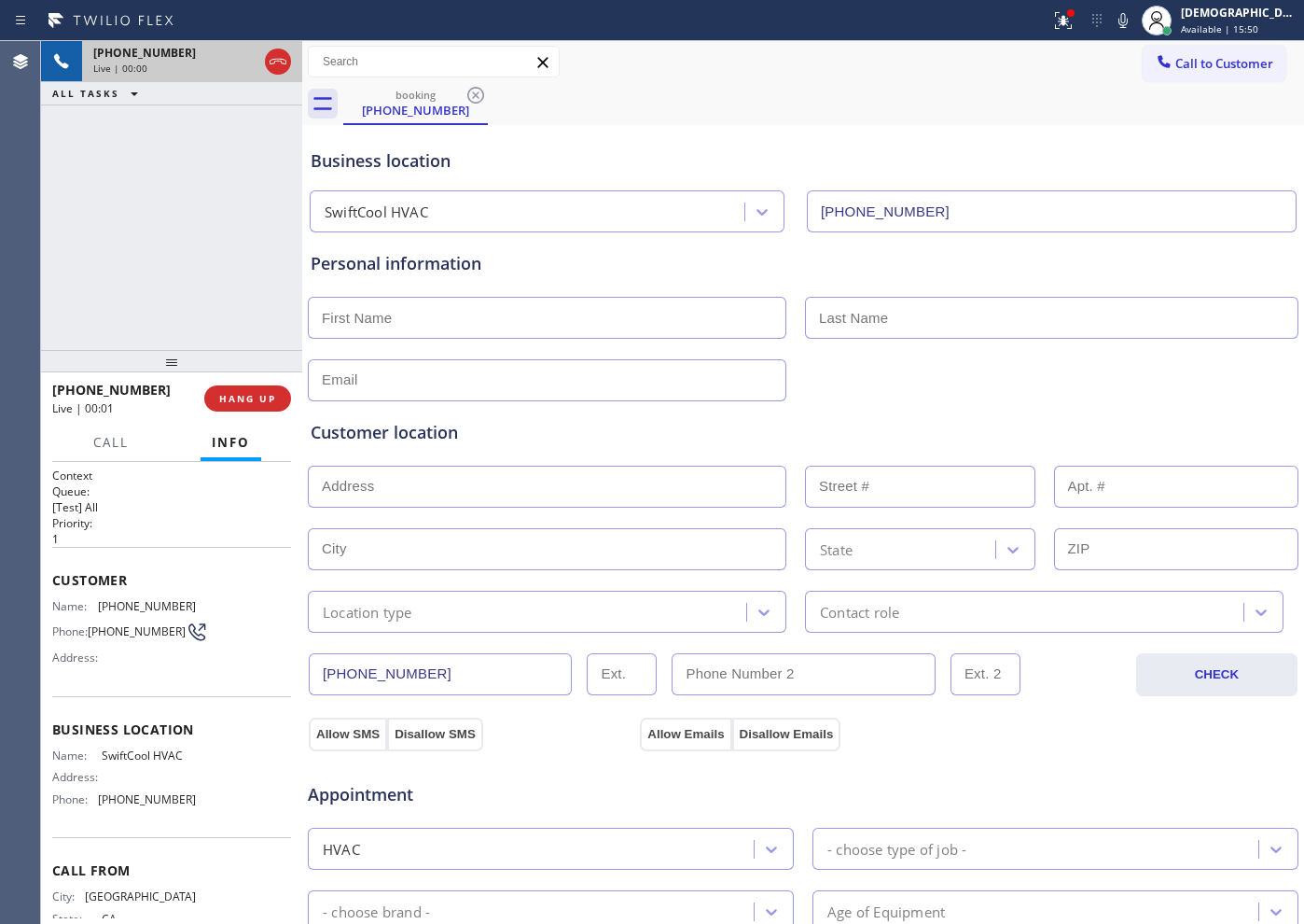
type input "[PHONE_NUMBER]"
click at [281, 70] on icon at bounding box center [278, 61] width 23 height 23
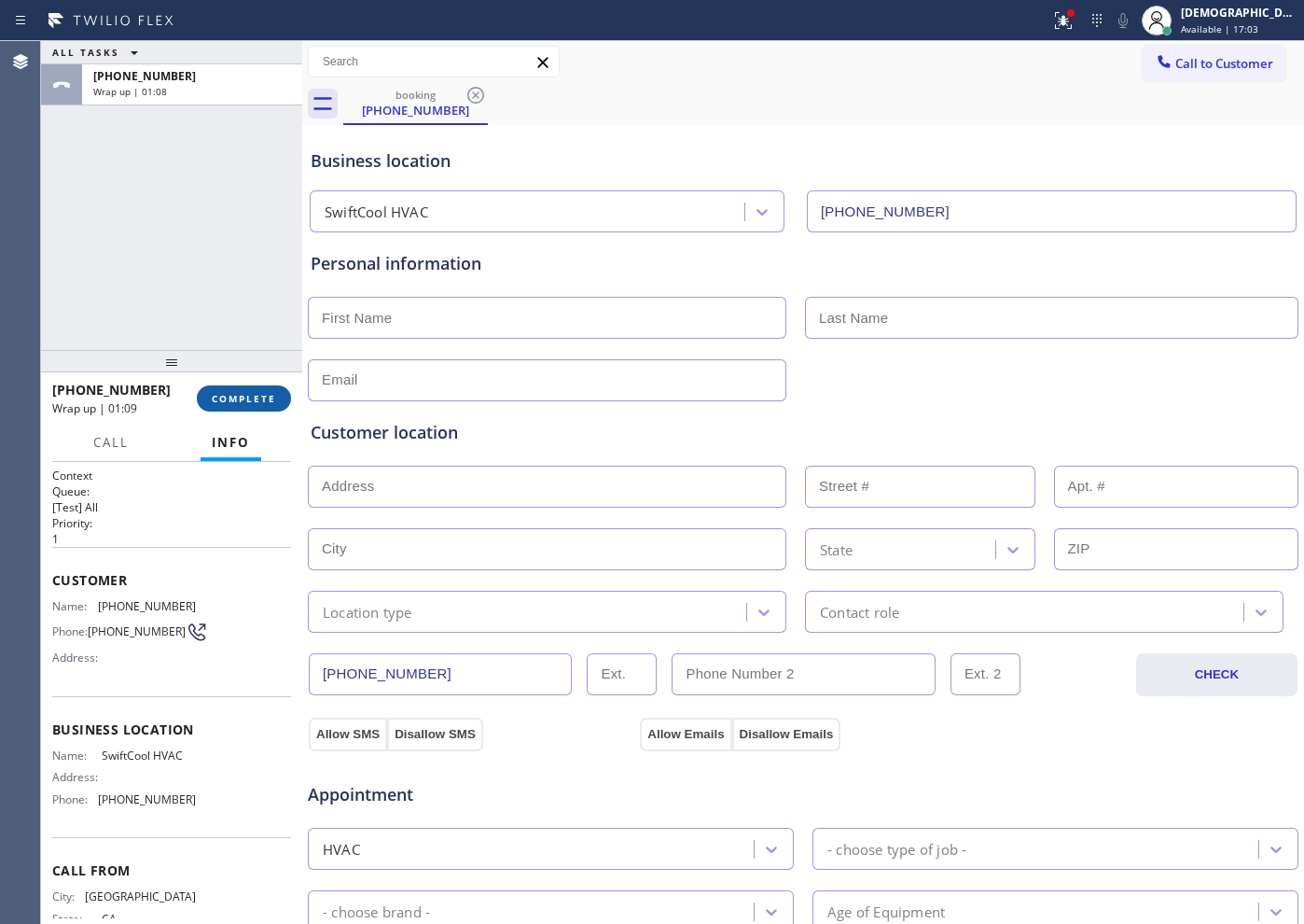
click at [258, 400] on span "COMPLETE" at bounding box center [244, 398] width 64 height 13
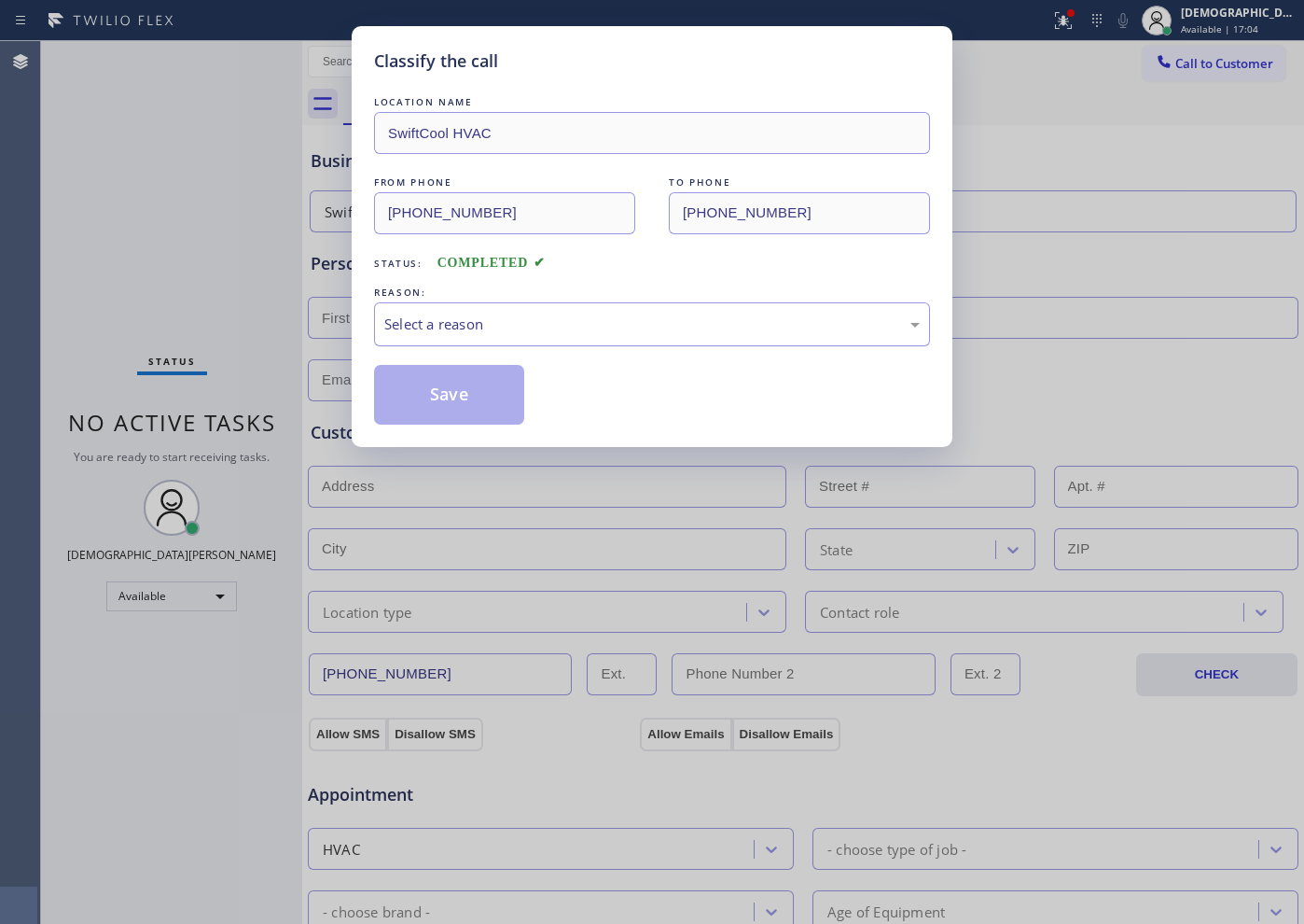
click at [502, 334] on div "Select a reason" at bounding box center [652, 323] width 535 height 22
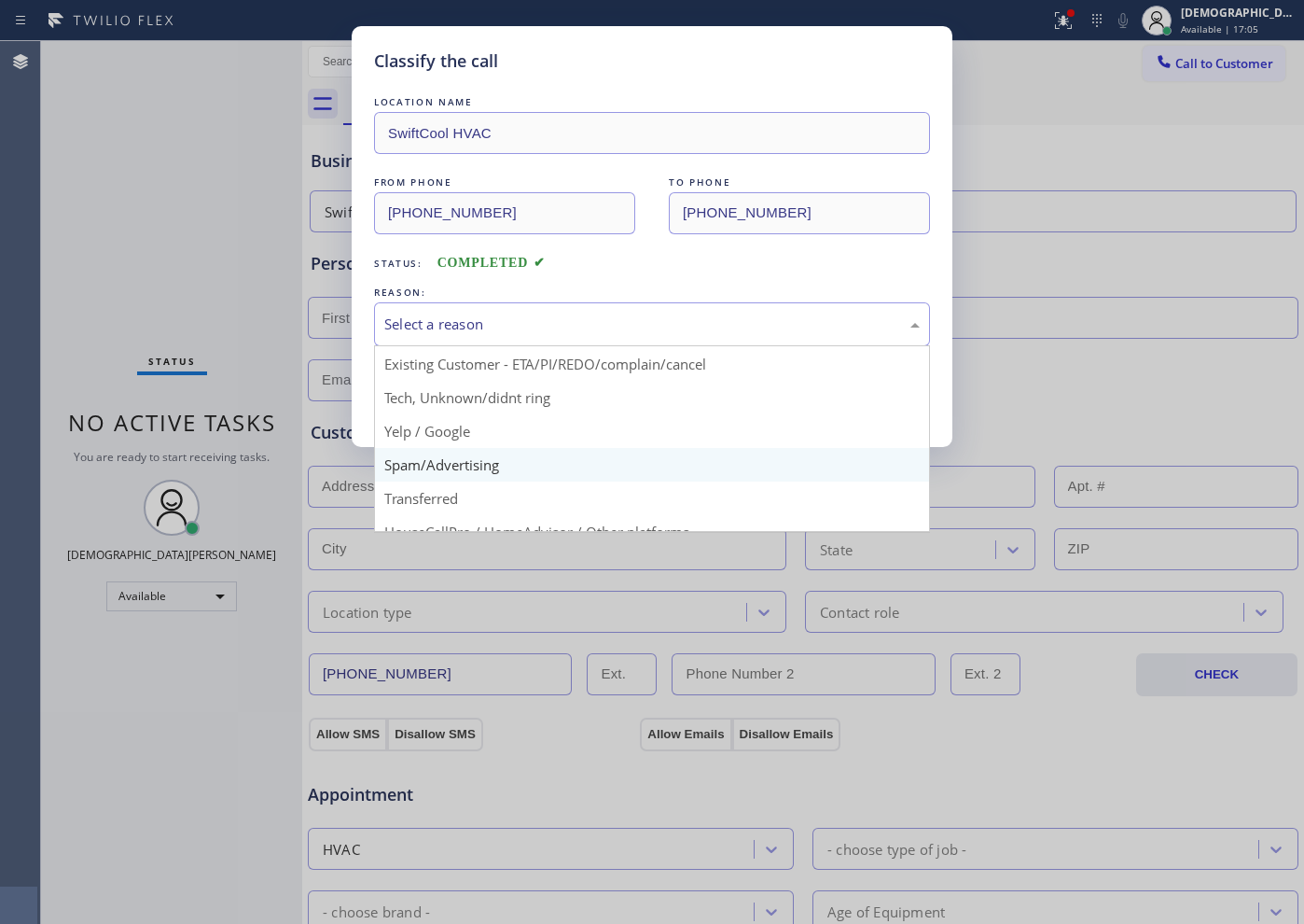
scroll to position [117, 0]
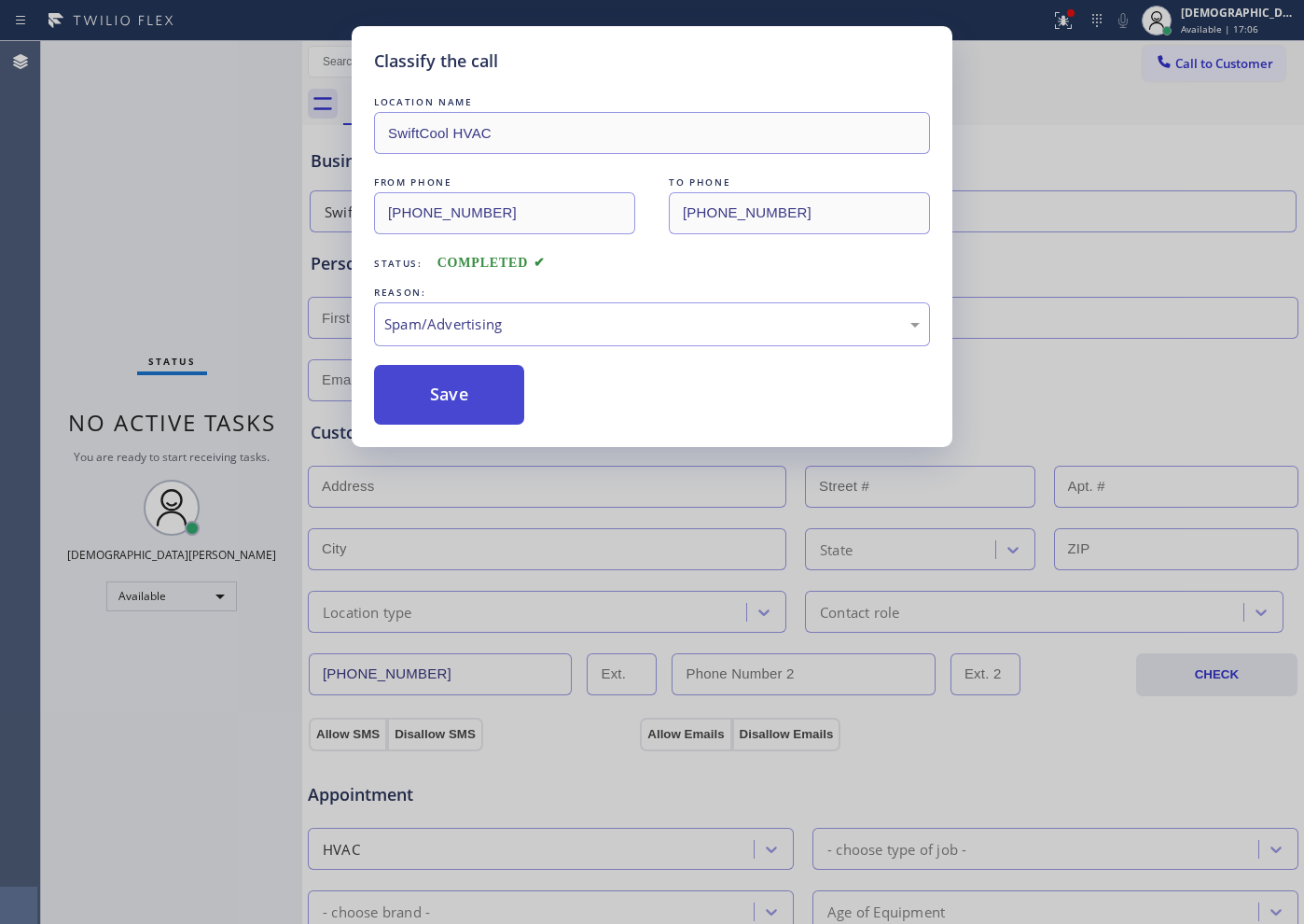
click at [461, 410] on button "Save" at bounding box center [449, 394] width 150 height 60
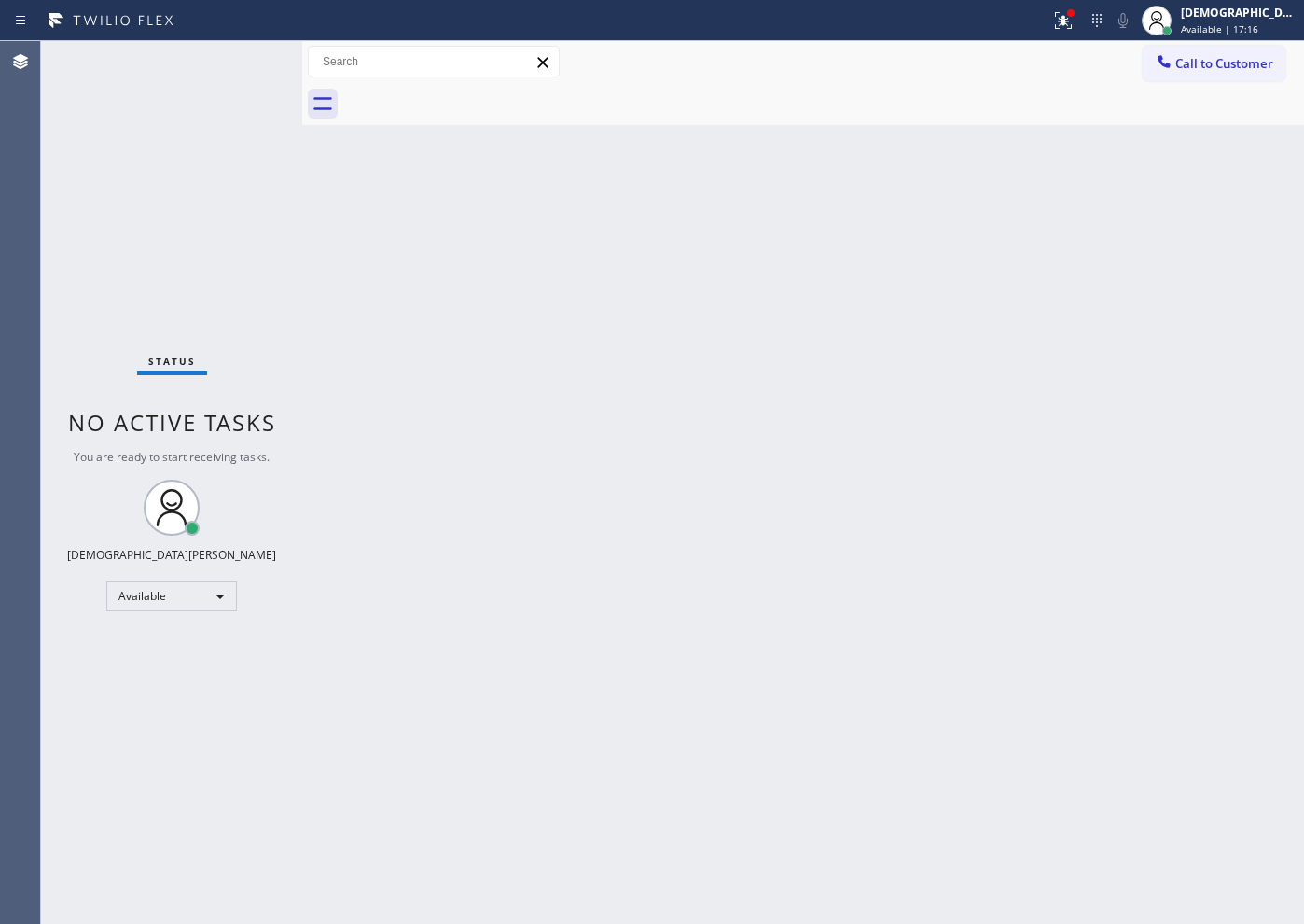
drag, startPoint x: 230, startPoint y: 201, endPoint x: 350, endPoint y: 166, distance: 125.0
click at [234, 200] on div "Status No active tasks You are ready to start receiving tasks. Christian Cinco …" at bounding box center [171, 481] width 261 height 882
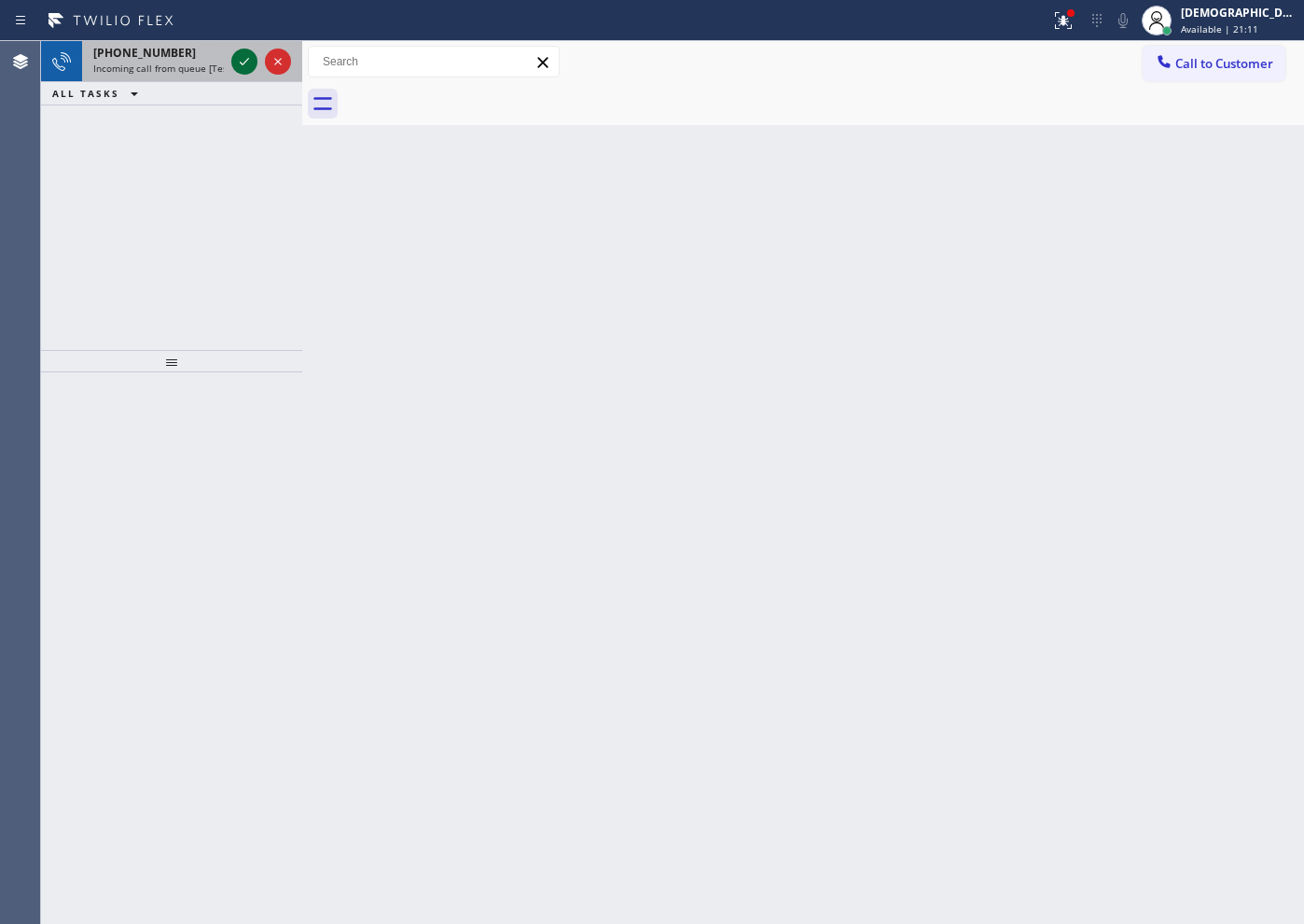
click at [241, 63] on icon at bounding box center [245, 61] width 23 height 23
click at [234, 57] on icon at bounding box center [245, 61] width 23 height 23
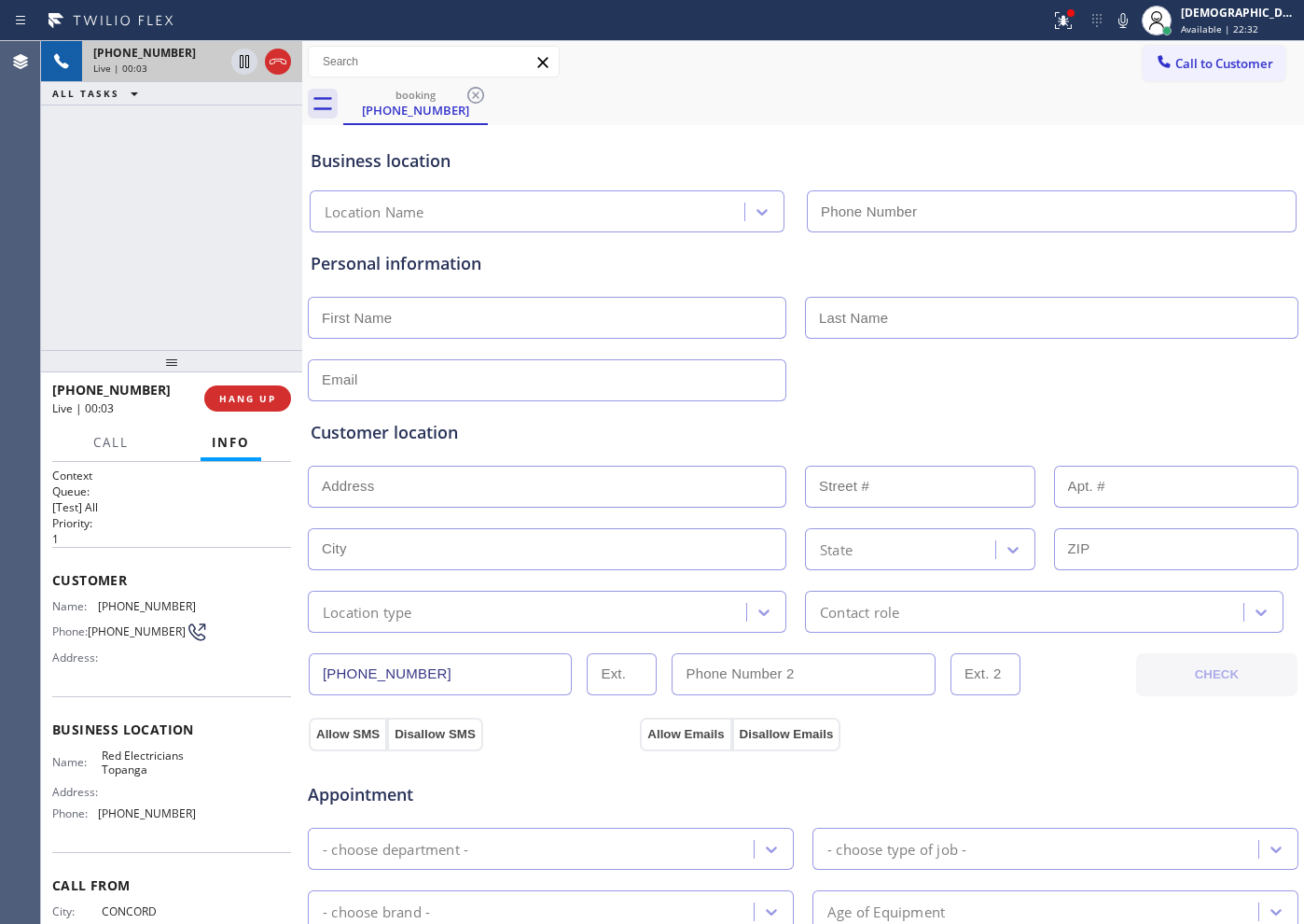
scroll to position [116, 0]
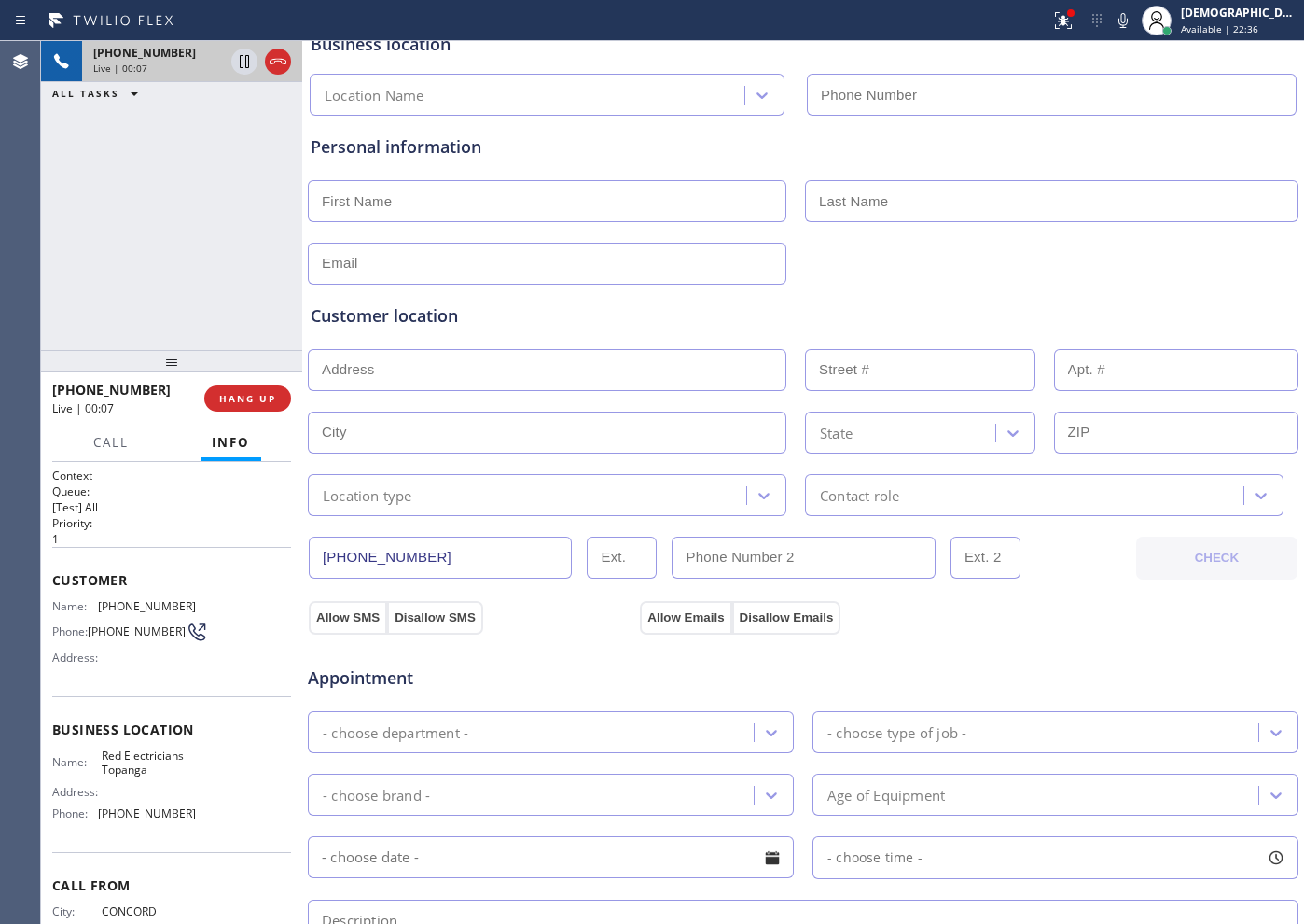
type input "[PHONE_NUMBER]"
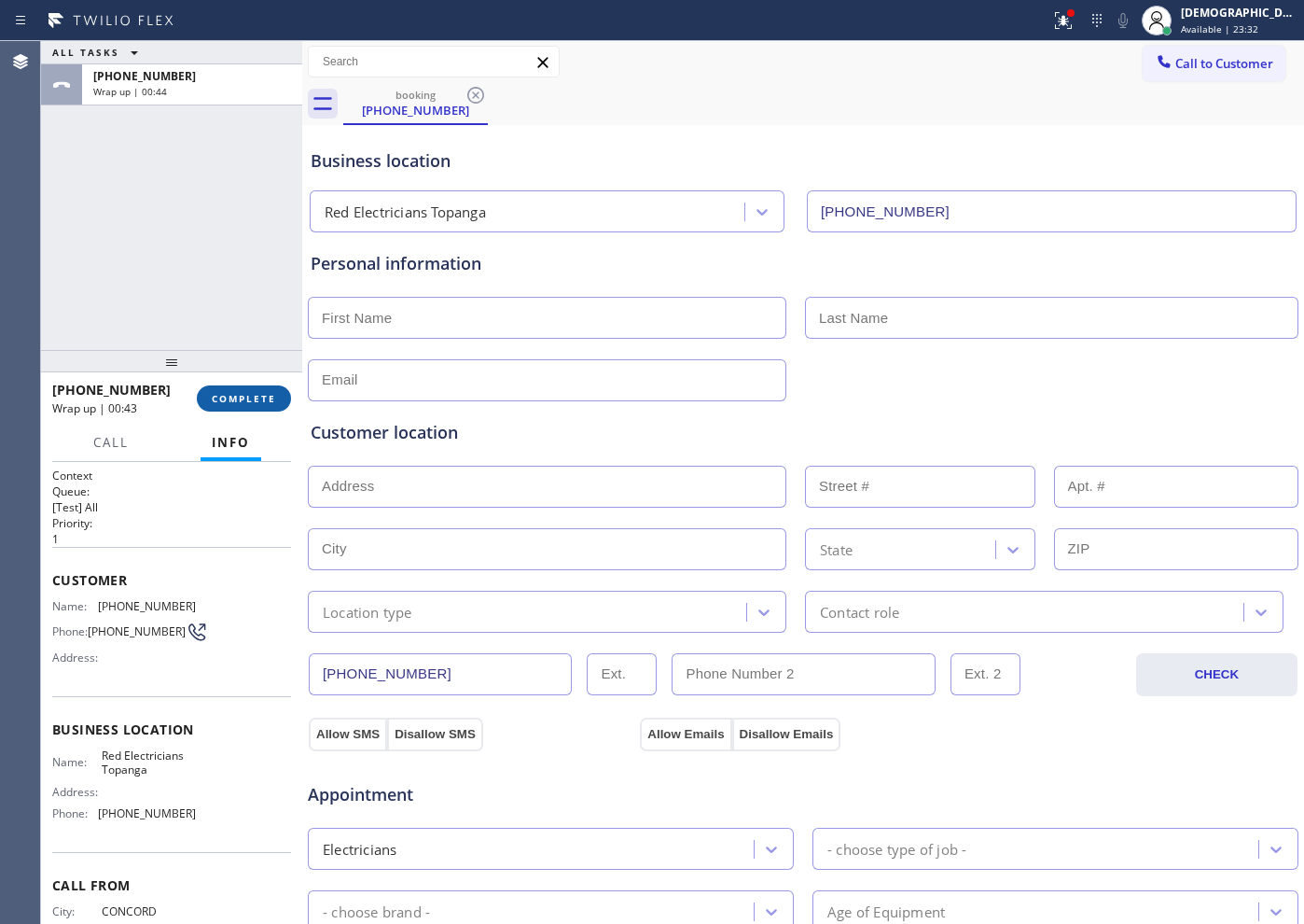
click at [260, 400] on span "COMPLETE" at bounding box center [244, 398] width 64 height 13
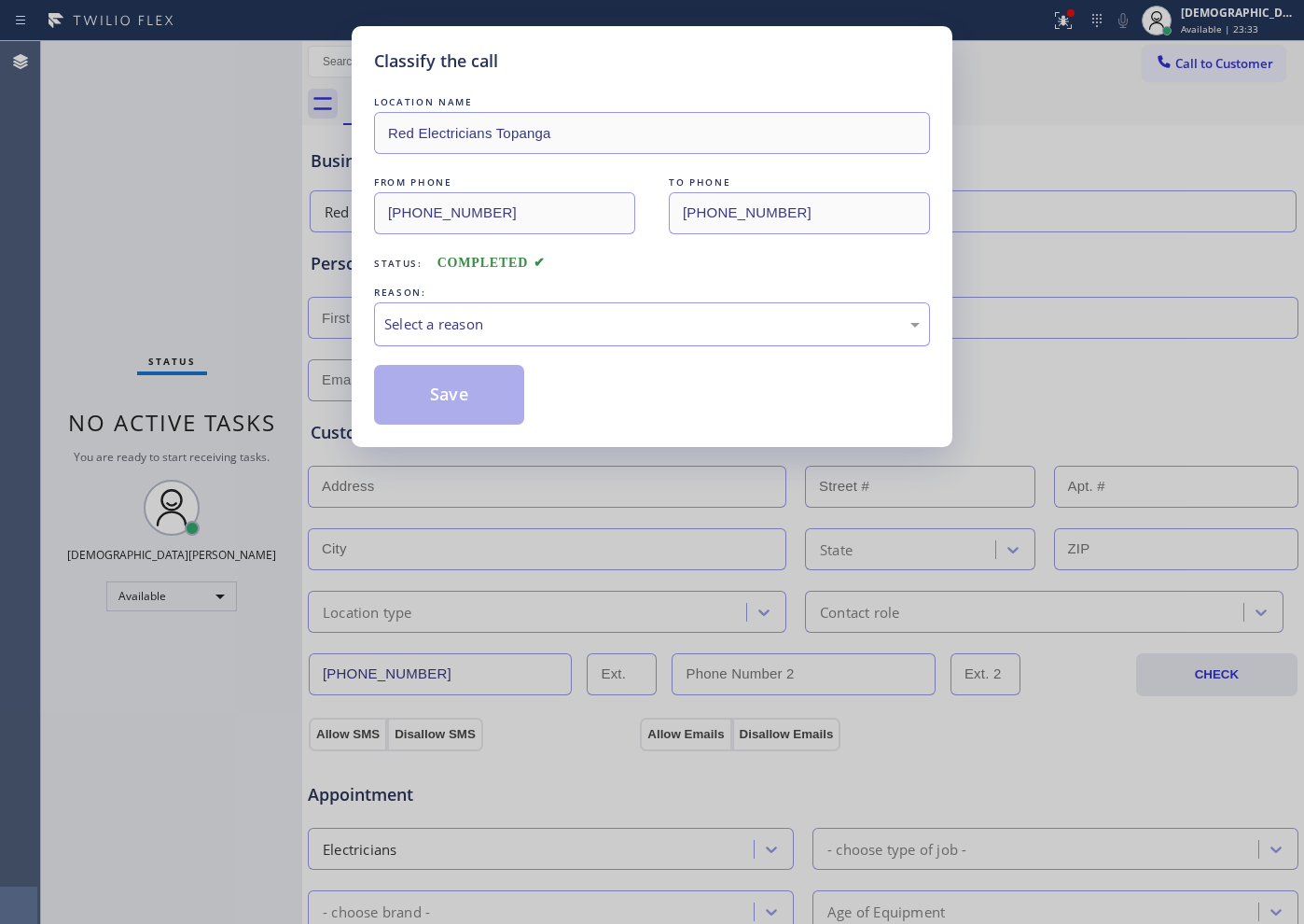
click at [505, 328] on div "Select a reason" at bounding box center [652, 323] width 535 height 22
click at [474, 402] on button "Save" at bounding box center [449, 394] width 150 height 60
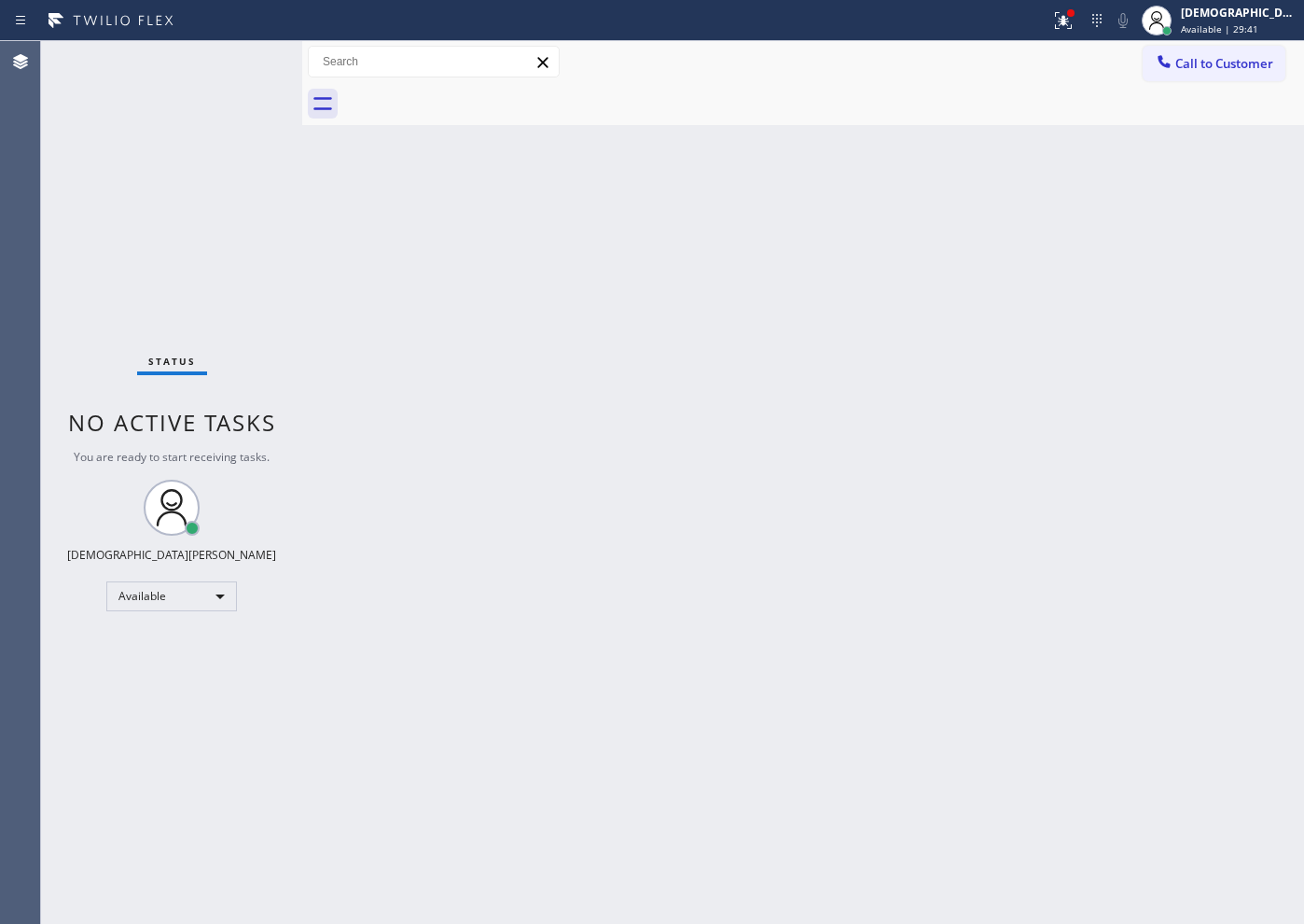
drag, startPoint x: 261, startPoint y: 244, endPoint x: 395, endPoint y: 187, distance: 145.6
click at [261, 244] on div "Status No active tasks You are ready to start receiving tasks. Christian Cinco …" at bounding box center [171, 481] width 261 height 882
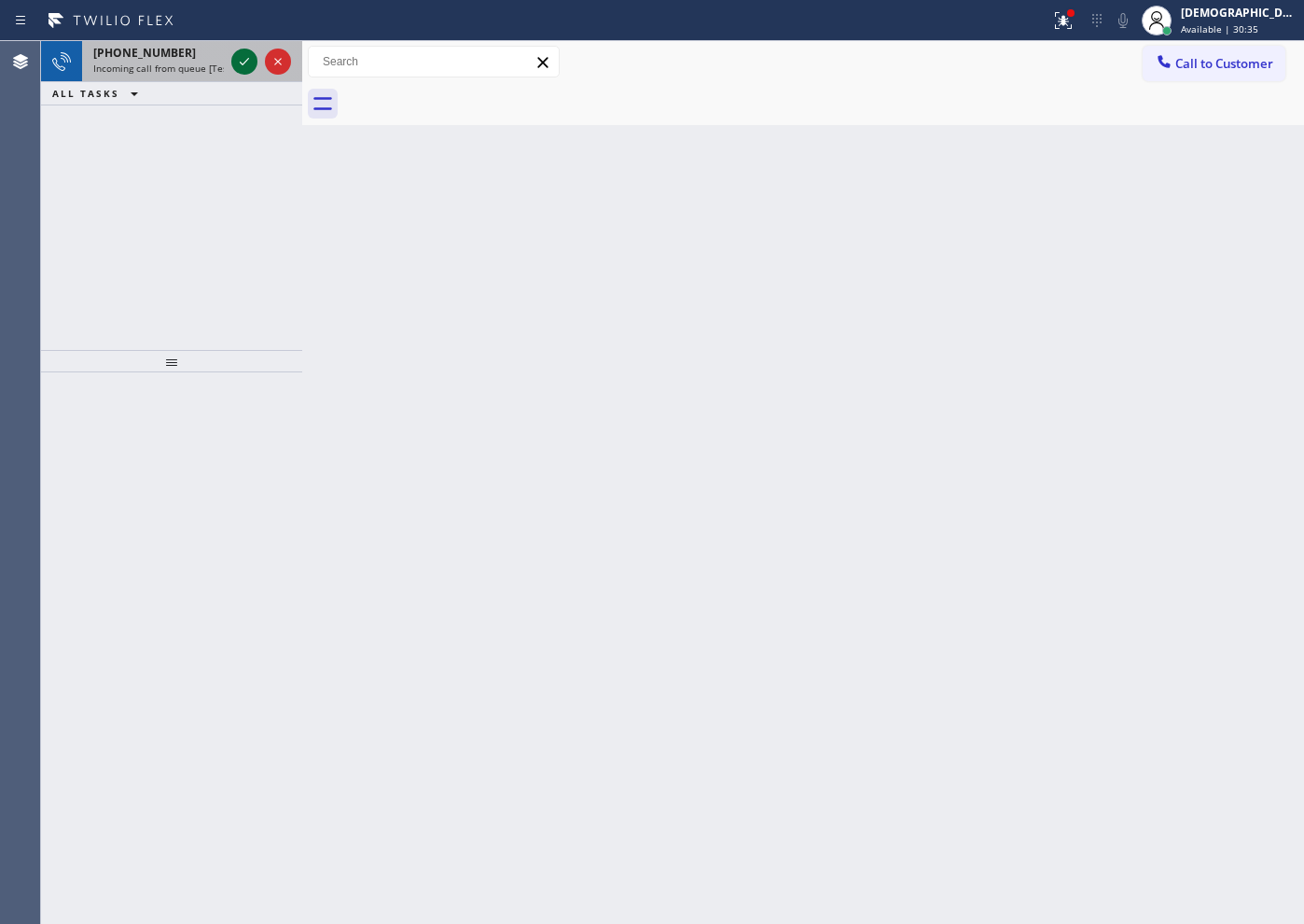
click at [250, 62] on icon at bounding box center [245, 61] width 23 height 23
click at [318, 265] on div "Back to Dashboard Change Sender ID Customers Technicians Select a contact Outbo…" at bounding box center [804, 481] width 1002 height 882
click at [235, 64] on icon at bounding box center [245, 61] width 23 height 23
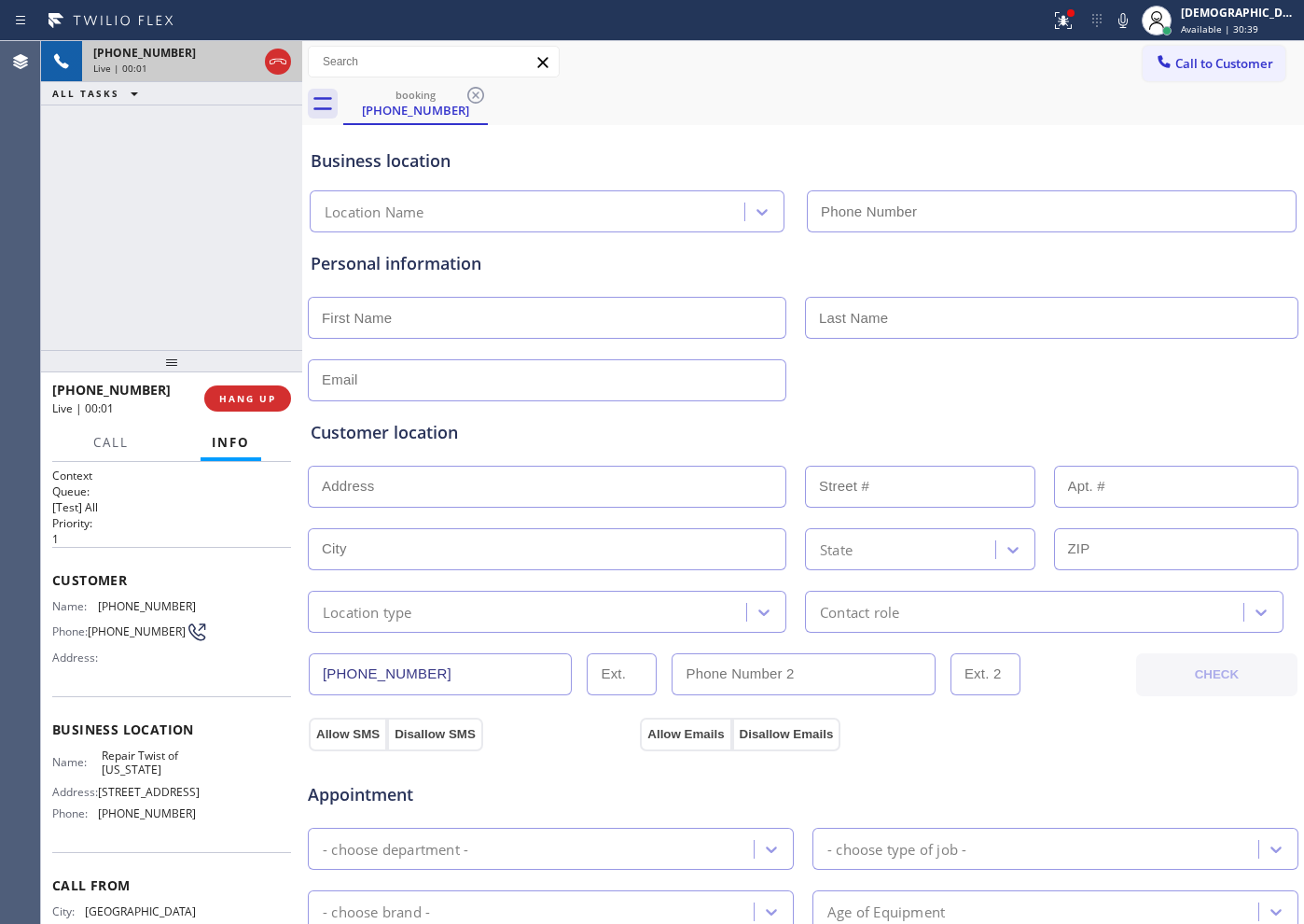
type input "[PHONE_NUMBER]"
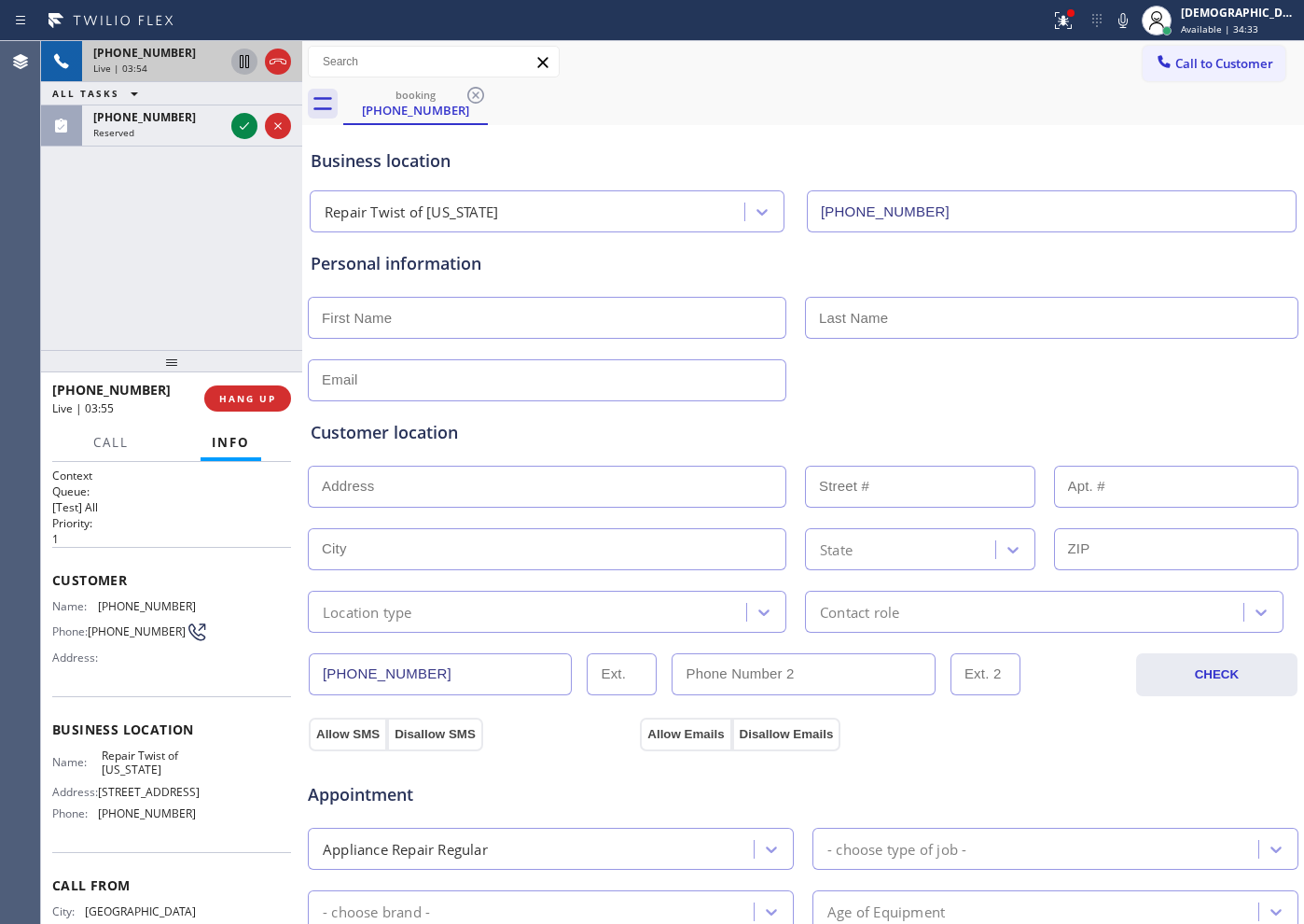
click at [237, 54] on icon at bounding box center [245, 61] width 23 height 23
click at [207, 222] on div "[PHONE_NUMBER] Live | 04:47 ALL TASKS ALL TASKS ACTIVE TASKS TASKS IN WRAP UP […" at bounding box center [171, 195] width 261 height 309
click at [243, 58] on icon at bounding box center [245, 61] width 13 height 13
click at [233, 216] on div "[PHONE_NUMBER] Live | 06:39 ALL TASKS ALL TASKS ACTIVE TASKS TASKS IN WRAP UP […" at bounding box center [171, 195] width 261 height 309
click at [248, 59] on icon at bounding box center [245, 61] width 9 height 13
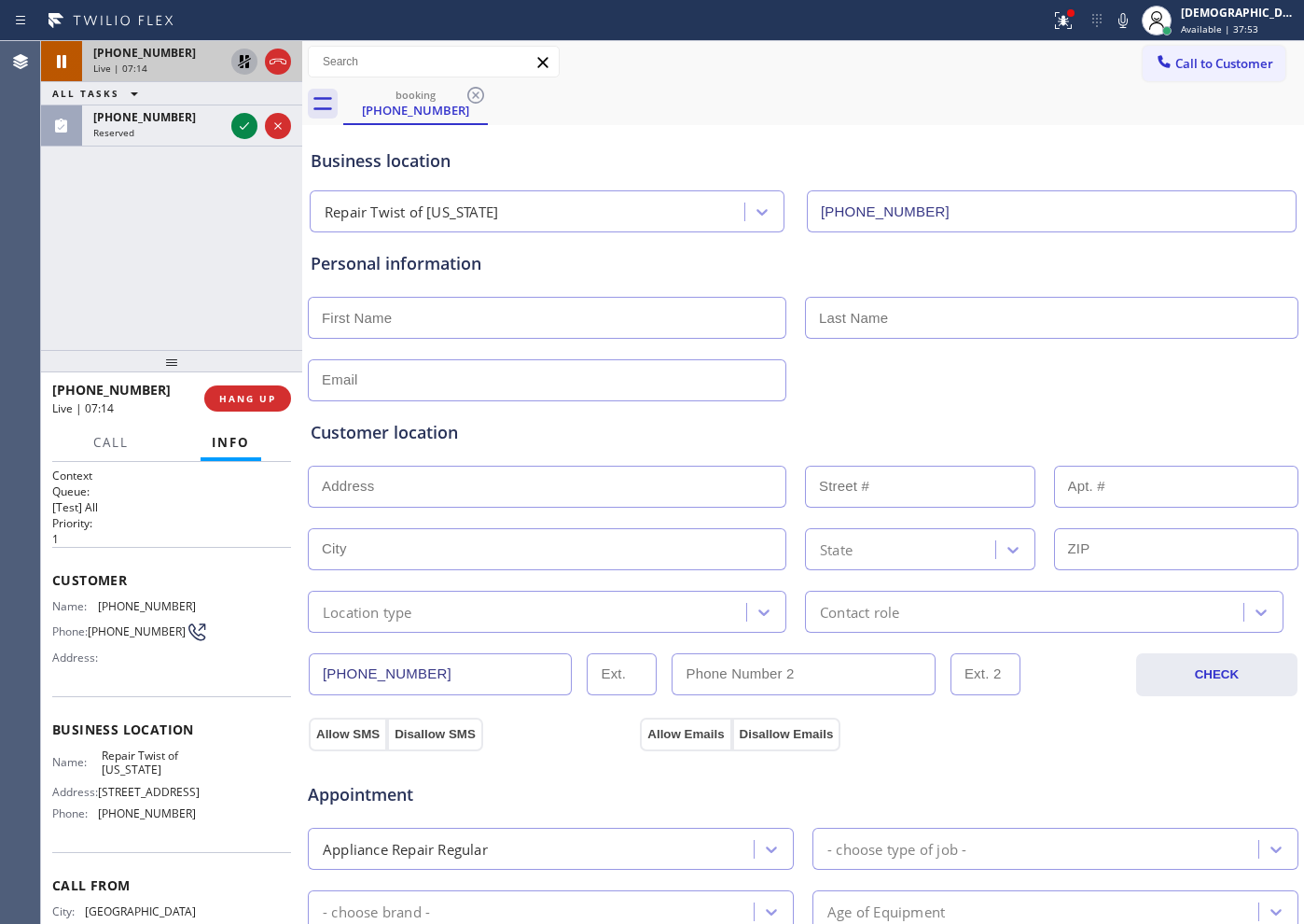
click at [235, 272] on div "[PHONE_NUMBER] Live | 07:14 ALL TASKS ALL TASKS ACTIVE TASKS TASKS IN WRAP UP […" at bounding box center [171, 195] width 261 height 309
click at [241, 62] on icon at bounding box center [245, 61] width 23 height 23
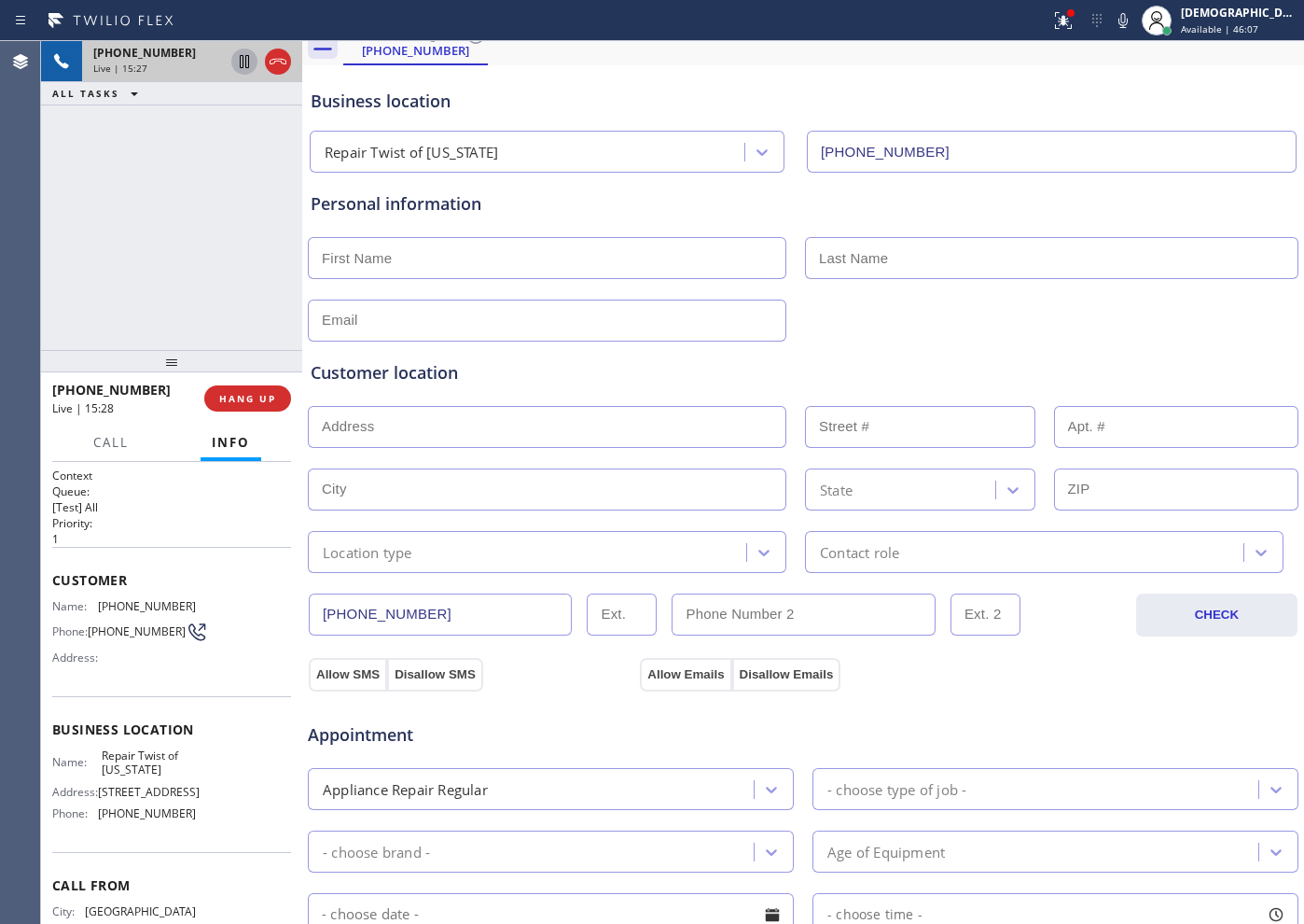
scroll to position [116, 0]
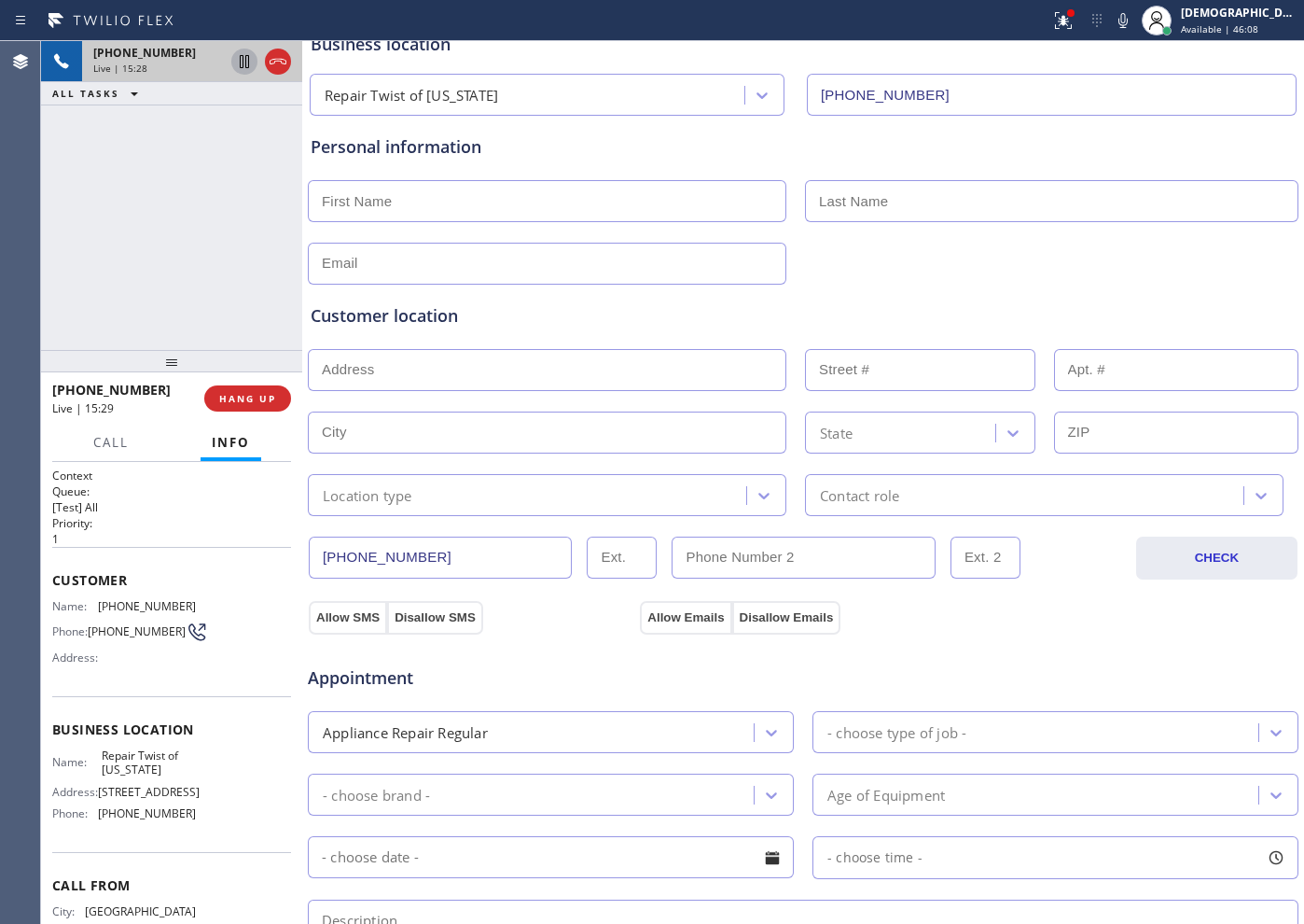
drag, startPoint x: 438, startPoint y: 550, endPoint x: 306, endPoint y: 550, distance: 132.0
click at [306, 550] on div "[PHONE_NUMBER] Live | 15:28 ALL TASKS ALL TASKS ACTIVE TASKS TASKS IN WRAP UP […" at bounding box center [672, 481] width 1263 height 882
click at [433, 207] on input "text" at bounding box center [548, 200] width 478 height 42
paste input "[PERSON_NAME]"
type input "[PERSON_NAME]"
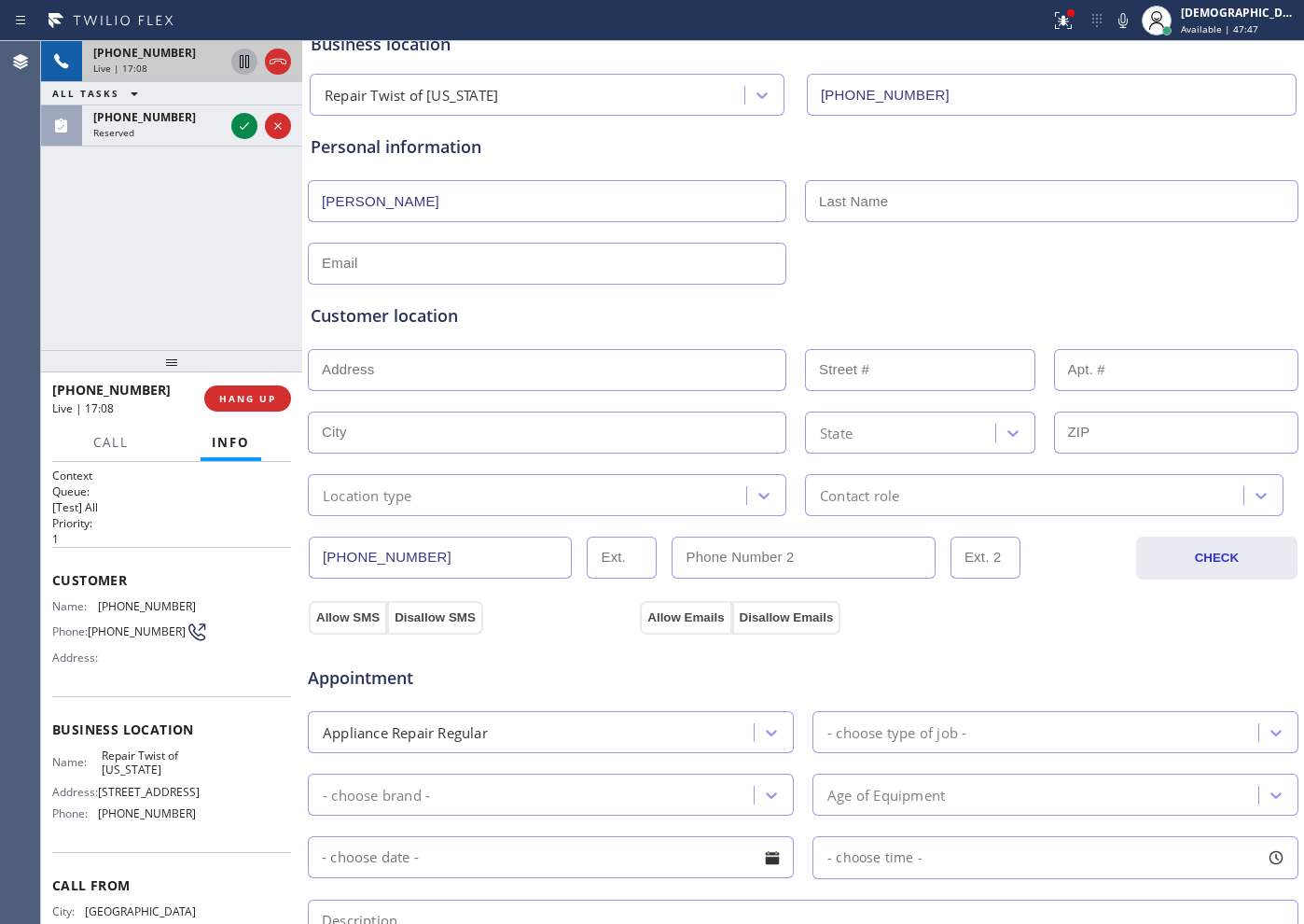
click at [1006, 204] on input "text" at bounding box center [1052, 200] width 494 height 42
paste input "[PERSON_NAME]"
type input "[PERSON_NAME]"
click at [958, 244] on div at bounding box center [804, 262] width 995 height 45
click at [497, 269] on input "text" at bounding box center [548, 264] width 478 height 42
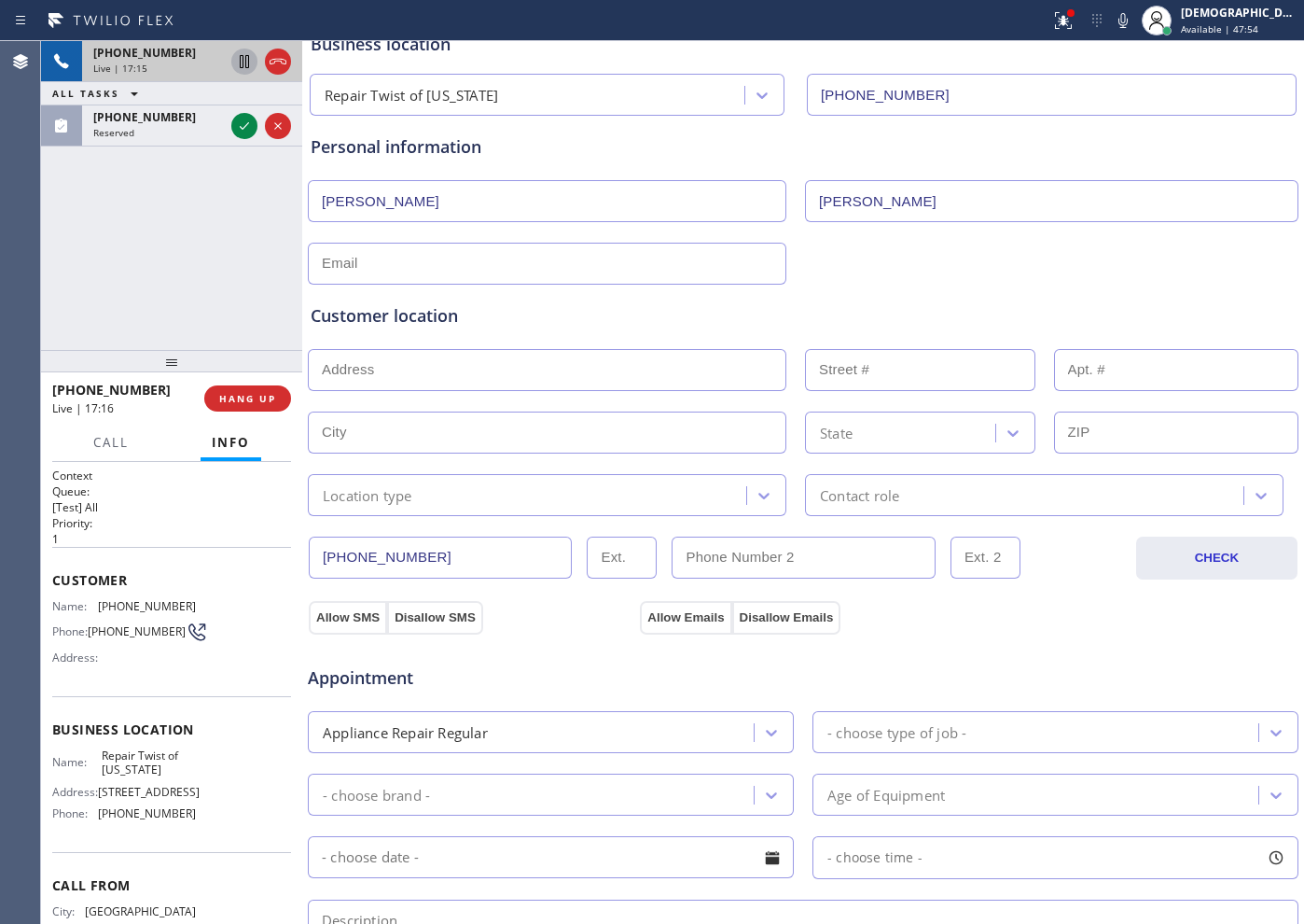
paste input "[PERSON_NAME][EMAIL_ADDRESS][DOMAIN_NAME]"
type input "[PERSON_NAME][EMAIL_ADDRESS][DOMAIN_NAME]"
click at [556, 323] on div "Customer location" at bounding box center [804, 316] width 985 height 26
click at [246, 66] on icon at bounding box center [245, 61] width 9 height 13
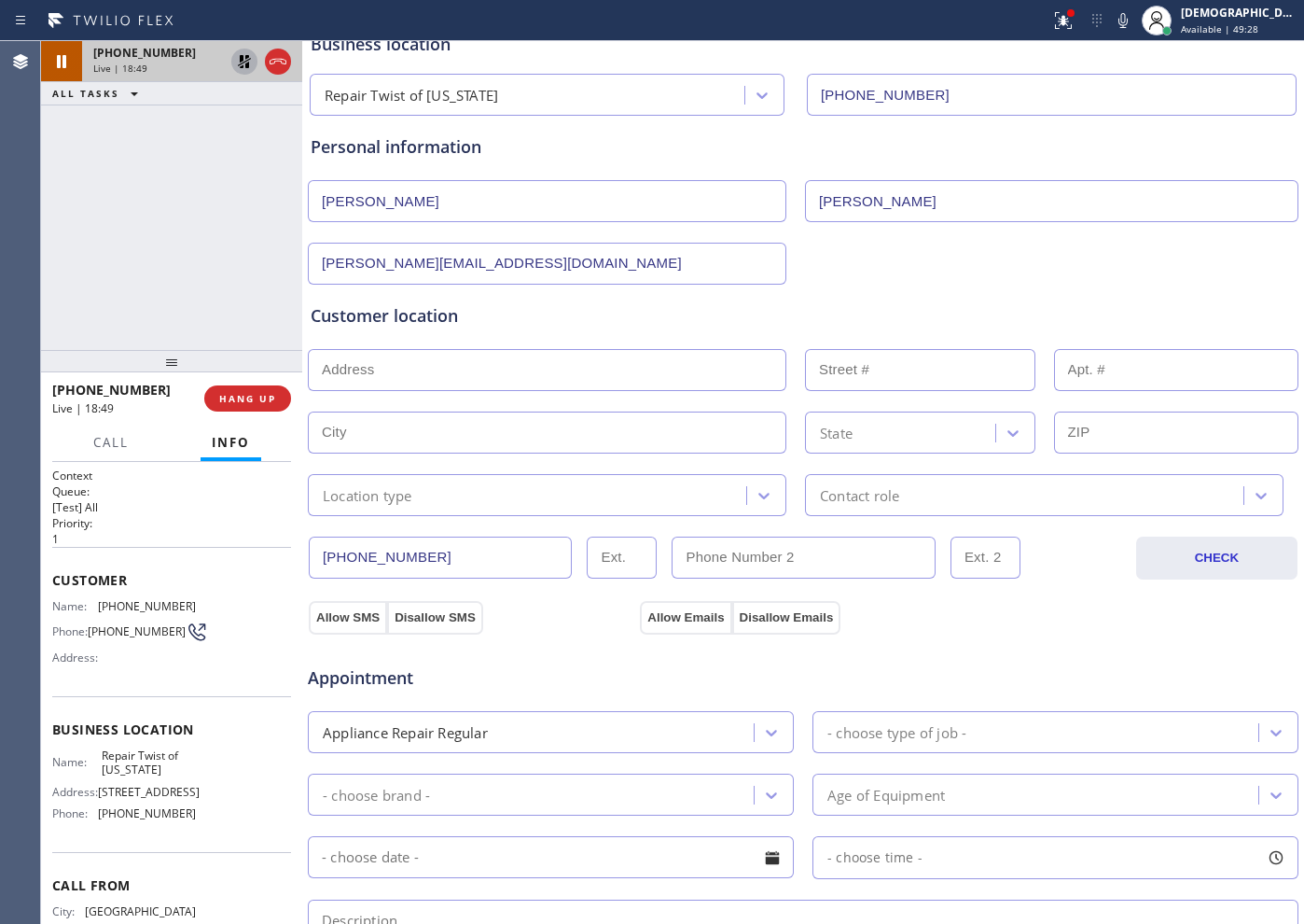
click at [428, 375] on input "text" at bounding box center [548, 370] width 478 height 42
paste input "[STREET_ADDRESS]"
click at [555, 376] on input "[STREET_ADDRESS]" at bounding box center [548, 370] width 478 height 42
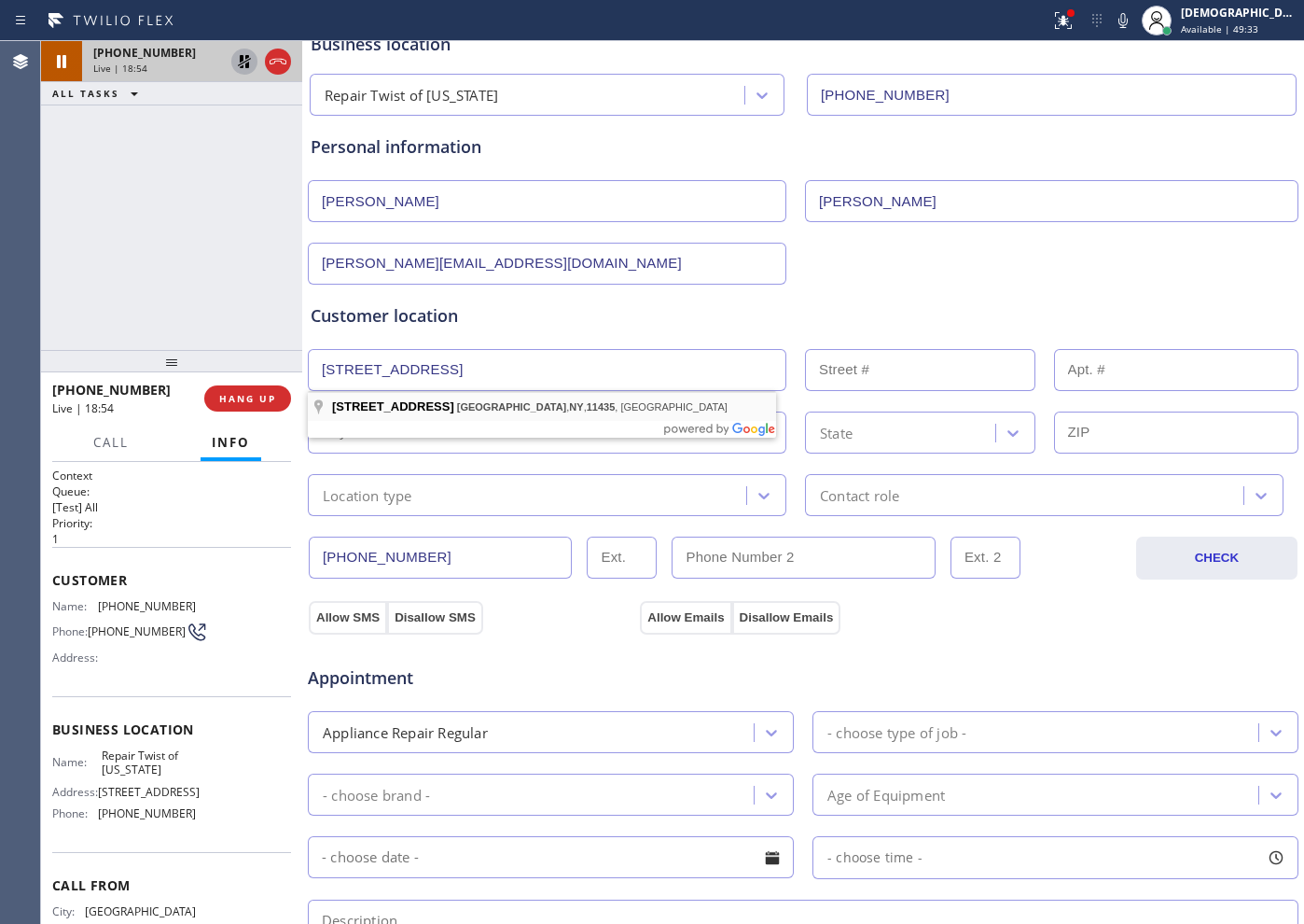
type input "[STREET_ADDRESS]"
type input "80-84"
type input "Queens"
type input "11435"
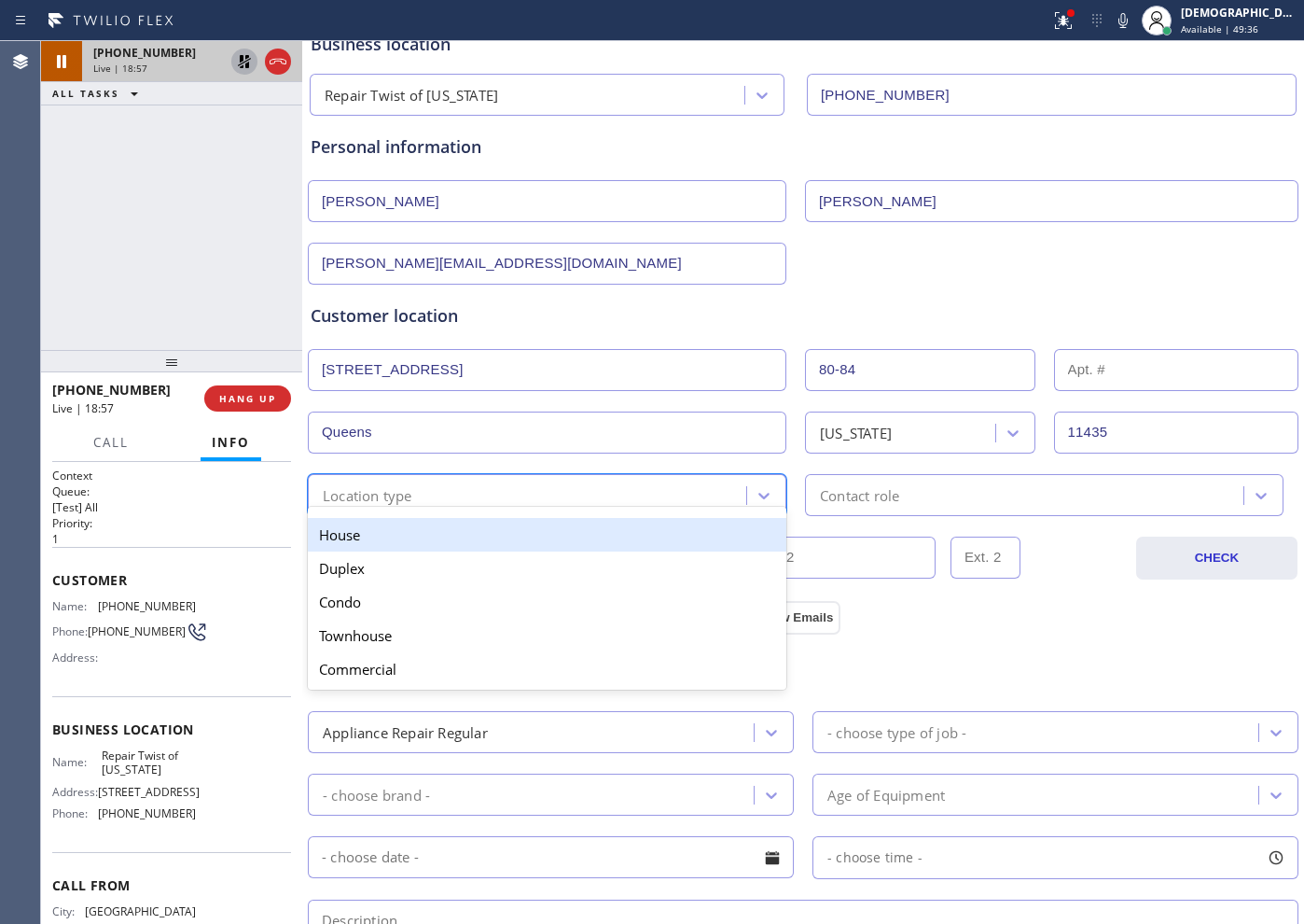
click at [521, 492] on div "Location type" at bounding box center [530, 495] width 433 height 33
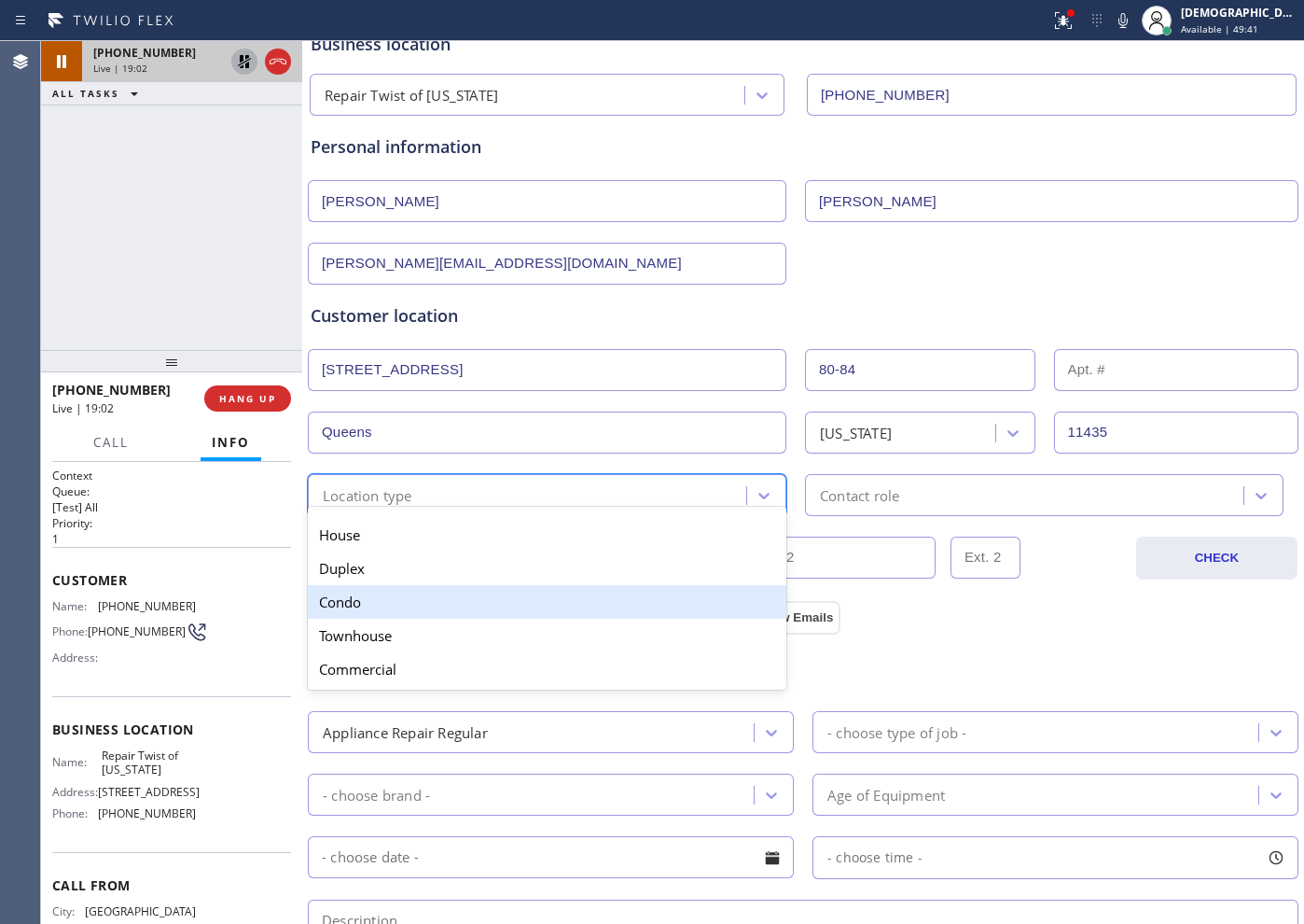
click at [384, 607] on div "Condo" at bounding box center [548, 602] width 478 height 34
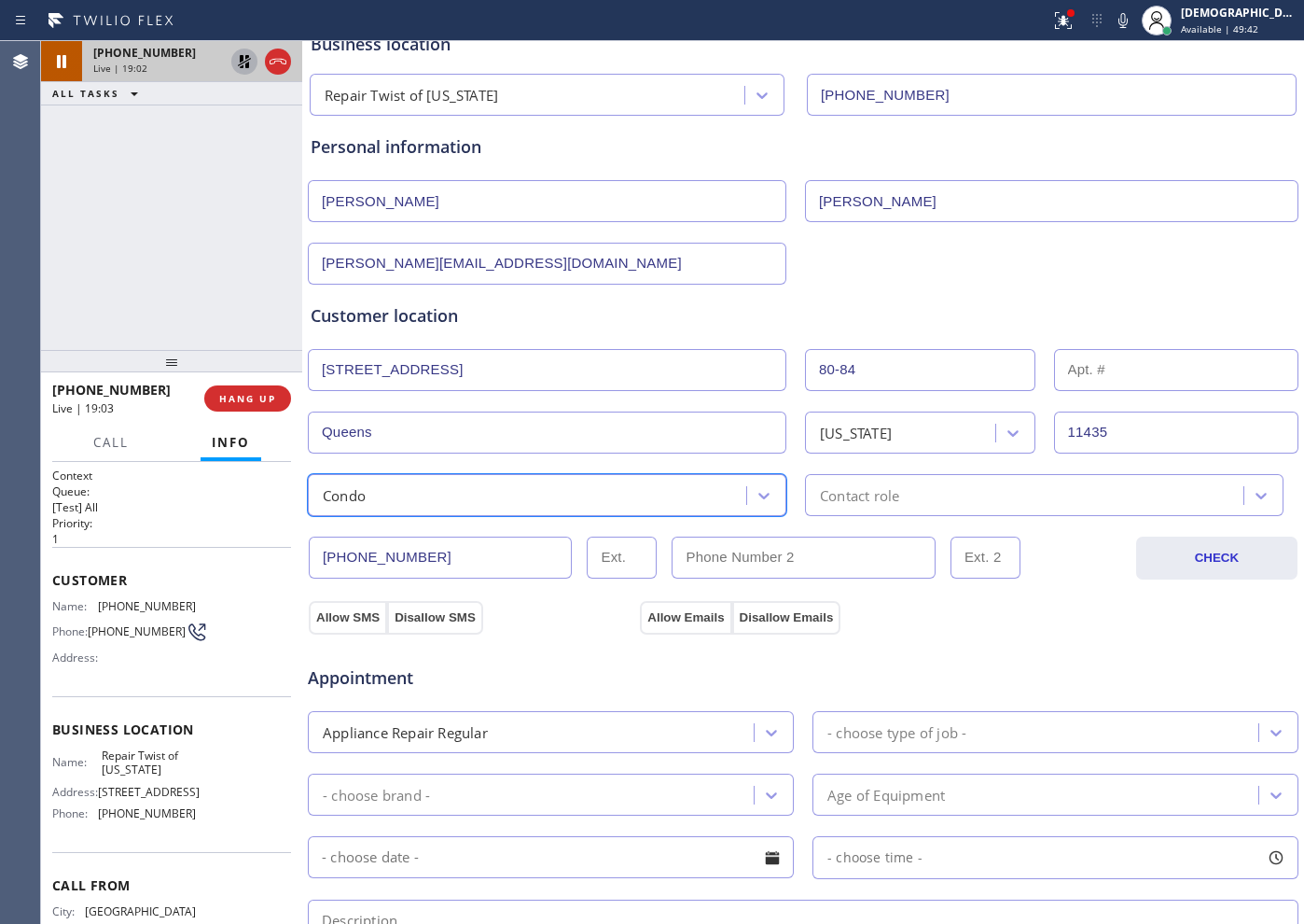
click at [857, 497] on div "Contact role" at bounding box center [860, 495] width 79 height 22
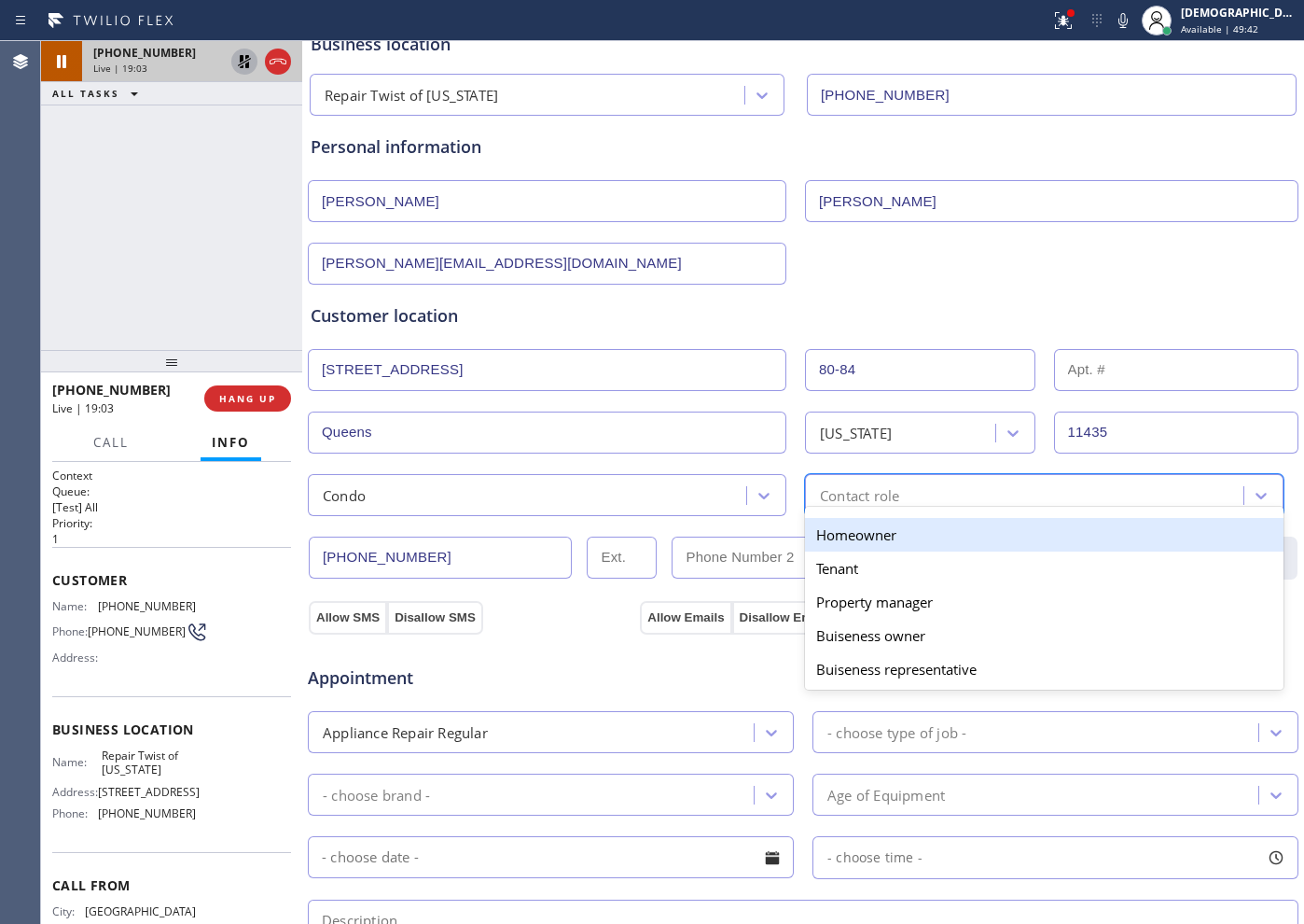
drag, startPoint x: 843, startPoint y: 534, endPoint x: 872, endPoint y: 514, distance: 35.2
click at [863, 519] on div "Homeowner" at bounding box center [1044, 535] width 478 height 34
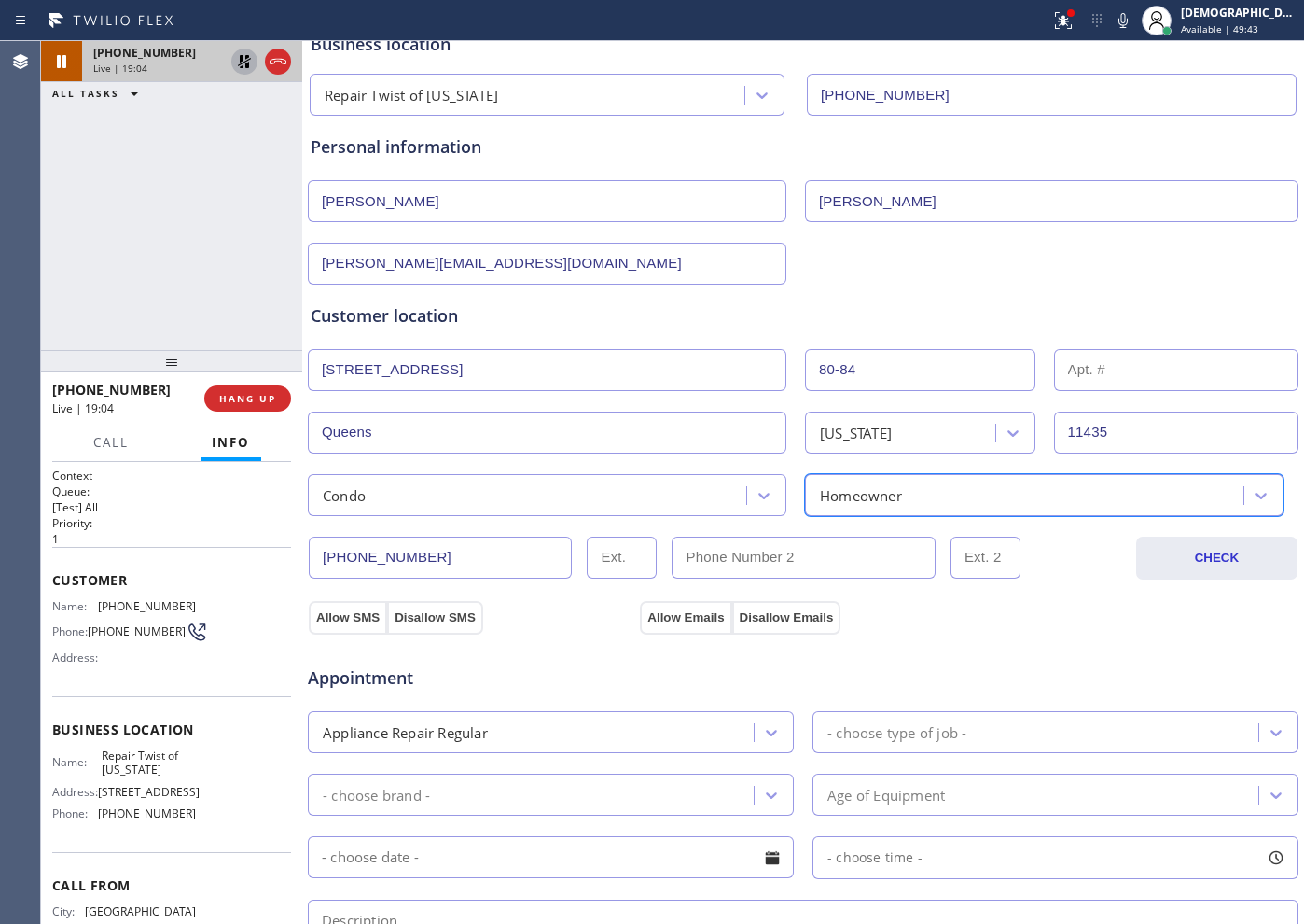
click at [1042, 363] on input "text" at bounding box center [1176, 370] width 245 height 42
type input "456"
click at [368, 617] on button "Allow SMS" at bounding box center [348, 618] width 78 height 34
click at [669, 618] on button "Allow Emails" at bounding box center [686, 618] width 92 height 34
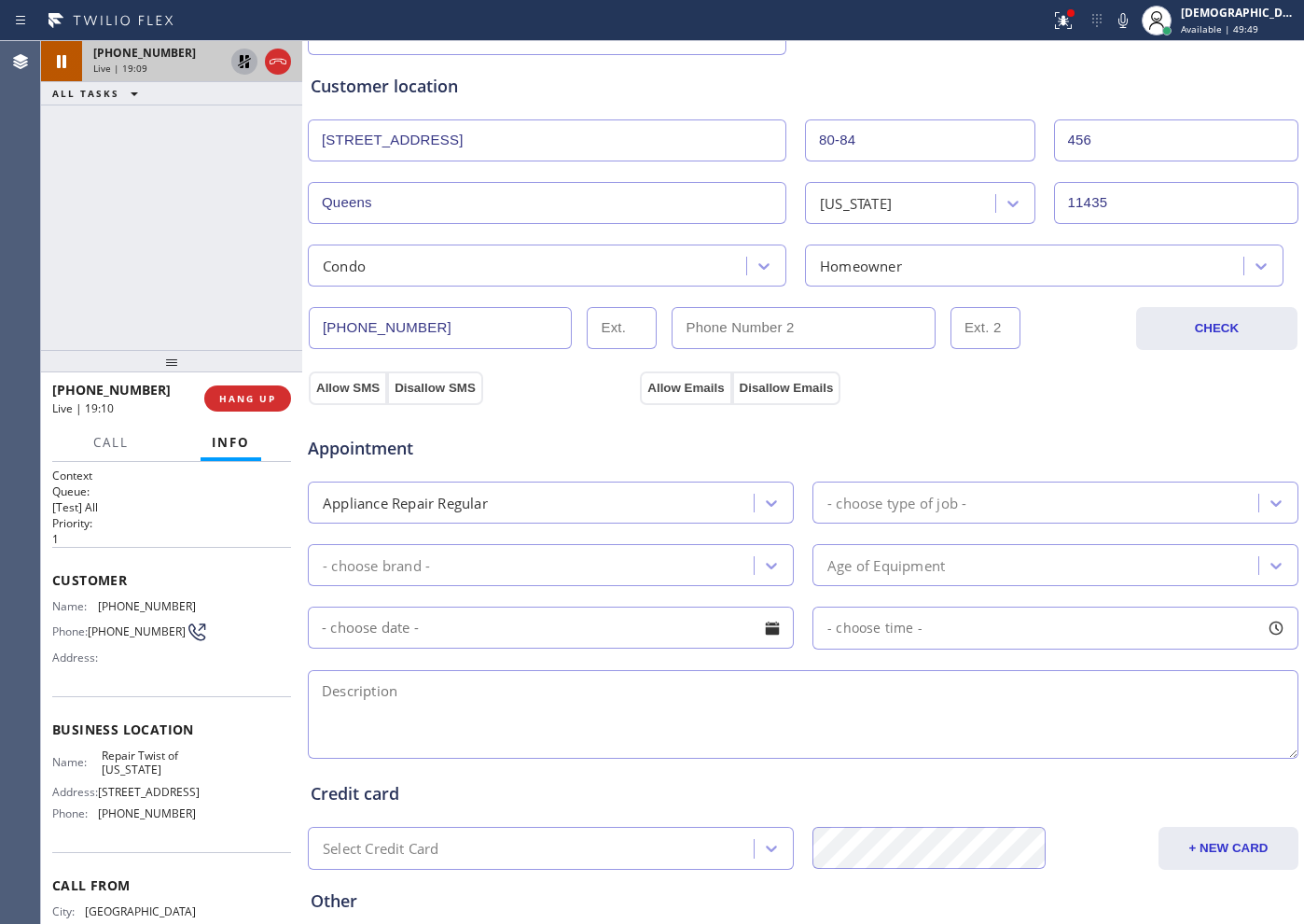
scroll to position [350, 0]
click at [923, 499] on div "- choose type of job -" at bounding box center [896, 498] width 139 height 22
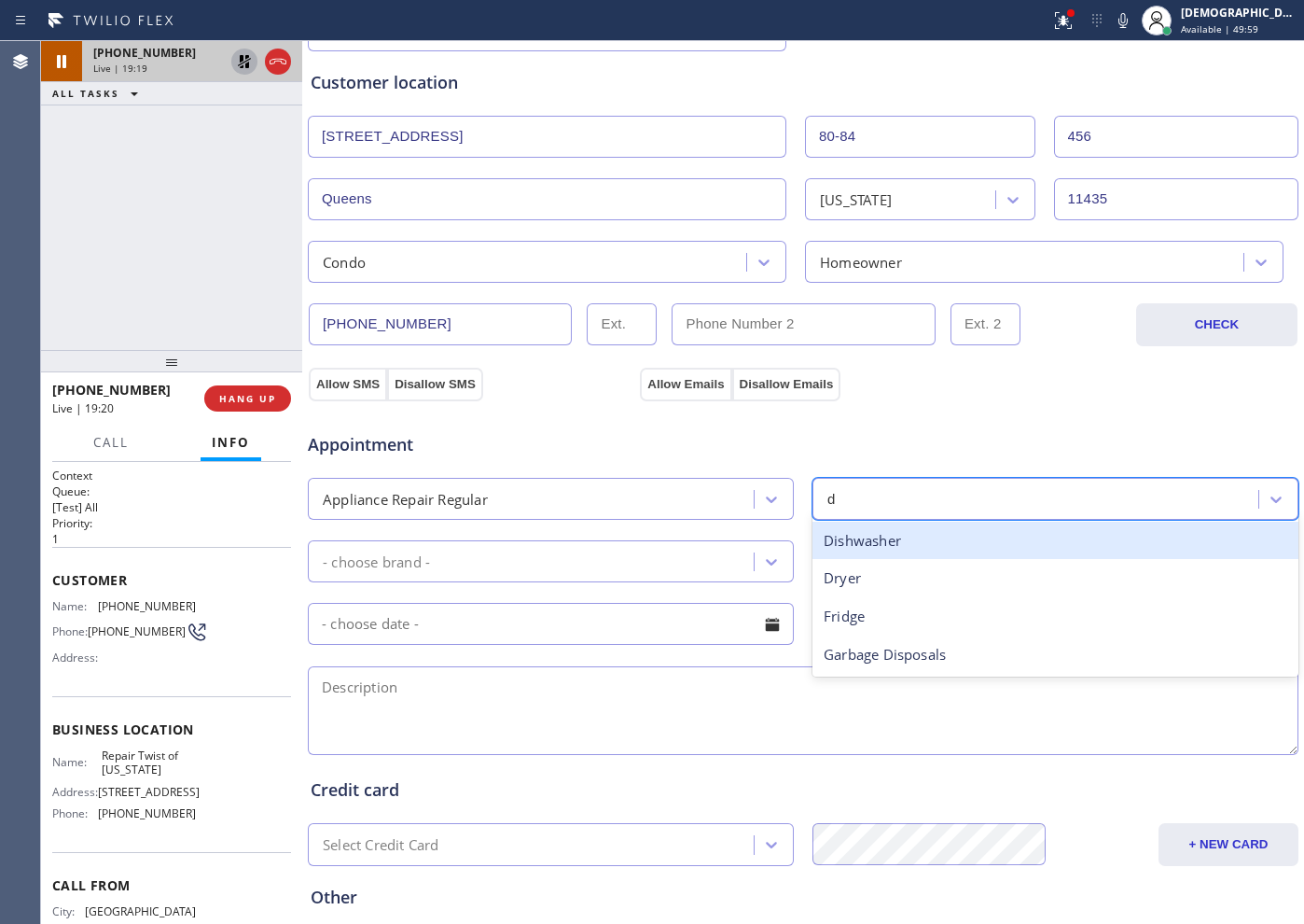
type input "dr"
click at [946, 546] on div "Dryer" at bounding box center [1055, 541] width 486 height 38
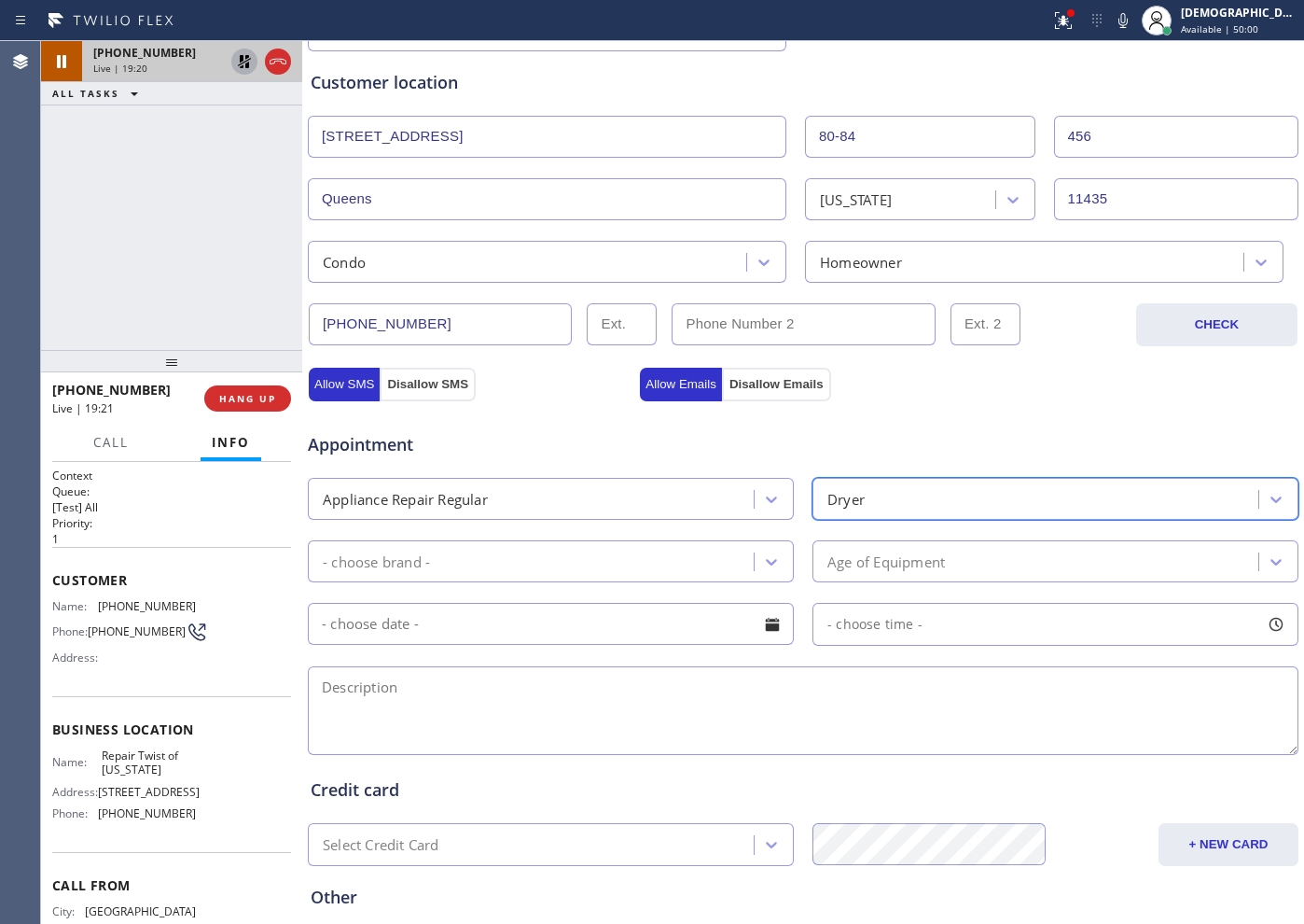
click at [517, 572] on div "- choose brand -" at bounding box center [533, 561] width 441 height 33
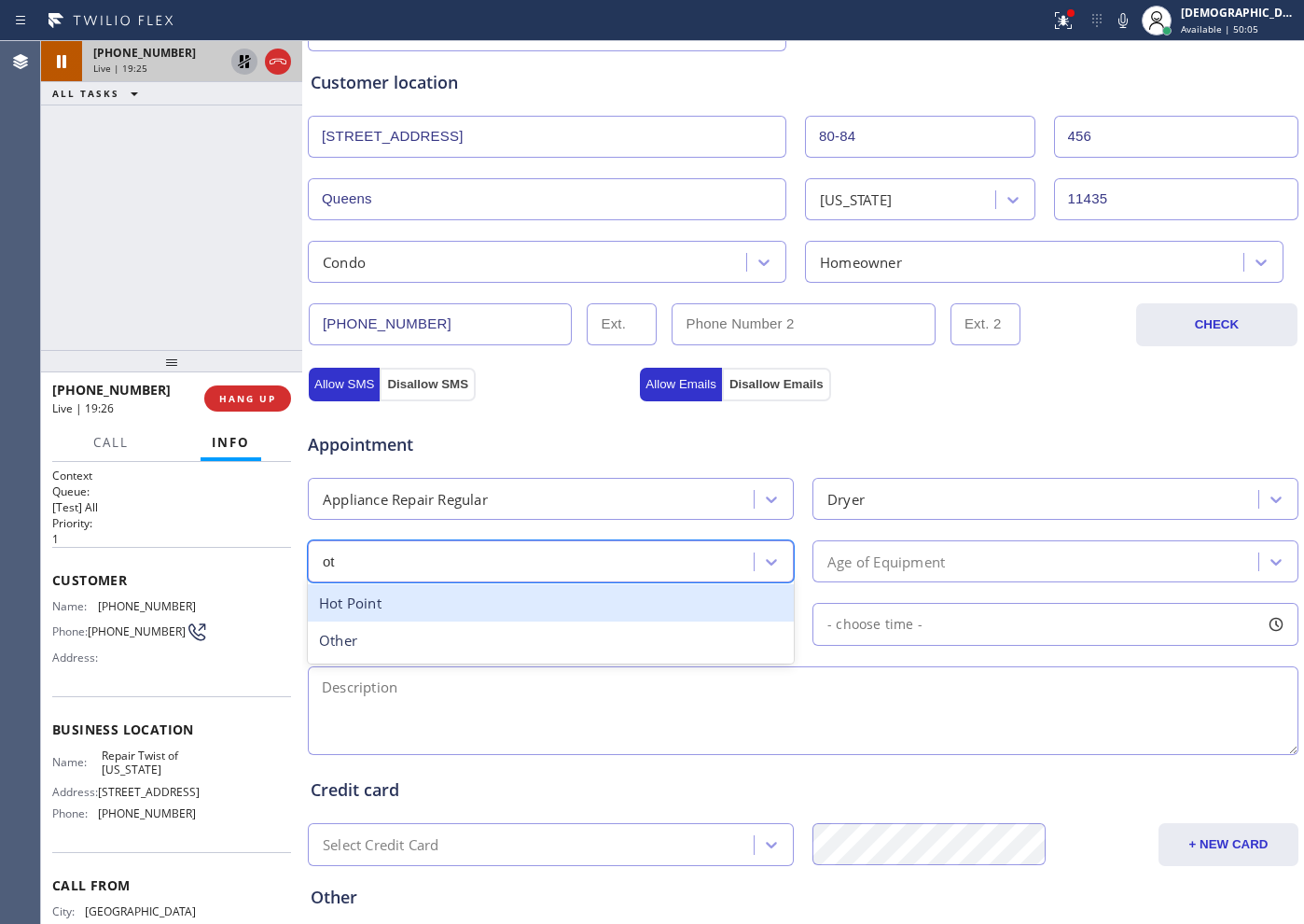
type input "ot"
click at [496, 491] on div "Appliance Repair Regular" at bounding box center [533, 498] width 441 height 33
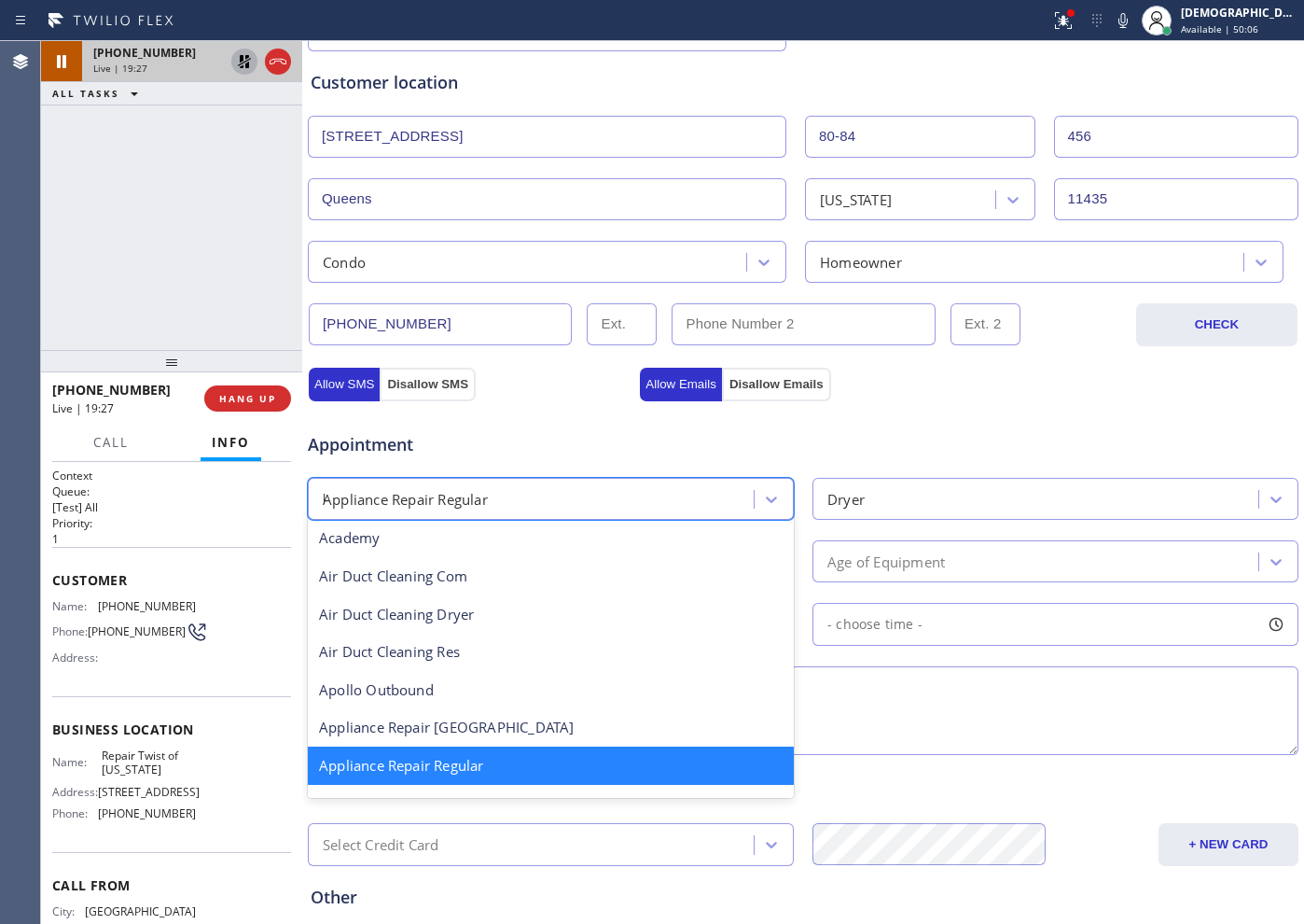
scroll to position [0, 0]
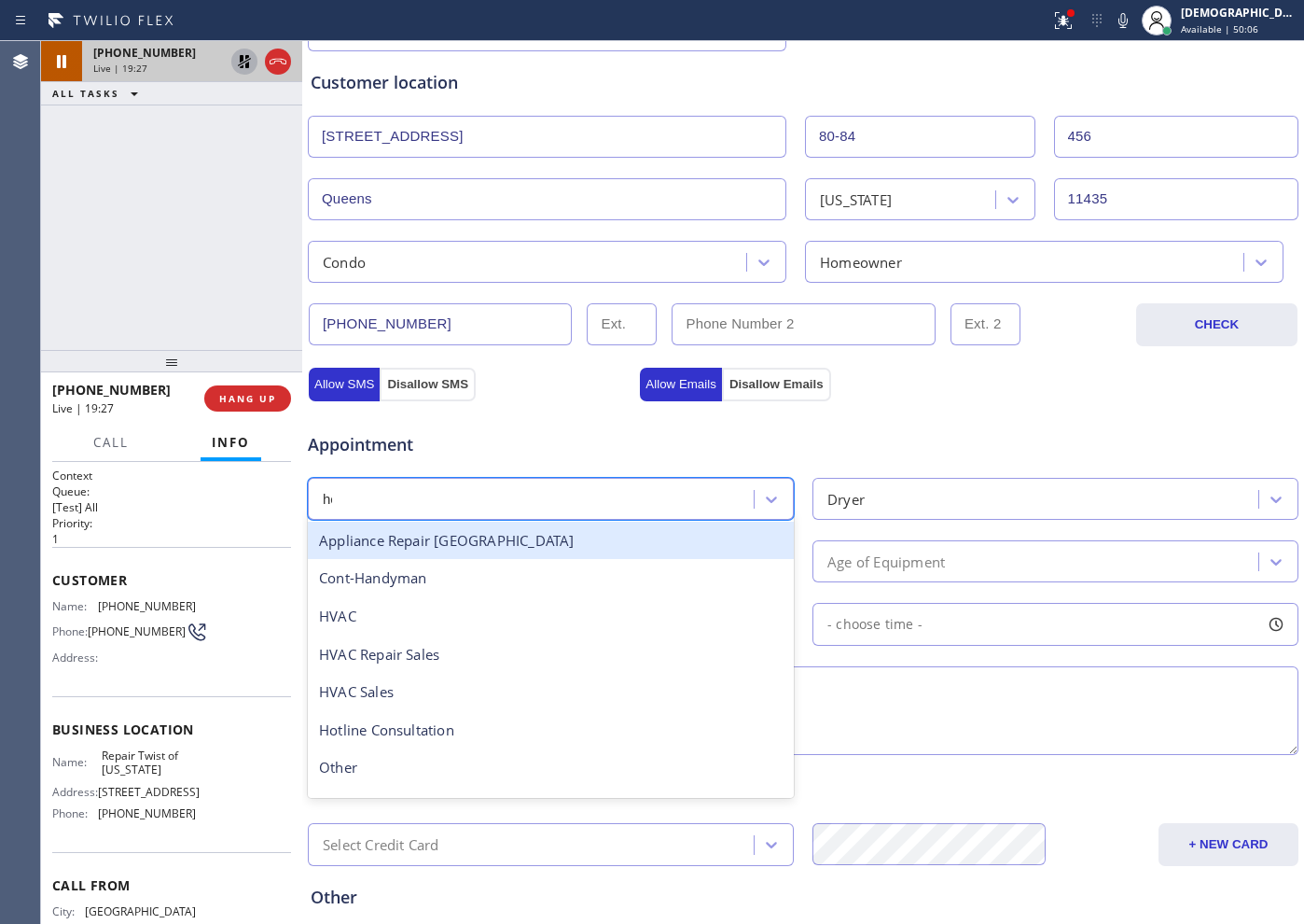
type input "hot"
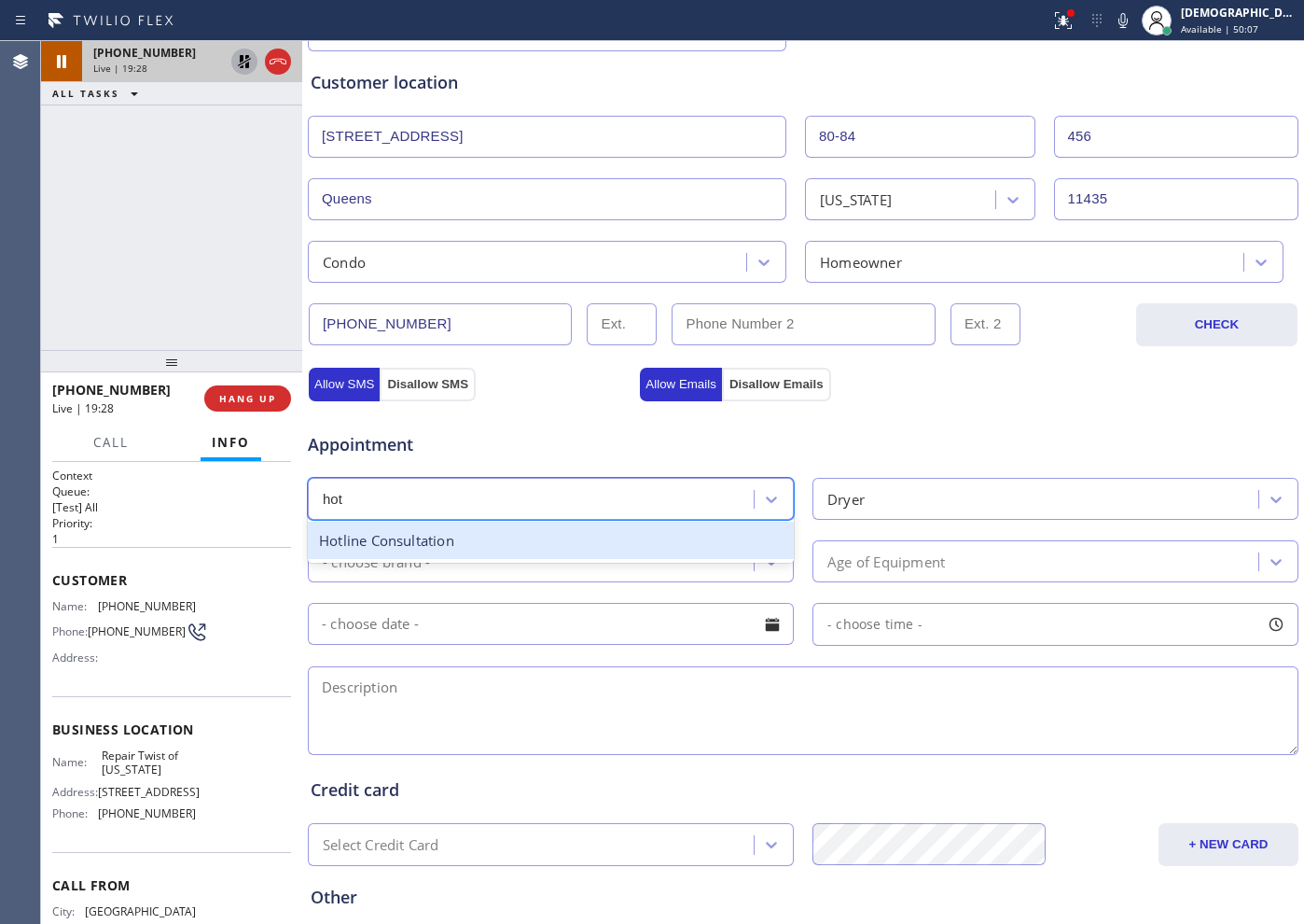
click at [489, 546] on div "Hotline Consultation" at bounding box center [551, 541] width 486 height 38
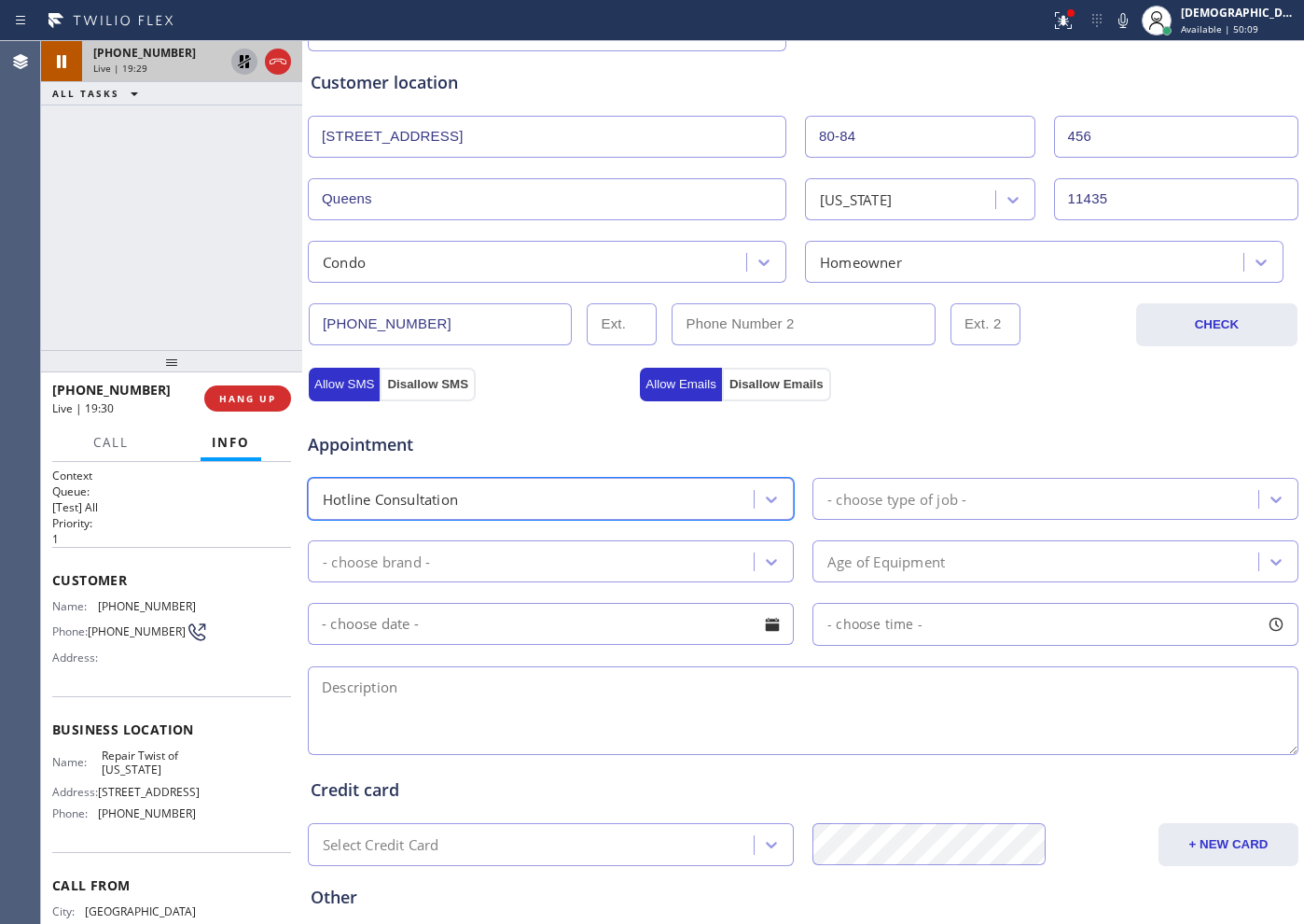
click at [870, 500] on div "- choose type of job -" at bounding box center [896, 498] width 139 height 22
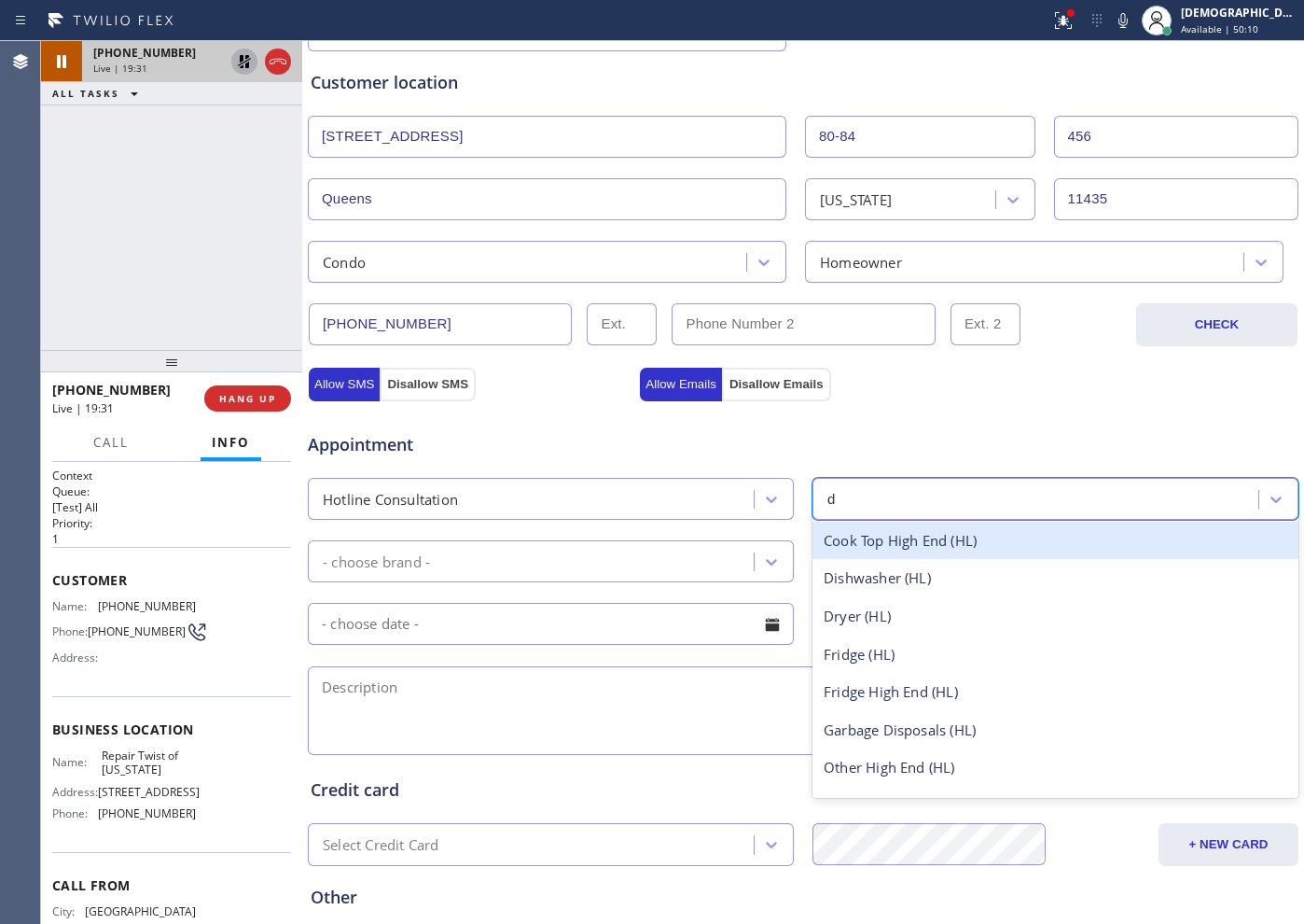
type input "dr"
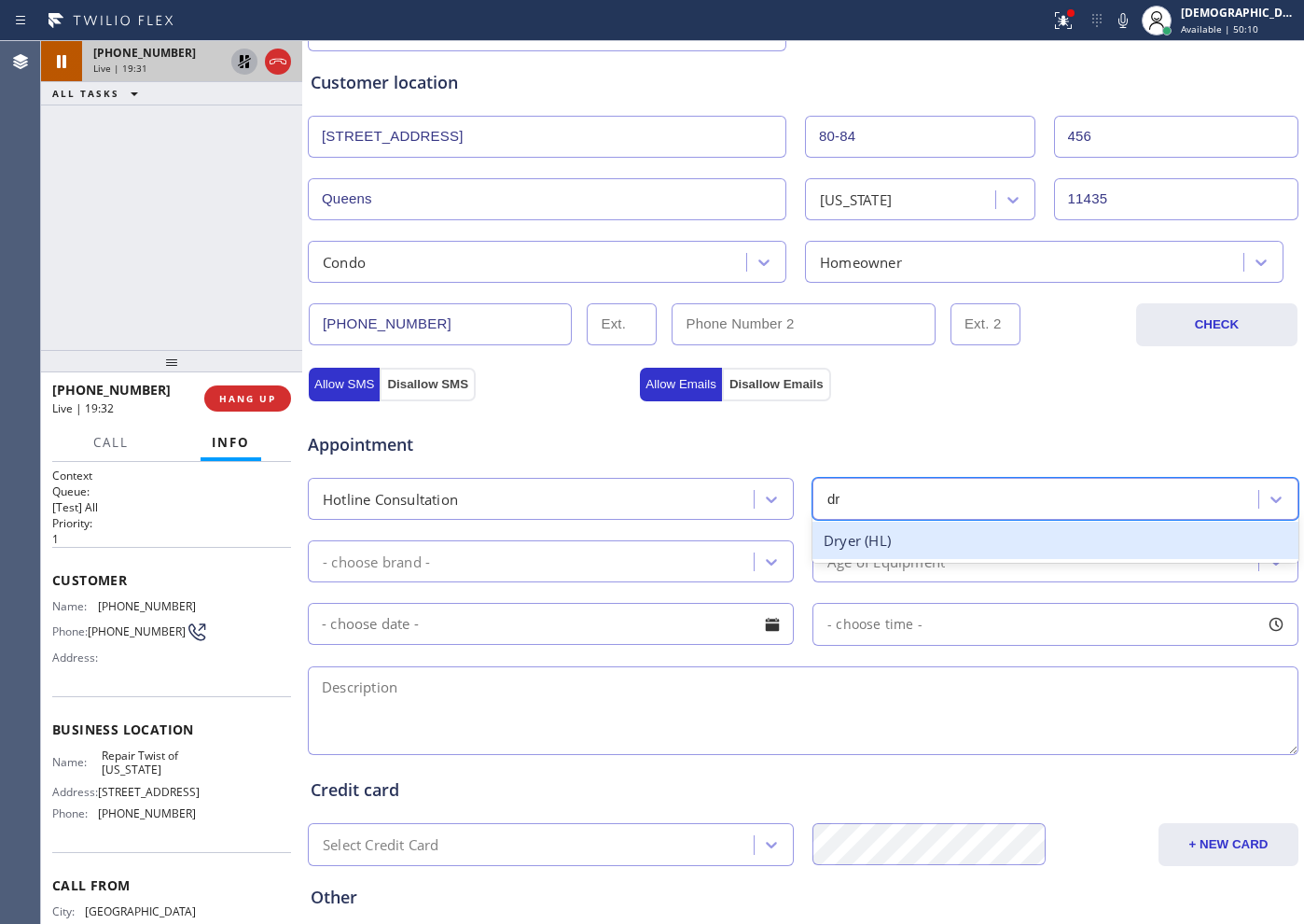
click at [862, 540] on div "Dryer (HL)" at bounding box center [1055, 541] width 486 height 38
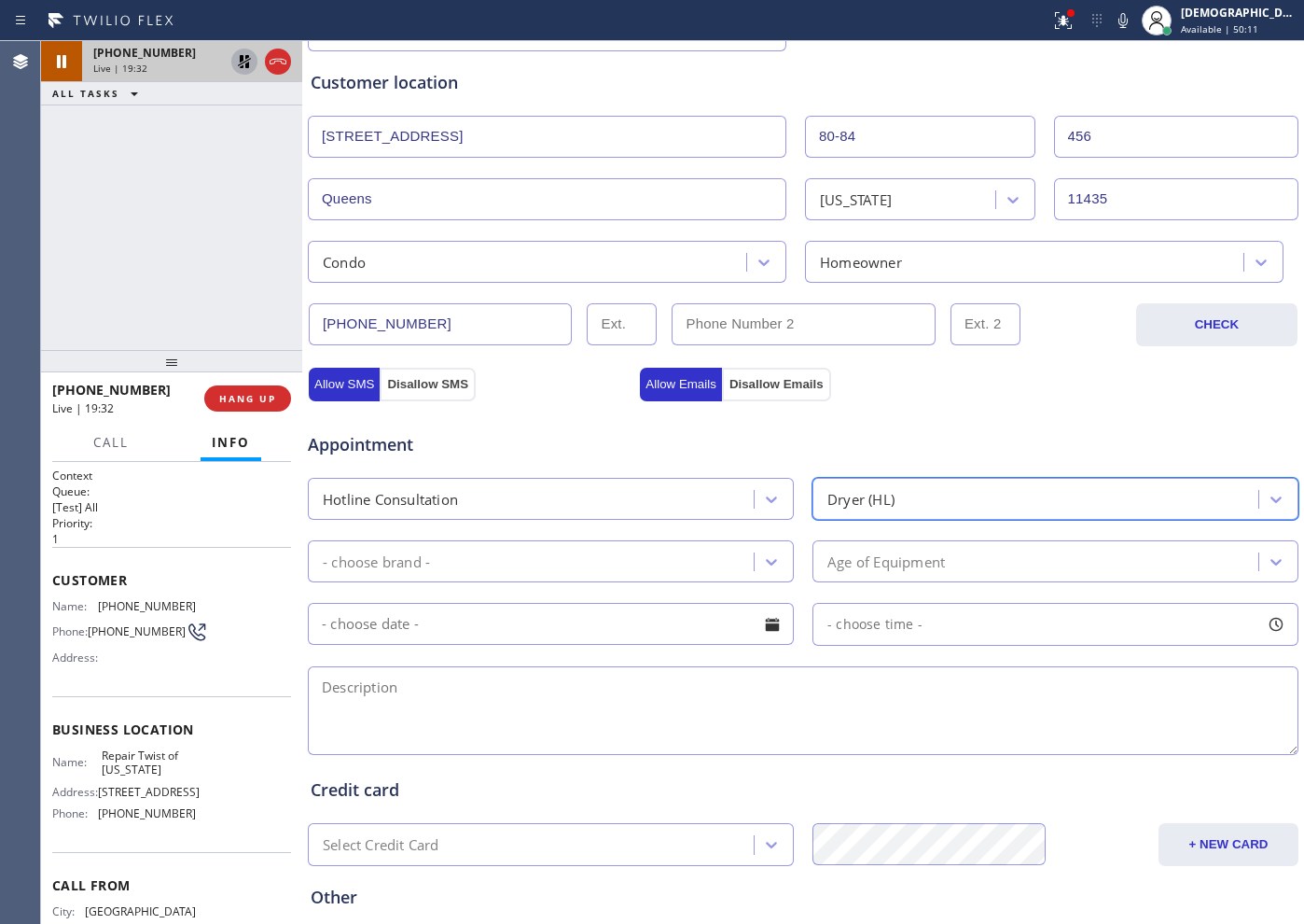
click at [579, 556] on div "- choose brand -" at bounding box center [533, 561] width 441 height 33
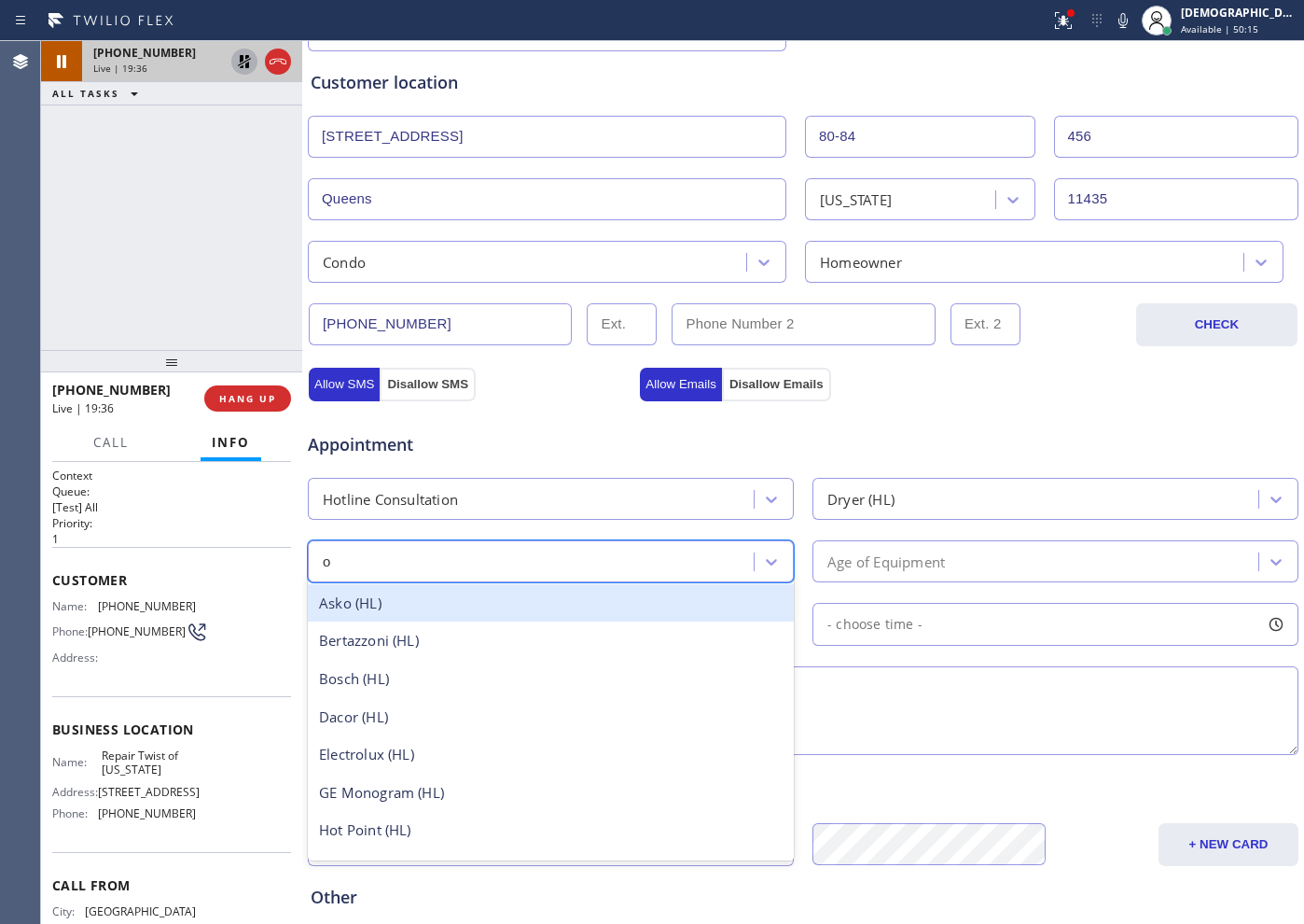
type input "ot"
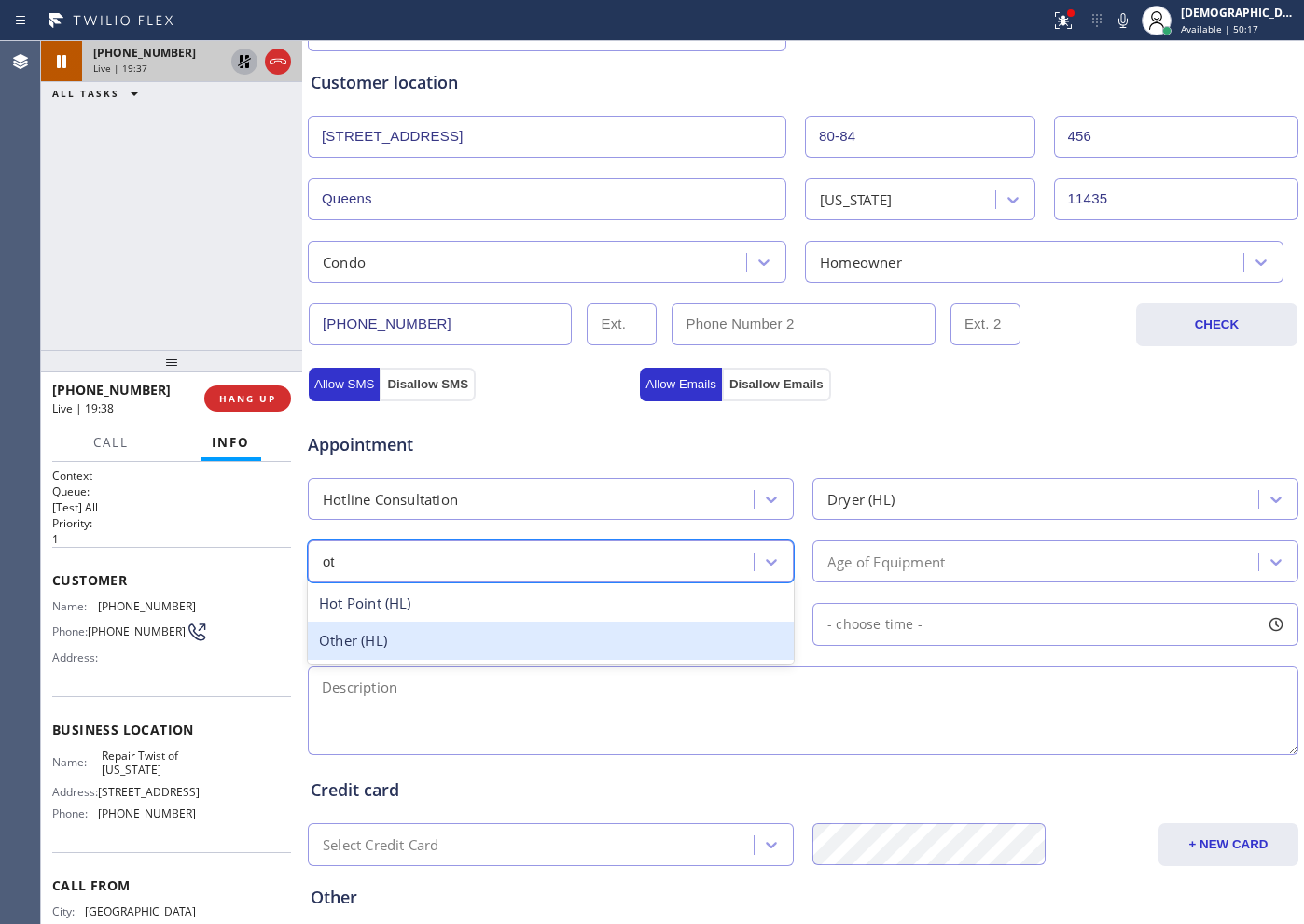
click at [580, 647] on div "Other (HL)" at bounding box center [551, 640] width 486 height 38
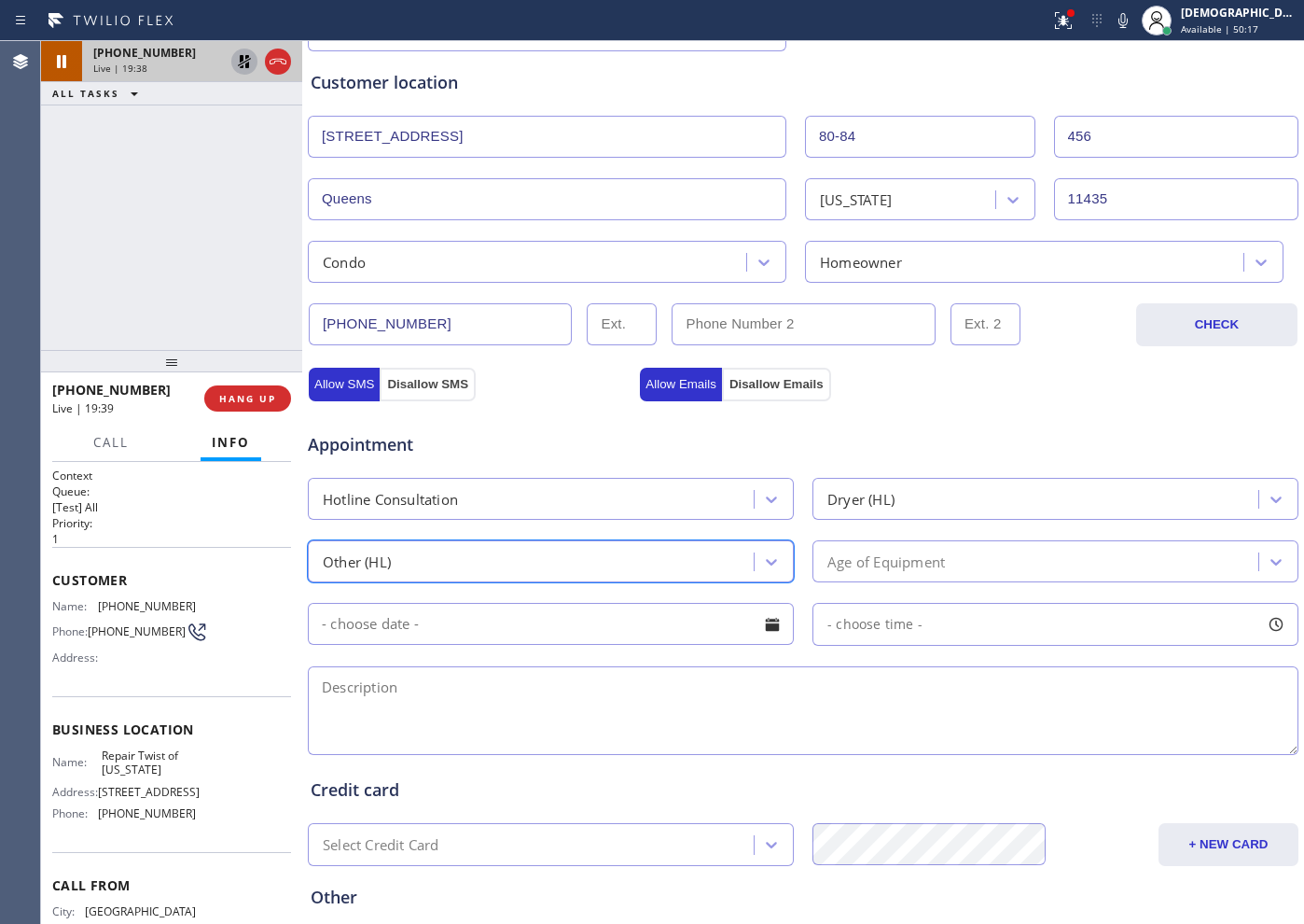
click at [881, 560] on div "Age of Equipment" at bounding box center [886, 561] width 117 height 22
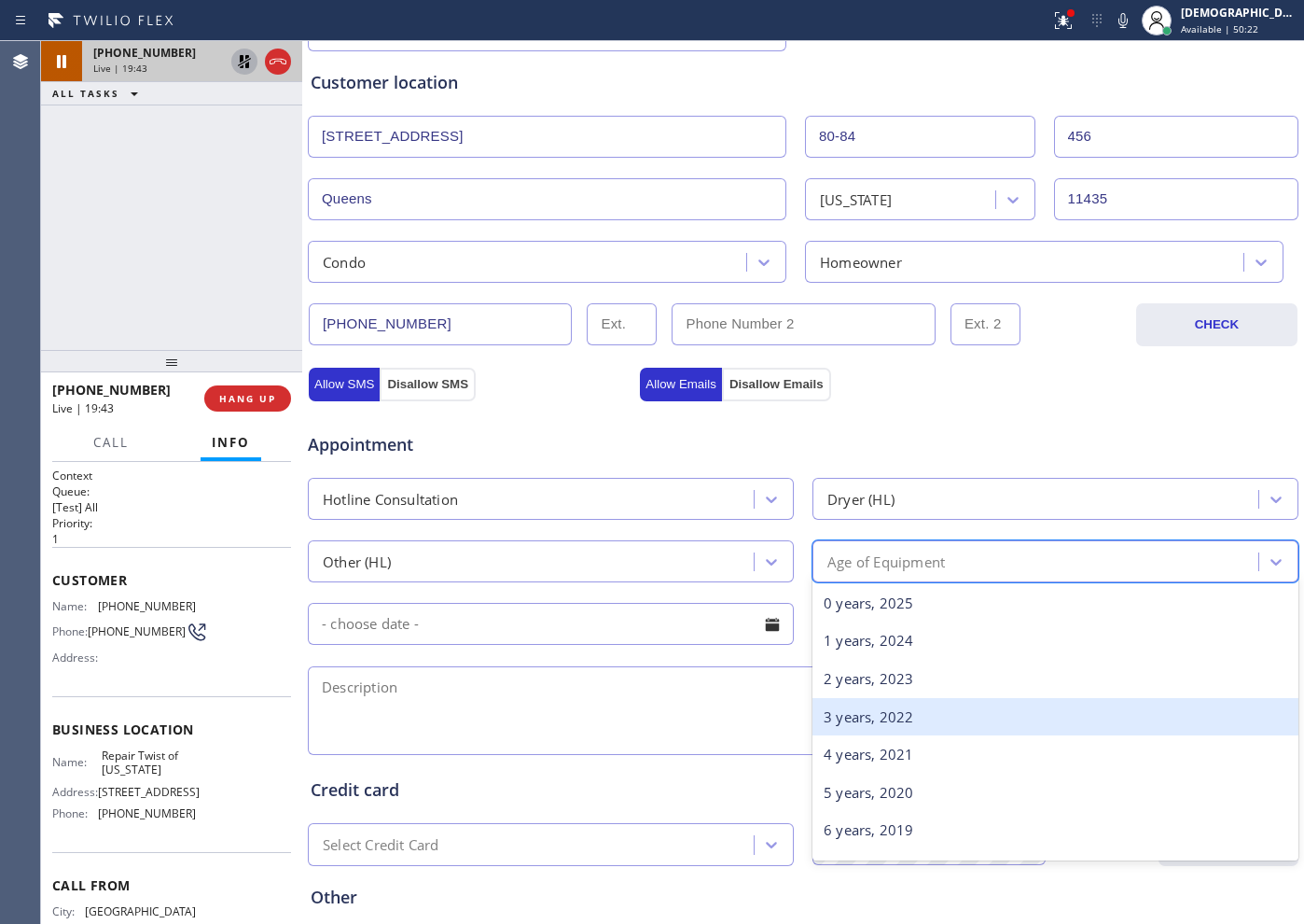
click at [905, 706] on div "3 years, 2022" at bounding box center [1055, 717] width 486 height 38
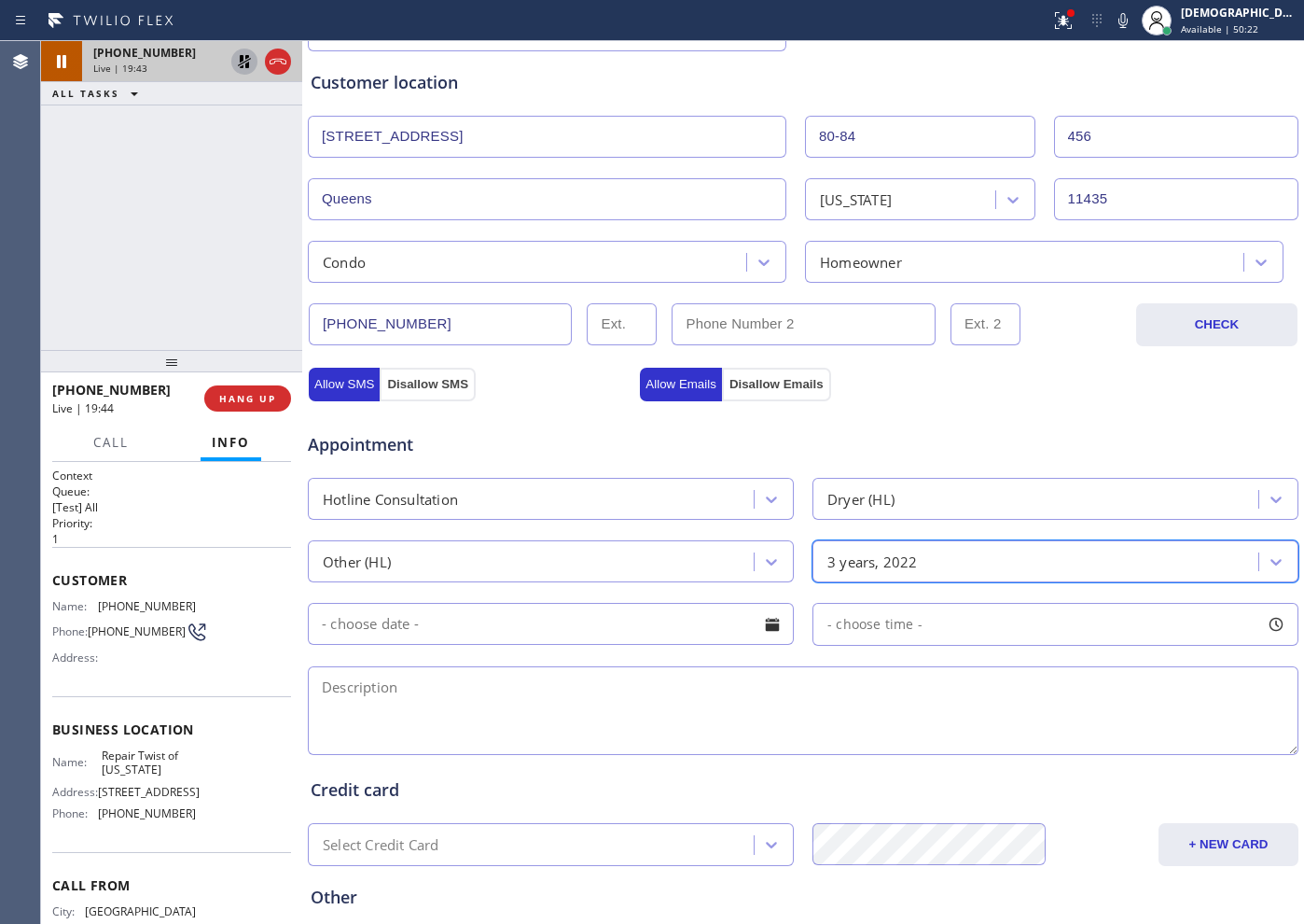
click at [556, 629] on input "text" at bounding box center [551, 623] width 486 height 42
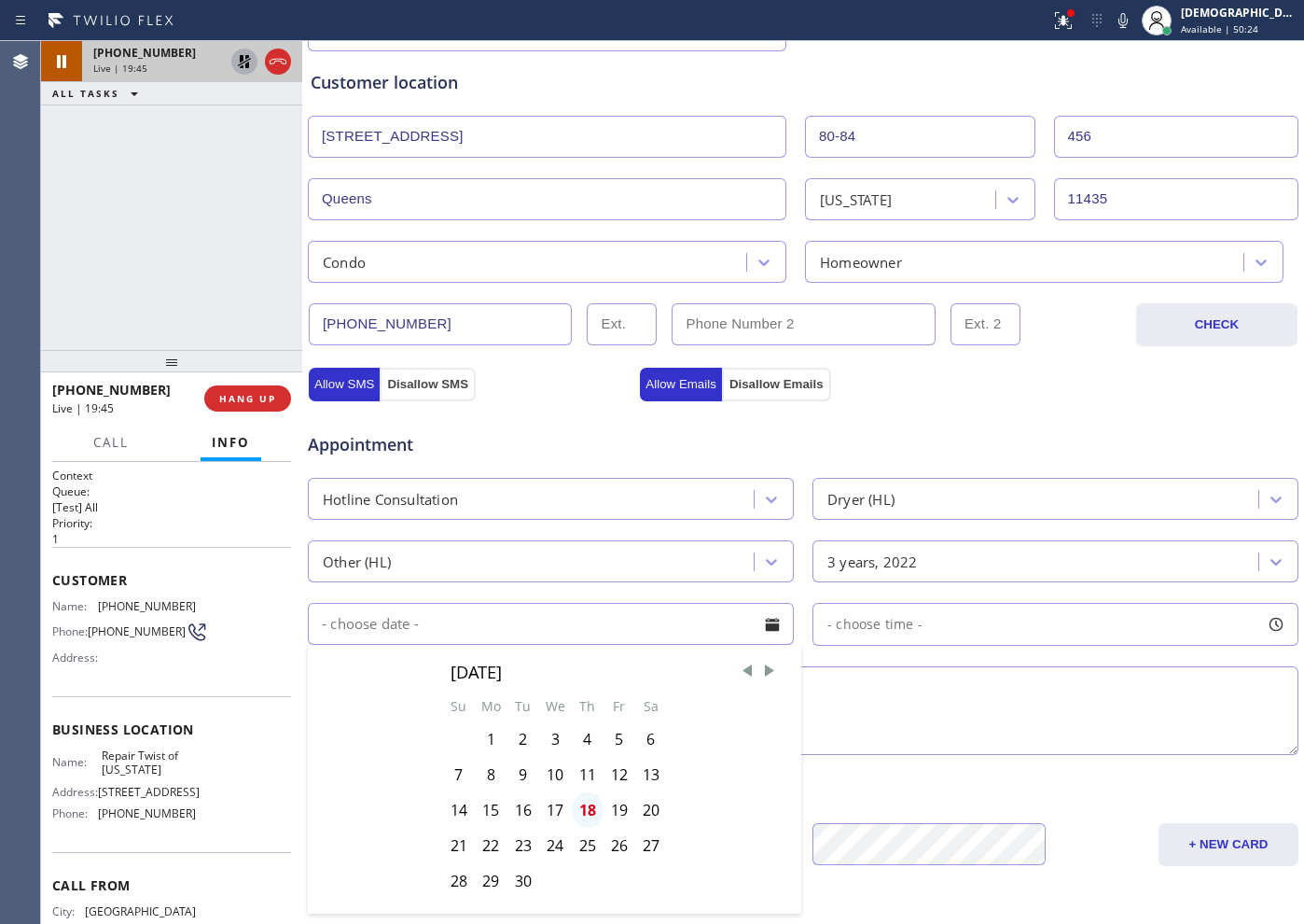
click at [584, 738] on div "18" at bounding box center [588, 810] width 32 height 35
type input "[DATE]"
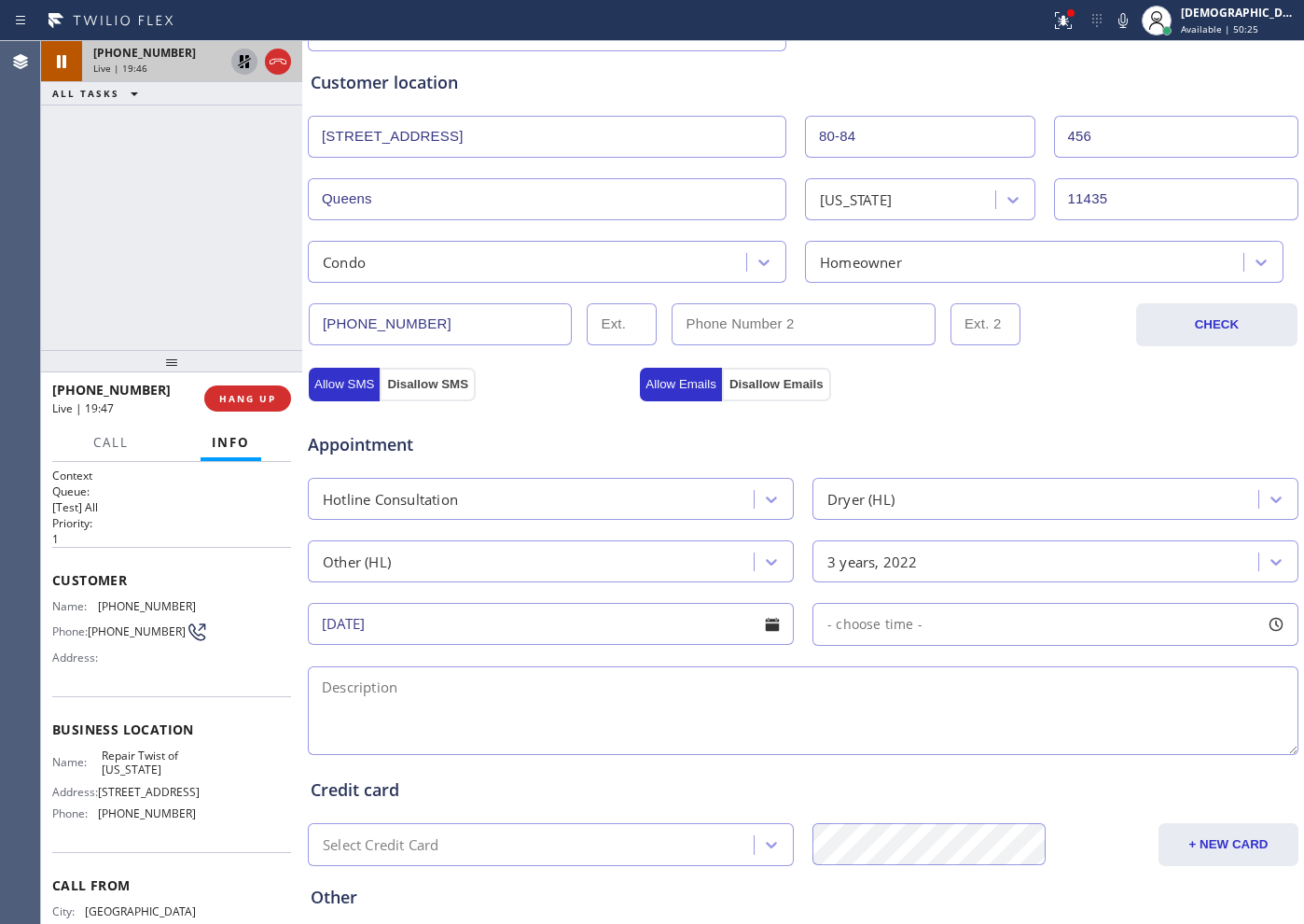
click at [852, 622] on span "- choose time -" at bounding box center [875, 623] width 96 height 18
drag, startPoint x: 827, startPoint y: 733, endPoint x: 884, endPoint y: 727, distance: 57.3
click at [889, 727] on div at bounding box center [900, 738] width 23 height 39
drag, startPoint x: 898, startPoint y: 736, endPoint x: 954, endPoint y: 724, distance: 57.3
click at [959, 724] on div at bounding box center [970, 738] width 23 height 39
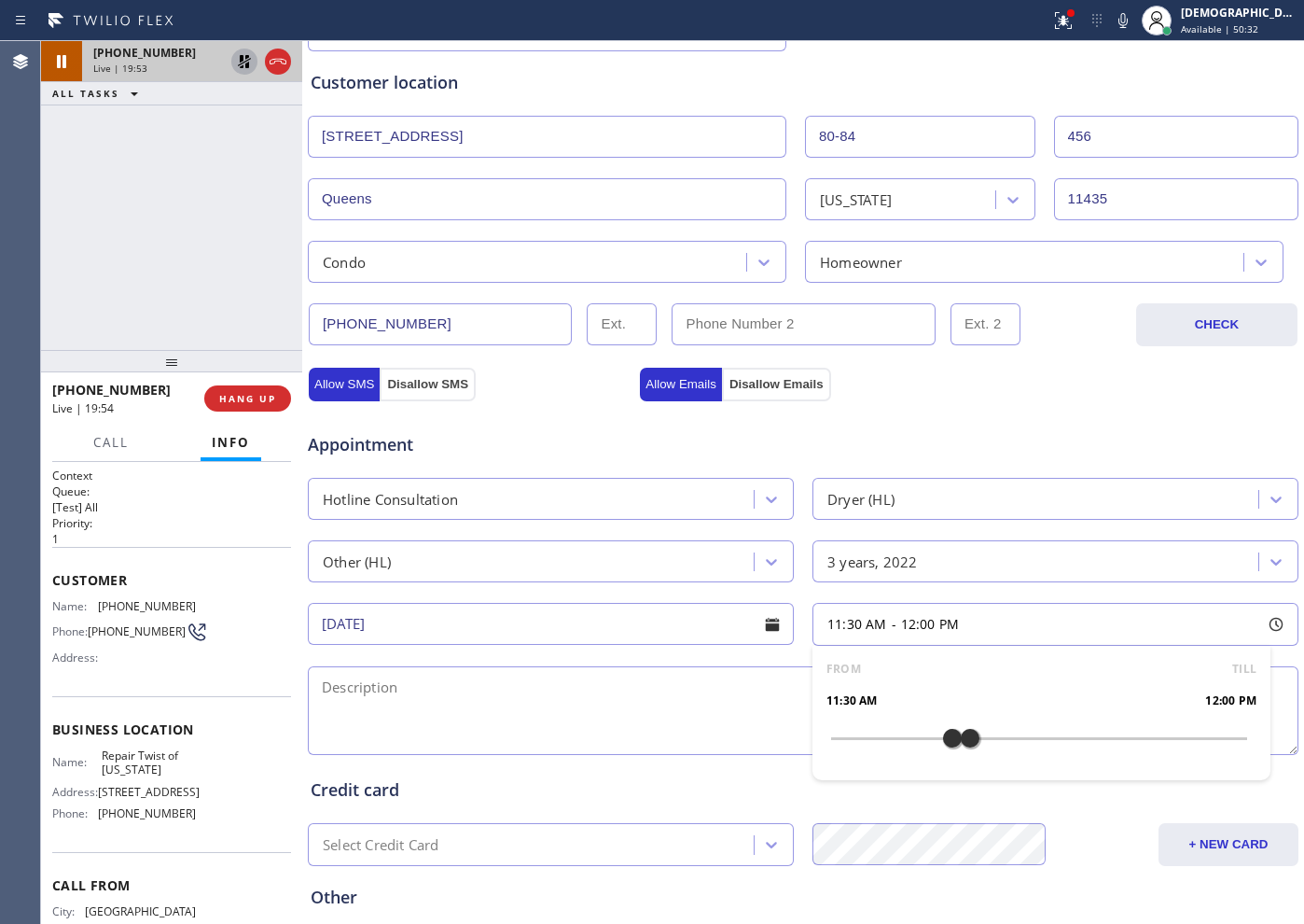
drag, startPoint x: 817, startPoint y: 733, endPoint x: 944, endPoint y: 747, distance: 127.8
click at [944, 738] on div at bounding box center [952, 738] width 23 height 39
drag, startPoint x: 957, startPoint y: 737, endPoint x: 983, endPoint y: 732, distance: 26.5
click at [983, 732] on div at bounding box center [987, 738] width 23 height 39
drag, startPoint x: 946, startPoint y: 743, endPoint x: 957, endPoint y: 741, distance: 11.2
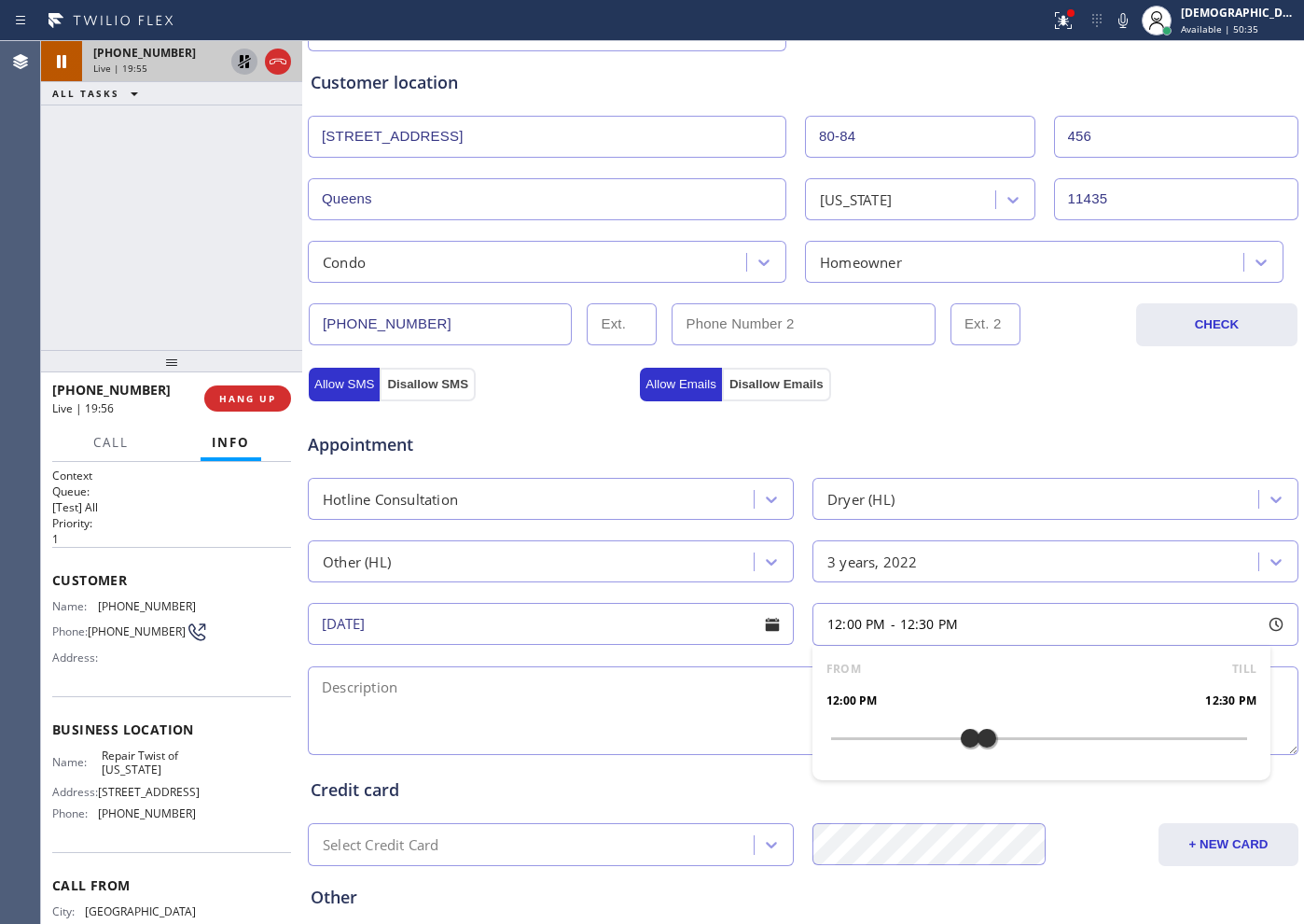
click at [959, 738] on div at bounding box center [970, 738] width 23 height 39
drag, startPoint x: 975, startPoint y: 738, endPoint x: 1036, endPoint y: 734, distance: 61.1
click at [1036, 734] on div at bounding box center [1039, 738] width 23 height 39
drag, startPoint x: 957, startPoint y: 742, endPoint x: 990, endPoint y: 741, distance: 33.0
click at [994, 738] on div at bounding box center [1005, 738] width 23 height 39
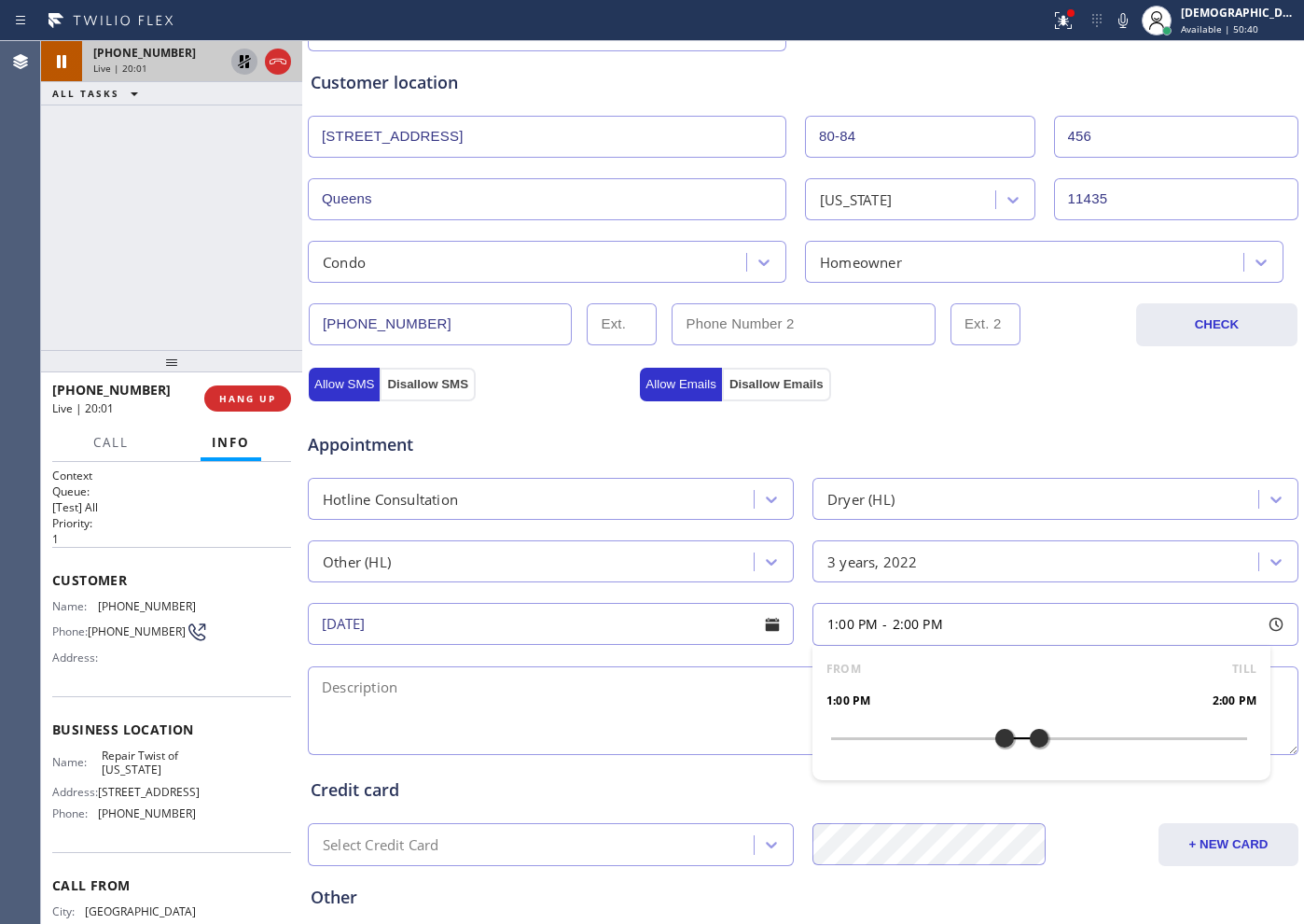
drag, startPoint x: 1051, startPoint y: 741, endPoint x: 1033, endPoint y: 747, distance: 19.0
click at [1033, 738] on div at bounding box center [1039, 738] width 23 height 39
click at [560, 434] on span "Appointment" at bounding box center [472, 445] width 327 height 26
click at [960, 623] on div "1:00 PM - 2:00 PM" at bounding box center [1055, 623] width 486 height 43
drag, startPoint x: 1032, startPoint y: 745, endPoint x: 1014, endPoint y: 744, distance: 18.0
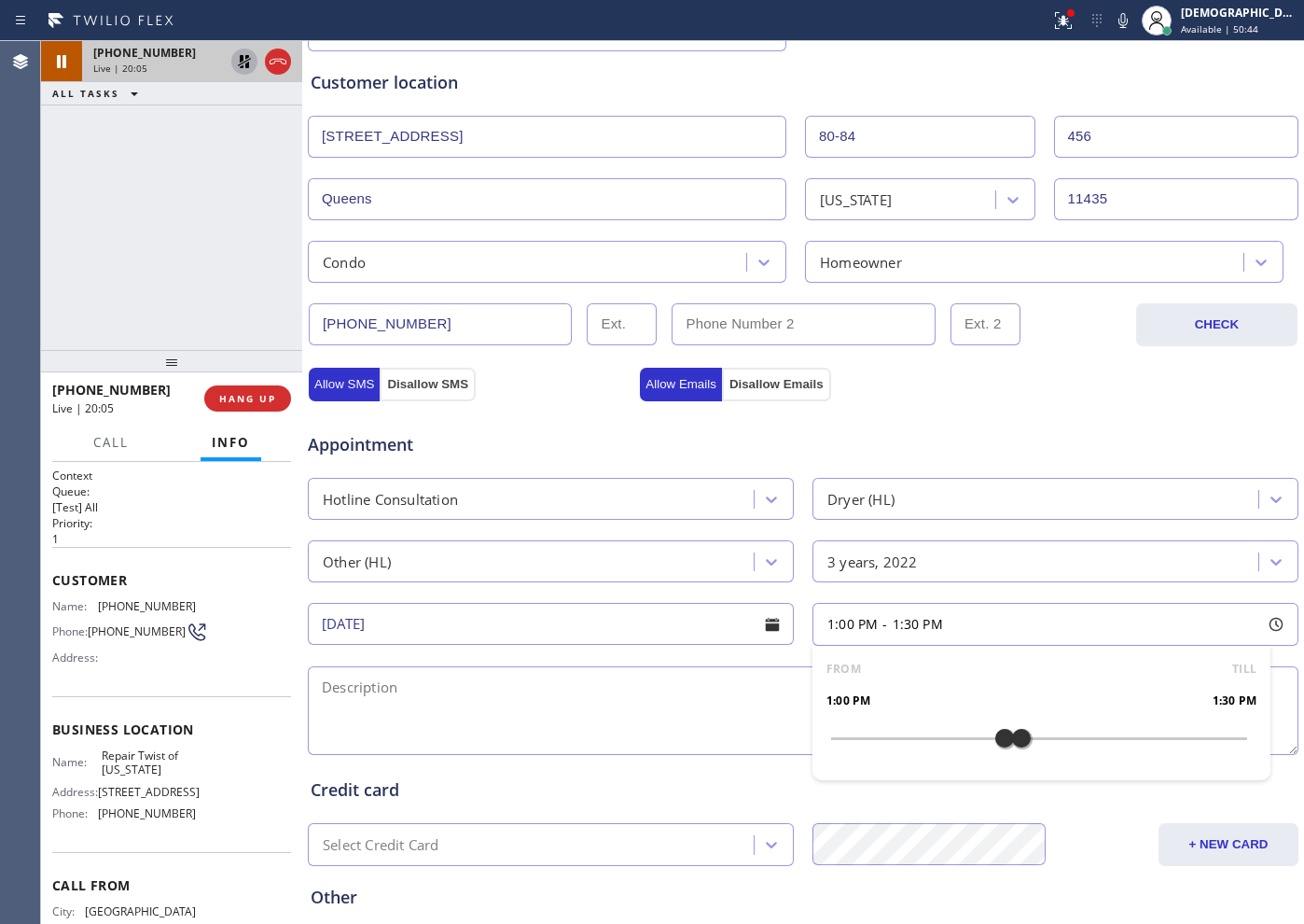
click at [1014, 738] on div at bounding box center [1021, 738] width 23 height 39
click at [646, 451] on div "Appointment" at bounding box center [804, 433] width 995 height 47
click at [470, 705] on textarea at bounding box center [804, 710] width 991 height 89
click at [473, 689] on textarea at bounding box center [804, 710] width 991 height 89
paste textarea "1:00pm - 1:30pm[DATE] Eastern Time - [GEOGRAPHIC_DATA] & [GEOGRAPHIC_DATA]"
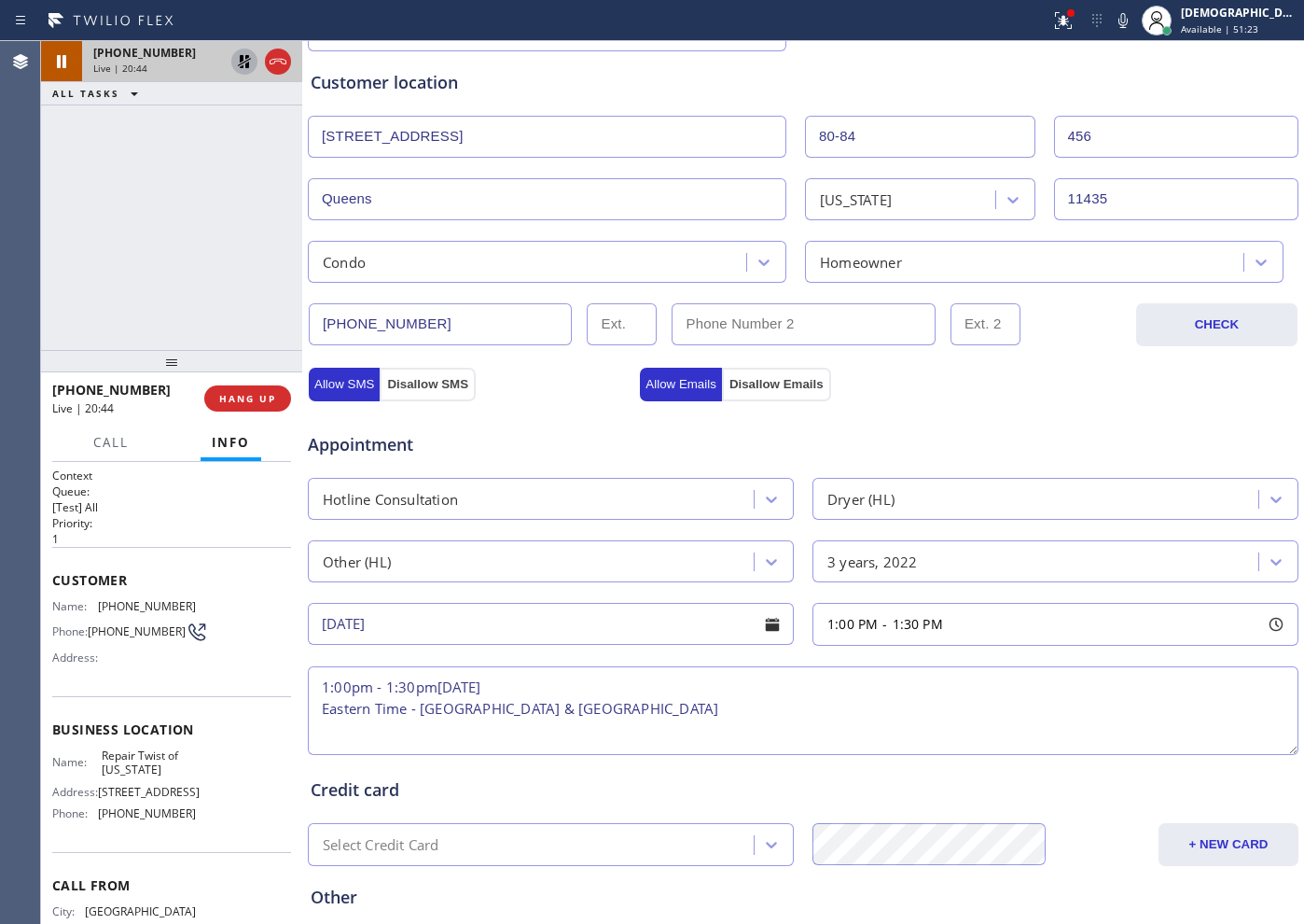
click at [320, 708] on textarea "1:00pm - 1:30pm[DATE] Eastern Time - [GEOGRAPHIC_DATA] & [GEOGRAPHIC_DATA]" at bounding box center [804, 710] width 991 height 89
click at [876, 679] on textarea "1:00pm - 1:30pm[DATE] / Eastern Time - [GEOGRAPHIC_DATA] & [GEOGRAPHIC_DATA]" at bounding box center [804, 710] width 991 height 89
click at [969, 691] on textarea "1:00pm - 1:30pm[DATE] / Eastern Time - [GEOGRAPHIC_DATA] & [GEOGRAPHIC_DATA] / …" at bounding box center [804, 710] width 991 height 89
paste textarea "black and deker/ portable dryer / SBS / it wont turn on / making a squikinig no…"
drag, startPoint x: 151, startPoint y: 804, endPoint x: 149, endPoint y: 790, distance: 14.1
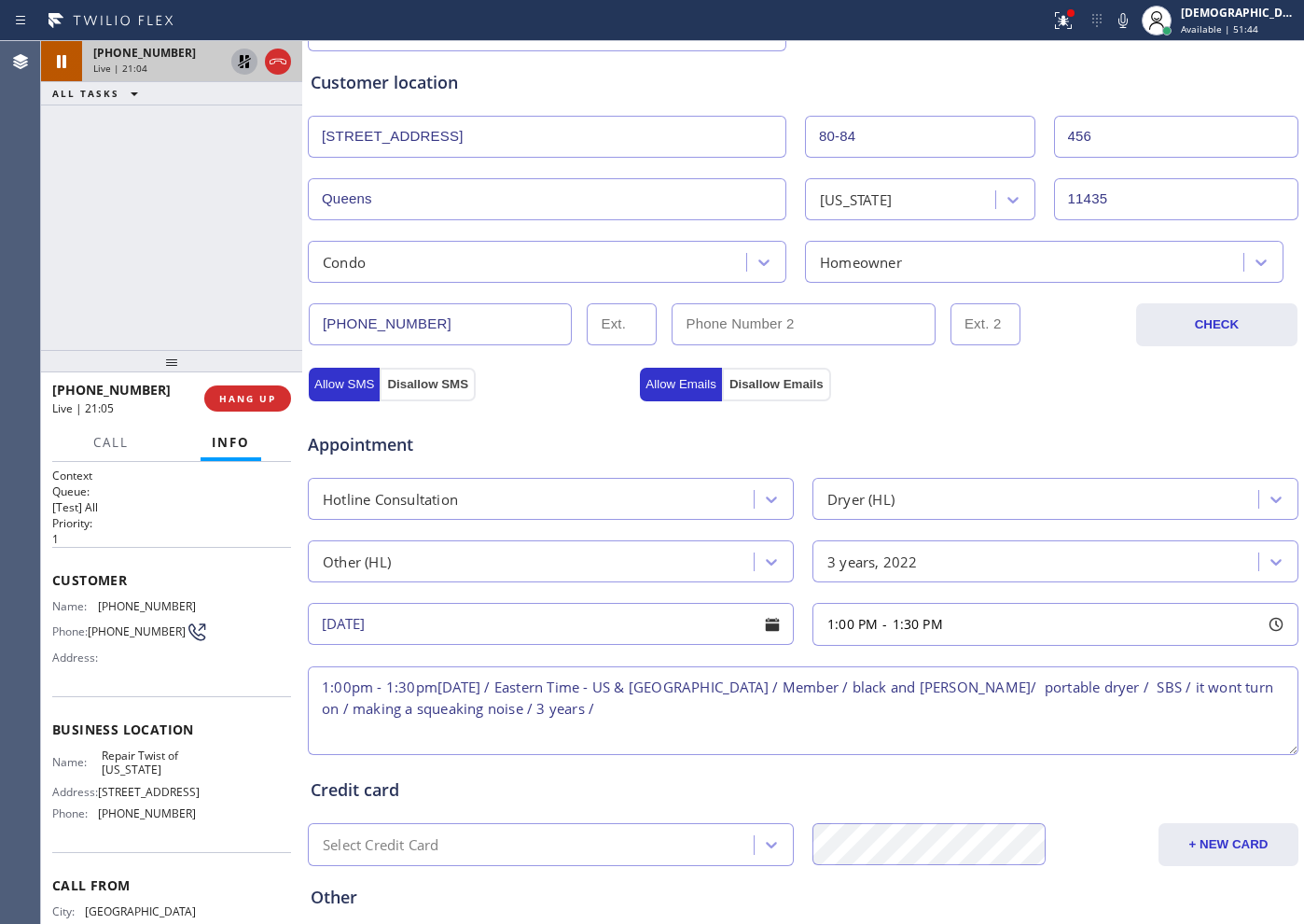
click at [151, 738] on span "[STREET_ADDRESS]" at bounding box center [149, 792] width 102 height 14
drag, startPoint x: 148, startPoint y: 781, endPoint x: 100, endPoint y: 768, distance: 49.7
click at [102, 738] on span "Repair Twist of [US_STATE]" at bounding box center [148, 762] width 94 height 29
copy span "Repair Twist of [US_STATE]"
click at [650, 714] on textarea "1:00pm - 1:30pm[DATE] / Eastern Time - US & [GEOGRAPHIC_DATA] / Member / black …" at bounding box center [804, 710] width 991 height 89
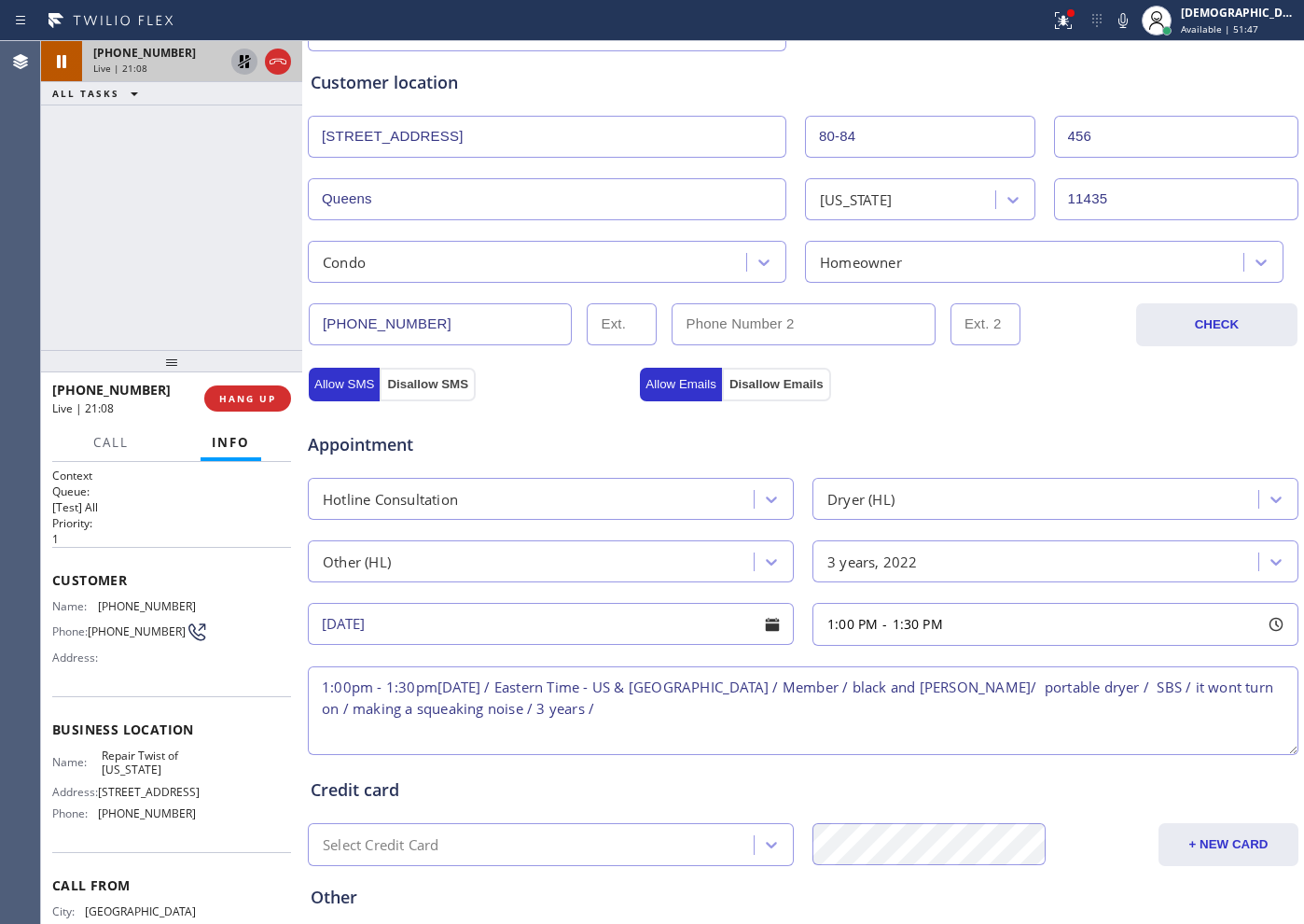
paste textarea "Repair Twist of [US_STATE]"
click at [918, 724] on textarea "1:00pm - 1:30pm[DATE] / Eastern Time - US & [GEOGRAPHIC_DATA] / Member / black …" at bounding box center [804, 710] width 991 height 89
click at [939, 721] on textarea "1:00pm - 1:30pm[DATE] / Eastern Time - US & [GEOGRAPHIC_DATA] / Member / black …" at bounding box center [804, 710] width 991 height 89
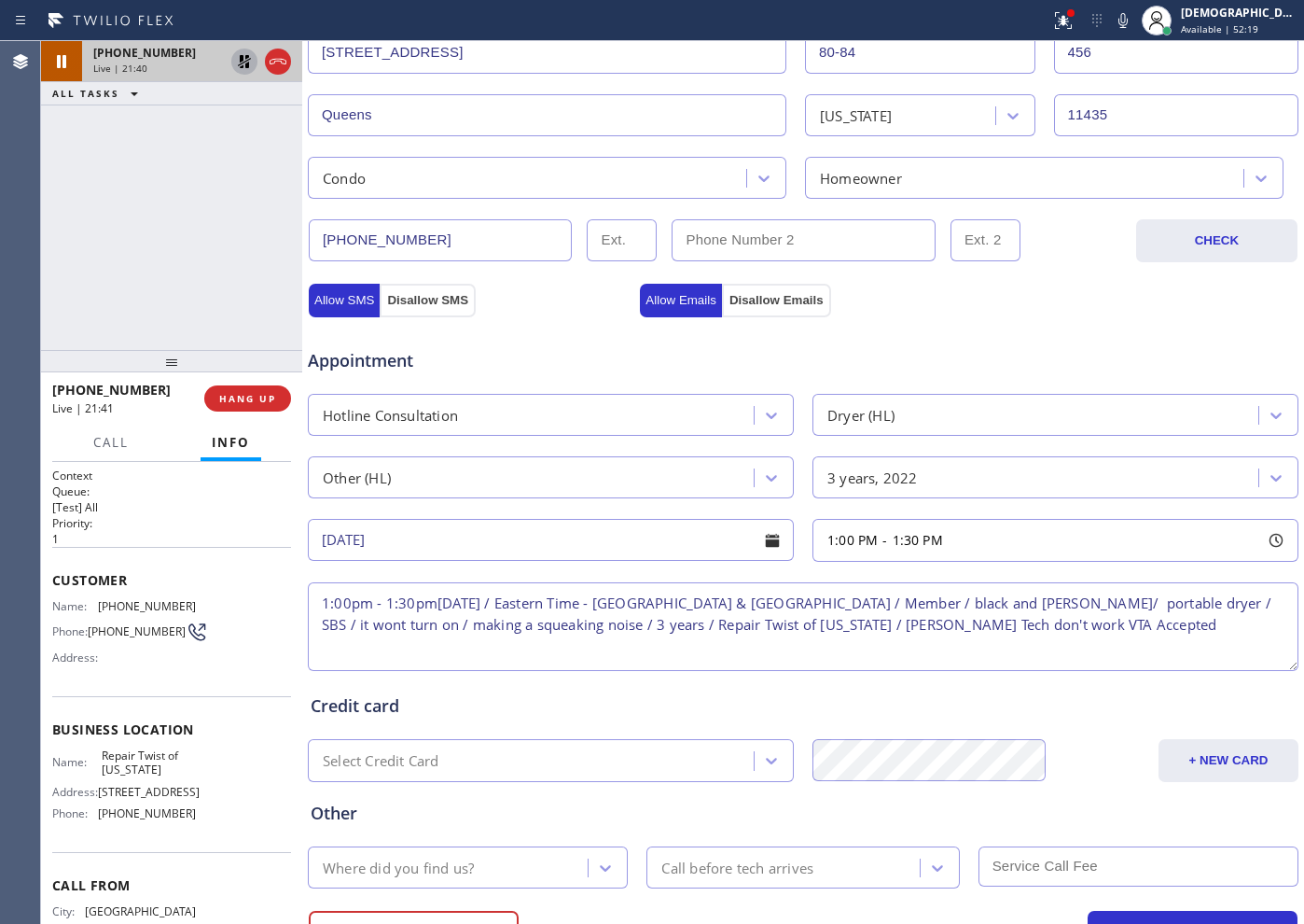
scroll to position [522, 0]
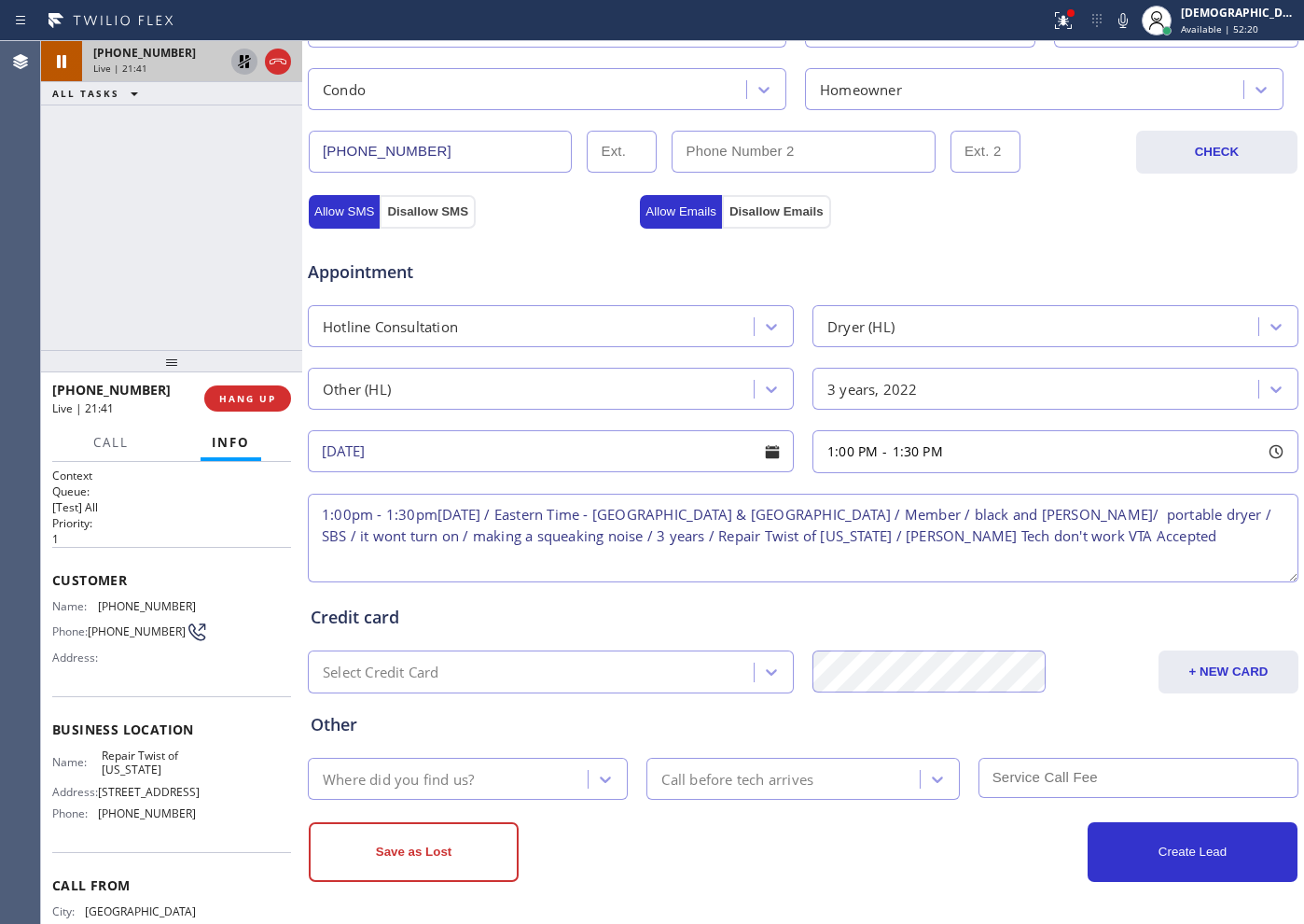
type textarea "1:00pm - 1:30pm[DATE] / Eastern Time - [GEOGRAPHIC_DATA] & [GEOGRAPHIC_DATA] / …"
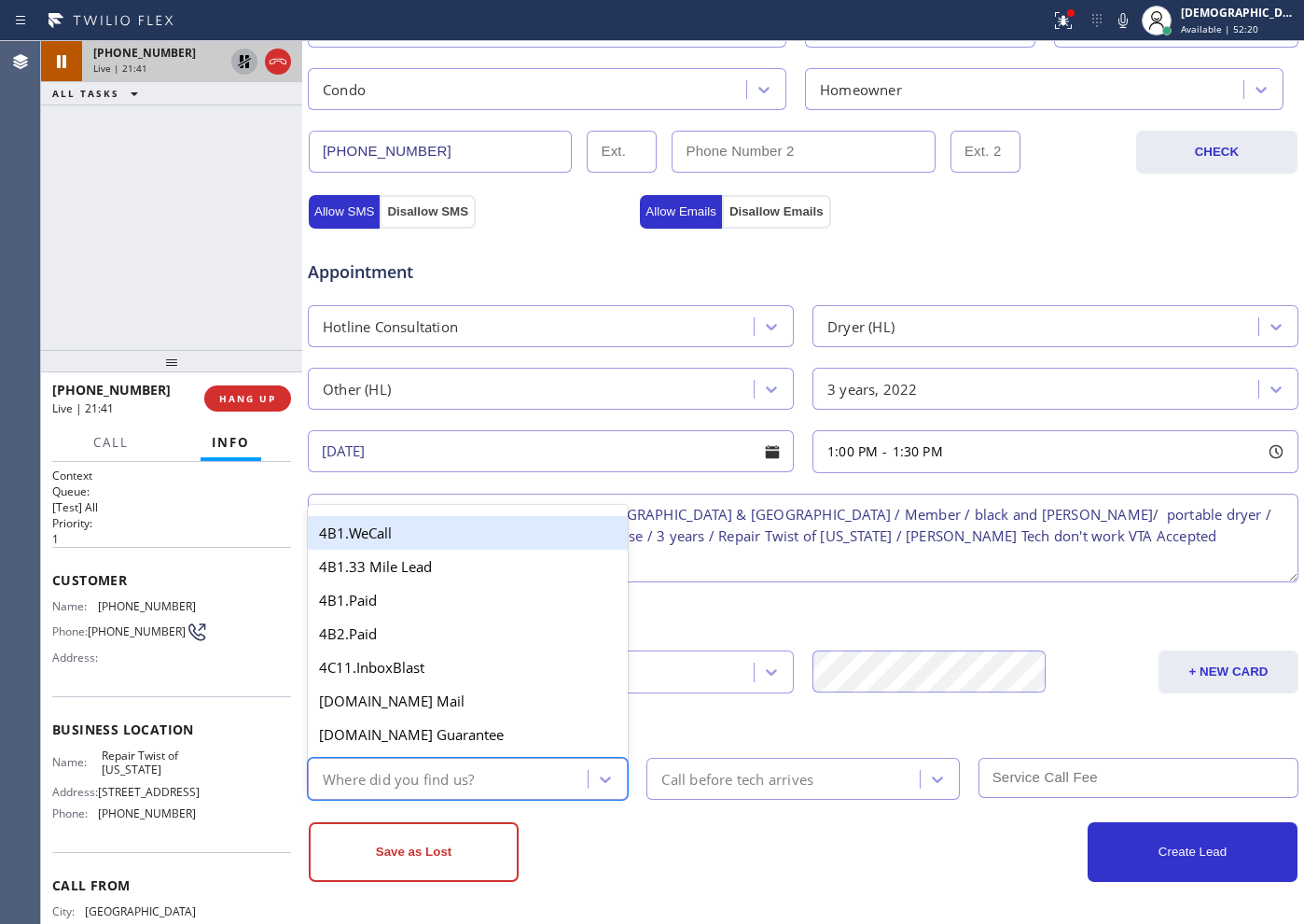
click at [556, 738] on div "Where did you find us?" at bounding box center [450, 778] width 274 height 33
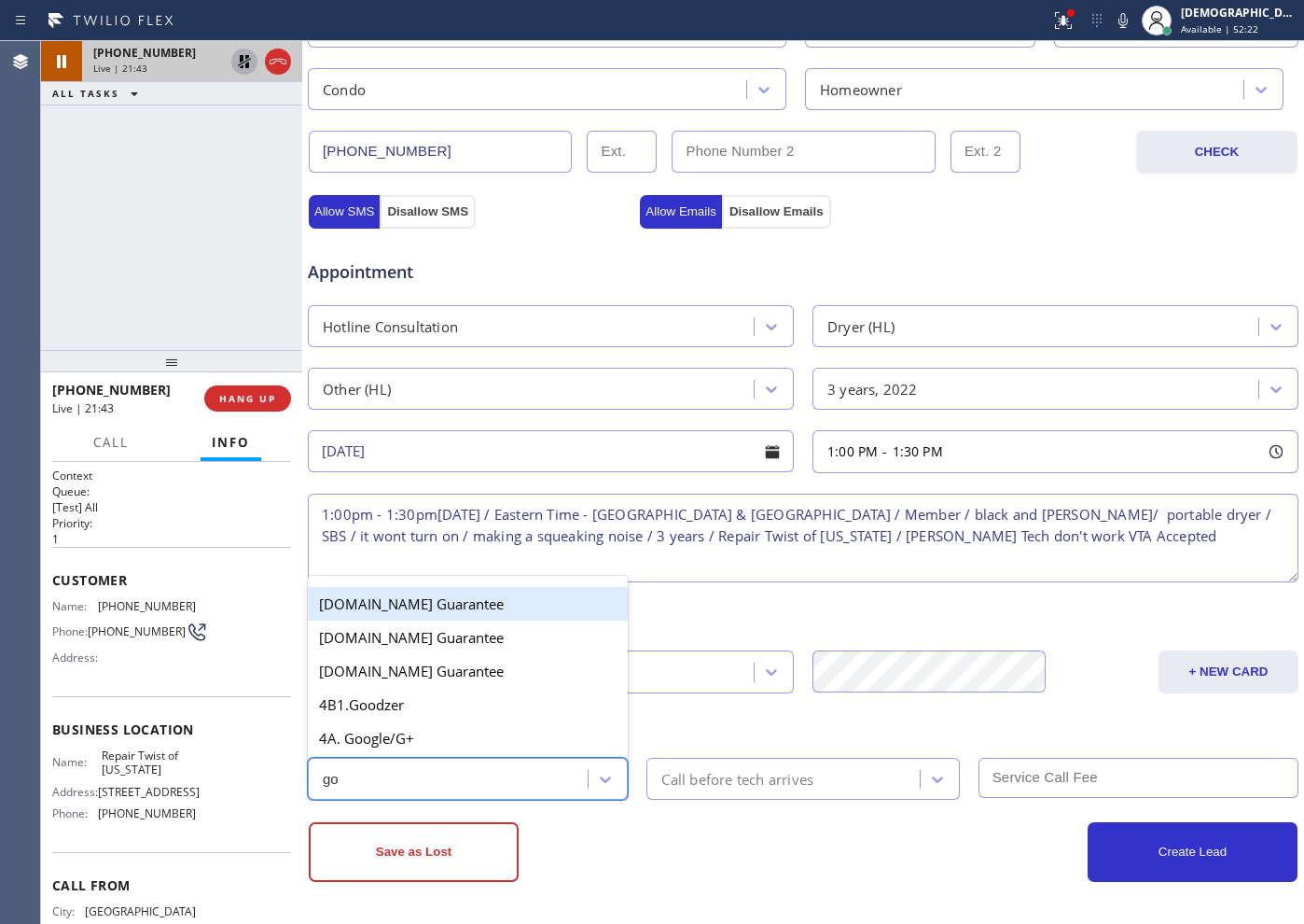
type input "goo"
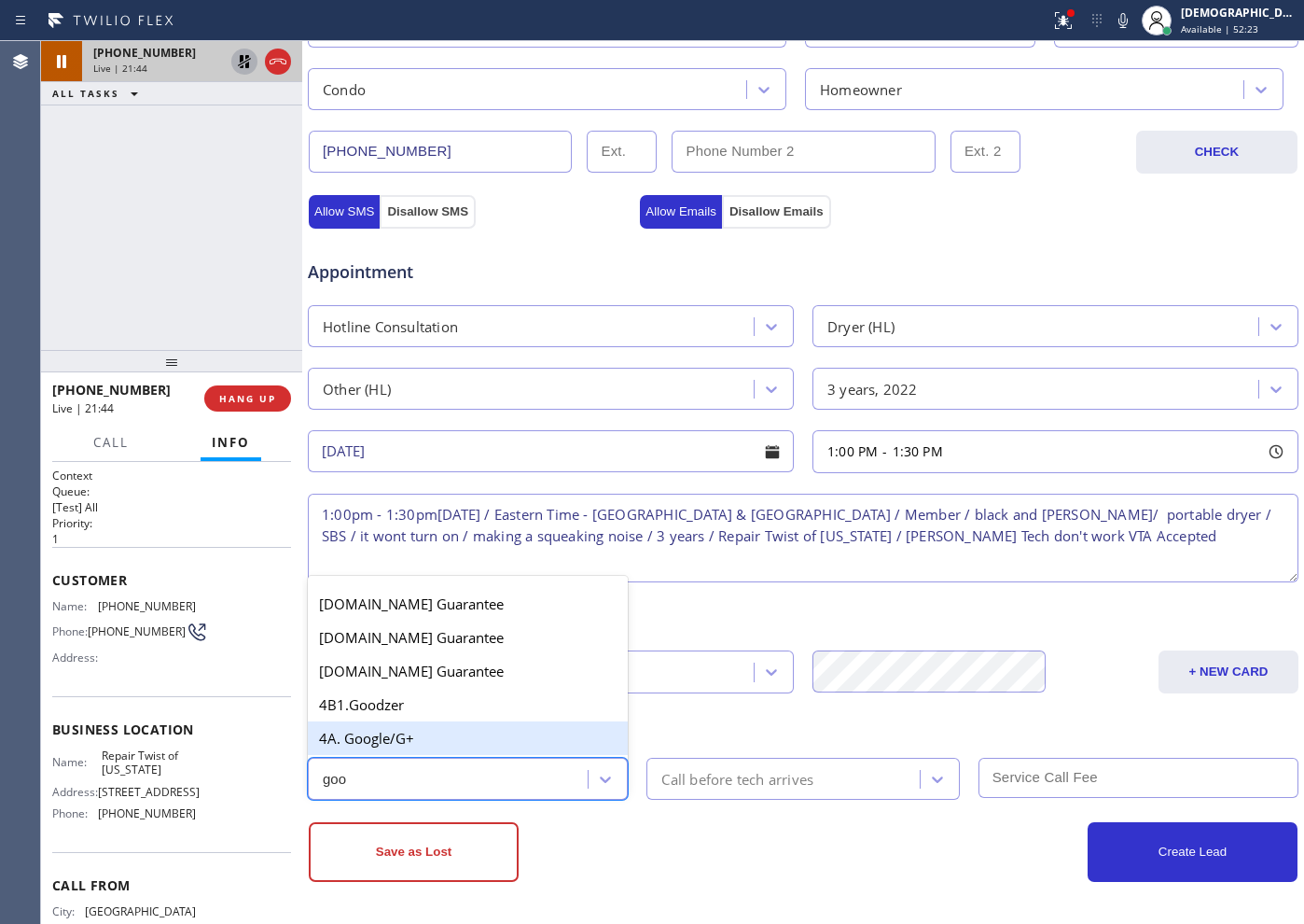
click at [483, 738] on div "4A. Google/G+" at bounding box center [468, 739] width 320 height 34
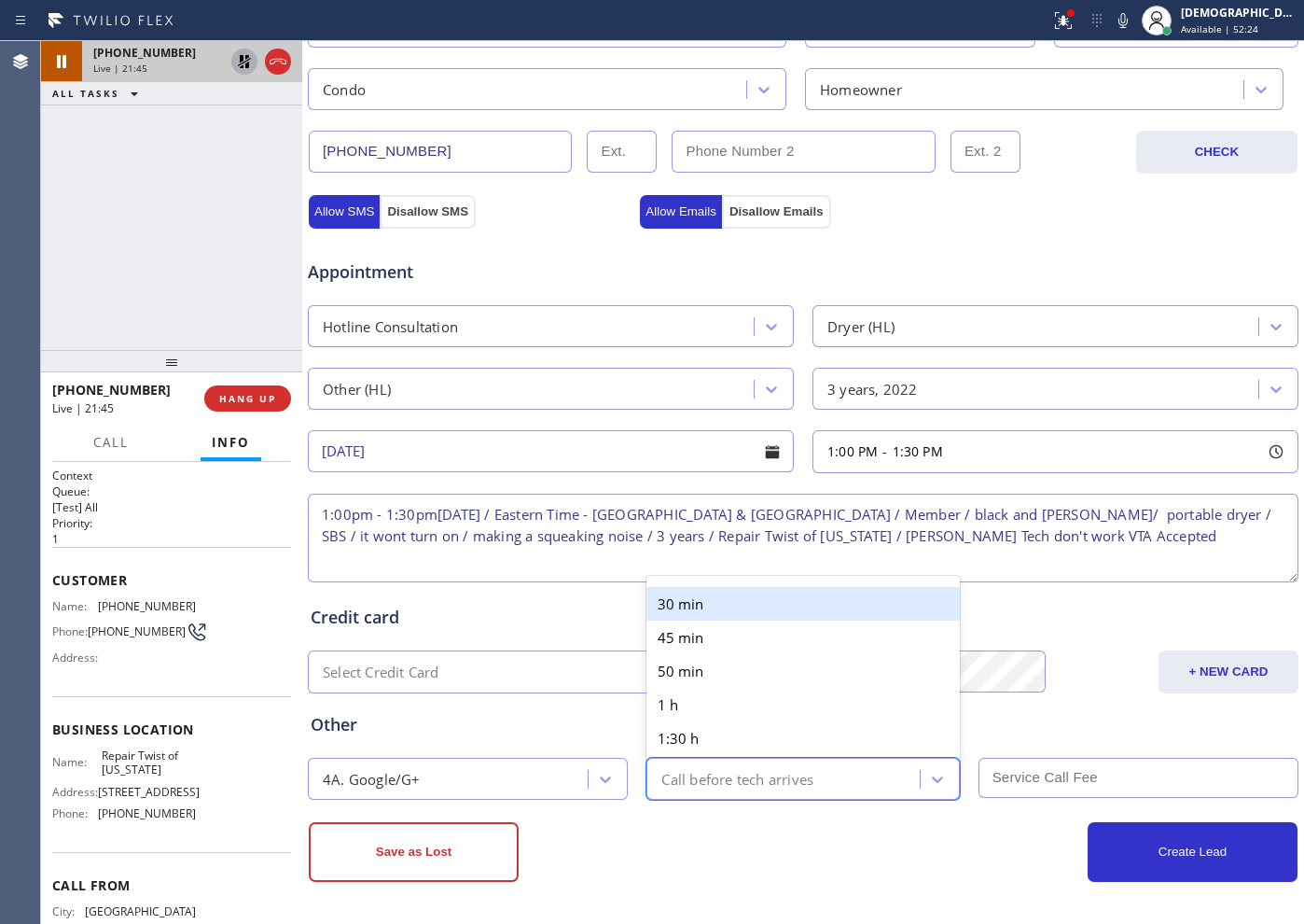
click at [686, 738] on div "Call before tech arrives" at bounding box center [737, 778] width 152 height 22
type input "30"
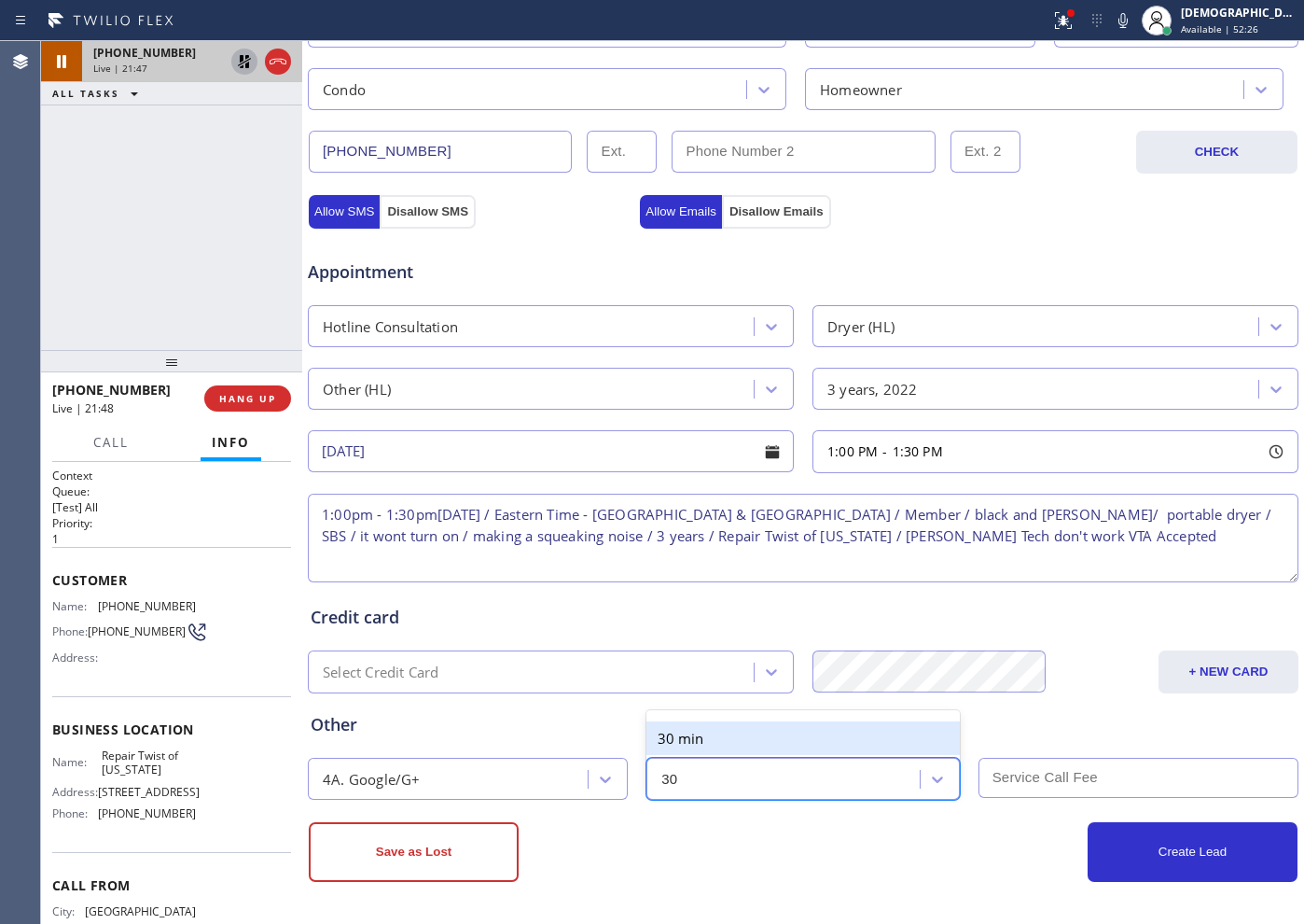
click at [736, 736] on div "30 min" at bounding box center [803, 739] width 313 height 34
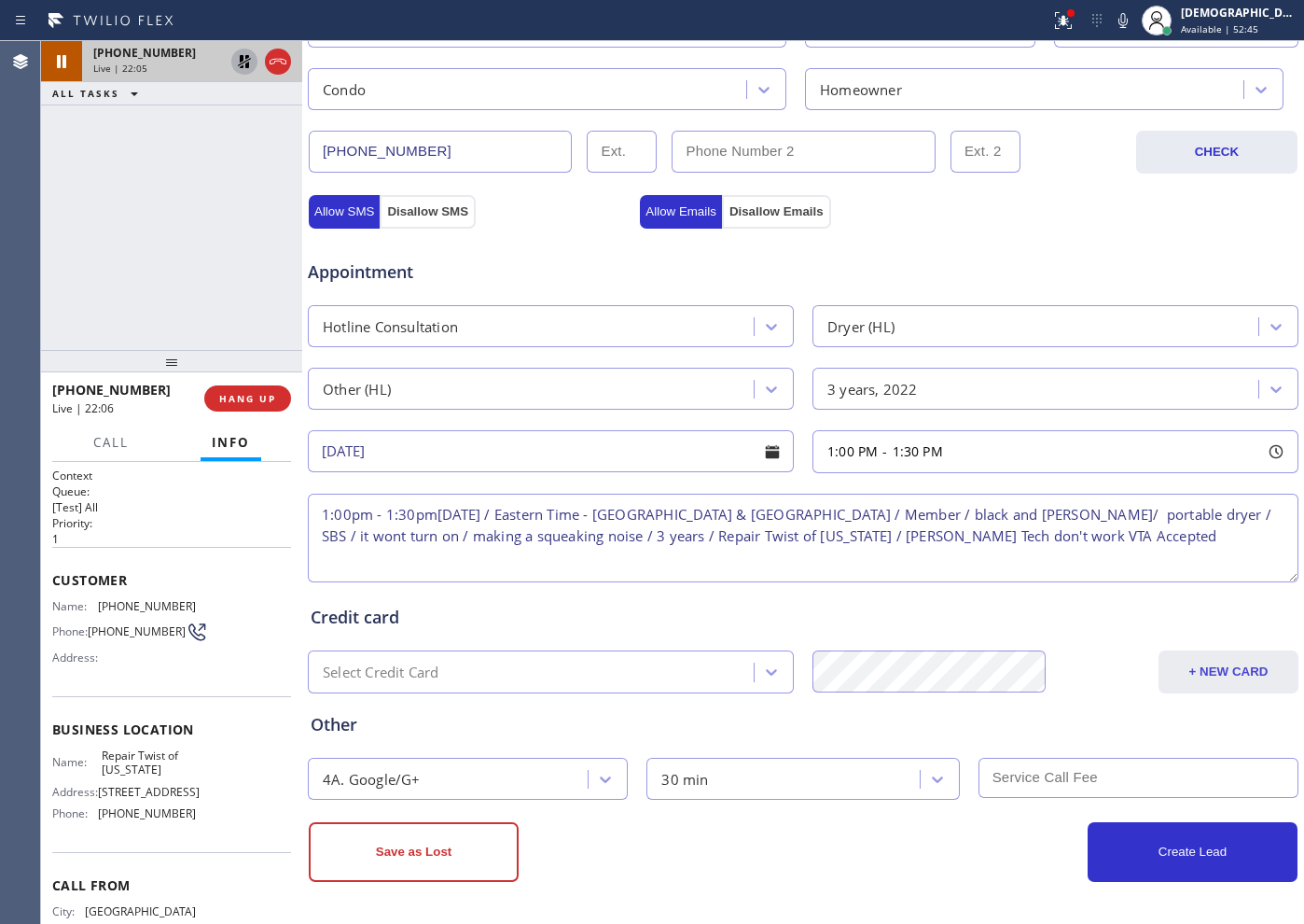
click at [1042, 677] on button "+ NEW CARD" at bounding box center [1228, 671] width 140 height 43
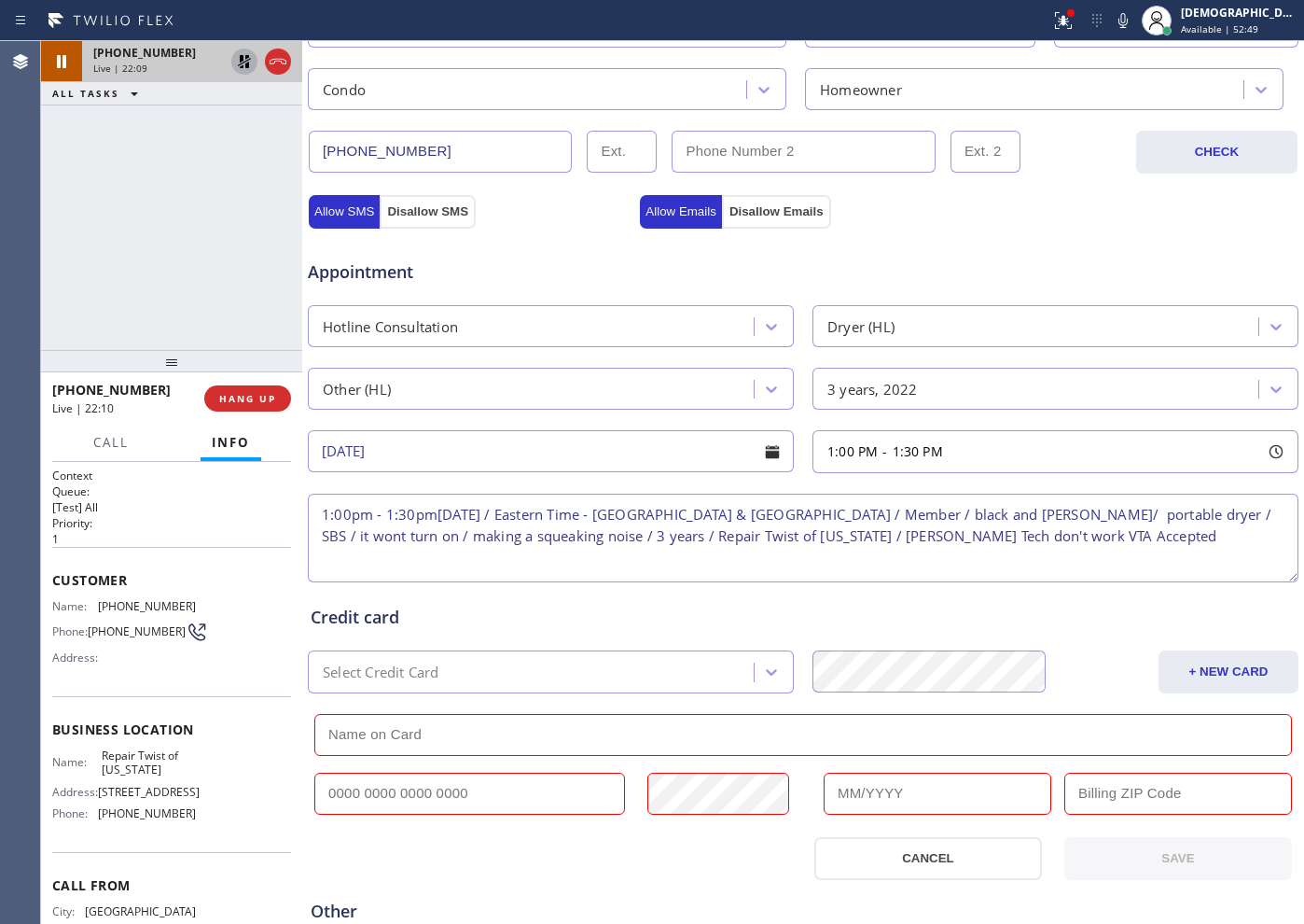
click at [429, 729] on input "text" at bounding box center [803, 735] width 978 height 42
paste input "[PERSON_NAME]"
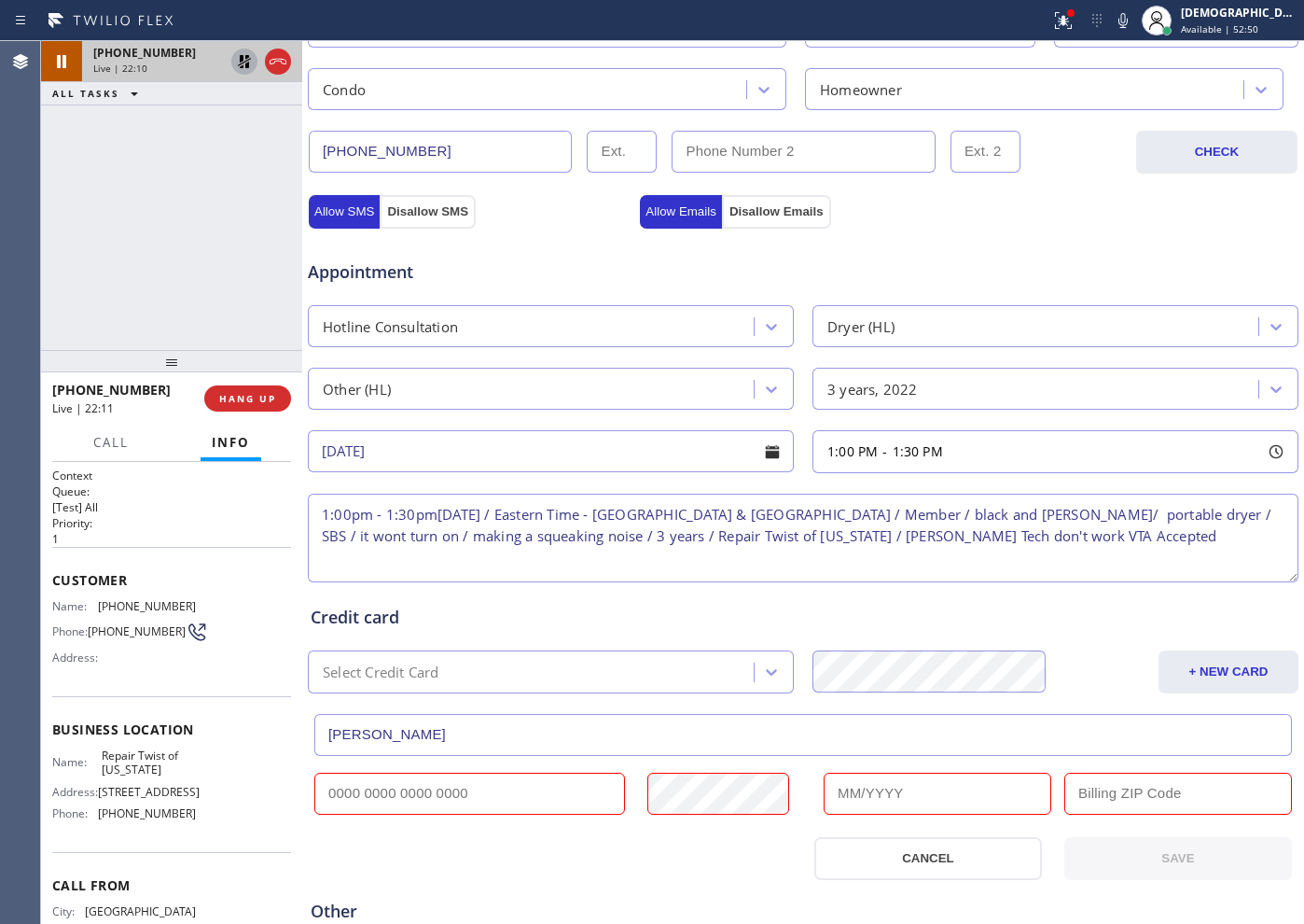
type input "[PERSON_NAME]"
click at [366, 738] on input "text" at bounding box center [469, 793] width 311 height 42
paste input "[CREDIT_CARD_NUMBER]"
type input "[CREDIT_CARD_NUMBER]"
click at [868, 738] on input "text" at bounding box center [937, 793] width 228 height 42
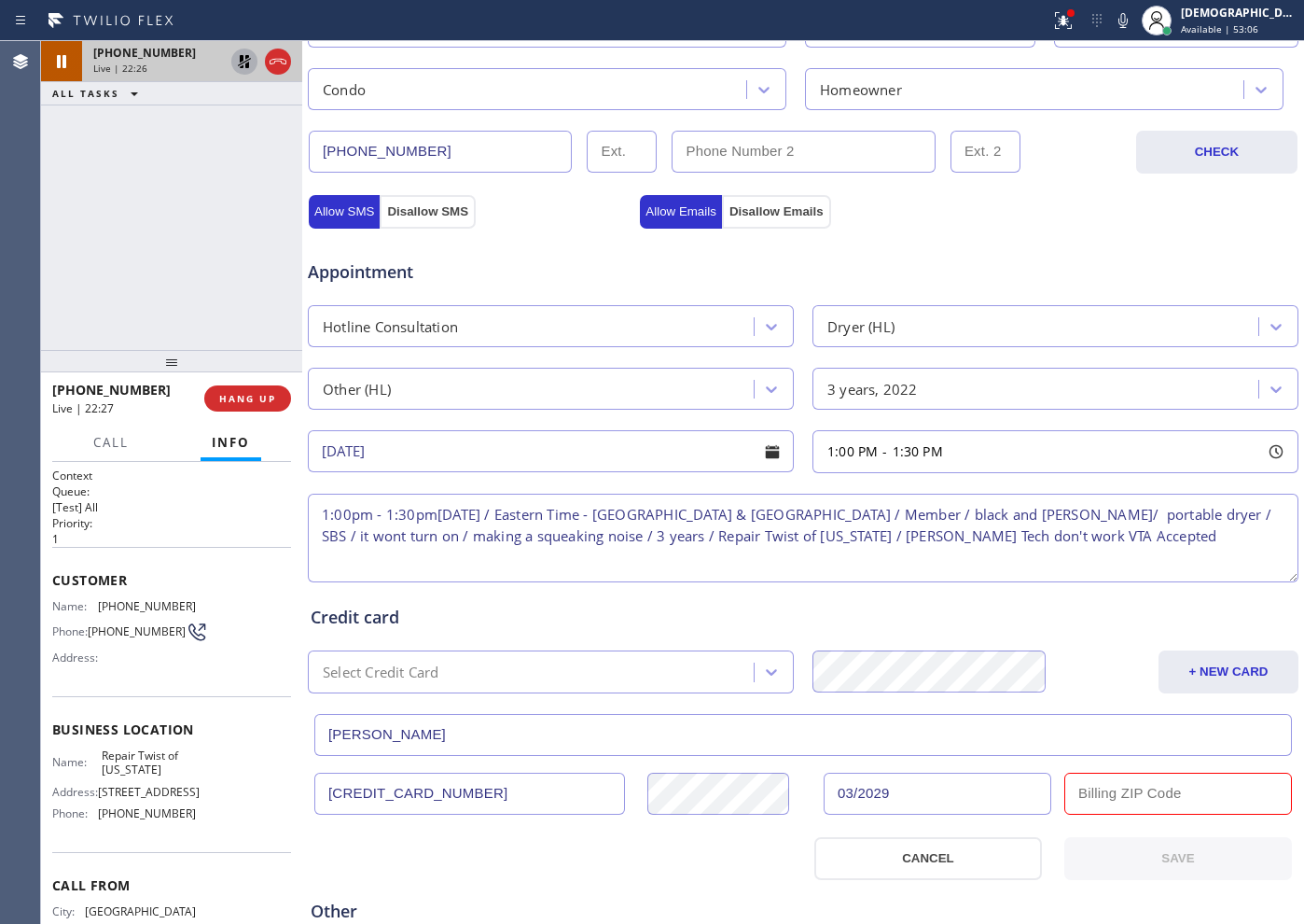
type input "03/2029"
click at [1042, 738] on input "text" at bounding box center [1178, 793] width 228 height 42
paste input "11435"
type input "11435"
click at [1042, 738] on button "SAVE" at bounding box center [1178, 858] width 228 height 43
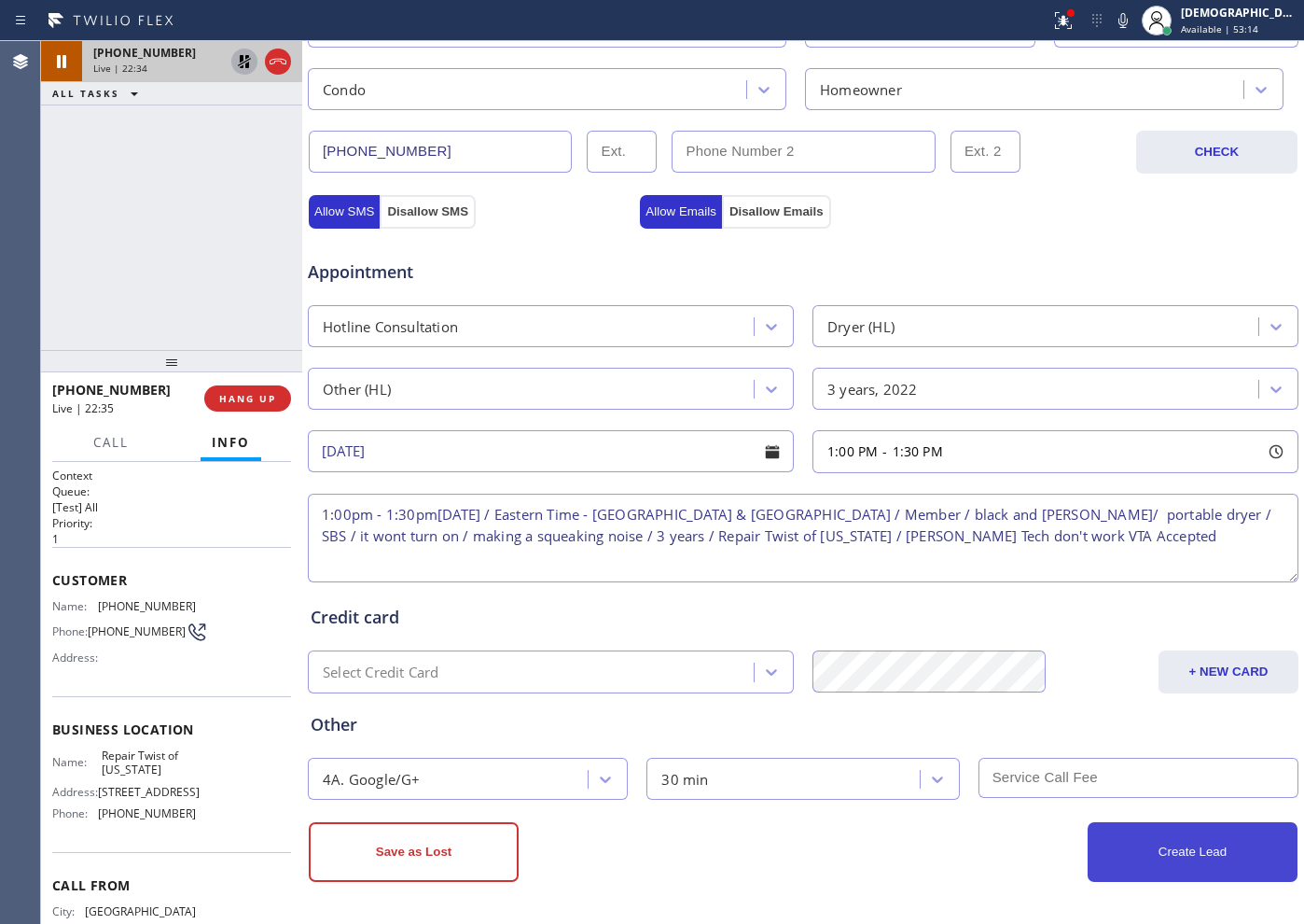
click at [1042, 738] on button "Create Lead" at bounding box center [1192, 851] width 210 height 60
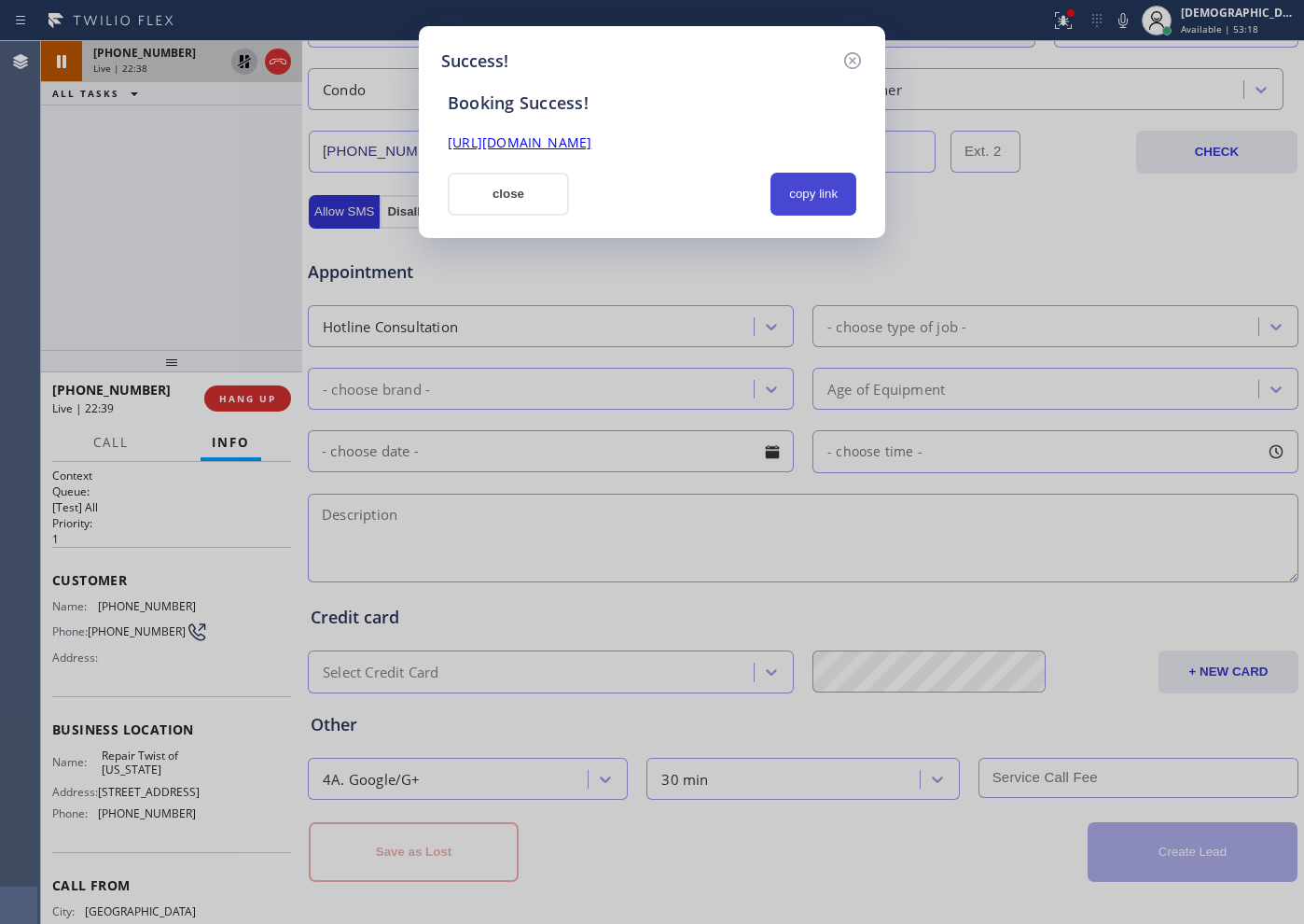
click at [814, 202] on button "copy link" at bounding box center [813, 194] width 86 height 43
click at [592, 150] on link "[URL][DOMAIN_NAME]" at bounding box center [520, 142] width 144 height 18
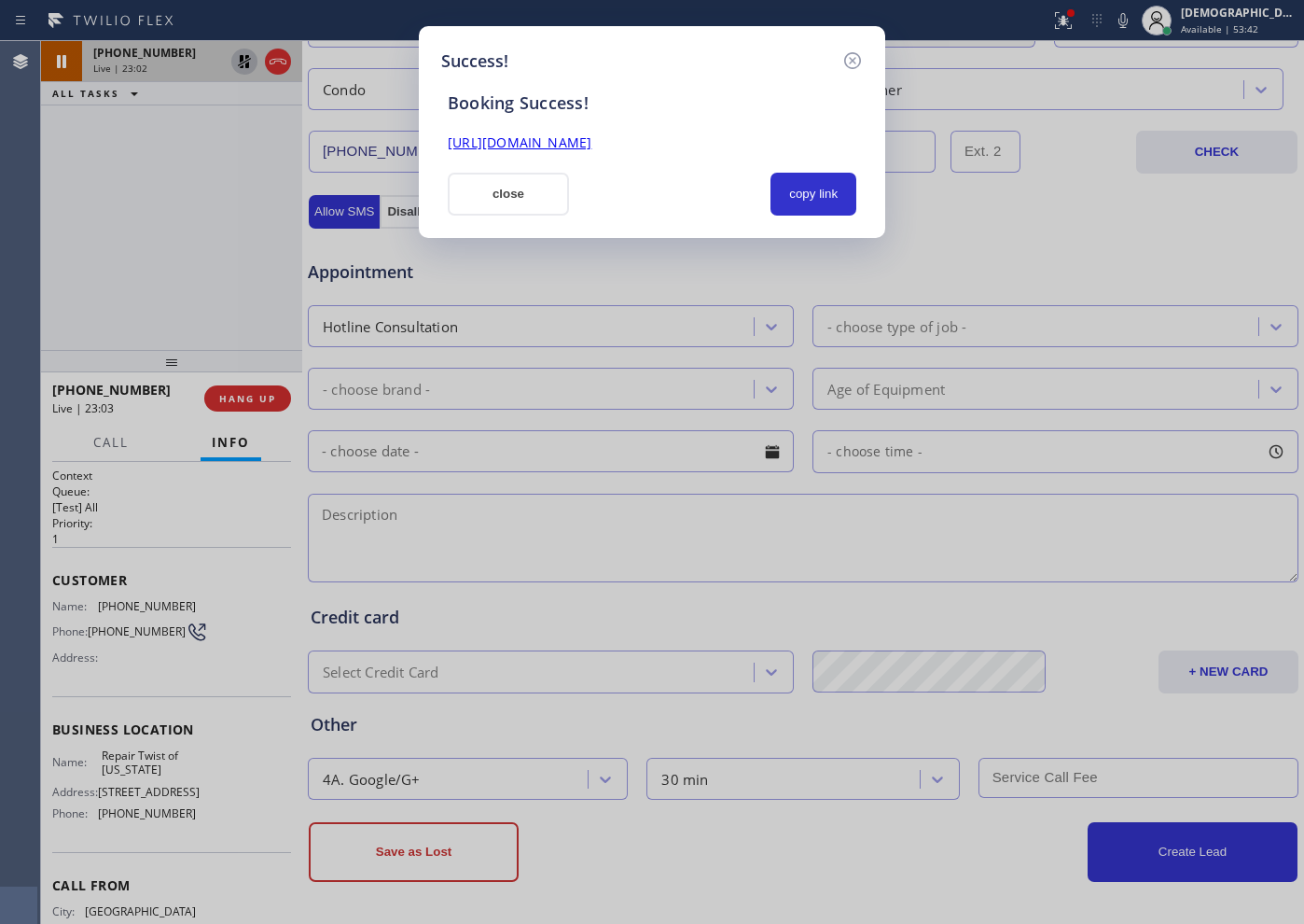
click at [562, 133] on link "[URL][DOMAIN_NAME]" at bounding box center [520, 142] width 144 height 18
click at [509, 195] on button "close" at bounding box center [509, 194] width 121 height 43
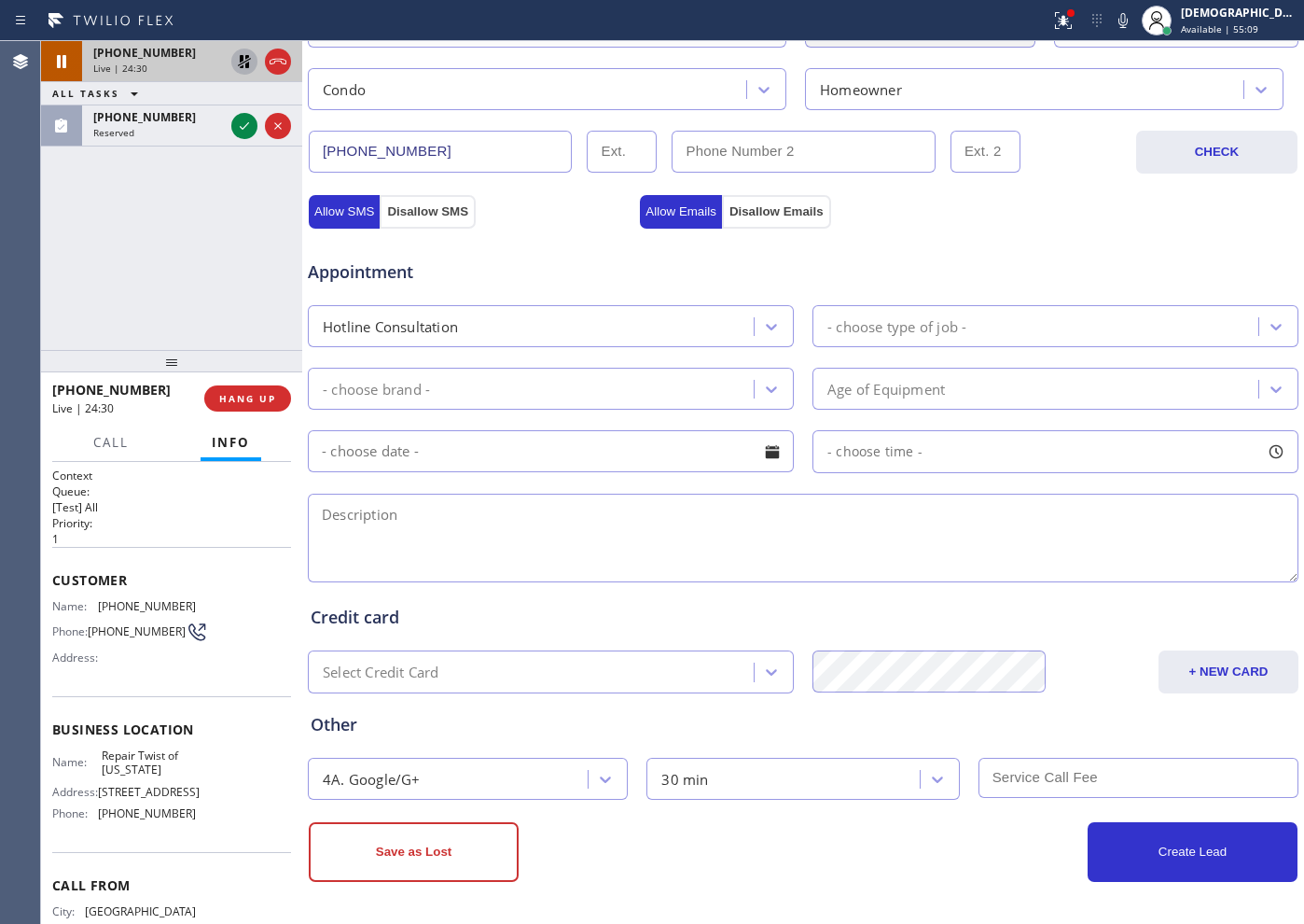
click at [247, 62] on icon at bounding box center [245, 61] width 13 height 13
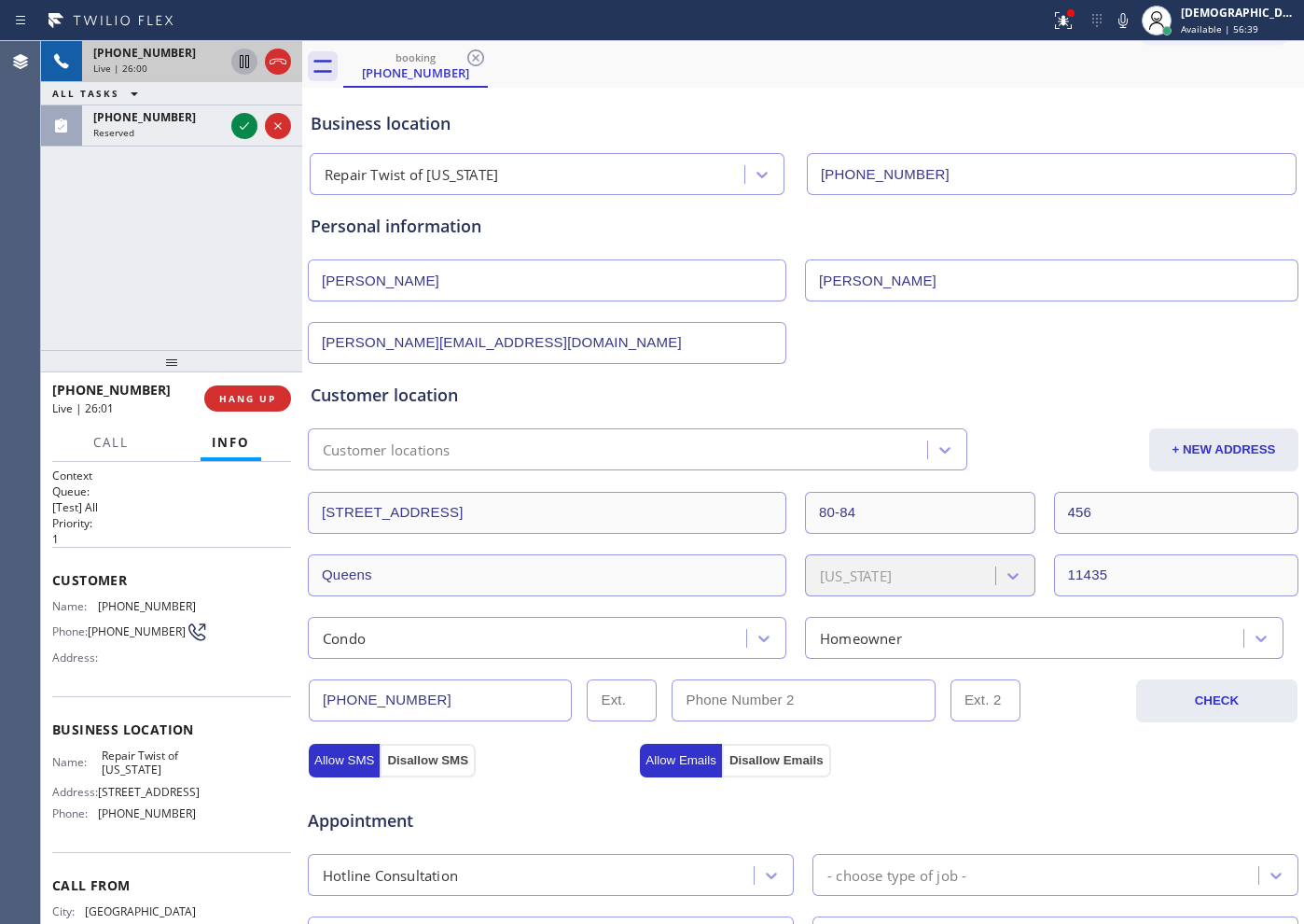
scroll to position [0, 0]
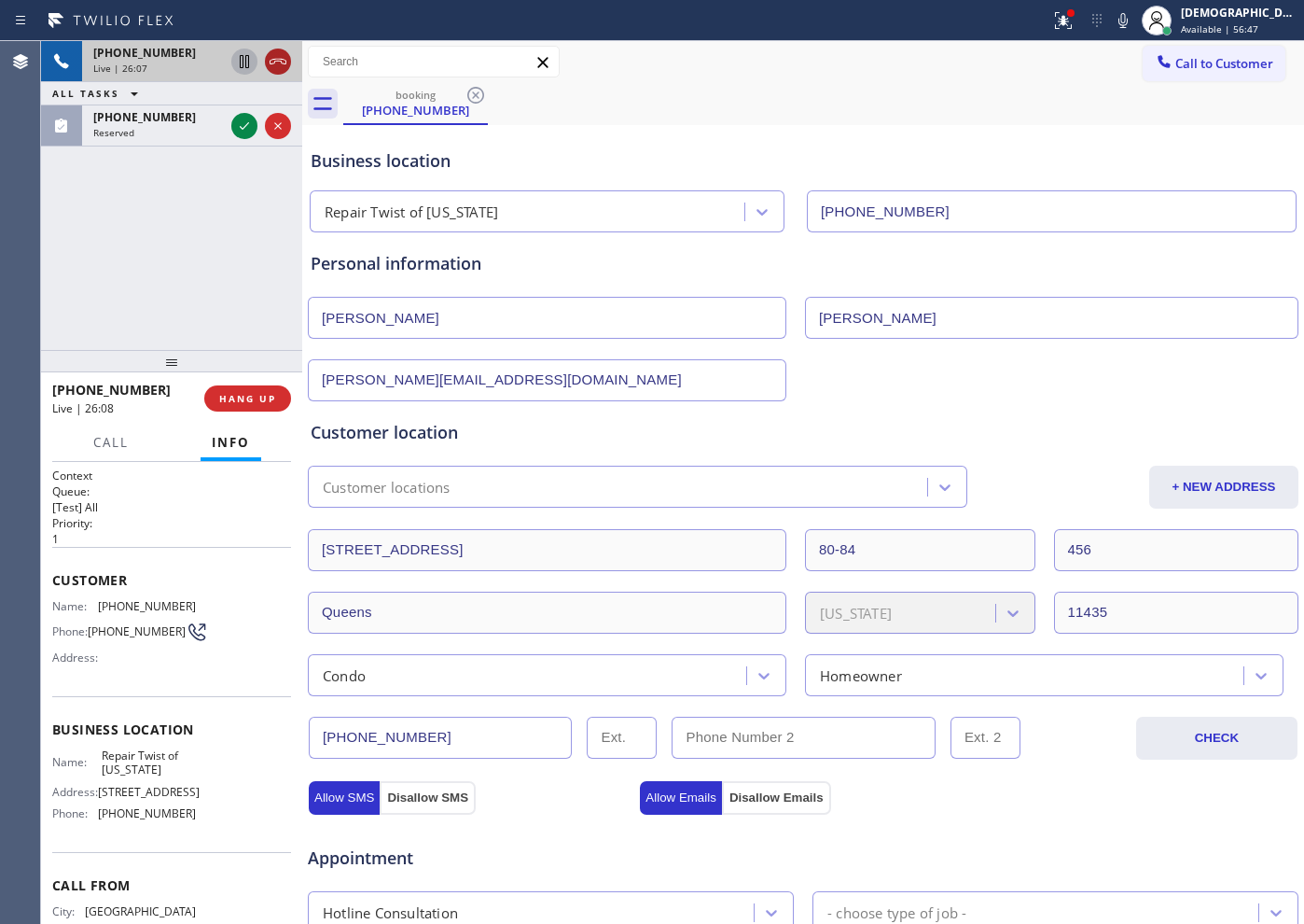
click at [284, 63] on icon at bounding box center [278, 61] width 23 height 23
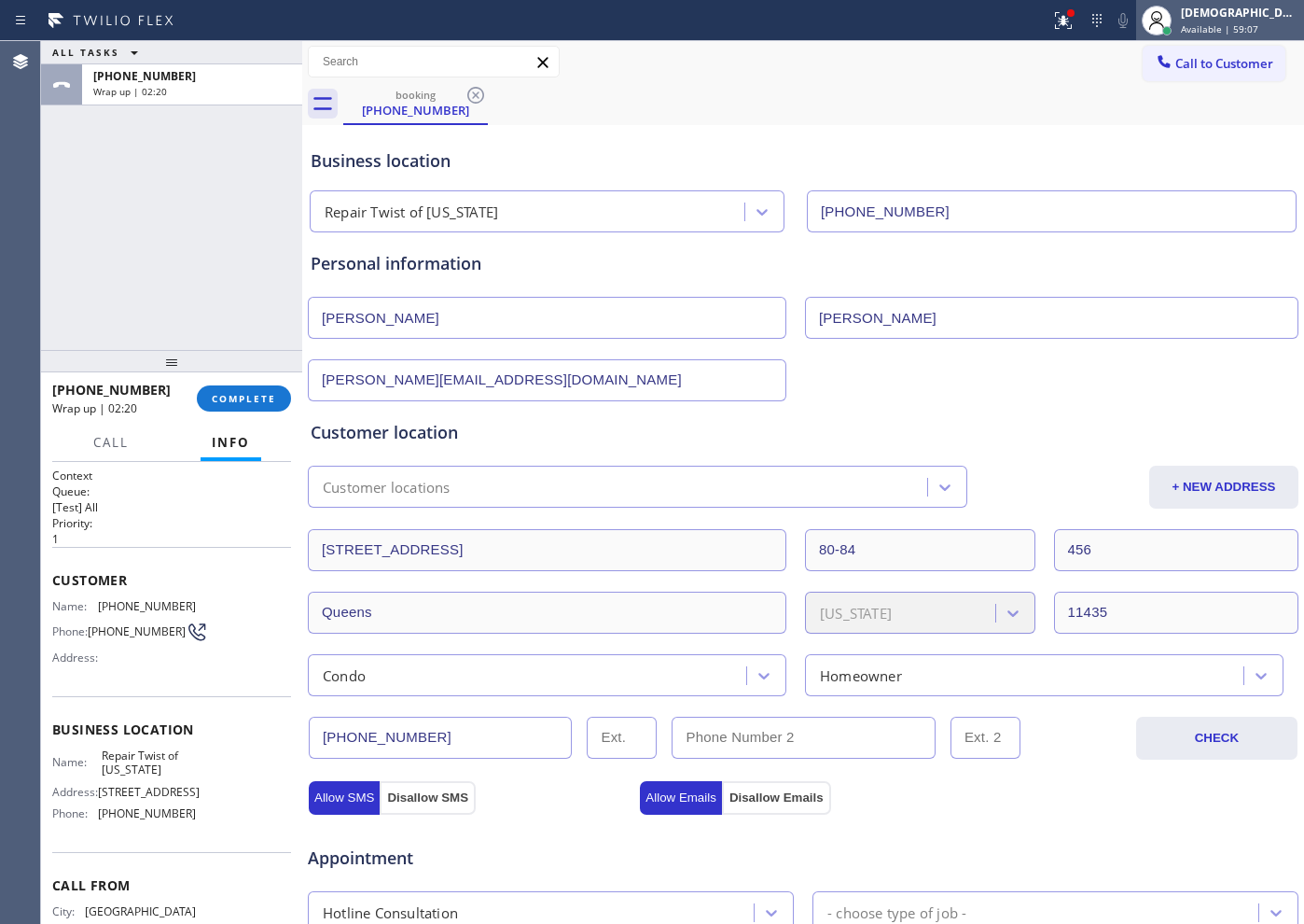
click at [1042, 24] on span "Available | 59:07" at bounding box center [1220, 29] width 78 height 13
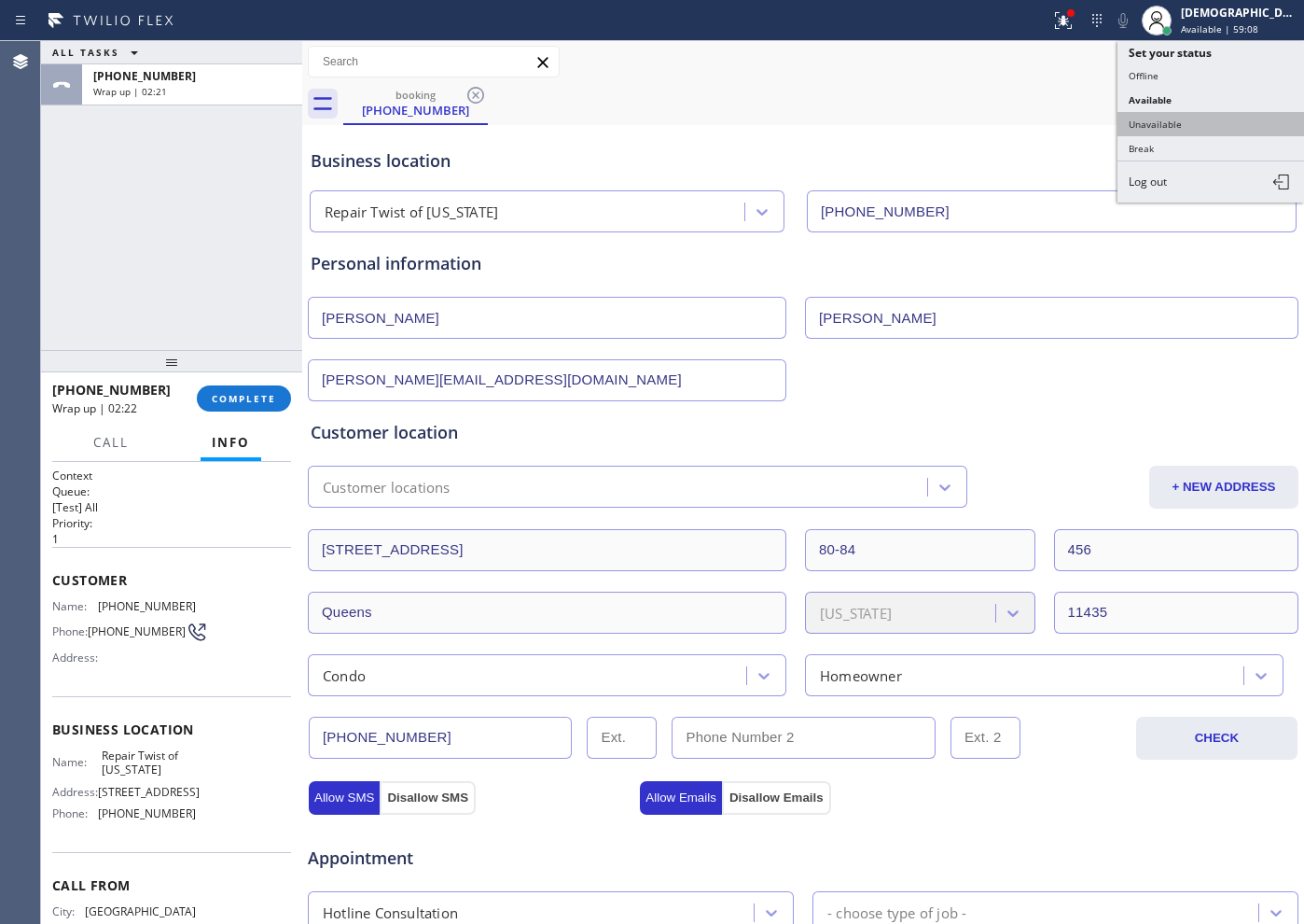
click at [1042, 127] on button "Unavailable" at bounding box center [1210, 124] width 186 height 25
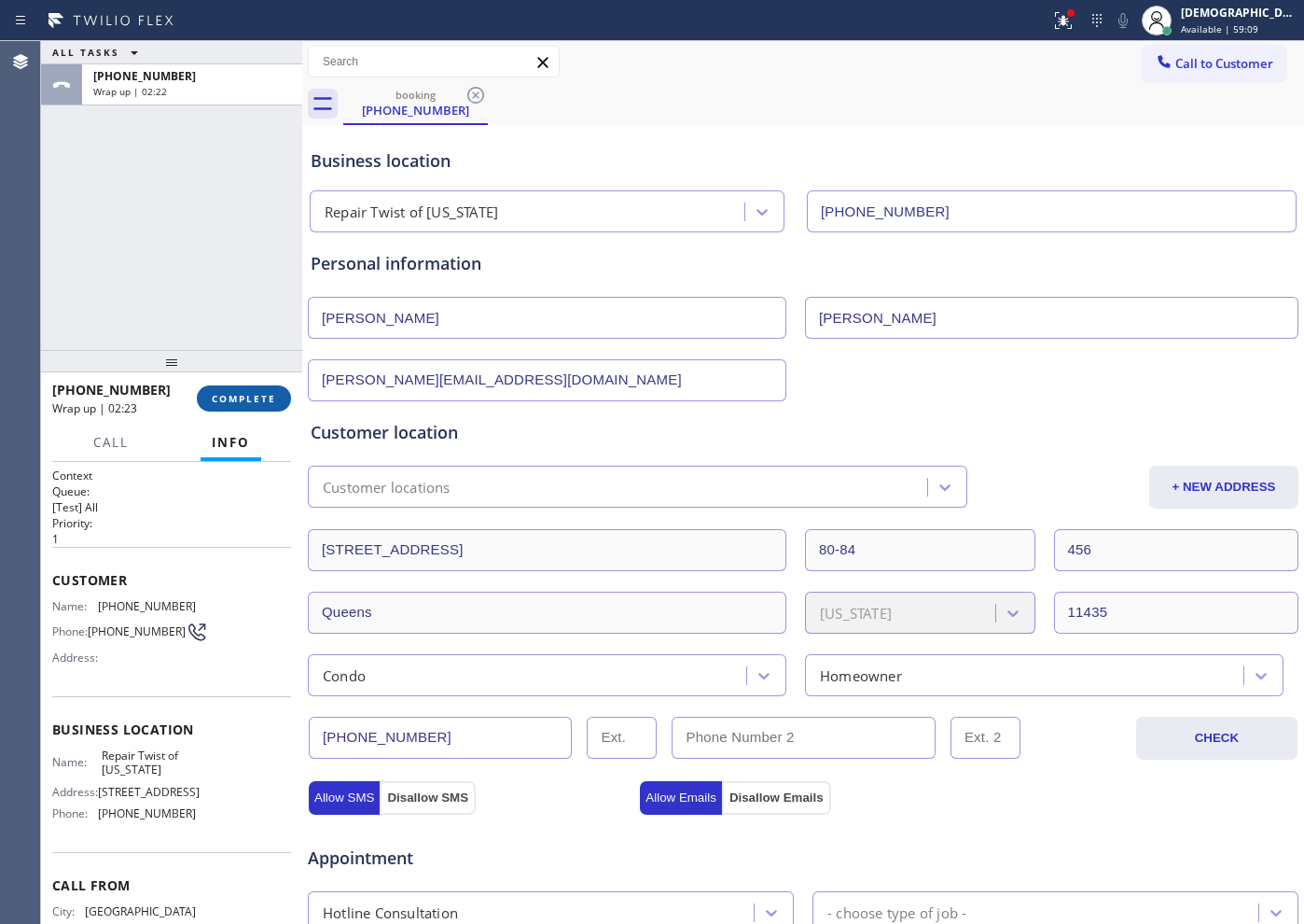
click at [250, 403] on span "COMPLETE" at bounding box center [244, 398] width 64 height 13
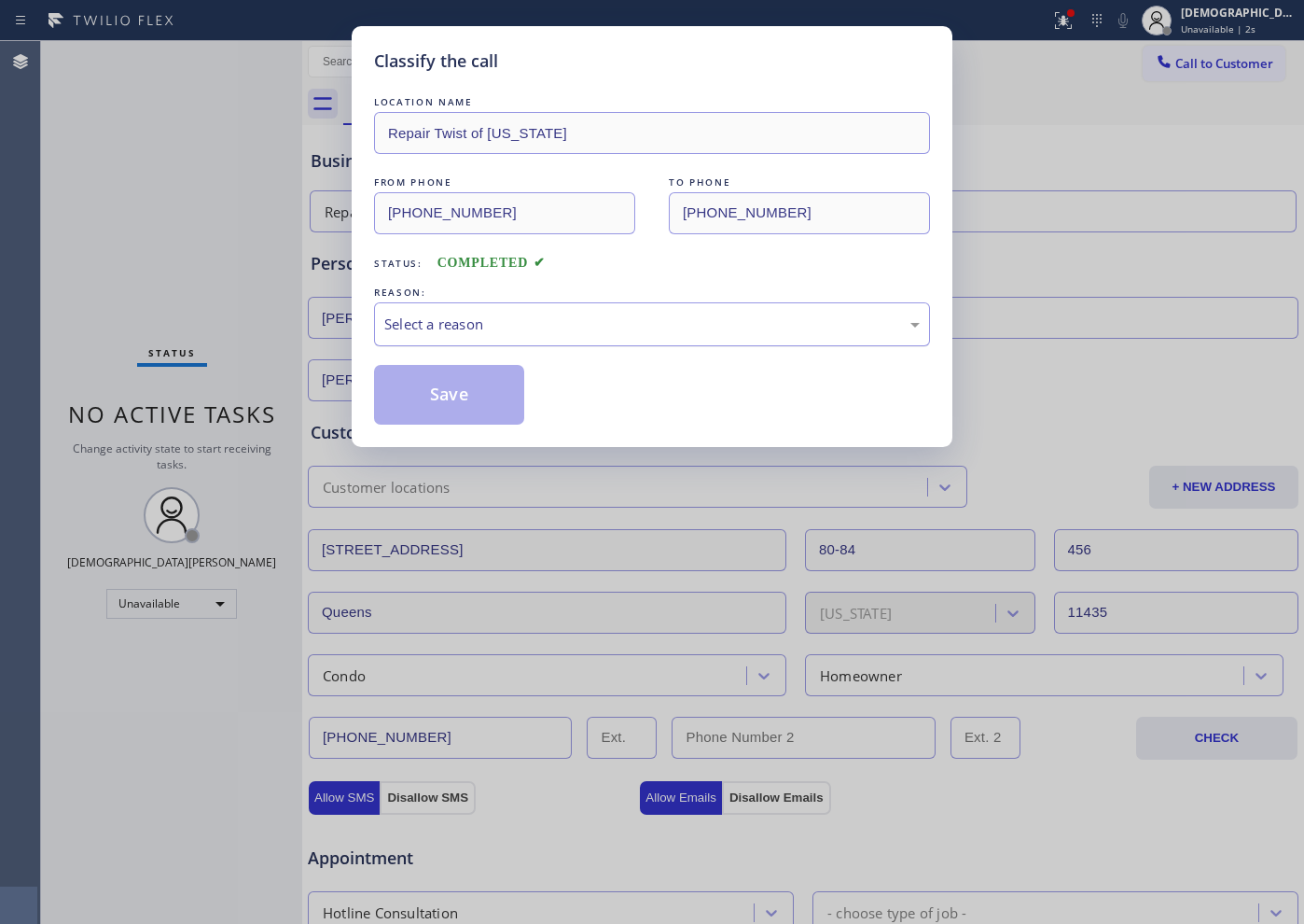
click at [444, 335] on div "Select a reason" at bounding box center [652, 324] width 556 height 44
click at [417, 380] on button "Save" at bounding box center [449, 394] width 150 height 60
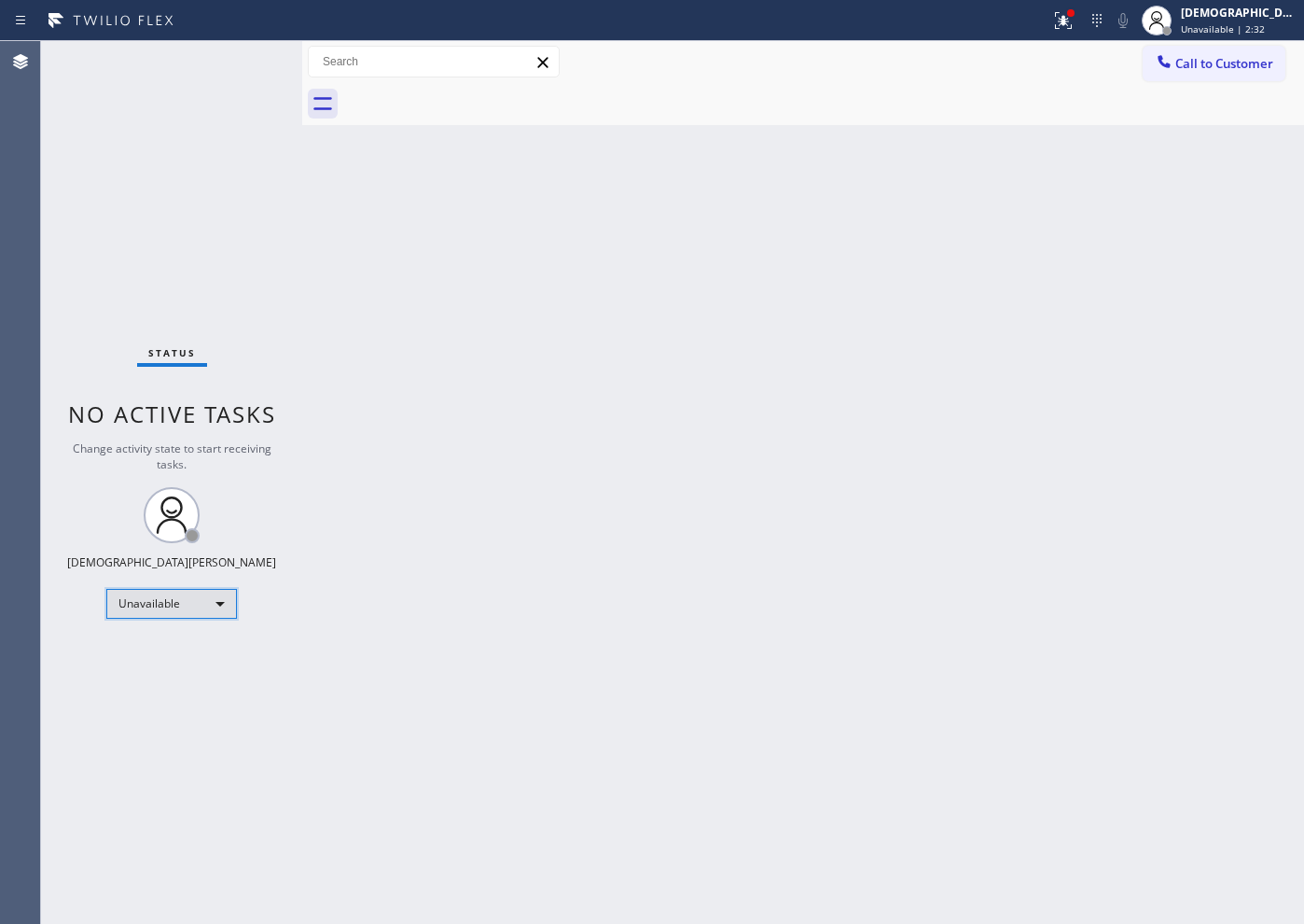
click at [168, 593] on div "Unavailable" at bounding box center [171, 604] width 130 height 30
click at [158, 649] on li "Available" at bounding box center [170, 654] width 127 height 23
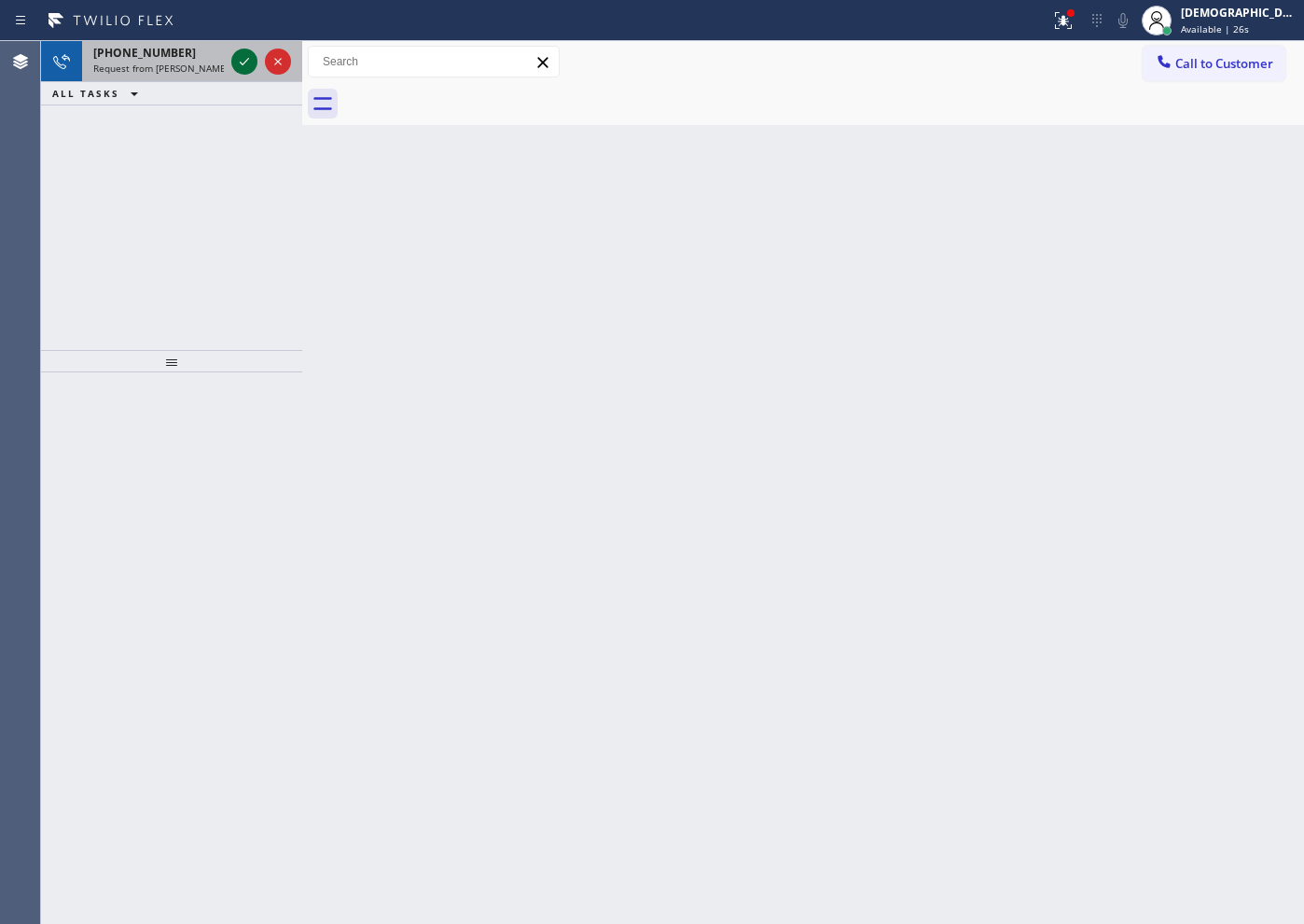
click at [248, 56] on icon at bounding box center [245, 61] width 23 height 23
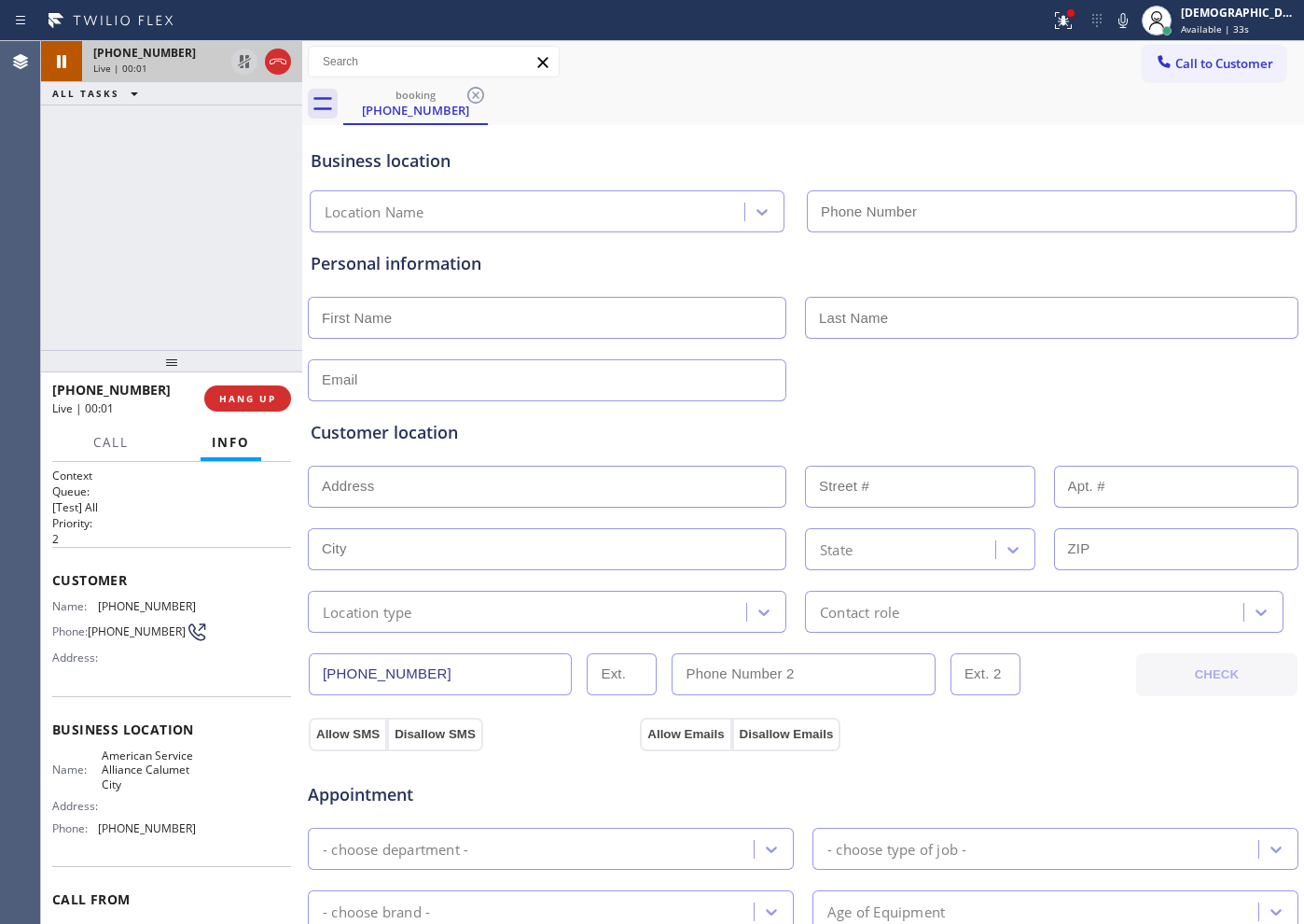
type input "[PHONE_NUMBER]"
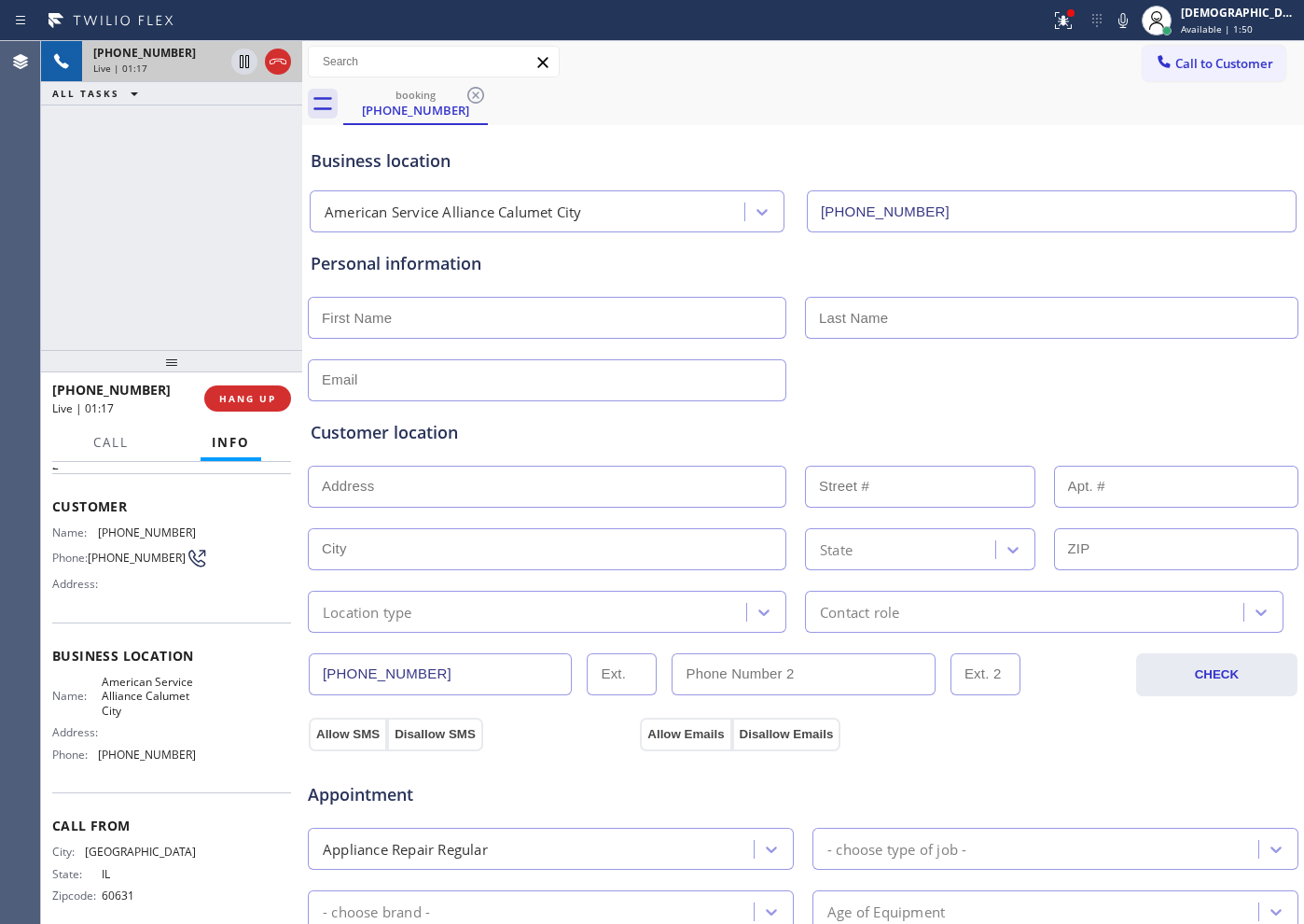
scroll to position [96, 0]
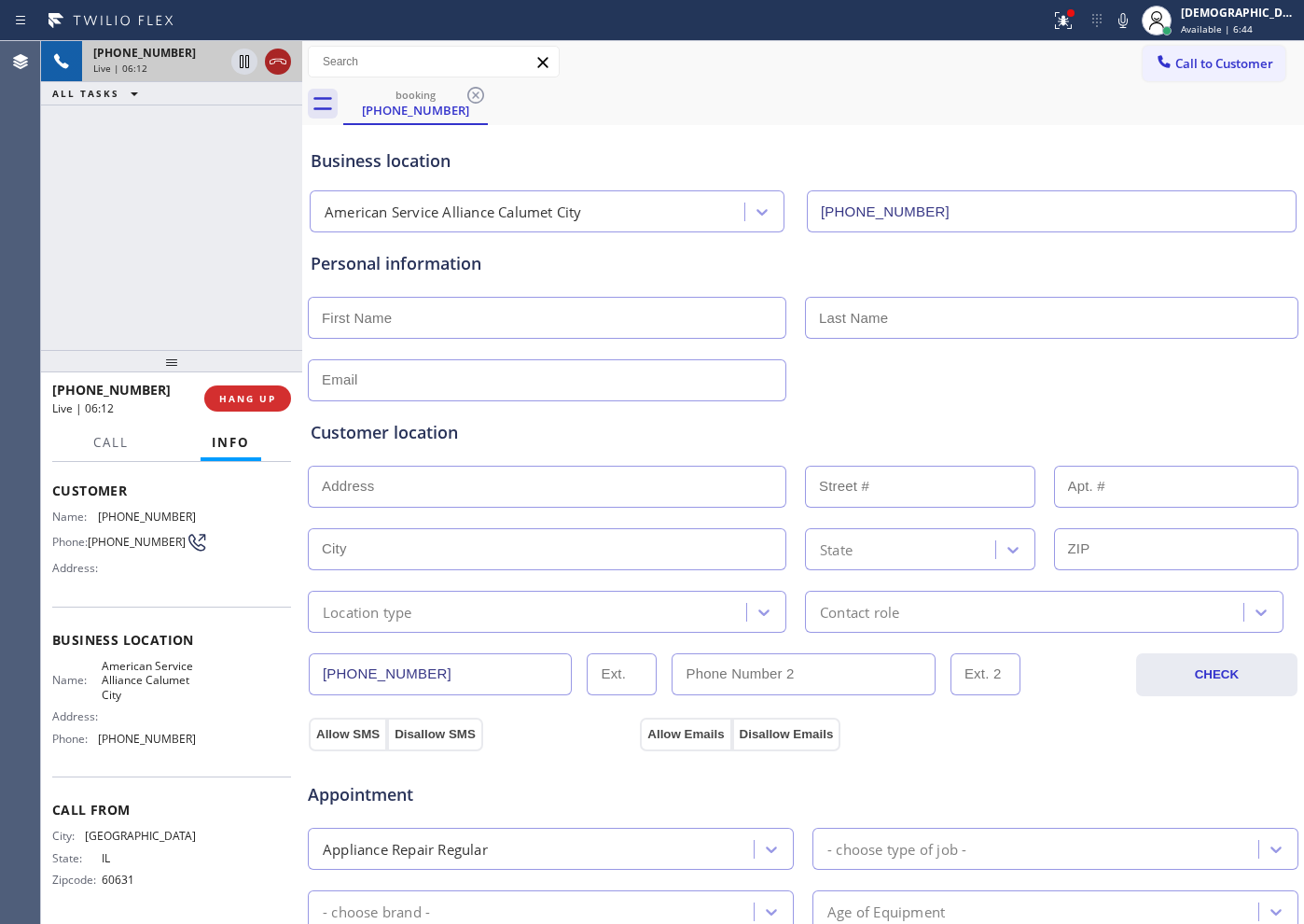
click at [269, 55] on icon at bounding box center [278, 61] width 23 height 23
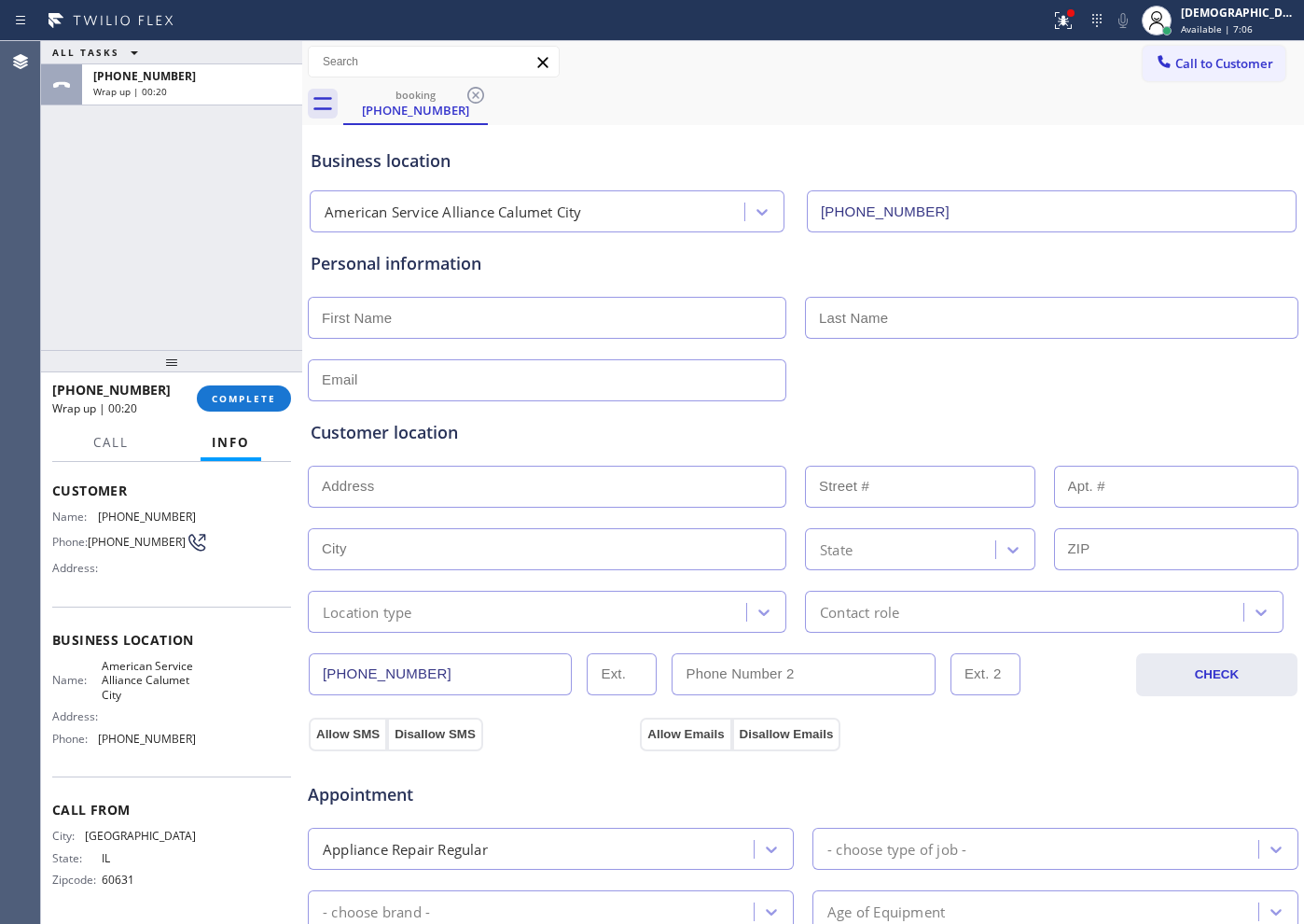
click at [426, 323] on input "text" at bounding box center [548, 318] width 478 height 42
type input "Ms"
click at [995, 319] on input "text" at bounding box center [1052, 318] width 494 height 42
type input "[PERSON_NAME]"
click at [698, 367] on input "text" at bounding box center [548, 380] width 478 height 42
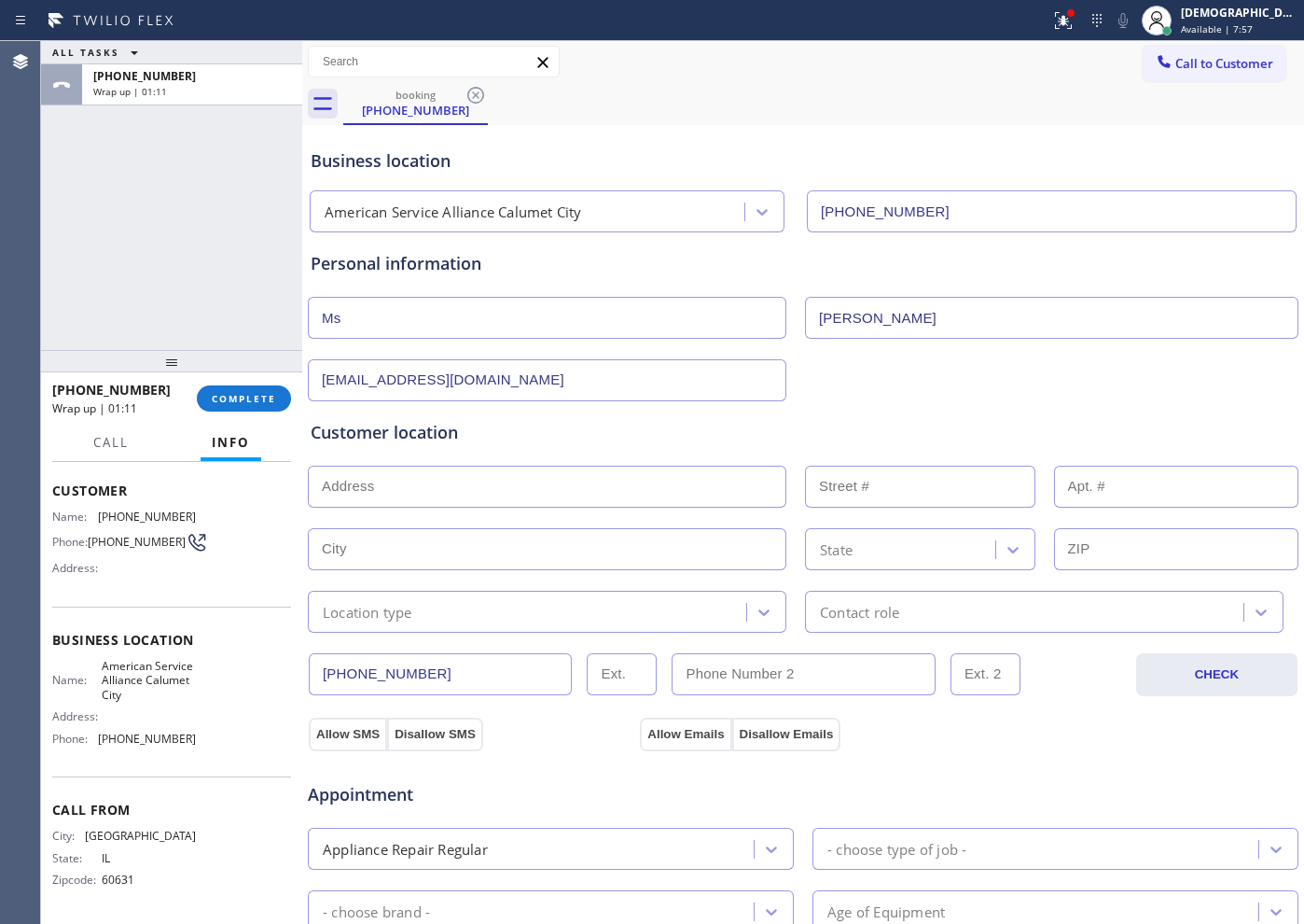
type input "[EMAIL_ADDRESS][DOMAIN_NAME]"
click at [452, 481] on input "text" at bounding box center [548, 486] width 478 height 42
paste input "[GEOGRAPHIC_DATA], [GEOGRAPHIC_DATA]"
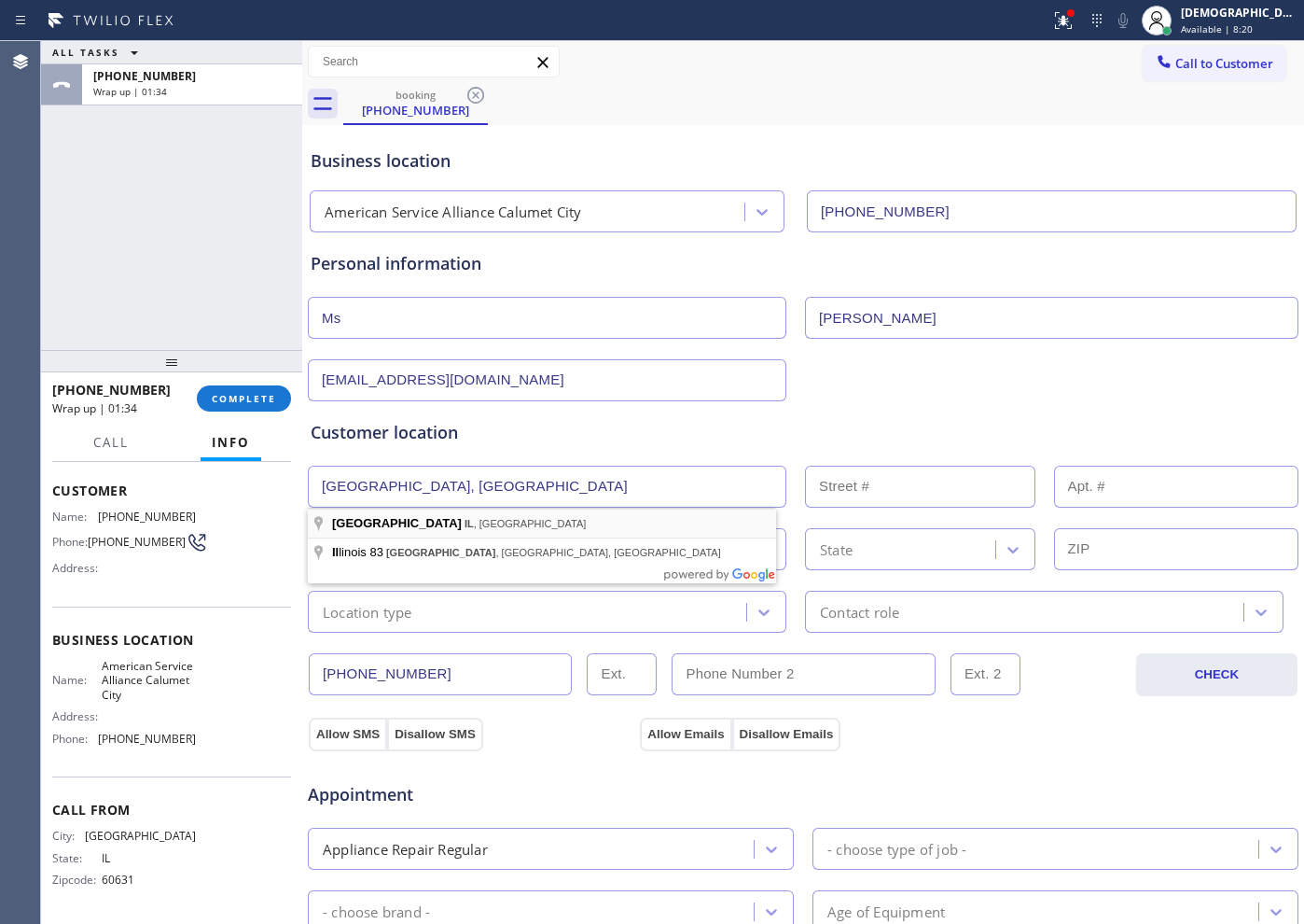
type input "[GEOGRAPHIC_DATA], [GEOGRAPHIC_DATA], [GEOGRAPHIC_DATA]"
type input "[GEOGRAPHIC_DATA]"
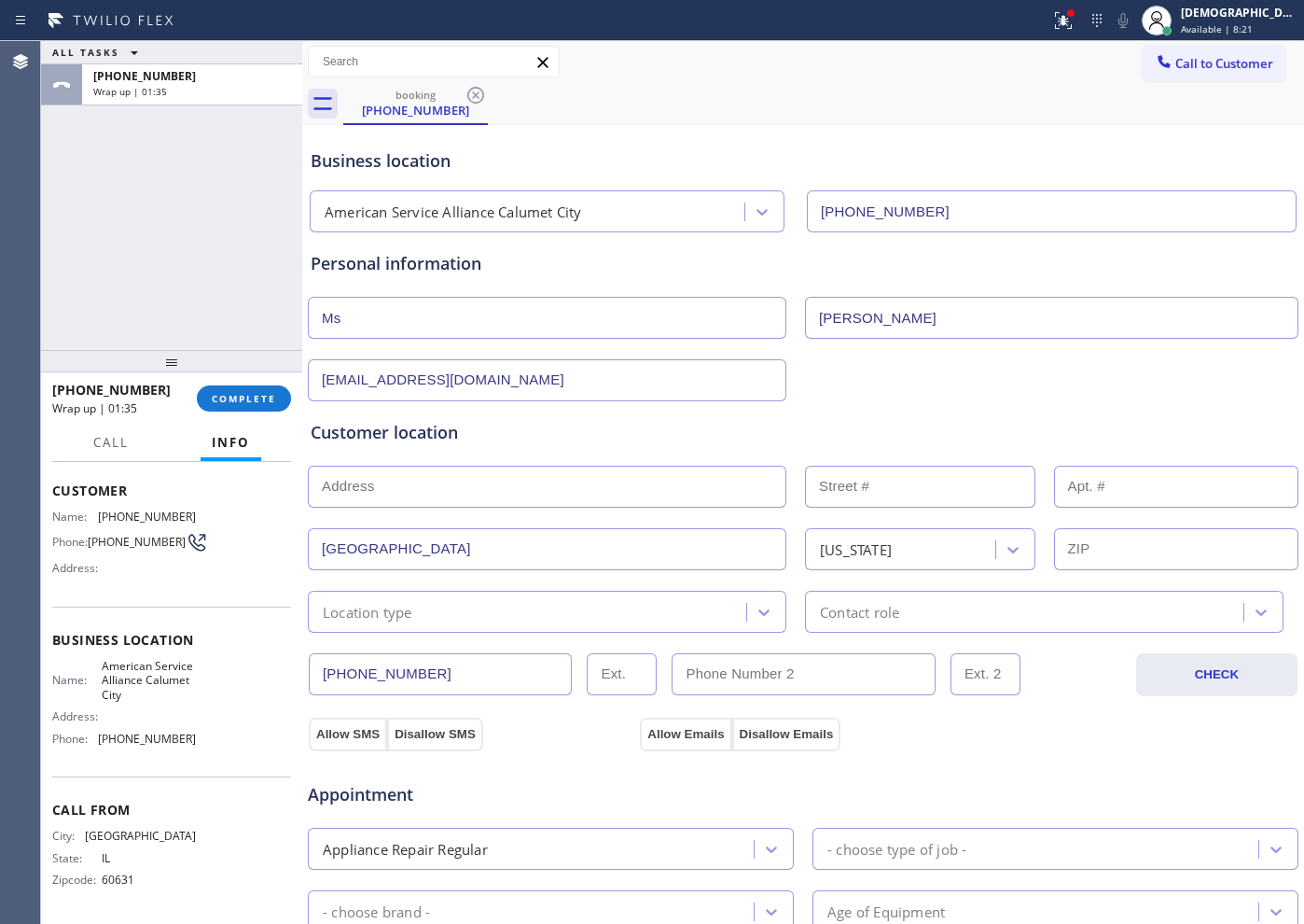
click at [418, 481] on input "text" at bounding box center [548, 486] width 478 height 42
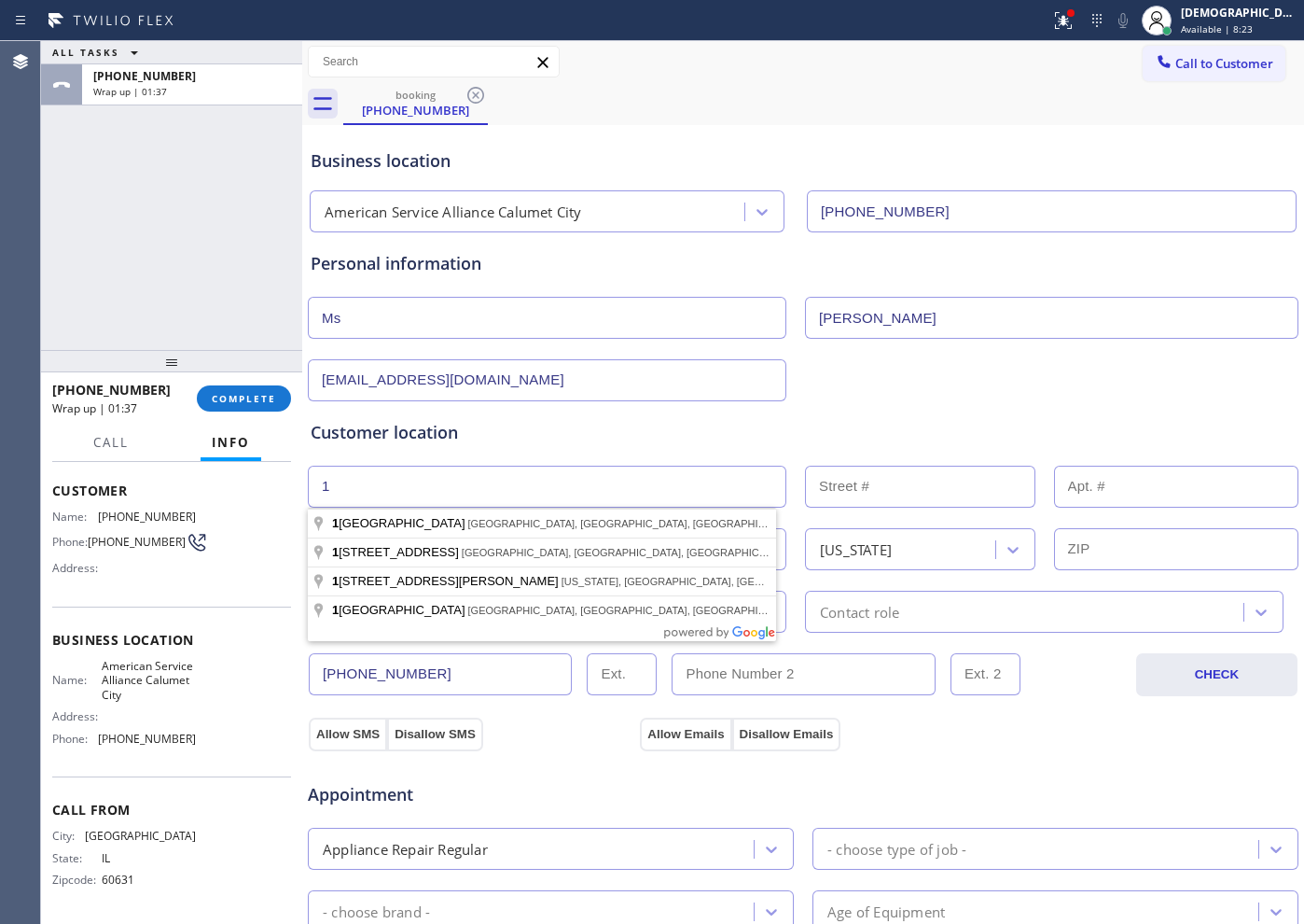
type input "1"
click at [909, 496] on input "text" at bounding box center [920, 486] width 231 height 42
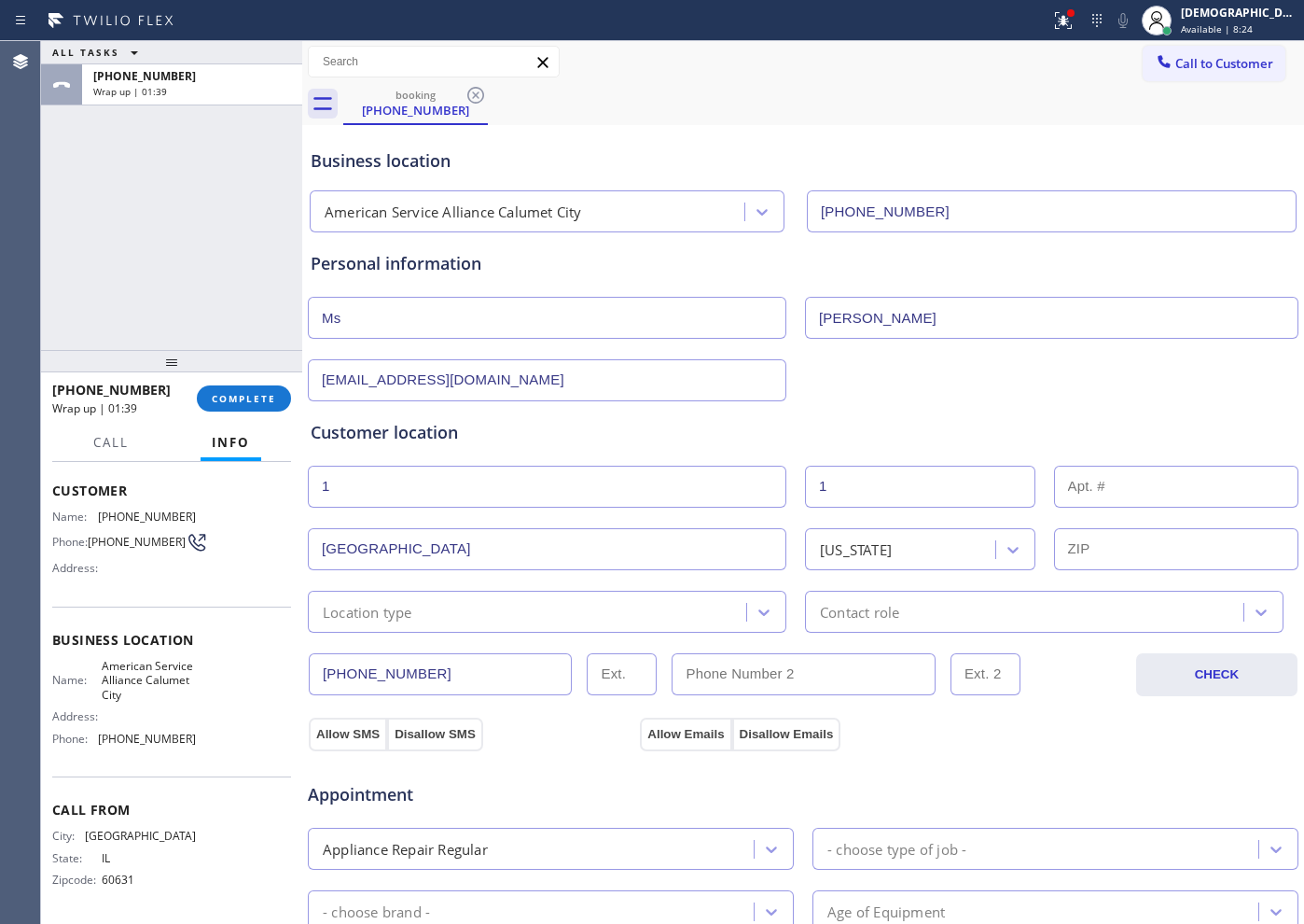
type input "1"
click at [546, 604] on div "Location type" at bounding box center [530, 611] width 433 height 33
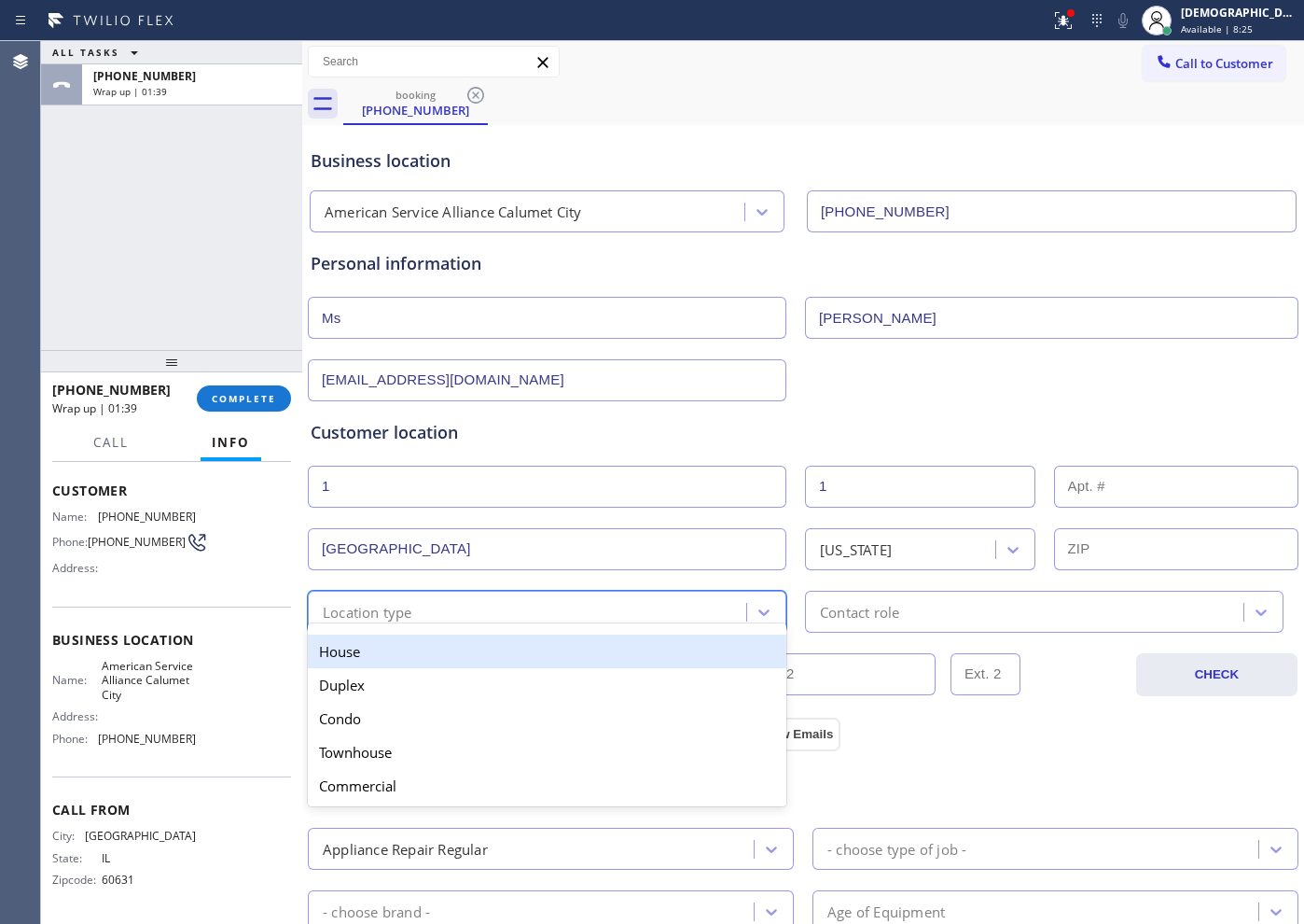
click at [544, 649] on div "House" at bounding box center [548, 652] width 478 height 34
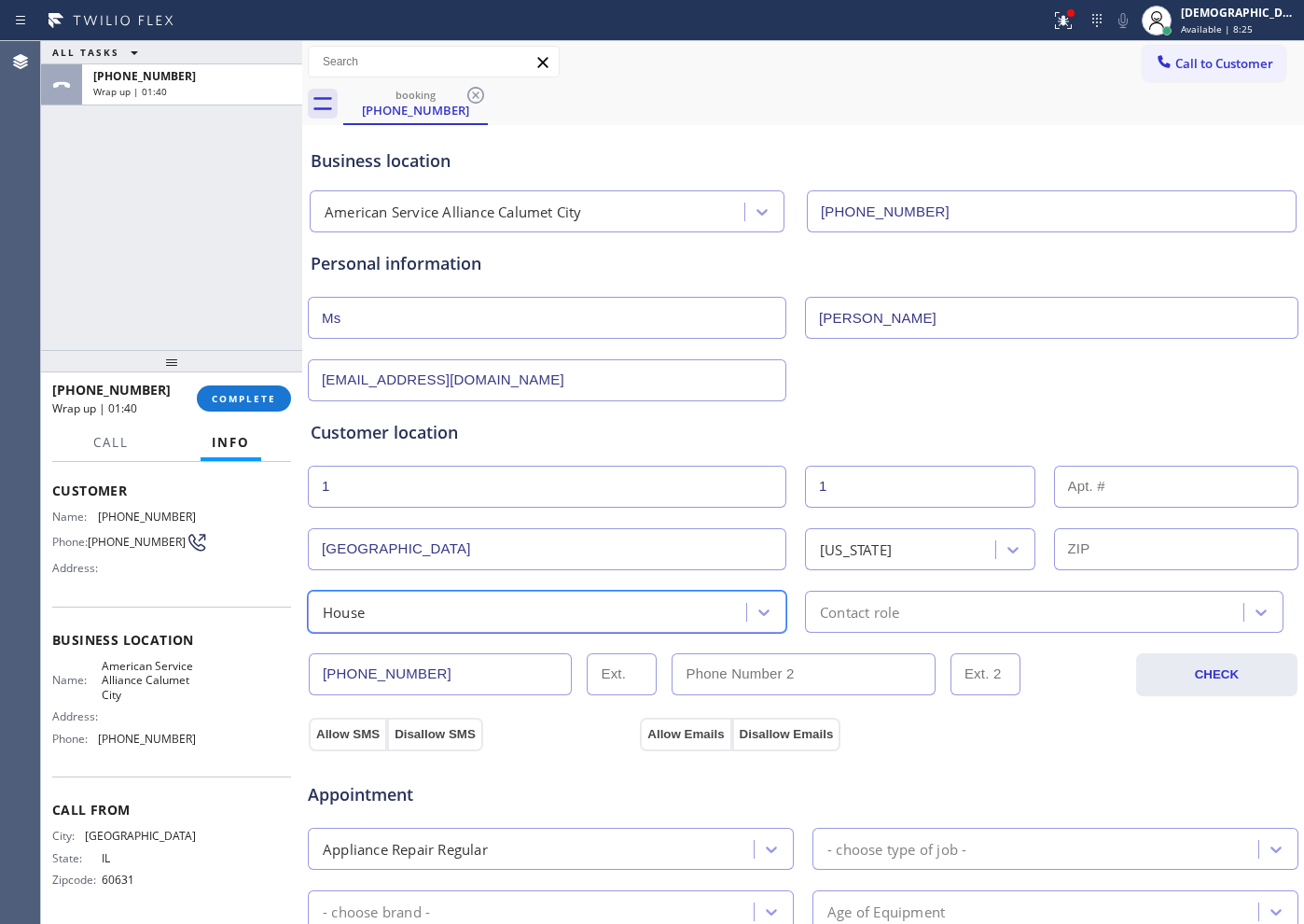
click at [886, 620] on div "Contact role" at bounding box center [860, 611] width 79 height 22
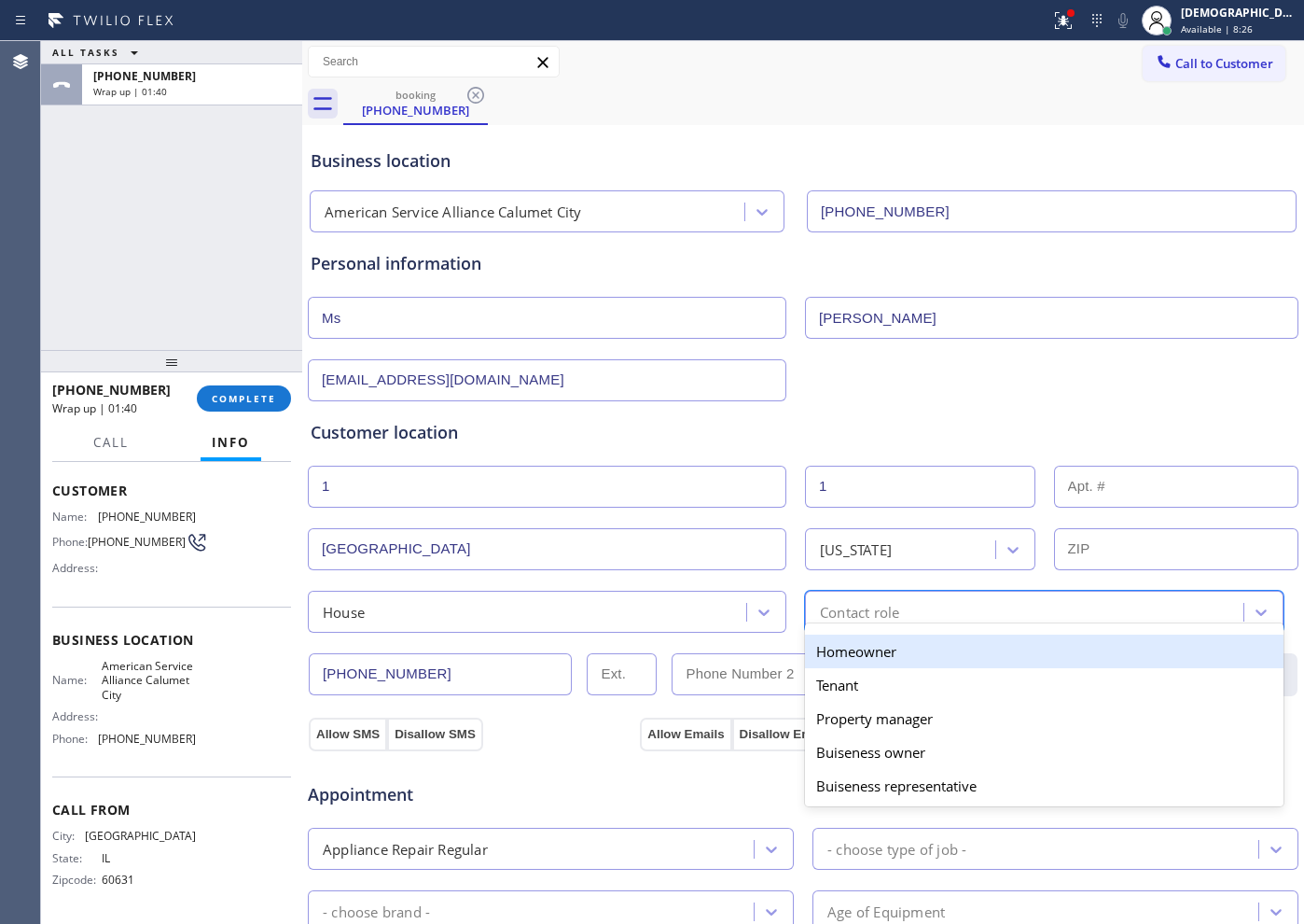
click at [866, 662] on div "Homeowner" at bounding box center [1044, 652] width 478 height 34
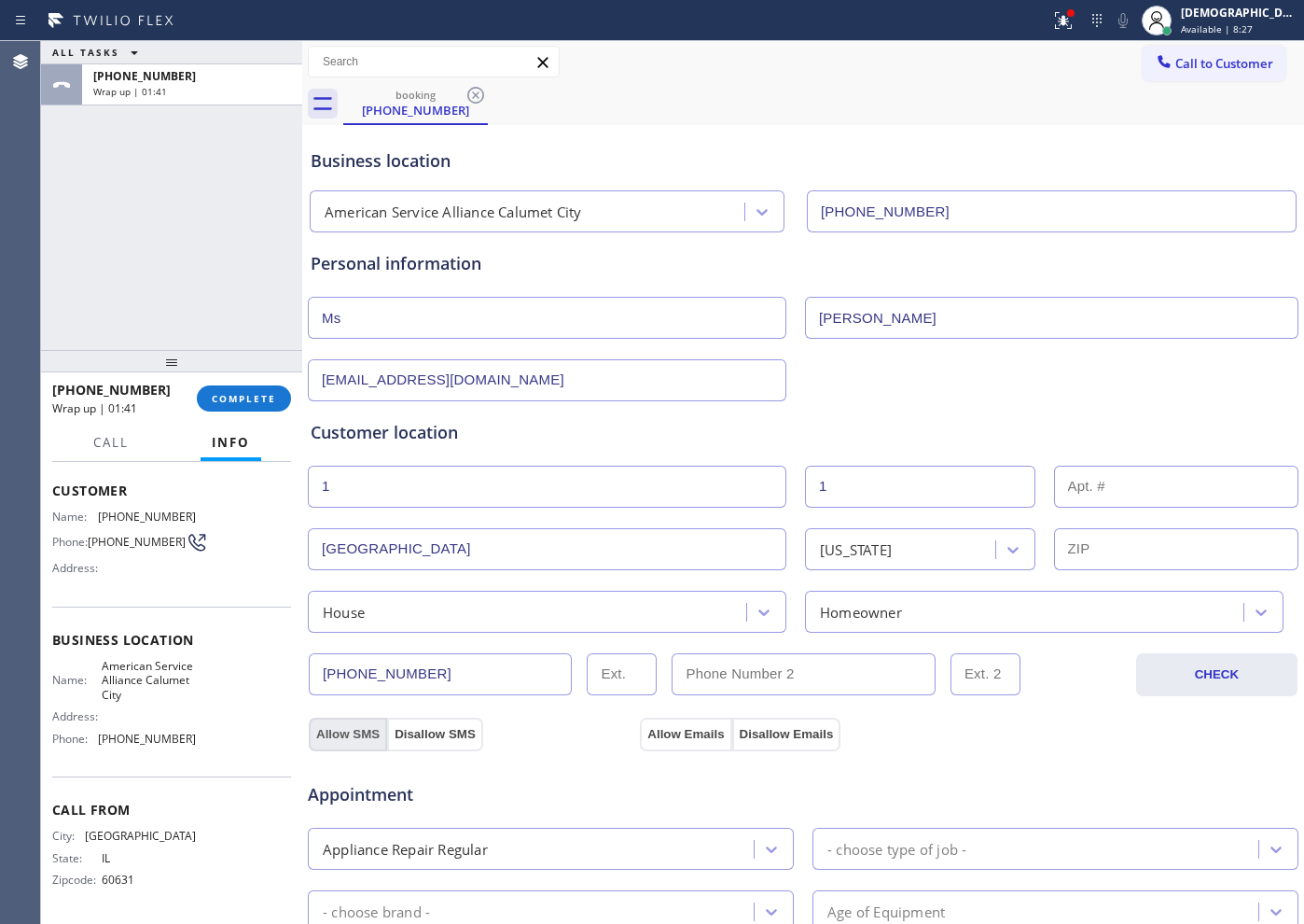
click at [346, 738] on button "Allow SMS" at bounding box center [348, 735] width 78 height 34
click at [666, 729] on button "Allow Emails" at bounding box center [686, 735] width 92 height 34
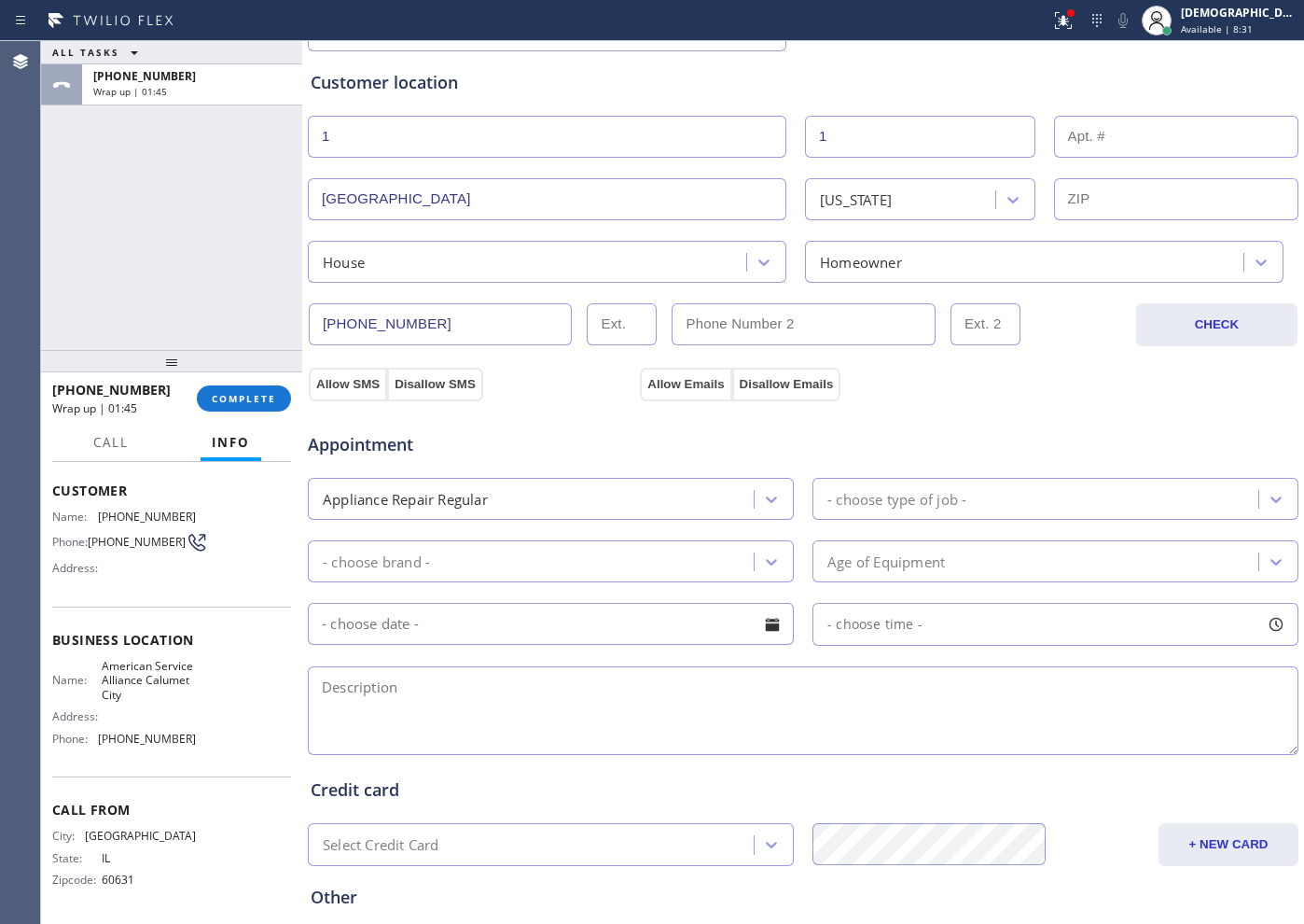
click at [867, 490] on div "- choose type of job -" at bounding box center [896, 498] width 139 height 22
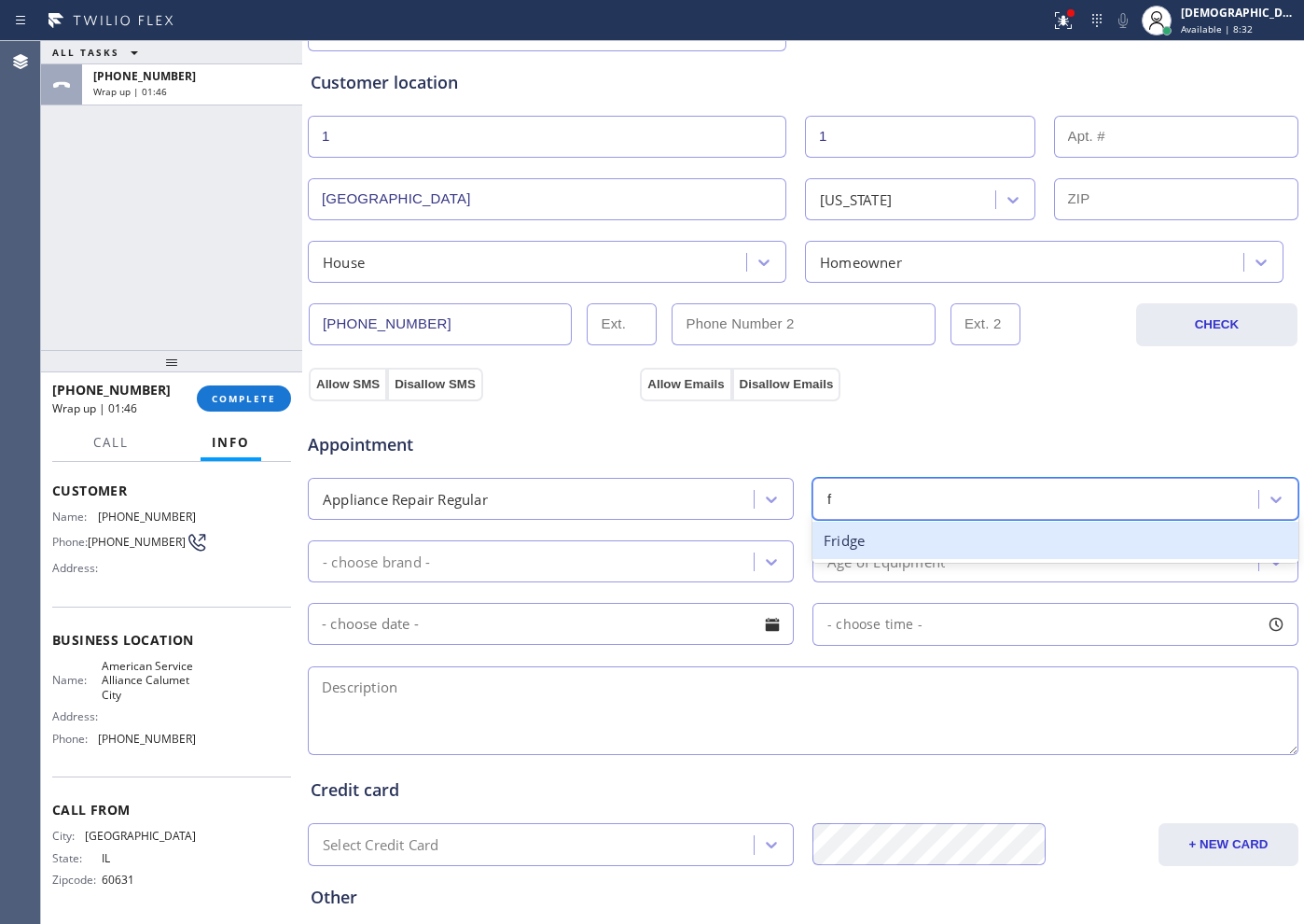
type input "fr"
click at [868, 531] on div "Fridge" at bounding box center [1055, 541] width 486 height 38
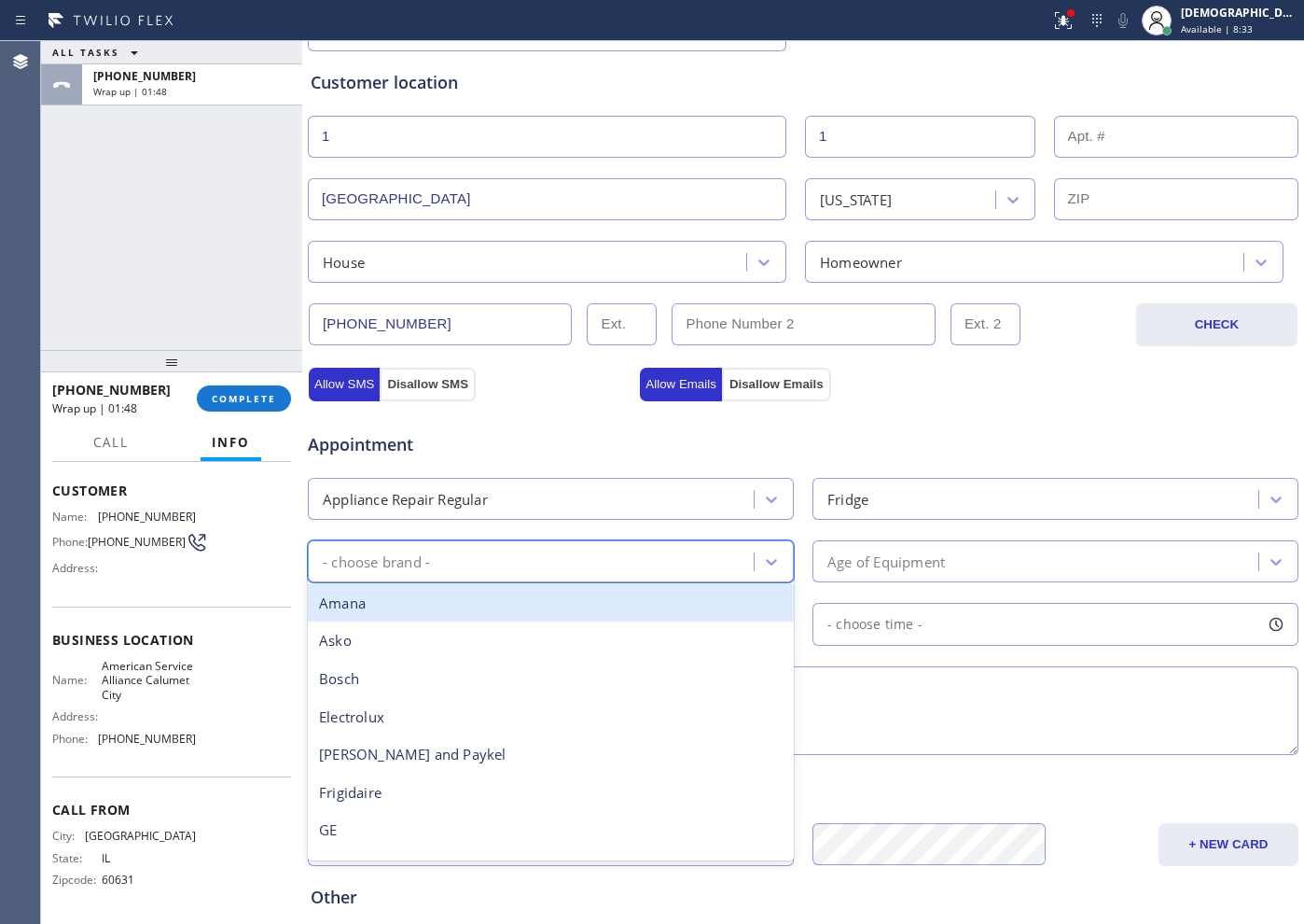
click at [533, 547] on div "- choose brand -" at bounding box center [533, 561] width 441 height 33
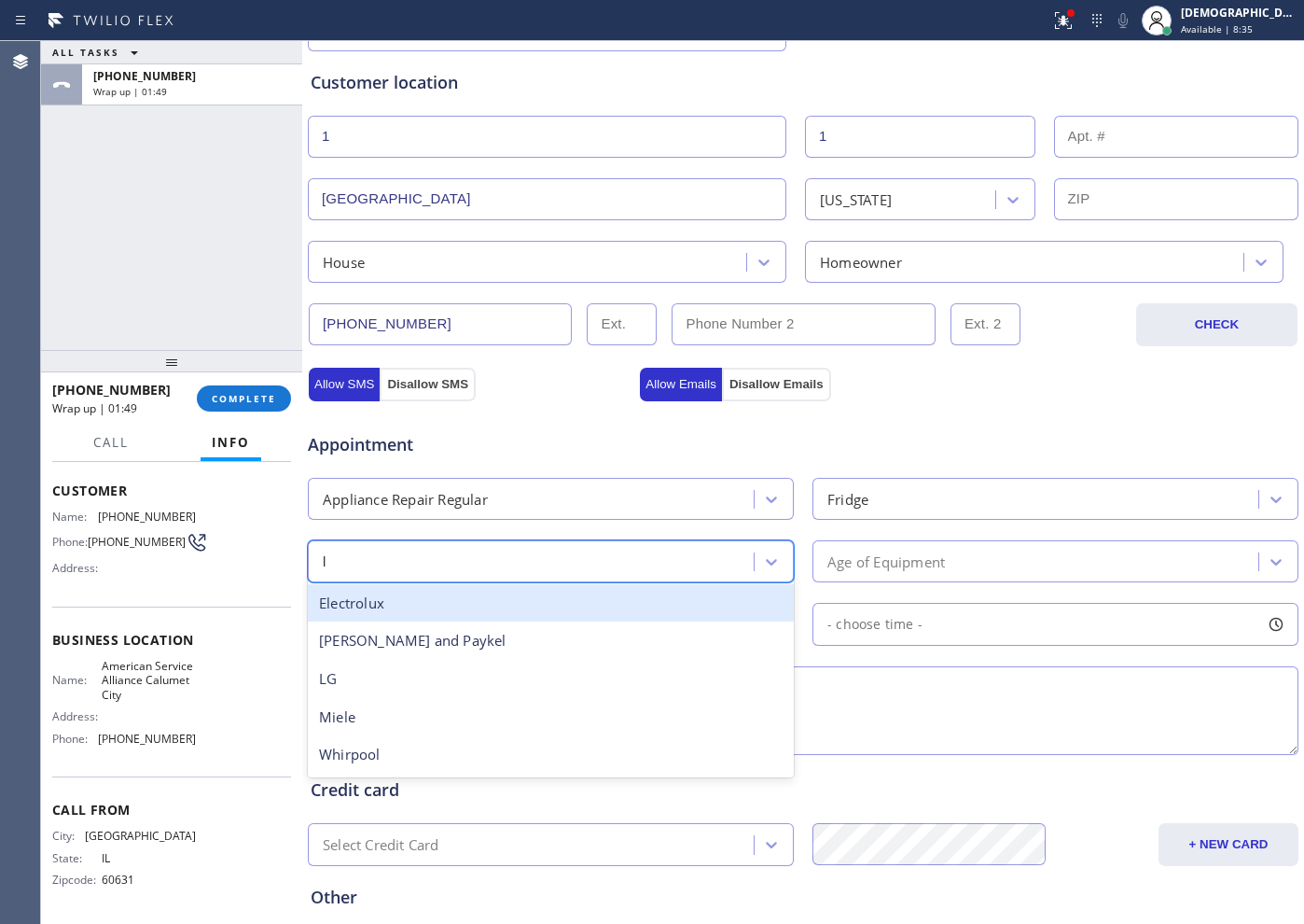
type input "lg"
click at [519, 593] on div "LG" at bounding box center [551, 603] width 486 height 38
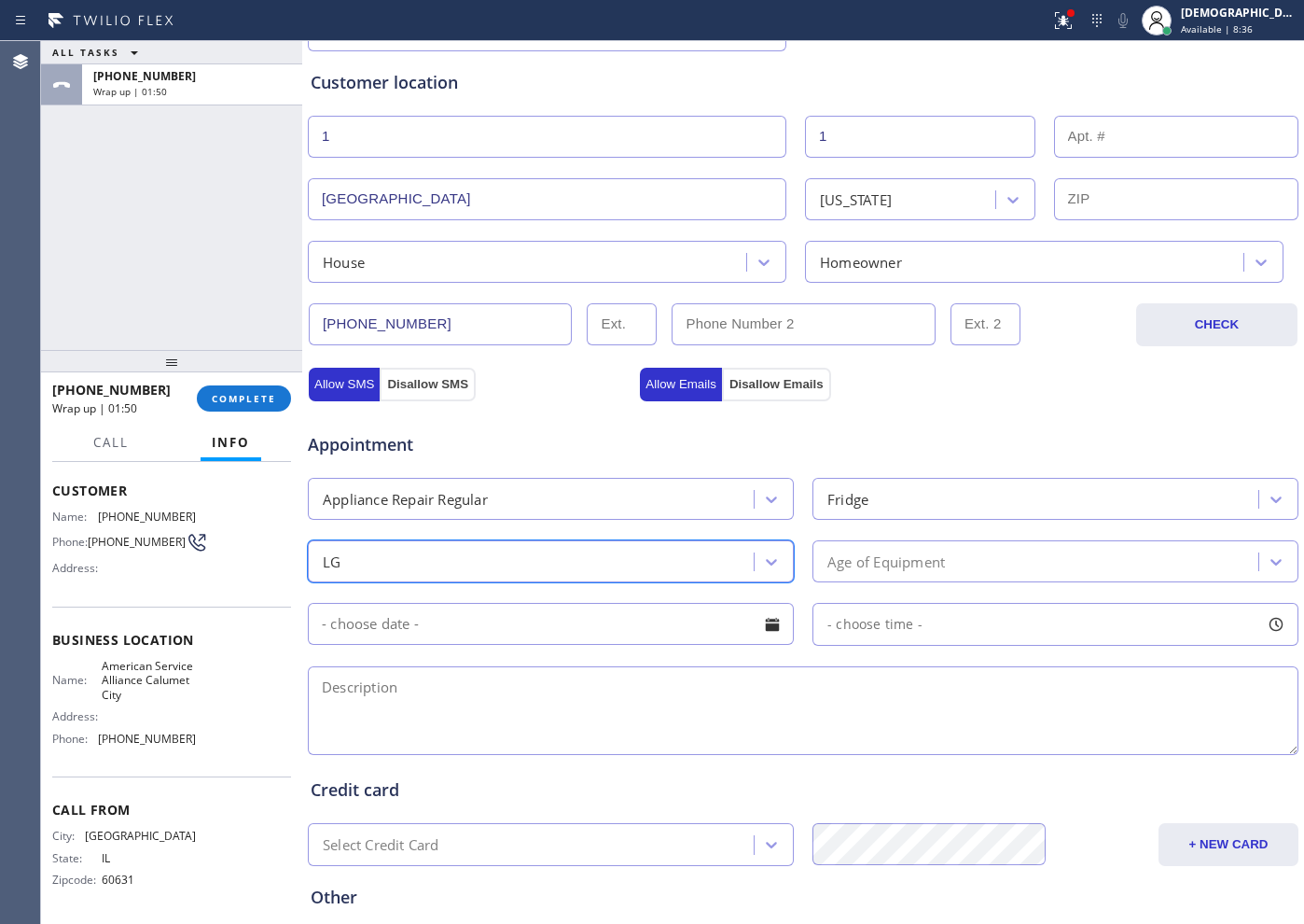
click at [890, 561] on div "Age of Equipment" at bounding box center [886, 561] width 117 height 22
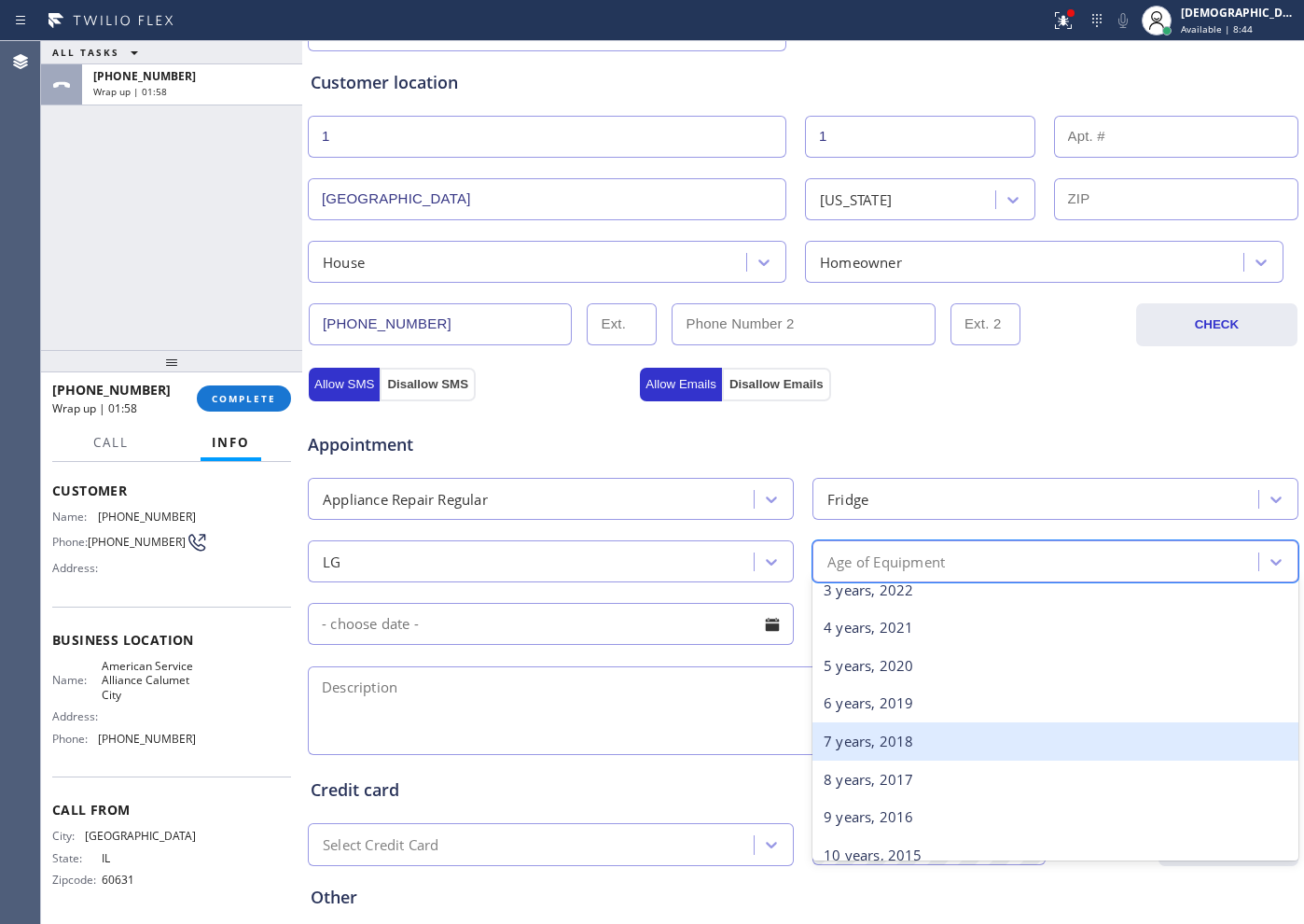
scroll to position [234, 0]
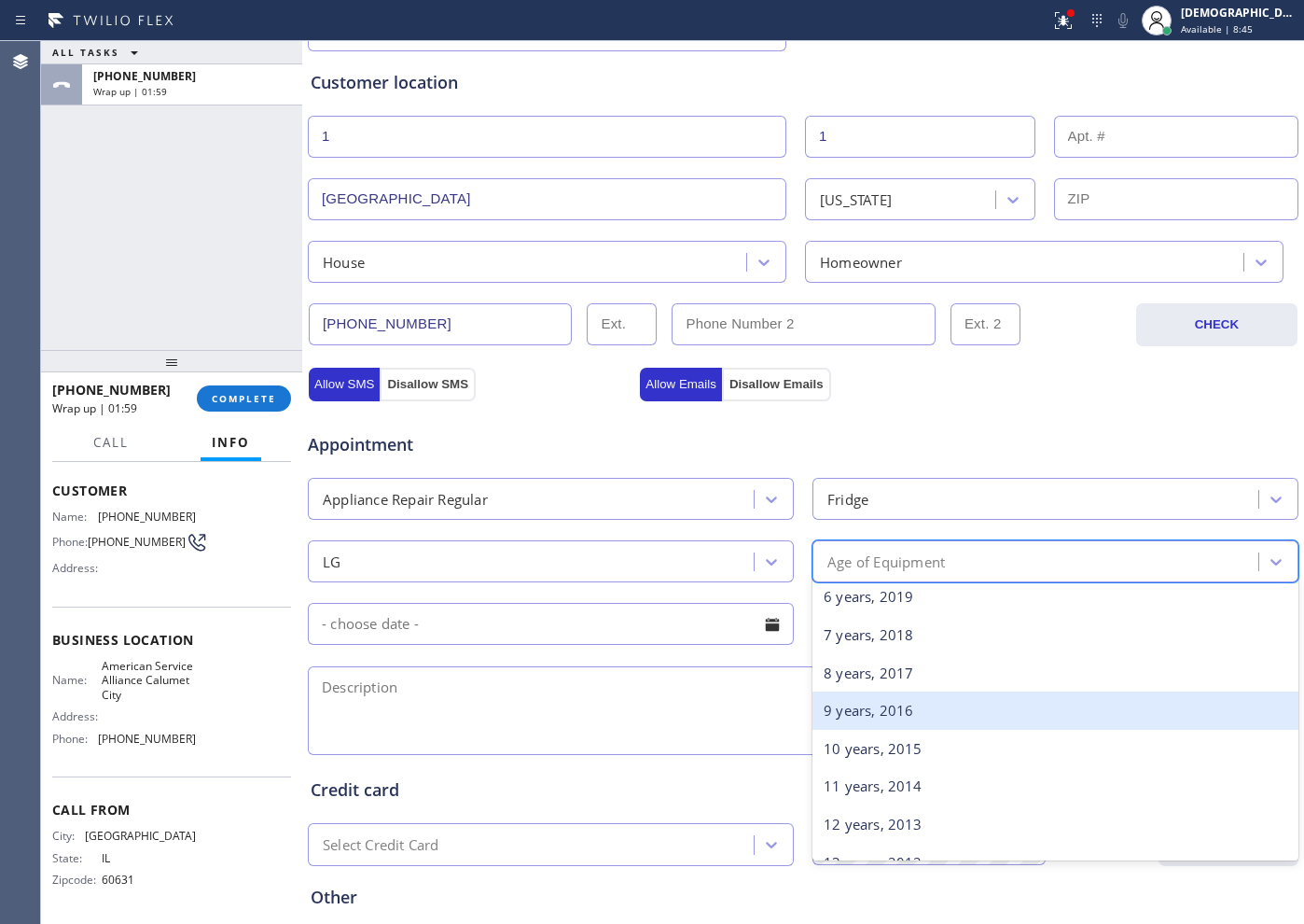
click at [874, 706] on div "9 years, 2016" at bounding box center [1055, 710] width 486 height 38
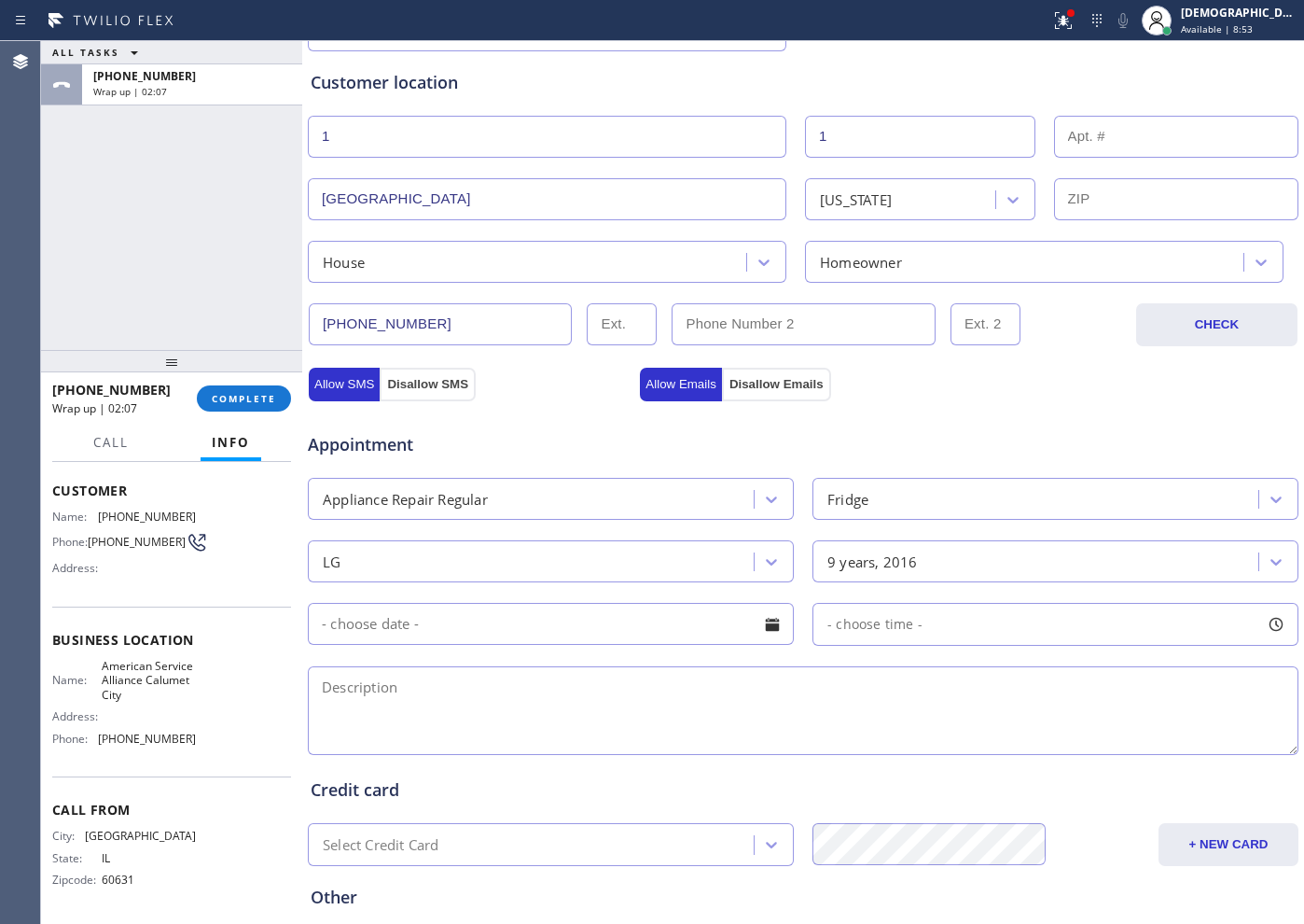
click at [464, 701] on textarea at bounding box center [804, 710] width 991 height 89
paste textarea "Lg /Fridge / it not cooling enough / Both freezer and fridge / 5 years"
click at [810, 678] on textarea "Lg /Fridge / it not cooling enough / Both freezer and fridge / 5 years /" at bounding box center [804, 710] width 991 height 89
paste textarea "[GEOGRAPHIC_DATA]"
drag, startPoint x: 173, startPoint y: 700, endPoint x: 104, endPoint y: 666, distance: 76.9
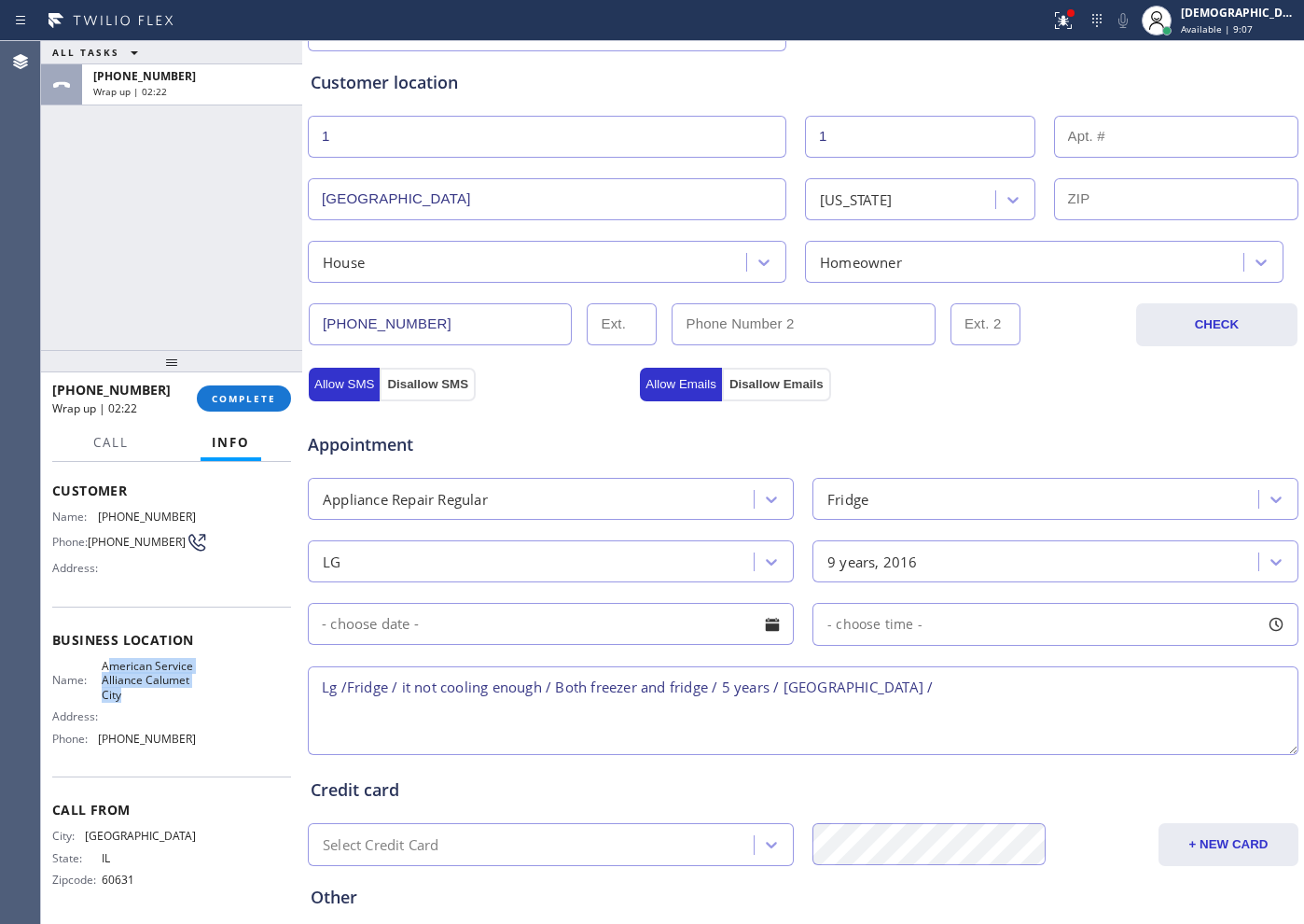
click at [104, 666] on span "American Service Alliance Calumet City" at bounding box center [148, 680] width 94 height 43
click at [165, 682] on span "American Service Alliance Calumet City" at bounding box center [148, 680] width 94 height 43
drag, startPoint x: 172, startPoint y: 699, endPoint x: 96, endPoint y: 672, distance: 80.7
click at [96, 672] on div "Name: American Service Alliance Calumet City" at bounding box center [124, 680] width 144 height 43
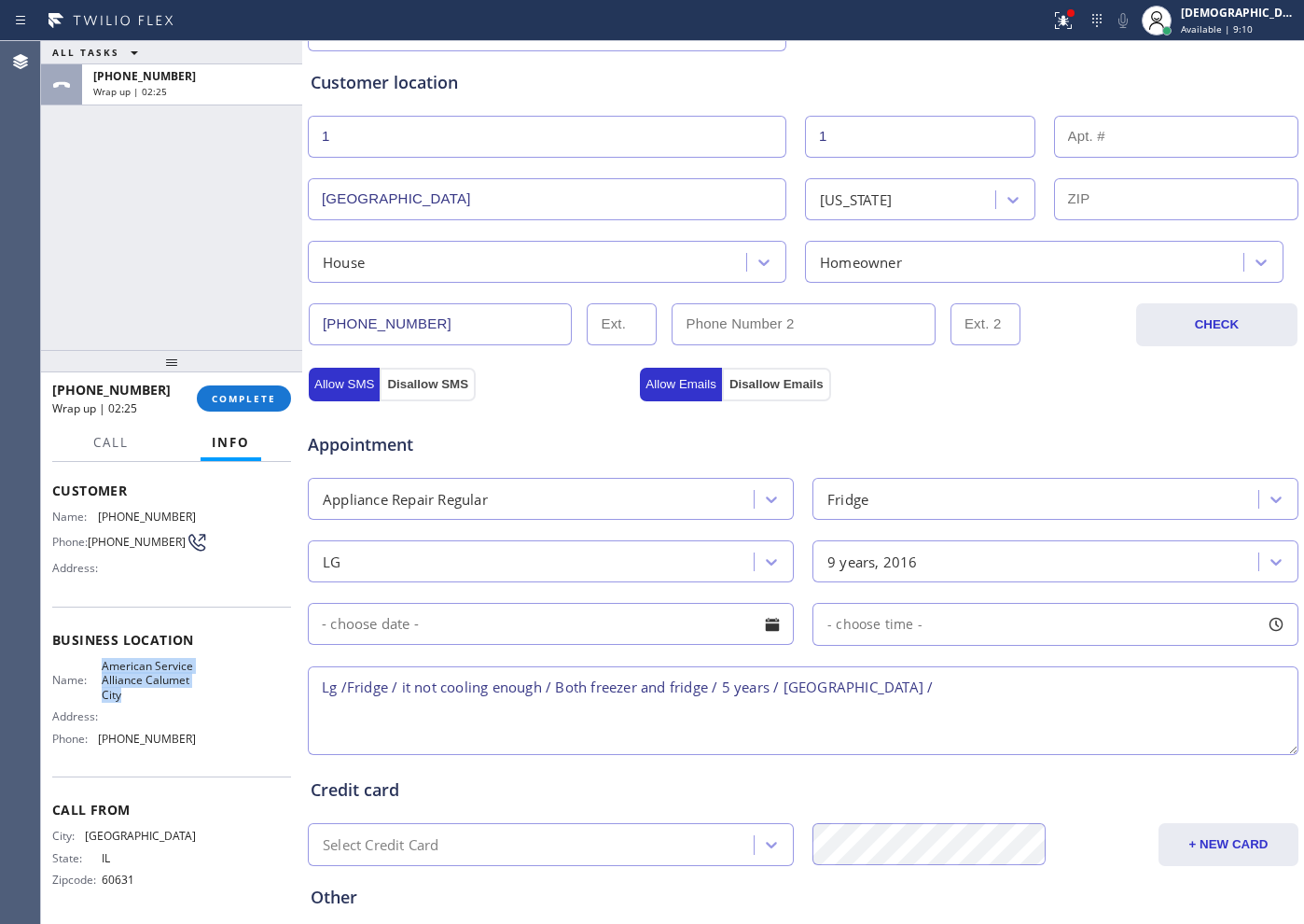
copy div "American Service Alliance Calumet City"
click at [952, 681] on textarea "Lg /Fridge / it not cooling enough / Both freezer and fridge / 5 years / [GEOGR…" at bounding box center [804, 710] width 991 height 89
paste textarea "American Service Alliance Calumet City"
click at [321, 709] on textarea "Lg /Fridge / it not cooling enough / Both freezer and fridge / 5 years / [GEOGR…" at bounding box center [804, 710] width 991 height 89
click at [1042, 689] on textarea "Lg /Fridge / it not cooling enough / Both freezer and fridge / 5 years / [GEOGR…" at bounding box center [804, 710] width 991 height 89
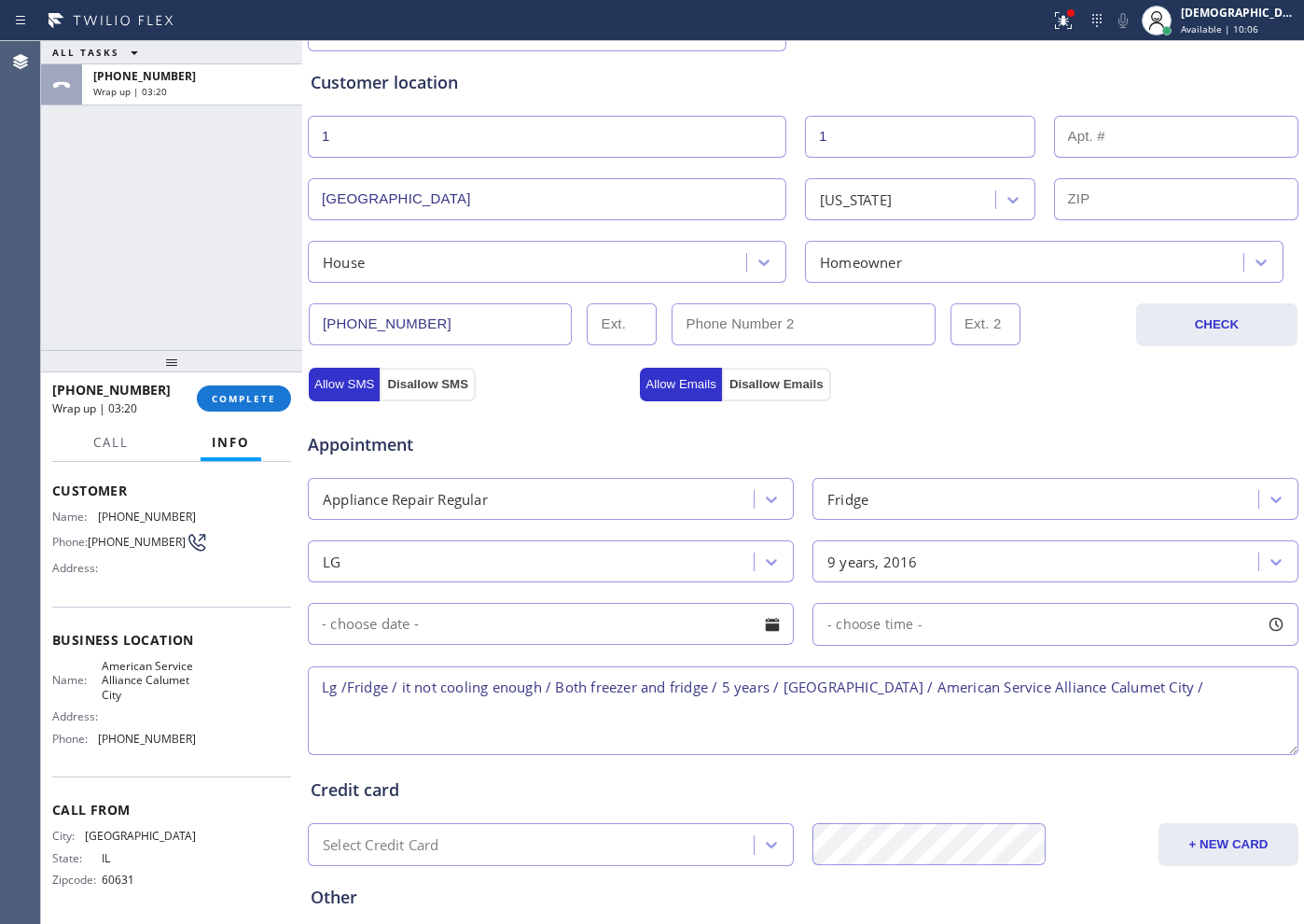
click at [1042, 688] on textarea "Lg /Fridge / it not cooling enough / Both freezer and fridge / 5 years / [GEOGR…" at bounding box center [804, 710] width 991 height 89
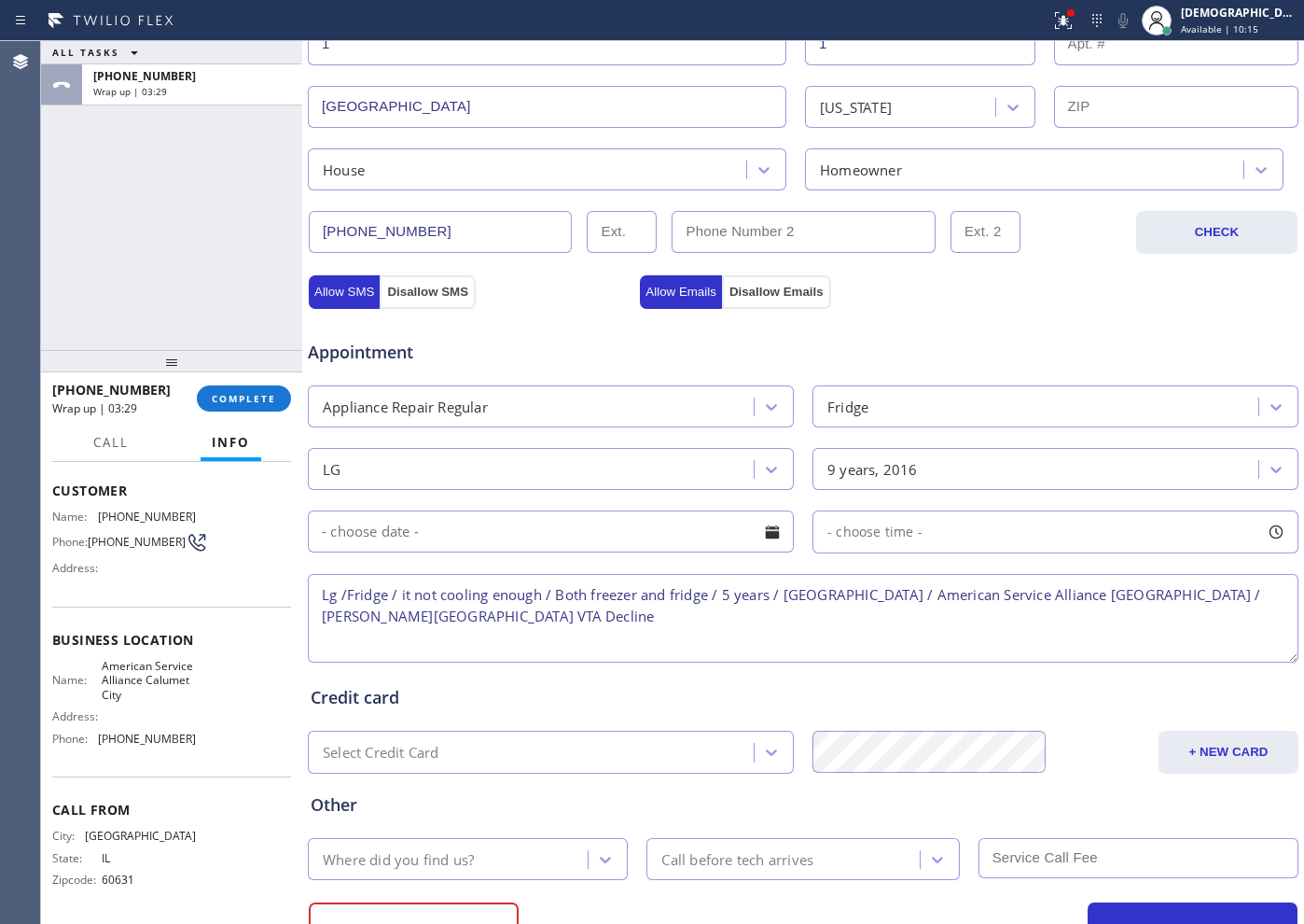
scroll to position [522, 0]
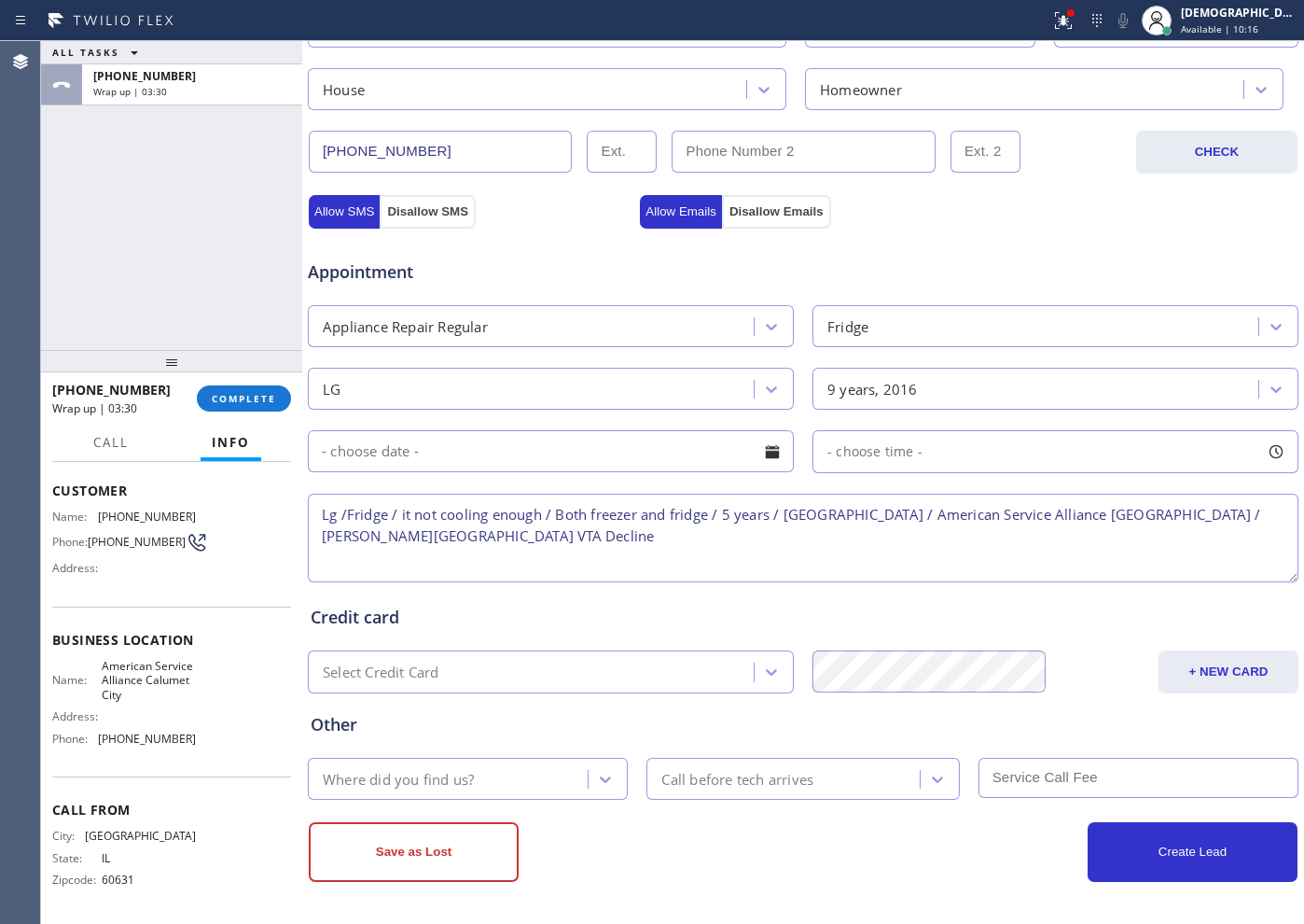
type textarea "Lg /Fridge / it not cooling enough / Both freezer and fridge / 5 years / [GEOGR…"
click at [497, 738] on div "Where did you find us?" at bounding box center [450, 778] width 274 height 33
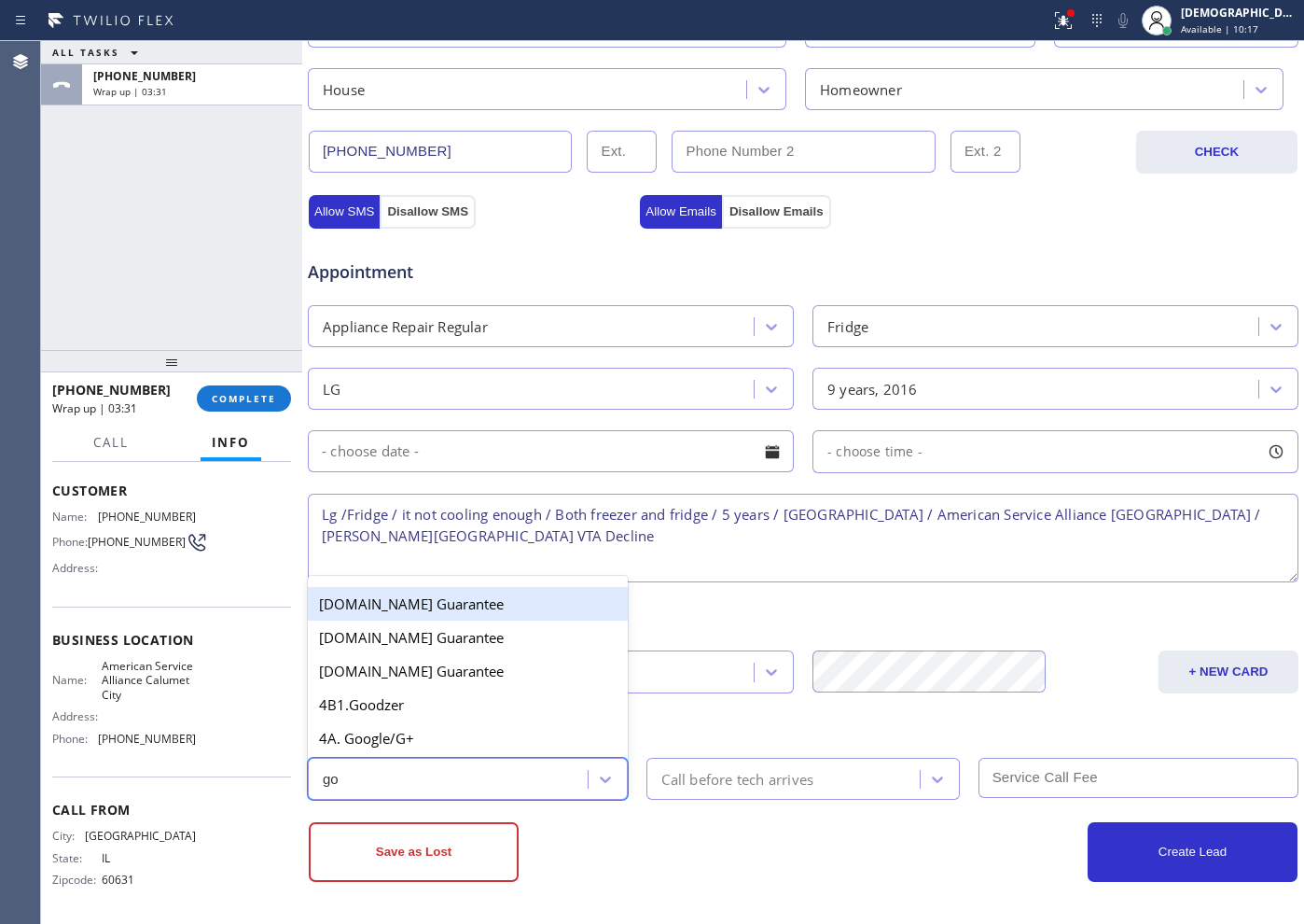
type input "goo"
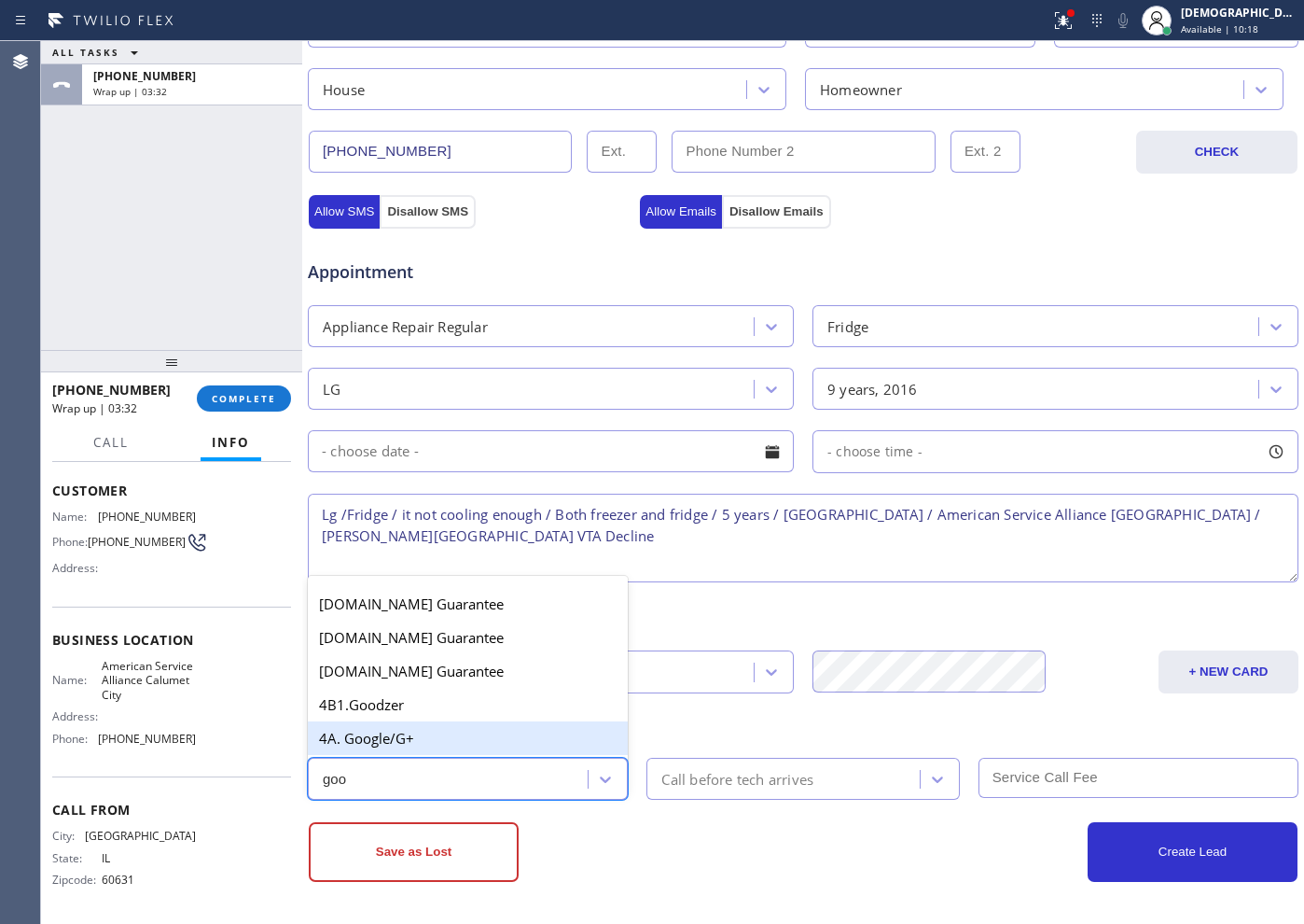
click at [464, 738] on div "4A. Google/G+" at bounding box center [468, 739] width 320 height 34
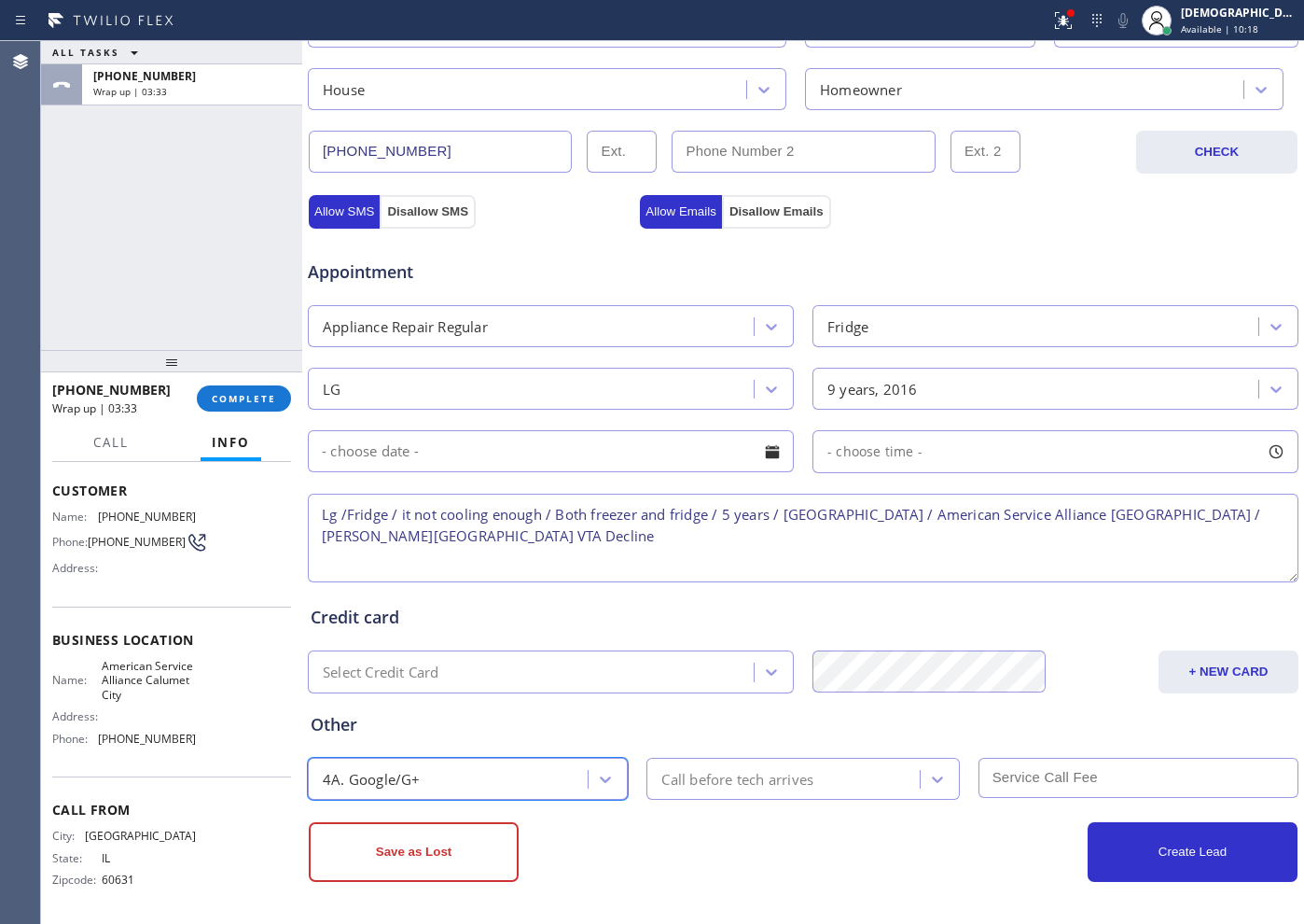
click at [799, 738] on div "Call before tech arrives" at bounding box center [737, 778] width 152 height 22
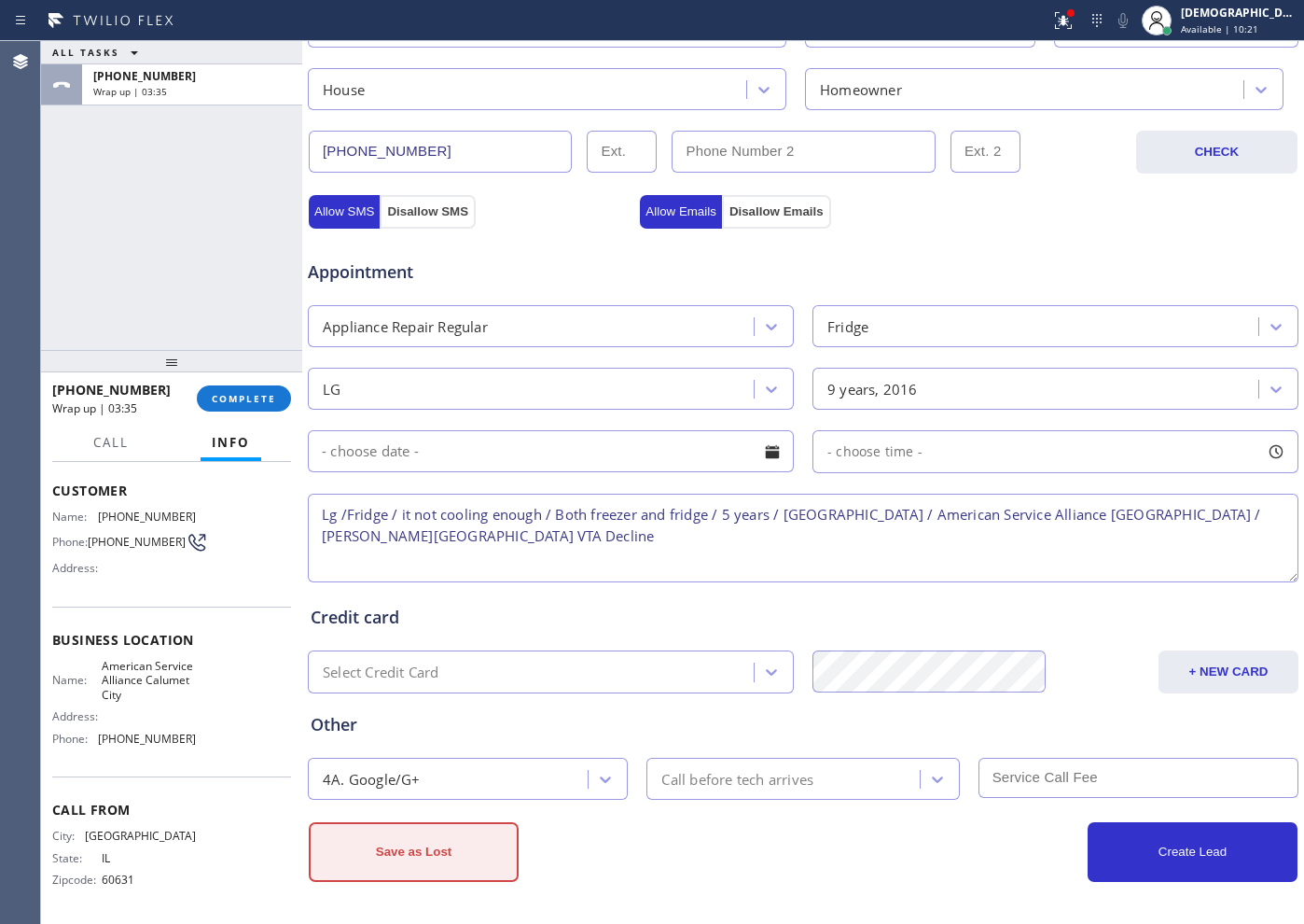
click at [478, 738] on button "Save as Lost" at bounding box center [414, 851] width 210 height 60
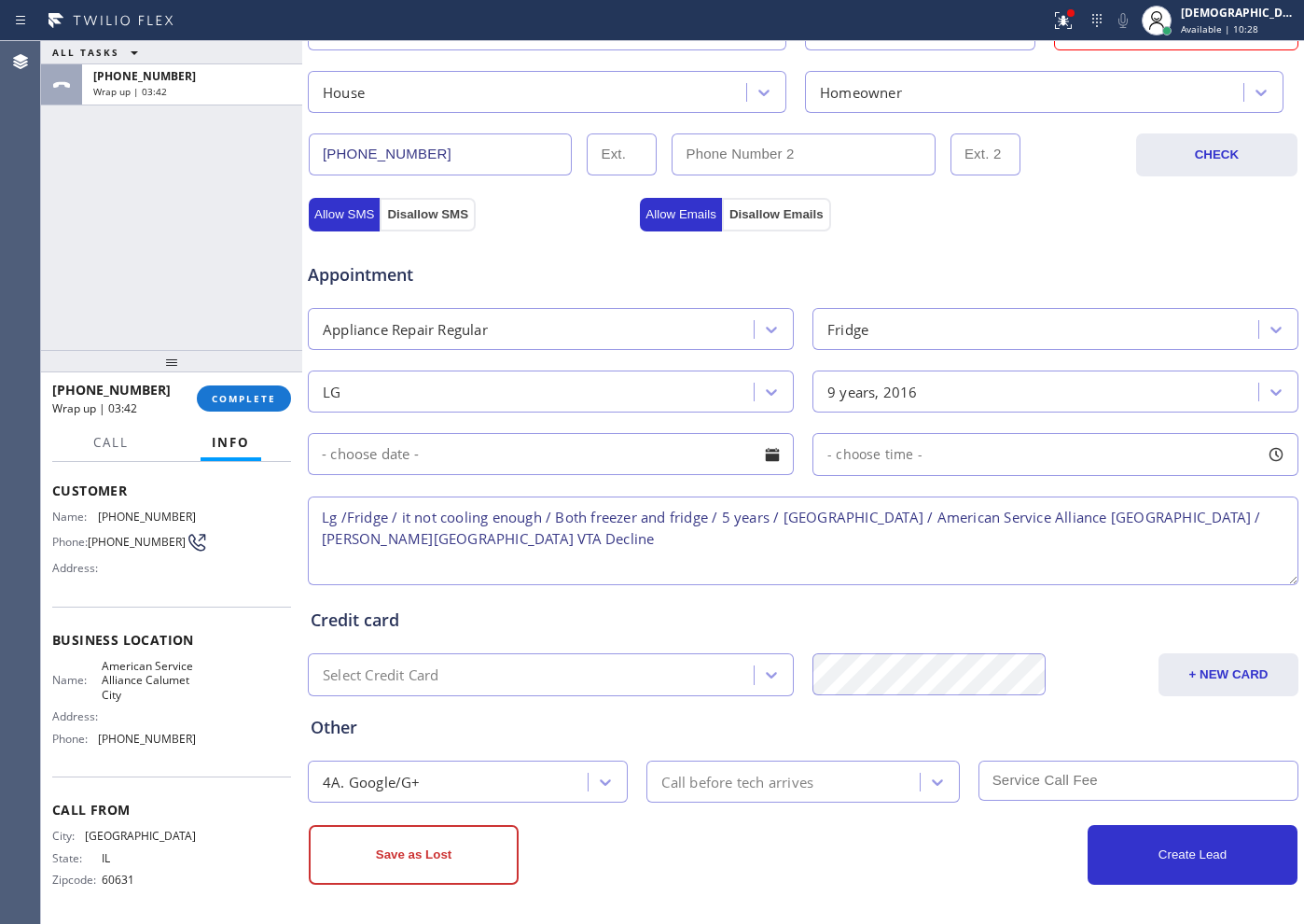
scroll to position [586, 0]
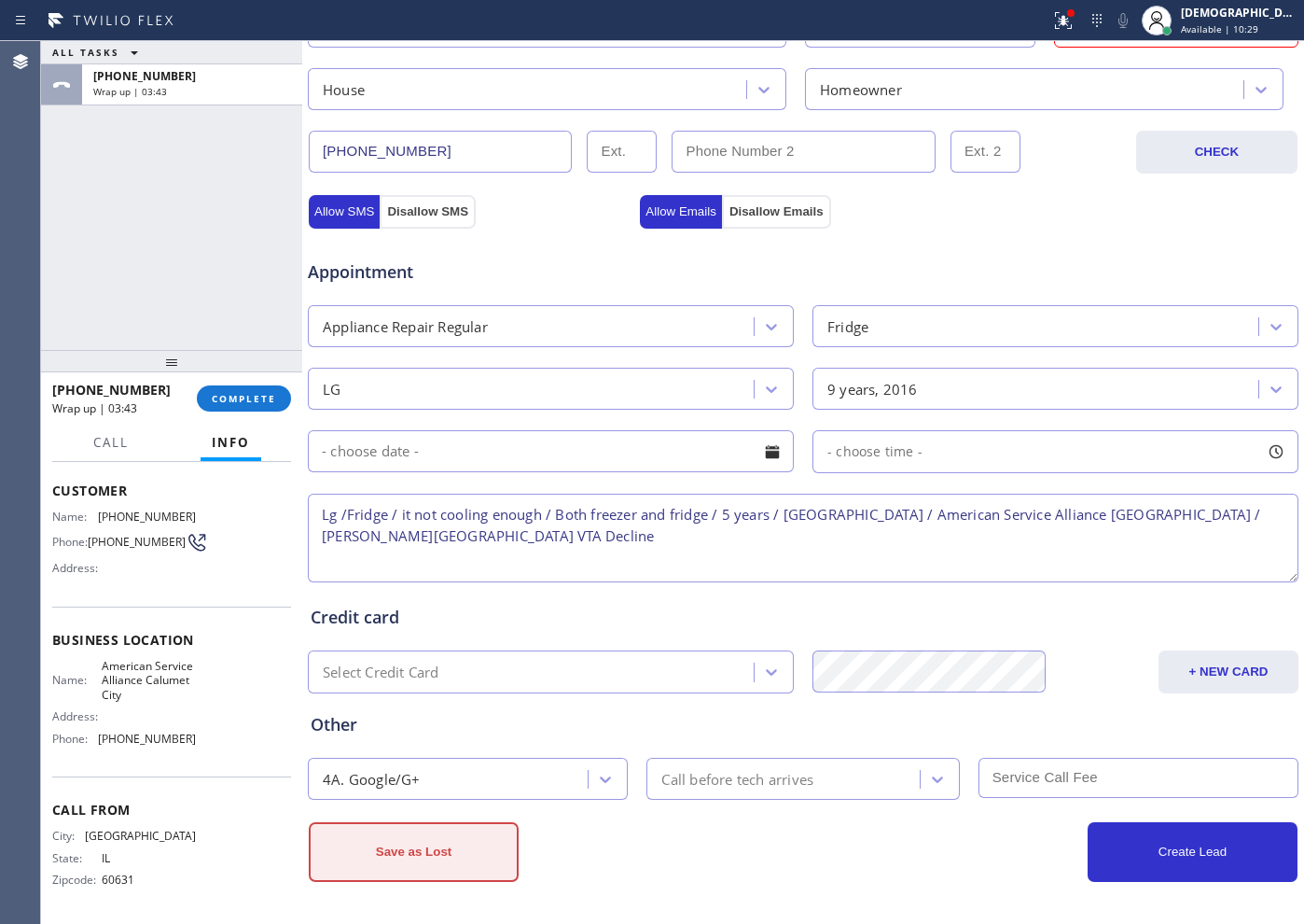
click at [447, 738] on button "Save as Lost" at bounding box center [414, 851] width 210 height 60
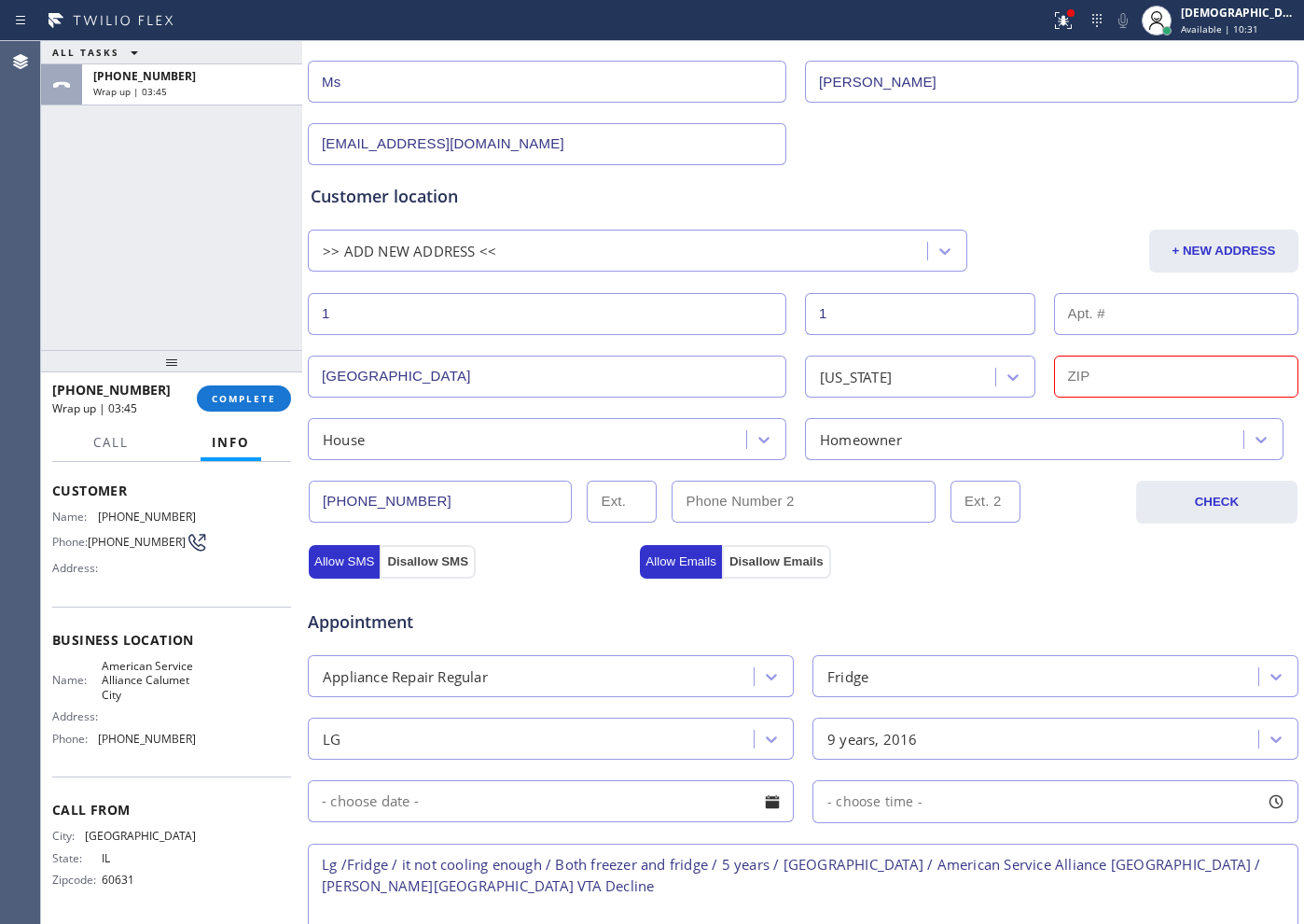
scroll to position [0, 0]
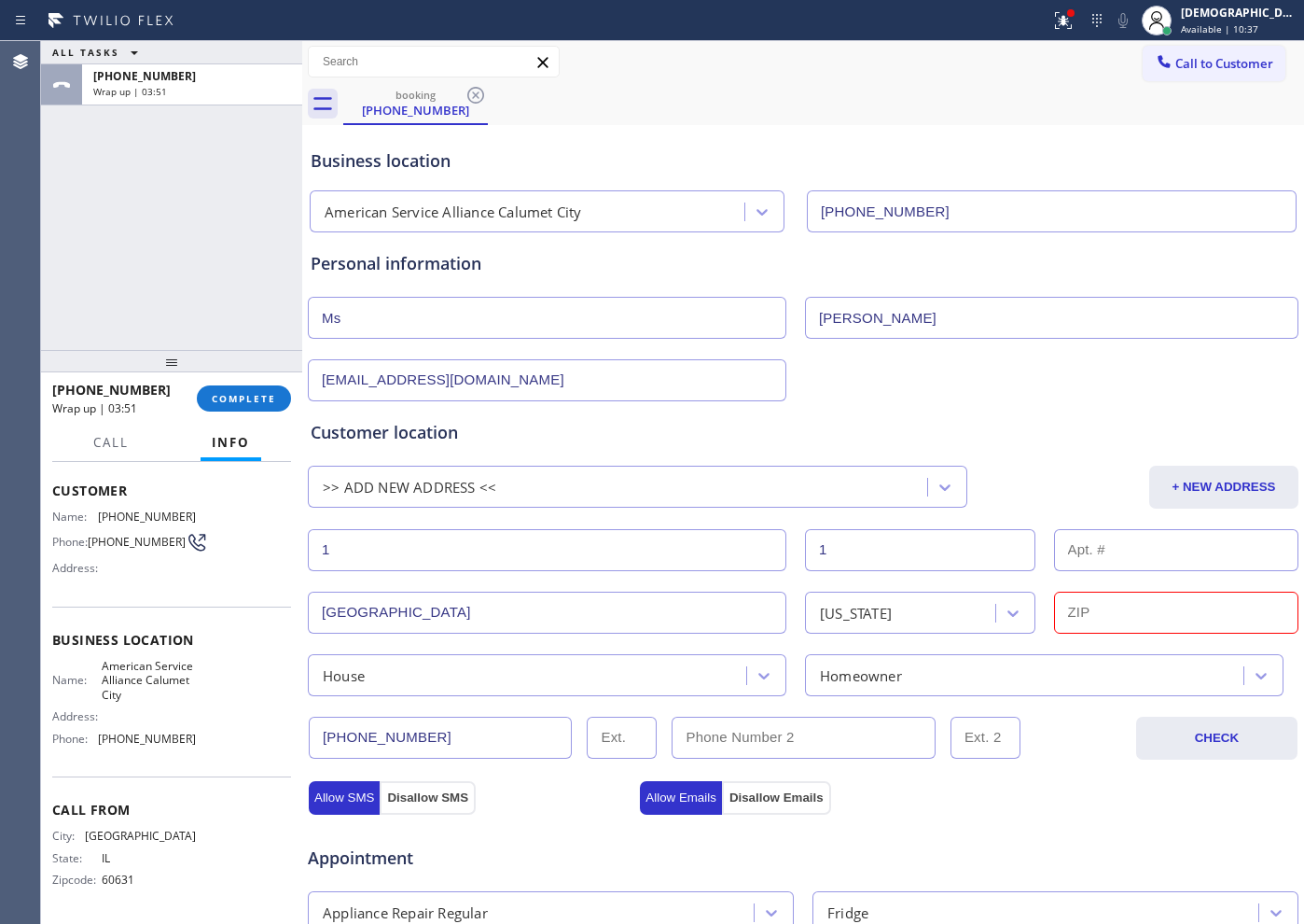
click at [1042, 609] on input "text" at bounding box center [1176, 613] width 245 height 42
paste input "60409"
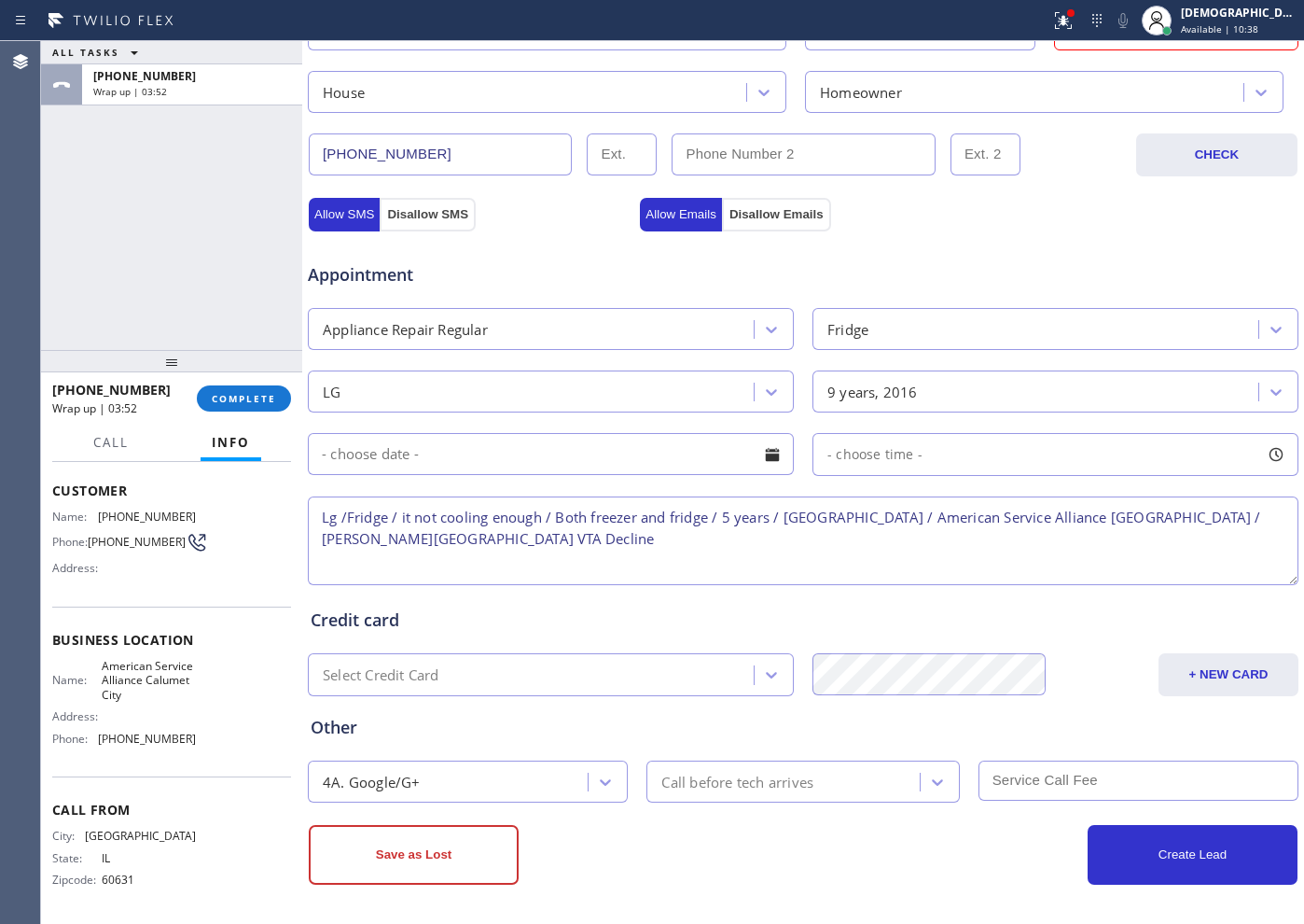
scroll to position [586, 0]
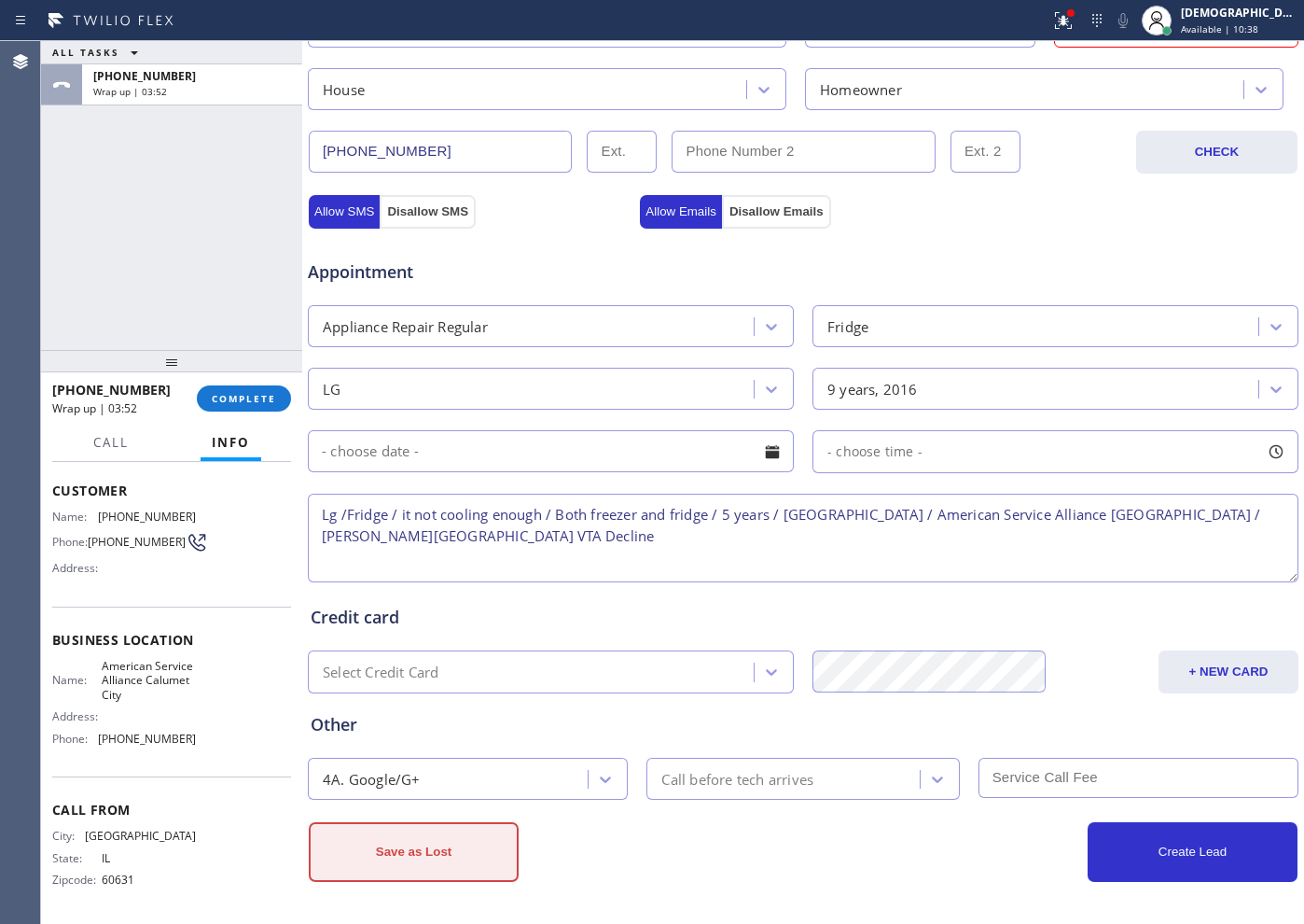
type input "60409"
click at [437, 738] on button "Save as Lost" at bounding box center [414, 851] width 210 height 60
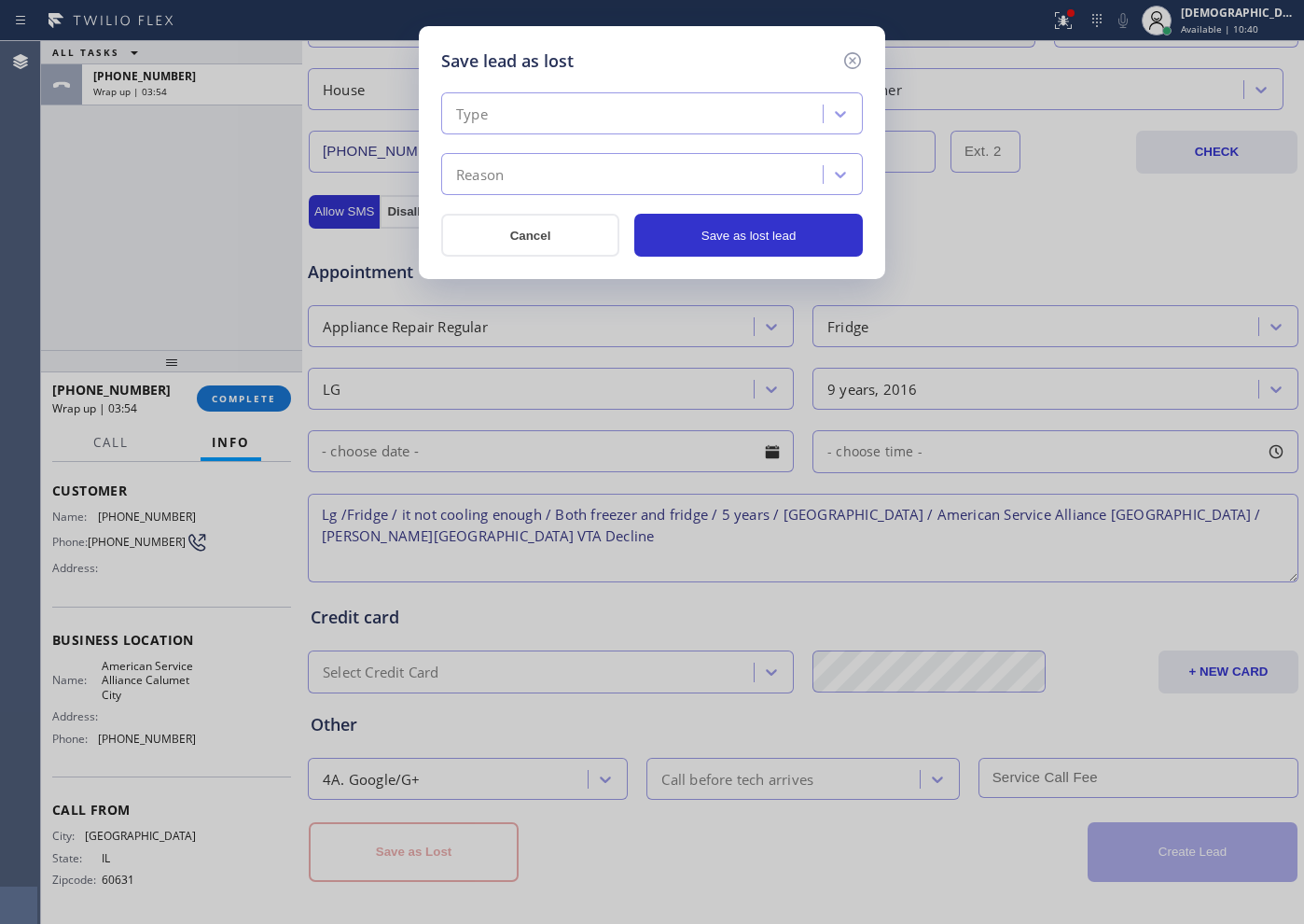
click at [635, 123] on div "Type" at bounding box center [635, 114] width 376 height 33
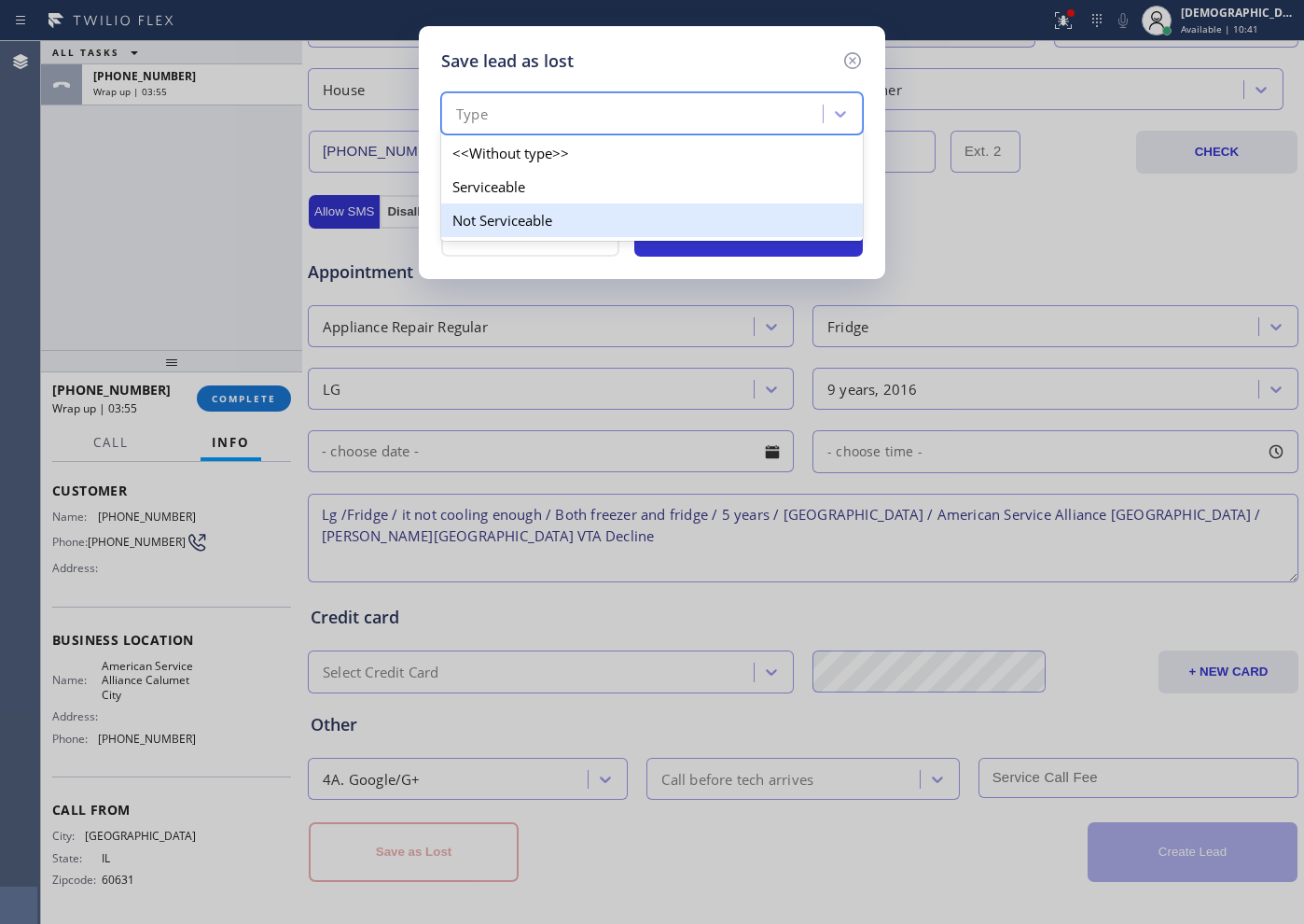
click at [586, 211] on div "Not Serviceable" at bounding box center [652, 220] width 422 height 34
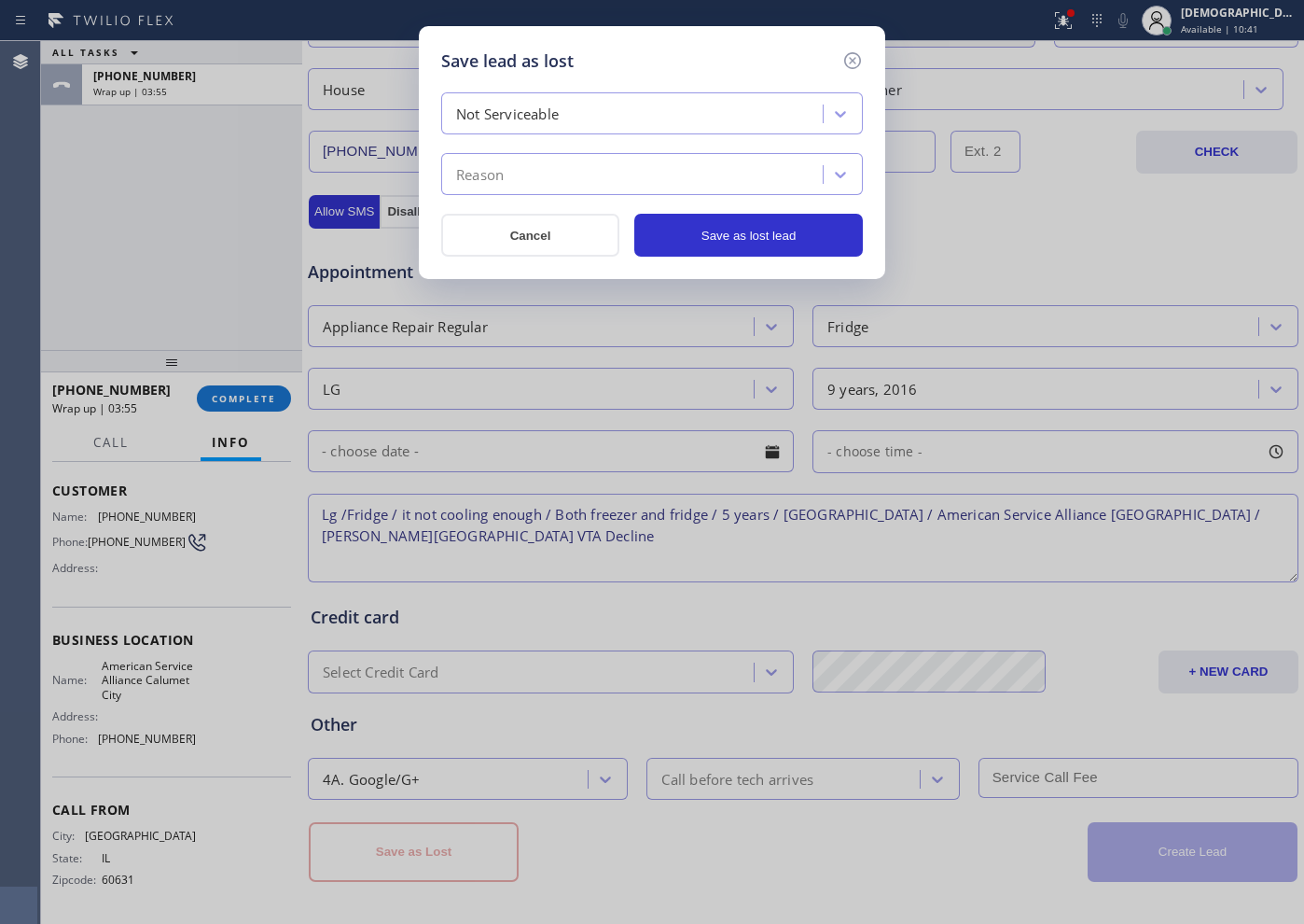
click at [582, 183] on div "Reason" at bounding box center [635, 175] width 376 height 33
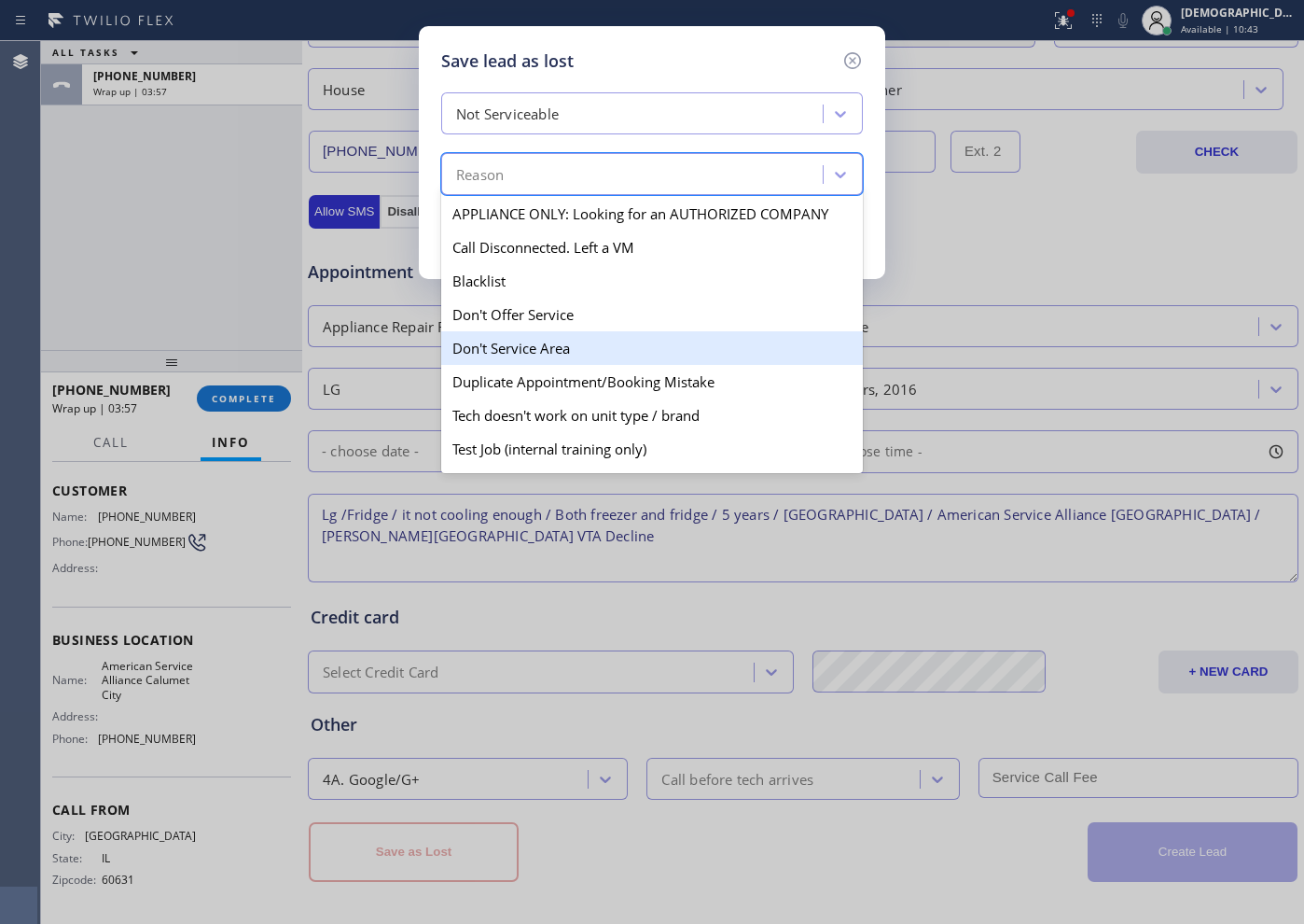
click at [583, 352] on div "Don't Service Area" at bounding box center [652, 348] width 422 height 34
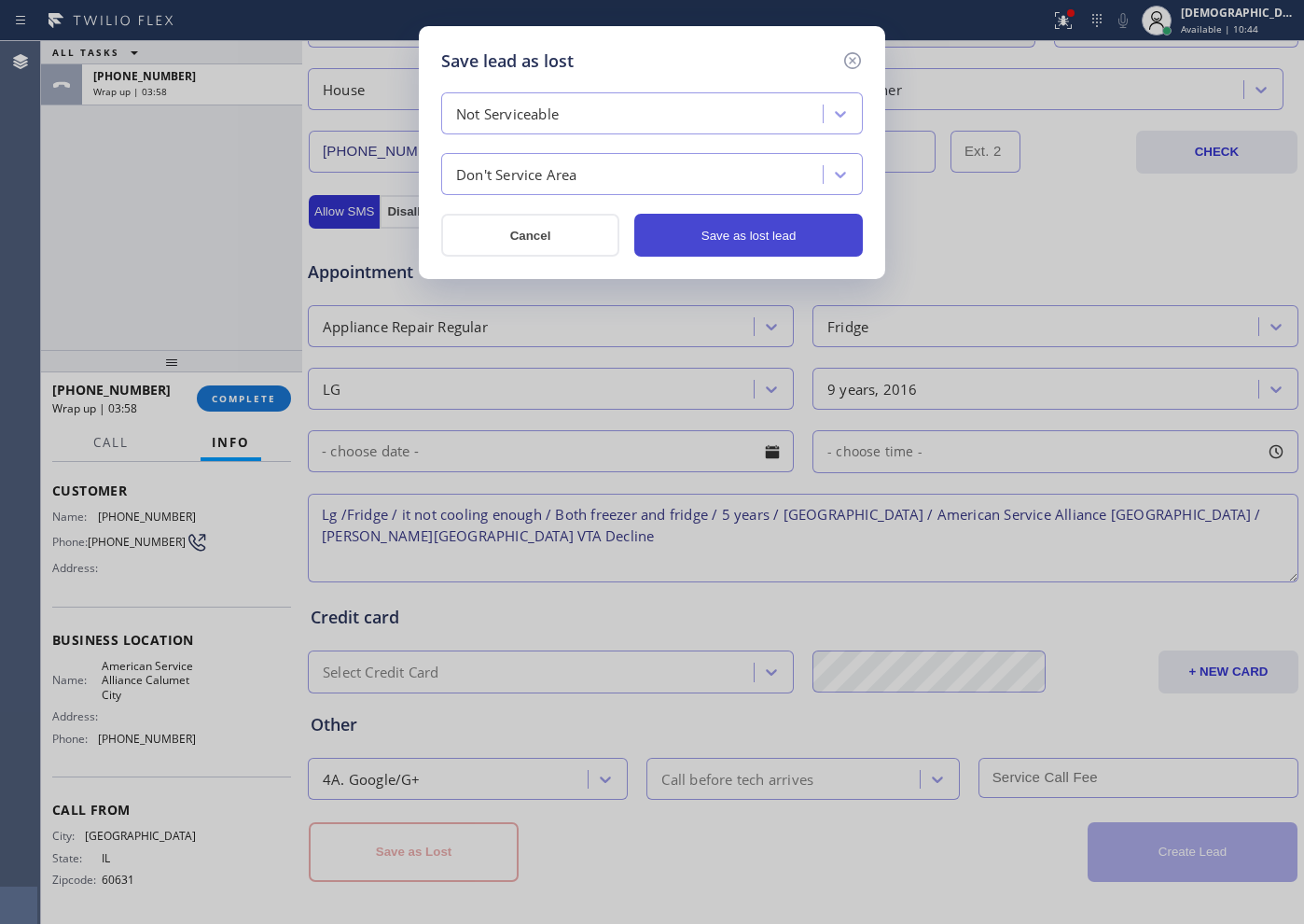
click at [761, 235] on button "Save as lost lead" at bounding box center [749, 235] width 229 height 43
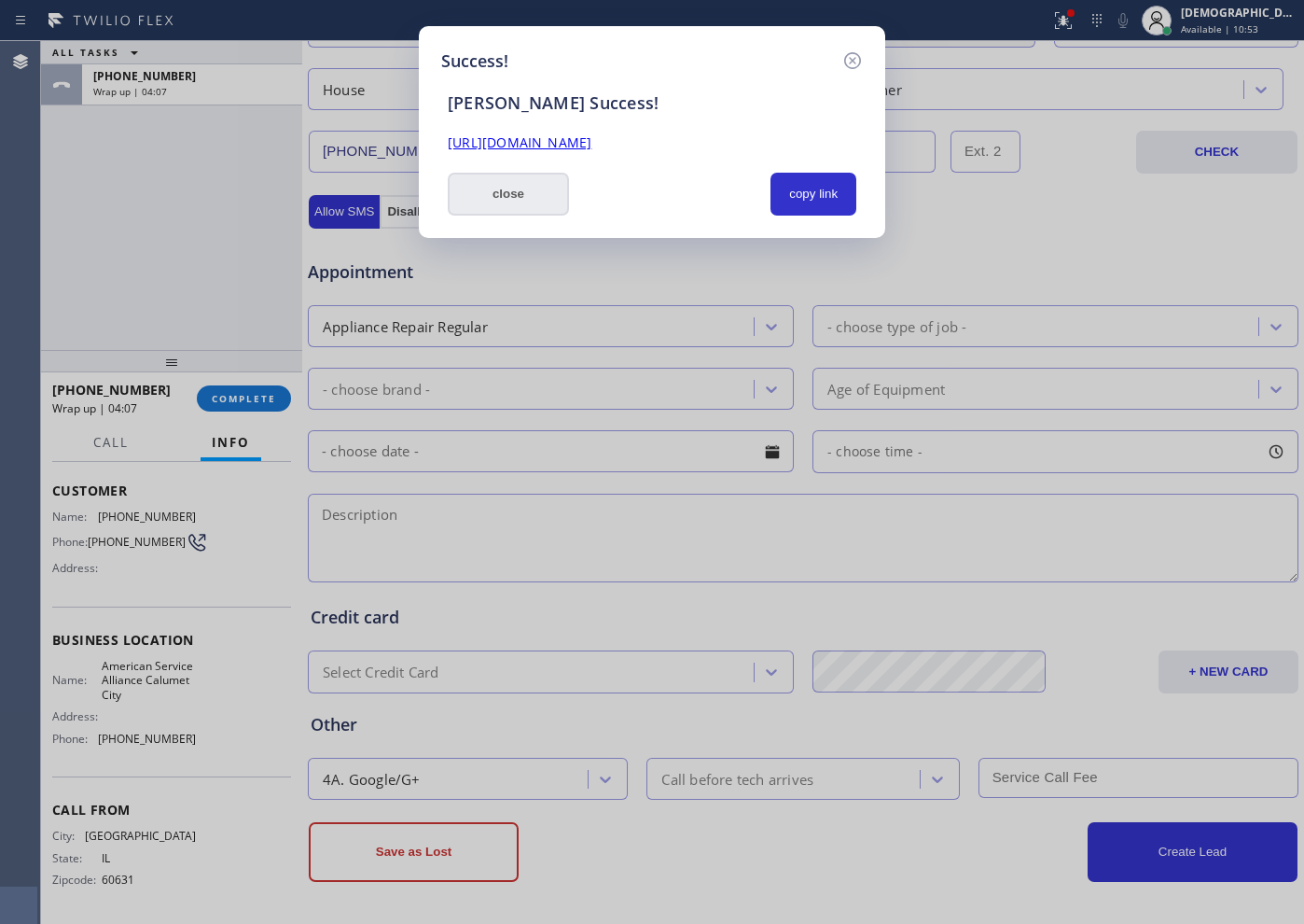
click at [488, 193] on button "close" at bounding box center [509, 194] width 121 height 43
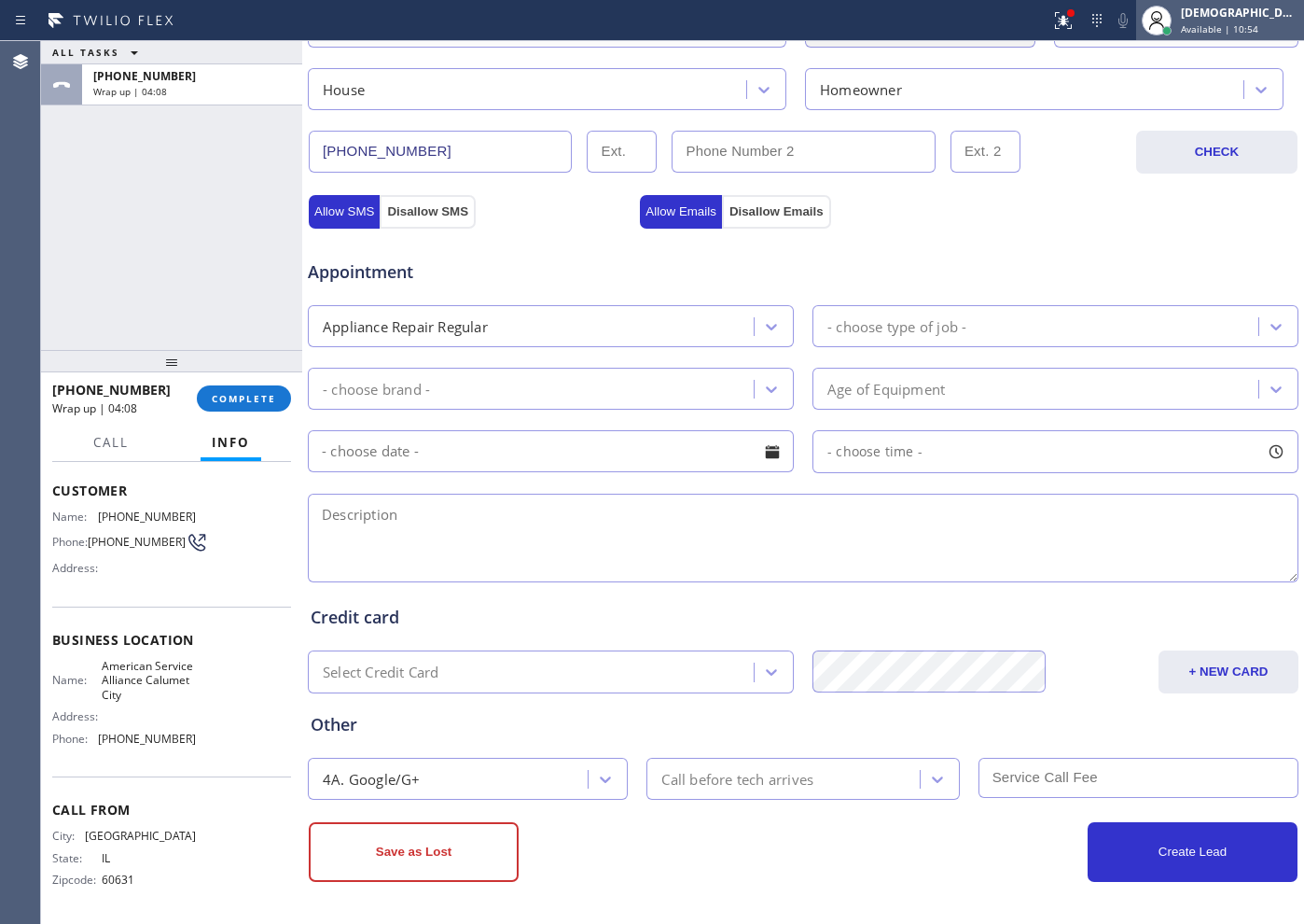
click at [1042, 19] on div "[DEMOGRAPHIC_DATA][PERSON_NAME]" at bounding box center [1240, 12] width 117 height 16
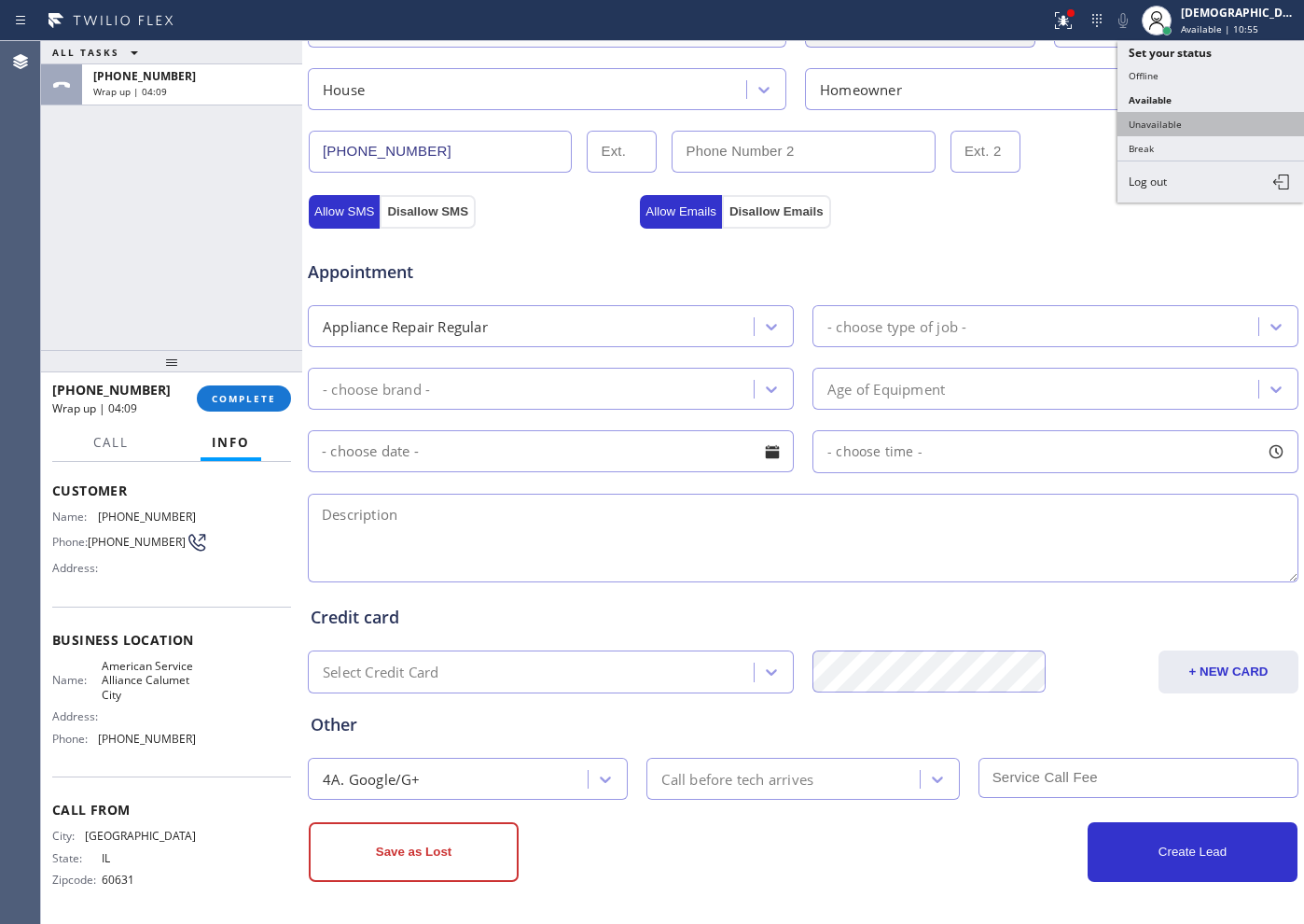
click at [1042, 126] on button "Unavailable" at bounding box center [1210, 124] width 186 height 25
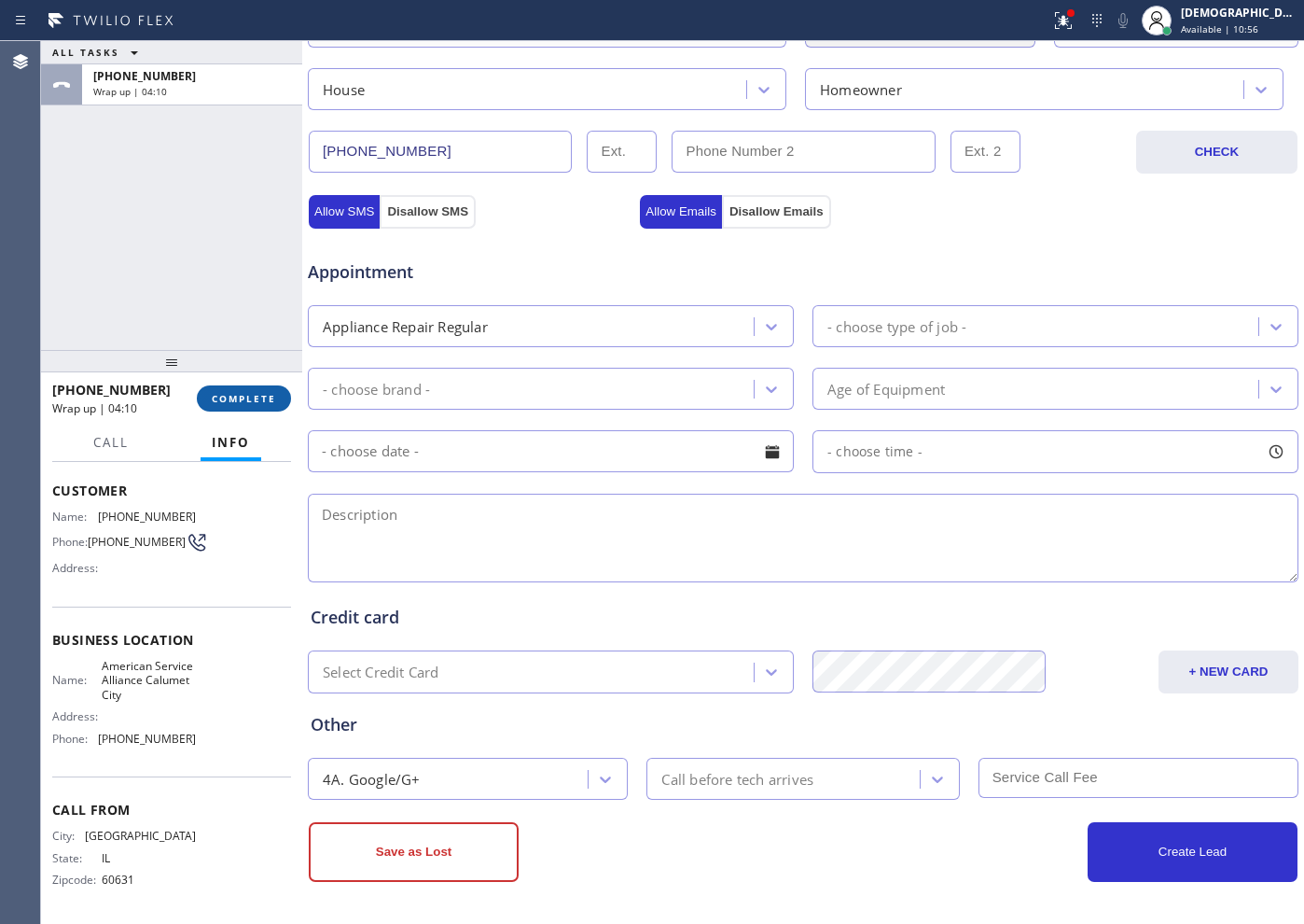
click at [235, 409] on button "COMPLETE" at bounding box center [244, 398] width 95 height 26
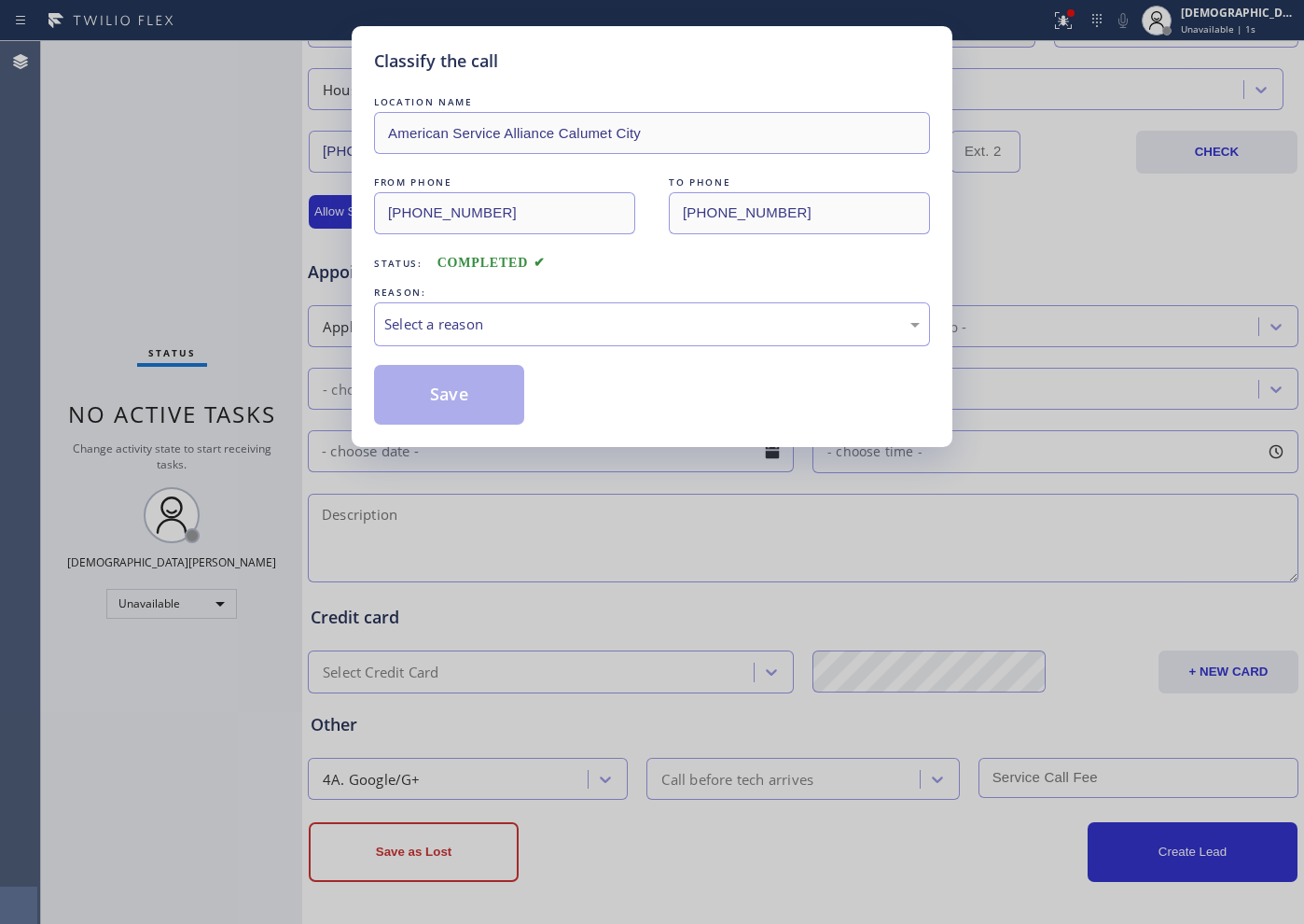
click at [410, 350] on div "LOCATION NAME American Service Alliance Calumet City FROM PHONE [PHONE_NUMBER] …" at bounding box center [652, 258] width 556 height 332
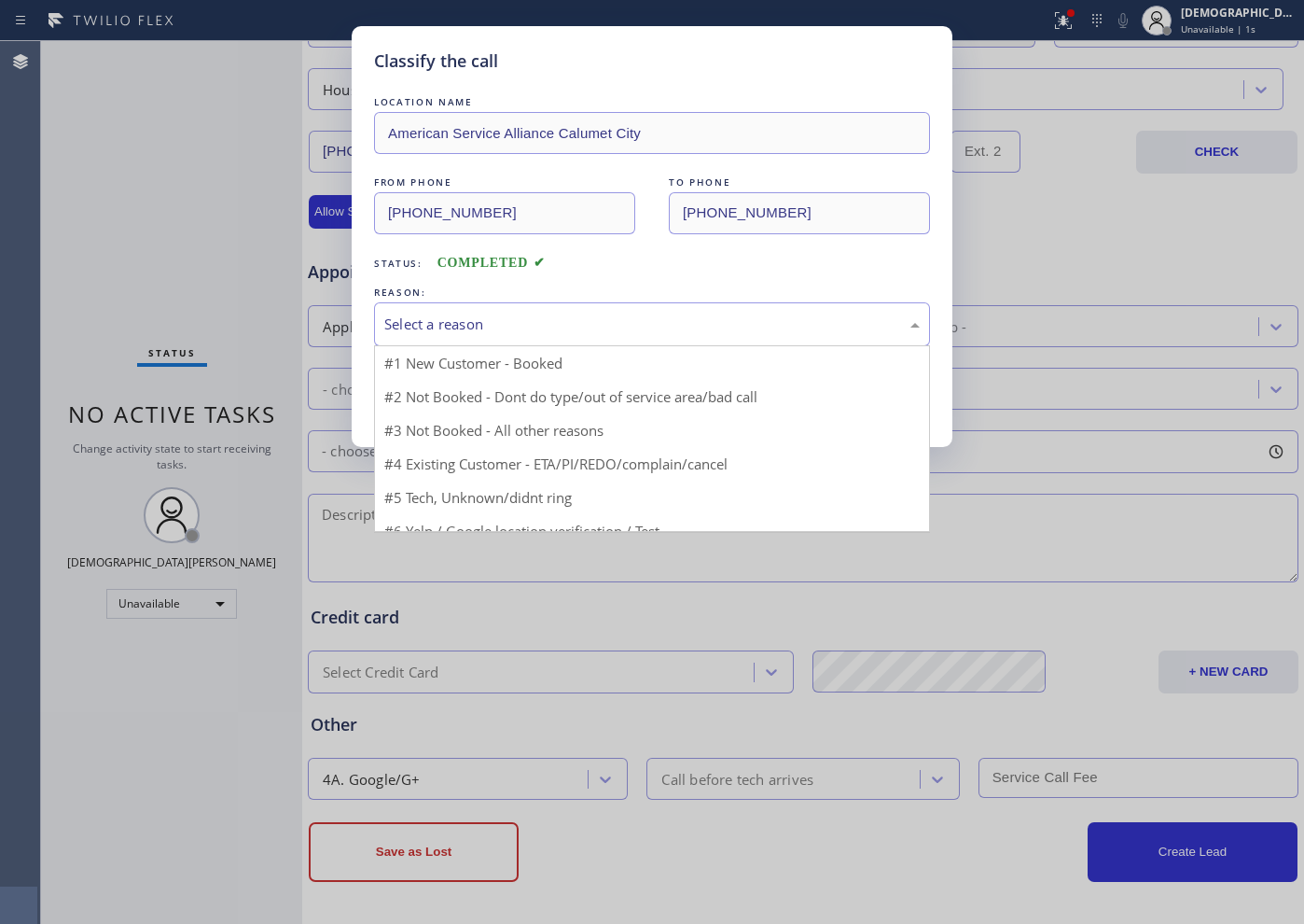
click at [418, 335] on div "Select a reason" at bounding box center [652, 324] width 556 height 44
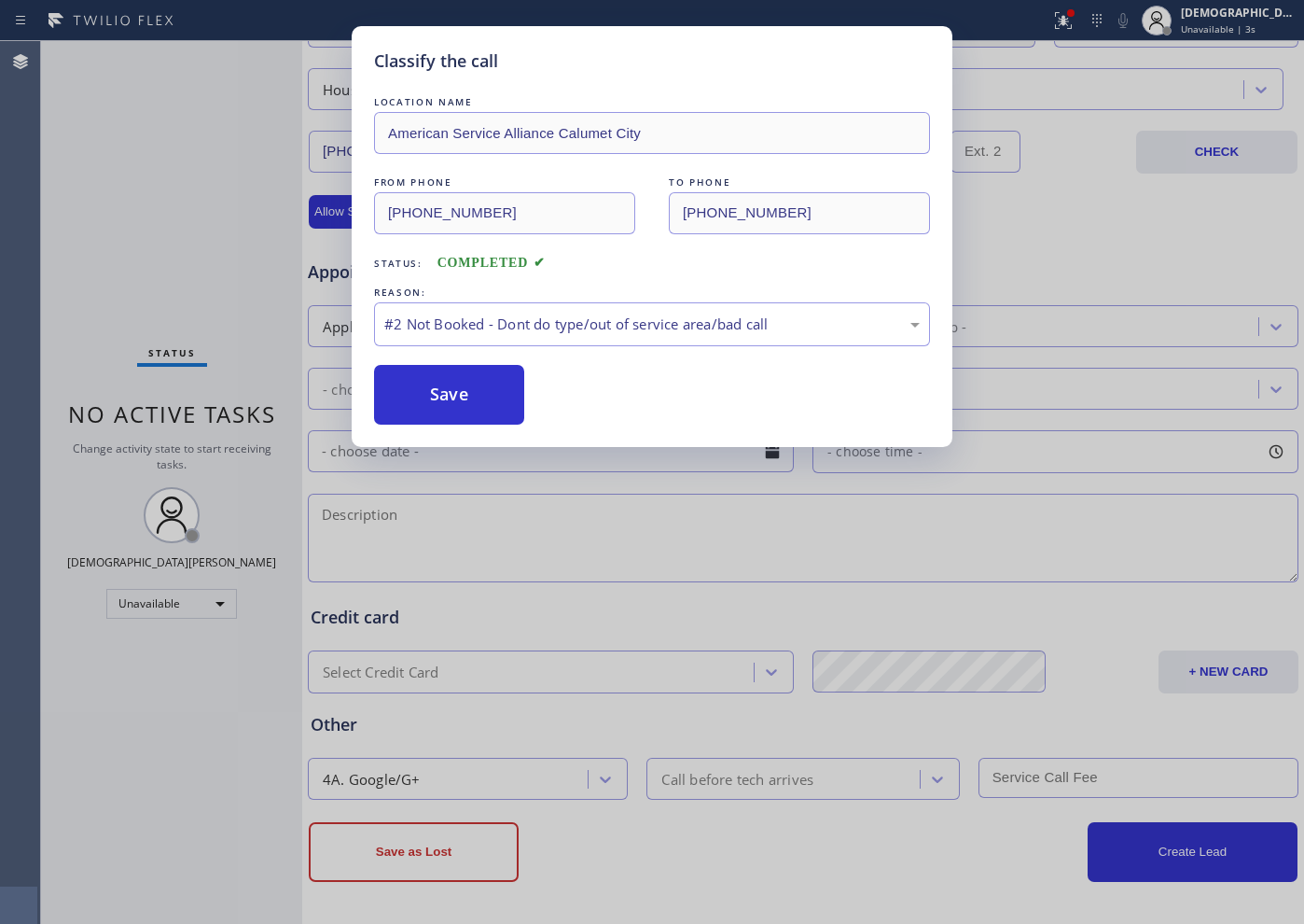
click at [418, 392] on button "Save" at bounding box center [449, 394] width 150 height 60
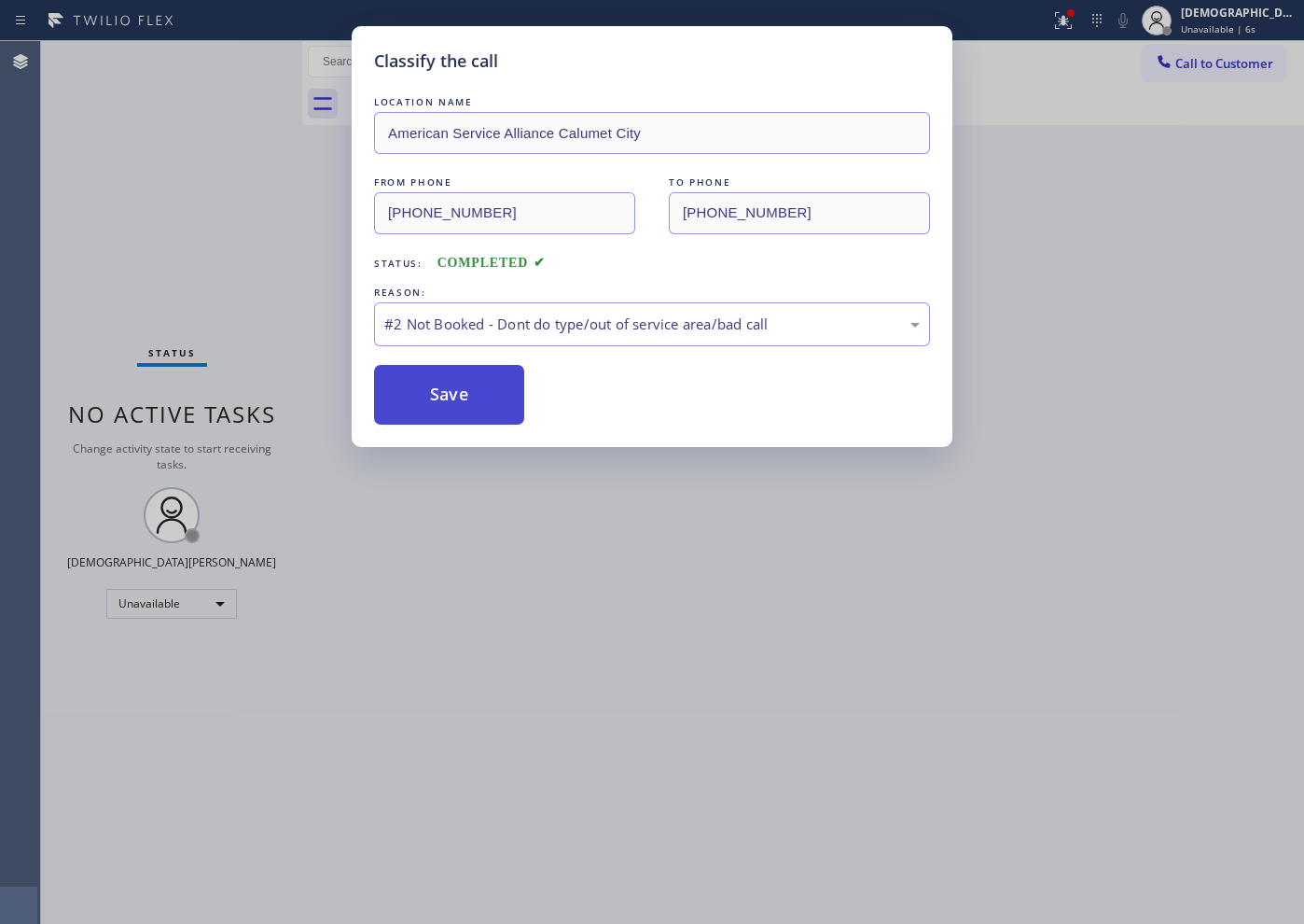
click at [474, 405] on button "Save" at bounding box center [449, 394] width 150 height 60
click at [490, 389] on button "Save" at bounding box center [449, 394] width 150 height 60
click at [490, 389] on div "Classify the call LOCATION NAME Electricians Service SW FWD FROM PHONE [PHONE_N…" at bounding box center [672, 481] width 1263 height 882
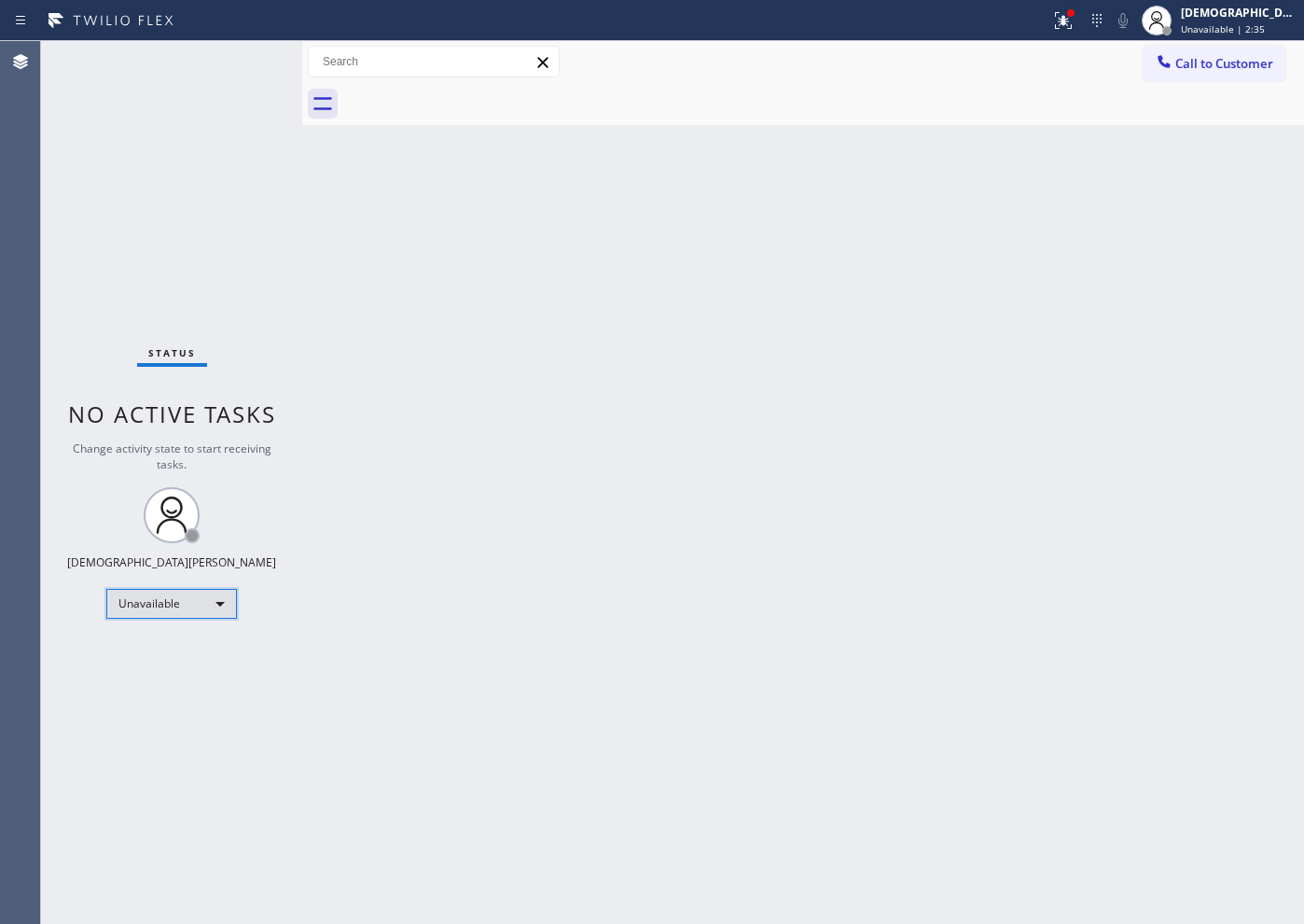
click at [218, 608] on div "Unavailable" at bounding box center [171, 604] width 130 height 30
drag, startPoint x: 197, startPoint y: 655, endPoint x: 186, endPoint y: 658, distance: 11.4
click at [186, 658] on li "Available" at bounding box center [170, 654] width 127 height 23
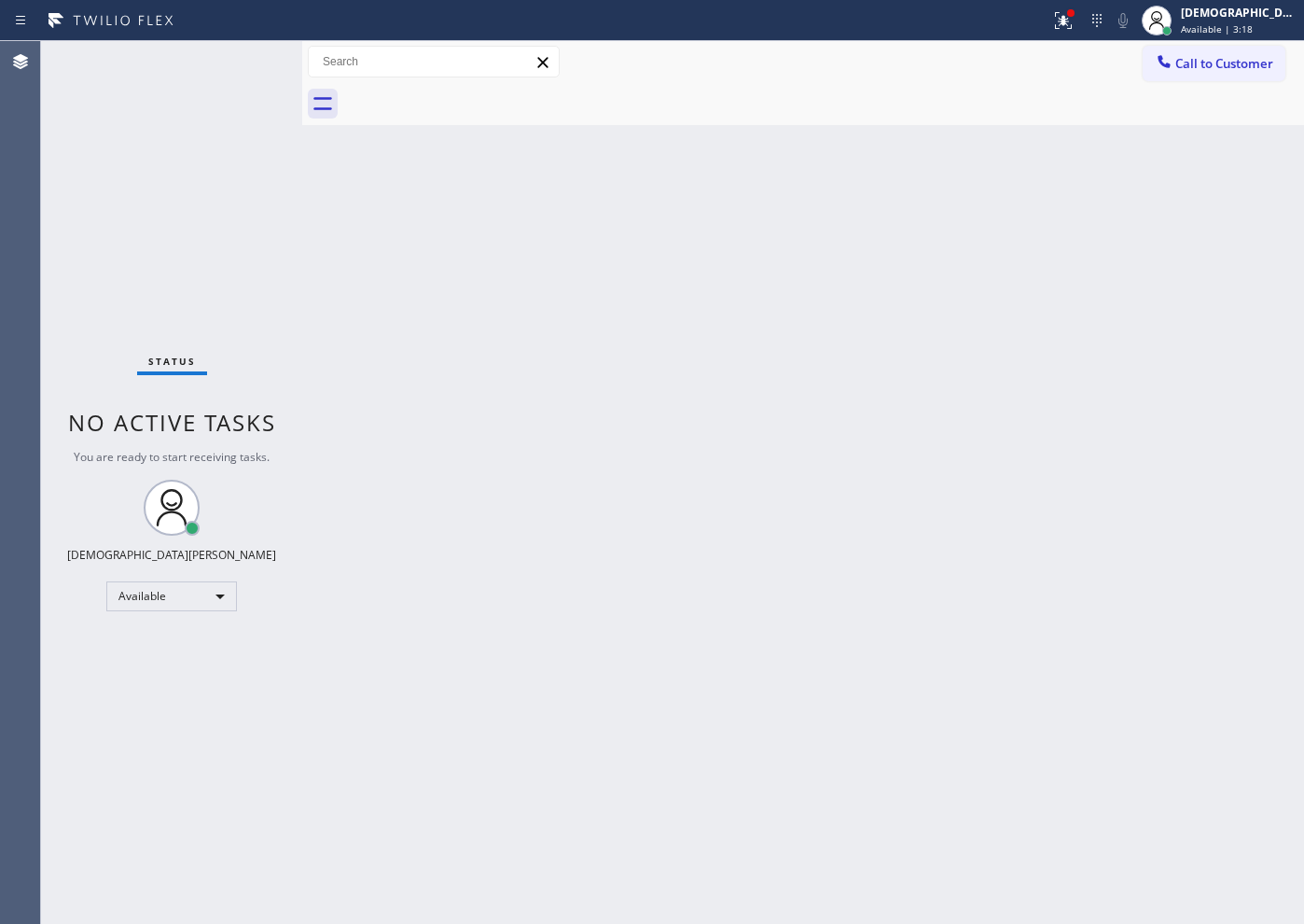
click at [303, 162] on div at bounding box center [303, 481] width 0 height 882
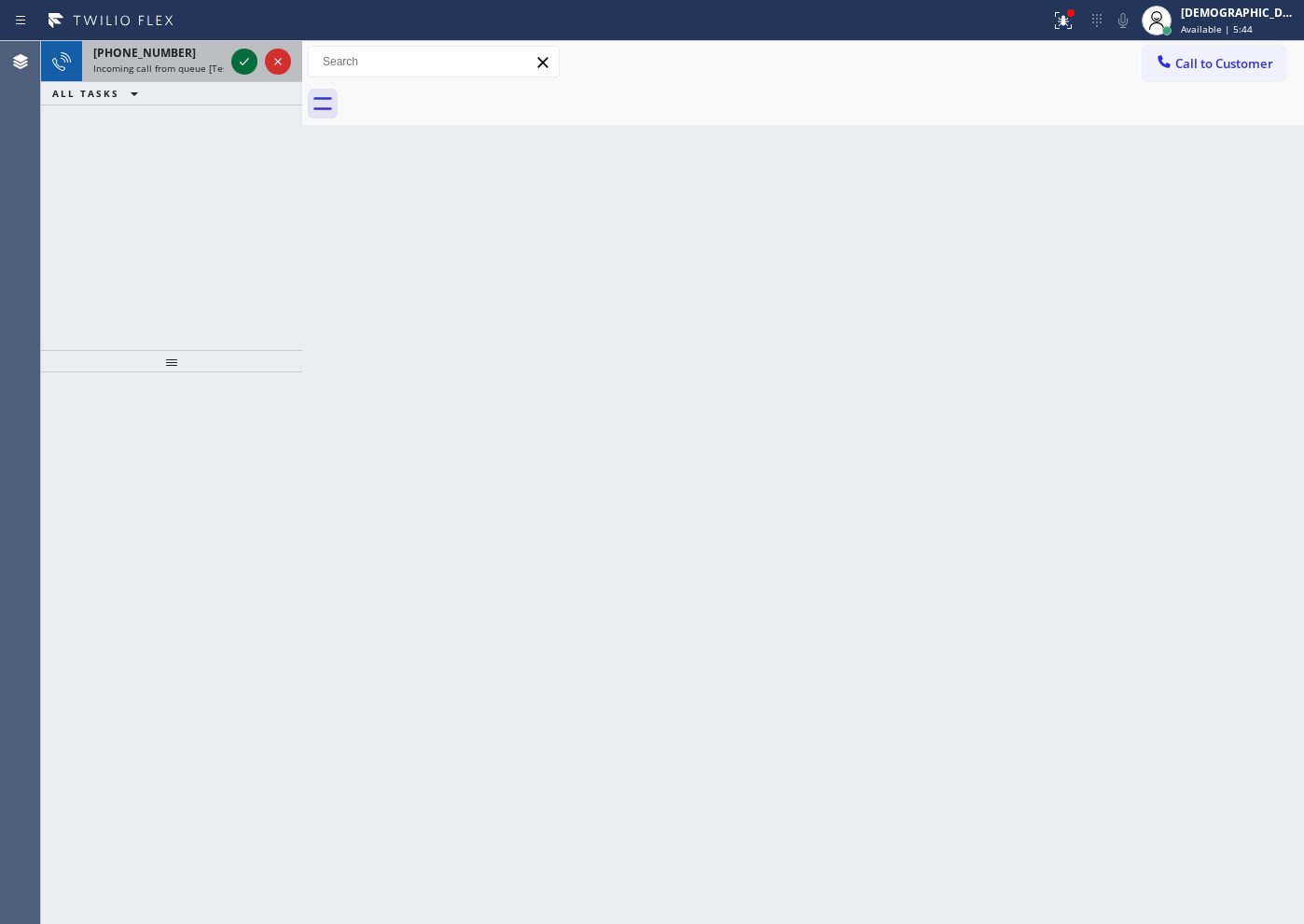
click at [232, 58] on div at bounding box center [245, 61] width 26 height 23
click at [234, 64] on icon at bounding box center [245, 61] width 23 height 23
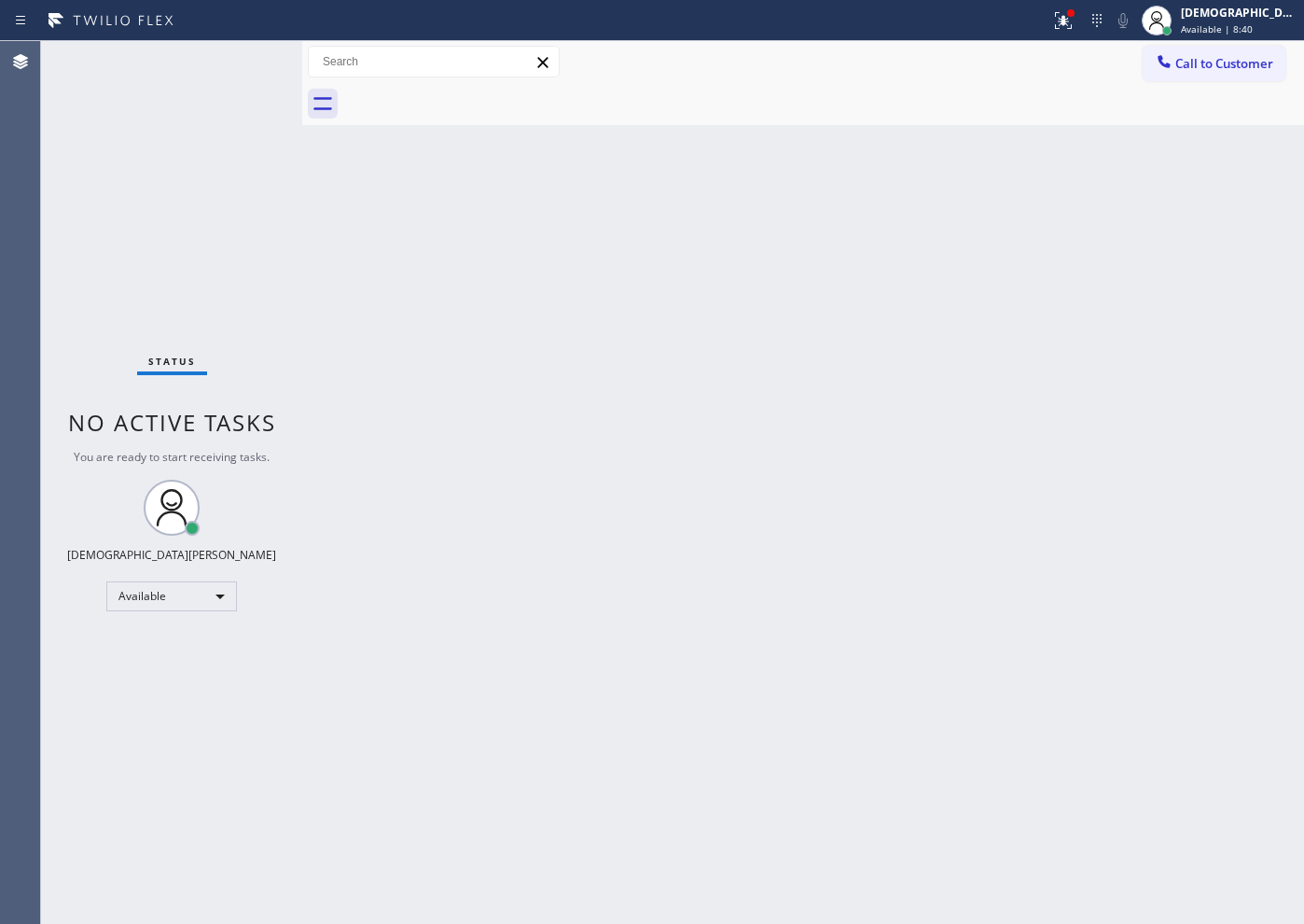
click at [236, 56] on div "Status No active tasks You are ready to start receiving tasks. Christian Cinco …" at bounding box center [171, 481] width 261 height 882
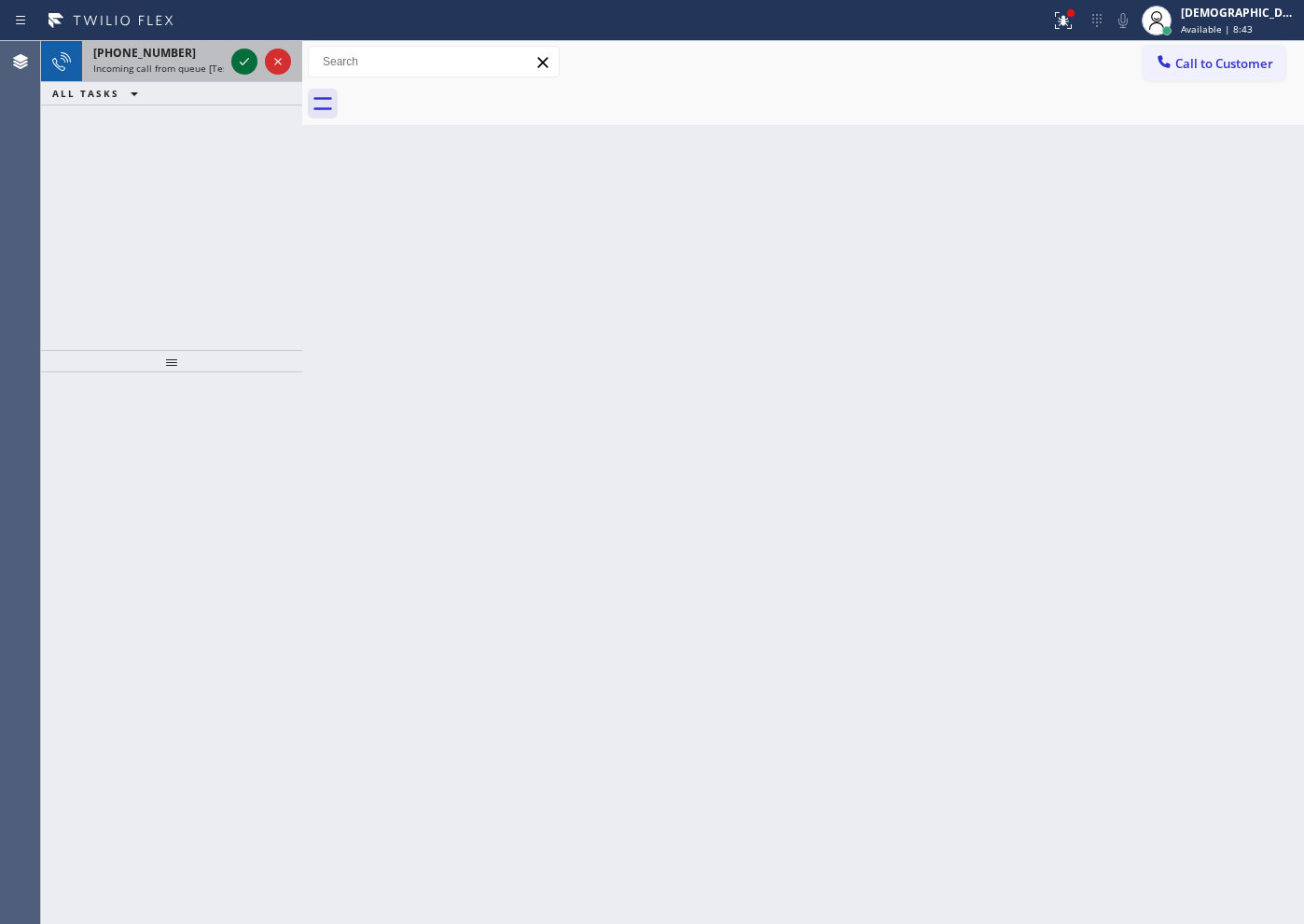
click at [236, 56] on icon at bounding box center [245, 61] width 23 height 23
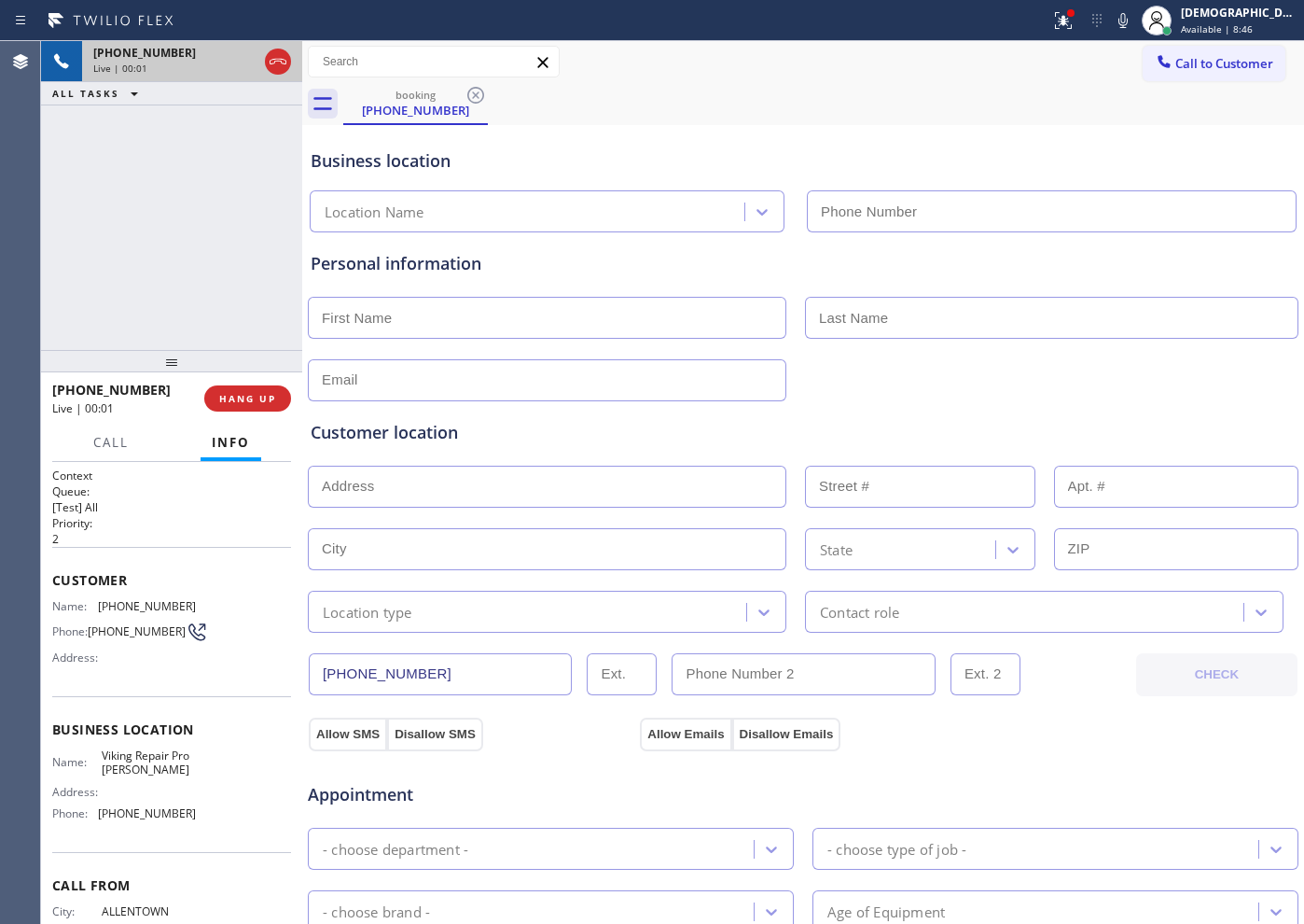
type input "[PHONE_NUMBER]"
click at [280, 63] on icon at bounding box center [278, 61] width 23 height 23
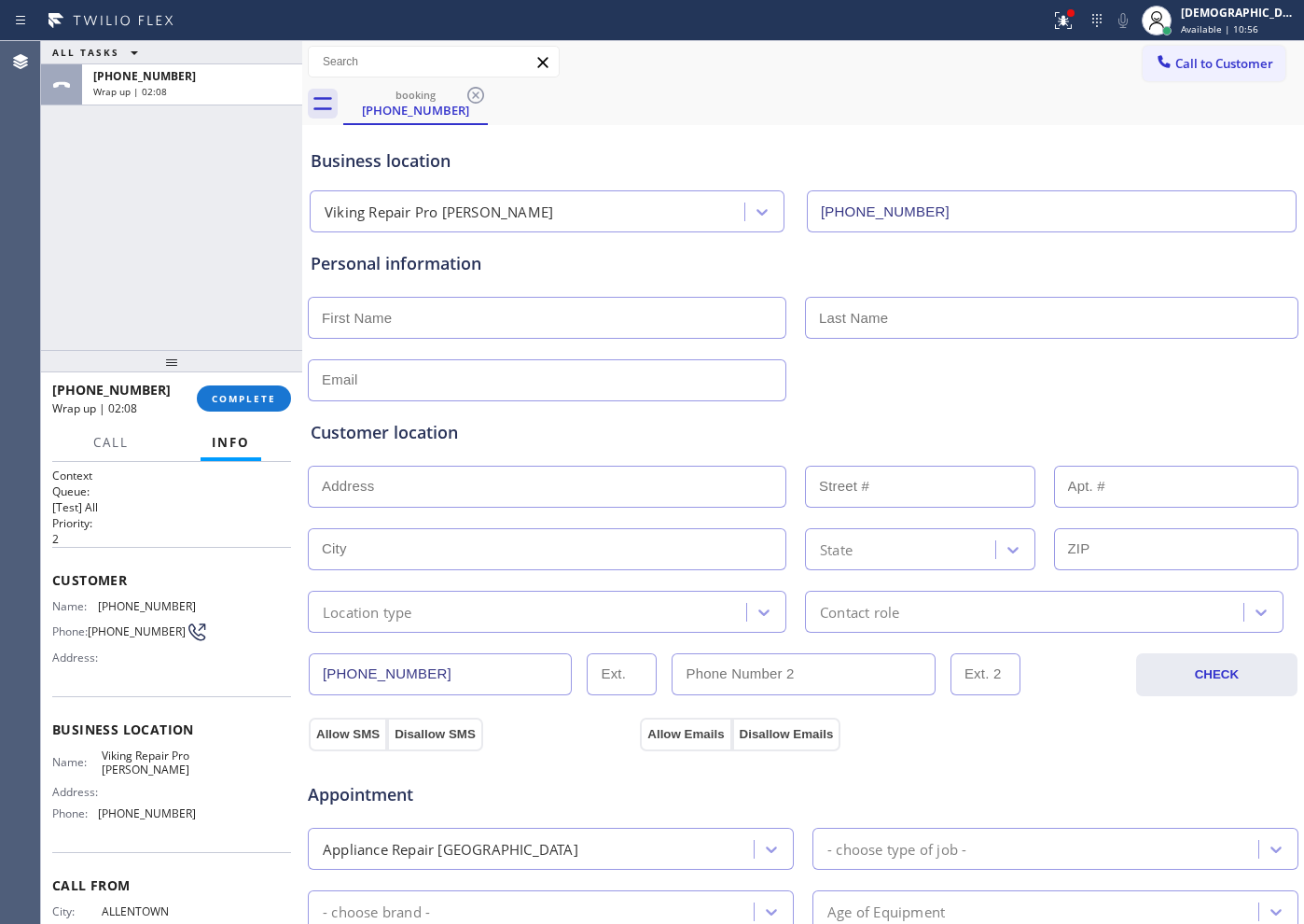
click at [178, 284] on div "ALL TASKS ALL TASKS ACTIVE TASKS TASKS IN WRAP UP [PHONE_NUMBER] Wrap up | 02:08" at bounding box center [171, 195] width 261 height 309
click at [215, 400] on span "COMPLETE" at bounding box center [244, 398] width 64 height 13
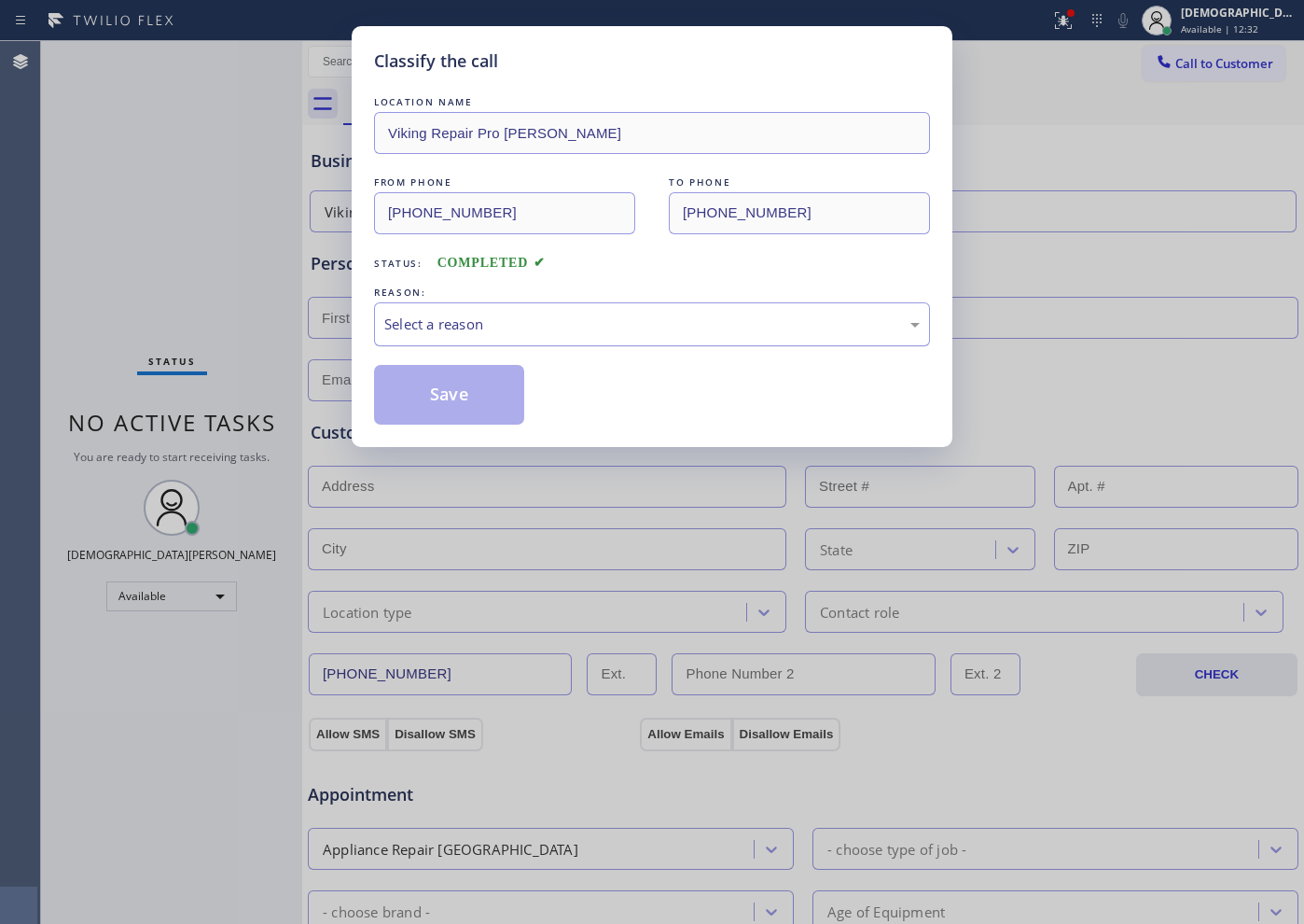
click at [391, 333] on div "Select a reason" at bounding box center [652, 323] width 535 height 22
click at [396, 380] on button "Save" at bounding box center [449, 394] width 150 height 60
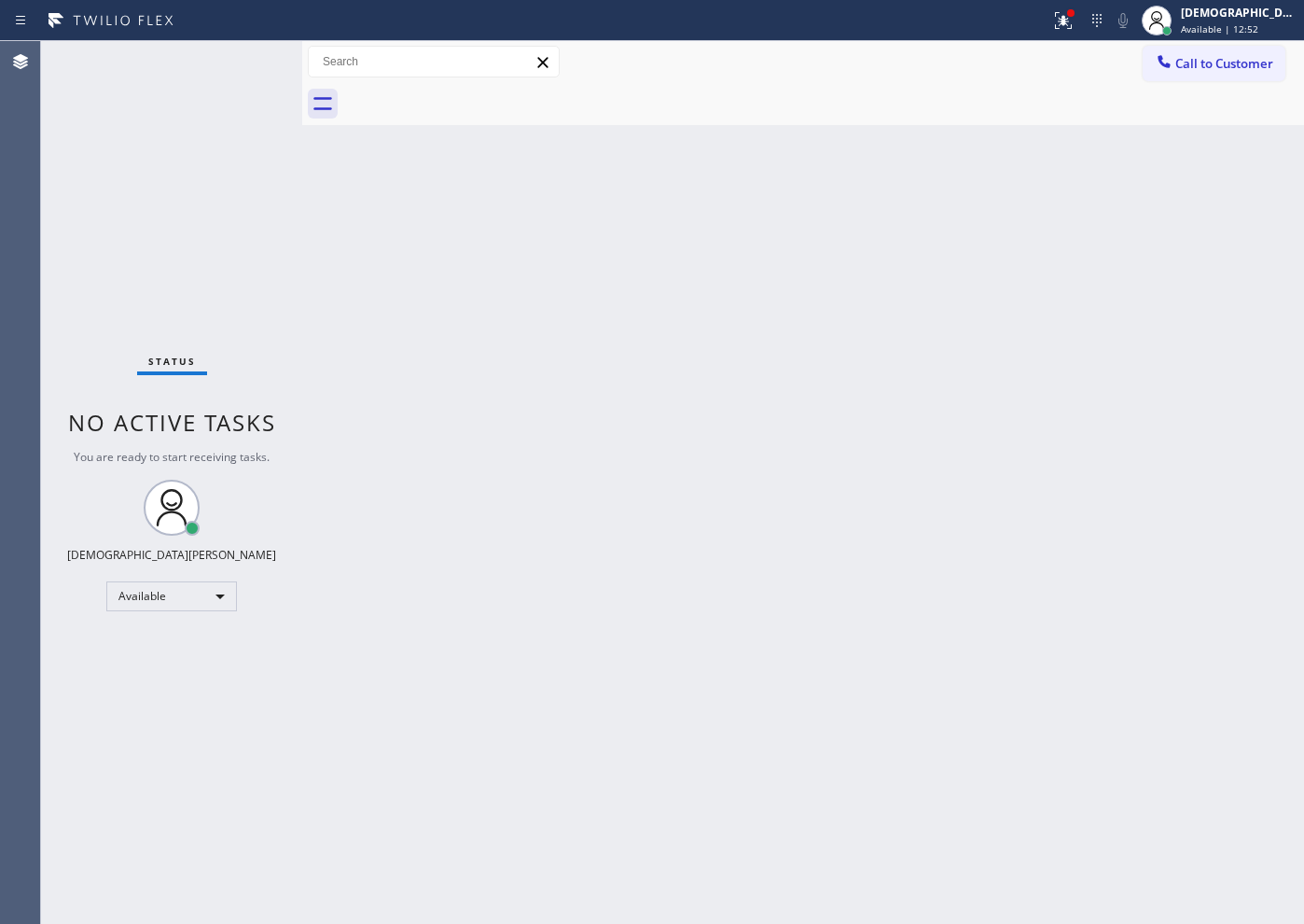
click at [200, 334] on div "Status No active tasks You are ready to start receiving tasks. Christian Cinco …" at bounding box center [171, 481] width 261 height 882
click at [153, 610] on div "Status No active tasks You are ready to start receiving tasks. Christian Cinco …" at bounding box center [171, 481] width 261 height 882
click at [189, 596] on div "Available" at bounding box center [171, 597] width 130 height 30
click at [1042, 22] on div at bounding box center [652, 462] width 1304 height 924
click at [178, 611] on div "Status No active tasks You are ready to start receiving tasks. Christian Cinco …" at bounding box center [171, 481] width 261 height 882
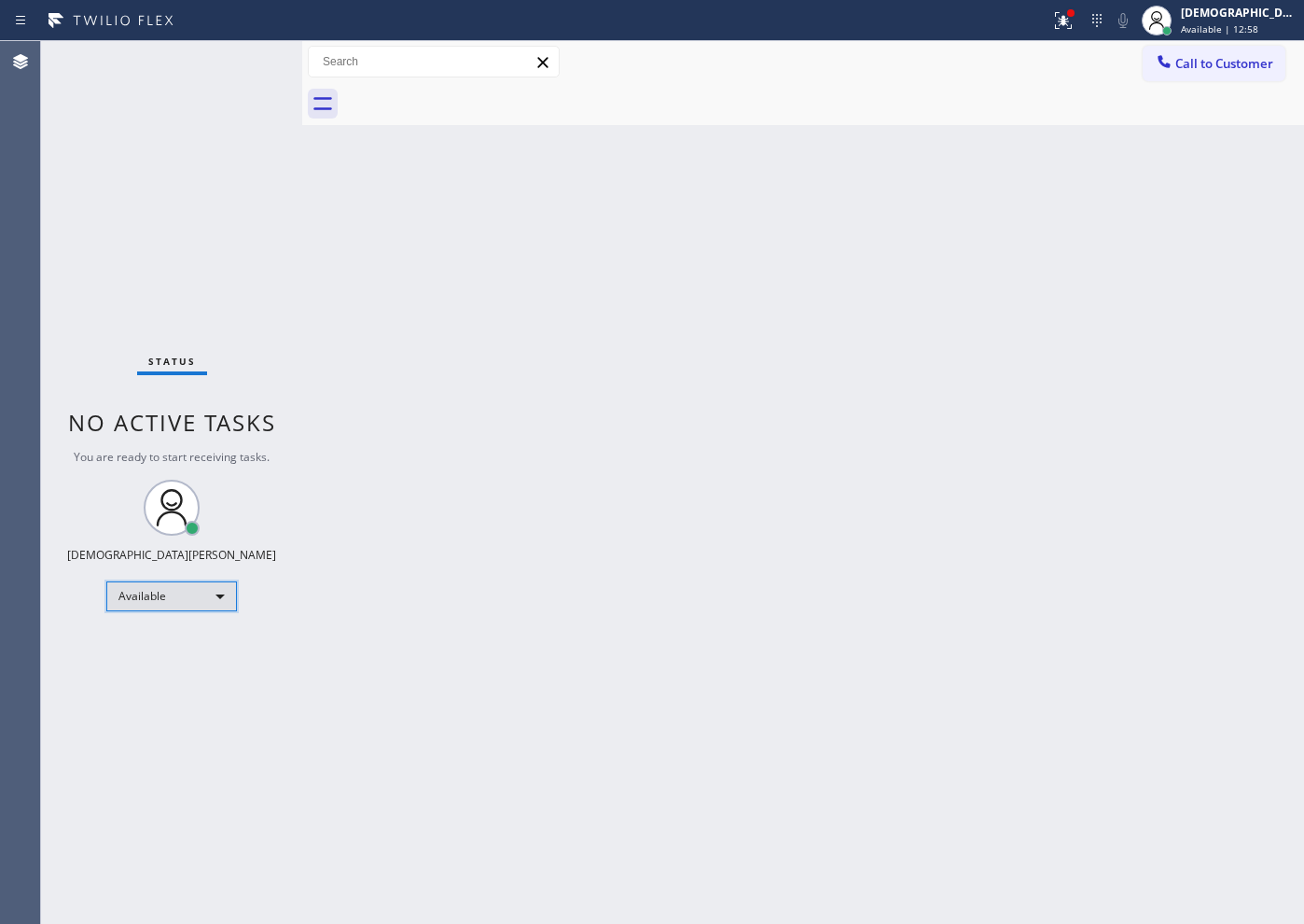
click at [178, 597] on div "Available" at bounding box center [171, 597] width 130 height 30
click at [162, 684] on li "Break" at bounding box center [170, 692] width 127 height 23
